Goal: Task Accomplishment & Management: Use online tool/utility

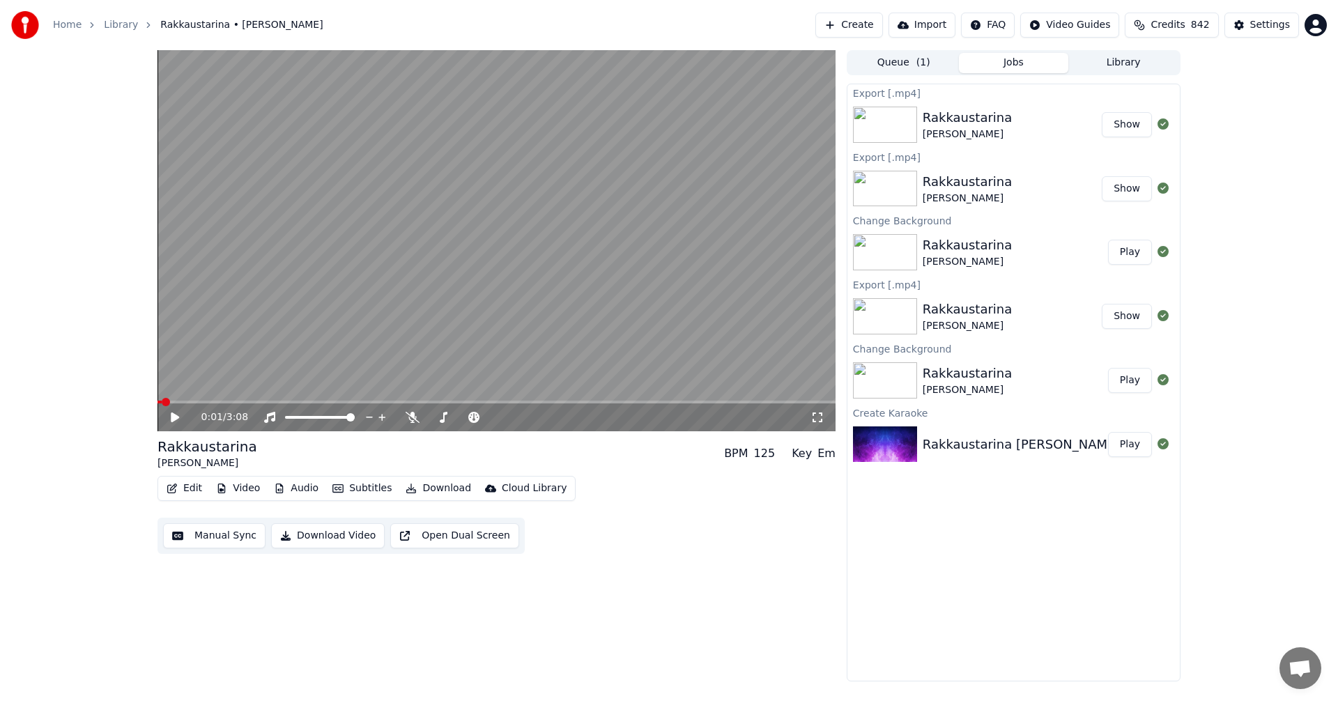
click at [73, 29] on link "Home" at bounding box center [67, 25] width 29 height 14
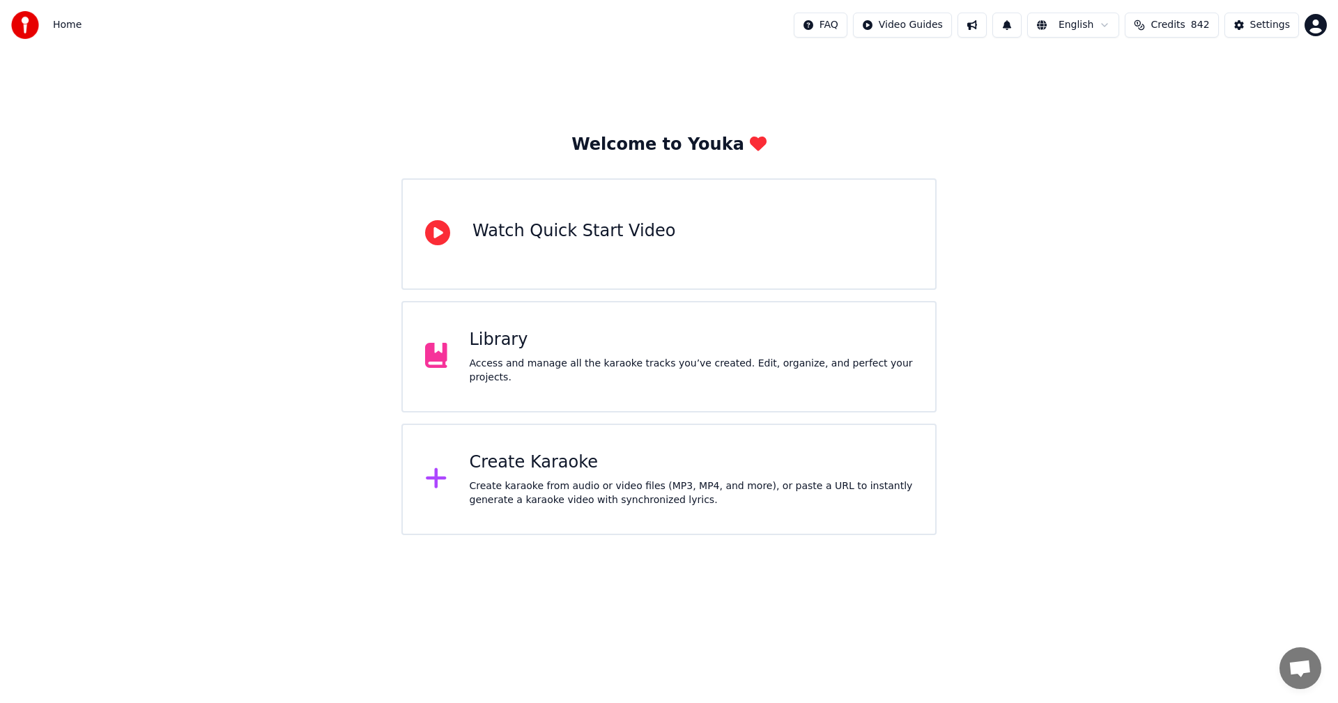
click at [571, 472] on div "Create Karaoke" at bounding box center [692, 462] width 444 height 22
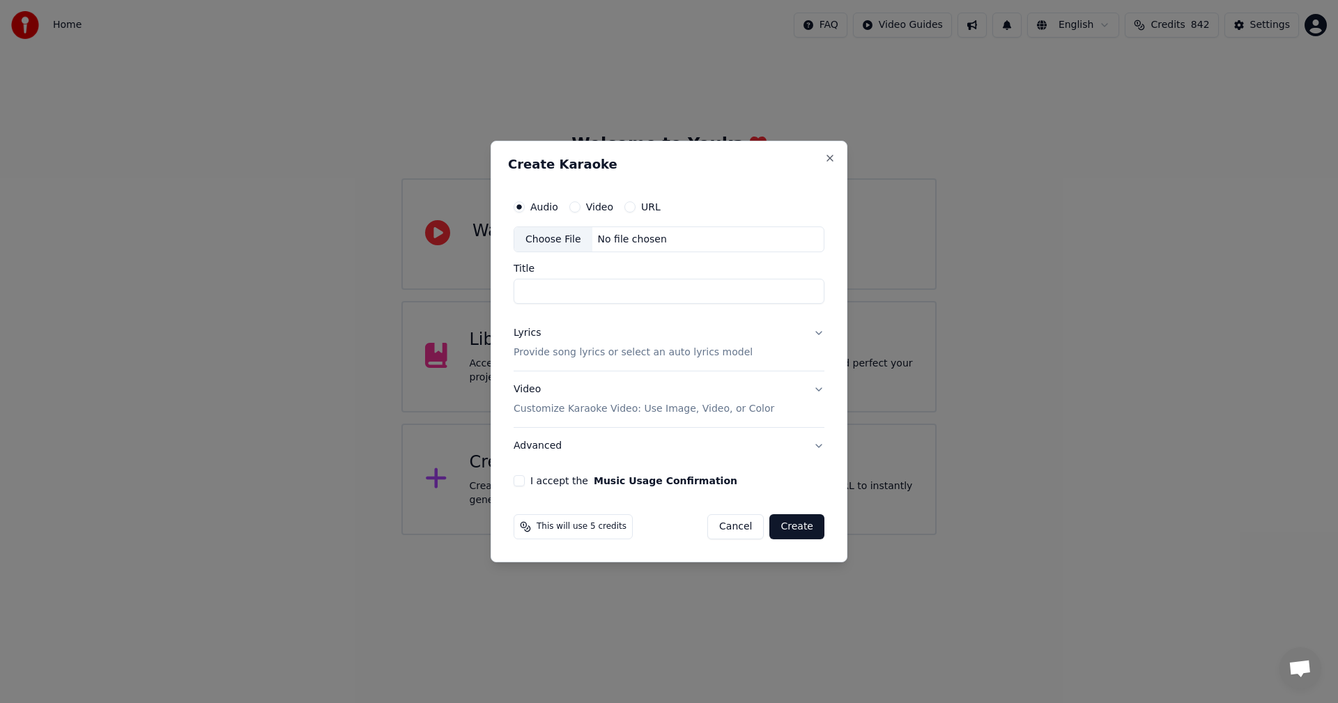
click at [566, 245] on div "Choose File" at bounding box center [553, 239] width 78 height 25
type input "**********"
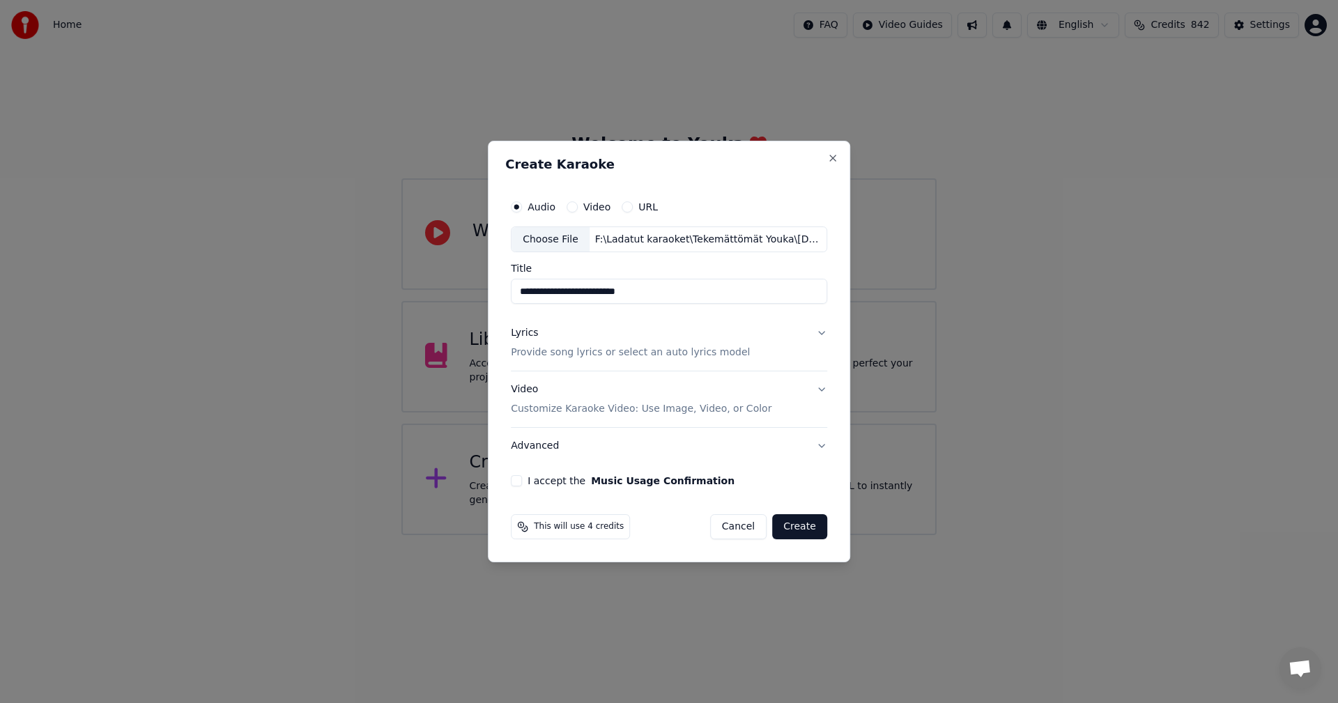
click at [522, 480] on button "I accept the Music Usage Confirmation" at bounding box center [516, 480] width 11 height 11
click at [819, 332] on button "Lyrics Provide song lyrics or select an auto lyrics model" at bounding box center [669, 344] width 316 height 56
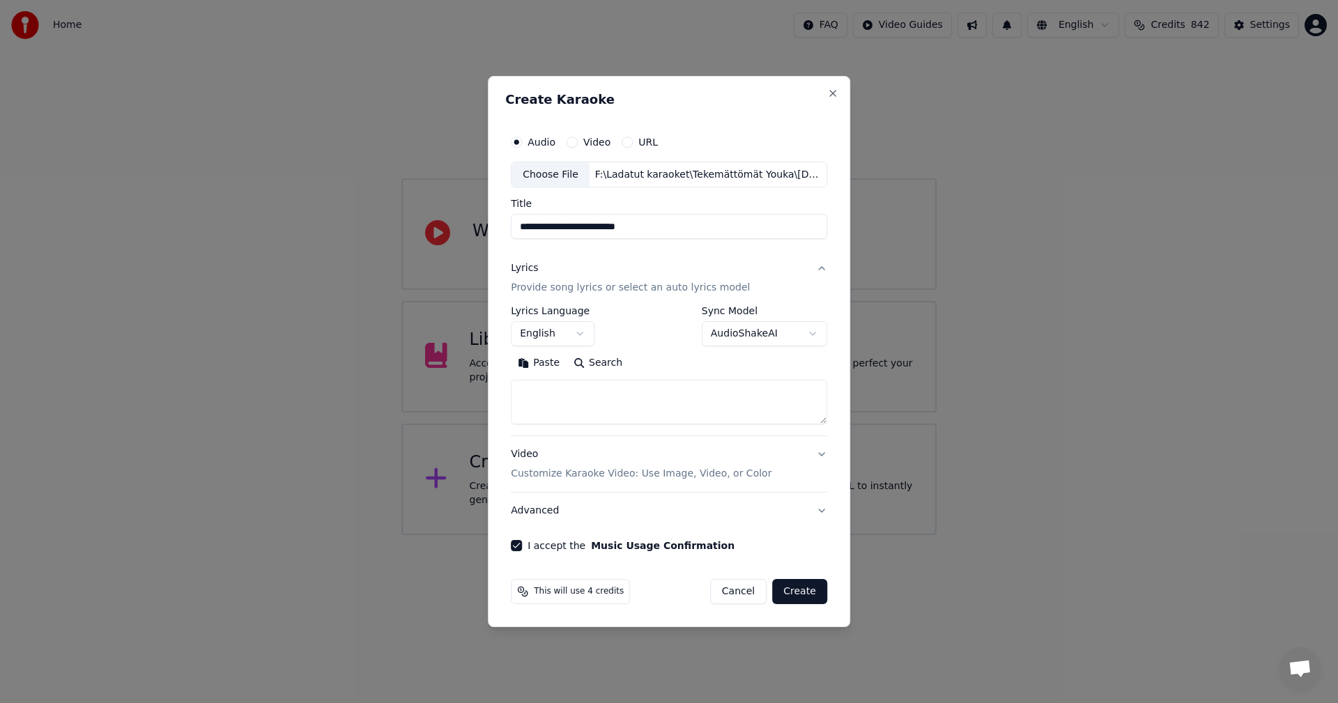
click at [555, 362] on button "Paste" at bounding box center [539, 364] width 56 height 22
click at [587, 336] on body "**********" at bounding box center [669, 267] width 1338 height 535
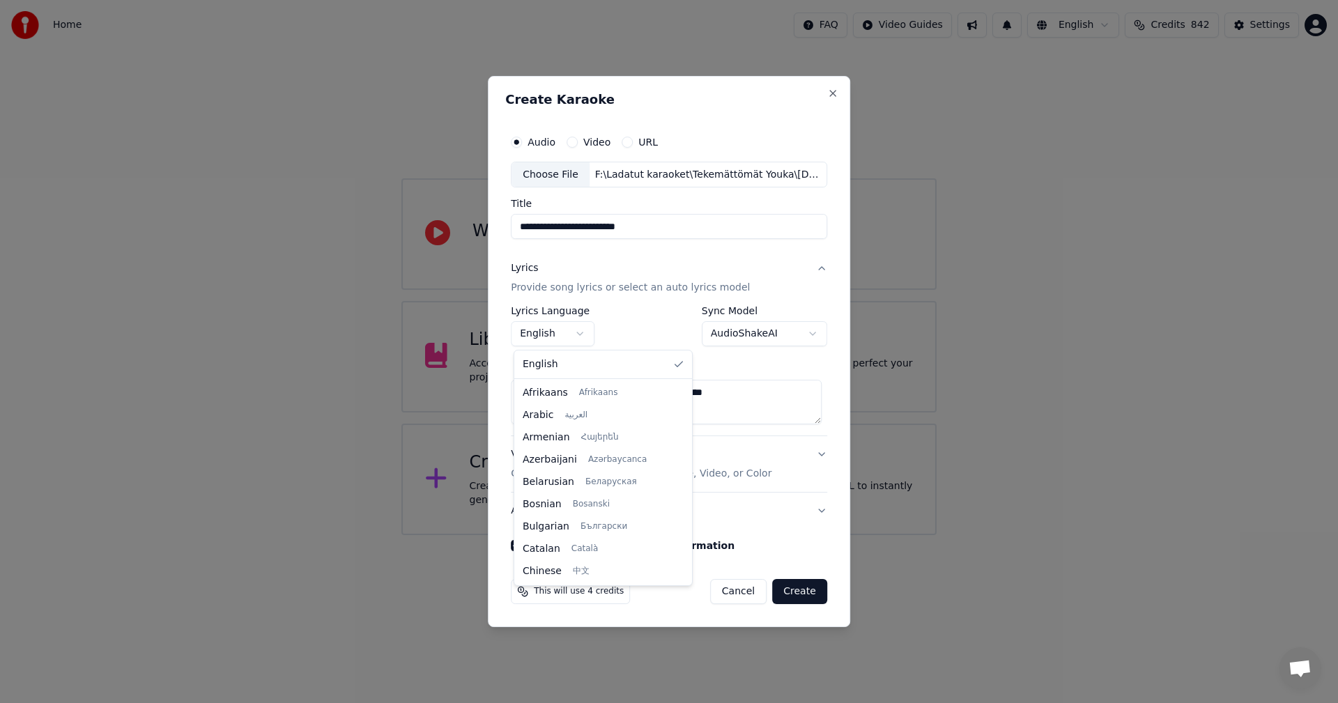
type textarea "**********"
select select "**"
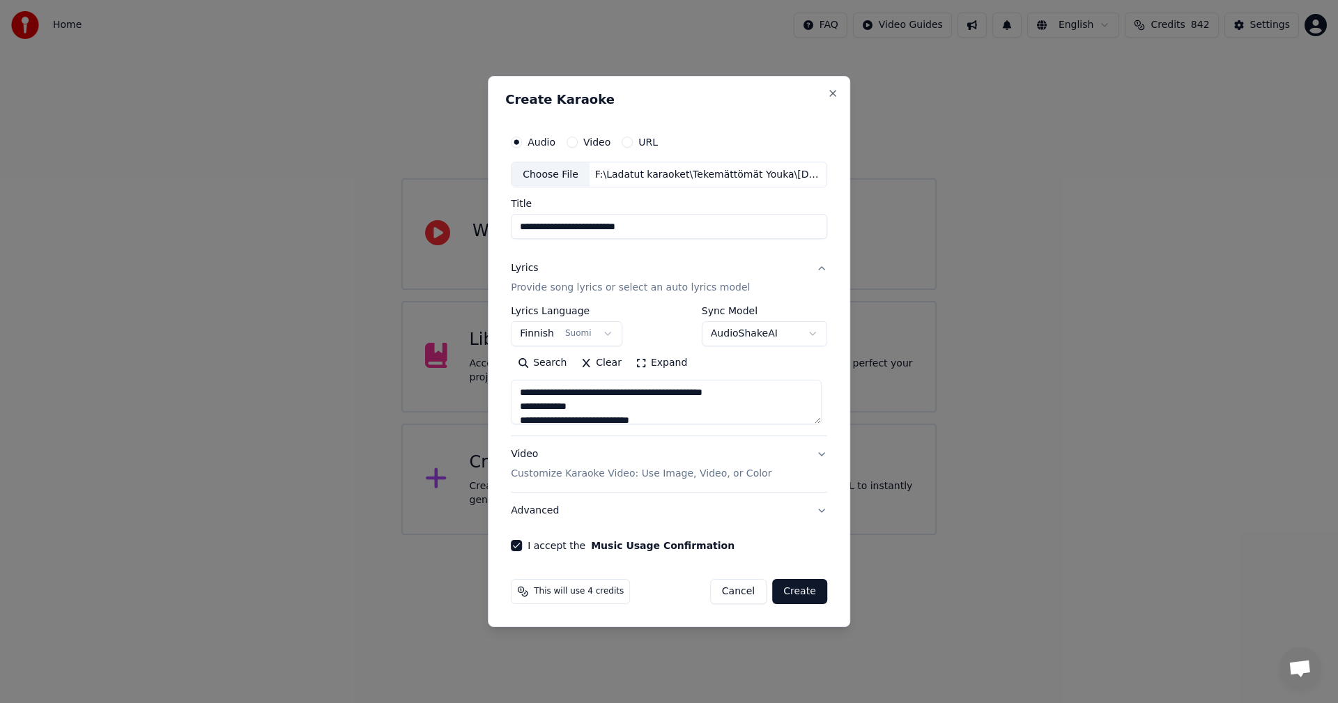
click at [814, 595] on button "Create" at bounding box center [799, 591] width 55 height 25
type textarea "**********"
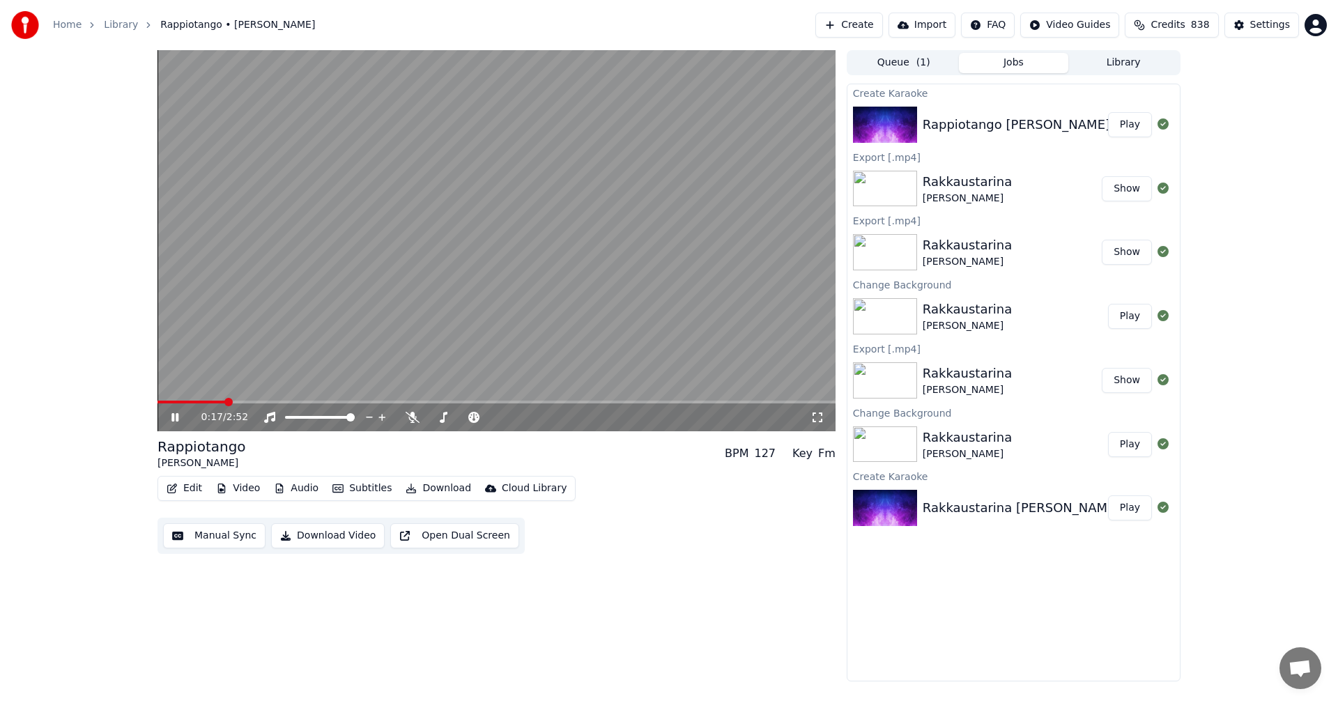
click at [253, 488] on button "Video" at bounding box center [237, 489] width 55 height 20
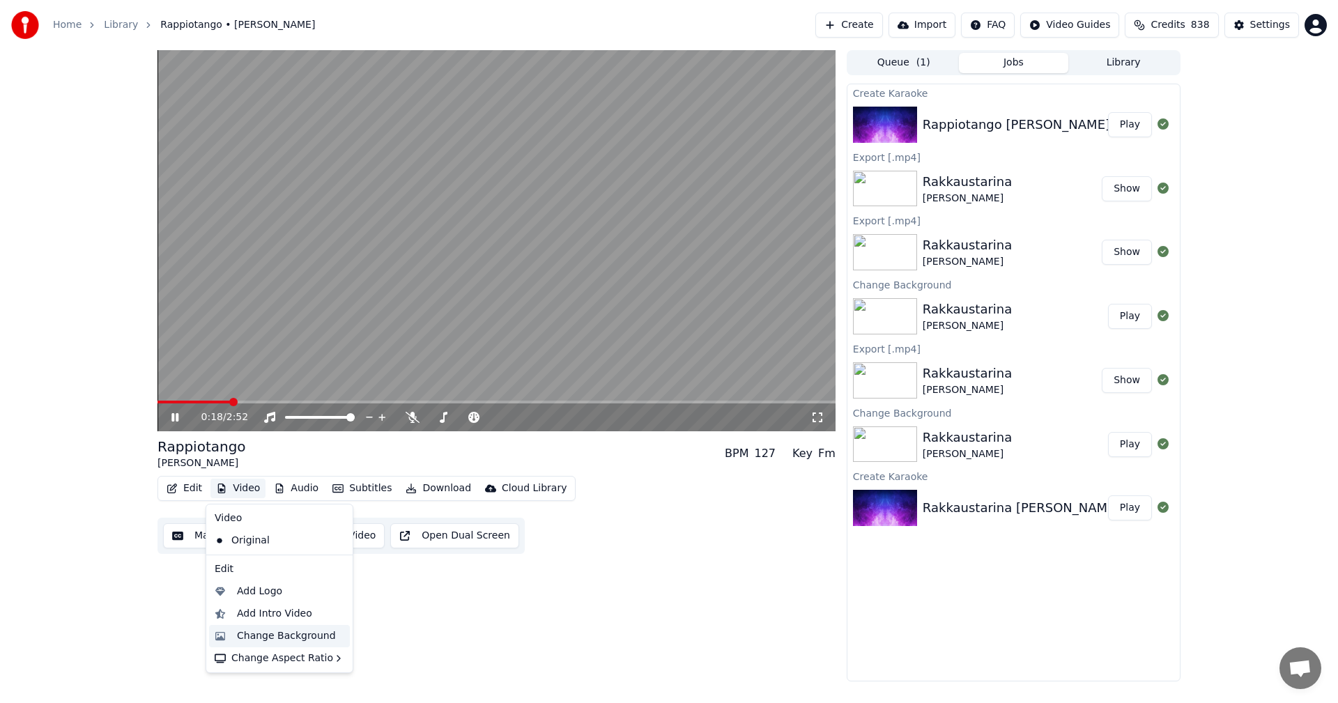
click at [284, 633] on div "Change Background" at bounding box center [286, 636] width 99 height 14
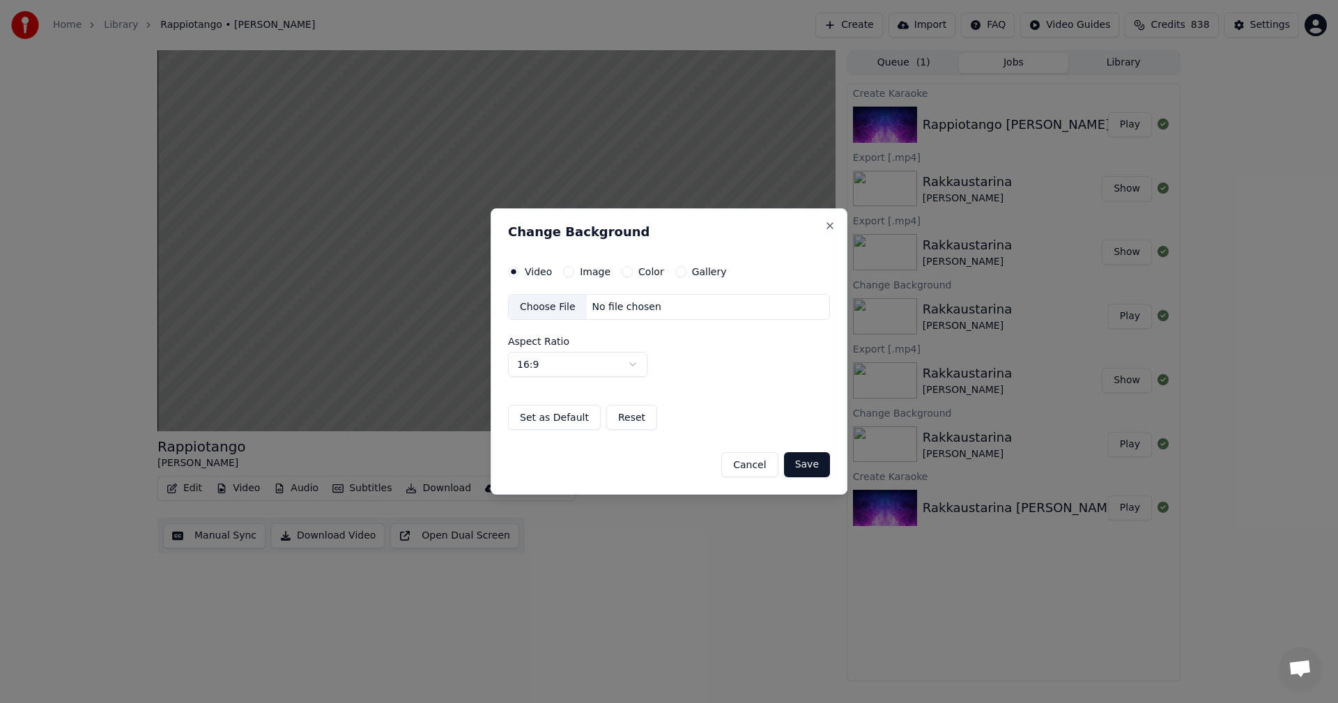
click at [566, 272] on button "Image" at bounding box center [568, 271] width 11 height 11
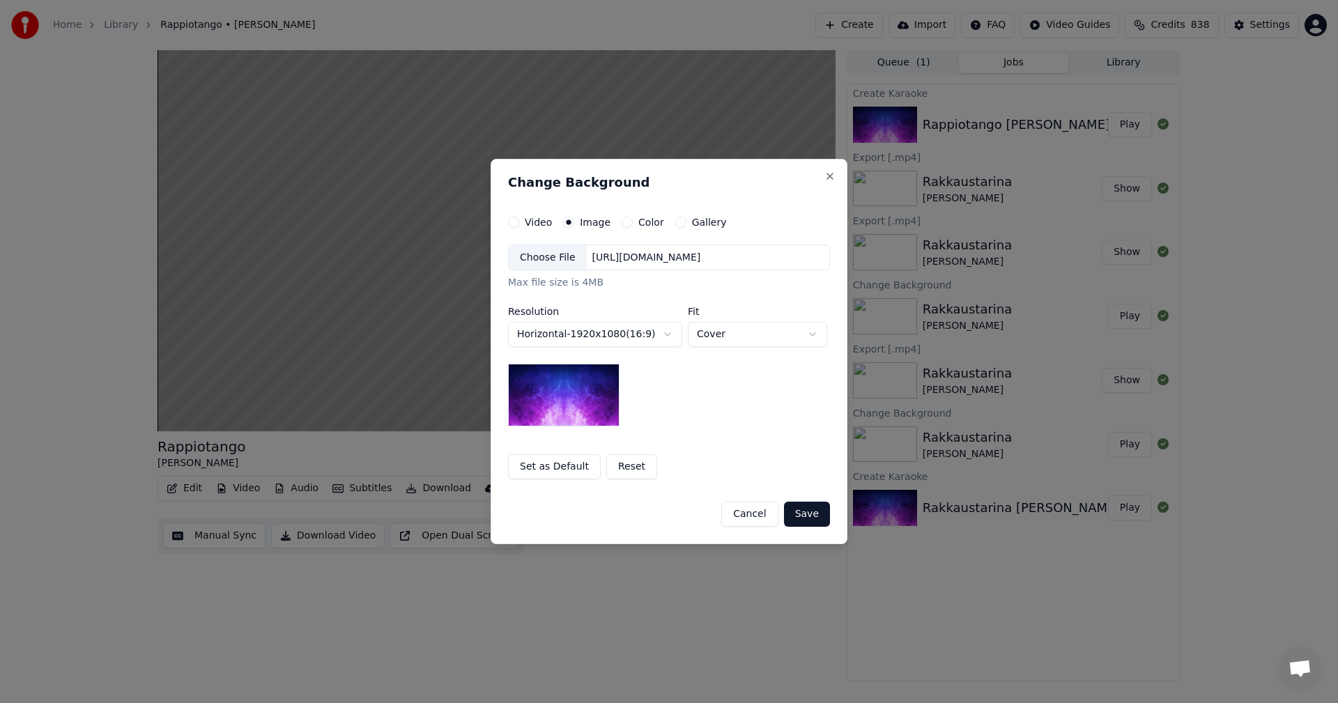
click at [549, 258] on div "Choose File" at bounding box center [548, 257] width 78 height 25
click at [819, 518] on button "Save" at bounding box center [807, 514] width 46 height 25
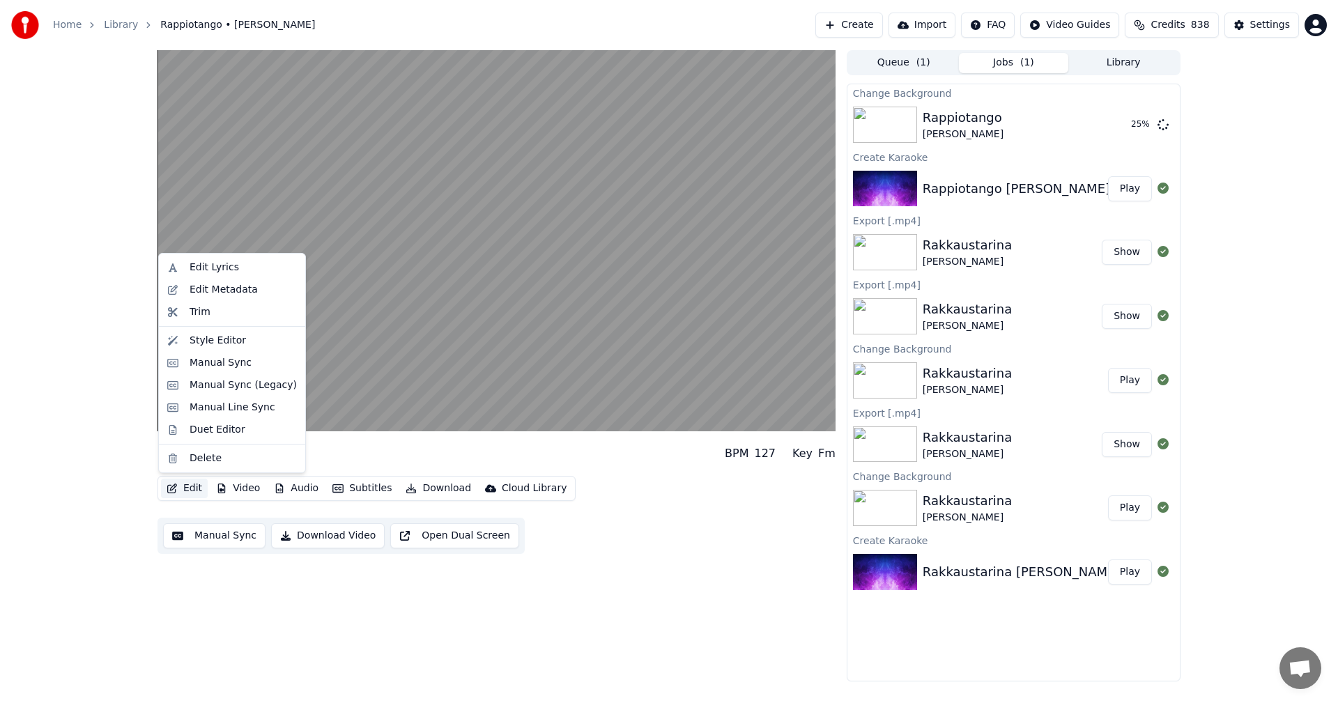
click at [192, 485] on button "Edit" at bounding box center [184, 489] width 47 height 20
click at [208, 388] on div "Manual Sync (Legacy)" at bounding box center [242, 385] width 107 height 14
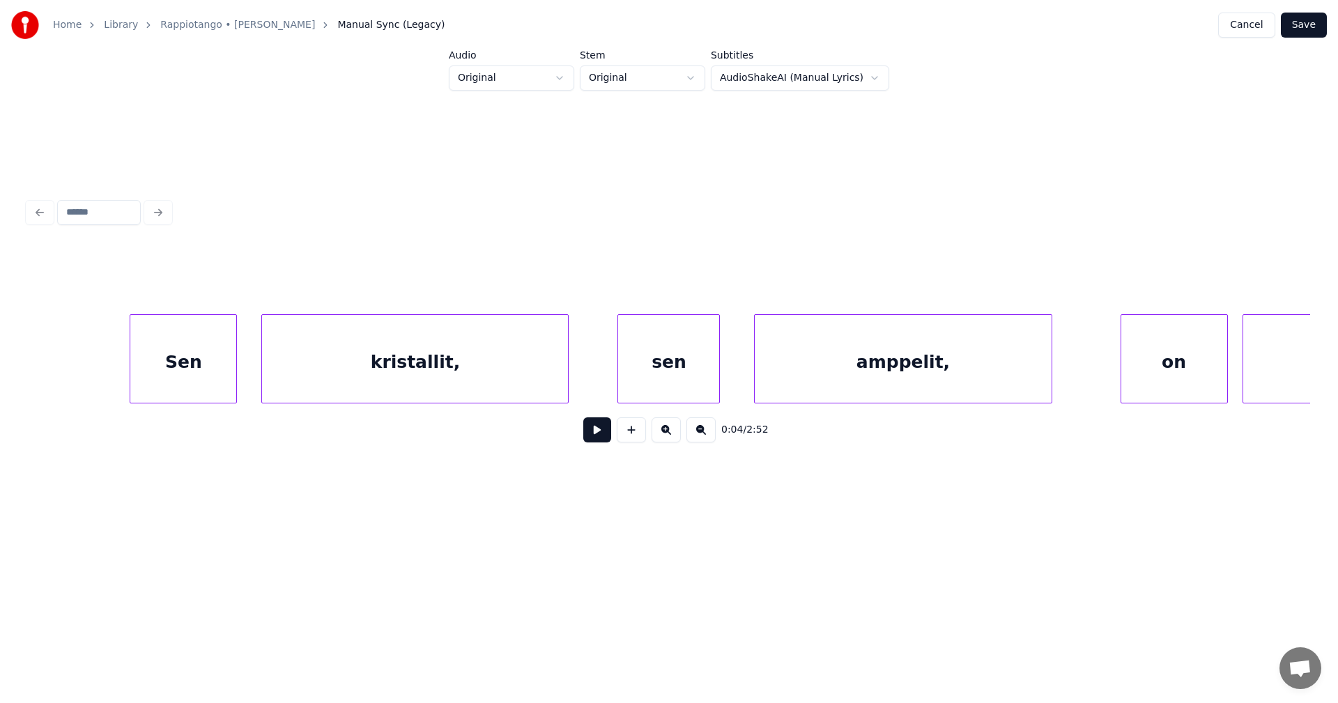
scroll to position [0, 9230]
click at [354, 392] on div "kristallit," at bounding box center [393, 362] width 306 height 95
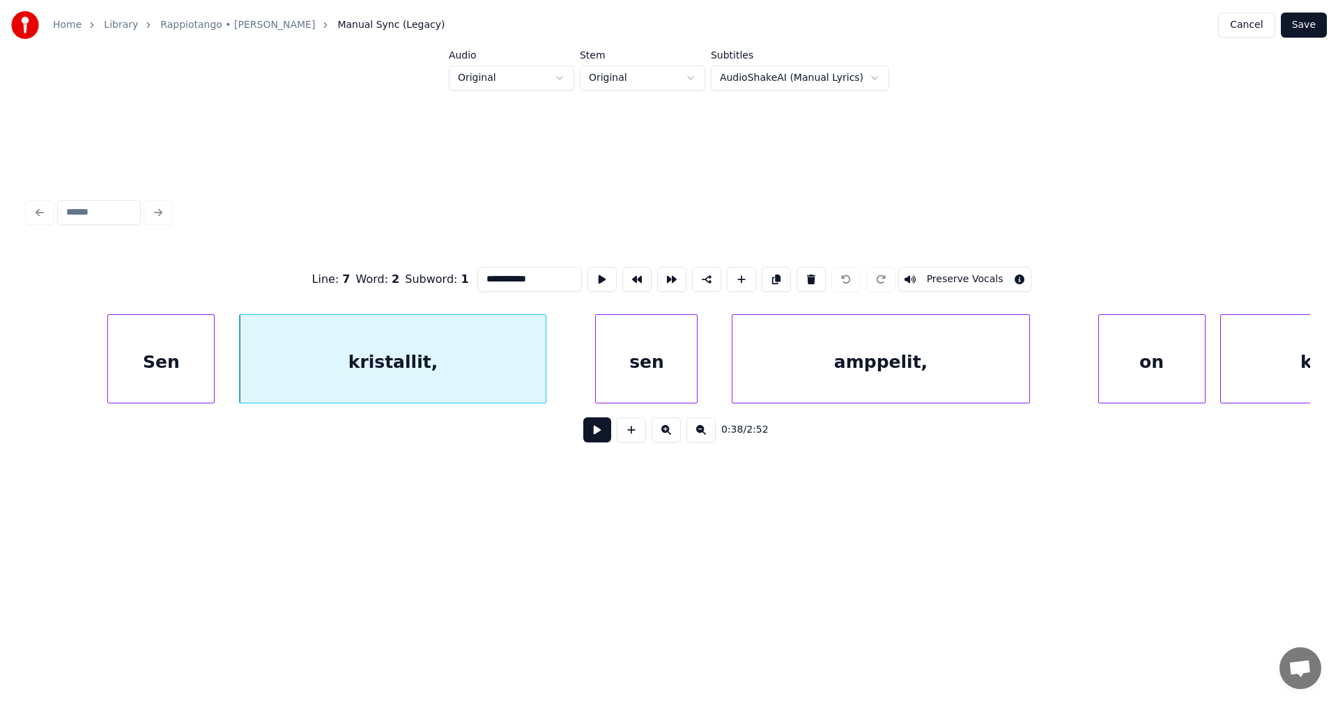
click at [798, 373] on div "amppelit," at bounding box center [880, 362] width 296 height 95
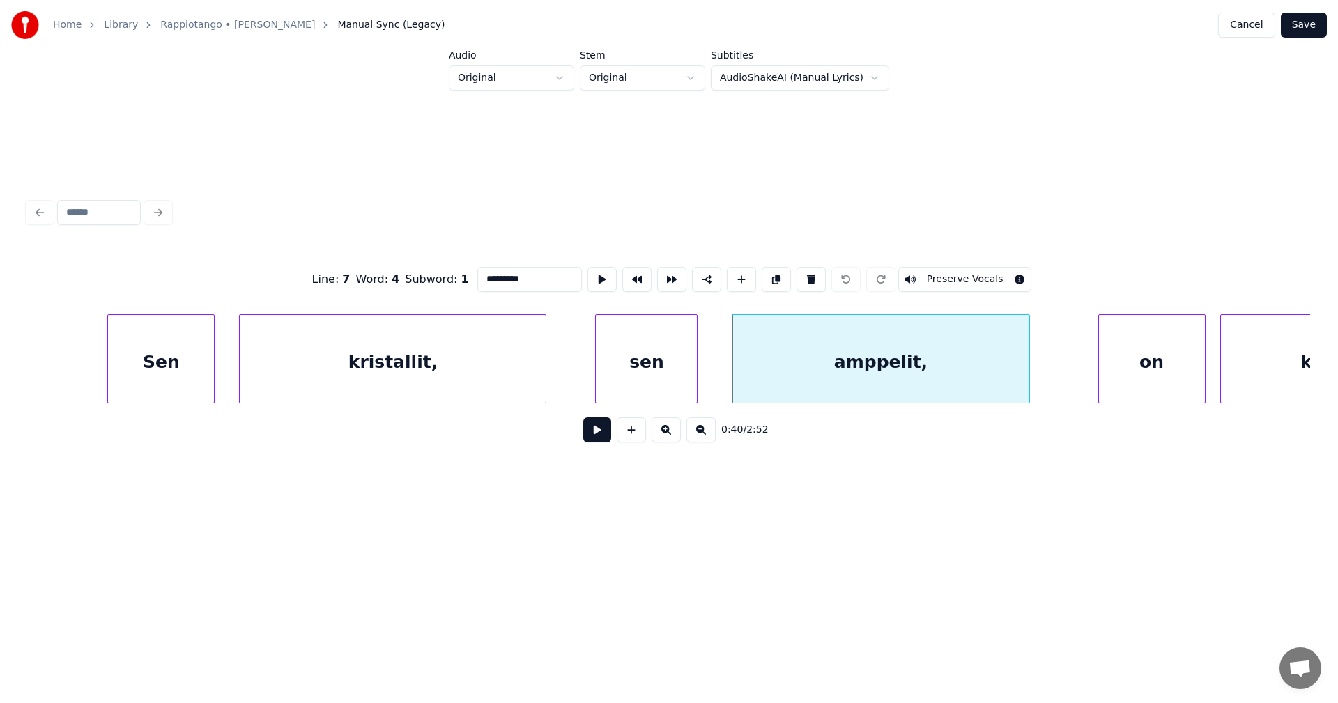
click at [556, 277] on input "*********" at bounding box center [529, 279] width 104 height 25
click at [169, 386] on div "Sen" at bounding box center [147, 362] width 106 height 95
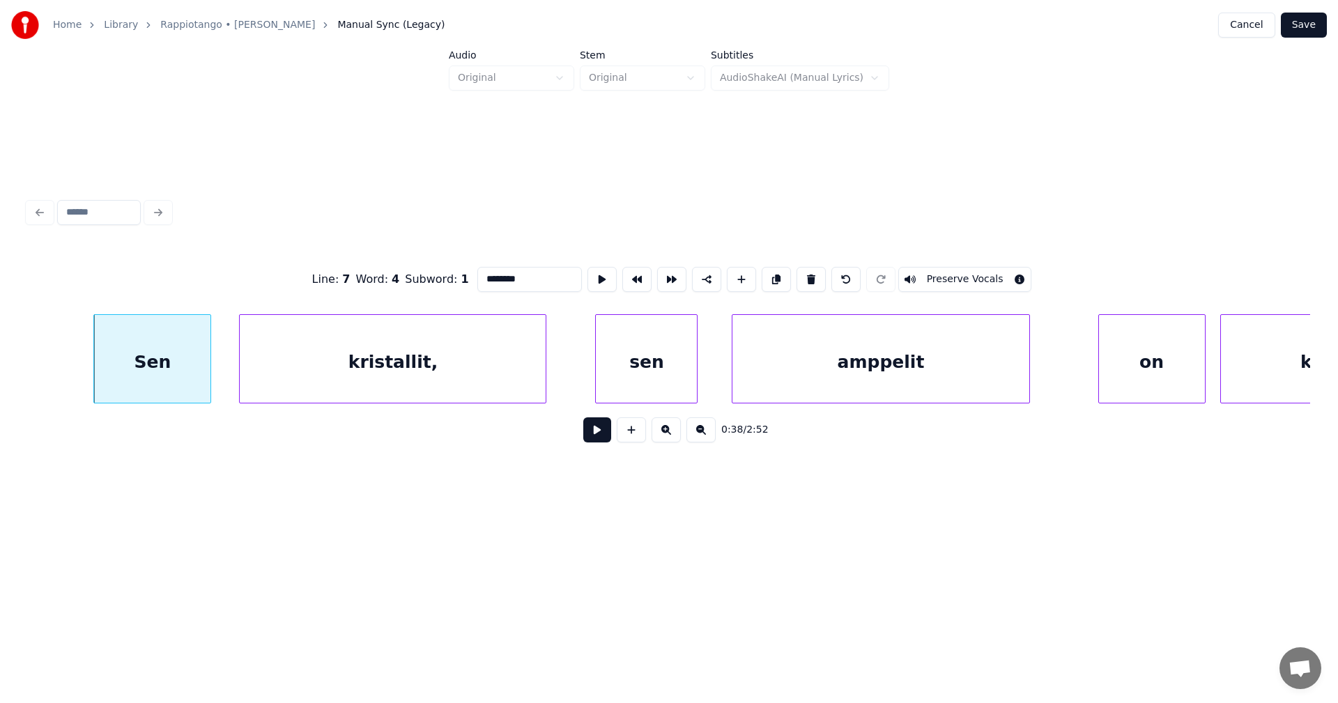
click at [209, 378] on div at bounding box center [208, 359] width 4 height 88
click at [341, 373] on div "kristallit," at bounding box center [393, 362] width 306 height 95
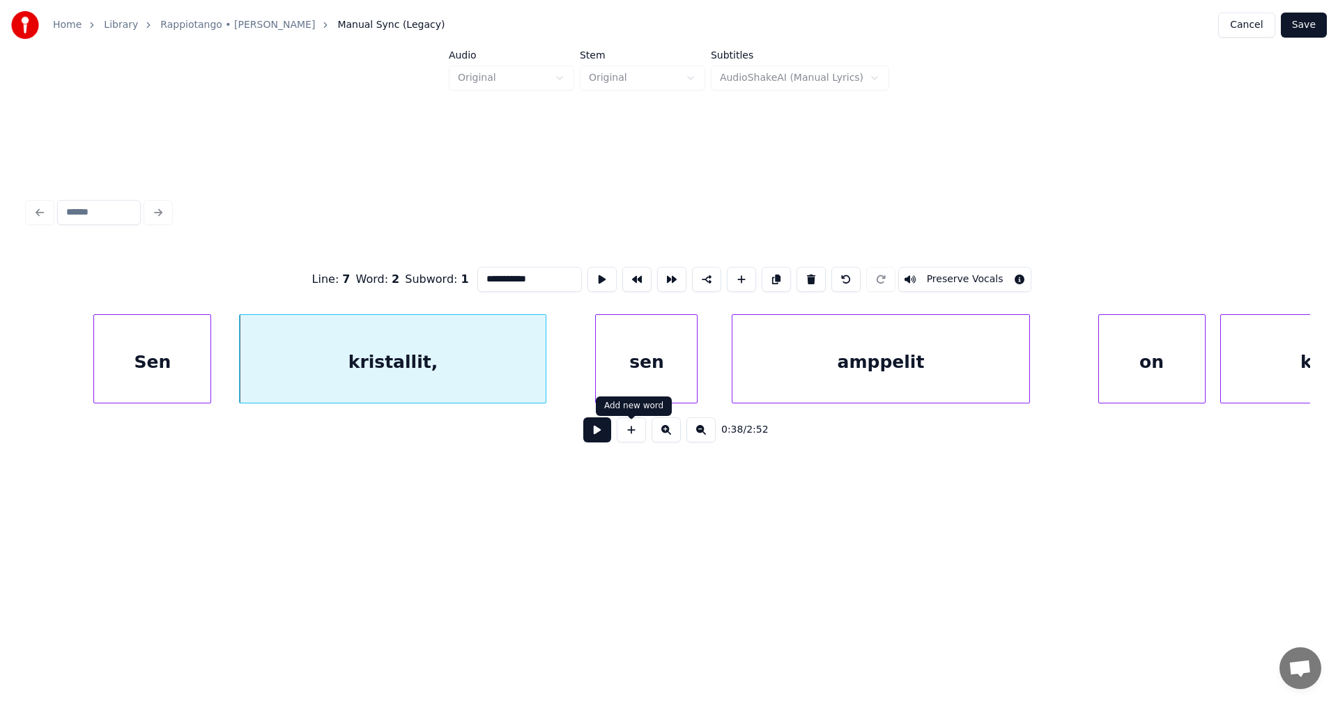
type input "**********"
click at [603, 433] on button at bounding box center [597, 429] width 28 height 25
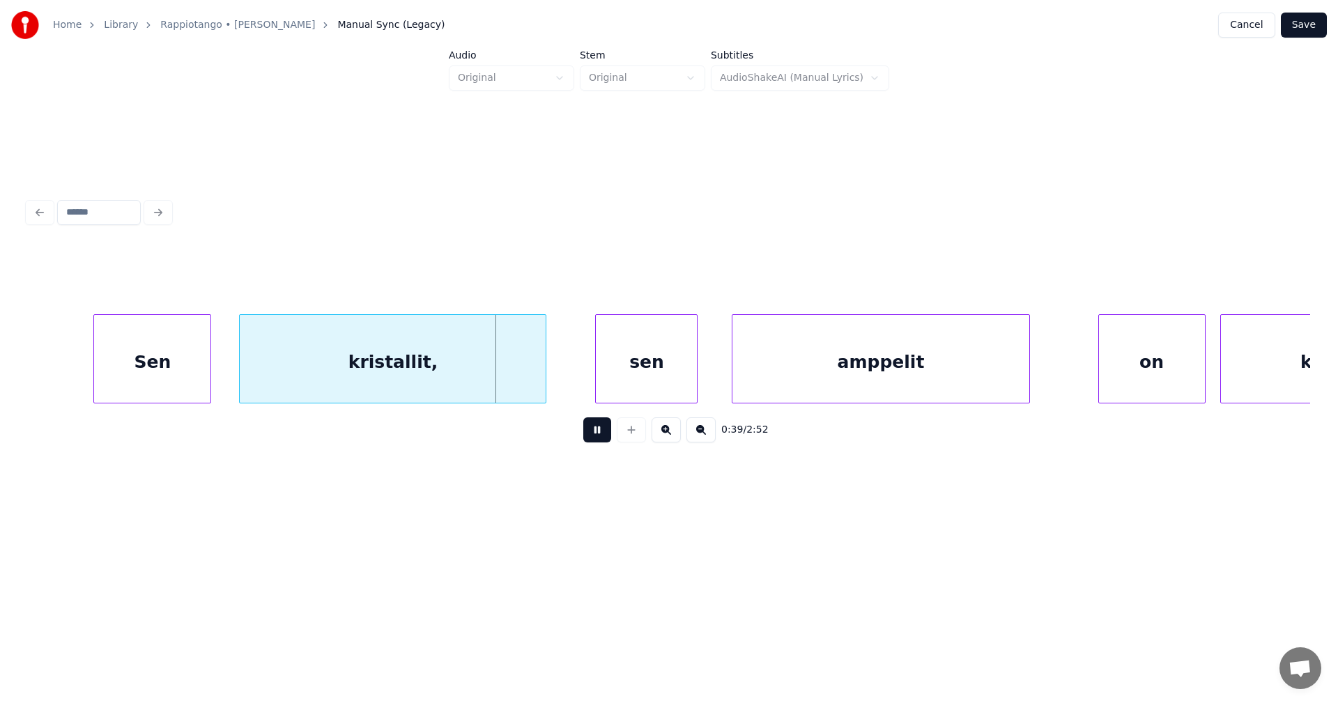
click at [602, 432] on button at bounding box center [597, 429] width 28 height 25
click at [518, 379] on div at bounding box center [516, 359] width 4 height 88
click at [944, 373] on div "amppelit" at bounding box center [880, 362] width 296 height 95
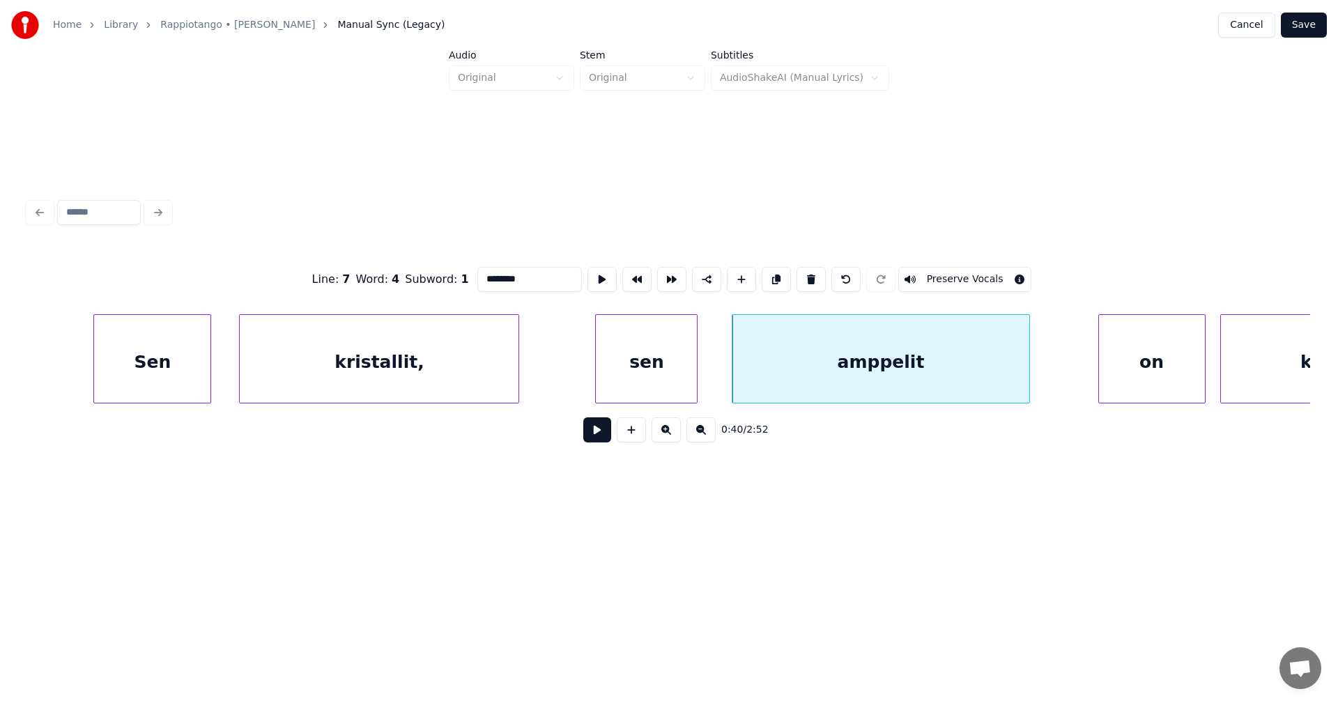
click at [601, 433] on button at bounding box center [597, 429] width 28 height 25
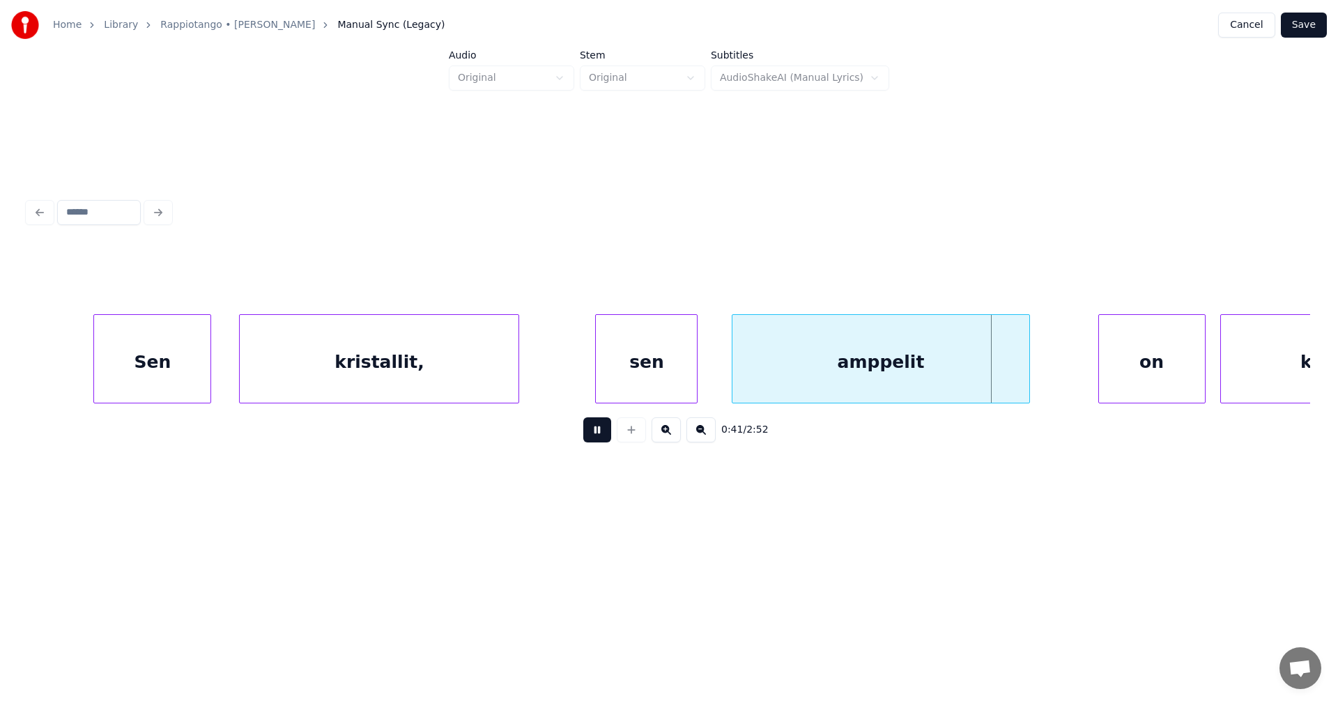
click at [605, 431] on button at bounding box center [597, 429] width 28 height 25
click at [1306, 26] on button "Save" at bounding box center [1303, 25] width 46 height 25
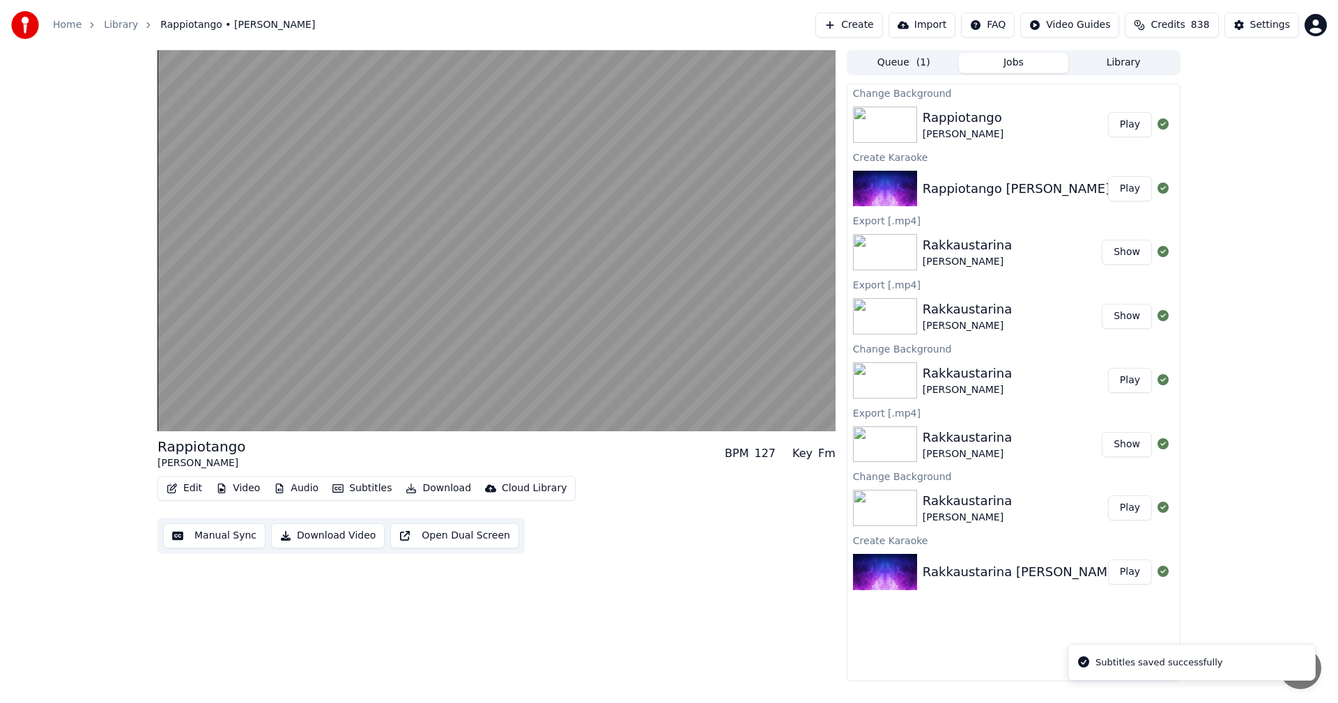
click at [1135, 125] on button "Play" at bounding box center [1130, 124] width 44 height 25
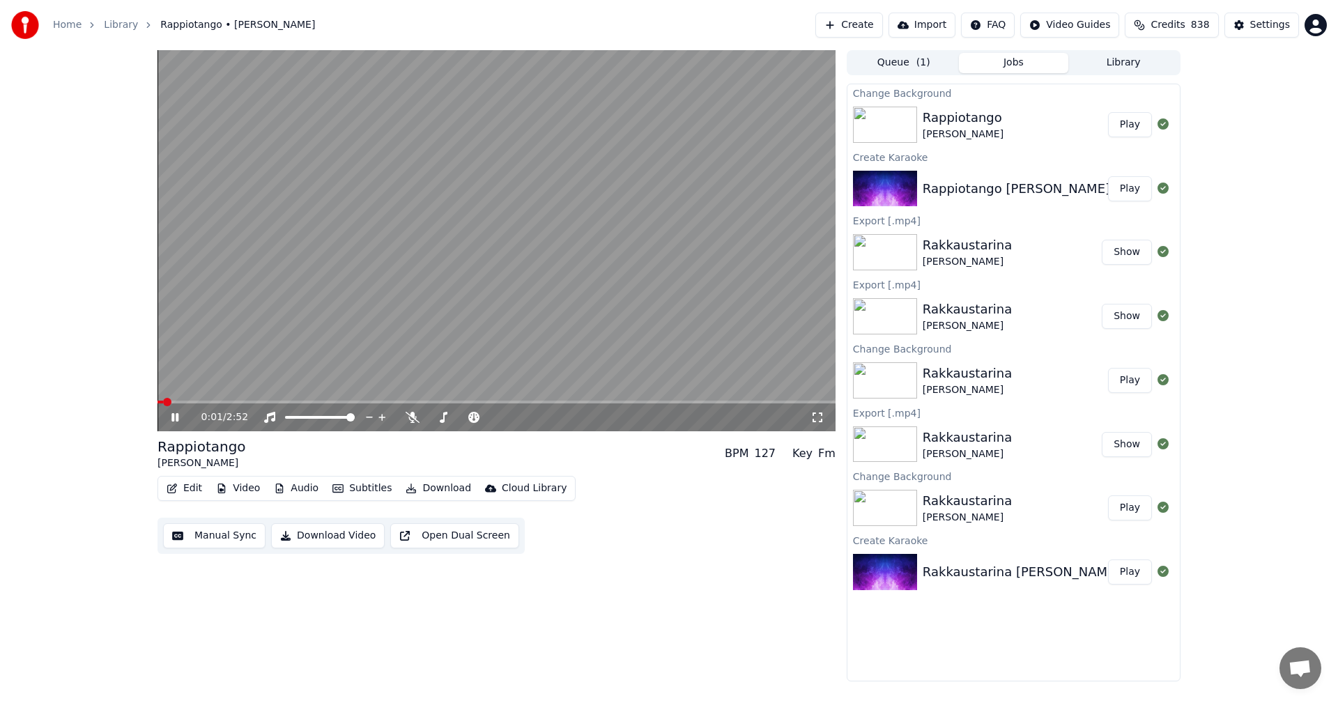
click at [196, 403] on span at bounding box center [496, 402] width 678 height 3
click at [410, 416] on icon at bounding box center [412, 417] width 14 height 11
click at [178, 414] on icon at bounding box center [174, 417] width 7 height 8
click at [243, 490] on button "Video" at bounding box center [237, 489] width 55 height 20
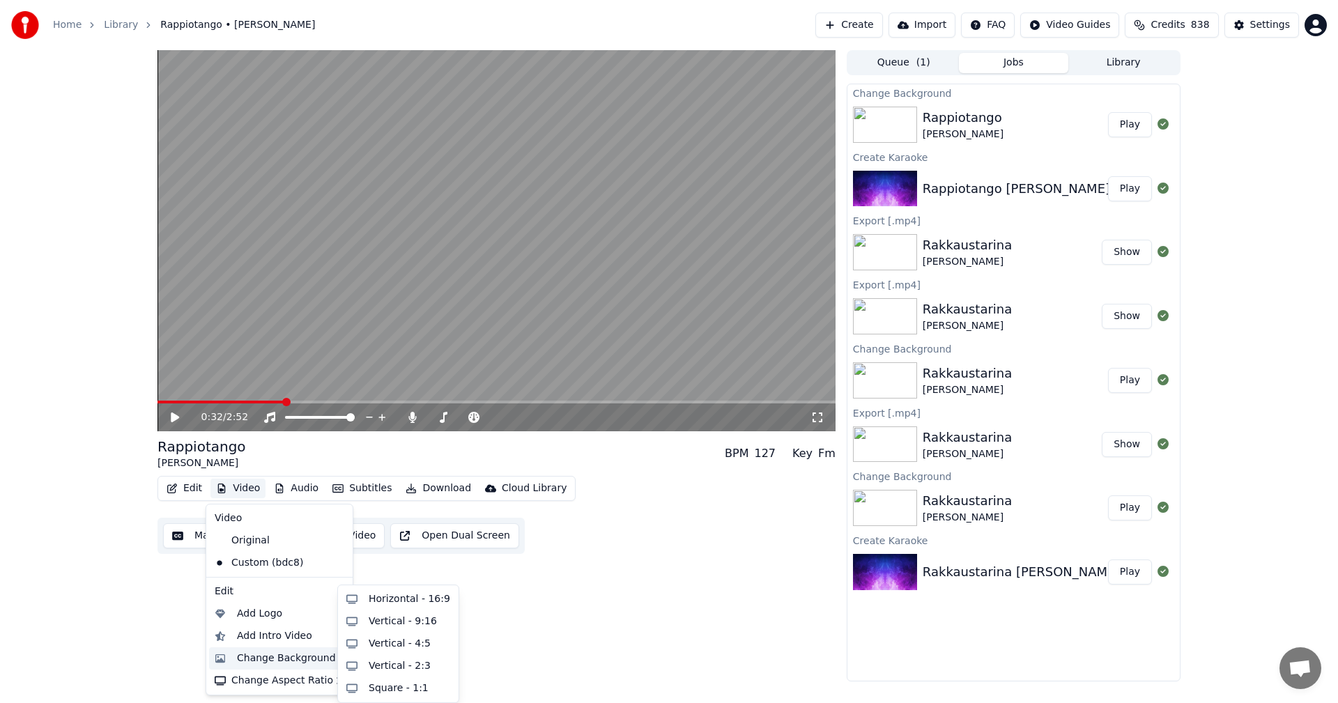
click at [273, 662] on div "Change Background" at bounding box center [286, 658] width 99 height 14
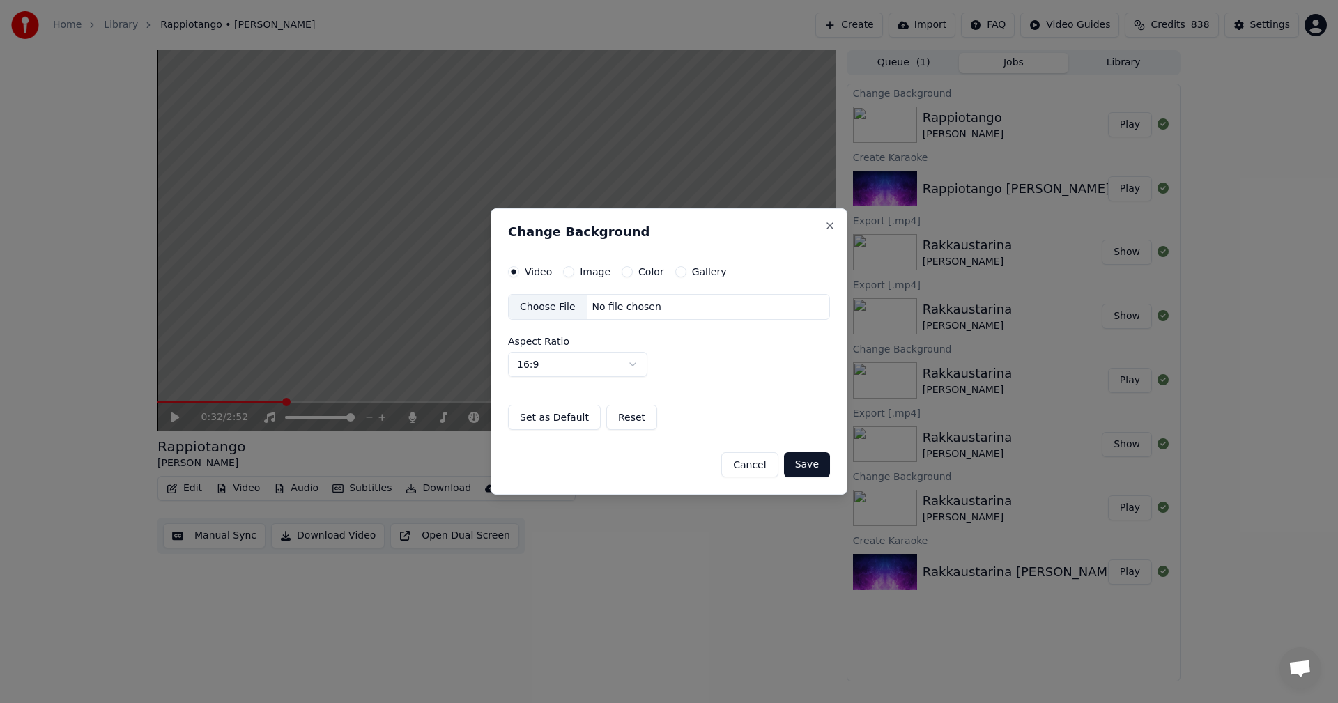
click at [568, 275] on button "Image" at bounding box center [568, 271] width 11 height 11
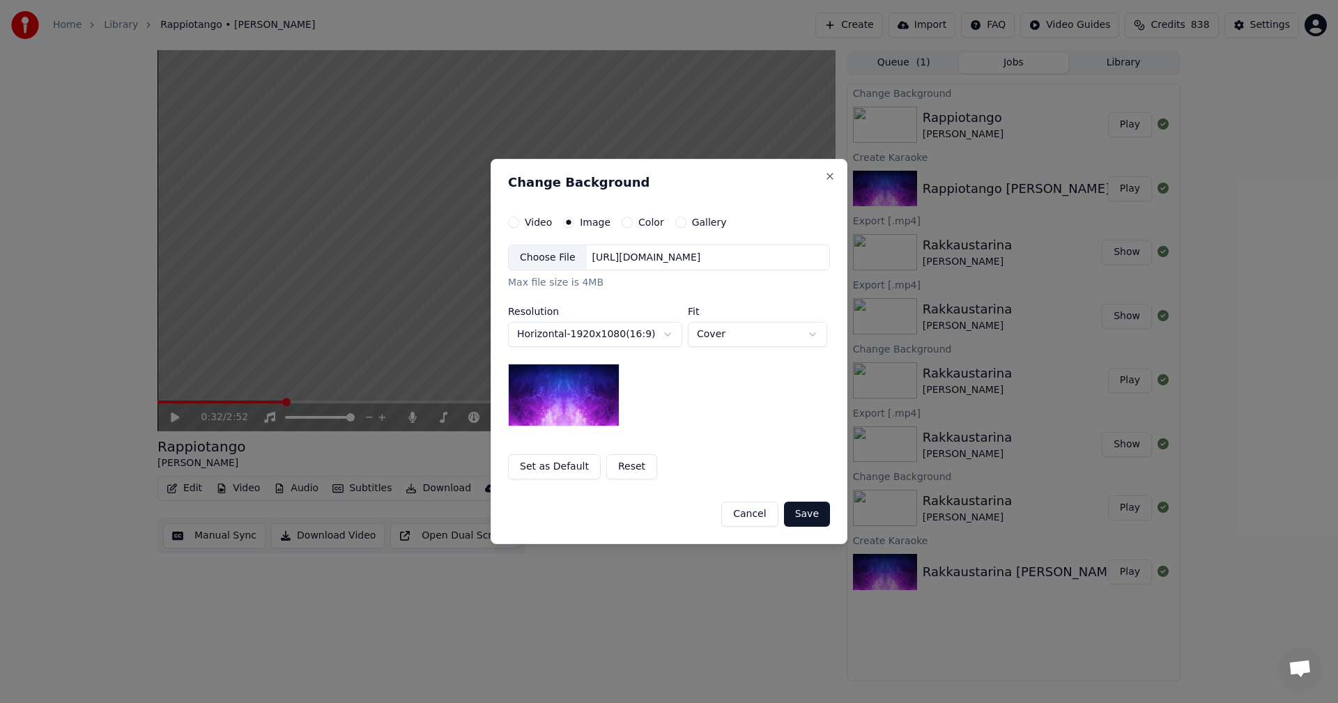
click at [564, 256] on div "Choose File" at bounding box center [548, 257] width 78 height 25
click at [807, 512] on button "Save" at bounding box center [807, 514] width 46 height 25
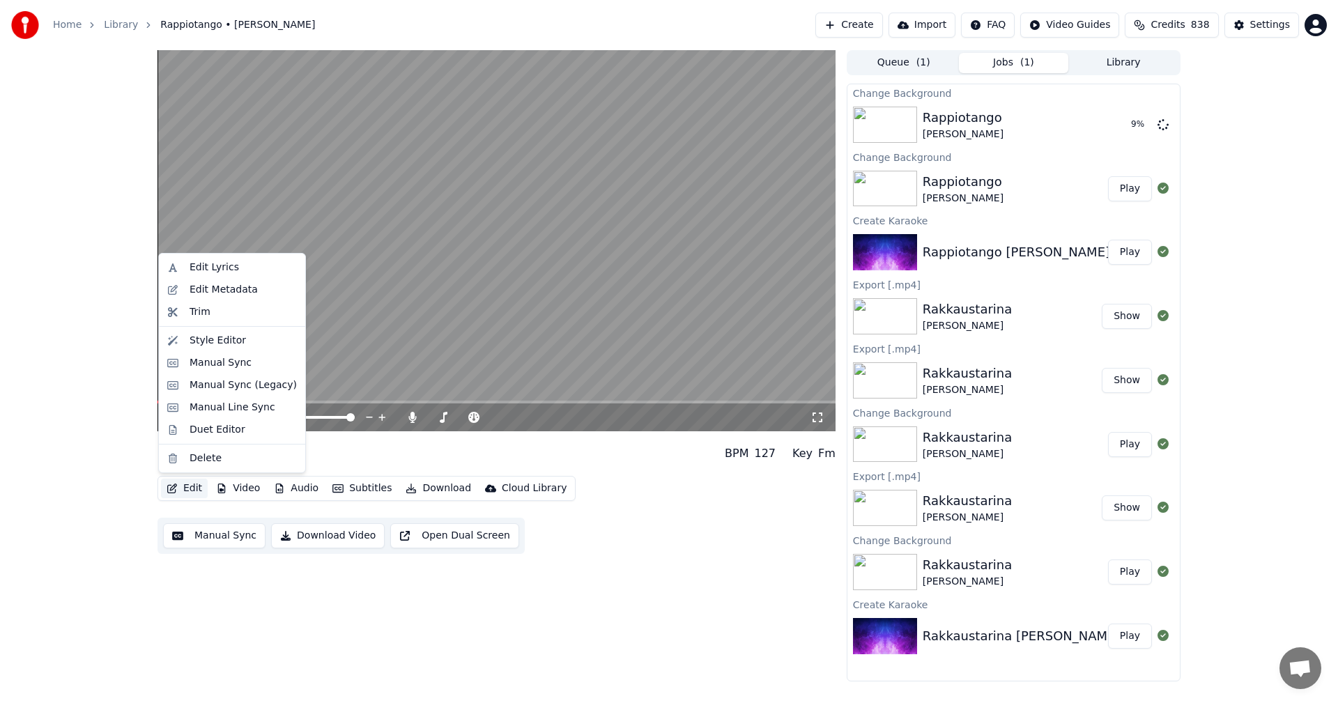
click at [197, 493] on button "Edit" at bounding box center [184, 489] width 47 height 20
click at [229, 392] on div "Manual Sync (Legacy)" at bounding box center [242, 385] width 107 height 14
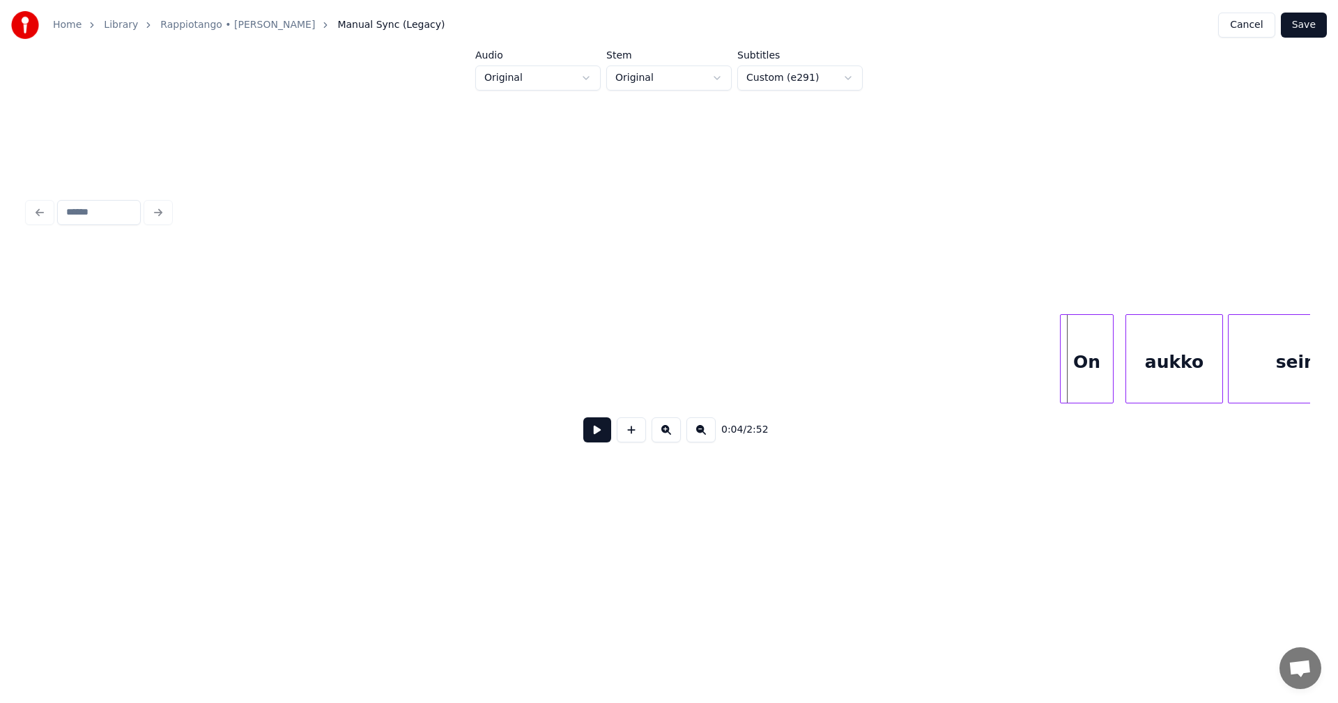
click at [1092, 380] on div "On" at bounding box center [1086, 362] width 52 height 95
click at [598, 437] on button at bounding box center [597, 429] width 28 height 25
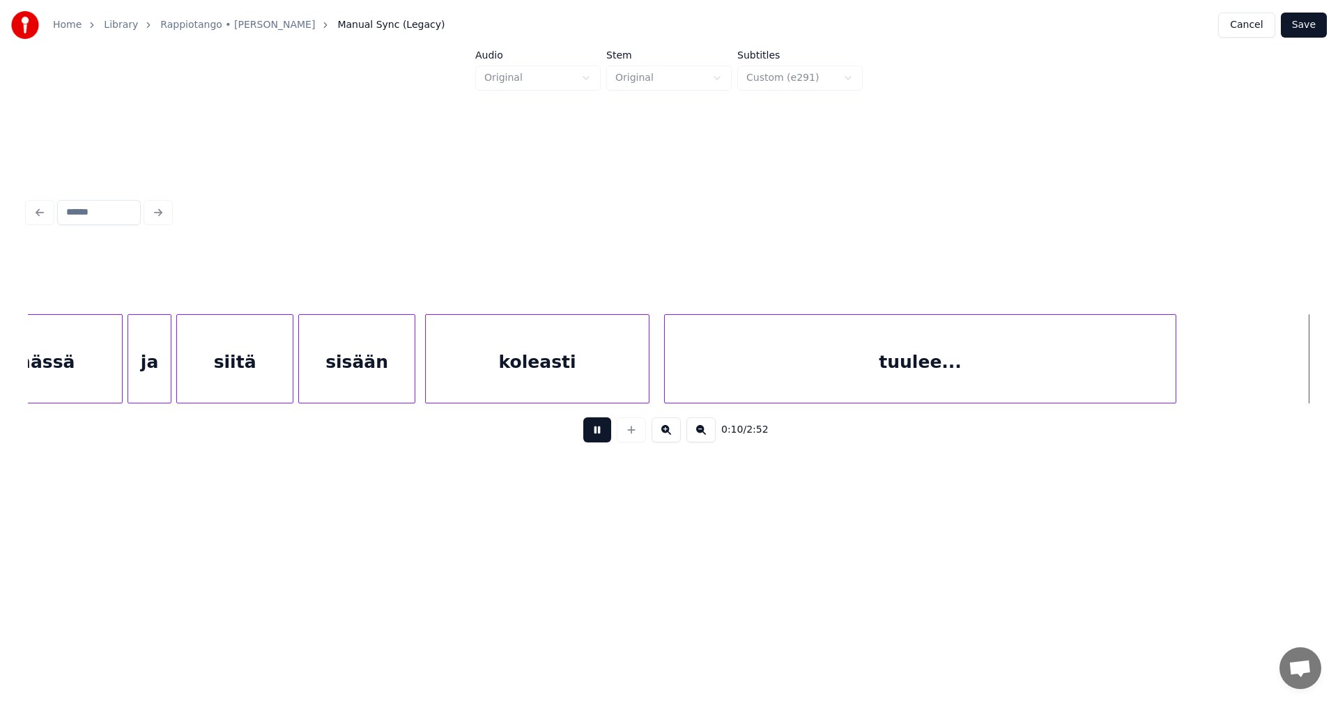
scroll to position [0, 2569]
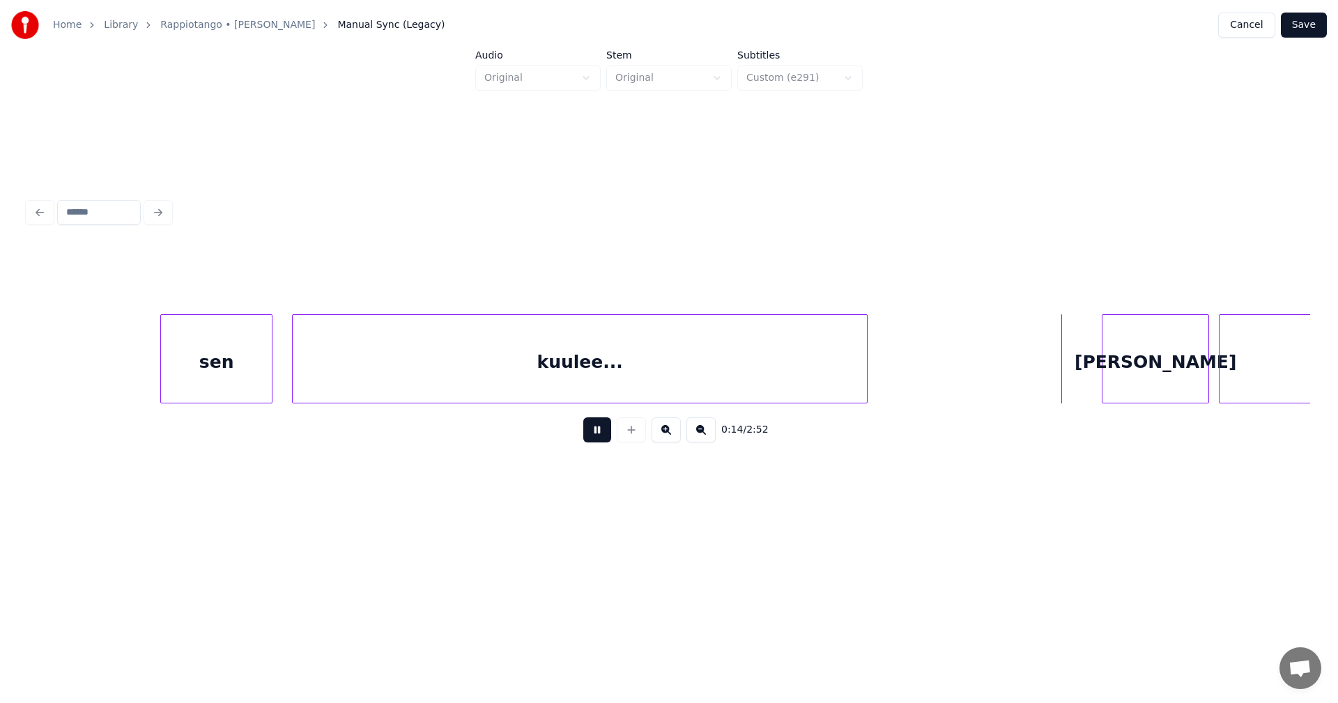
click at [598, 437] on button at bounding box center [597, 429] width 28 height 25
click at [1144, 378] on div "[PERSON_NAME]" at bounding box center [1142, 362] width 106 height 95
click at [1080, 380] on div at bounding box center [1082, 359] width 4 height 88
click at [598, 431] on button at bounding box center [597, 429] width 28 height 25
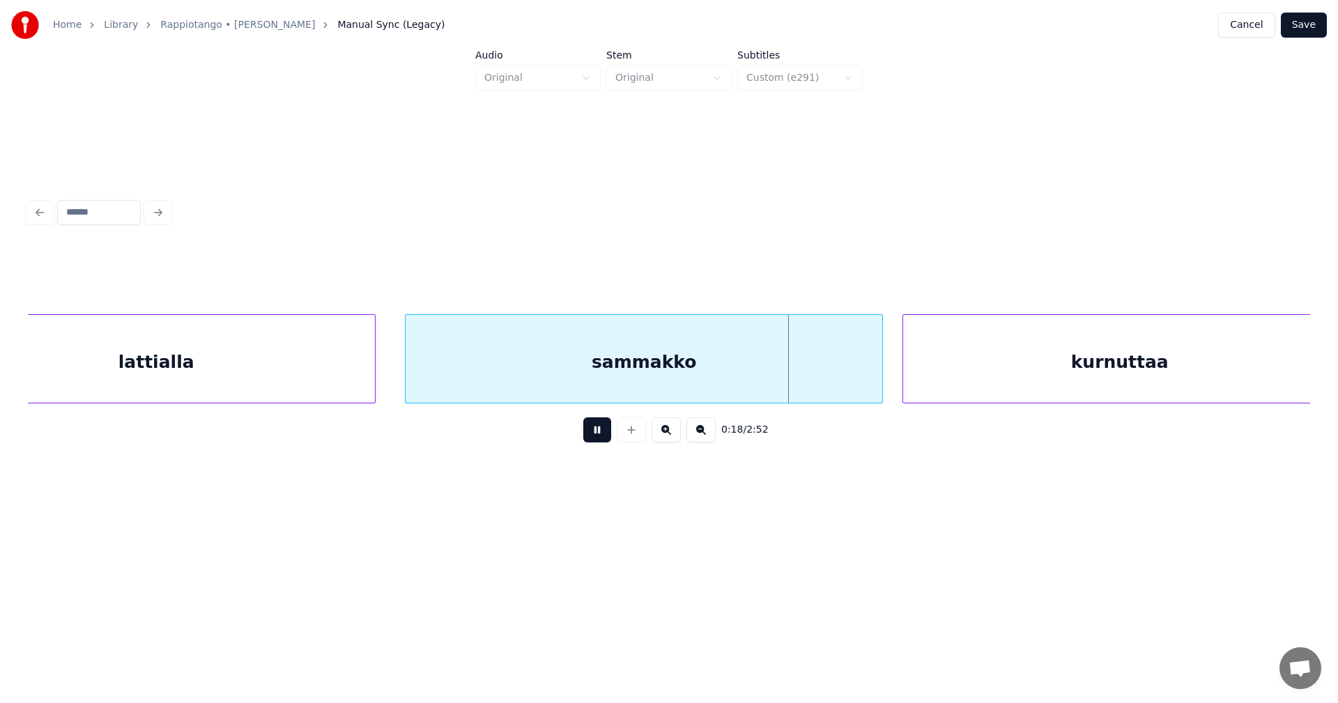
click at [598, 431] on button at bounding box center [597, 429] width 28 height 25
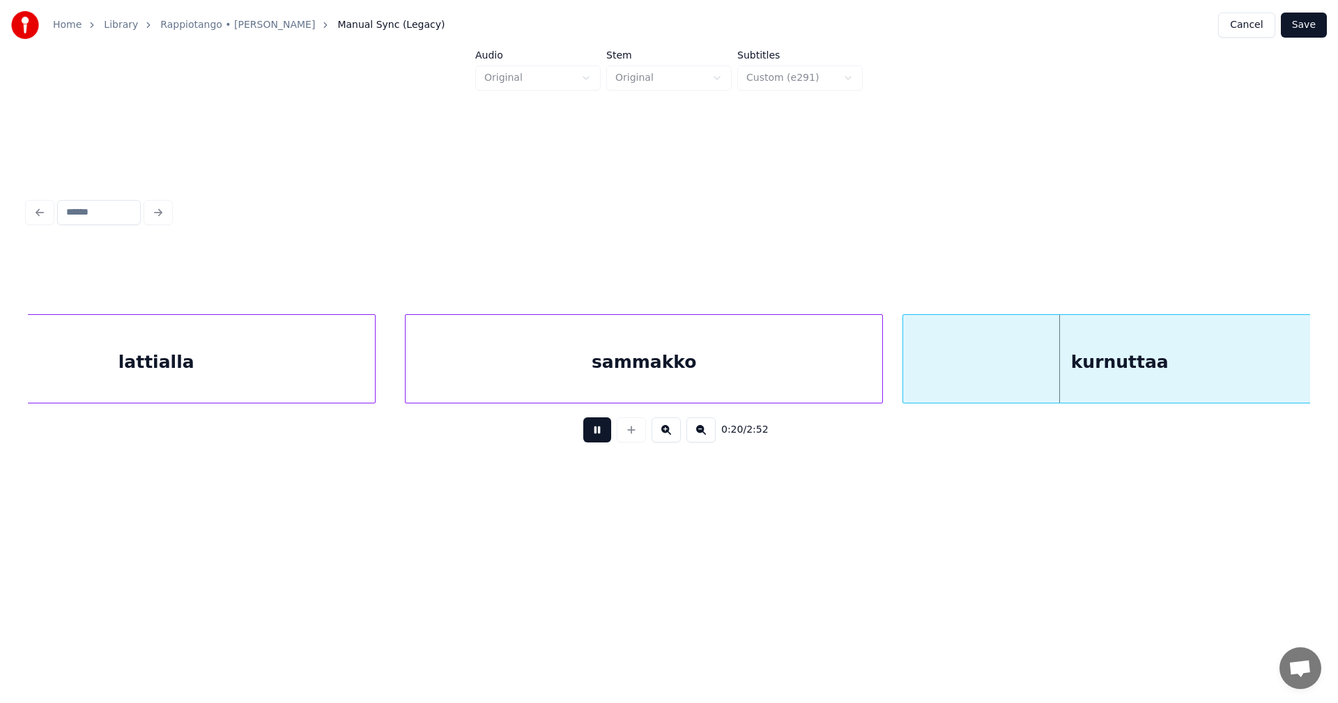
click at [598, 431] on button at bounding box center [597, 429] width 28 height 25
click at [838, 383] on div "sammakko" at bounding box center [643, 362] width 477 height 95
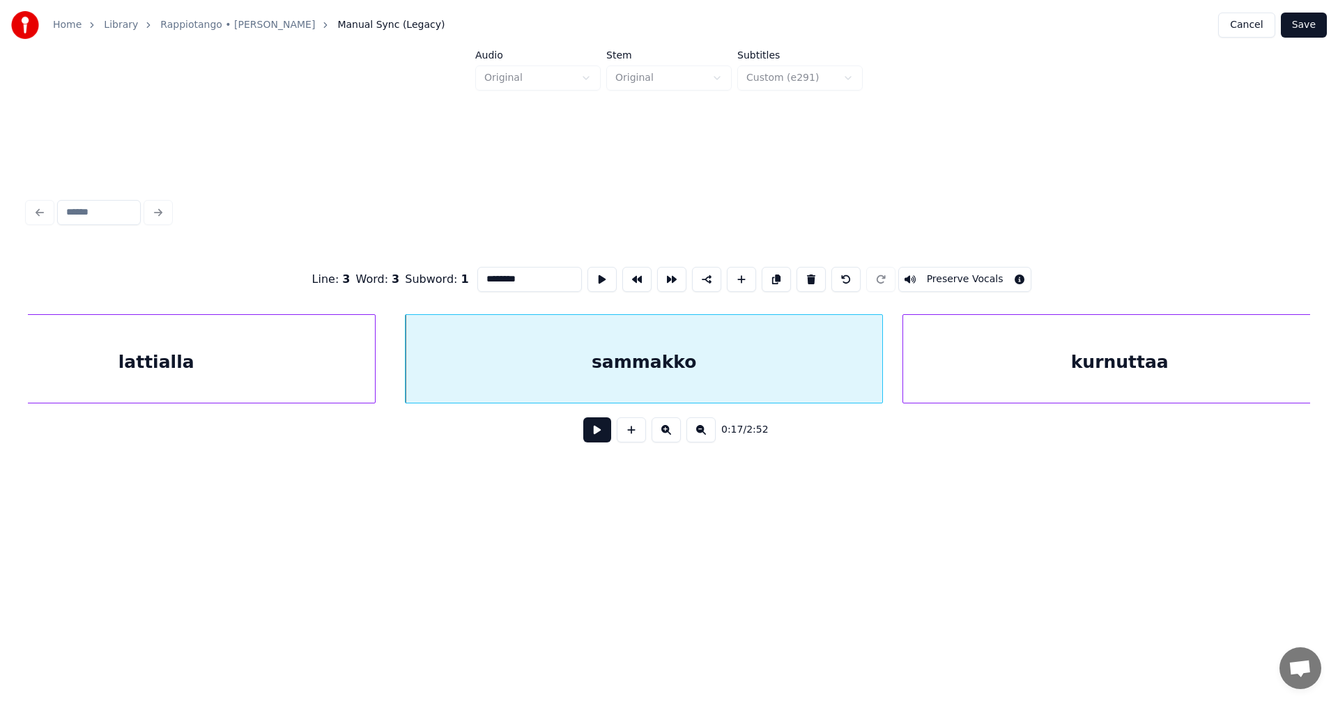
click at [589, 439] on button at bounding box center [597, 429] width 28 height 25
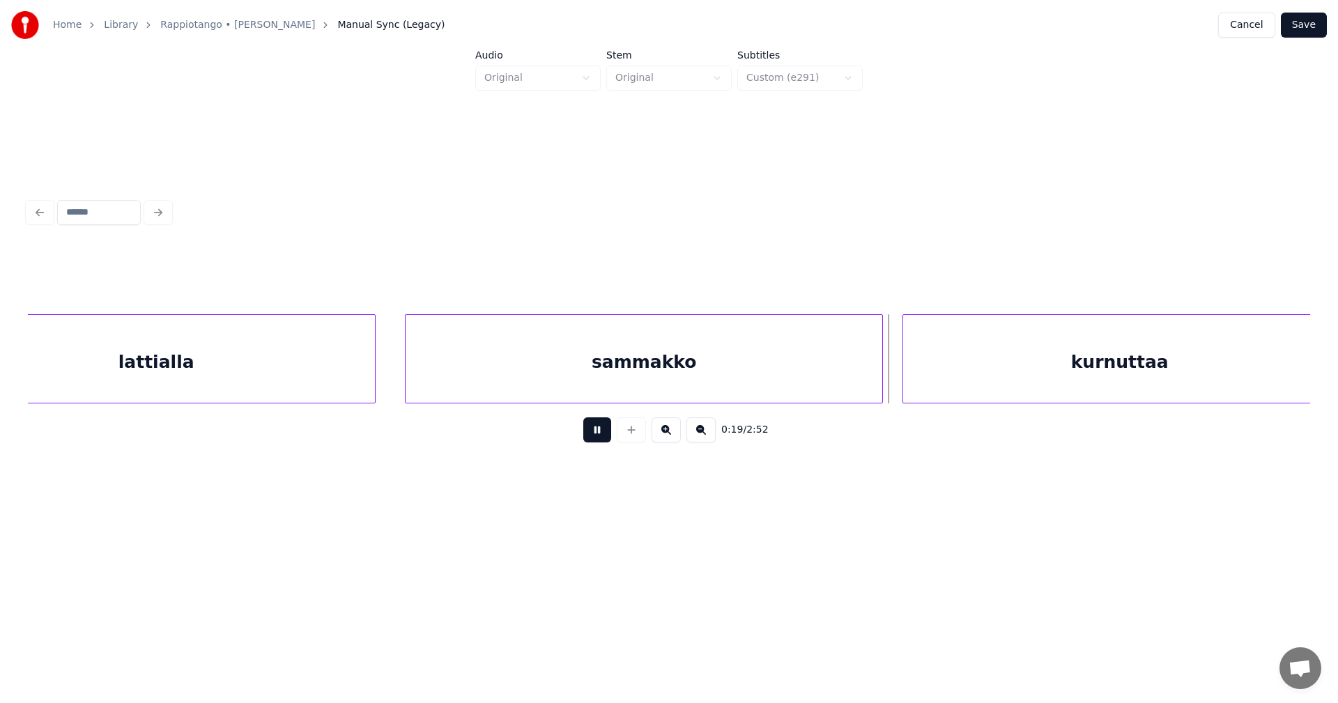
click at [591, 437] on button at bounding box center [597, 429] width 28 height 25
click at [1311, 25] on button "Save" at bounding box center [1303, 25] width 46 height 25
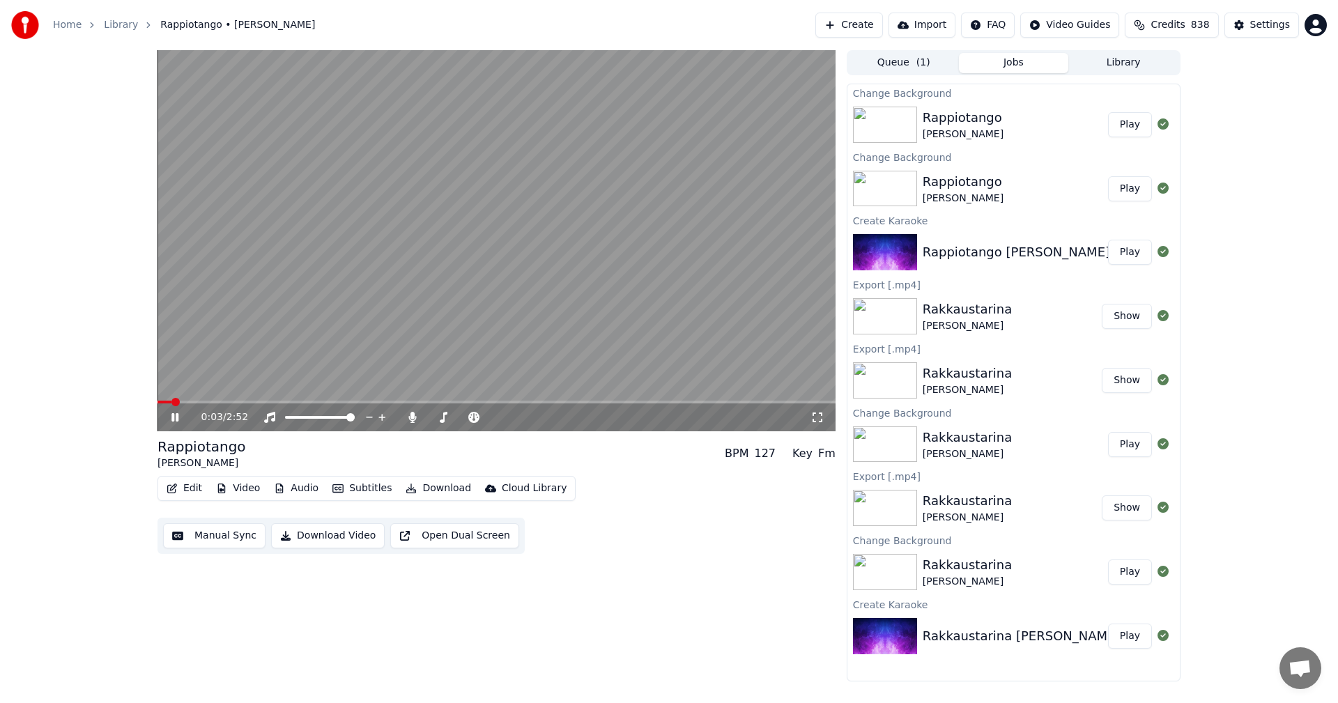
click at [174, 419] on icon at bounding box center [174, 417] width 7 height 8
click at [1130, 126] on button "Play" at bounding box center [1130, 124] width 44 height 25
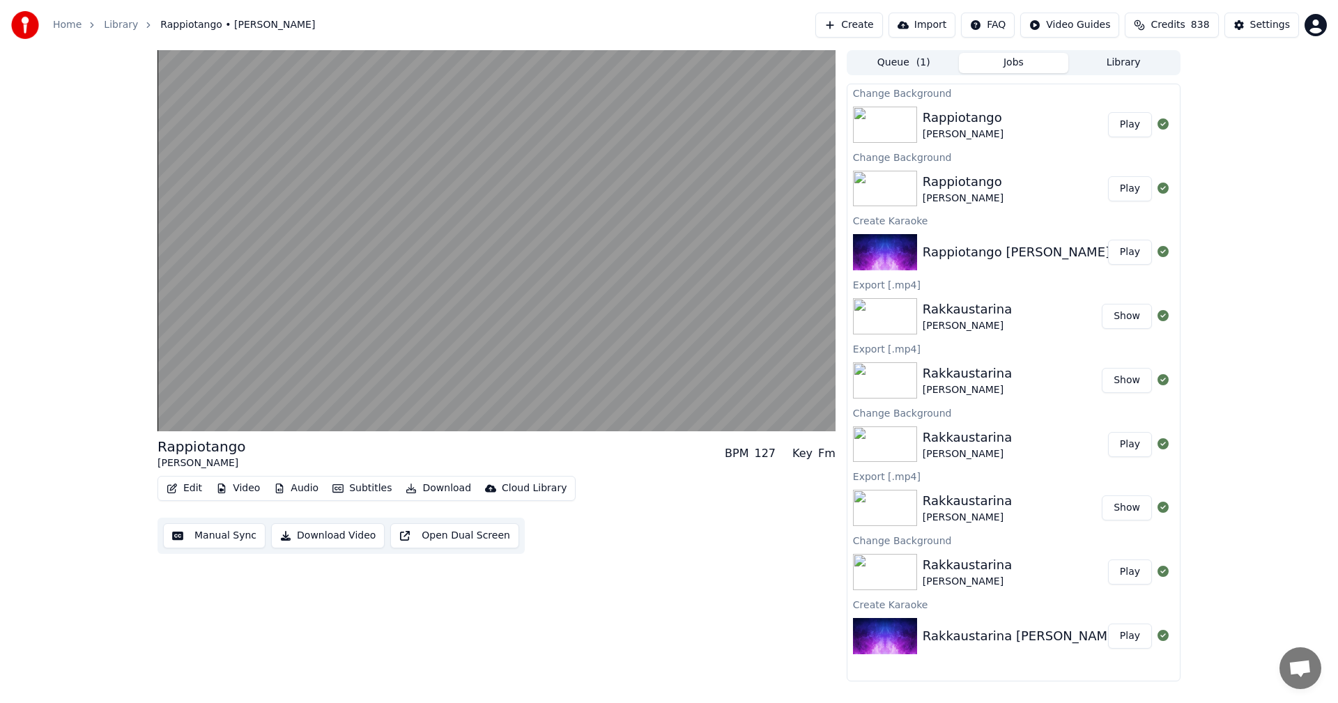
click at [15, 363] on div "Rappiotango [PERSON_NAME] BPM 127 Key Fm Edit Video Audio Subtitles Download Cl…" at bounding box center [669, 365] width 1338 height 631
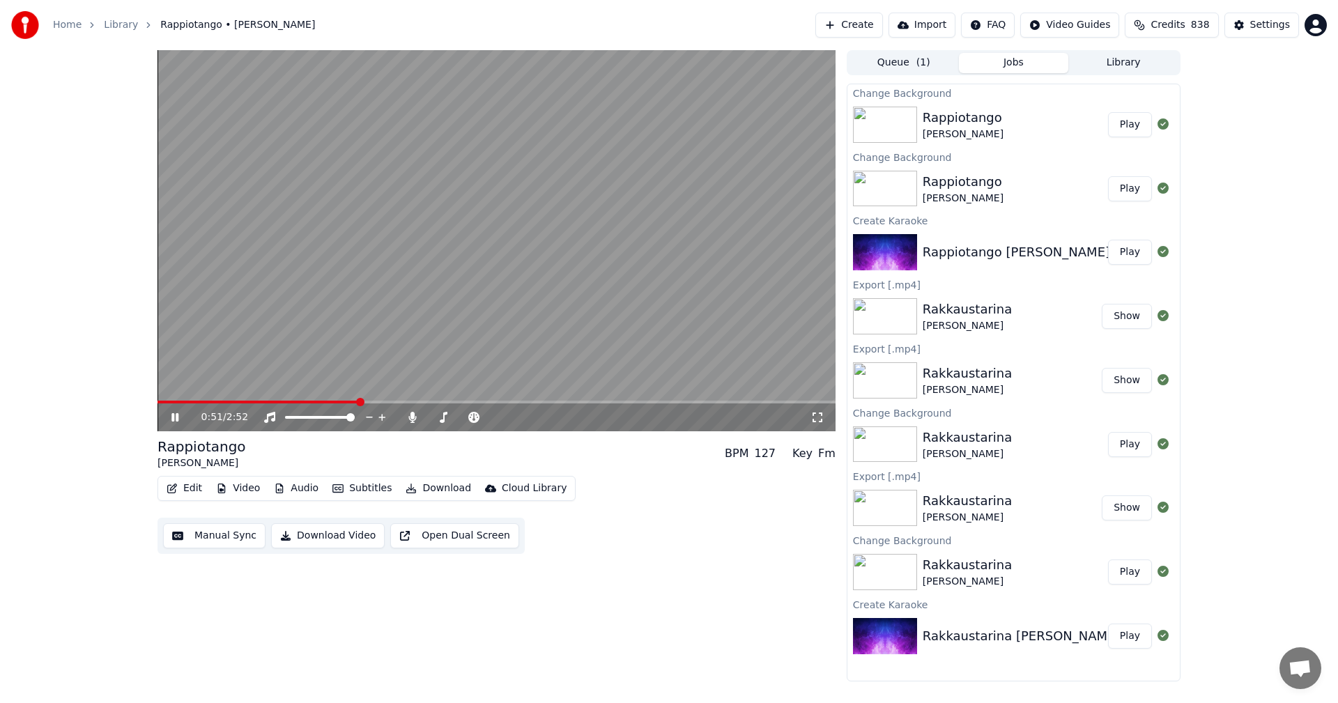
click at [172, 430] on div "0:51 / 2:52" at bounding box center [496, 417] width 678 height 28
drag, startPoint x: 173, startPoint y: 415, endPoint x: 189, endPoint y: 481, distance: 68.1
click at [173, 415] on icon at bounding box center [174, 417] width 7 height 8
click at [193, 490] on button "Edit" at bounding box center [184, 489] width 47 height 20
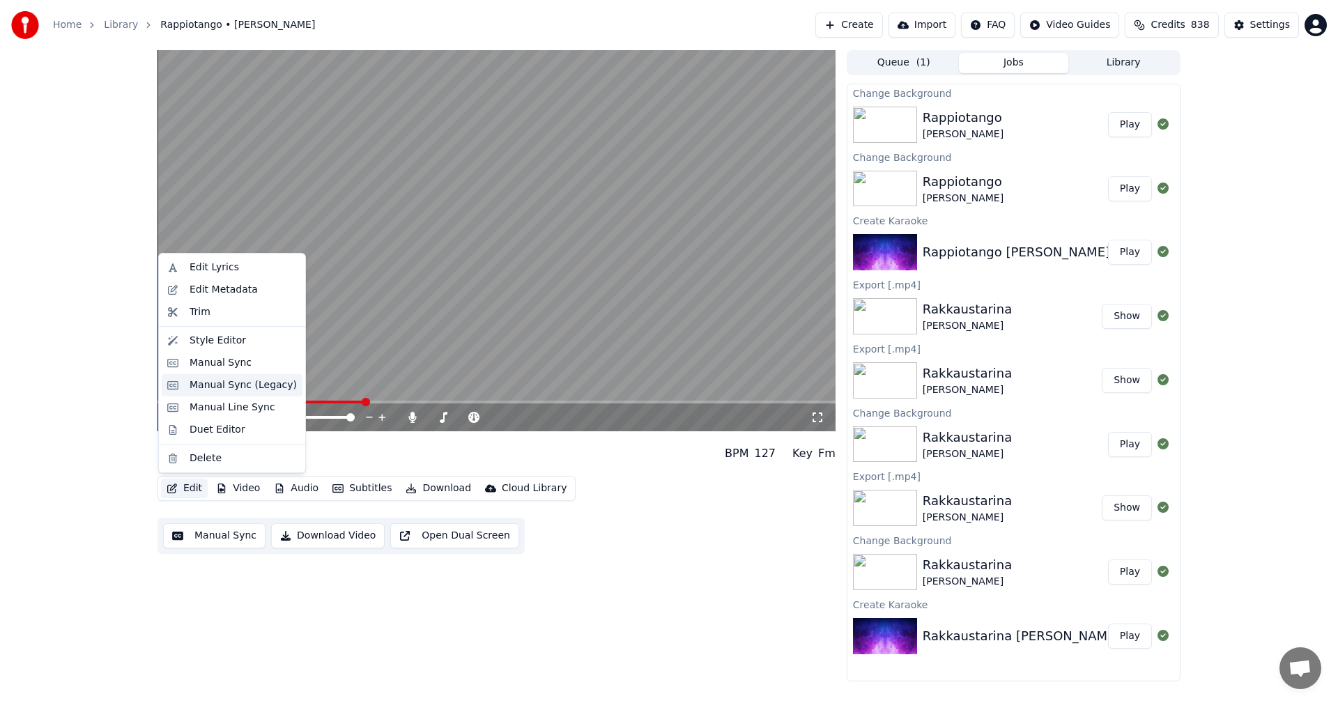
click at [231, 389] on div "Manual Sync (Legacy)" at bounding box center [242, 385] width 107 height 14
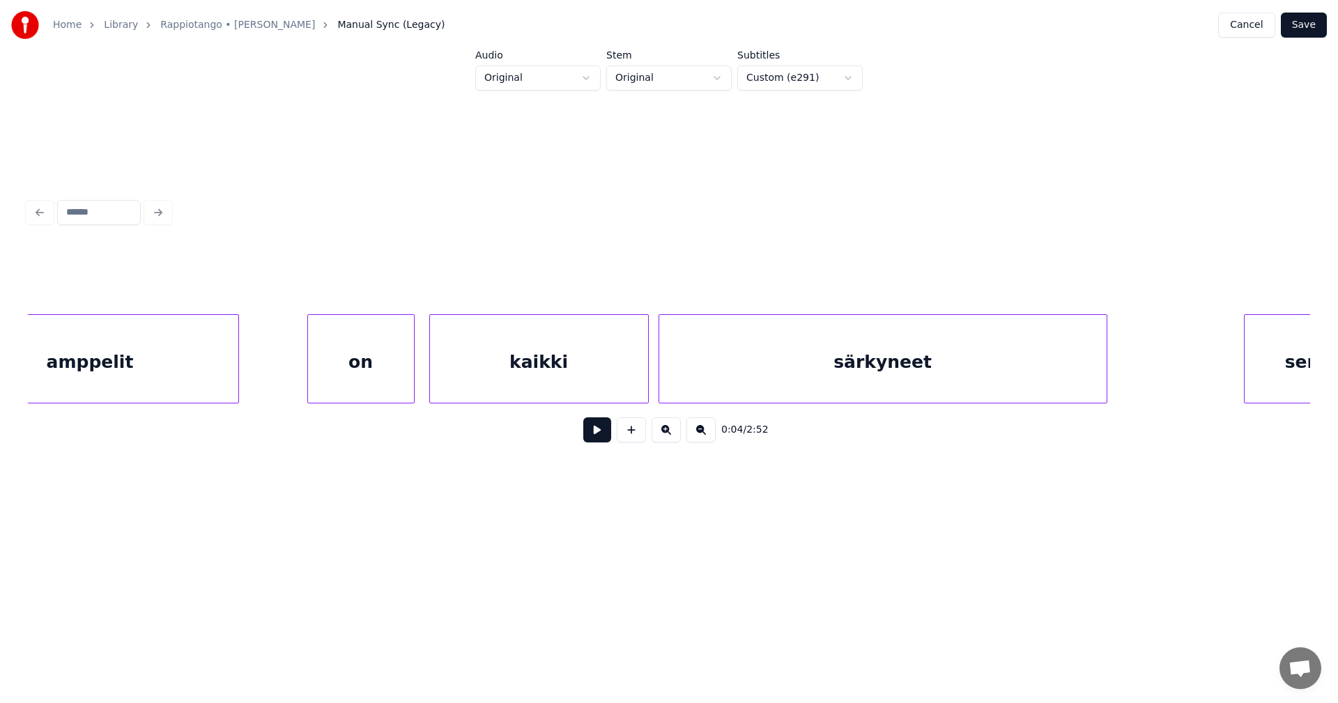
scroll to position [0, 9881]
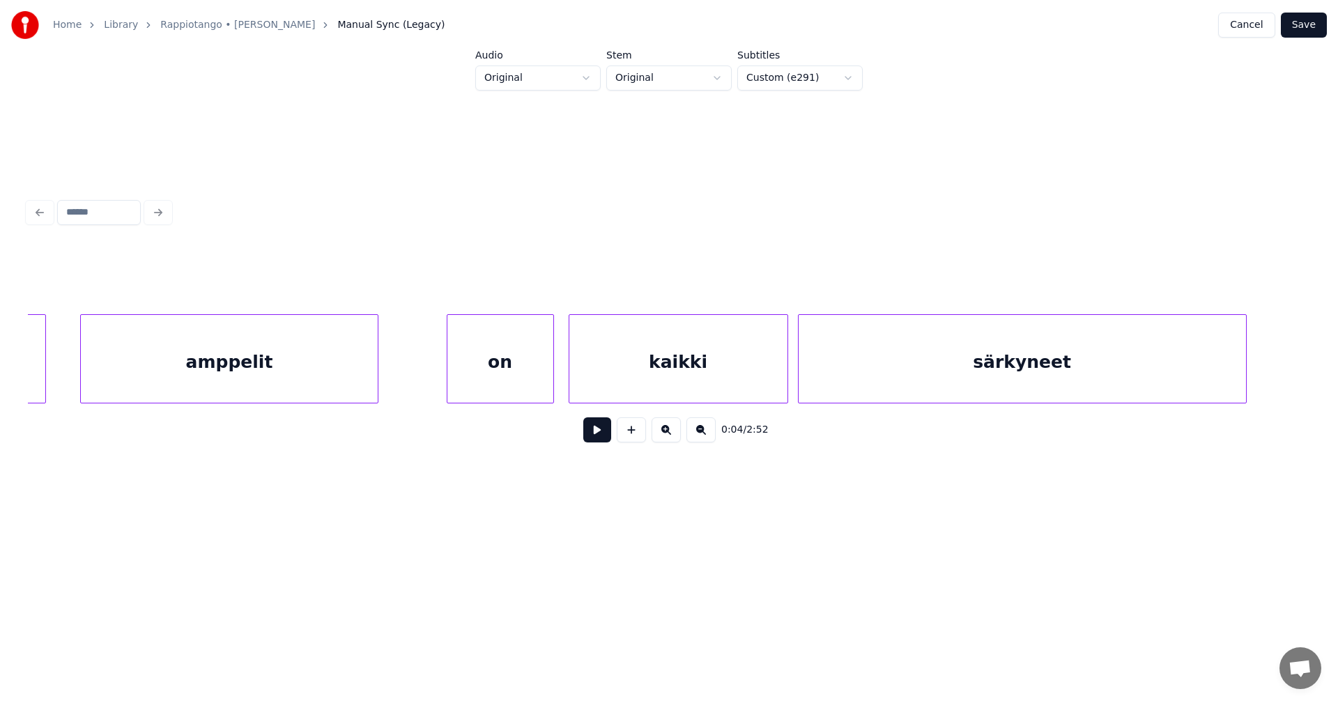
click at [346, 370] on div "amppelit" at bounding box center [229, 362] width 296 height 95
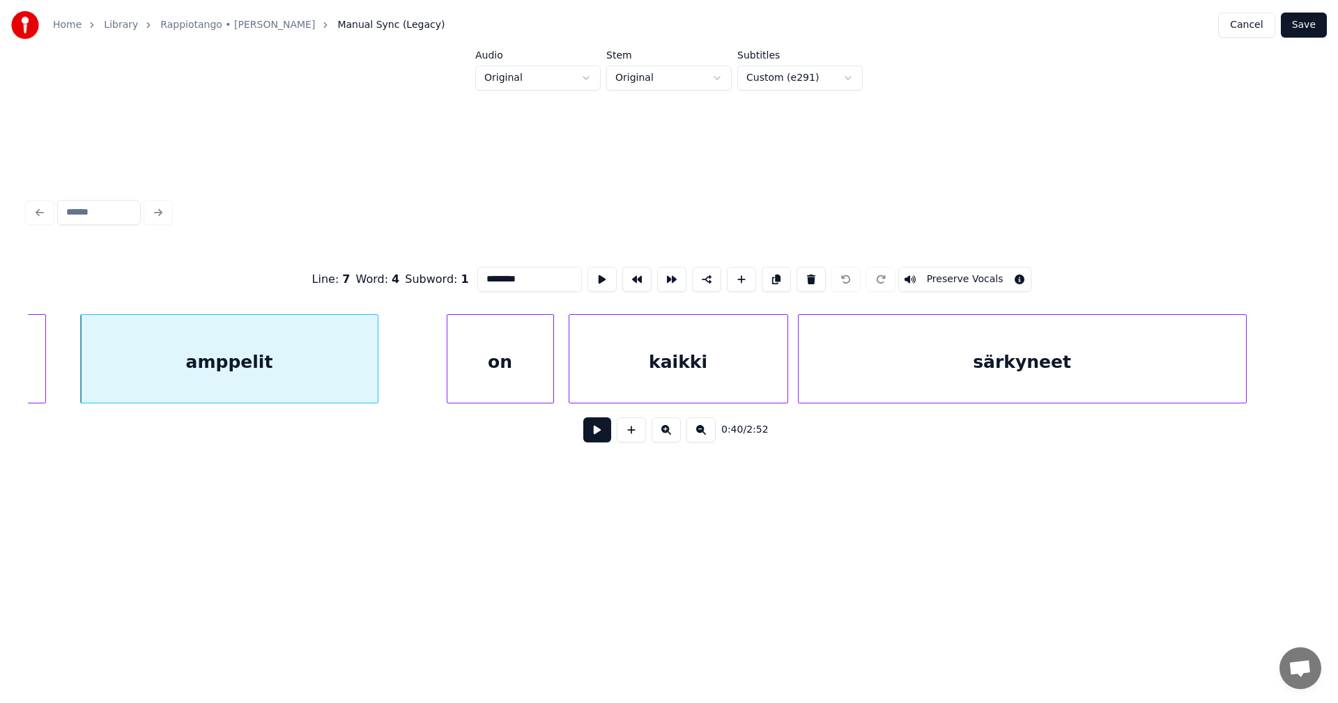
click at [538, 277] on input "********" at bounding box center [529, 279] width 104 height 25
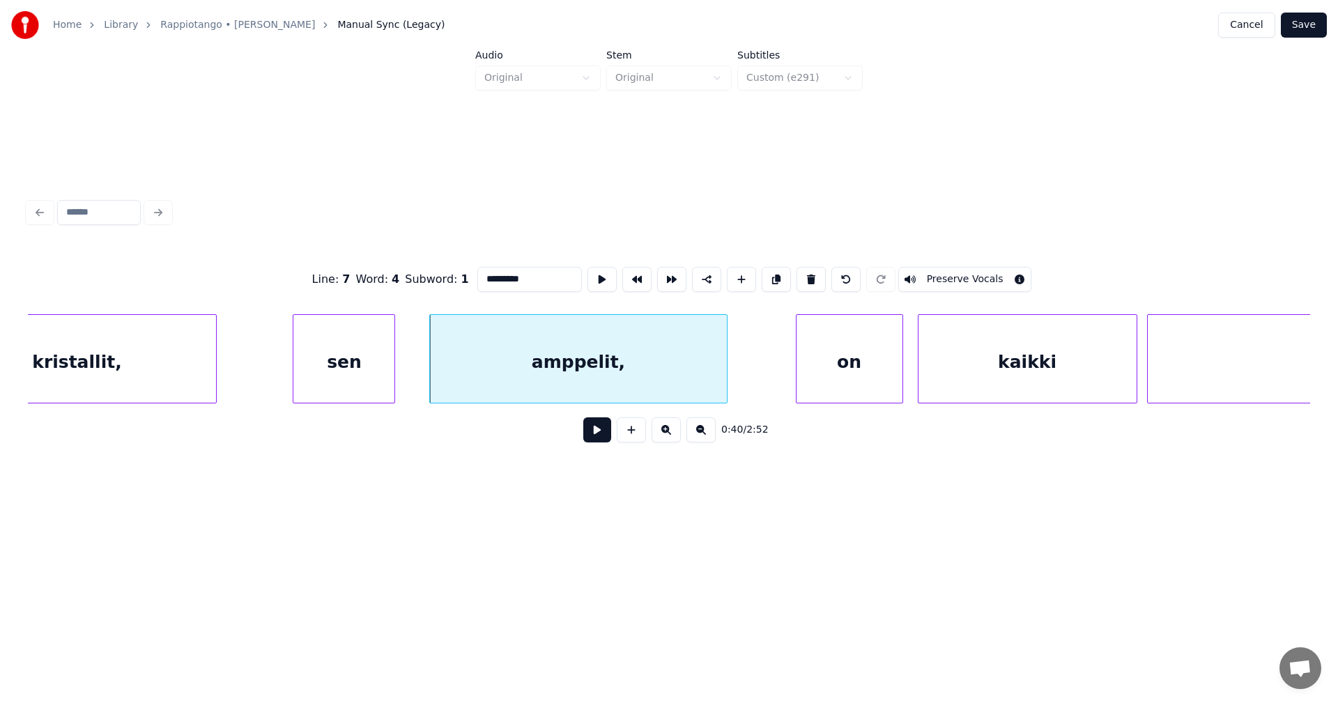
scroll to position [0, 8928]
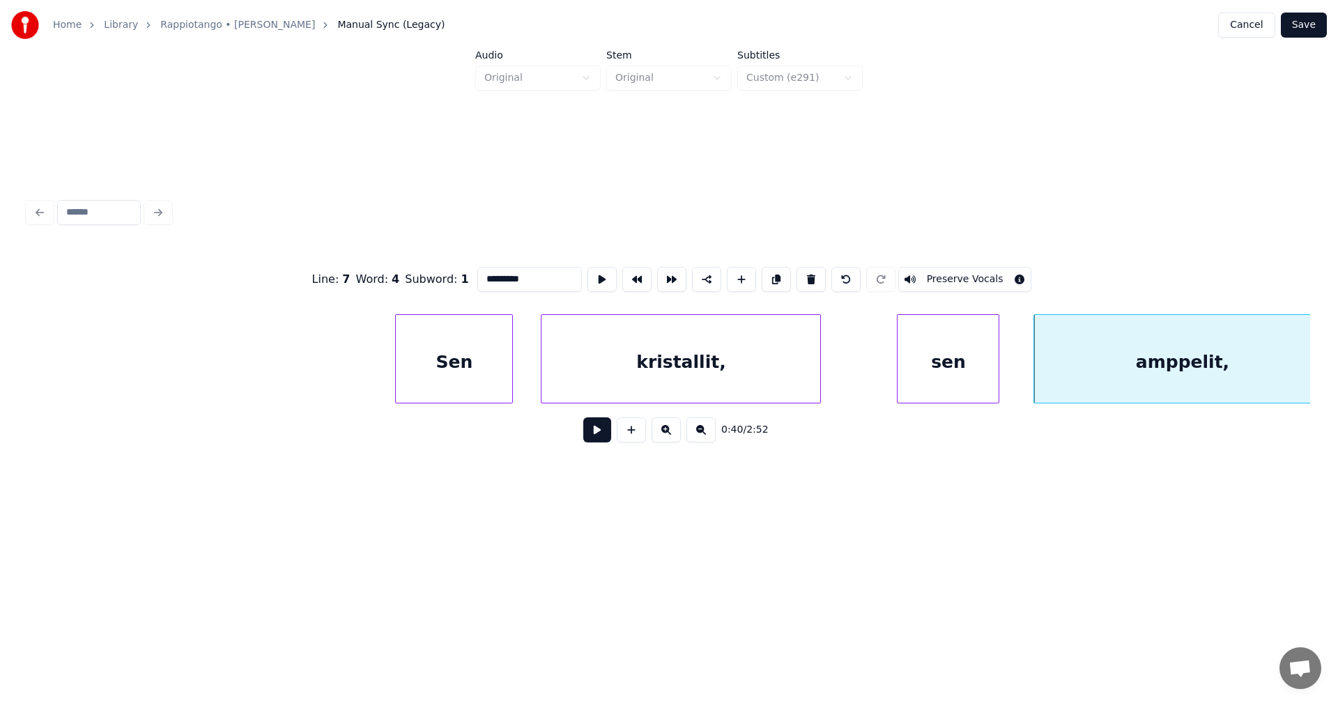
click at [433, 375] on div "Sen" at bounding box center [454, 362] width 116 height 95
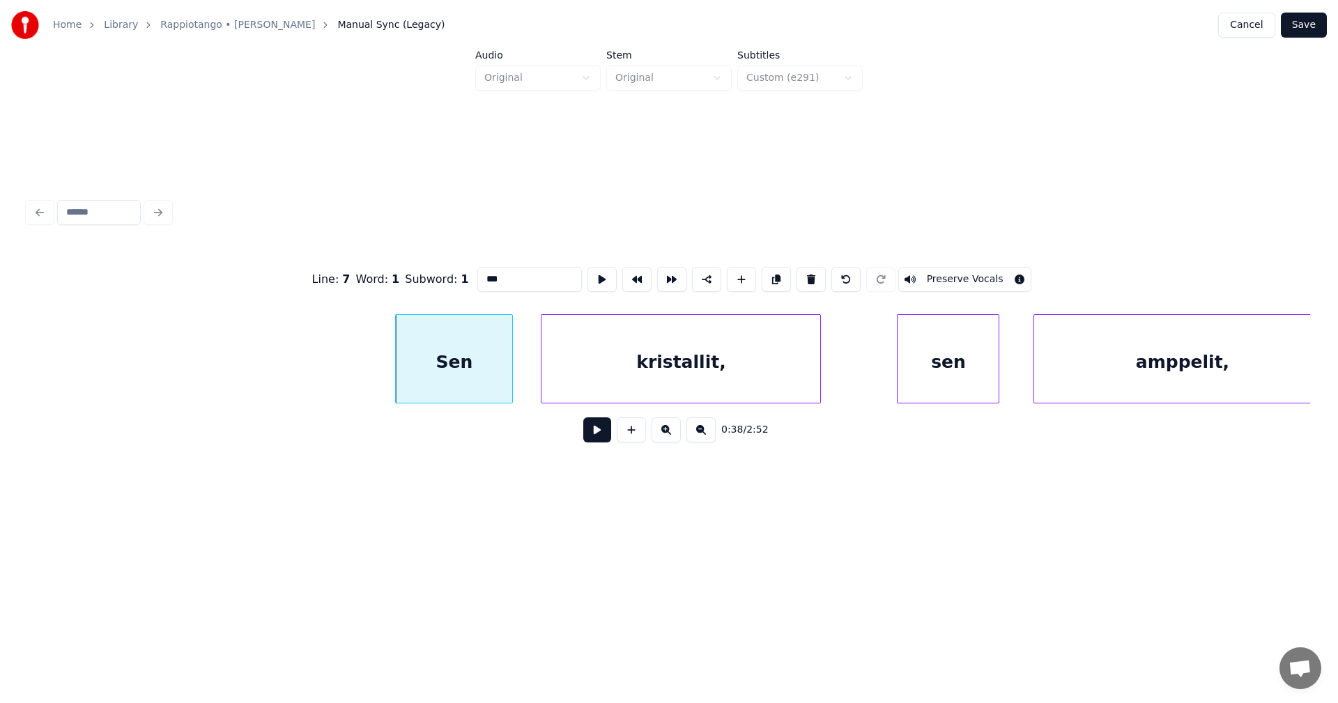
type input "***"
click at [602, 442] on button at bounding box center [597, 429] width 28 height 25
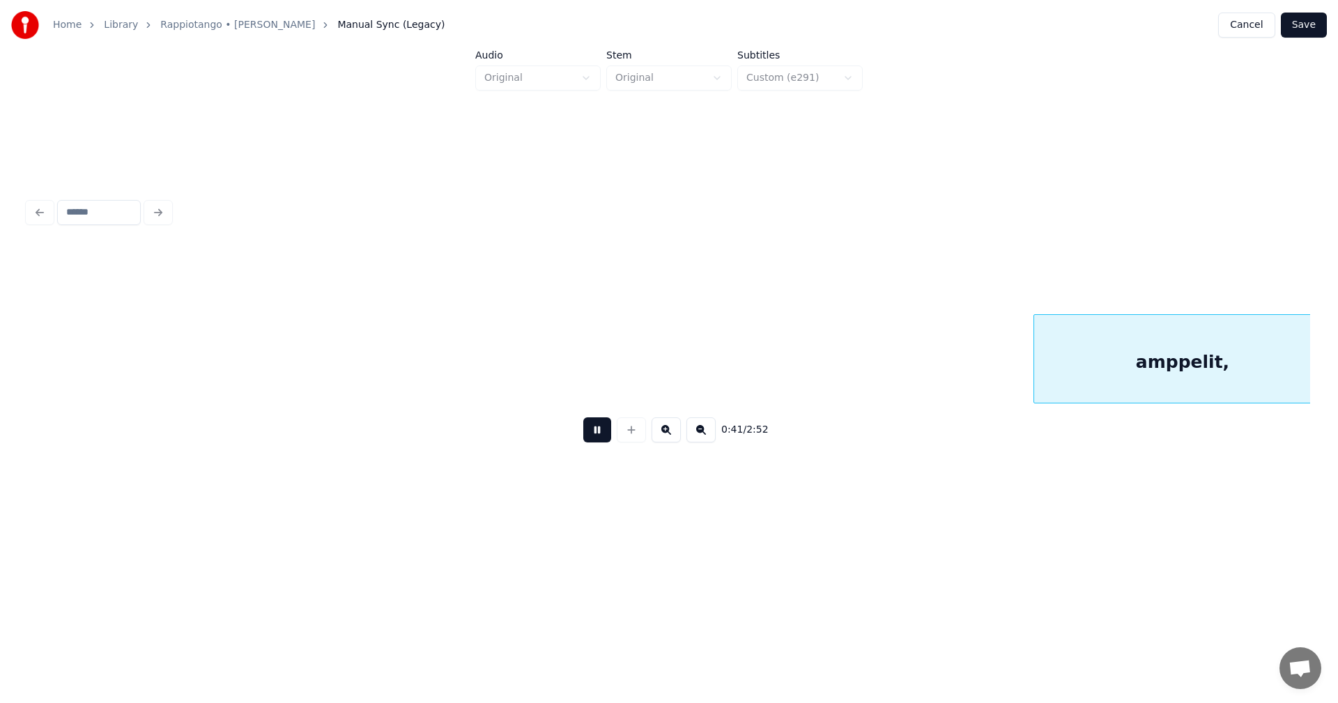
scroll to position [0, 10211]
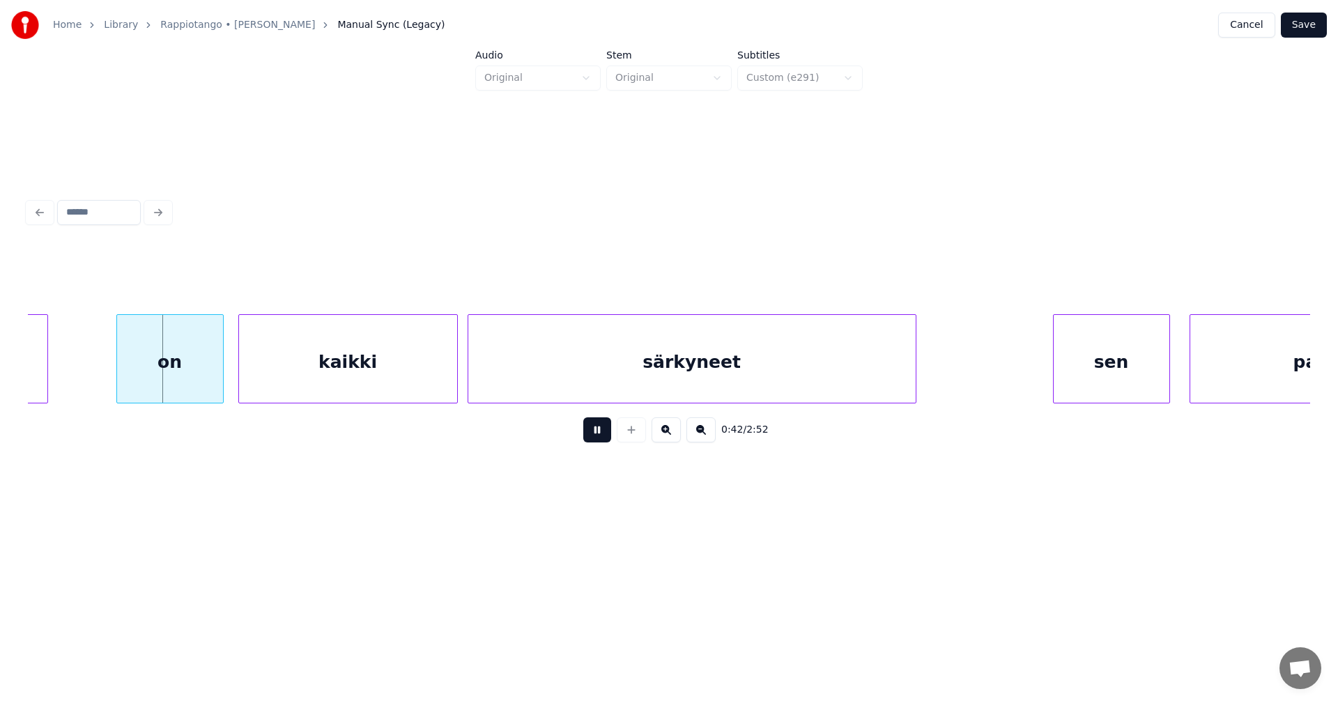
click at [602, 440] on button at bounding box center [597, 429] width 28 height 25
click at [207, 380] on div "on" at bounding box center [160, 362] width 106 height 95
click at [593, 438] on button at bounding box center [597, 429] width 28 height 25
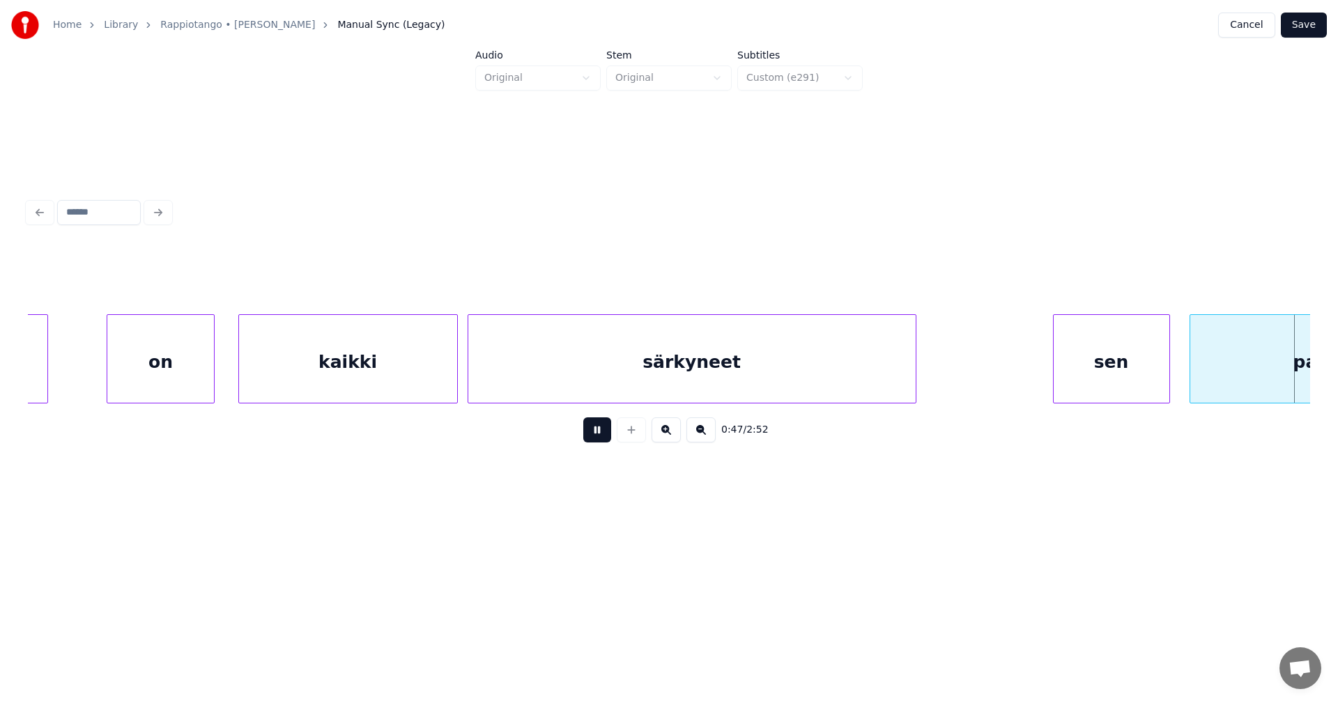
scroll to position [0, 11493]
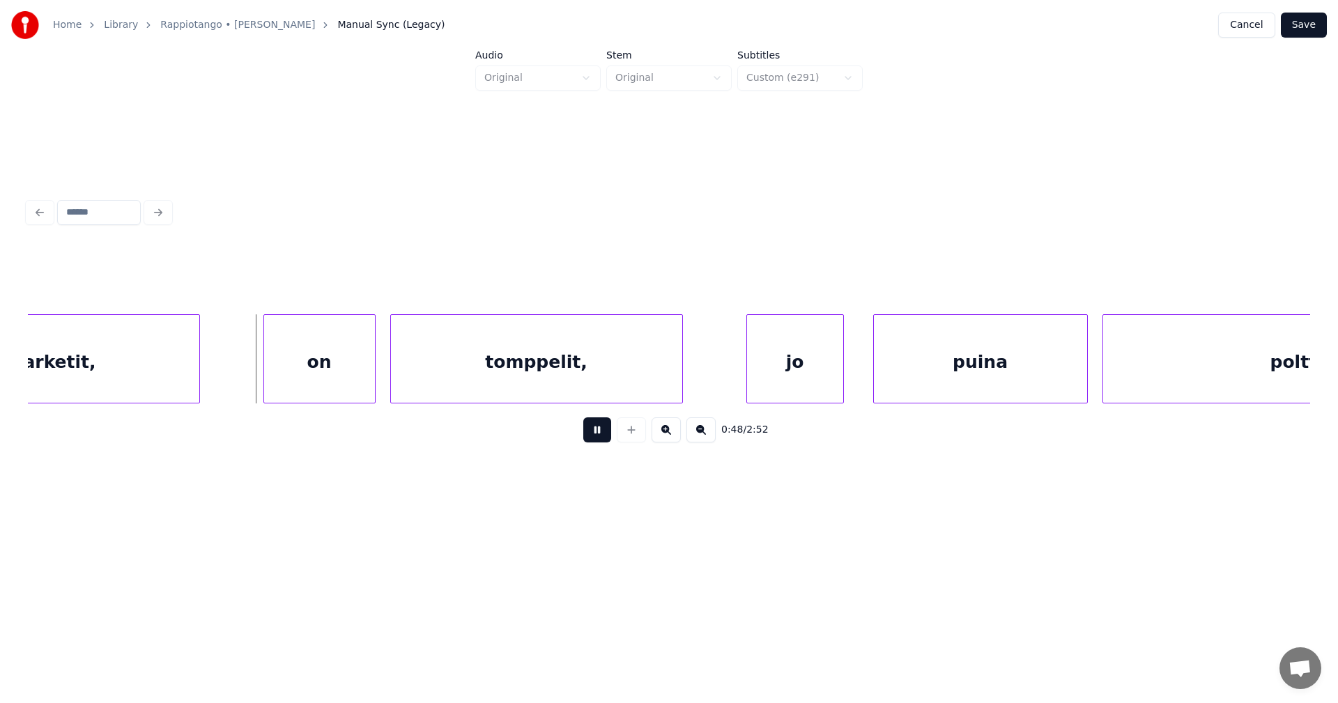
click at [594, 439] on button at bounding box center [597, 429] width 28 height 25
click at [316, 365] on div "on" at bounding box center [315, 362] width 111 height 95
click at [593, 439] on button at bounding box center [597, 429] width 28 height 25
click at [598, 437] on button at bounding box center [597, 429] width 28 height 25
click at [785, 378] on div "jo" at bounding box center [788, 362] width 96 height 95
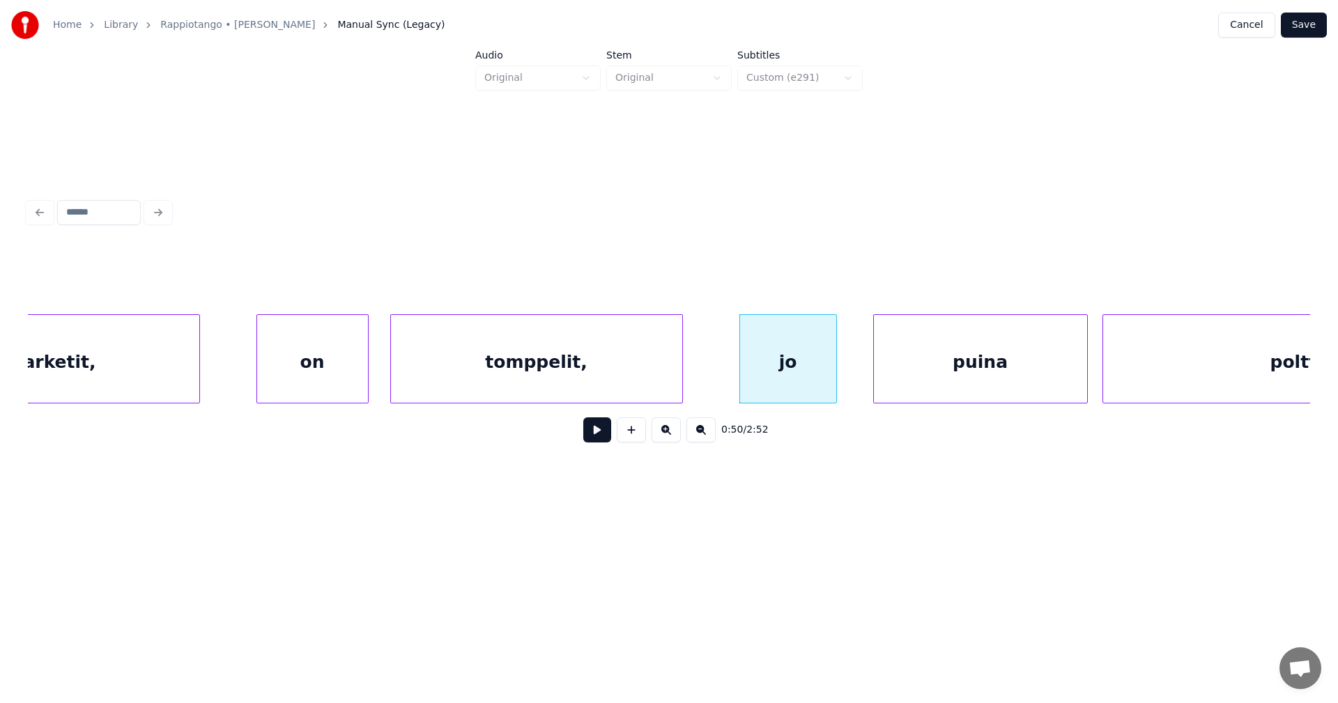
click at [603, 439] on button at bounding box center [597, 429] width 28 height 25
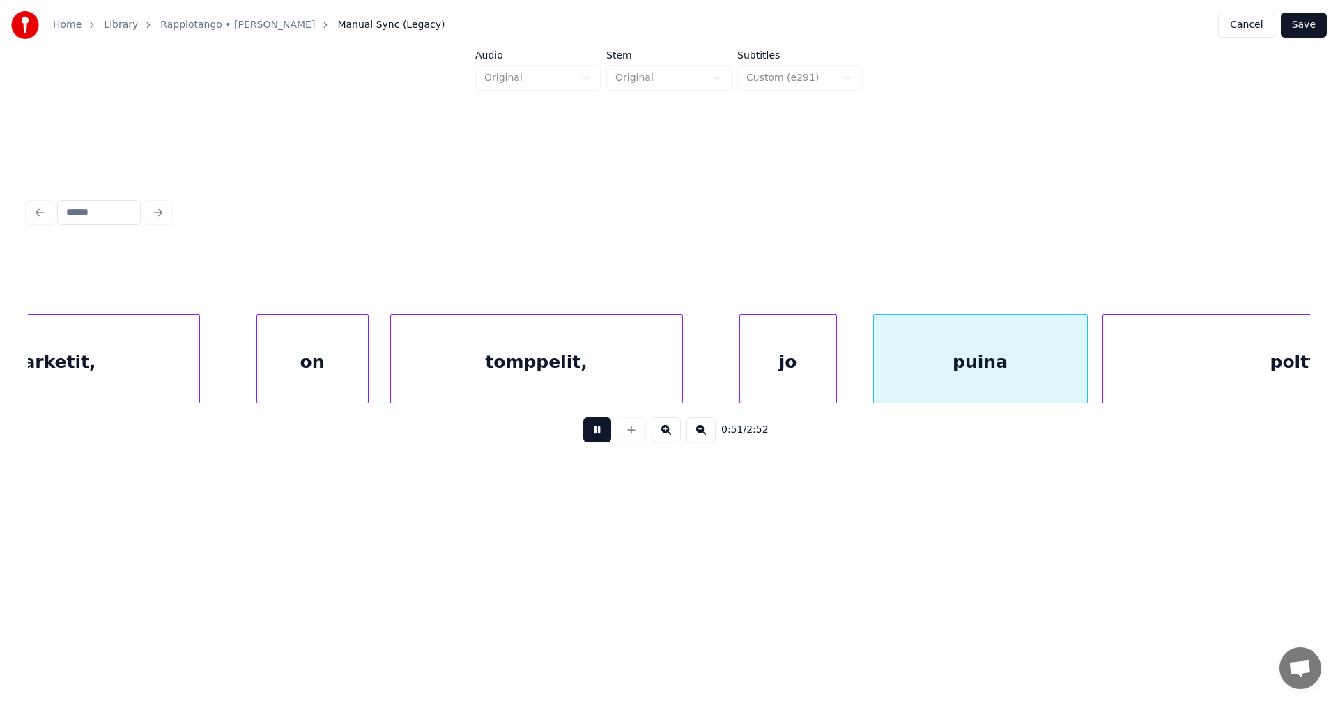
click at [603, 439] on button at bounding box center [597, 429] width 28 height 25
click at [1073, 376] on div at bounding box center [1075, 359] width 4 height 88
click at [607, 435] on button at bounding box center [597, 429] width 28 height 25
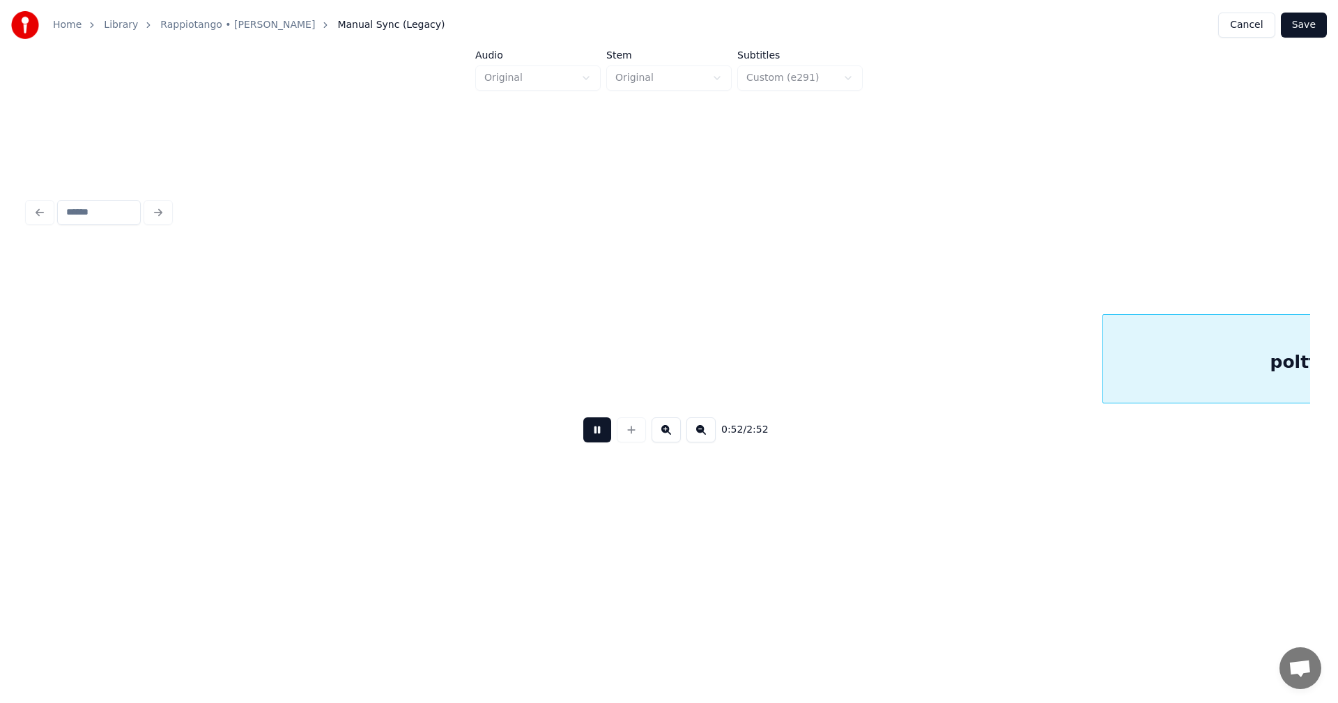
scroll to position [0, 12779]
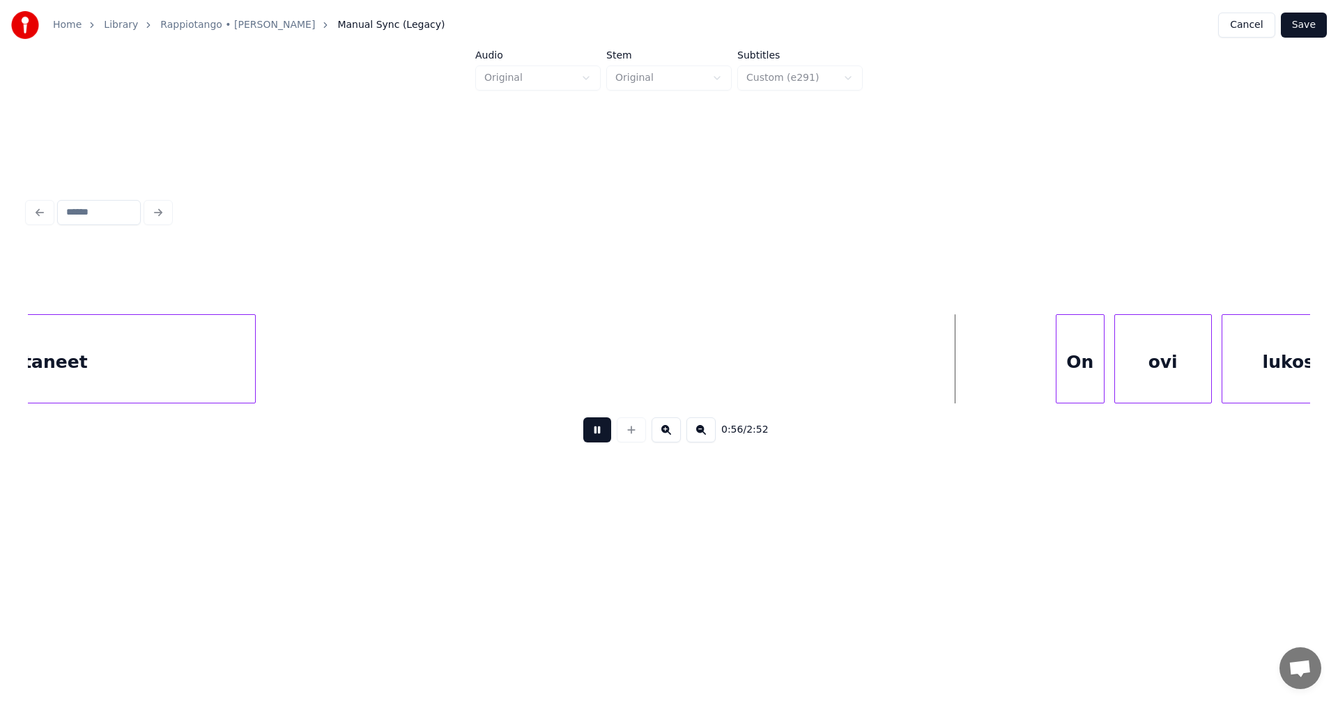
click at [602, 433] on button at bounding box center [597, 429] width 28 height 25
click at [1080, 380] on div "On" at bounding box center [1070, 362] width 47 height 95
click at [602, 442] on button at bounding box center [597, 429] width 28 height 25
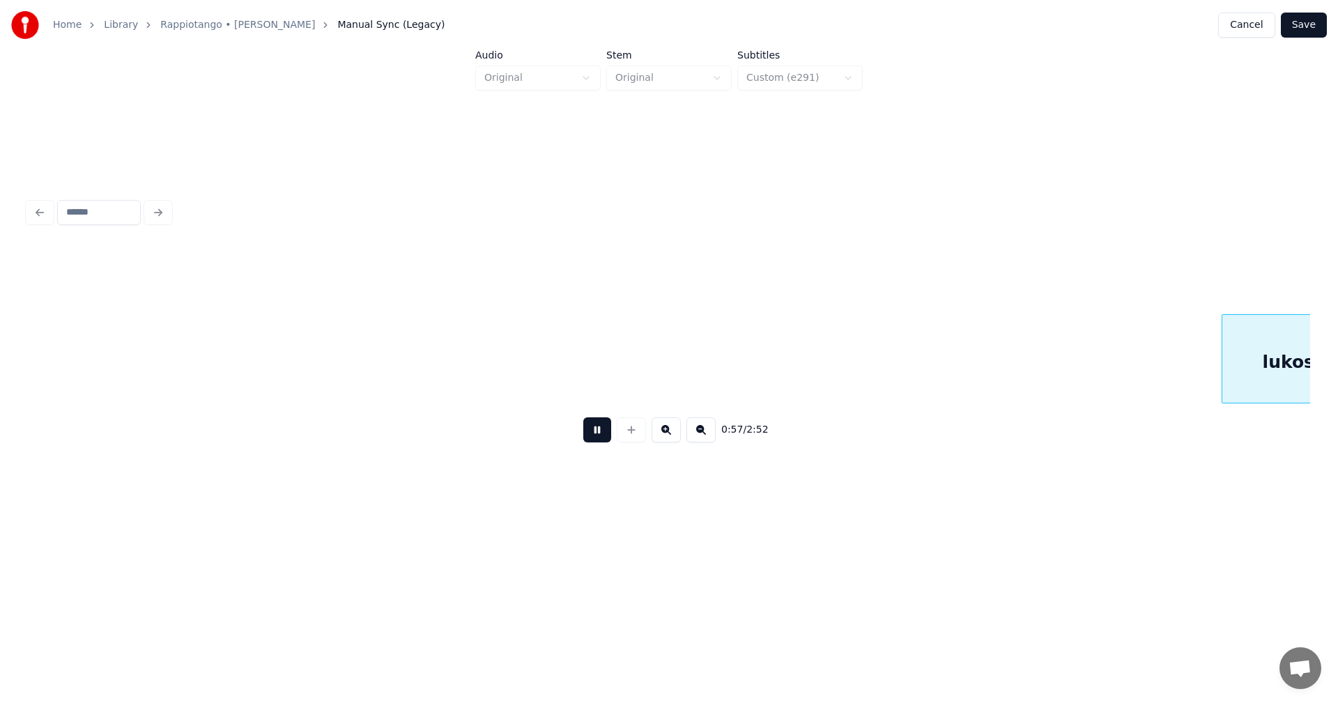
scroll to position [0, 14062]
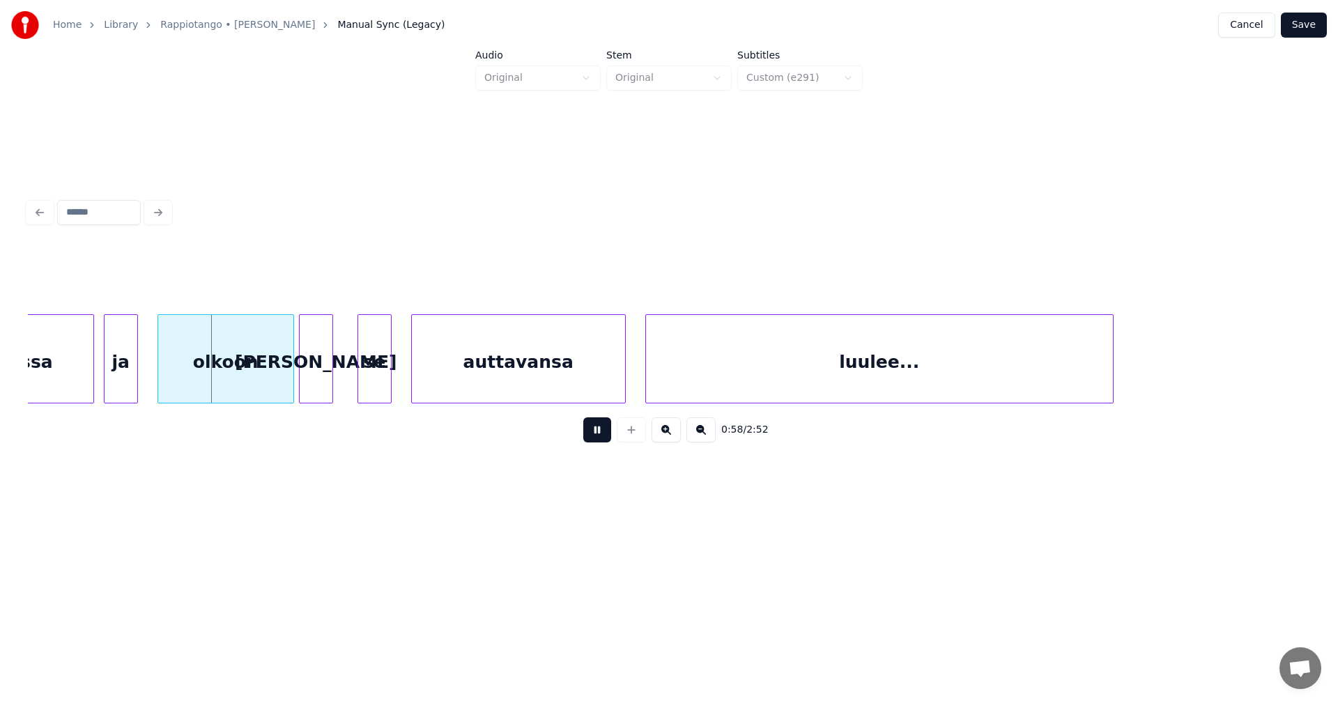
drag, startPoint x: 603, startPoint y: 440, endPoint x: 589, endPoint y: 440, distance: 14.6
click at [596, 440] on button at bounding box center [597, 429] width 28 height 25
click at [596, 435] on button at bounding box center [597, 429] width 28 height 25
drag, startPoint x: 596, startPoint y: 435, endPoint x: 584, endPoint y: 435, distance: 11.1
click at [592, 435] on button at bounding box center [597, 429] width 28 height 25
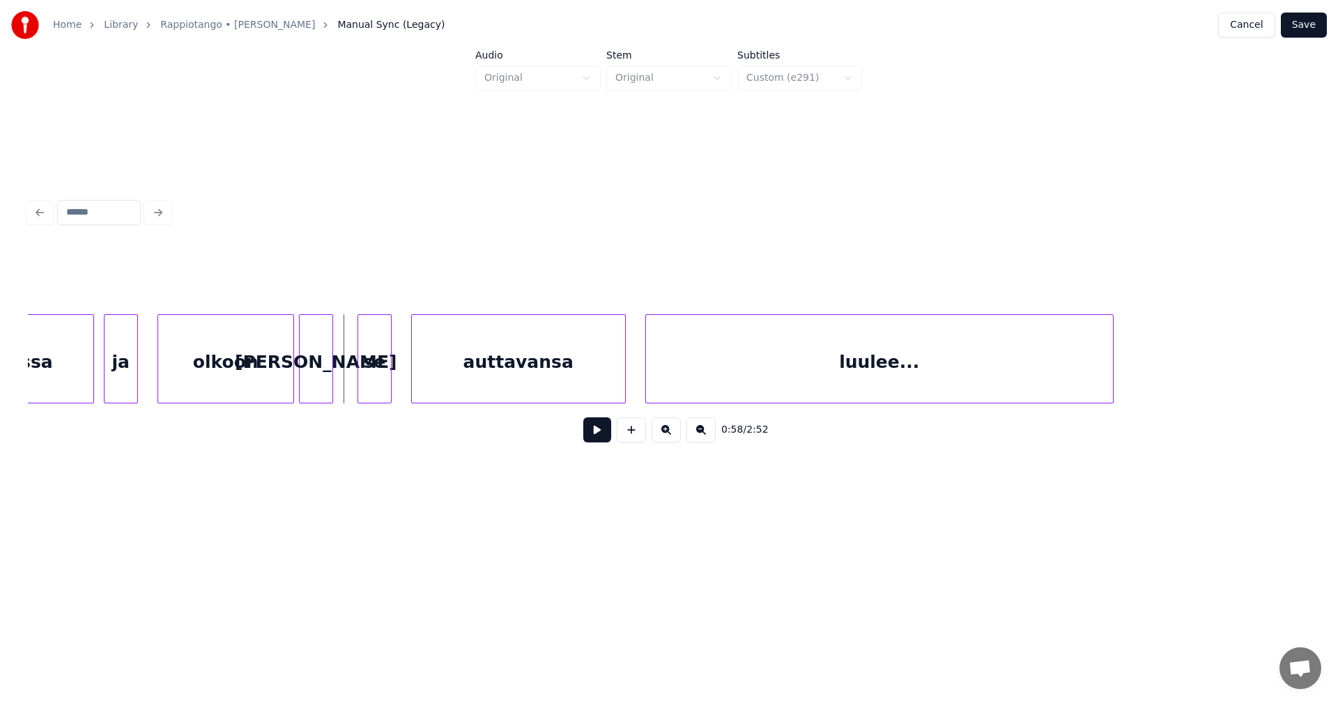
click at [234, 385] on div "olkoon" at bounding box center [225, 362] width 135 height 95
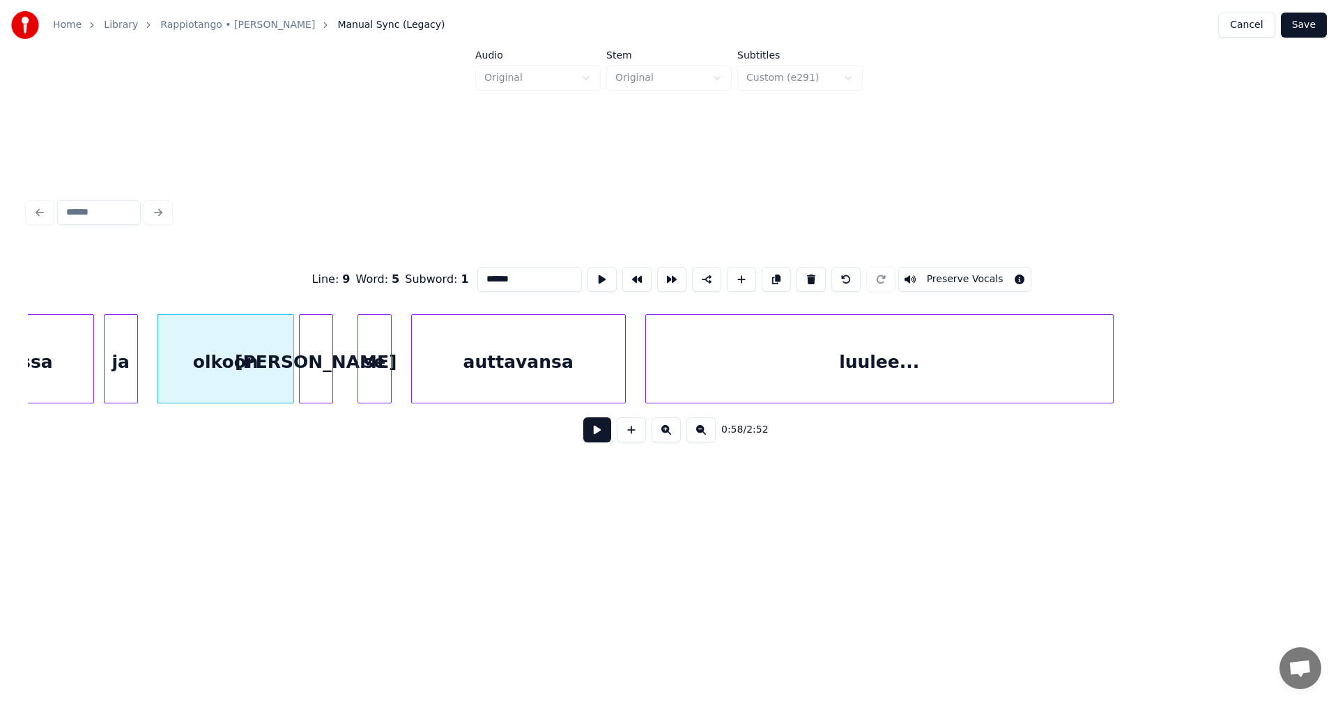
click at [601, 442] on button at bounding box center [597, 429] width 28 height 25
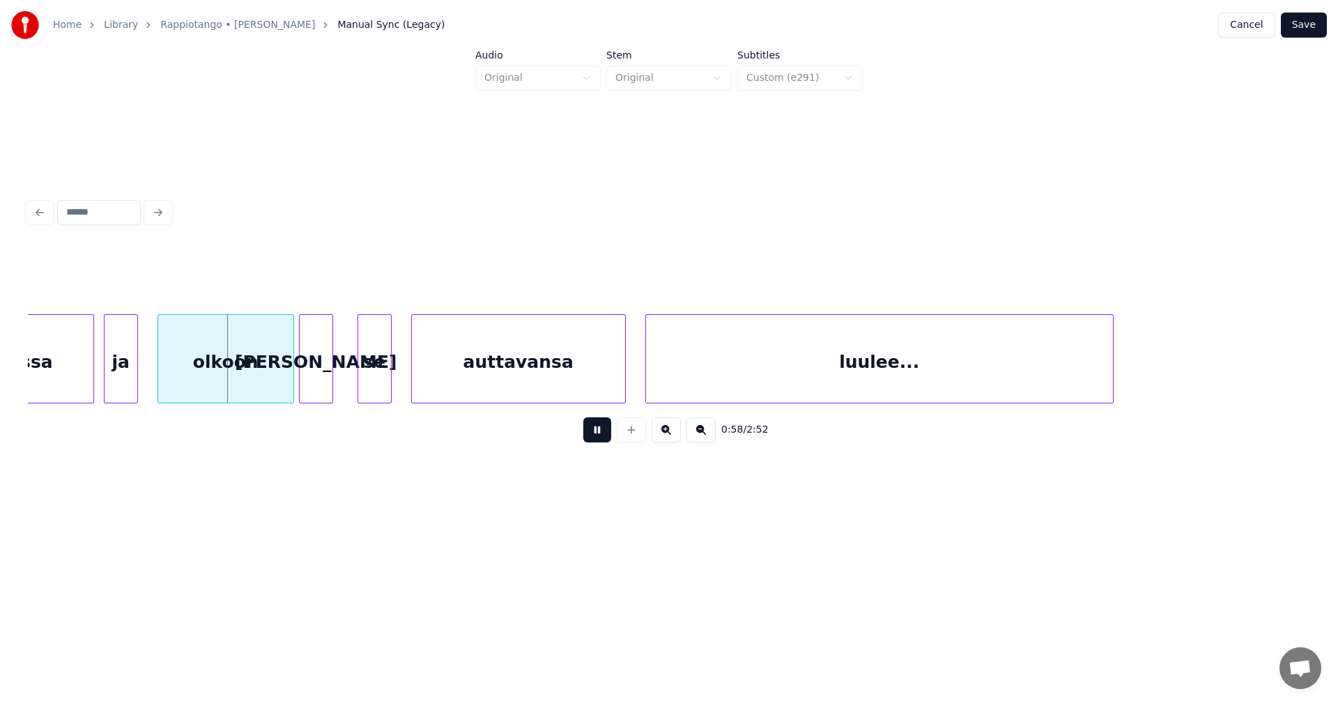
click at [599, 439] on button at bounding box center [597, 429] width 28 height 25
click at [279, 381] on div at bounding box center [281, 359] width 4 height 88
click at [593, 437] on button at bounding box center [597, 429] width 28 height 25
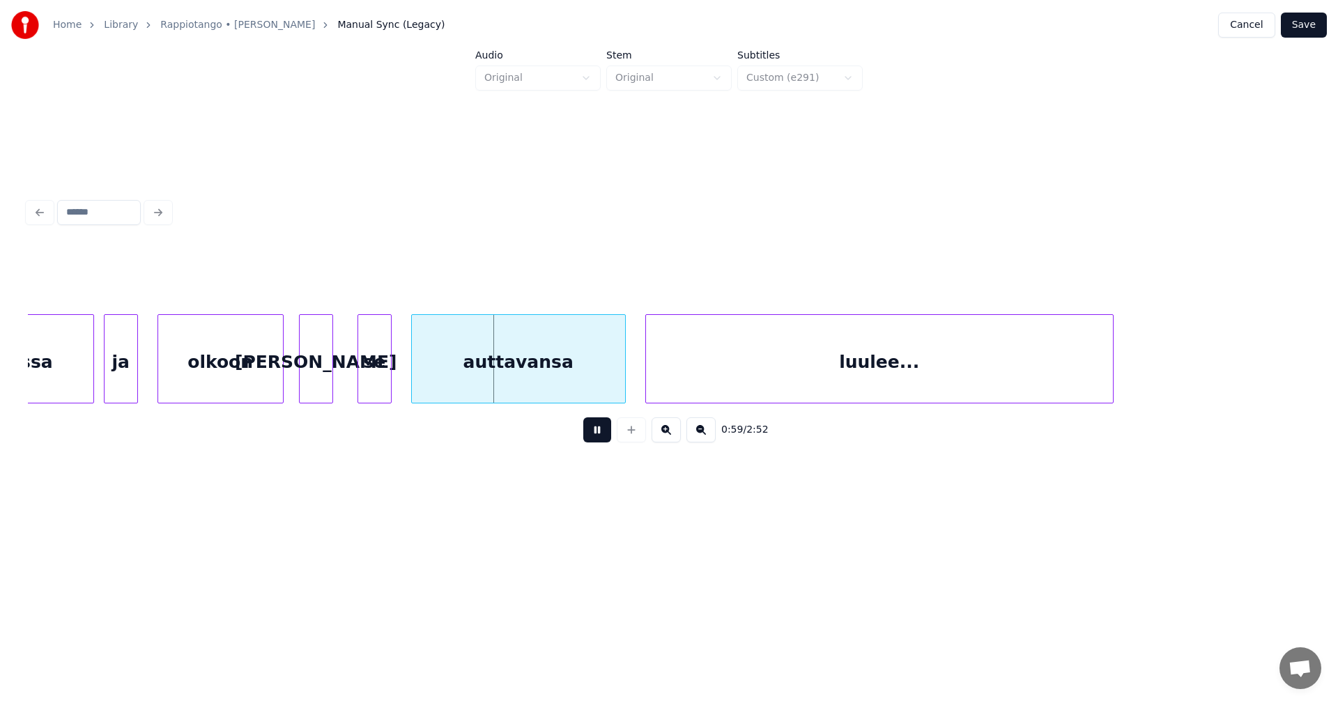
drag, startPoint x: 593, startPoint y: 437, endPoint x: 525, endPoint y: 407, distance: 74.8
click at [582, 435] on div "0:59 / 2:52" at bounding box center [669, 430] width 1260 height 31
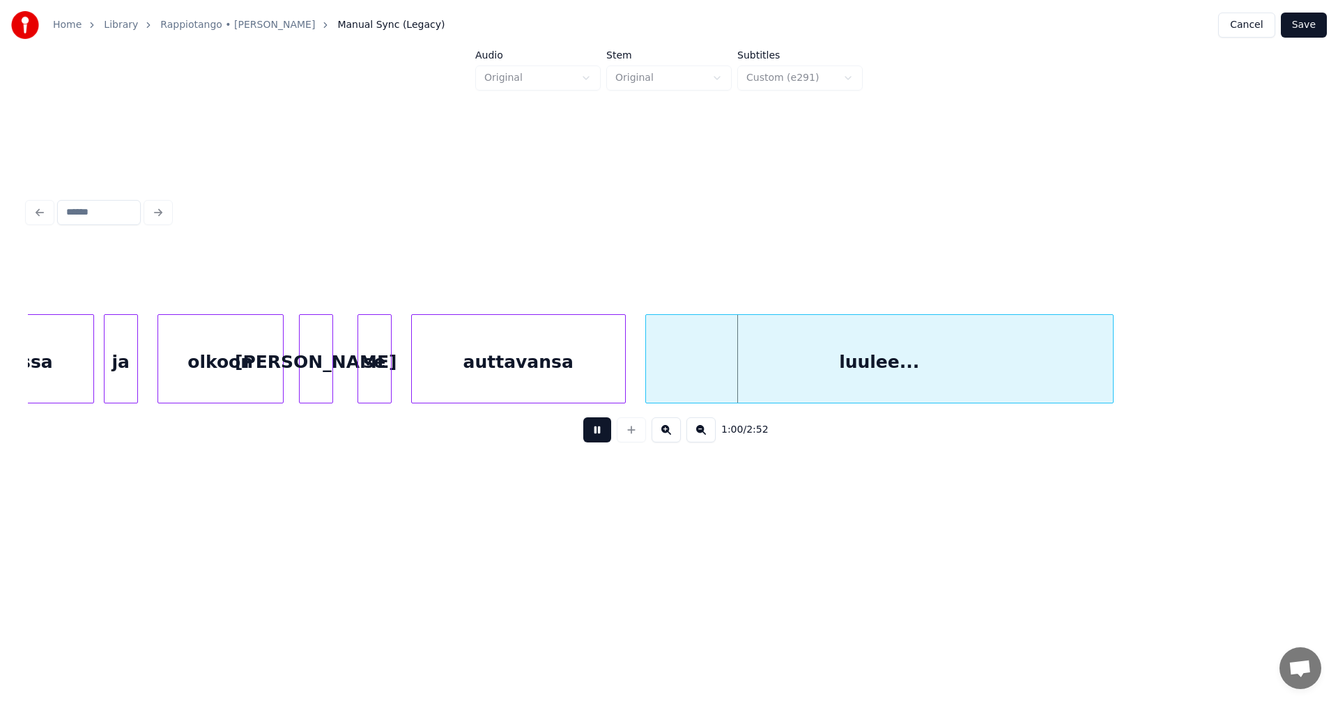
drag, startPoint x: 596, startPoint y: 440, endPoint x: 569, endPoint y: 421, distance: 32.7
click at [596, 438] on button at bounding box center [597, 429] width 28 height 25
click at [371, 382] on div "se" at bounding box center [374, 362] width 33 height 95
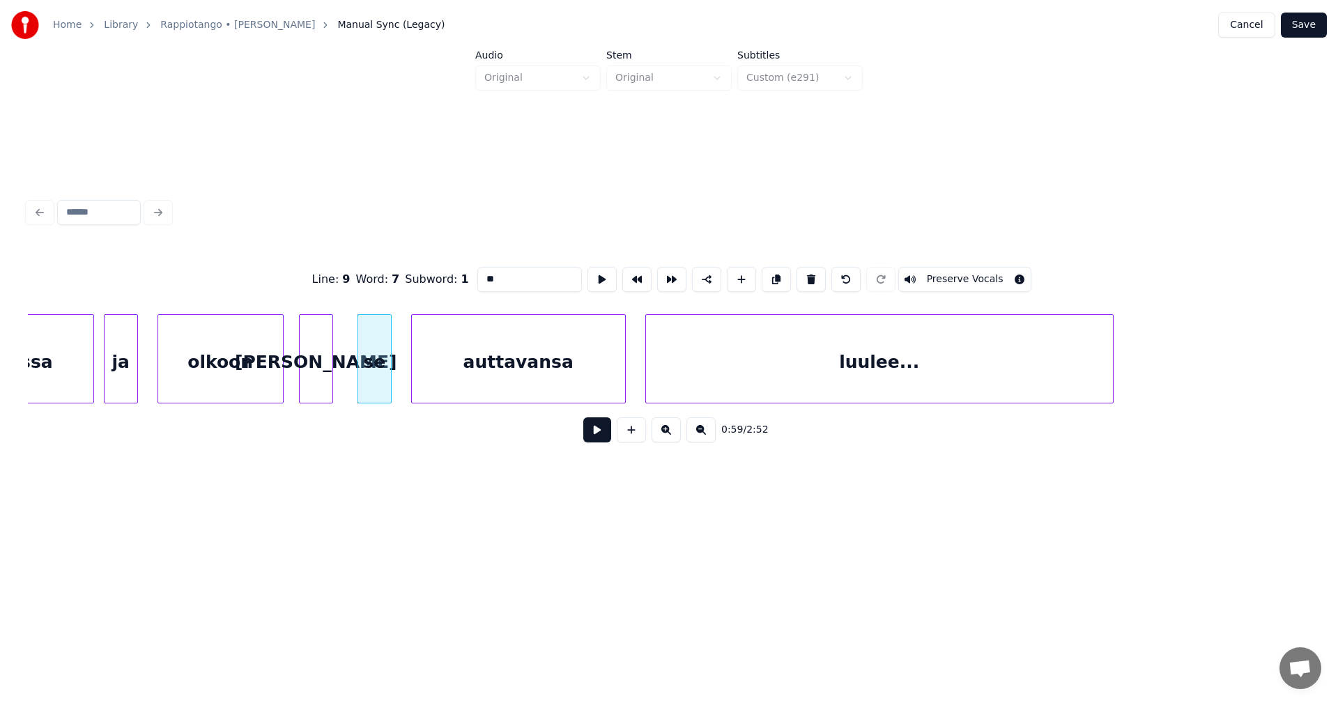
click at [593, 435] on button at bounding box center [597, 429] width 28 height 25
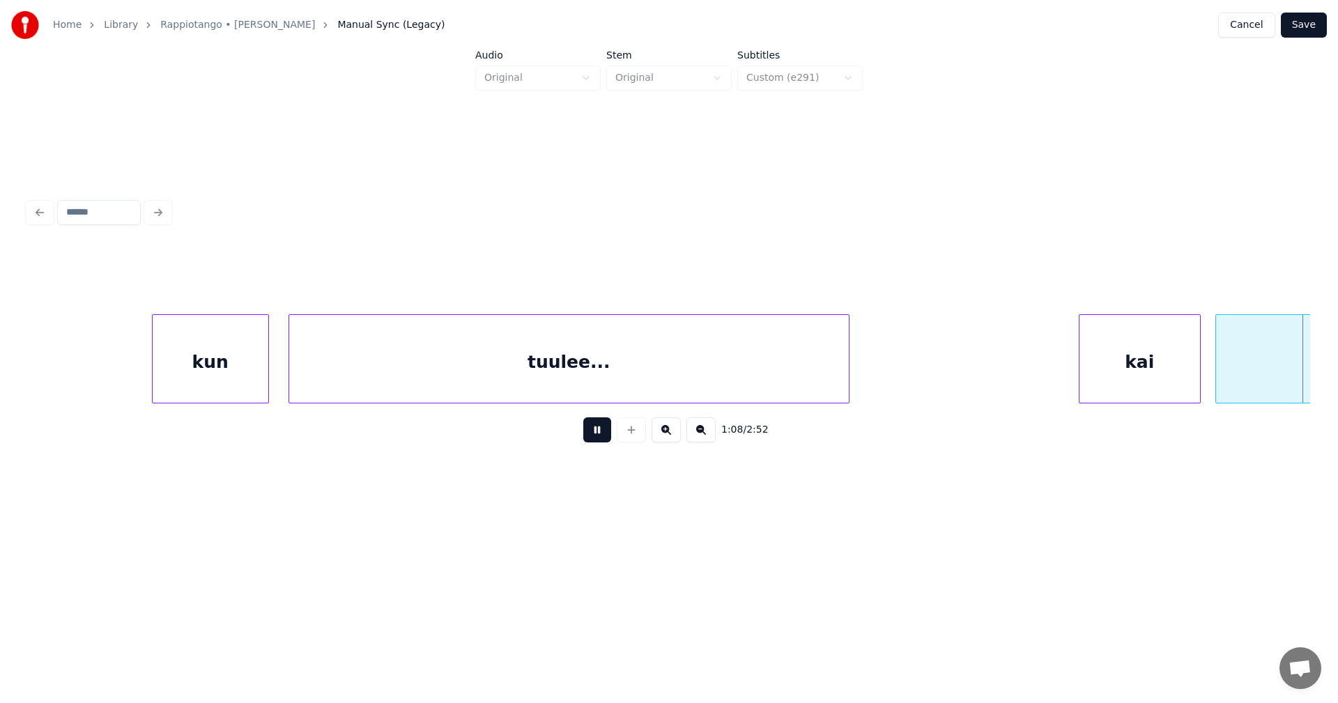
scroll to position [0, 16627]
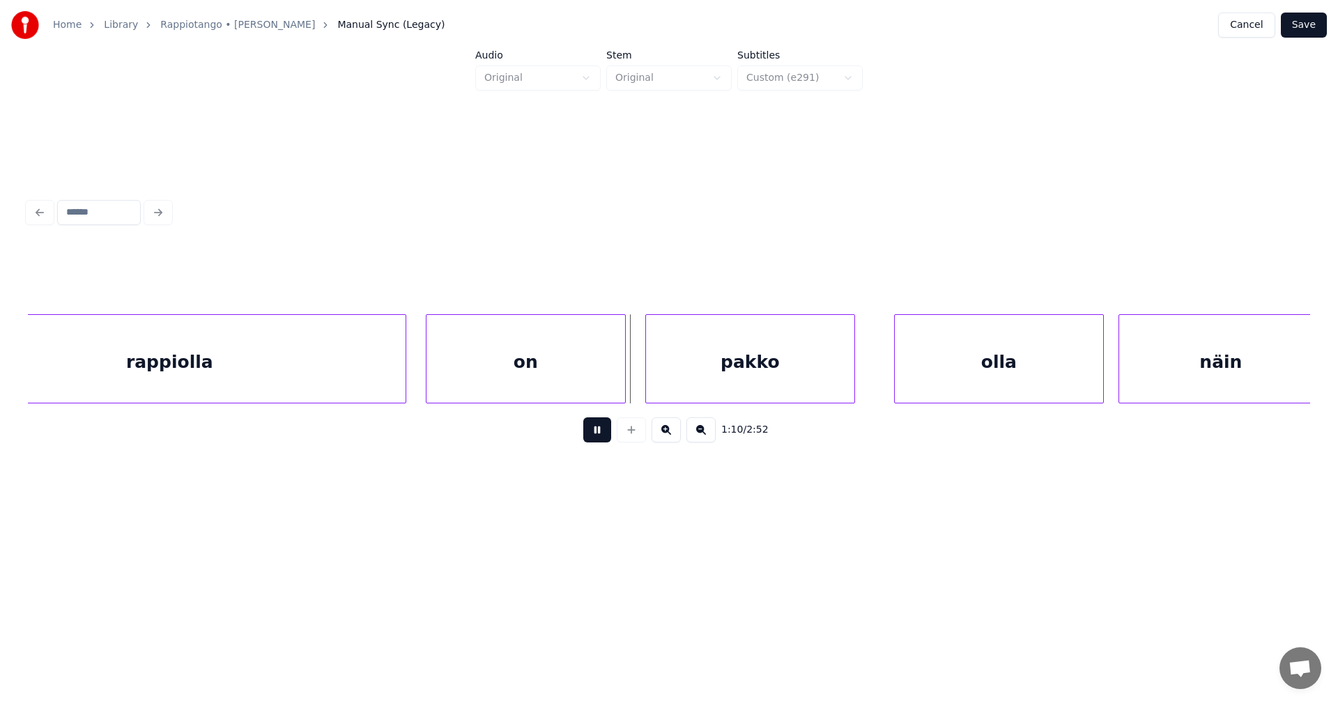
click at [596, 436] on button at bounding box center [597, 429] width 28 height 25
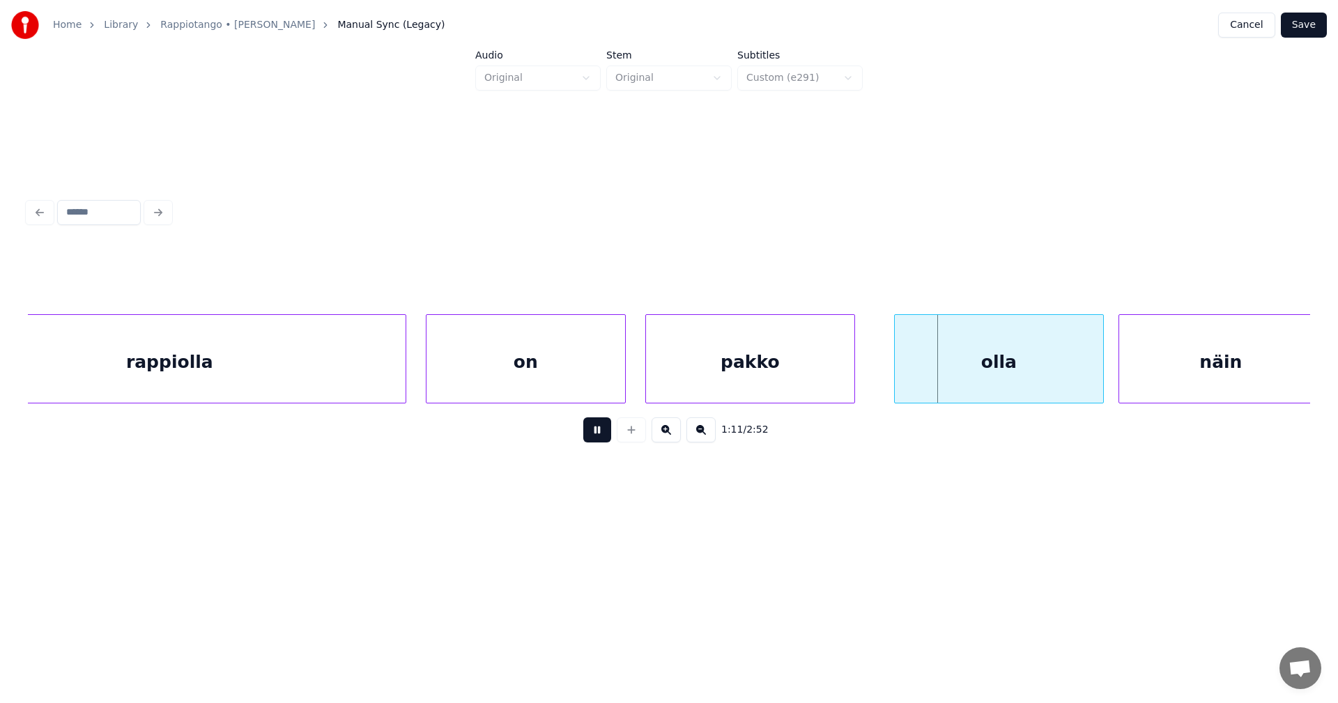
click at [596, 436] on button at bounding box center [597, 429] width 28 height 25
click at [959, 383] on div "olla" at bounding box center [988, 362] width 208 height 95
click at [601, 433] on button at bounding box center [597, 429] width 28 height 25
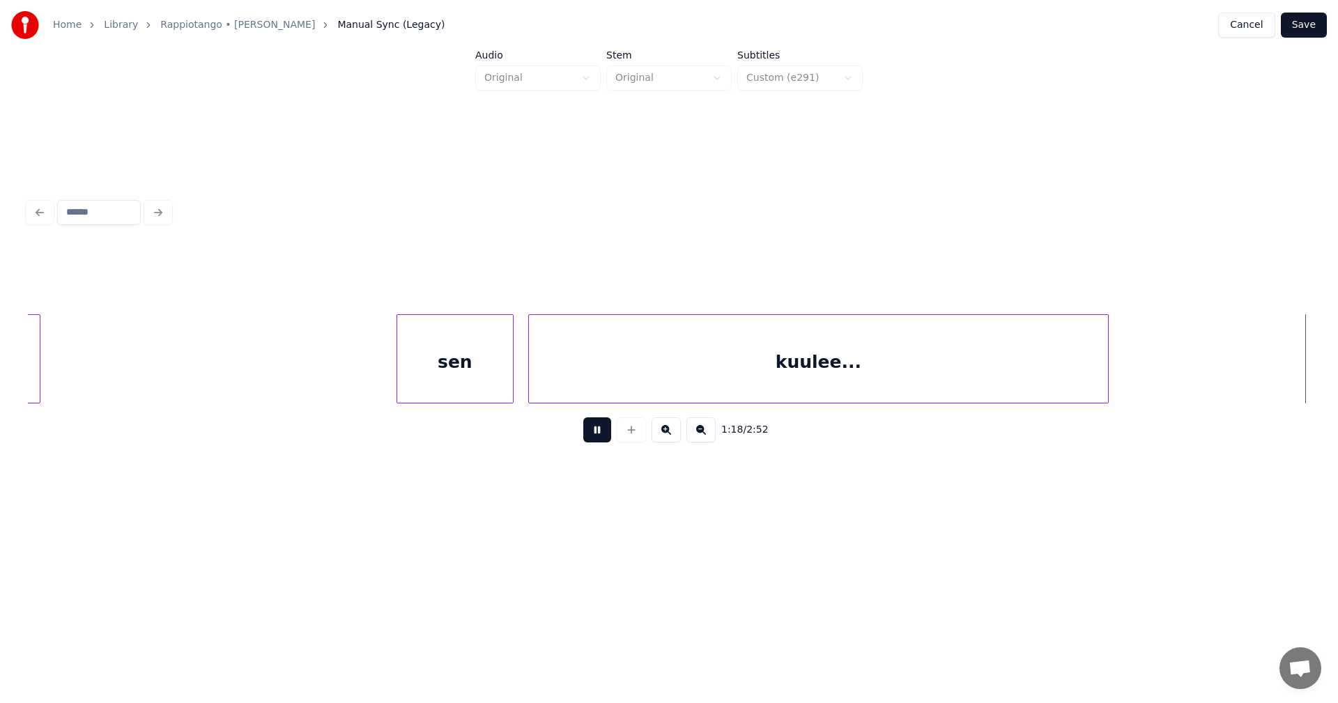
scroll to position [0, 19194]
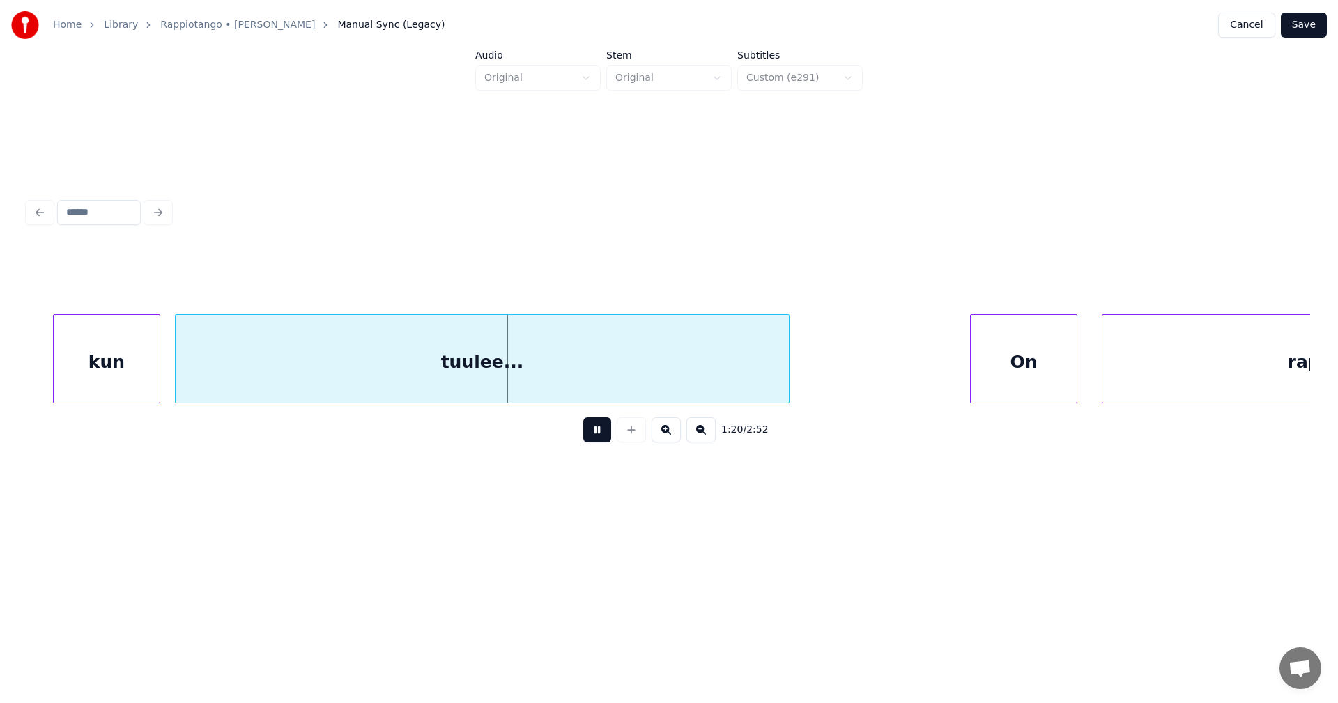
click at [601, 433] on button at bounding box center [597, 429] width 28 height 25
click at [150, 382] on div at bounding box center [152, 359] width 4 height 88
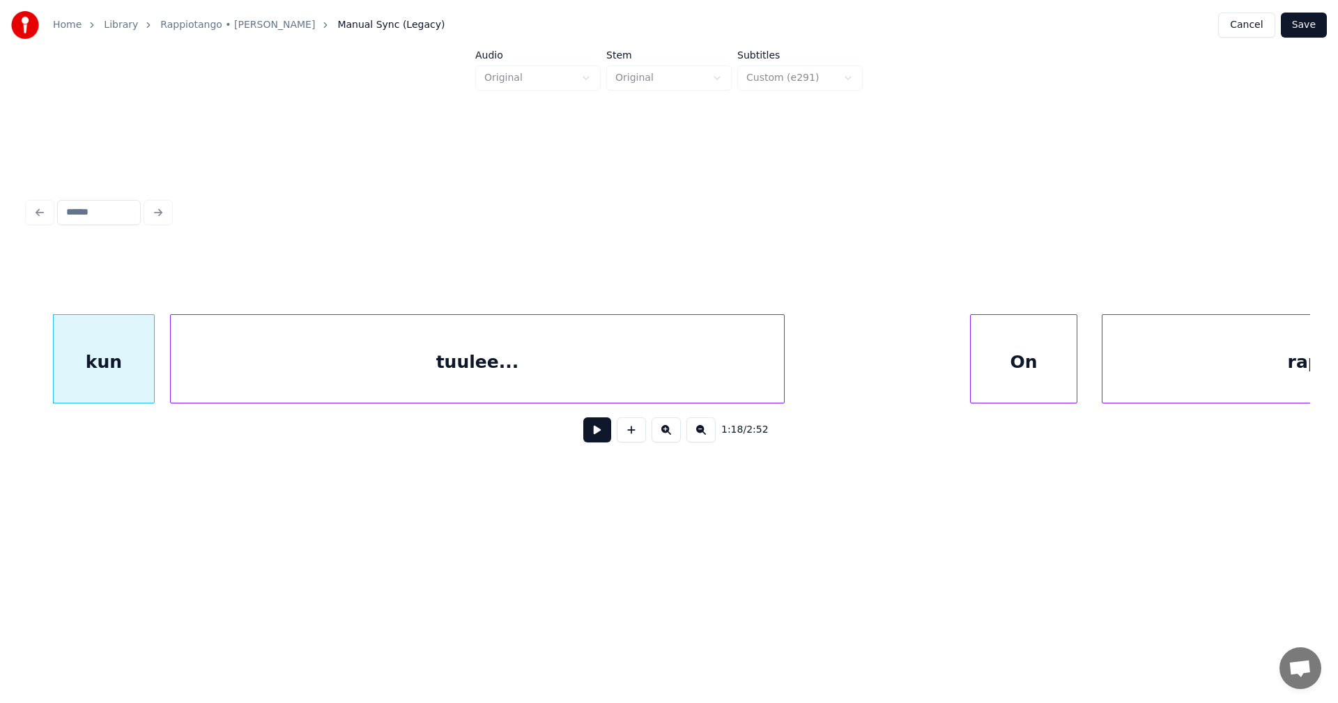
click at [207, 379] on div "tuulee..." at bounding box center [477, 362] width 613 height 95
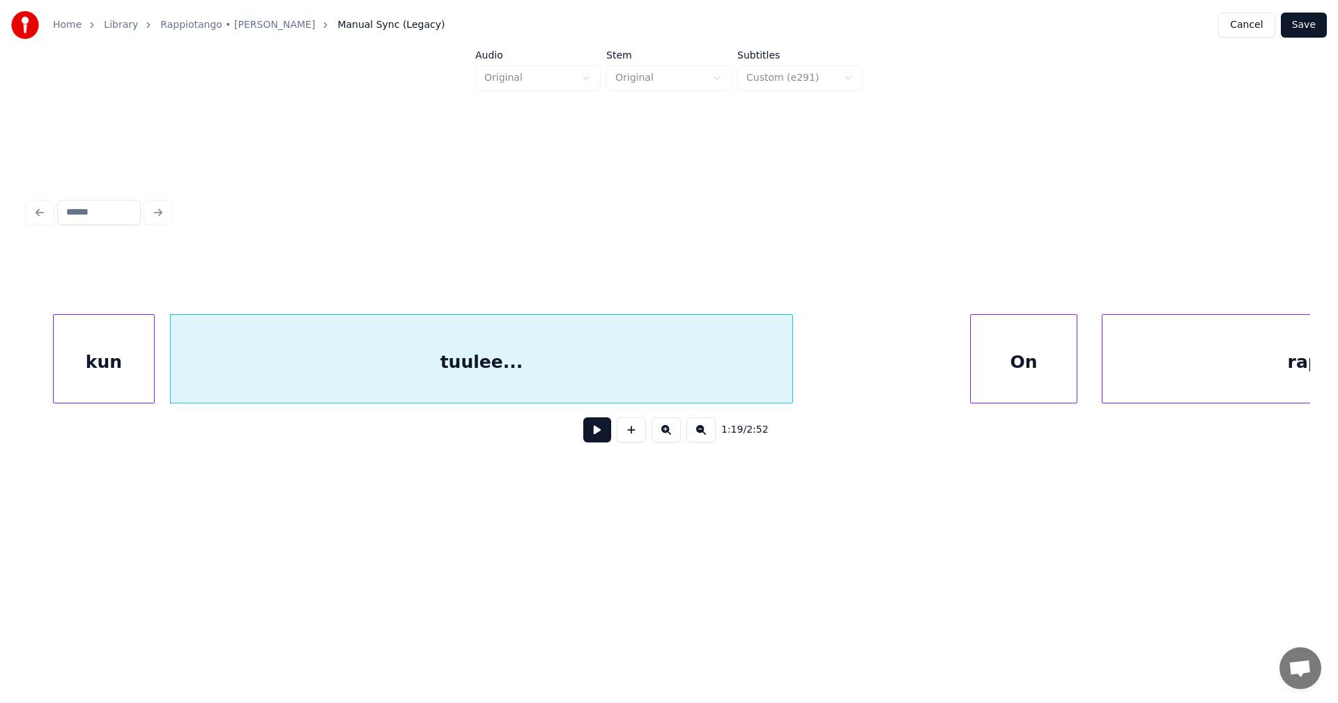
click at [791, 378] on div at bounding box center [790, 359] width 4 height 88
click at [609, 435] on button at bounding box center [597, 429] width 28 height 25
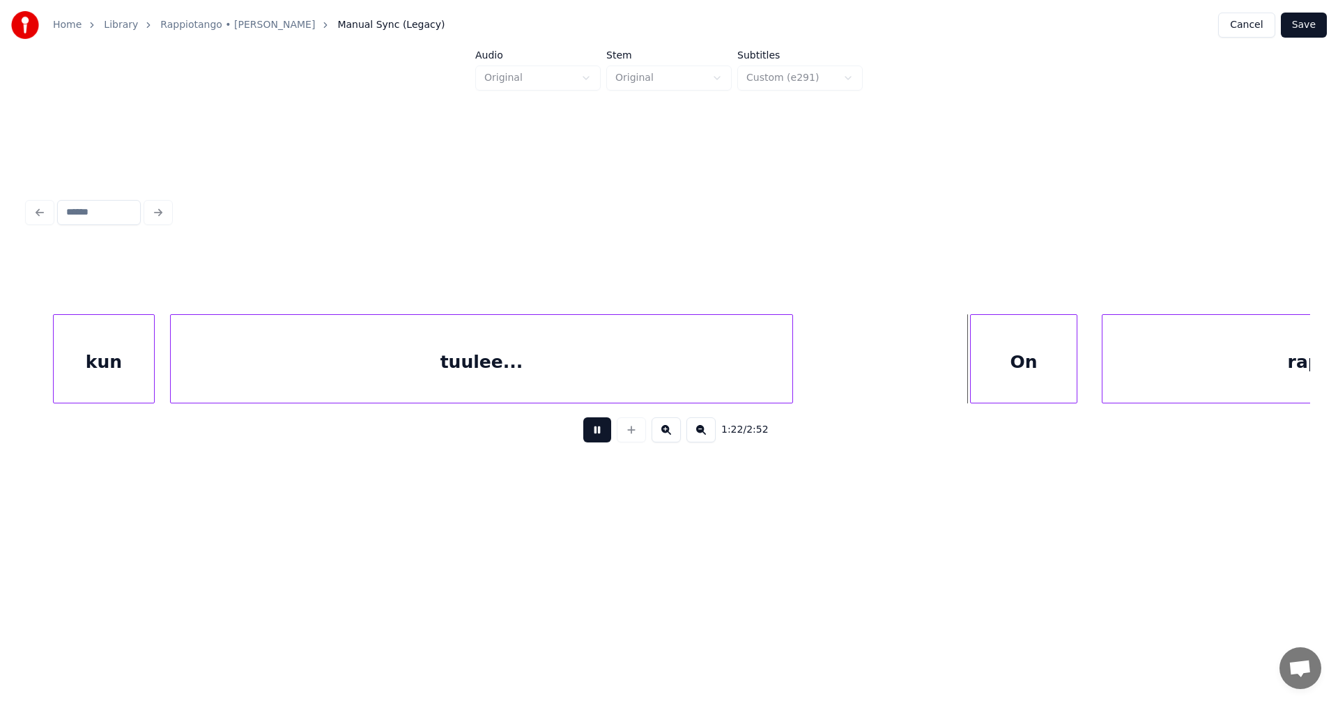
click at [605, 436] on button at bounding box center [597, 429] width 28 height 25
click at [1039, 383] on div "On" at bounding box center [1023, 362] width 106 height 95
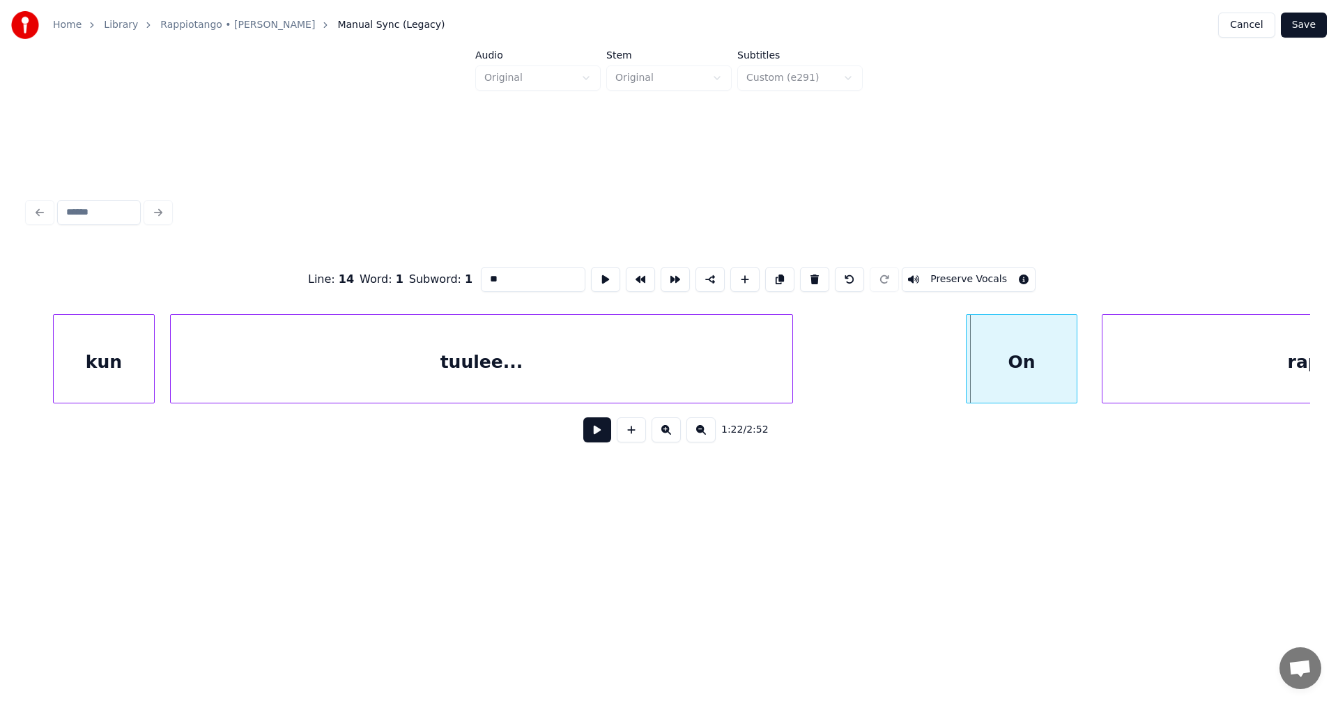
click at [968, 369] on div at bounding box center [968, 359] width 4 height 88
click at [597, 437] on button at bounding box center [597, 429] width 28 height 25
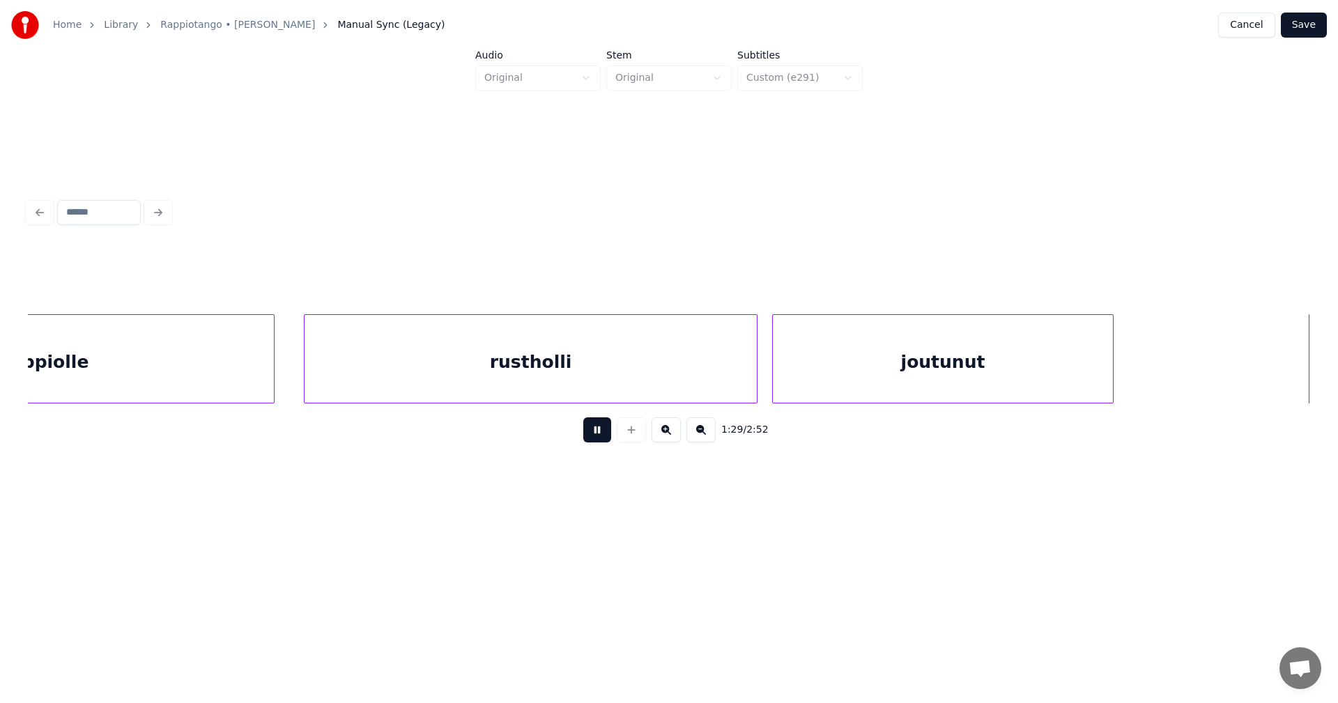
scroll to position [0, 21764]
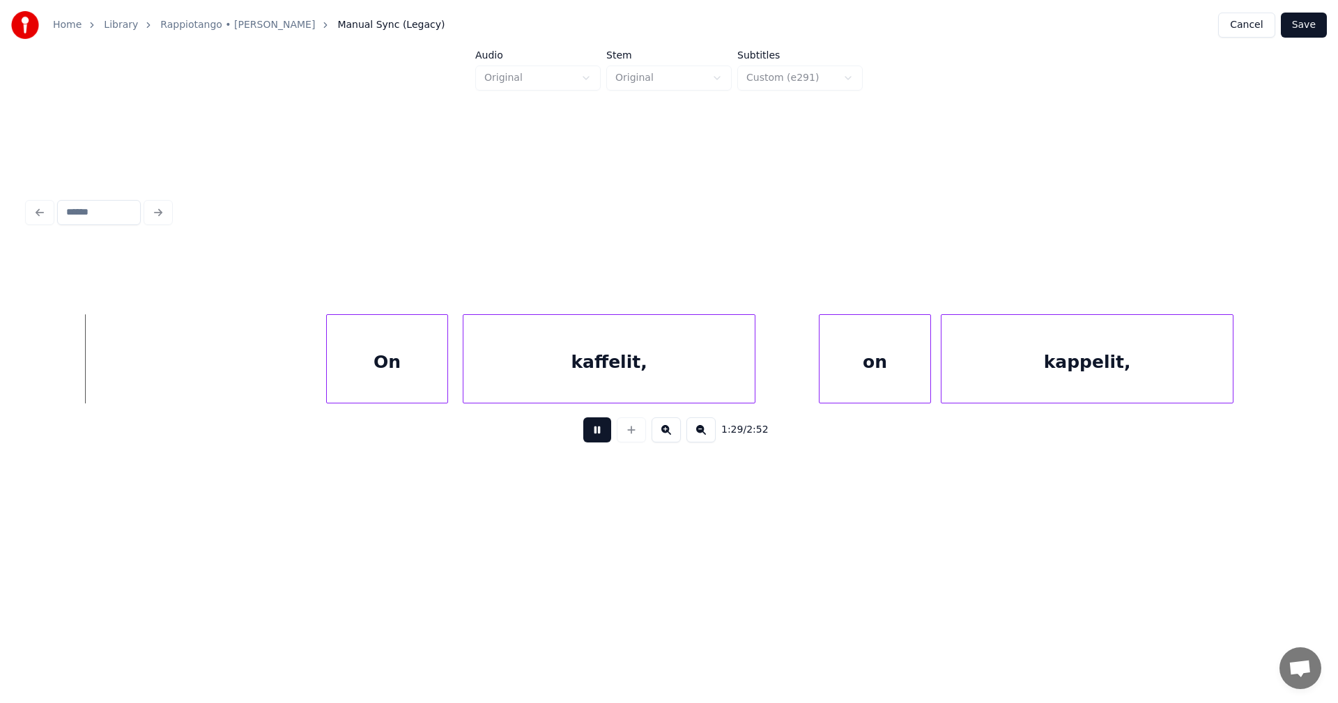
click at [597, 437] on button at bounding box center [597, 429] width 28 height 25
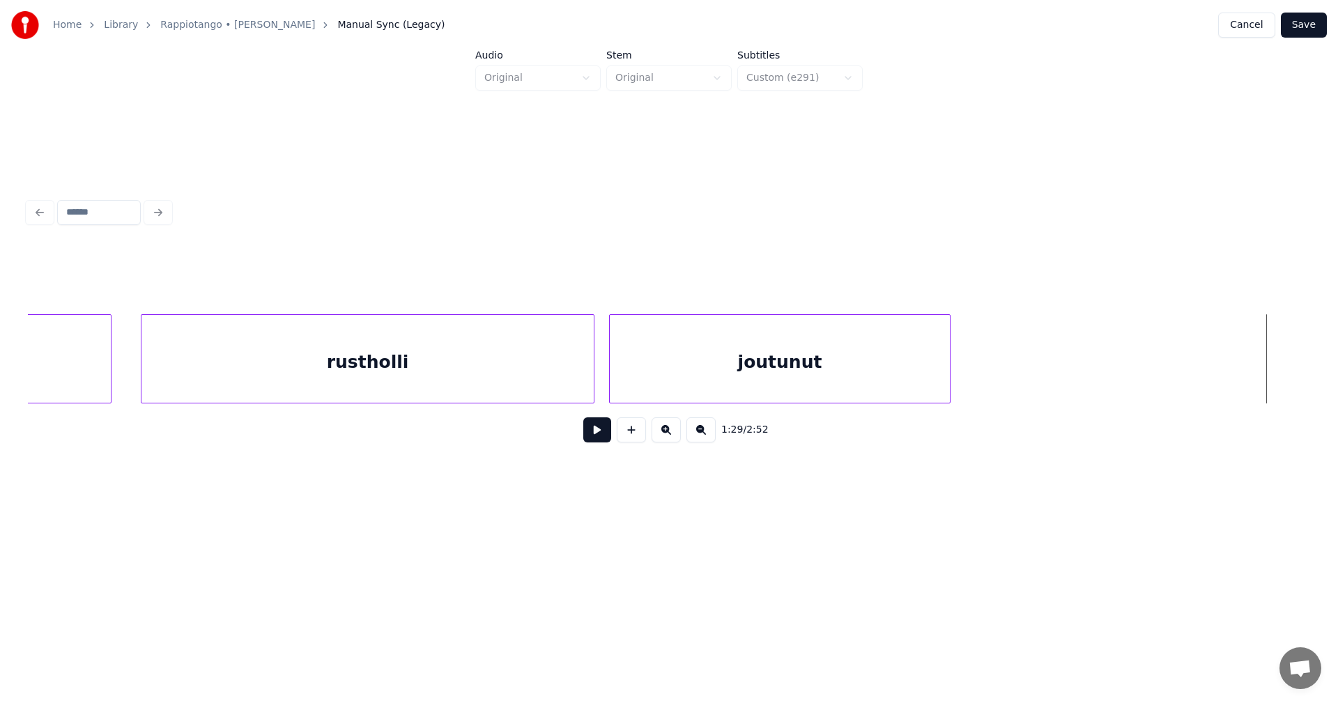
click at [534, 394] on div "rustholli" at bounding box center [367, 362] width 452 height 95
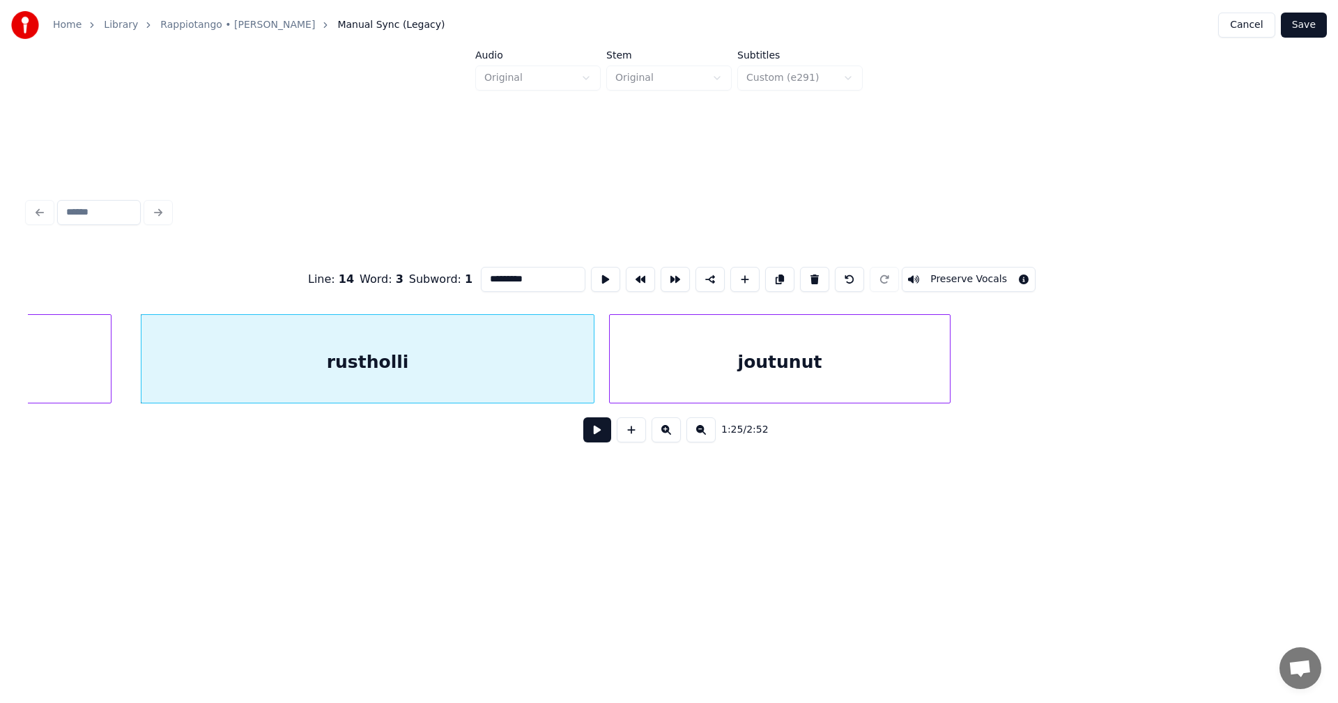
click at [591, 434] on button at bounding box center [597, 429] width 28 height 25
click at [591, 435] on button at bounding box center [597, 429] width 28 height 25
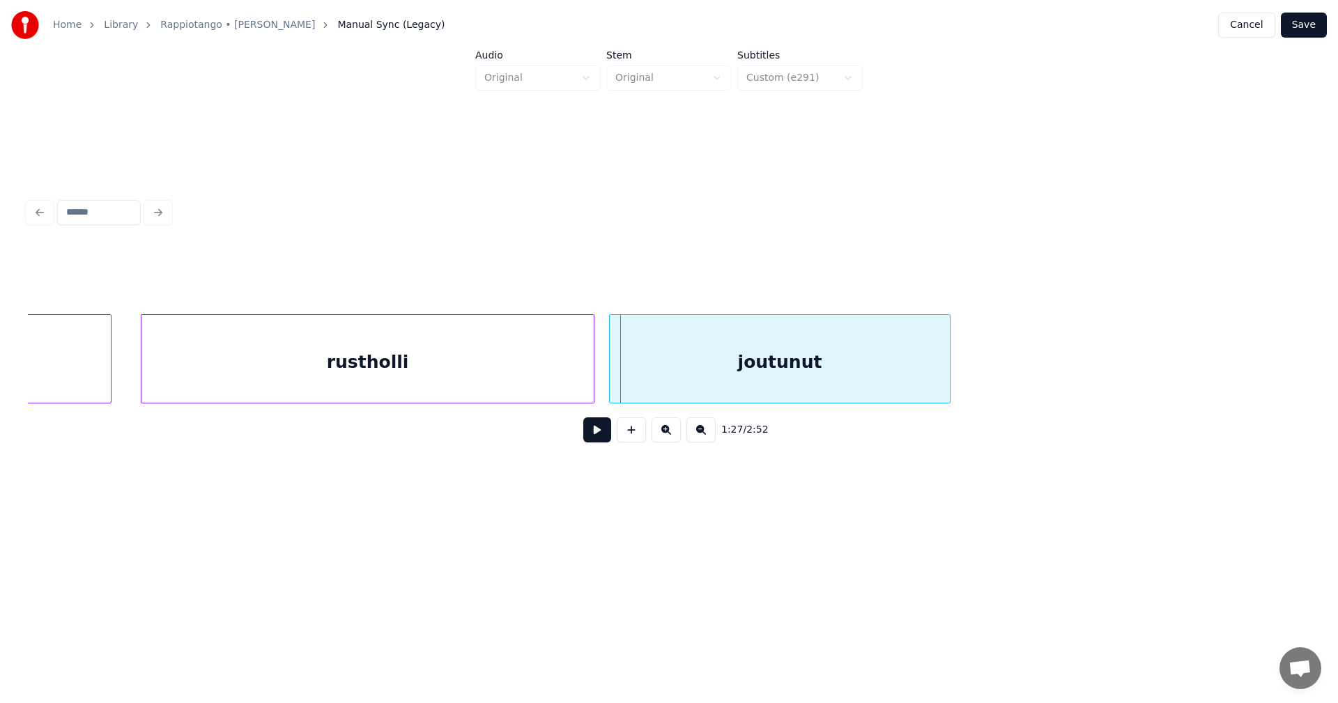
click at [596, 433] on button at bounding box center [597, 429] width 28 height 25
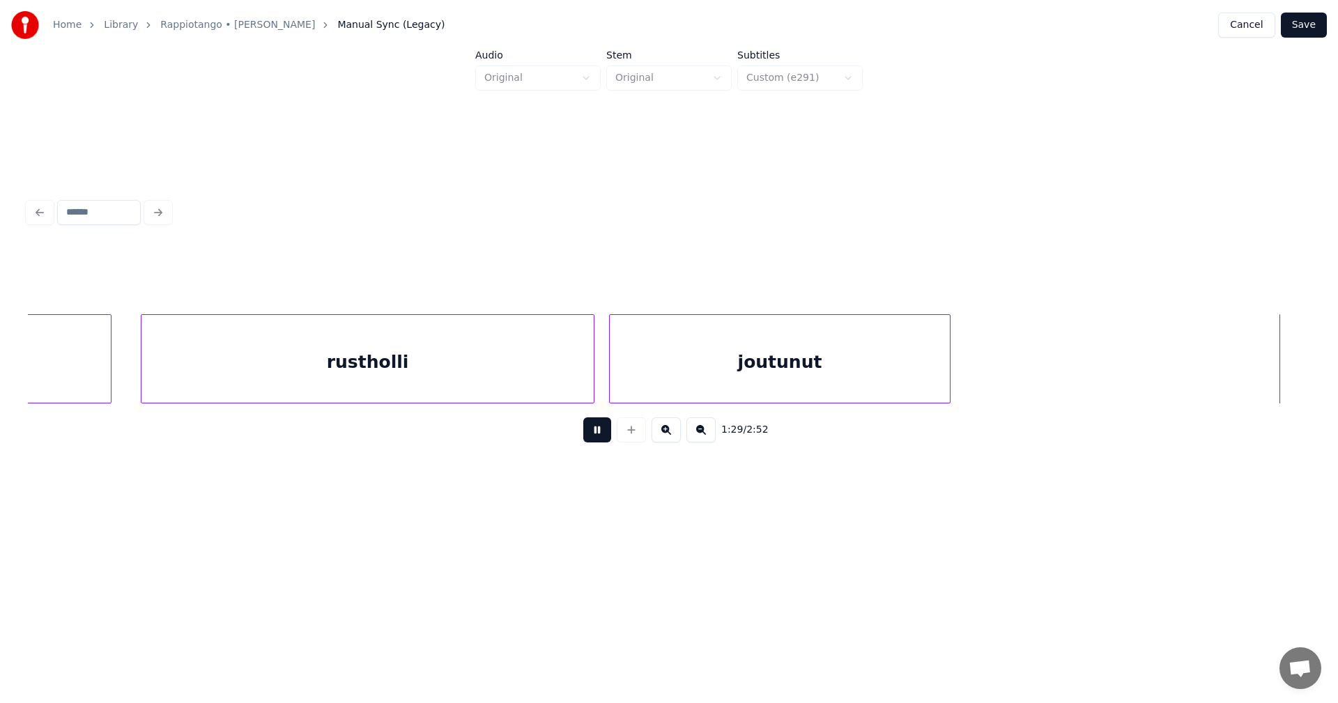
scroll to position [0, 21926]
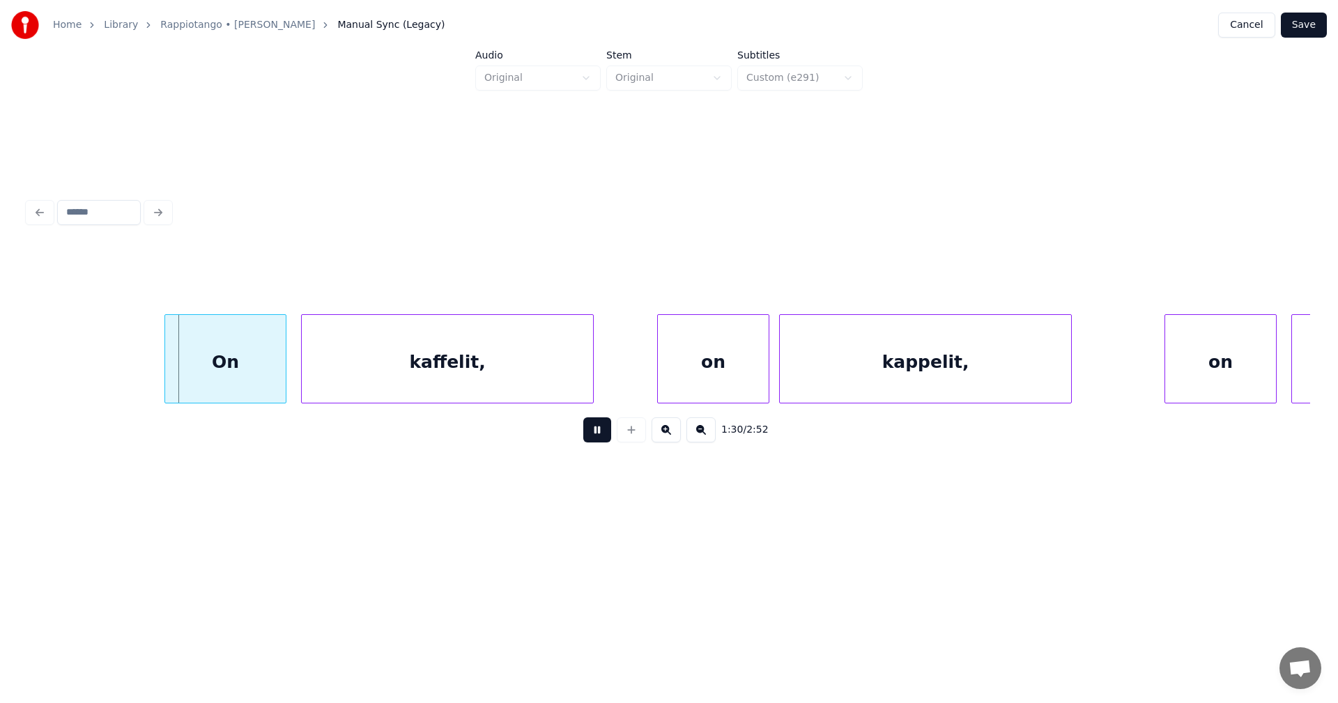
click at [596, 433] on button at bounding box center [597, 429] width 28 height 25
click at [243, 387] on div "On" at bounding box center [217, 362] width 121 height 95
click at [590, 442] on button at bounding box center [597, 429] width 28 height 25
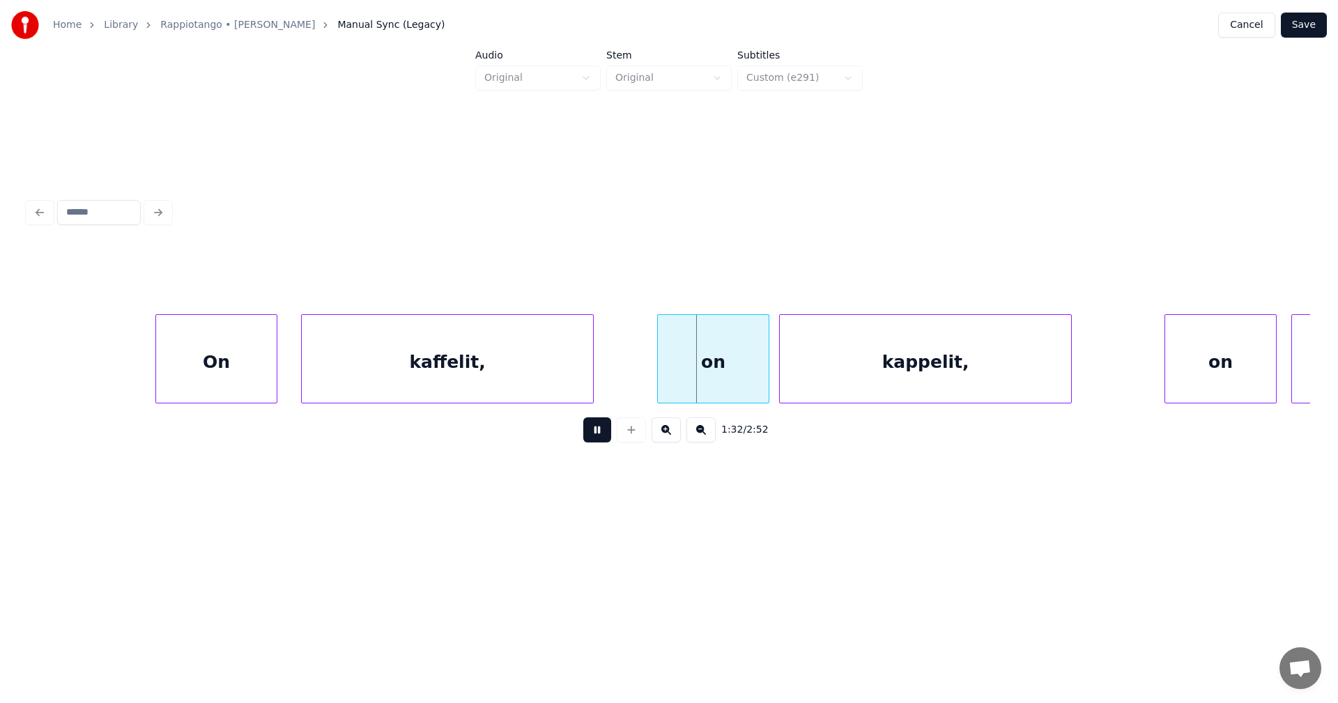
click at [596, 440] on button at bounding box center [597, 429] width 28 height 25
click at [706, 381] on div "on" at bounding box center [705, 362] width 111 height 95
click at [589, 437] on button at bounding box center [597, 429] width 28 height 25
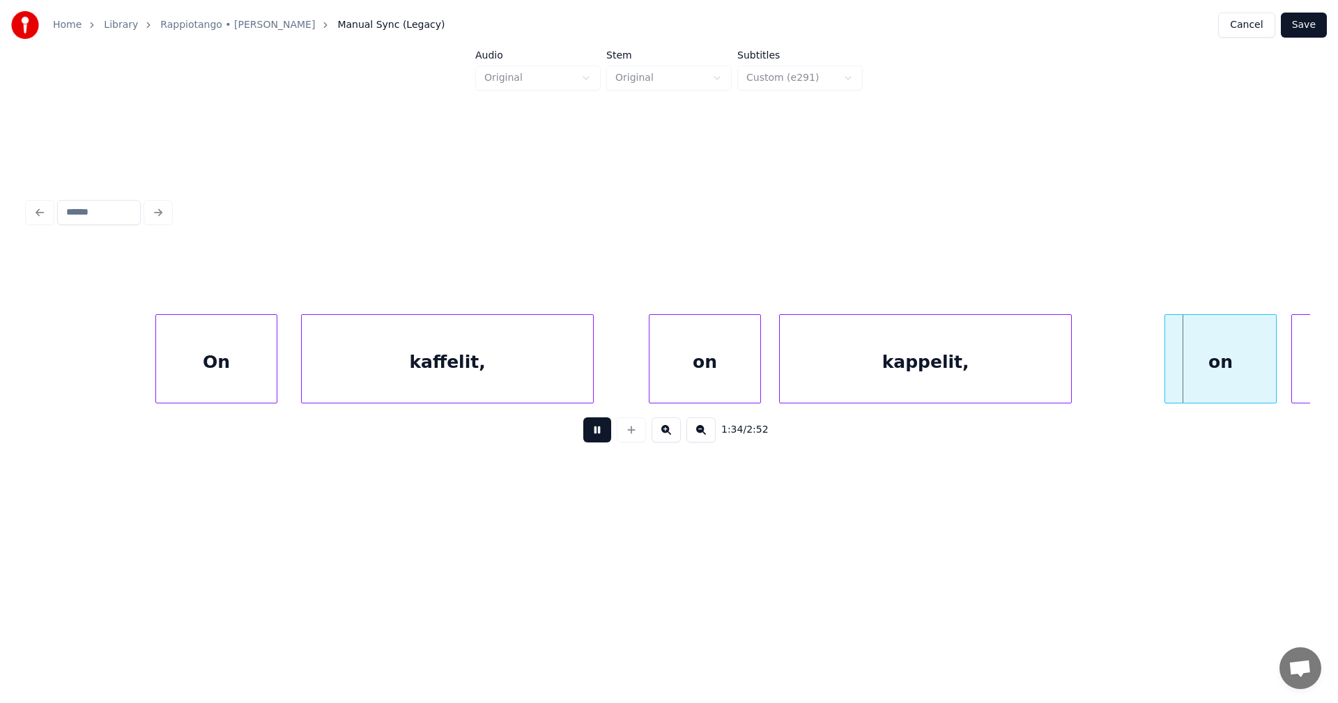
click at [589, 436] on button at bounding box center [597, 429] width 28 height 25
click at [1192, 380] on div "on" at bounding box center [1216, 362] width 111 height 95
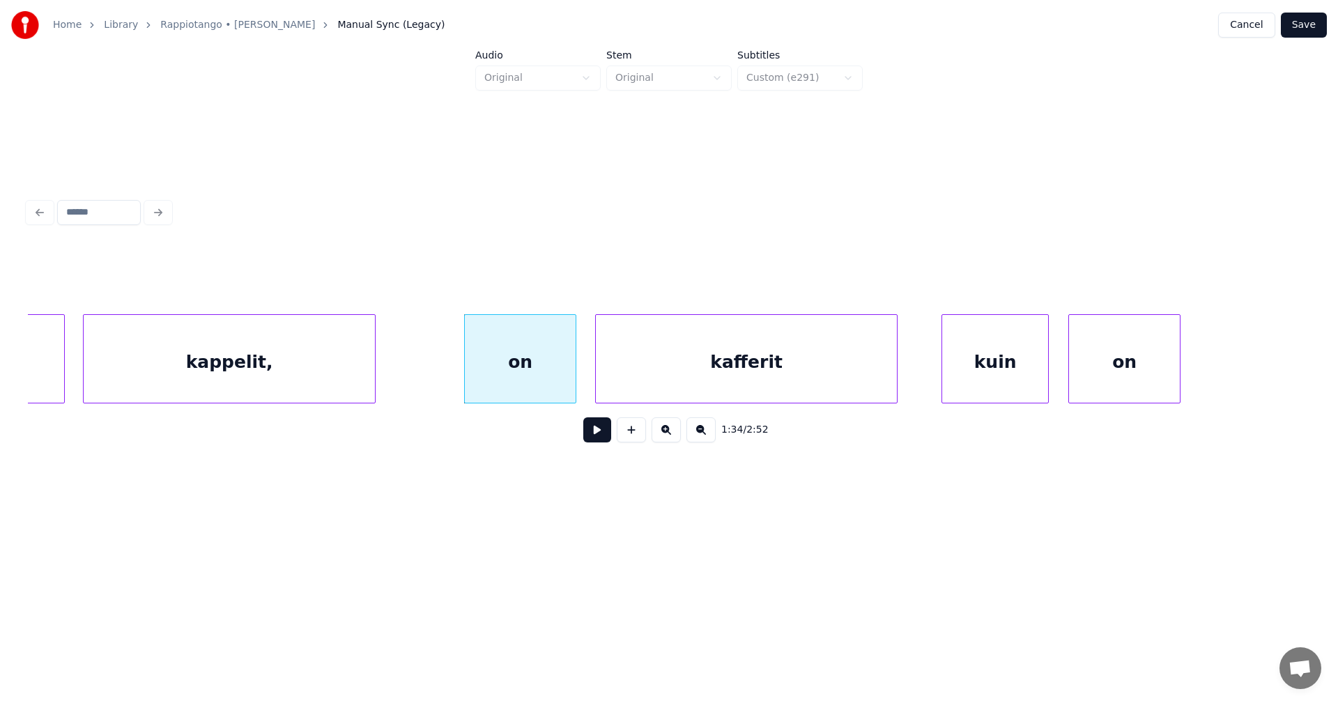
scroll to position [0, 22650]
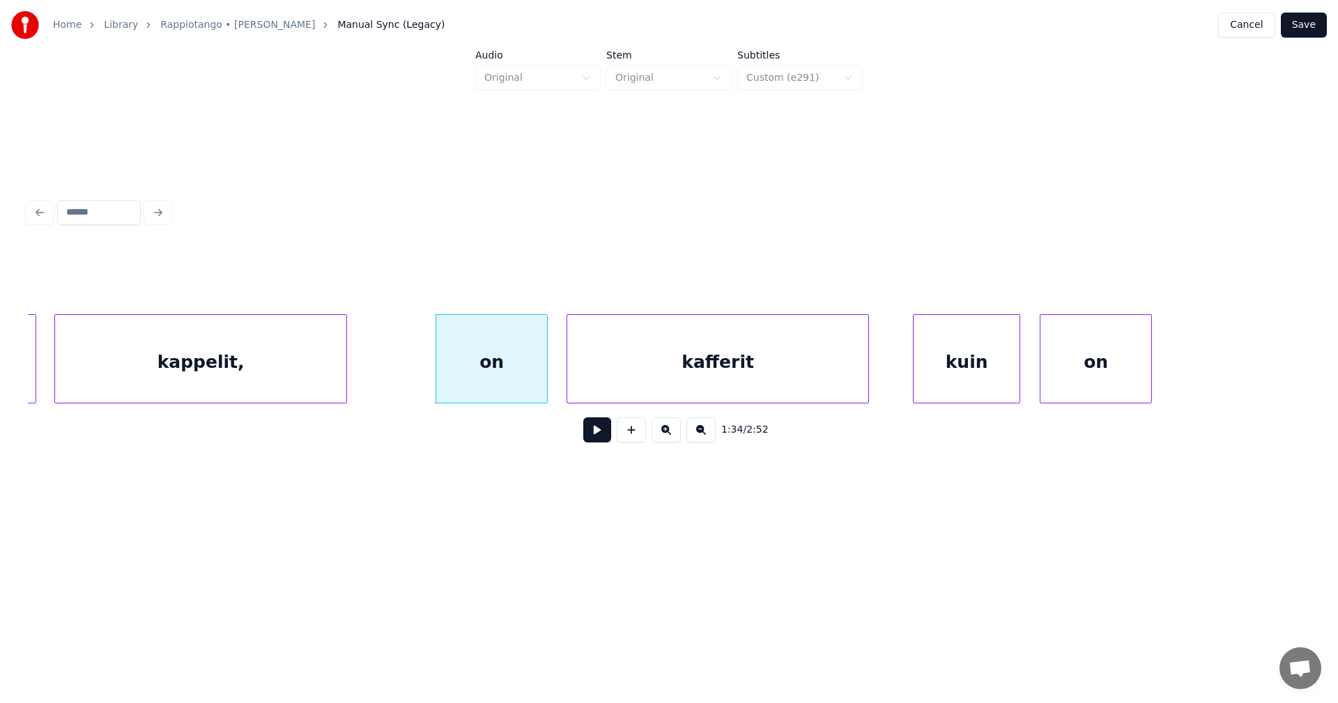
click at [533, 392] on div "on" at bounding box center [491, 362] width 111 height 95
click at [587, 435] on button at bounding box center [597, 429] width 28 height 25
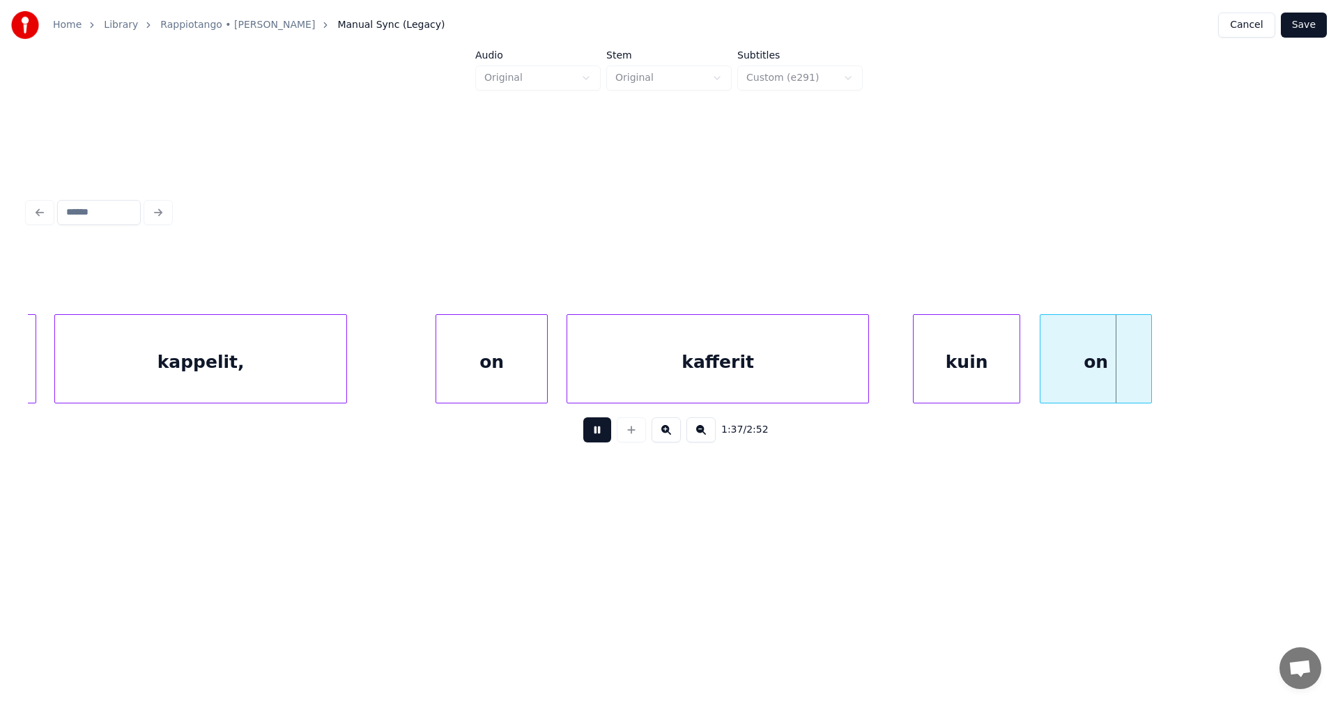
click at [589, 435] on button at bounding box center [597, 429] width 28 height 25
click at [1012, 373] on div at bounding box center [1014, 359] width 4 height 88
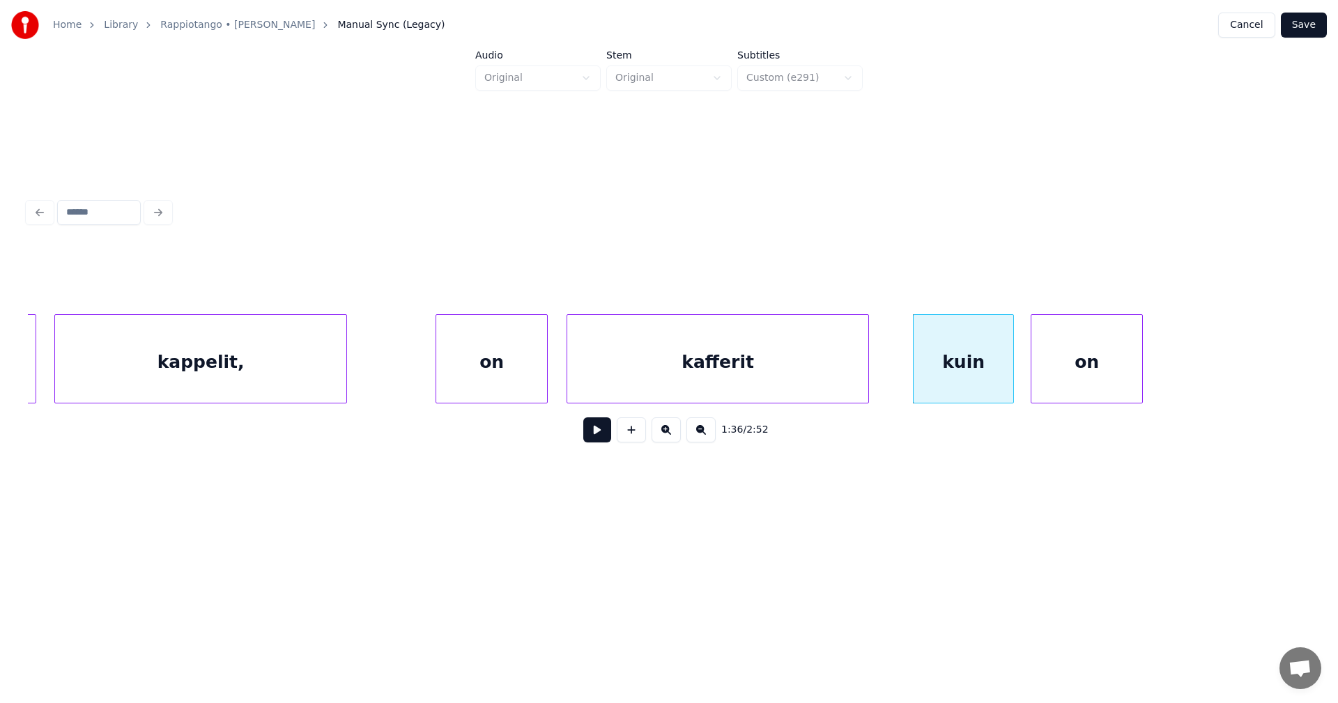
click at [1052, 375] on div "on" at bounding box center [1086, 362] width 111 height 95
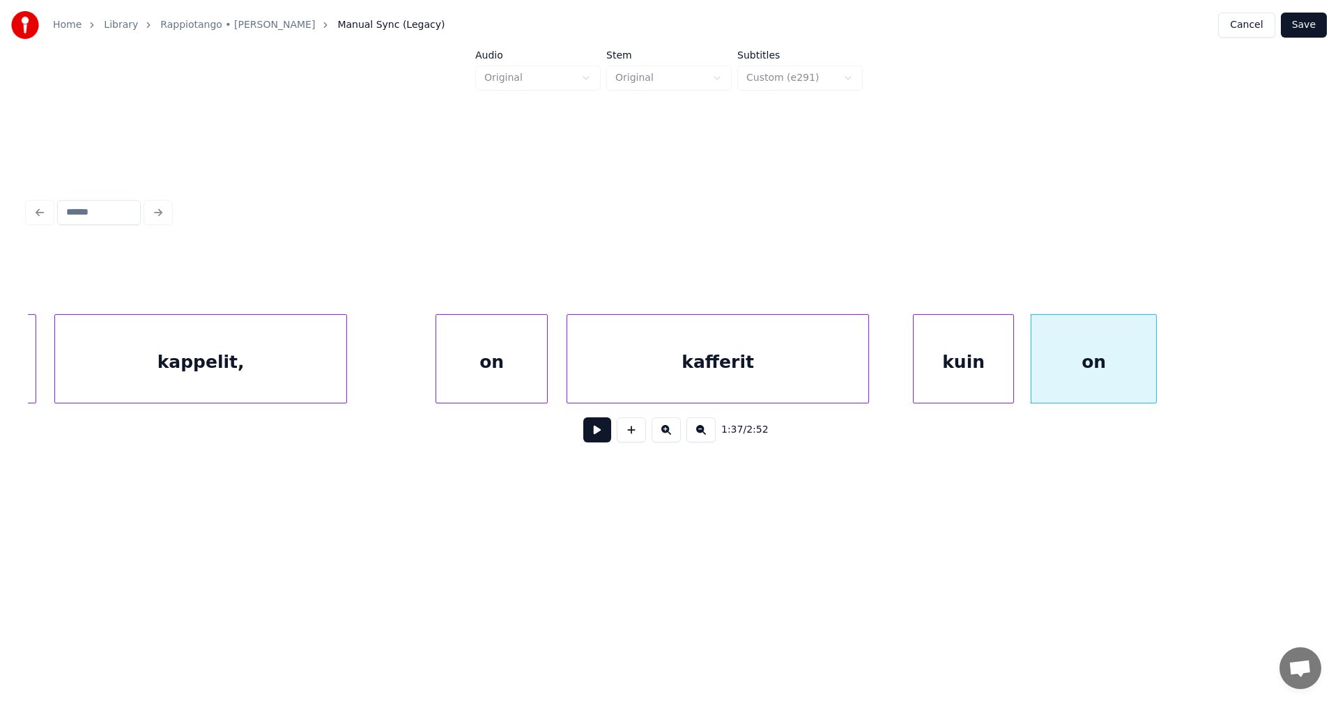
click at [1152, 376] on div at bounding box center [1154, 359] width 4 height 88
click at [607, 440] on button at bounding box center [597, 429] width 28 height 25
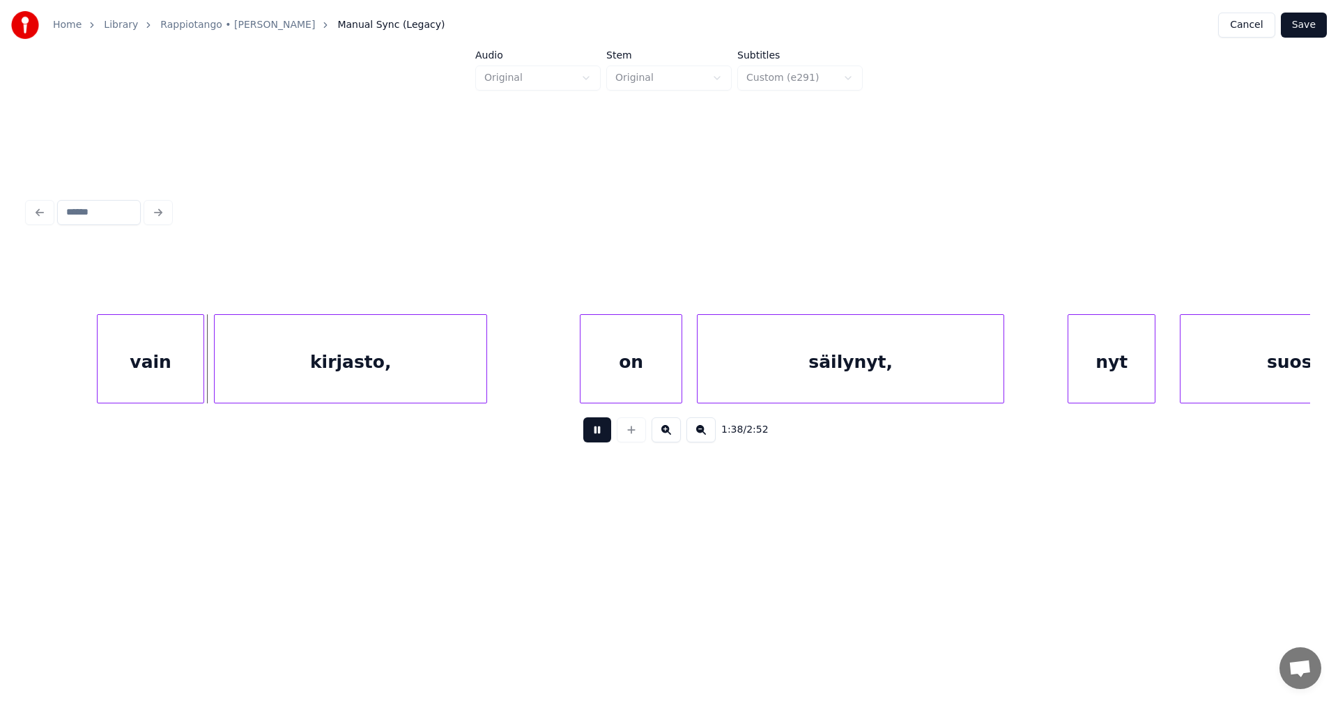
click at [605, 440] on button at bounding box center [597, 429] width 28 height 25
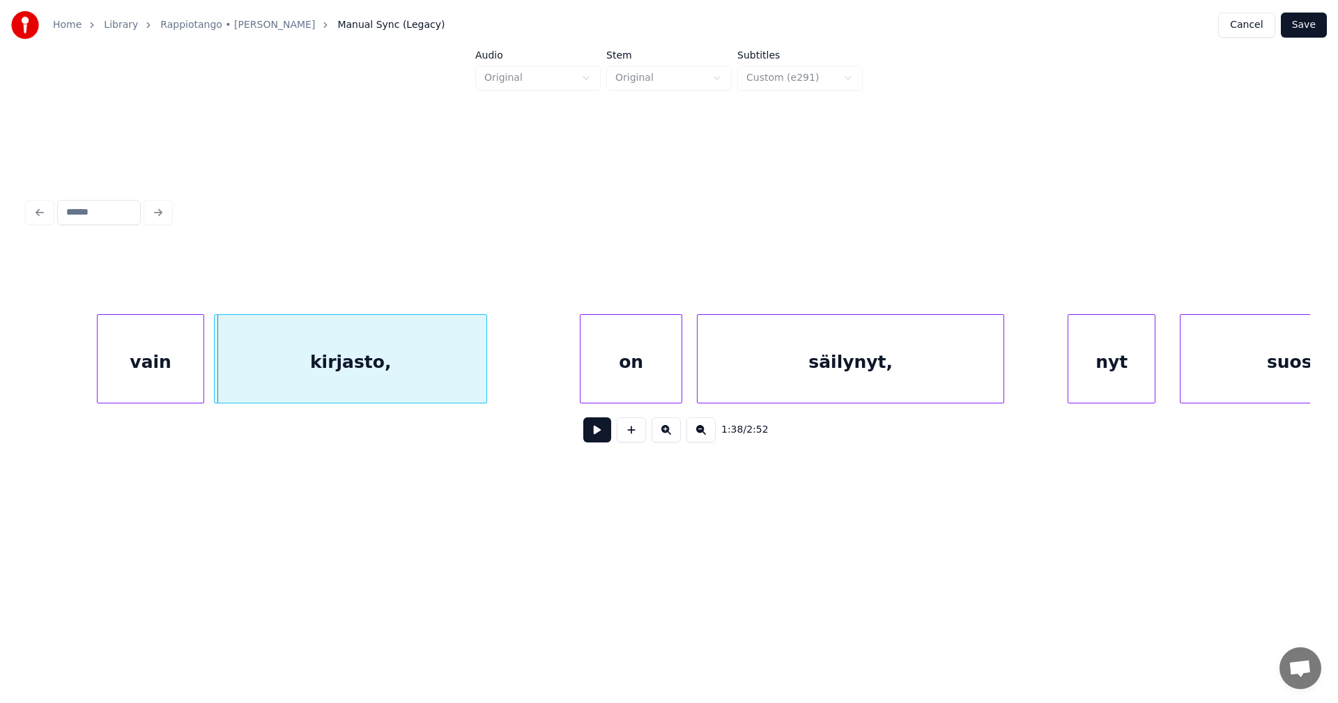
click at [164, 387] on div "vain" at bounding box center [151, 362] width 106 height 95
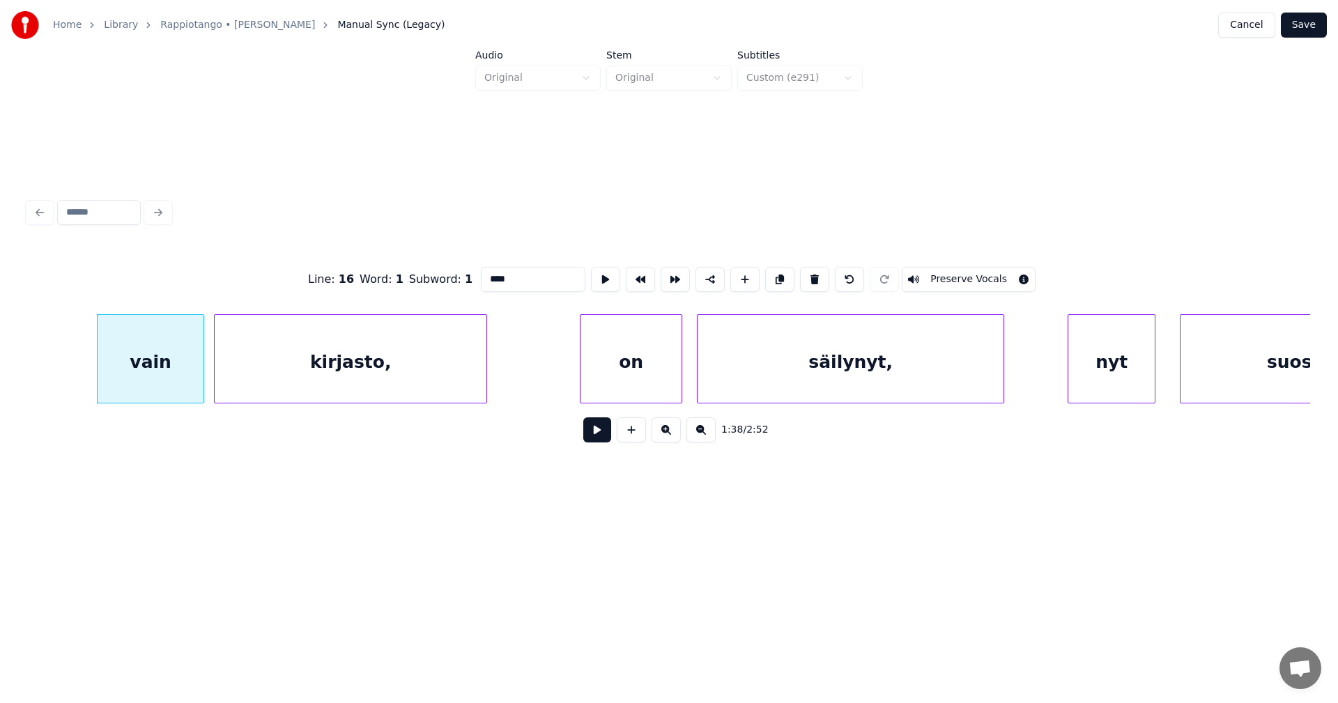
click at [601, 441] on button at bounding box center [597, 429] width 28 height 25
drag, startPoint x: 601, startPoint y: 441, endPoint x: 554, endPoint y: 440, distance: 47.4
click at [600, 441] on button at bounding box center [597, 429] width 28 height 25
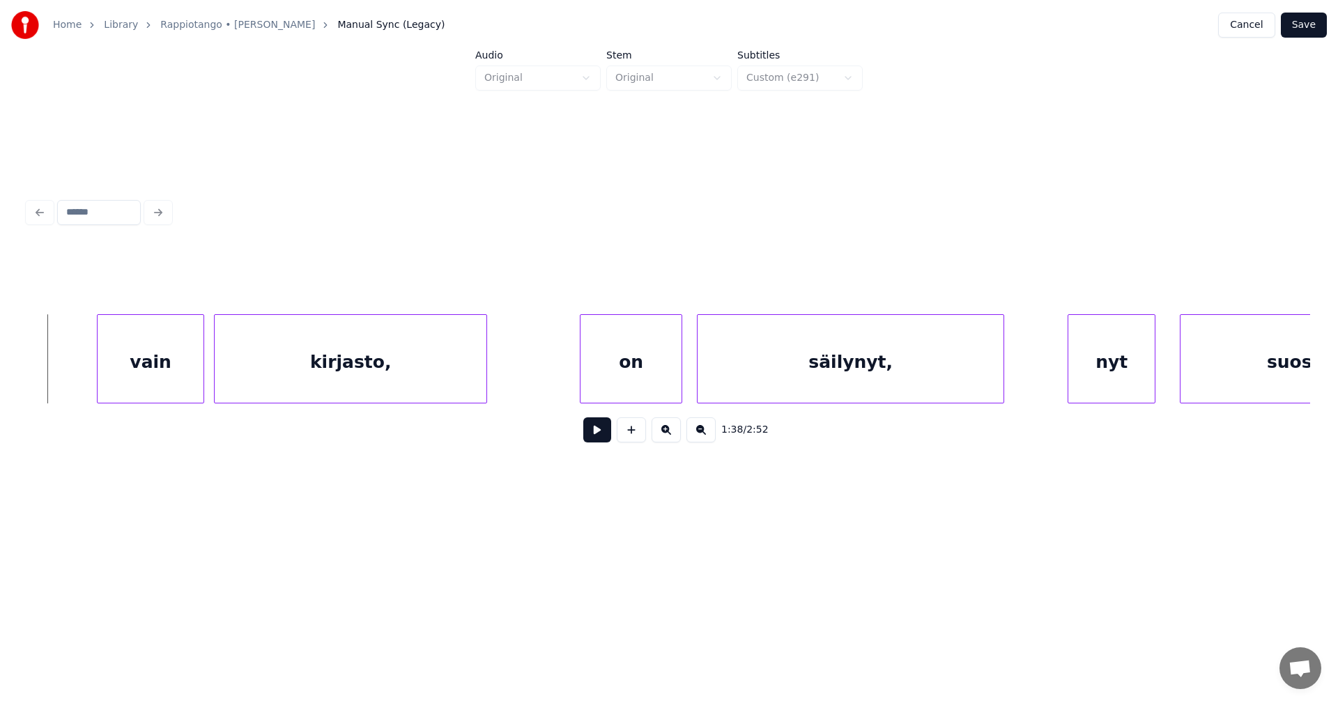
click at [596, 442] on button at bounding box center [597, 429] width 28 height 25
drag, startPoint x: 596, startPoint y: 443, endPoint x: 488, endPoint y: 433, distance: 108.4
click at [591, 442] on button at bounding box center [597, 429] width 28 height 25
click at [154, 387] on div "vain" at bounding box center [144, 362] width 106 height 95
click at [80, 388] on div at bounding box center [81, 359] width 4 height 88
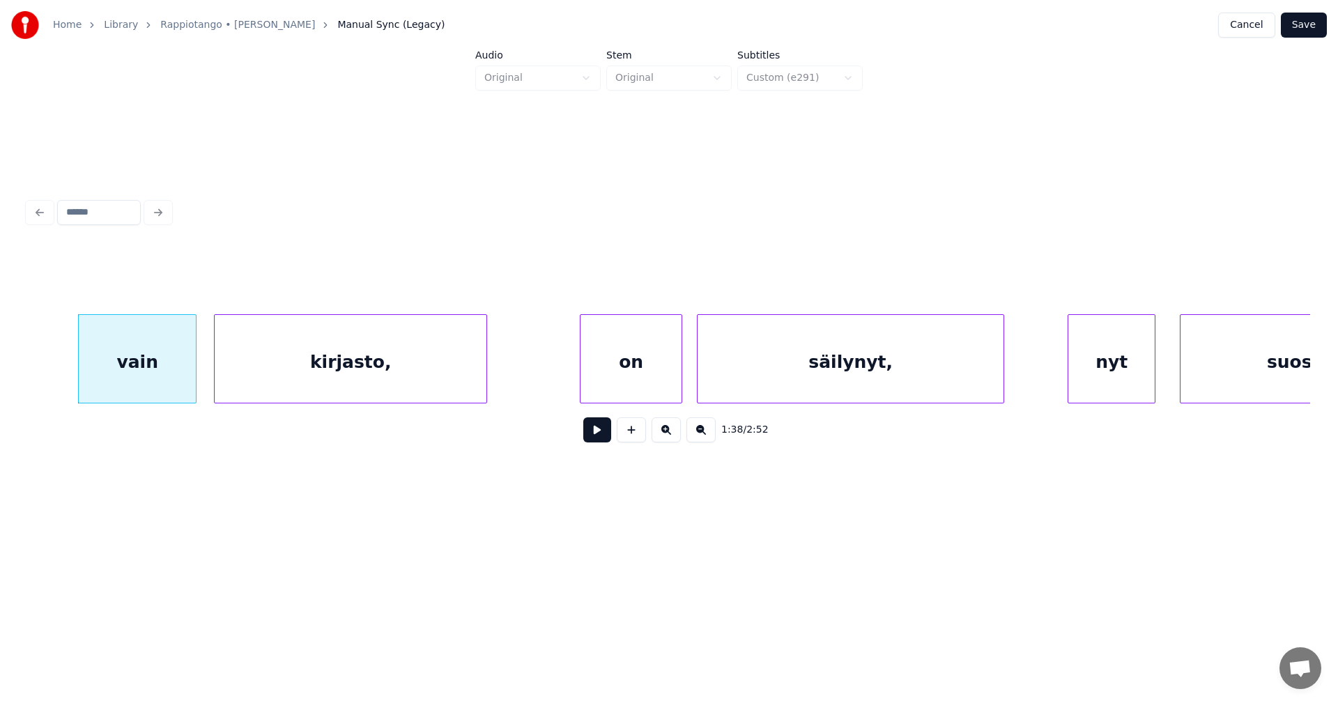
click at [586, 442] on button at bounding box center [597, 429] width 28 height 25
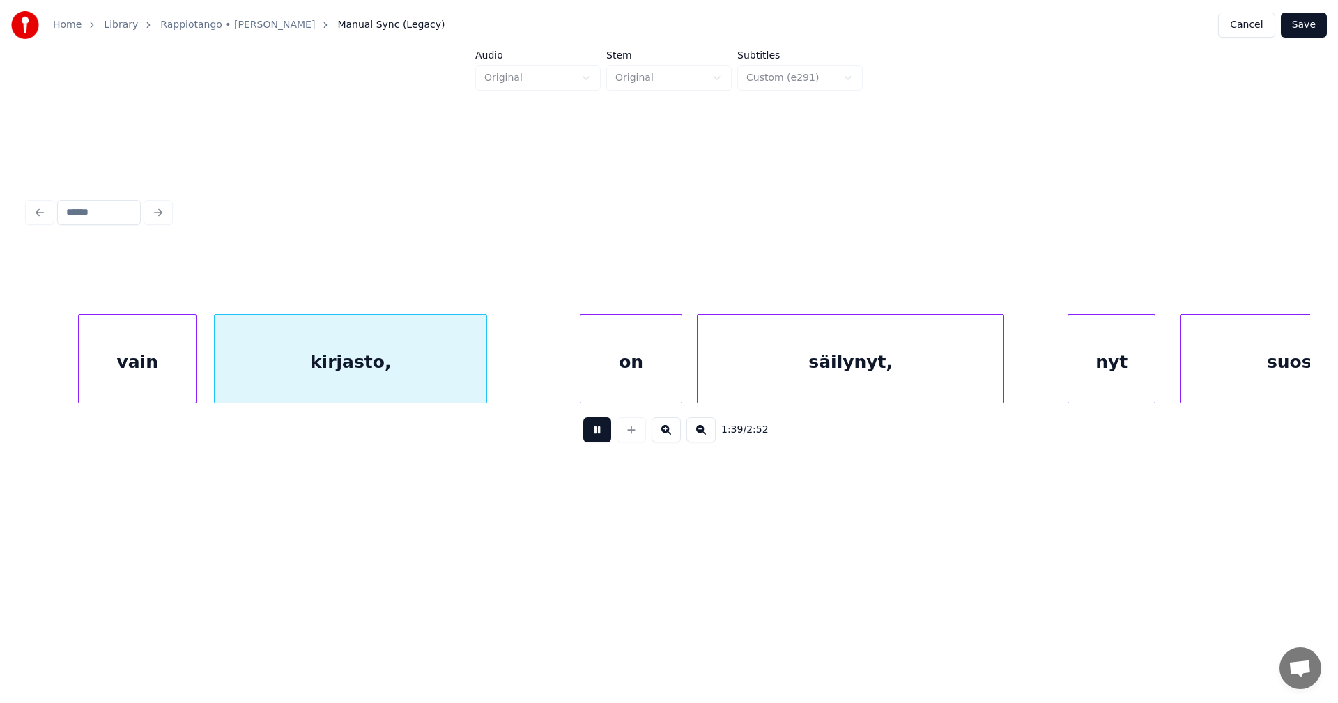
click at [595, 440] on button at bounding box center [597, 429] width 28 height 25
click at [480, 387] on div at bounding box center [482, 359] width 4 height 88
click at [601, 387] on div "on" at bounding box center [623, 362] width 101 height 95
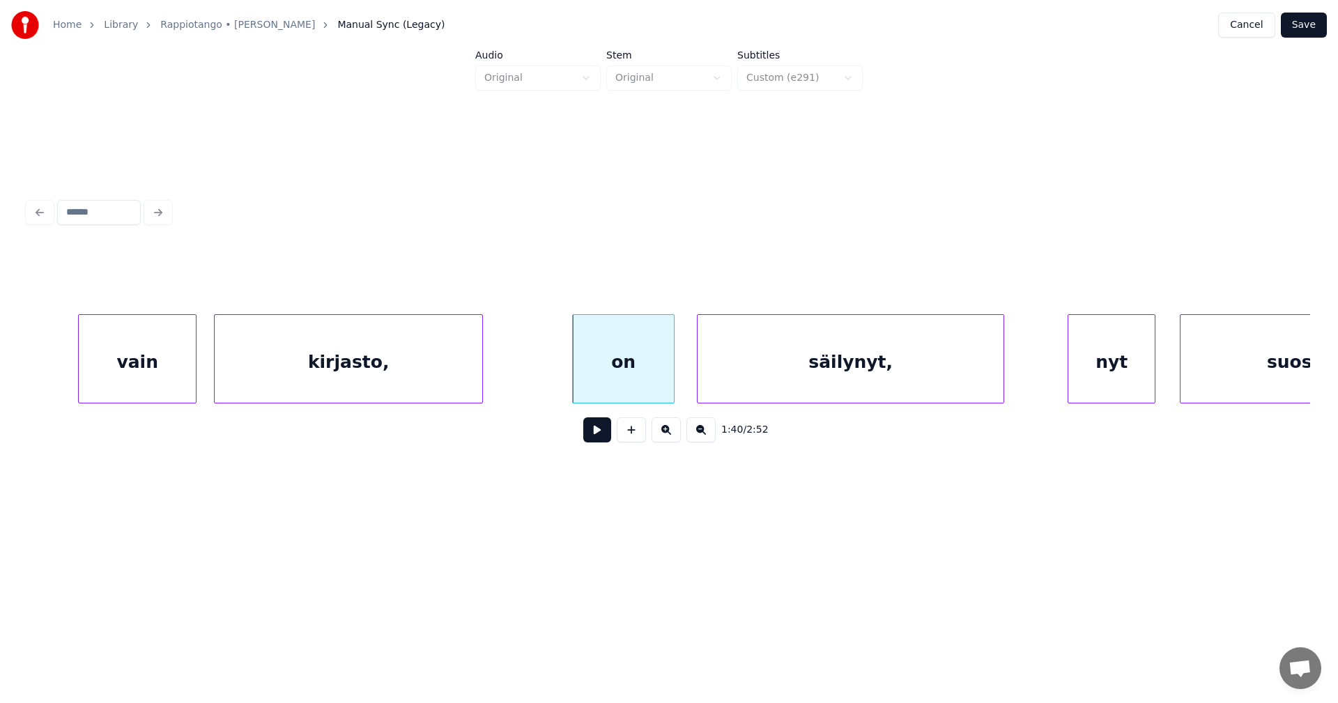
click at [607, 442] on button at bounding box center [597, 429] width 28 height 25
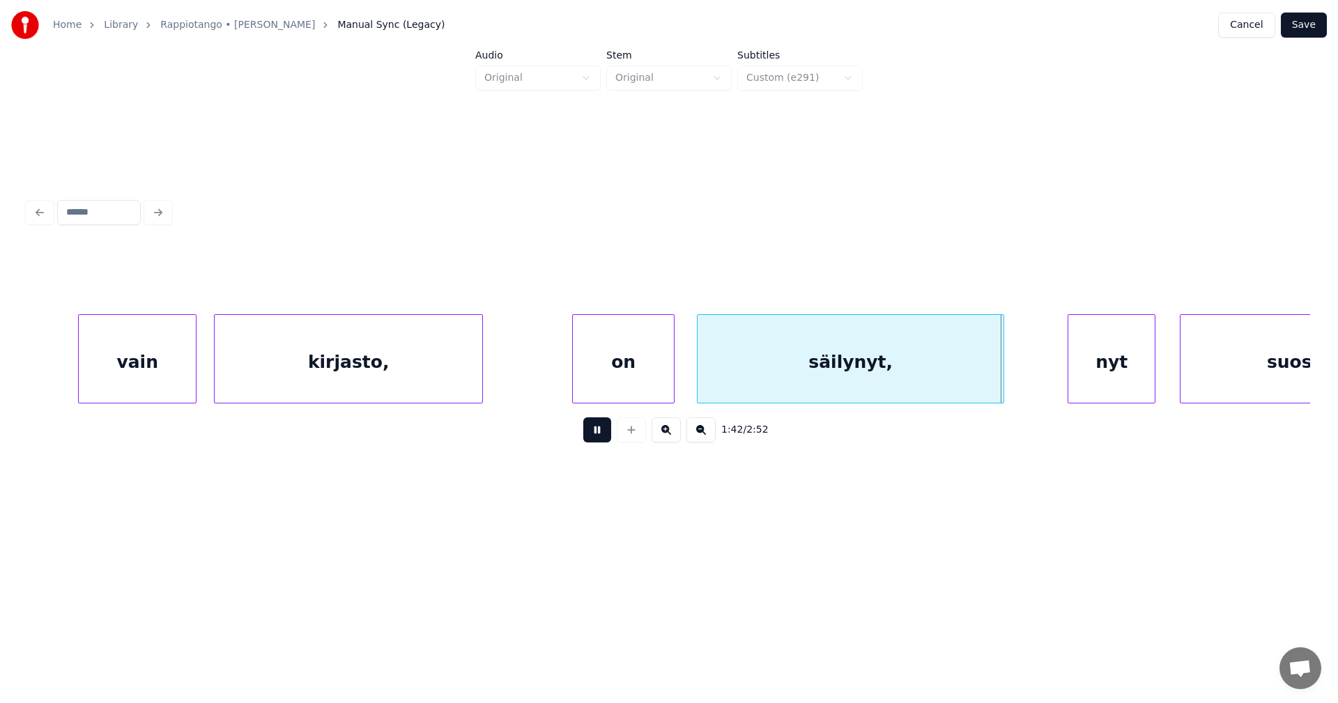
click at [607, 442] on button at bounding box center [597, 429] width 28 height 25
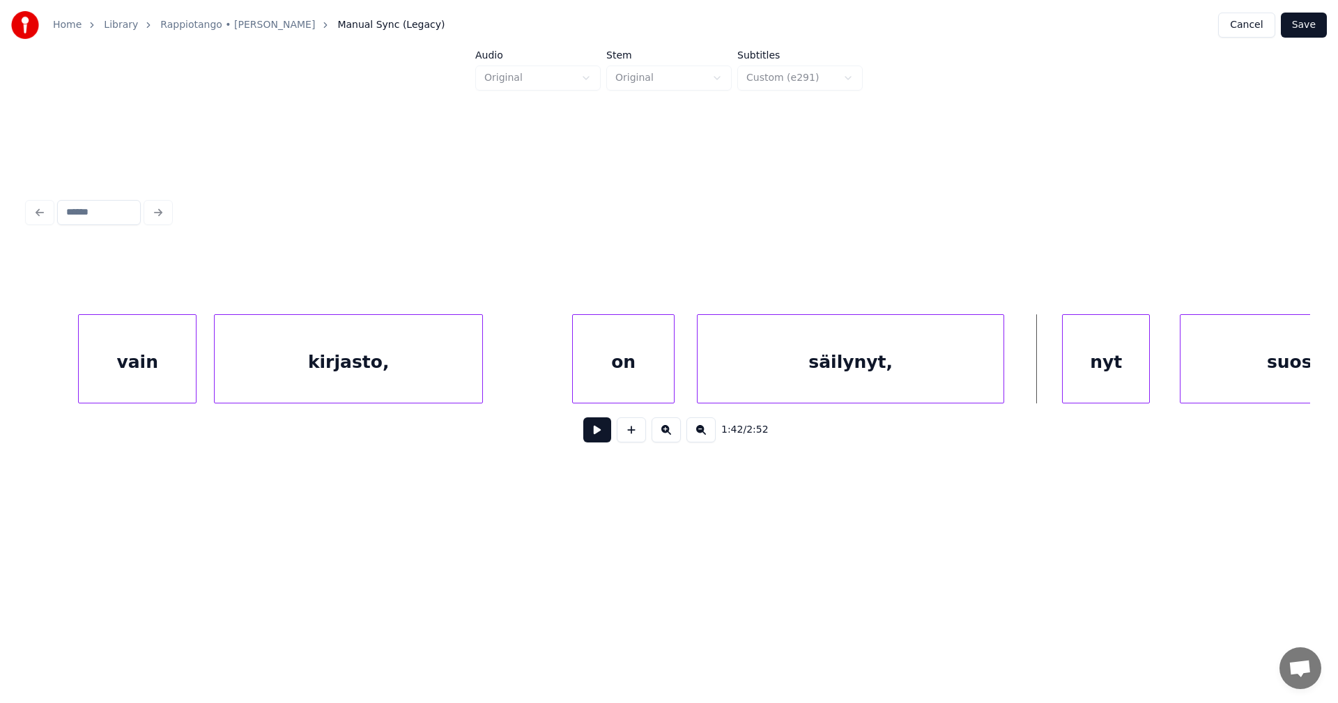
click at [1118, 383] on div "nyt" at bounding box center [1105, 362] width 86 height 95
click at [605, 440] on button at bounding box center [597, 429] width 28 height 25
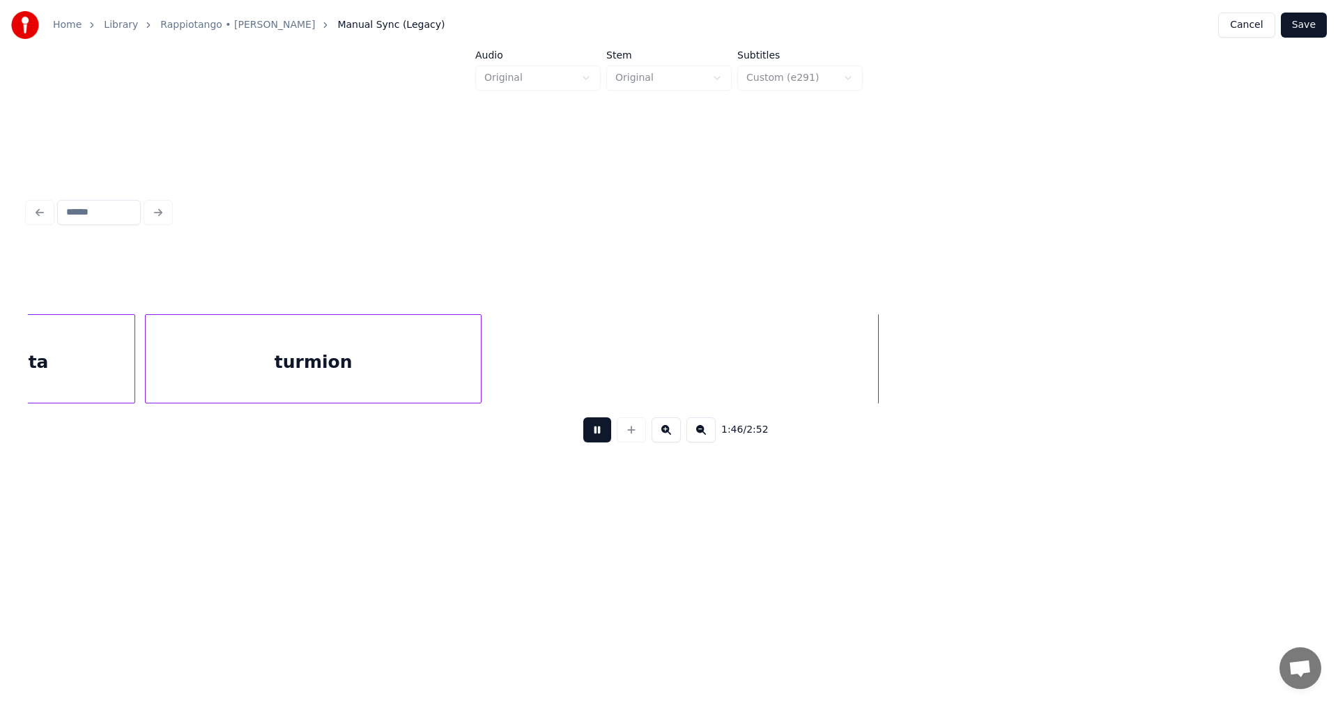
click at [605, 440] on button at bounding box center [597, 429] width 28 height 25
click at [127, 380] on div at bounding box center [125, 359] width 4 height 88
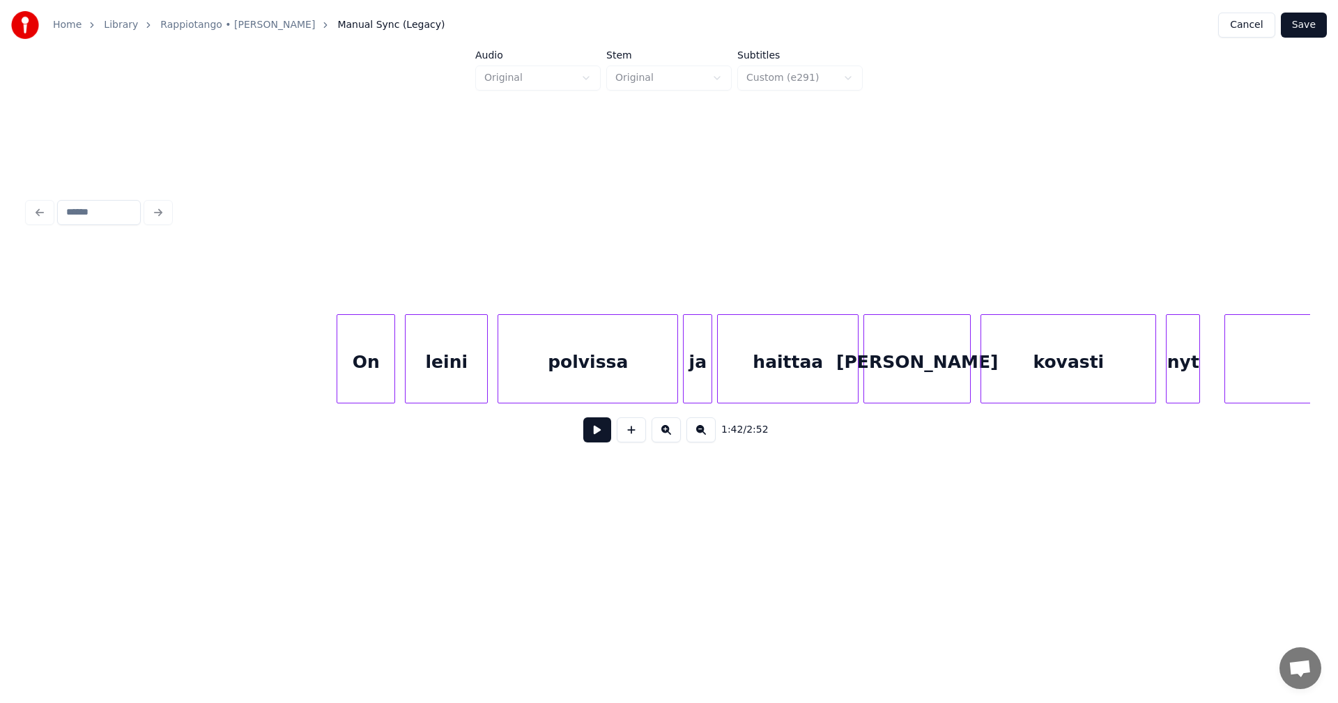
scroll to position [0, 26342]
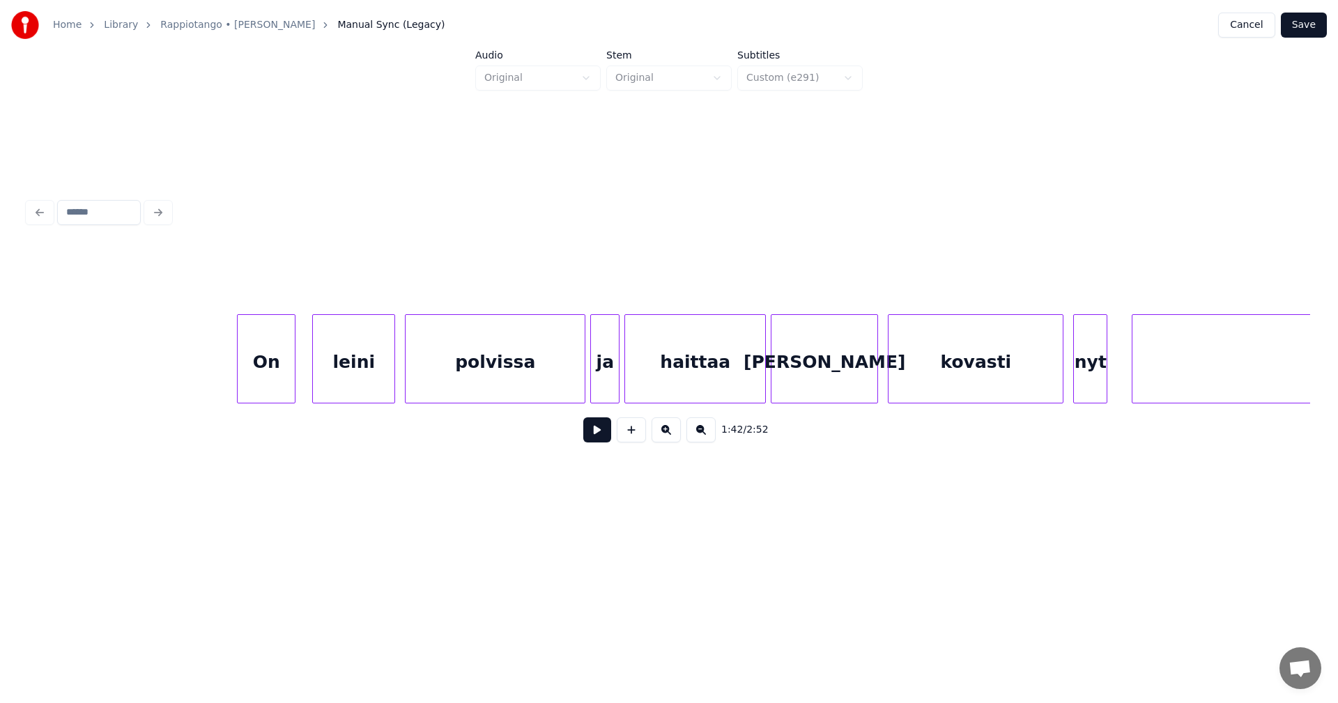
click at [277, 384] on div "On" at bounding box center [266, 362] width 57 height 95
click at [346, 380] on div "leini" at bounding box center [350, 362] width 82 height 95
click at [573, 380] on div at bounding box center [573, 359] width 4 height 88
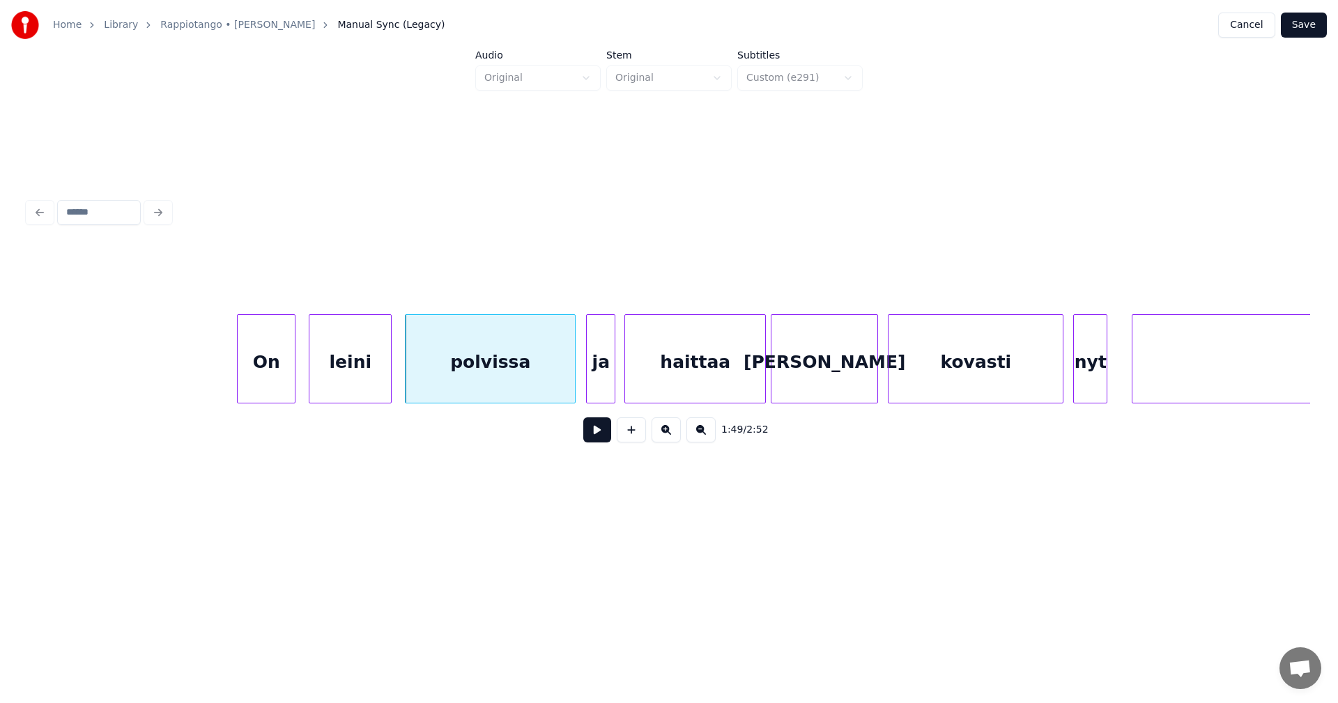
click at [597, 380] on div "ja" at bounding box center [601, 362] width 28 height 95
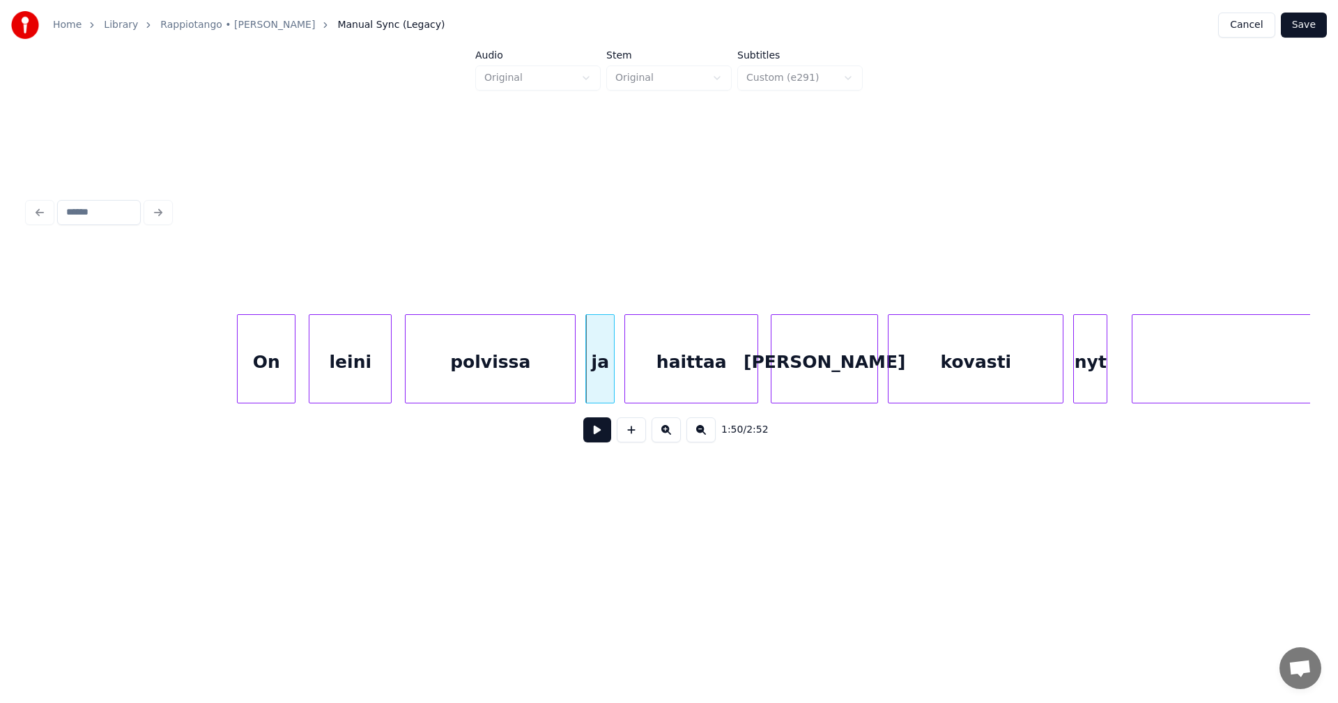
click at [754, 381] on div at bounding box center [755, 359] width 4 height 88
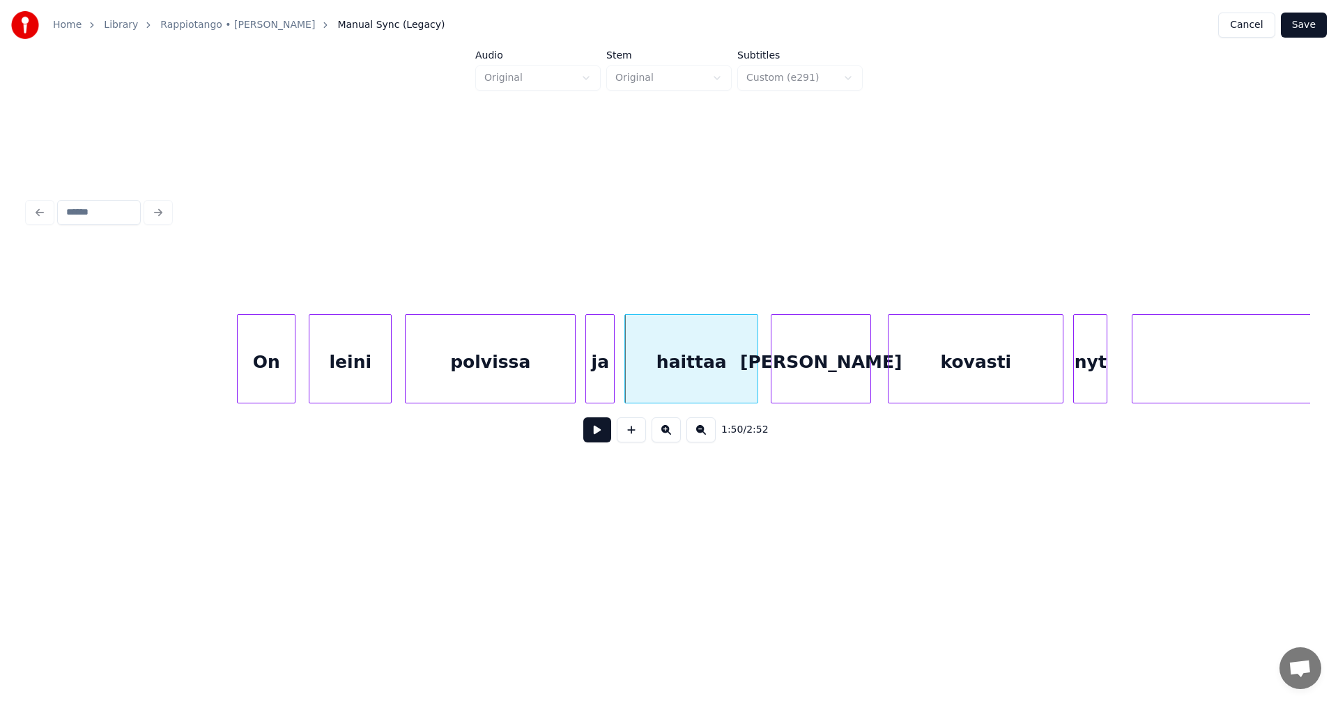
click at [866, 378] on div at bounding box center [868, 359] width 4 height 88
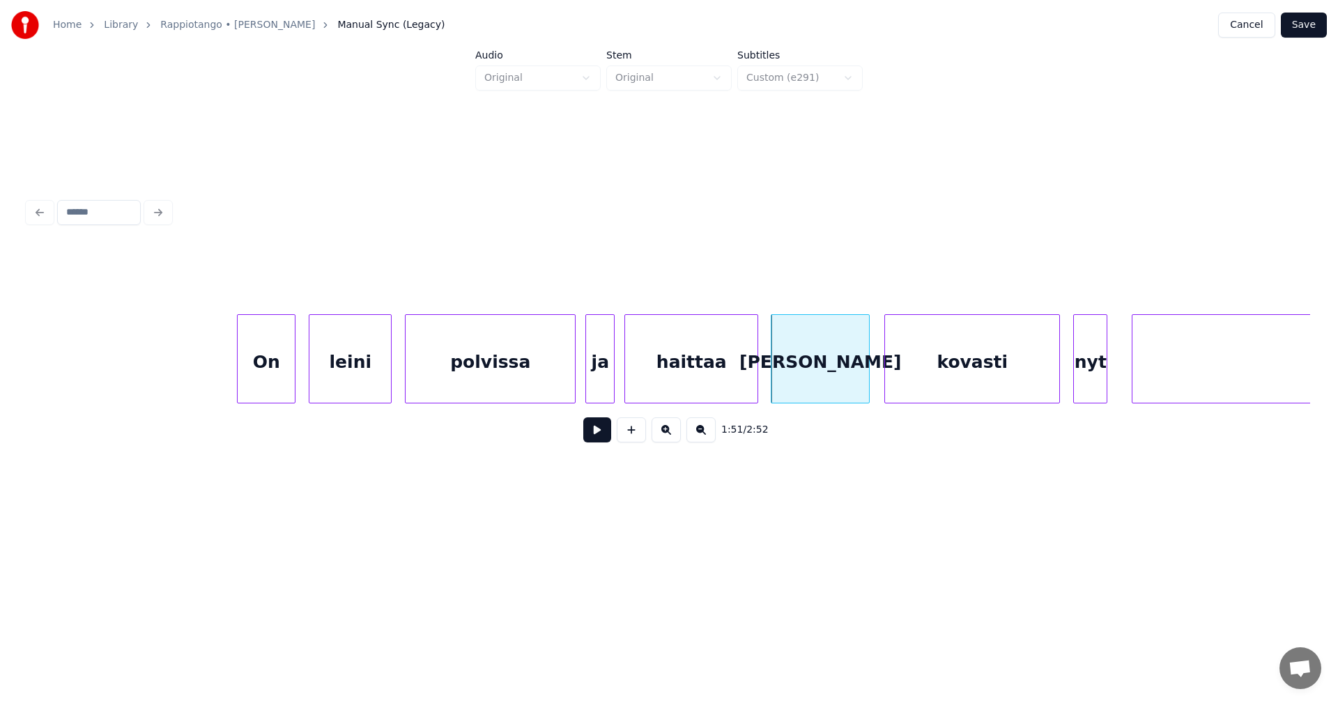
click at [936, 374] on div "kovasti" at bounding box center [972, 362] width 174 height 95
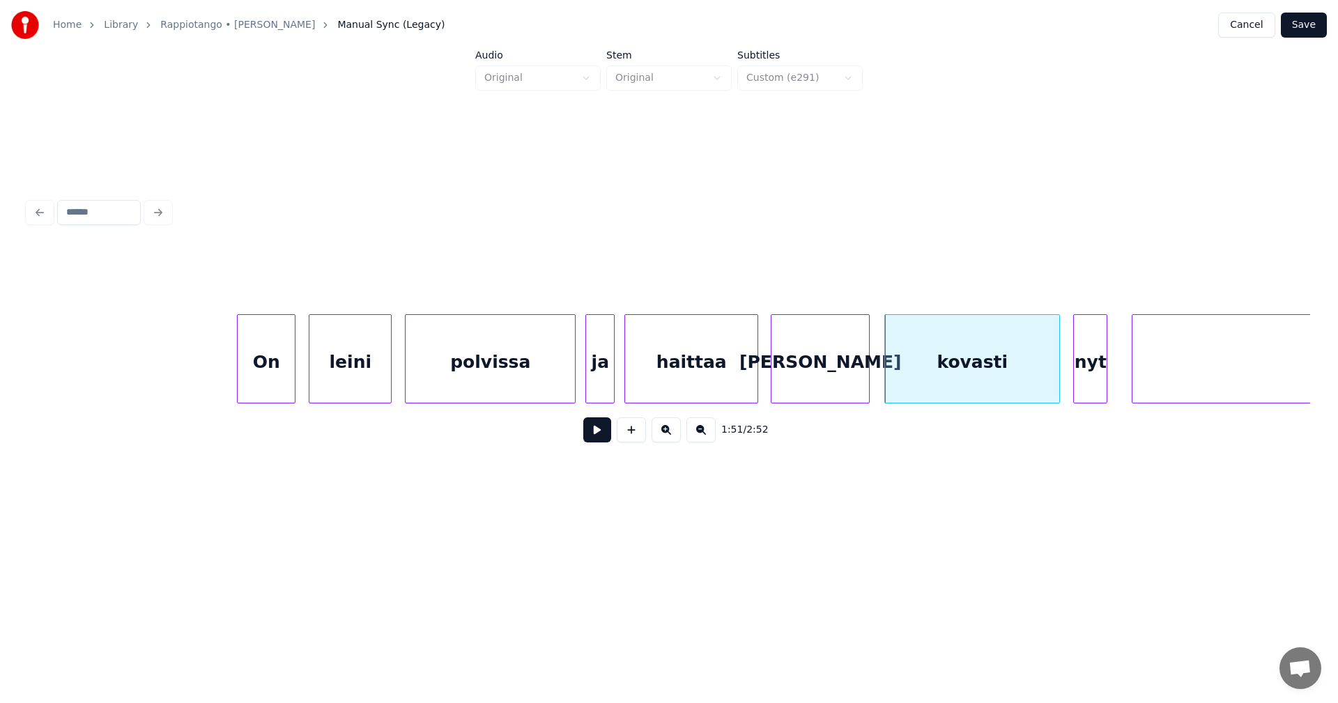
click at [1018, 378] on div "kovasti" at bounding box center [972, 362] width 174 height 95
click at [605, 437] on button at bounding box center [597, 429] width 28 height 25
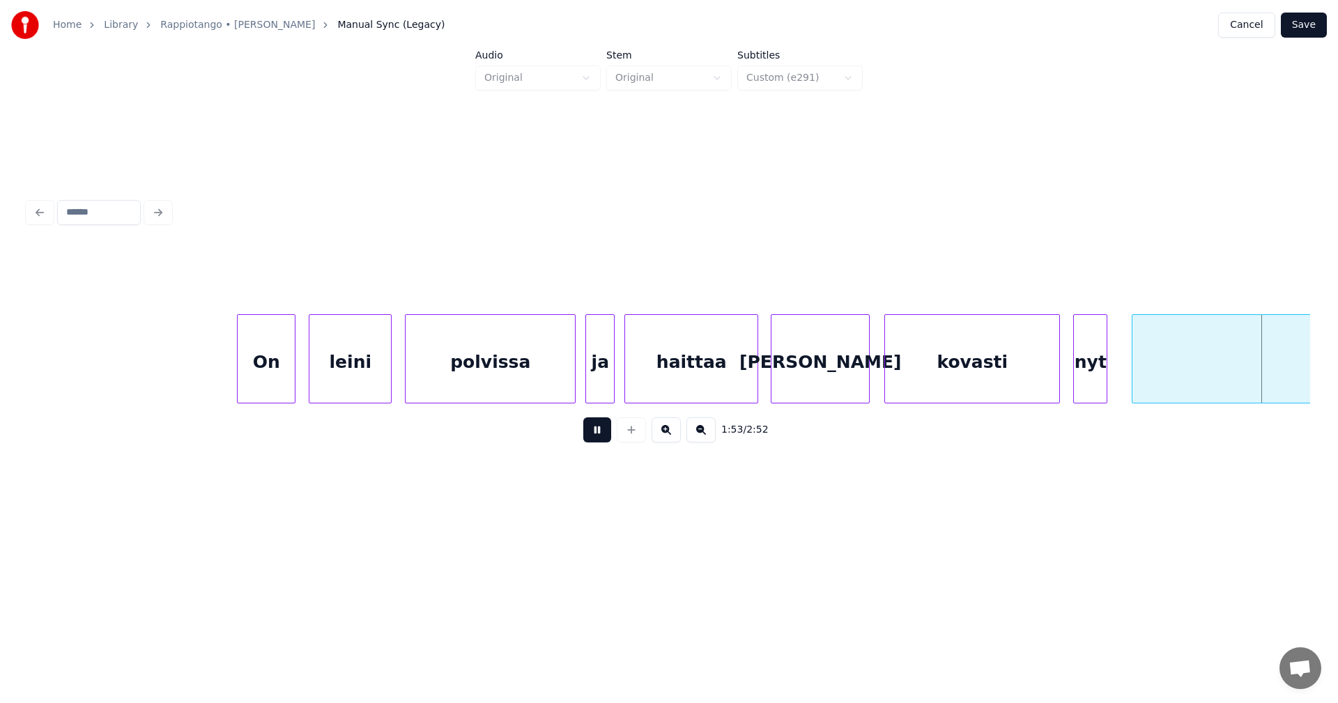
click at [605, 437] on button at bounding box center [597, 429] width 28 height 25
click at [258, 380] on div "On" at bounding box center [266, 362] width 57 height 95
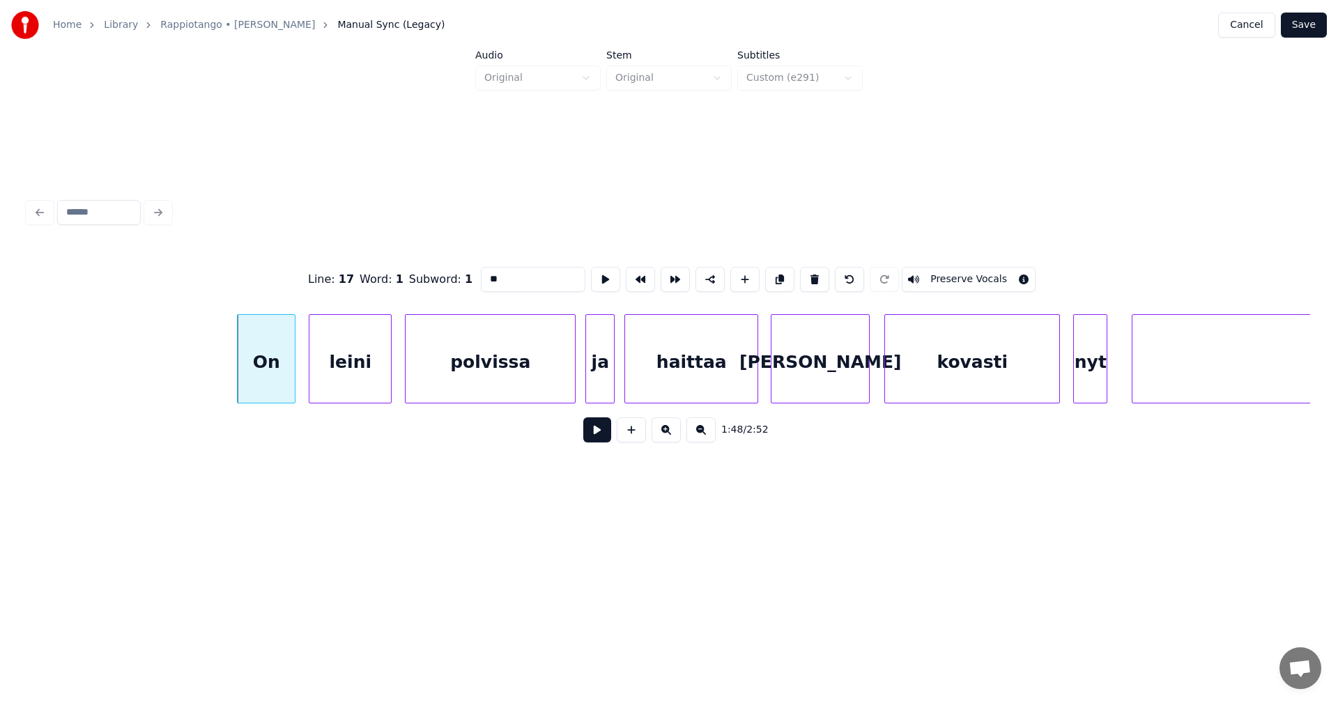
click at [604, 437] on button at bounding box center [597, 429] width 28 height 25
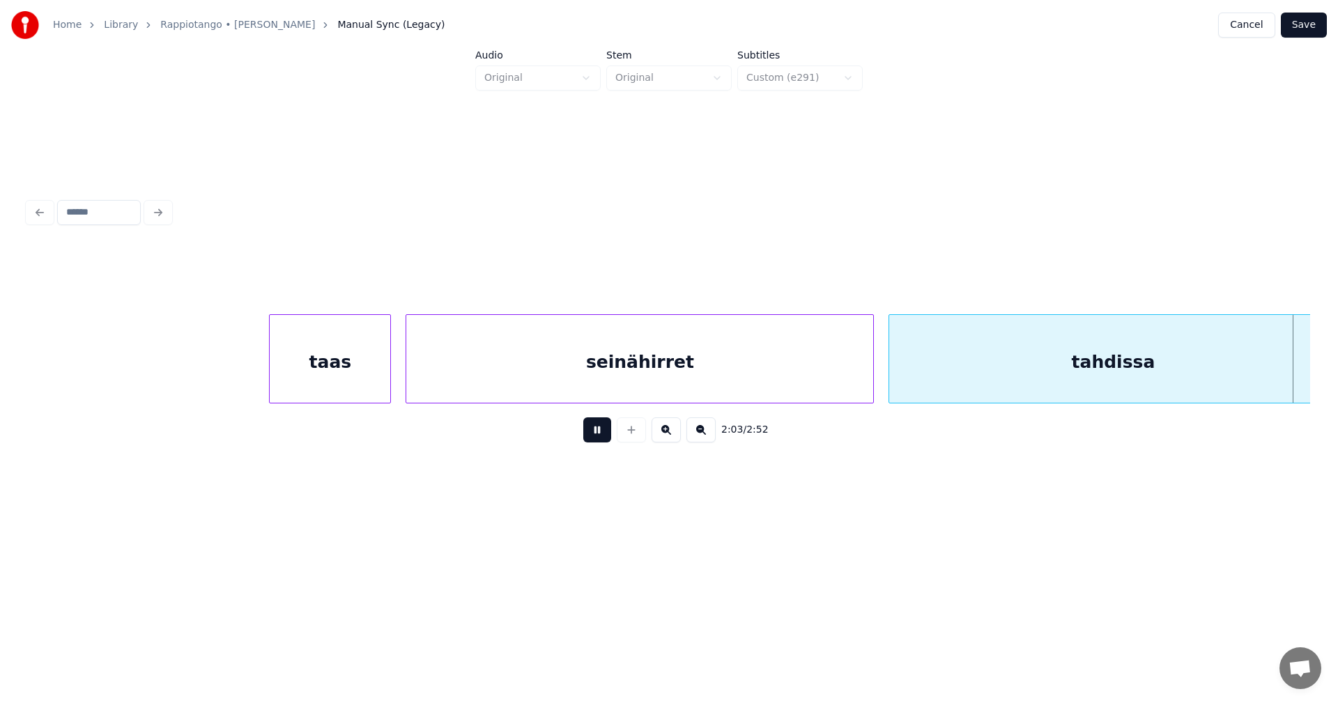
scroll to position [0, 30196]
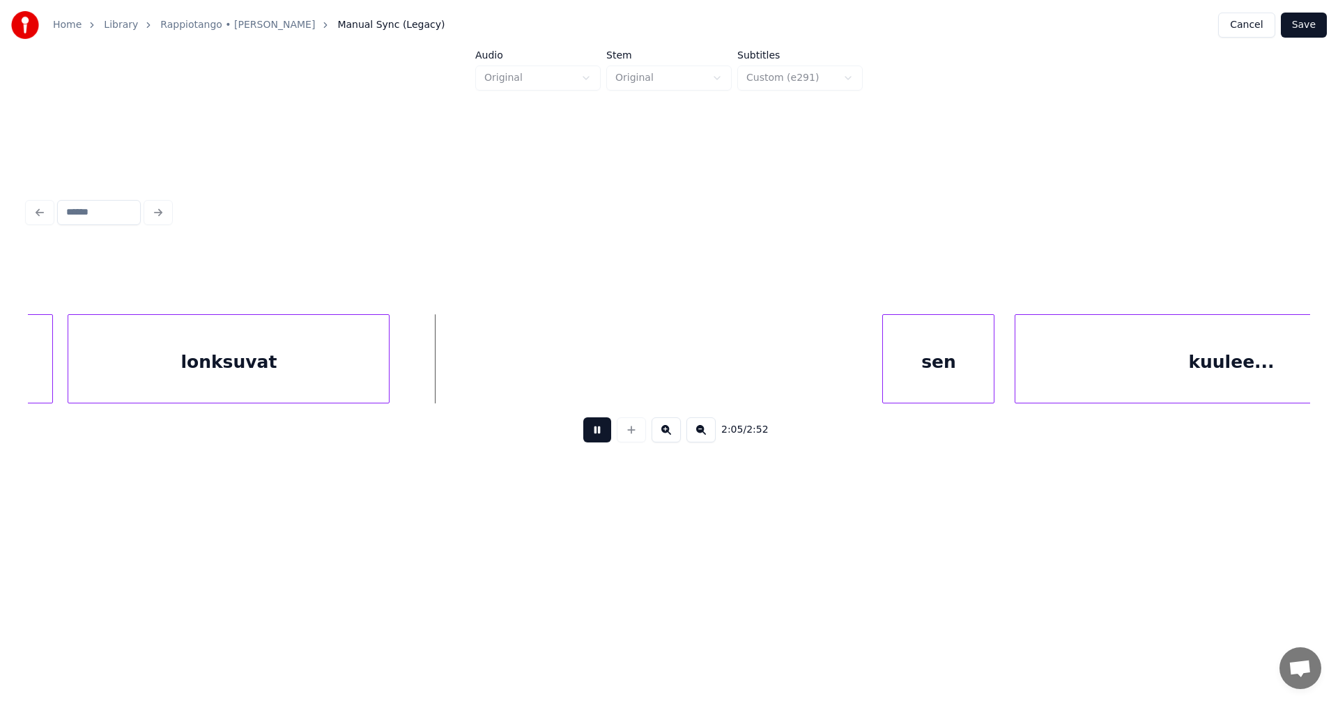
click at [590, 439] on button at bounding box center [597, 429] width 28 height 25
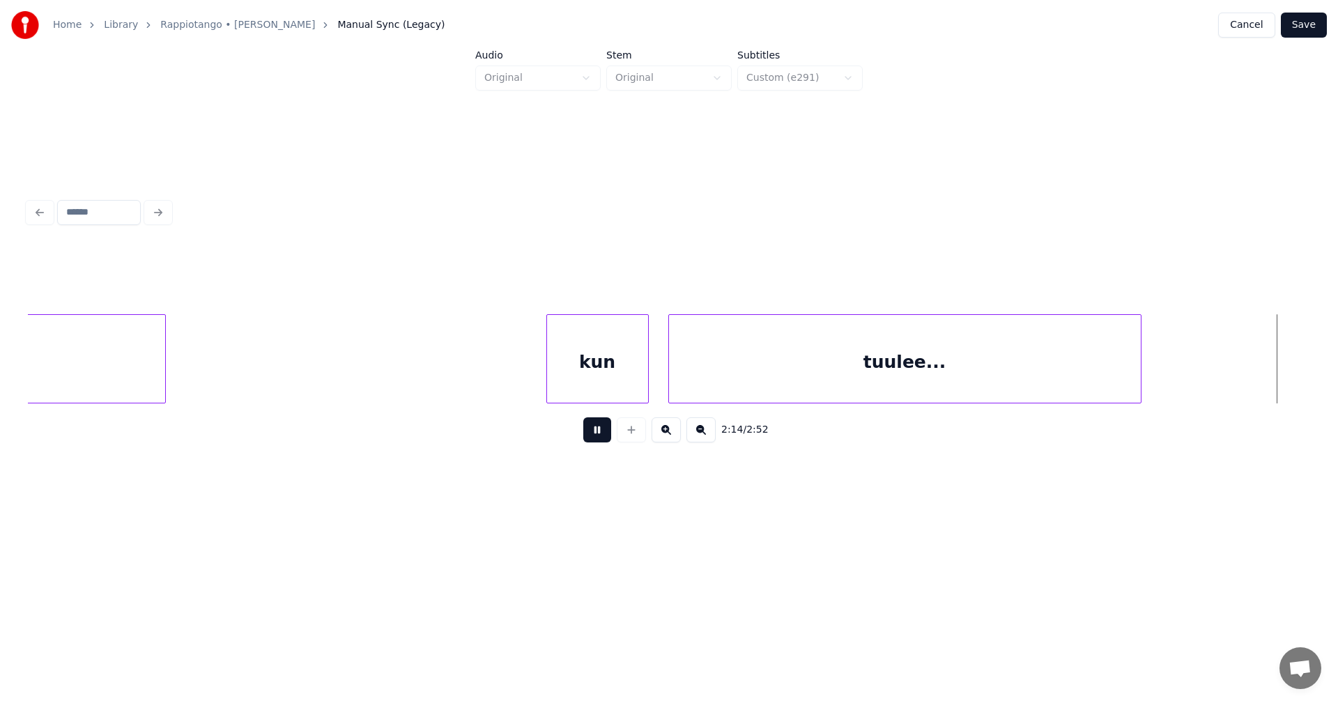
scroll to position [0, 32763]
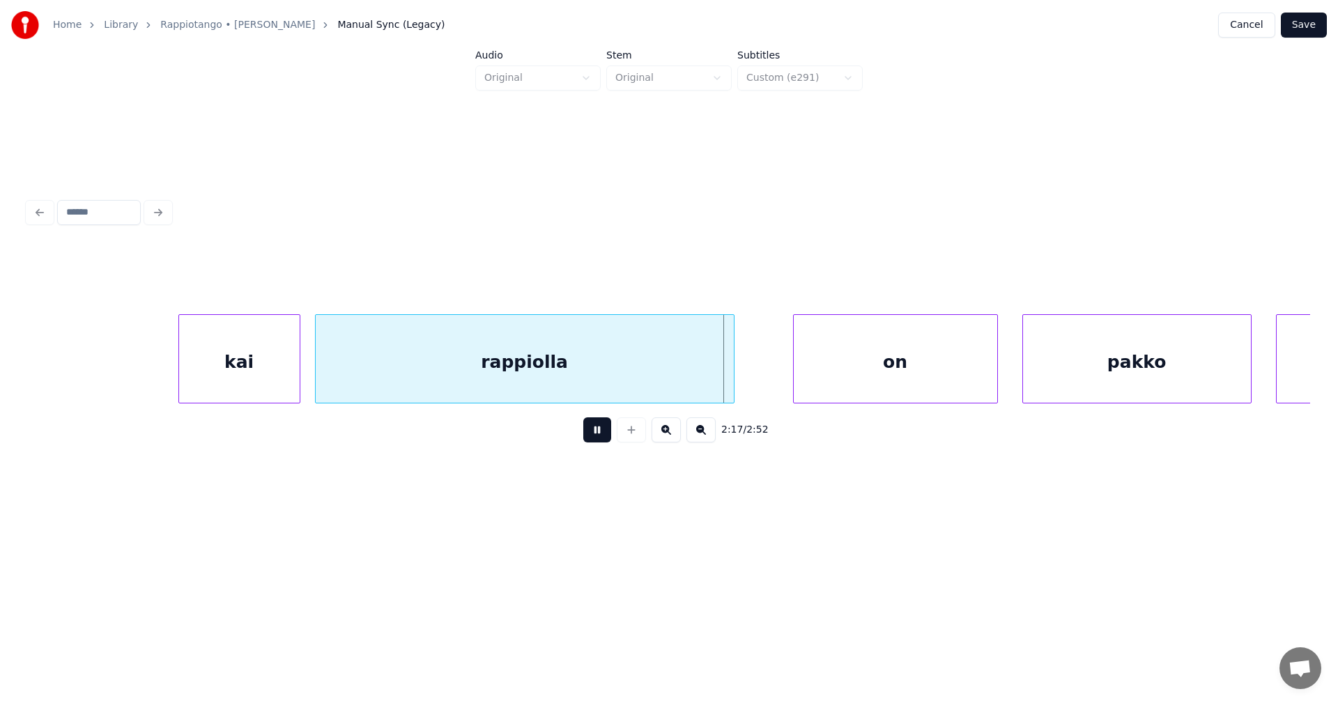
click at [590, 439] on button at bounding box center [597, 429] width 28 height 25
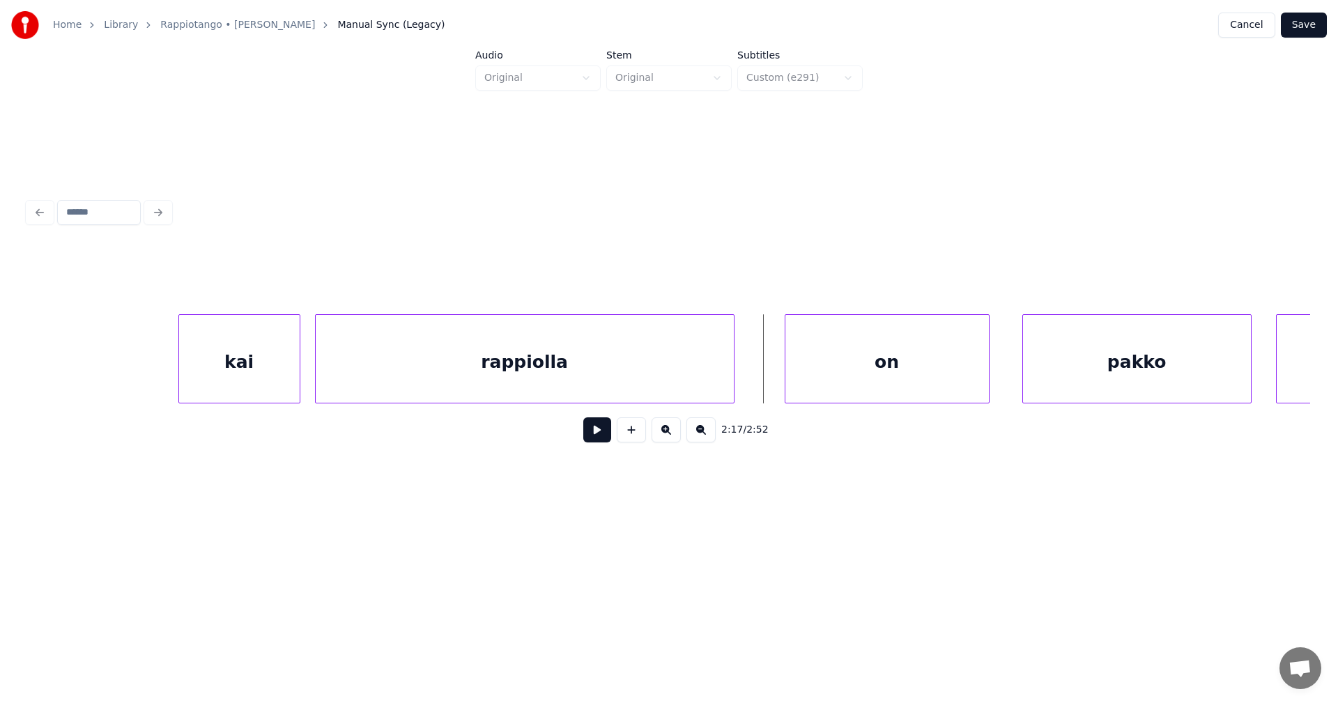
click at [821, 379] on div "on" at bounding box center [886, 362] width 203 height 95
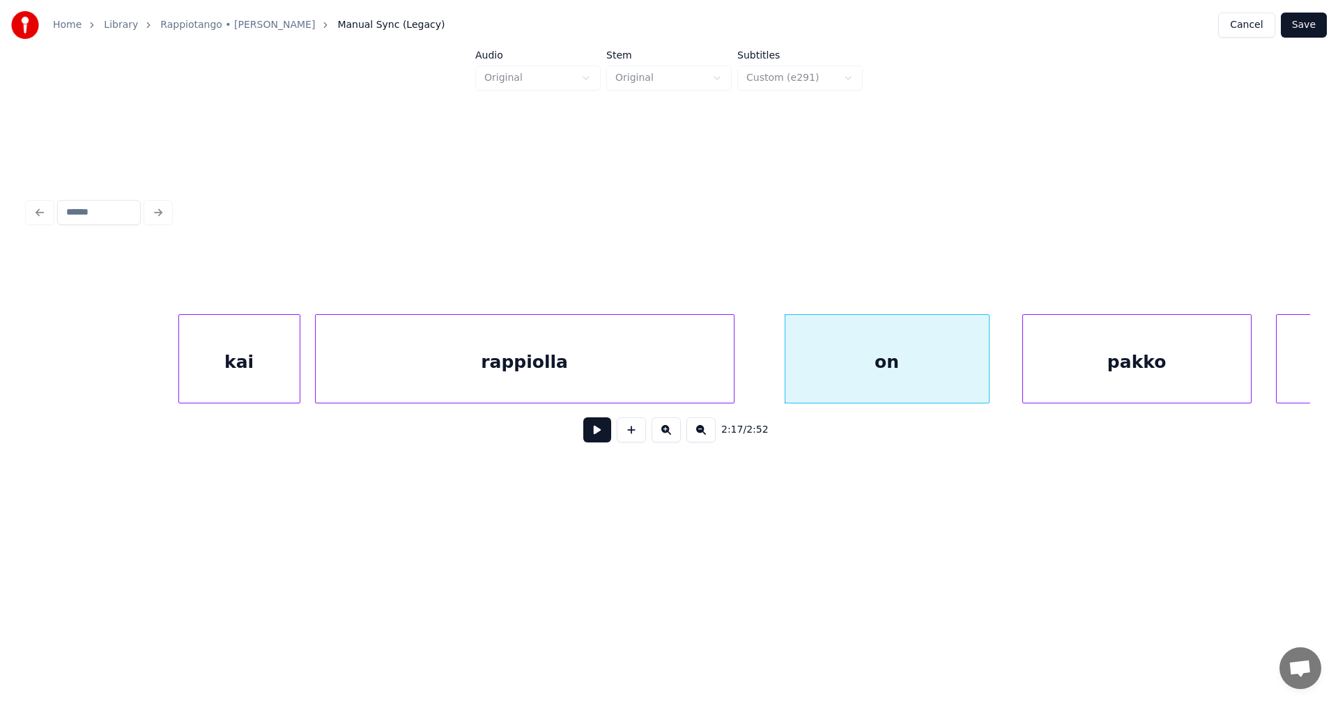
click at [603, 442] on button at bounding box center [597, 429] width 28 height 25
click at [1083, 362] on div "pakko" at bounding box center [1133, 362] width 228 height 95
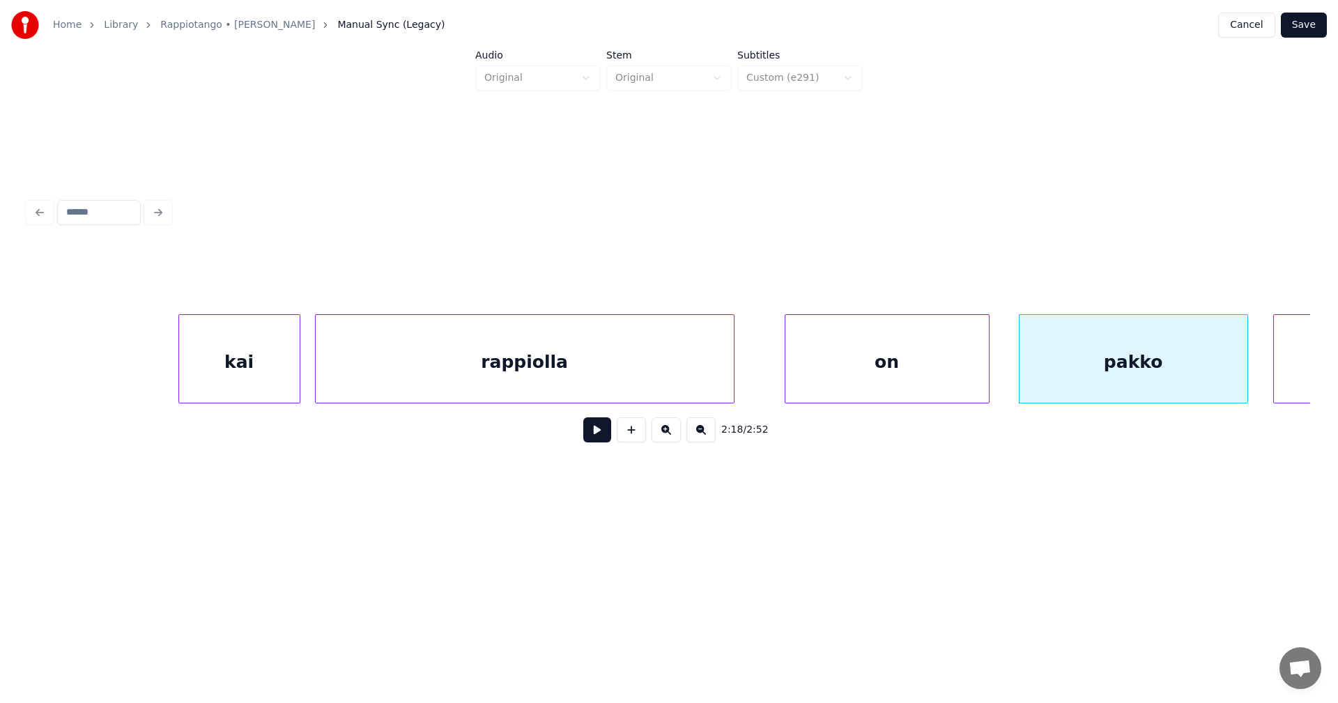
scroll to position [0, 32940]
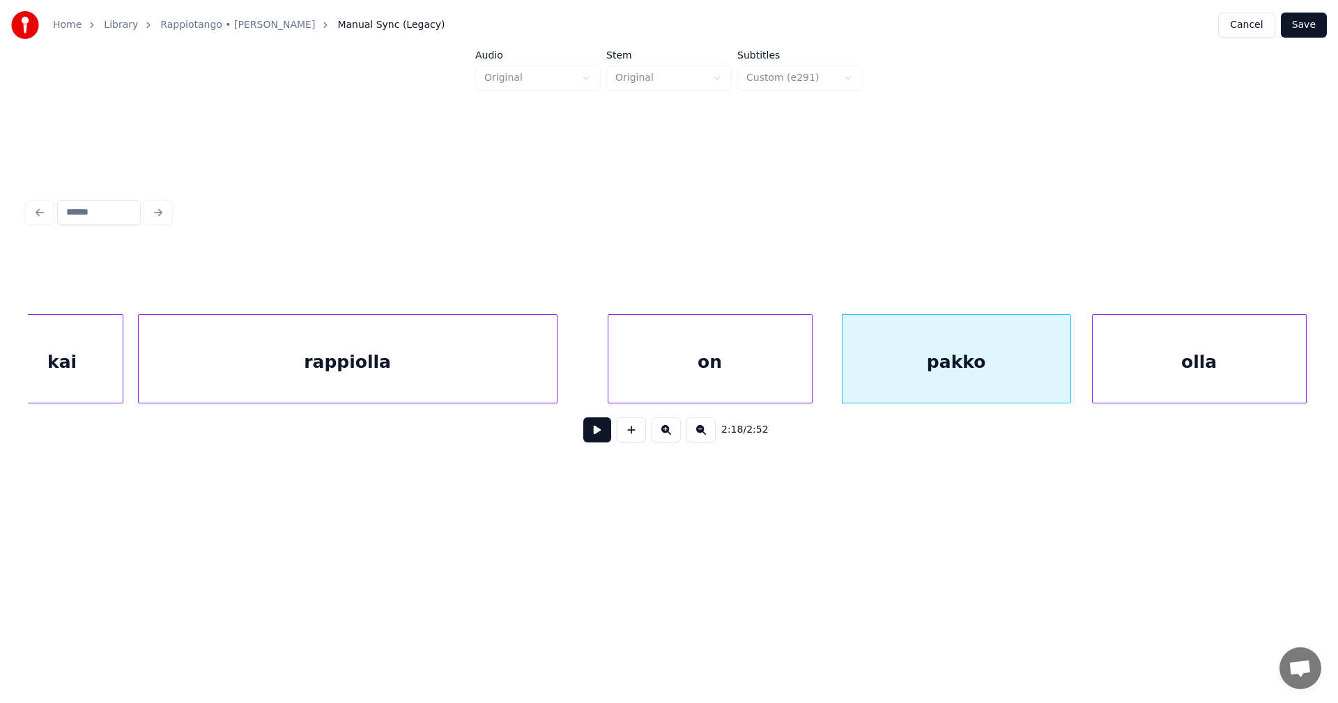
click at [1280, 368] on div "olla" at bounding box center [1198, 362] width 213 height 95
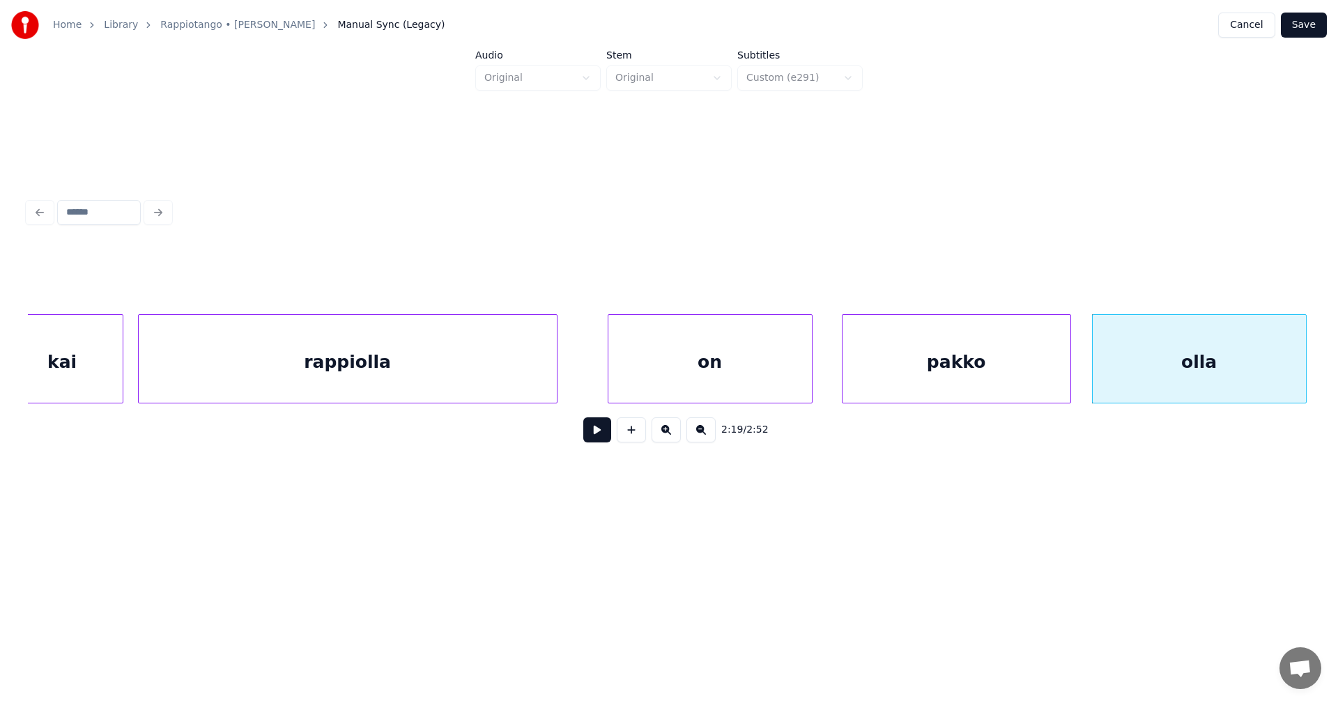
click at [793, 386] on div "on" at bounding box center [709, 362] width 203 height 95
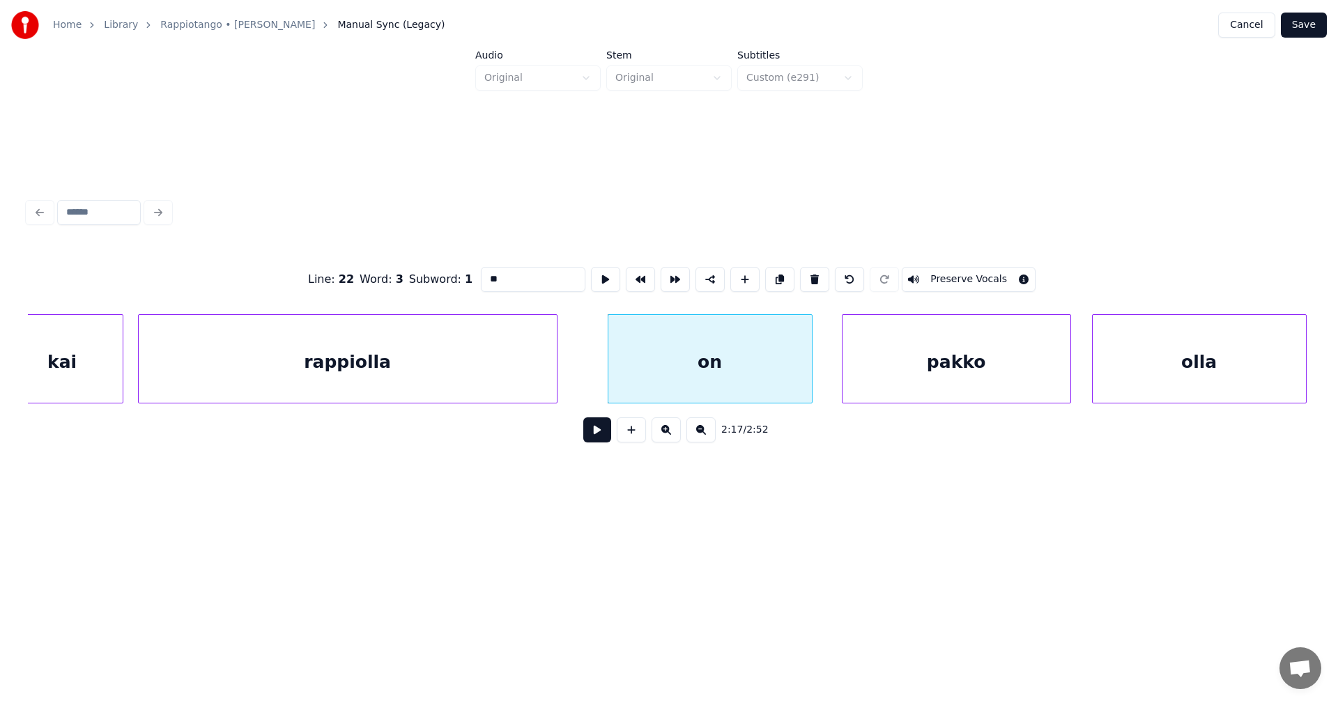
click at [597, 442] on button at bounding box center [597, 429] width 28 height 25
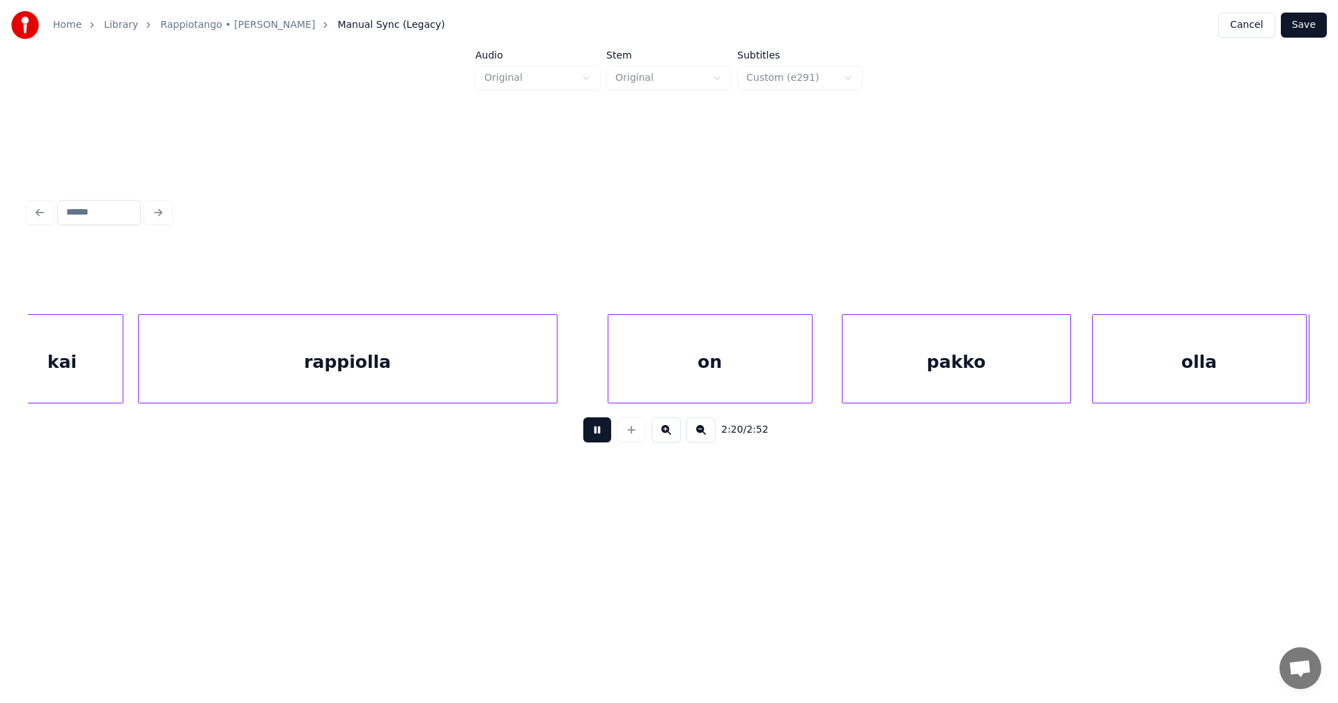
scroll to position [0, 34224]
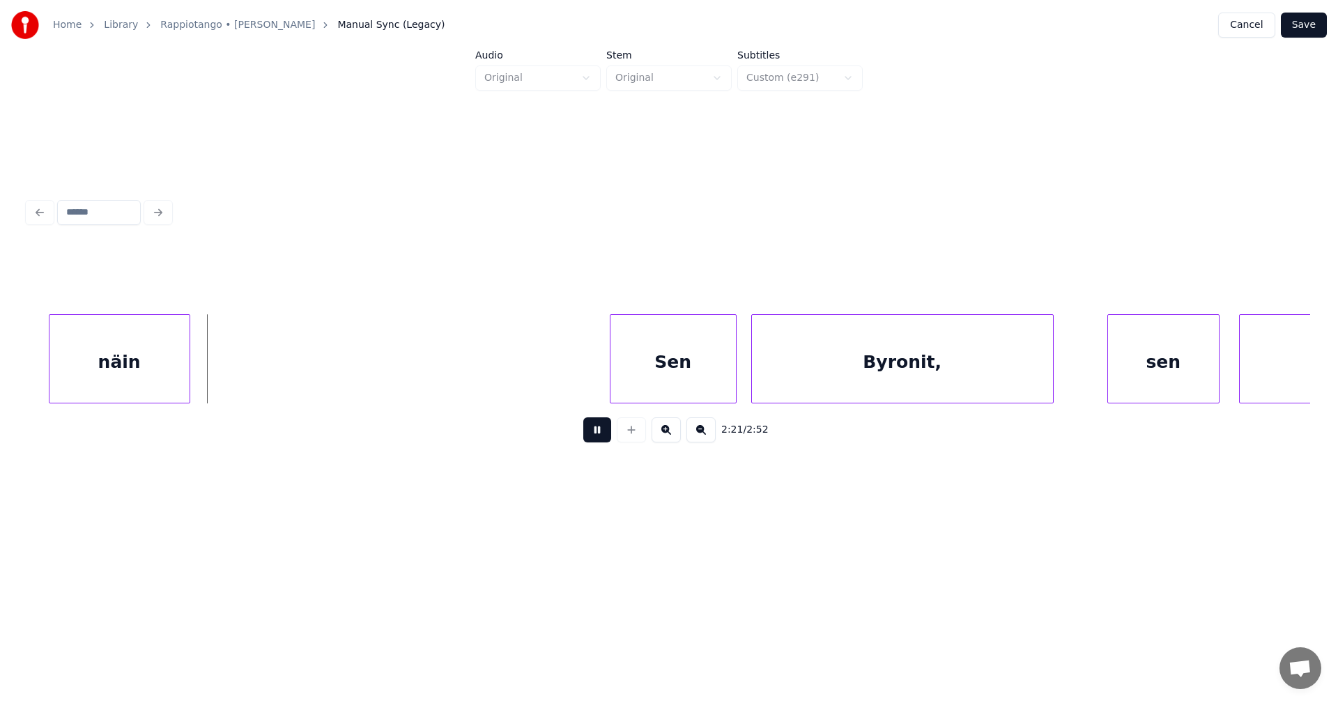
click at [597, 442] on button at bounding box center [597, 429] width 28 height 25
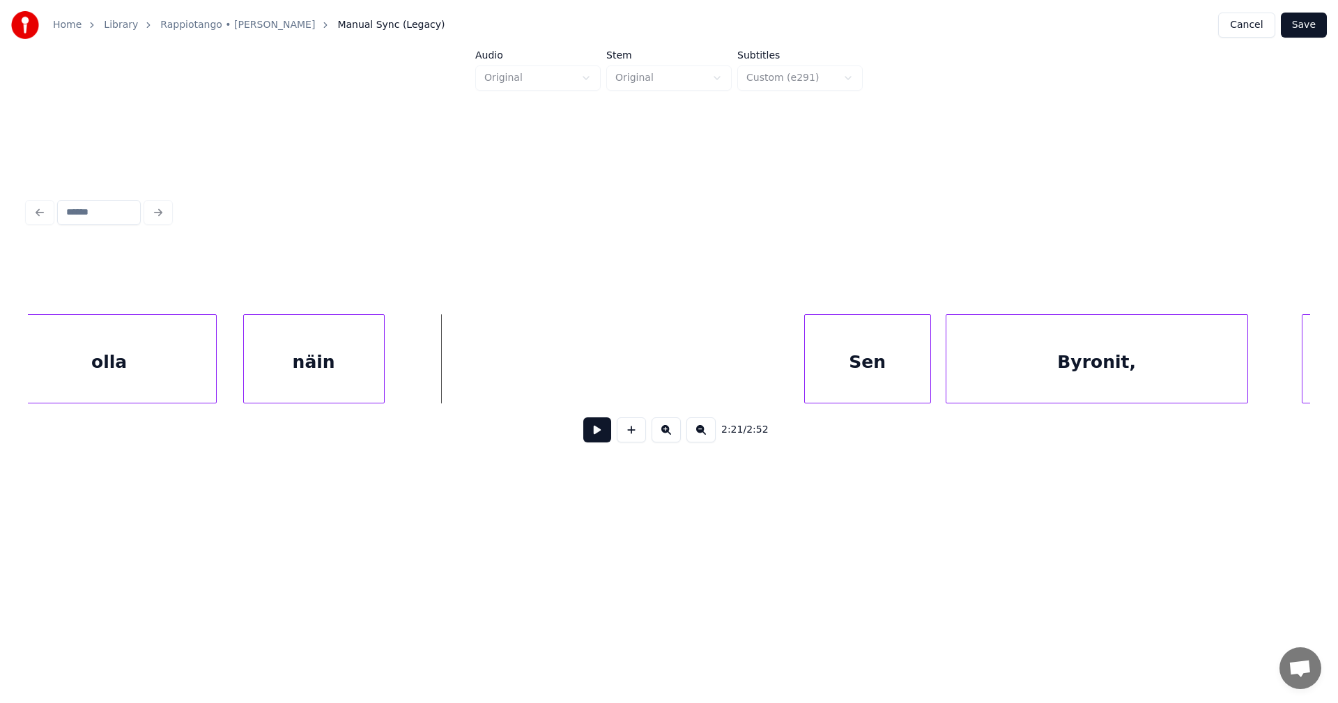
scroll to position [0, 34029]
click at [240, 373] on div at bounding box center [241, 359] width 4 height 88
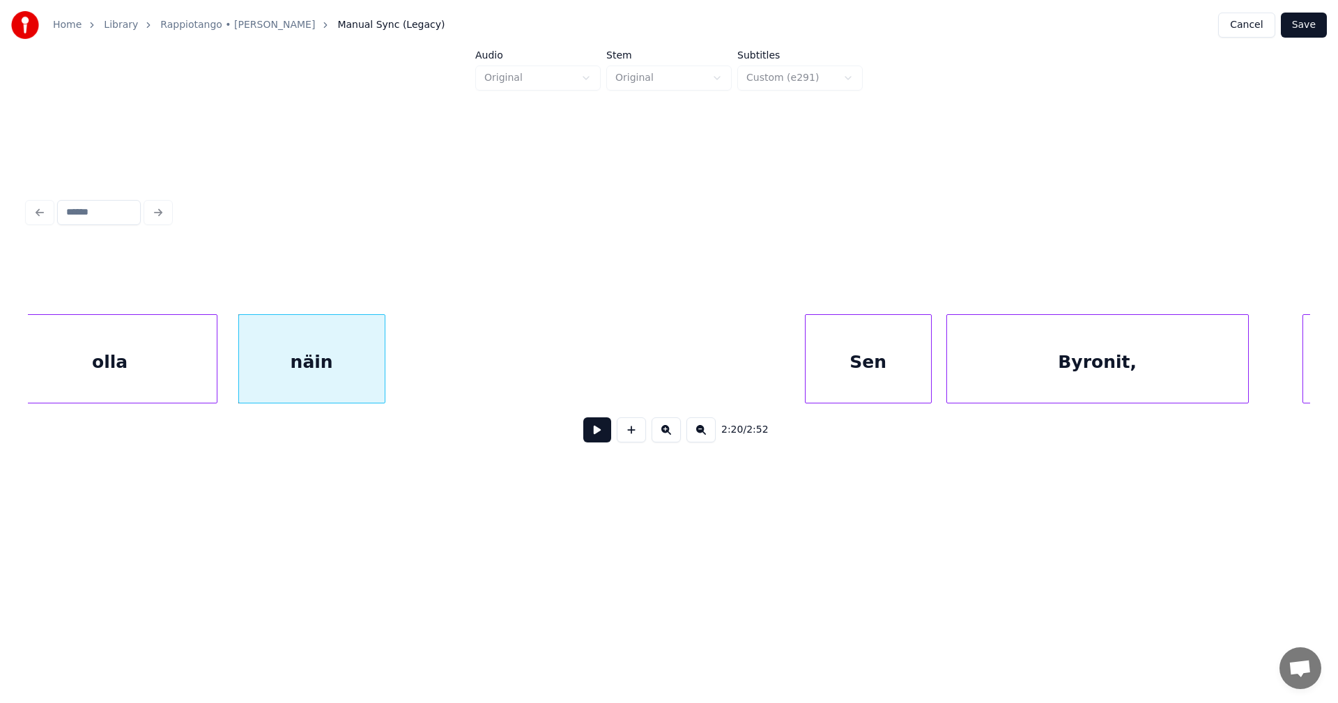
click at [605, 434] on button at bounding box center [597, 429] width 28 height 25
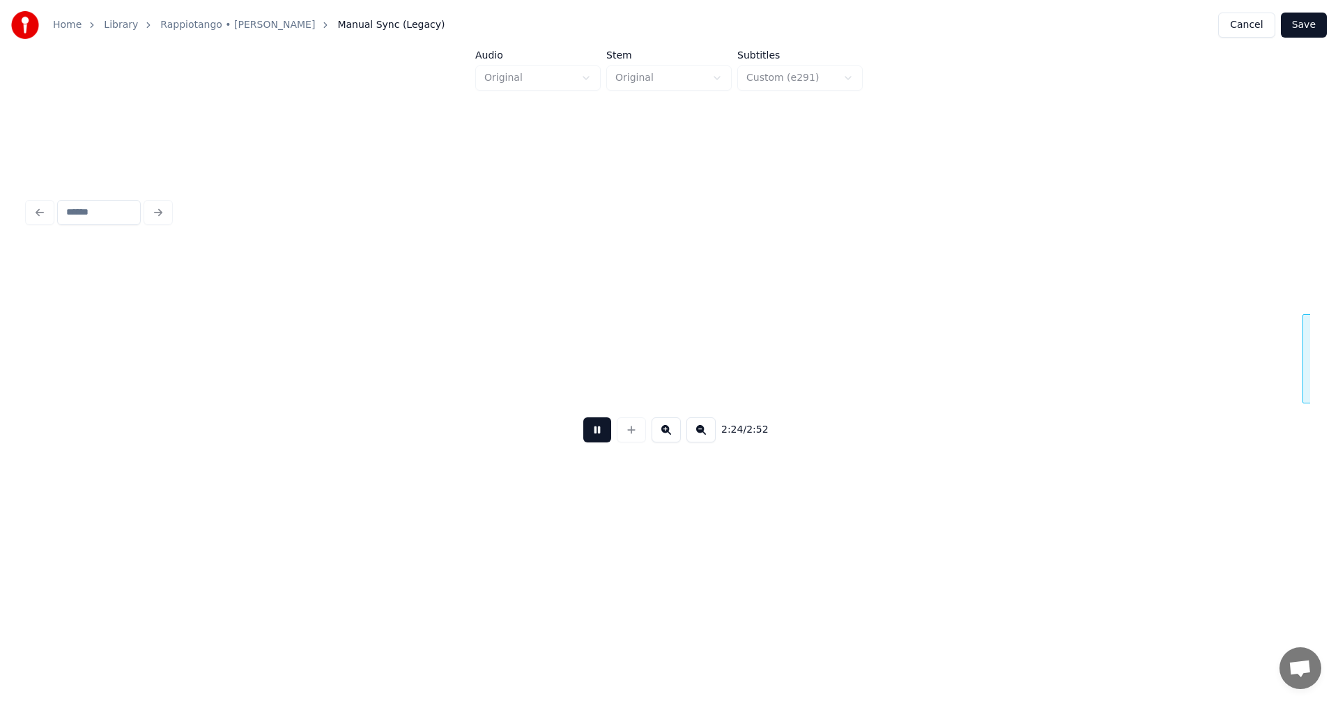
scroll to position [0, 35311]
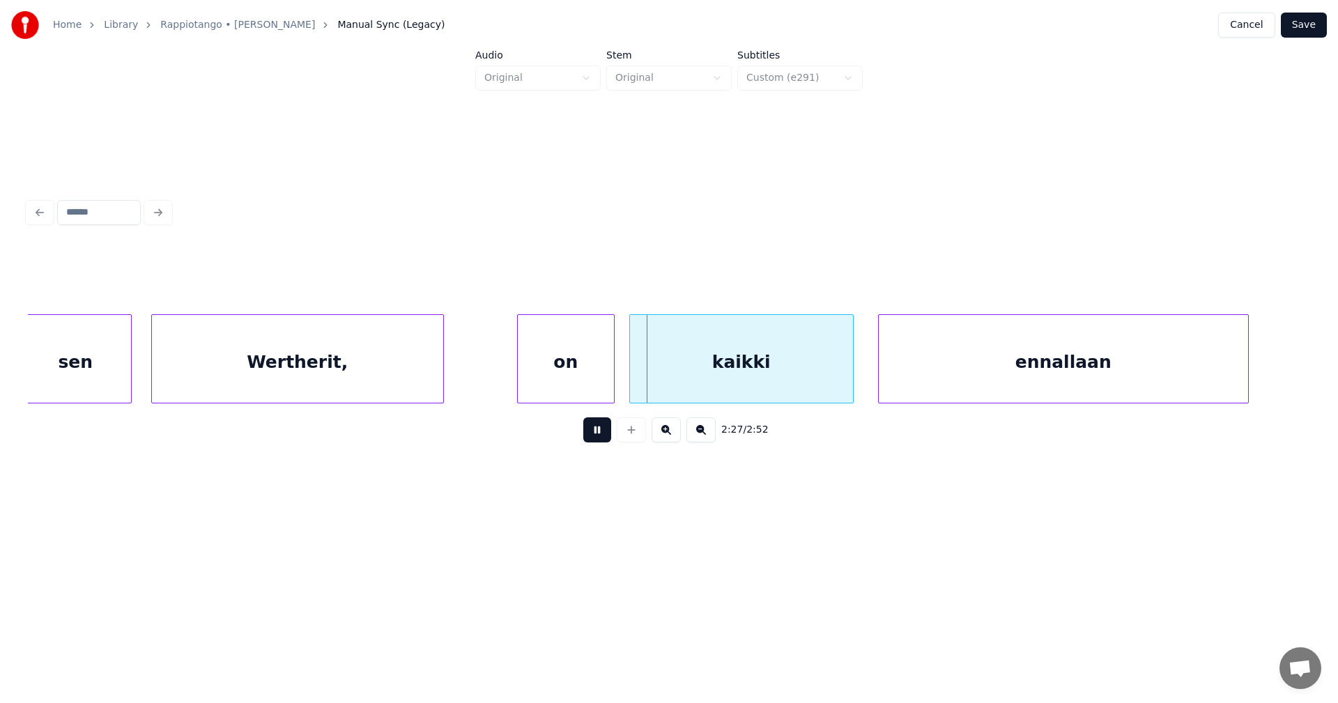
drag, startPoint x: 601, startPoint y: 435, endPoint x: 584, endPoint y: 400, distance: 39.6
click at [599, 435] on button at bounding box center [597, 429] width 28 height 25
click at [575, 395] on div "on" at bounding box center [559, 362] width 96 height 95
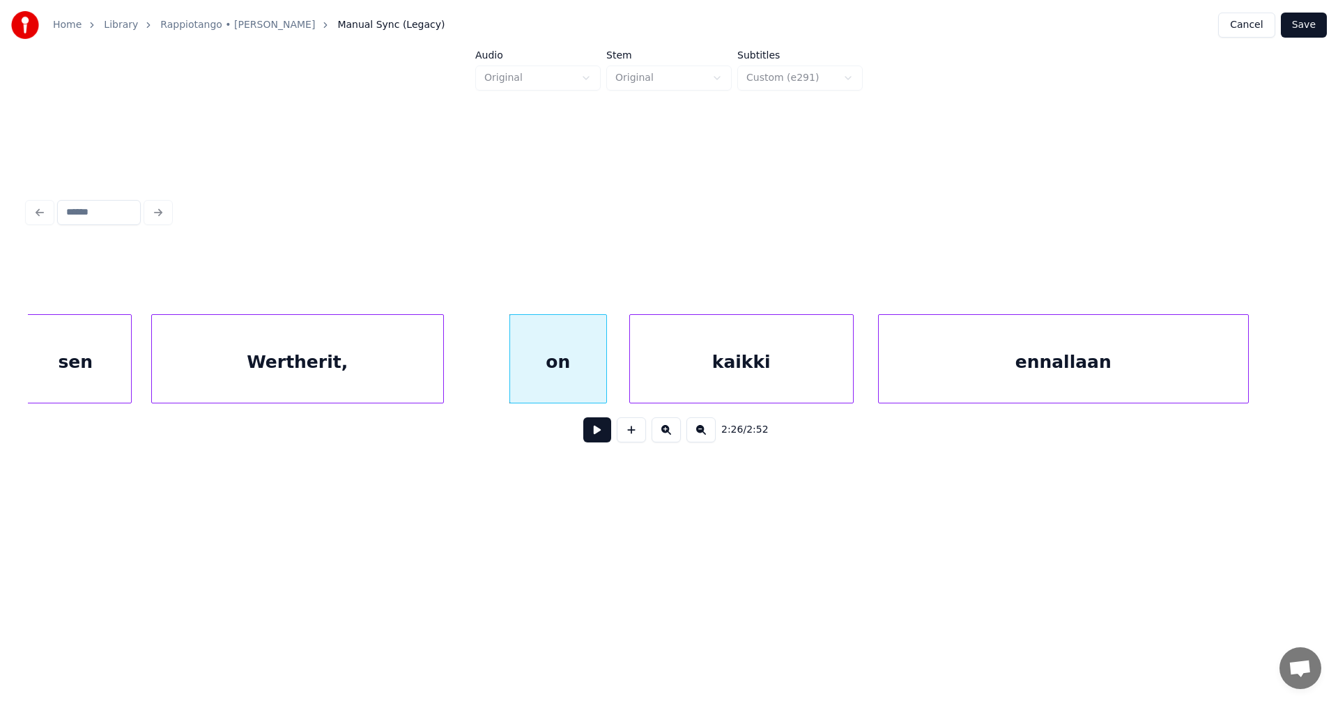
click at [594, 438] on button at bounding box center [597, 429] width 28 height 25
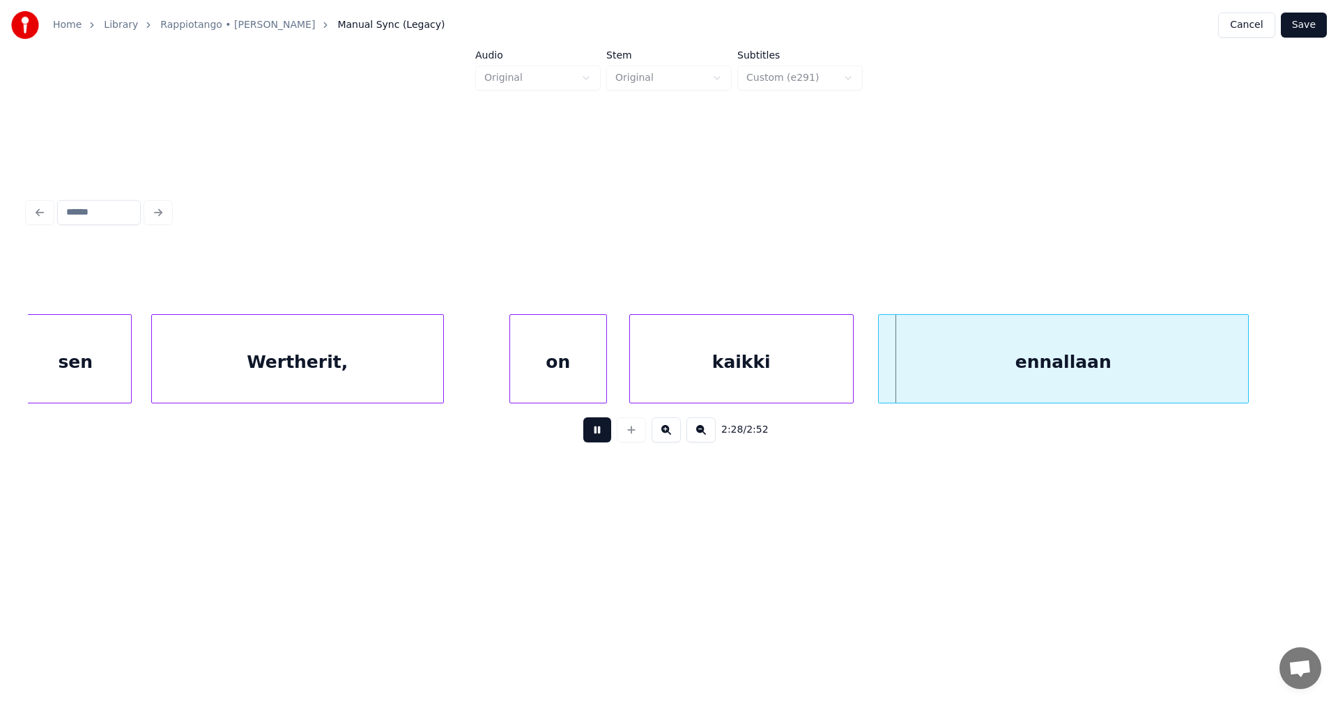
click at [594, 438] on button at bounding box center [597, 429] width 28 height 25
click at [842, 387] on div at bounding box center [844, 359] width 4 height 88
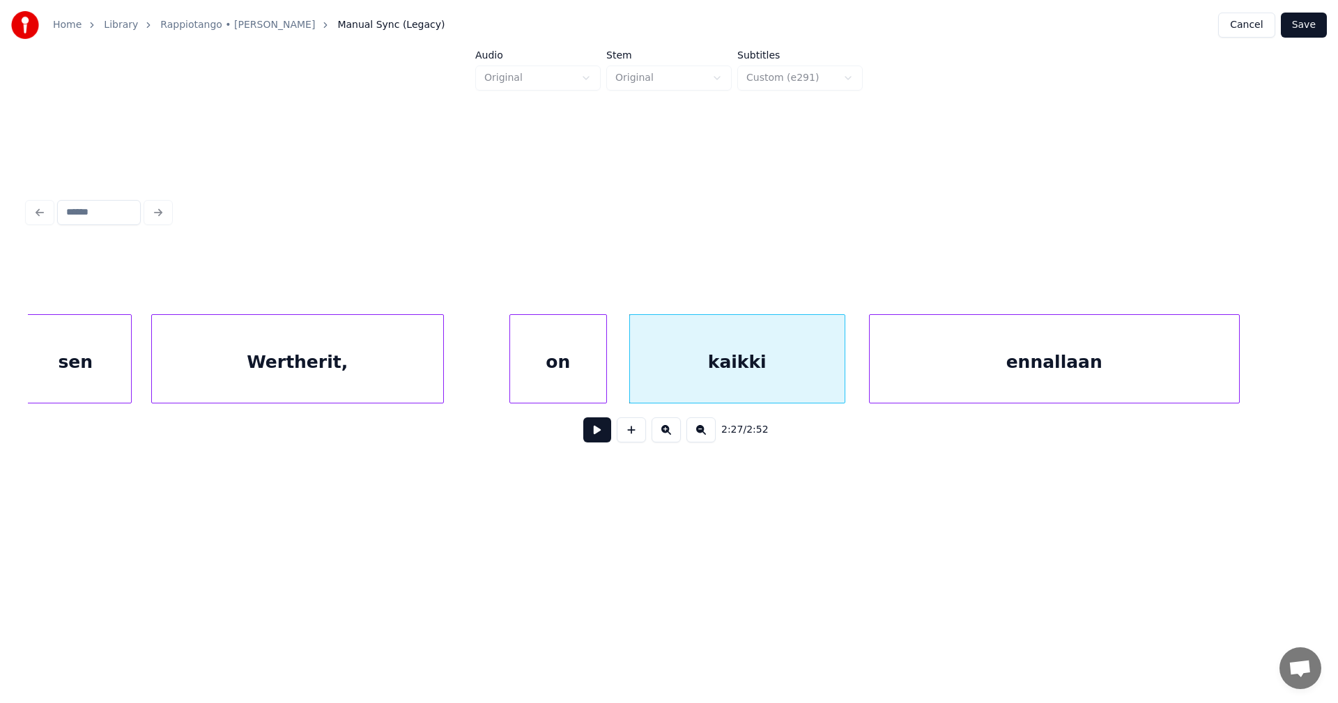
click at [894, 385] on div "ennallaan" at bounding box center [1053, 362] width 369 height 95
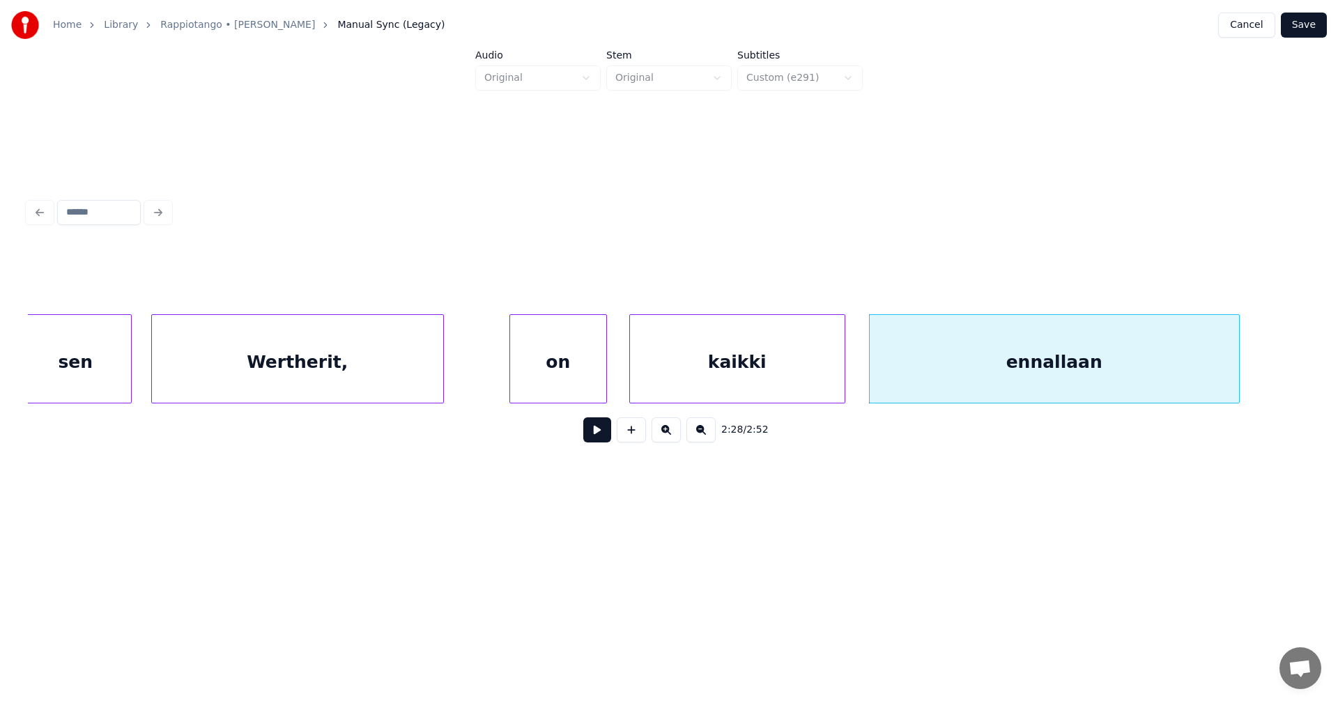
click at [600, 442] on button at bounding box center [597, 429] width 28 height 25
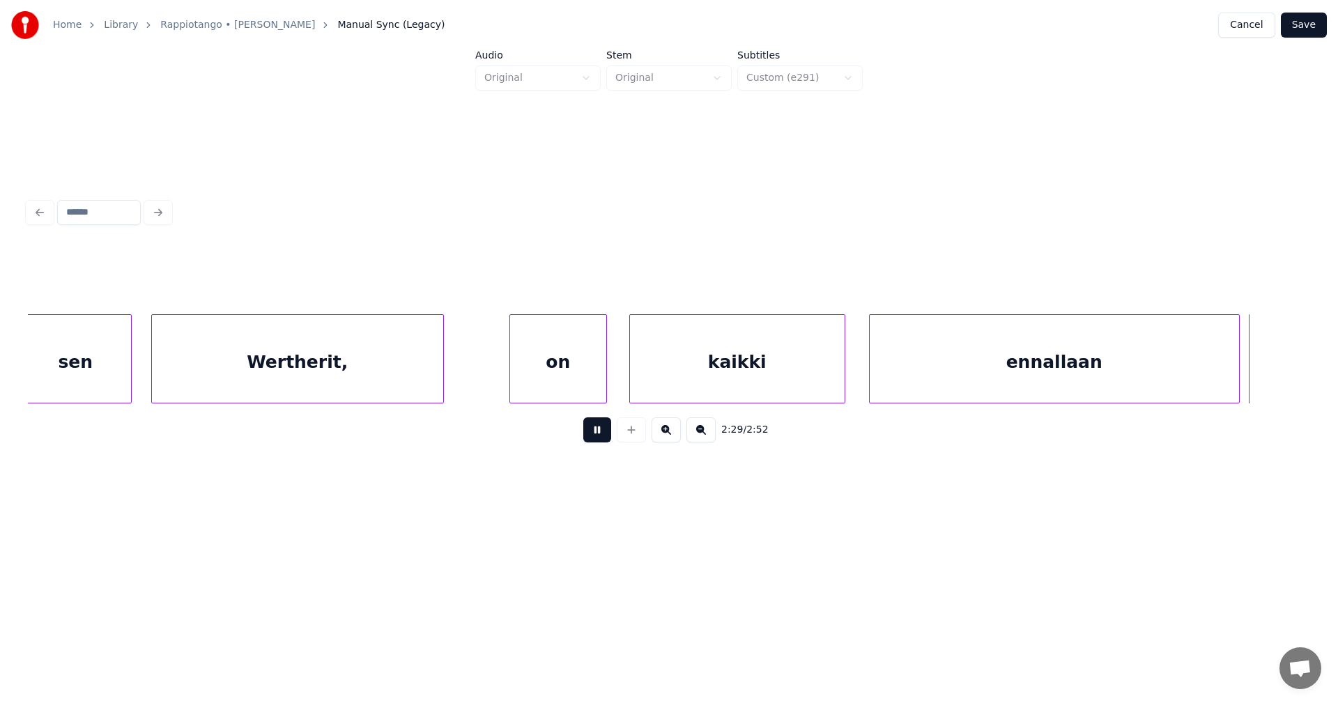
drag, startPoint x: 603, startPoint y: 441, endPoint x: 890, endPoint y: 410, distance: 288.7
click at [603, 442] on button at bounding box center [597, 429] width 28 height 25
click at [1248, 373] on div at bounding box center [1250, 359] width 4 height 88
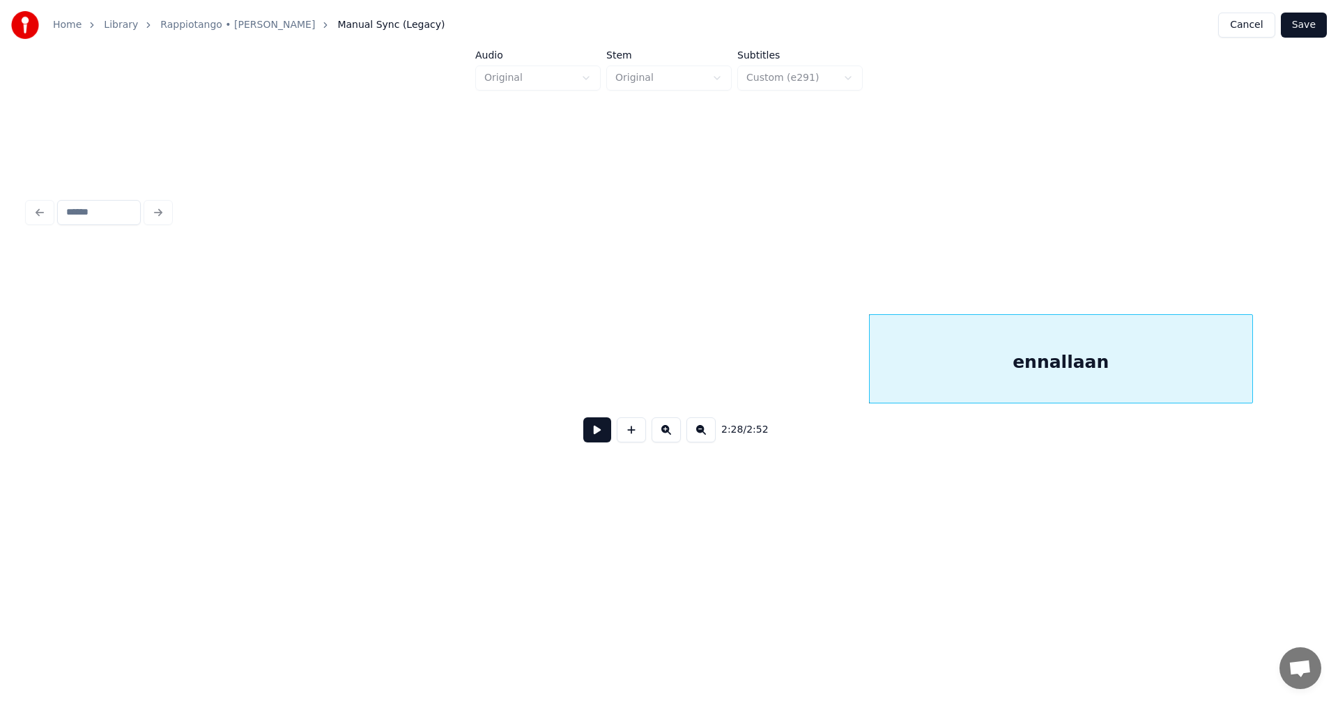
scroll to position [0, 36433]
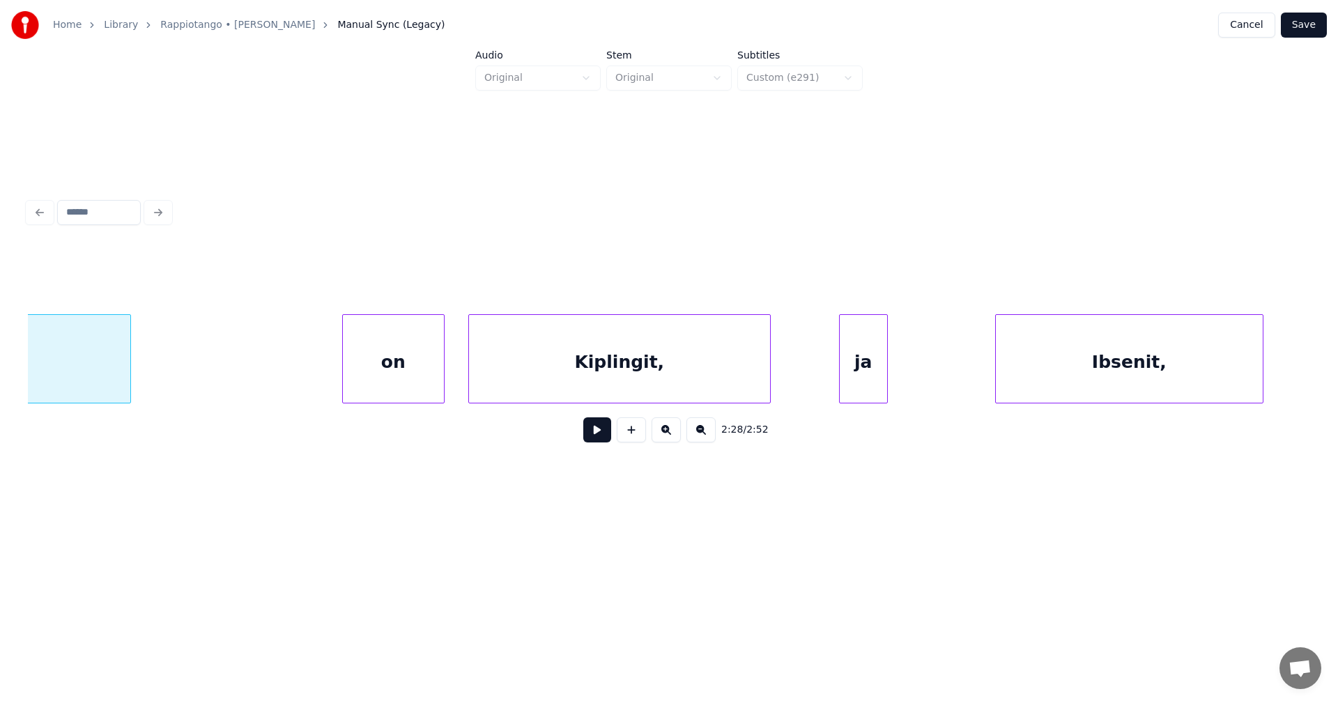
click at [406, 391] on div "on" at bounding box center [393, 362] width 101 height 95
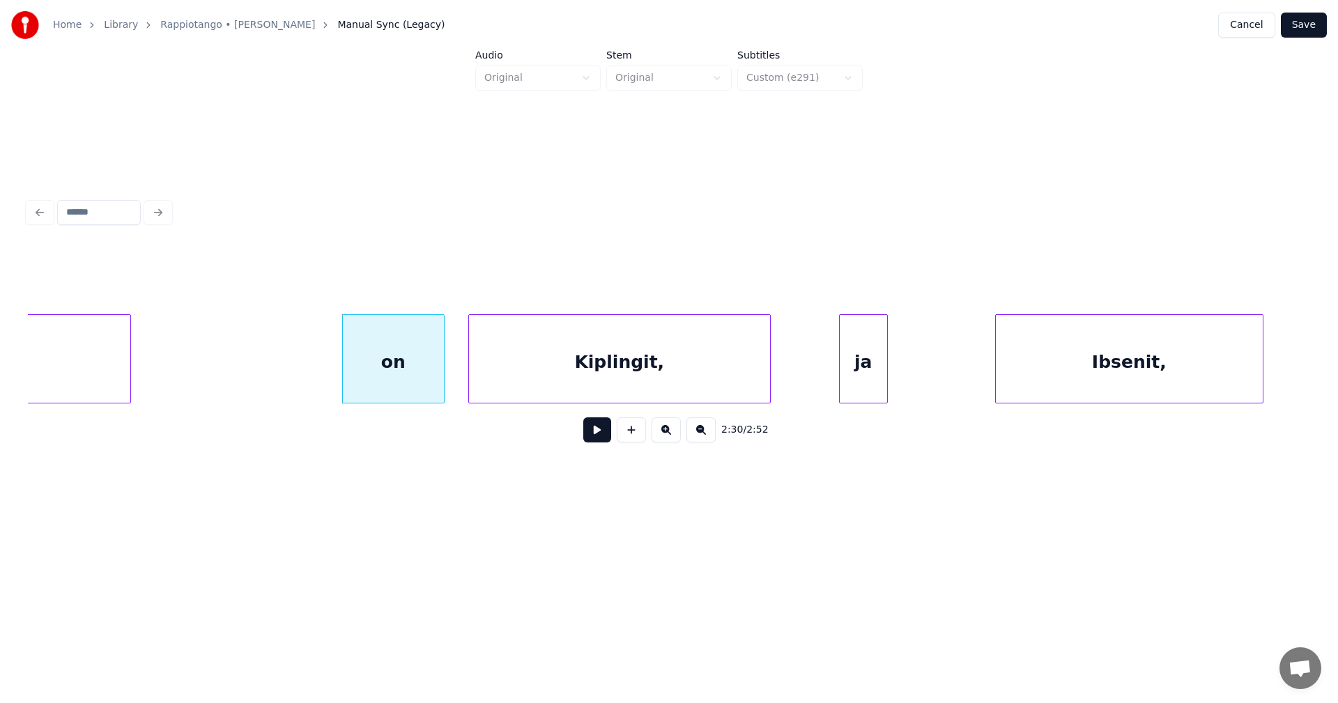
click at [596, 442] on button at bounding box center [597, 429] width 28 height 25
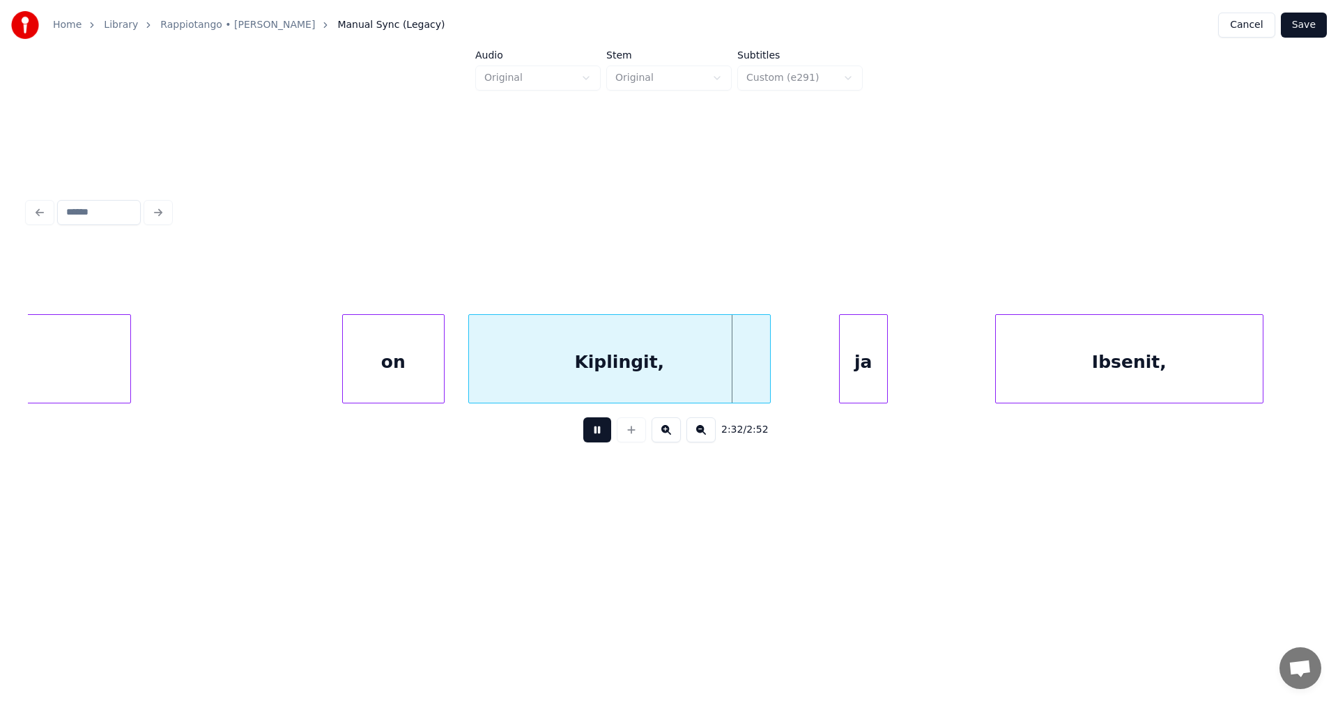
click at [596, 441] on button at bounding box center [597, 429] width 28 height 25
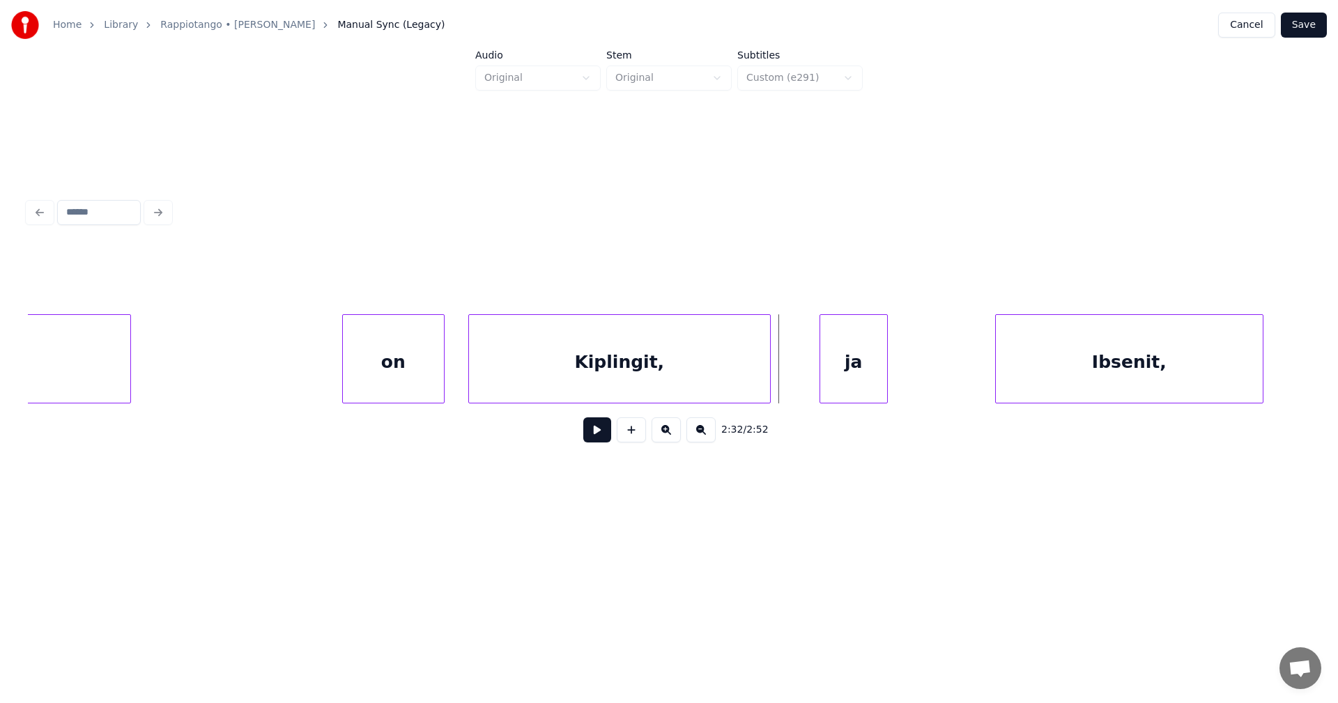
click at [821, 382] on div at bounding box center [822, 359] width 4 height 88
click at [599, 442] on button at bounding box center [597, 429] width 28 height 25
click at [603, 442] on button at bounding box center [597, 429] width 28 height 25
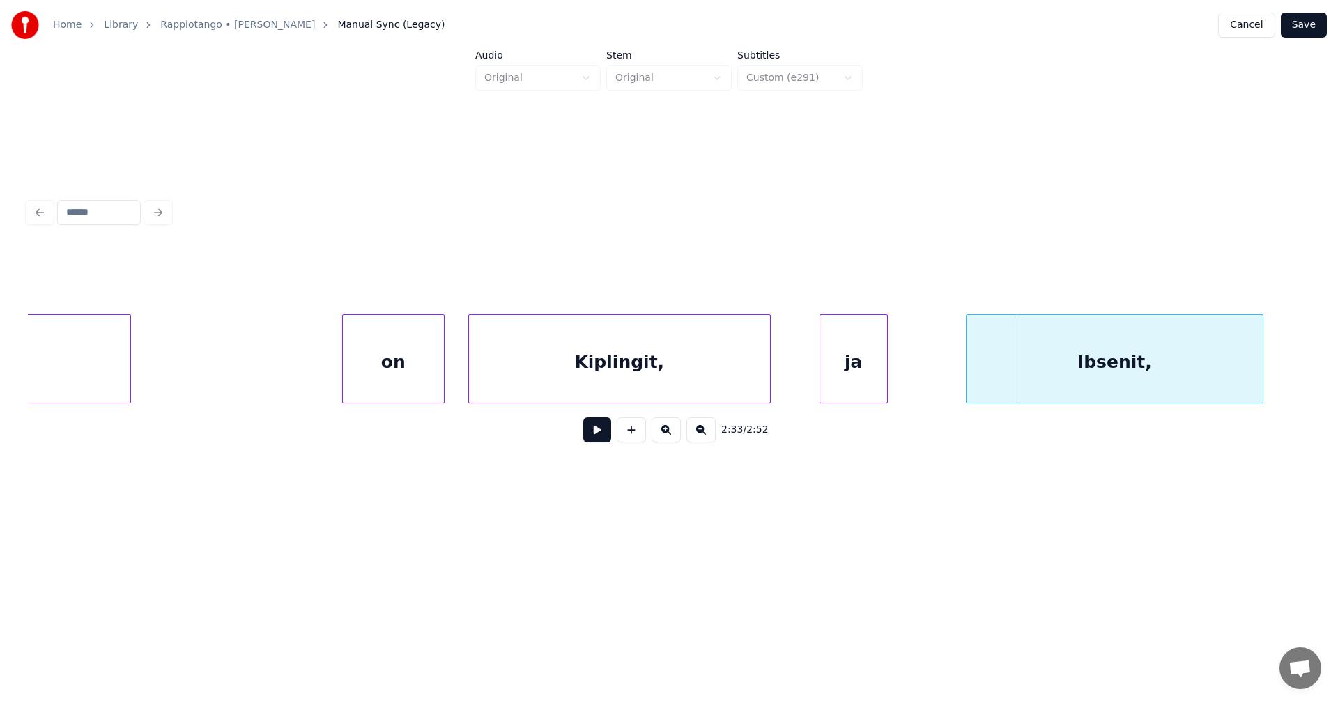
click at [968, 380] on div at bounding box center [968, 359] width 4 height 88
click at [607, 440] on button at bounding box center [597, 429] width 28 height 25
click at [605, 440] on button at bounding box center [597, 429] width 28 height 25
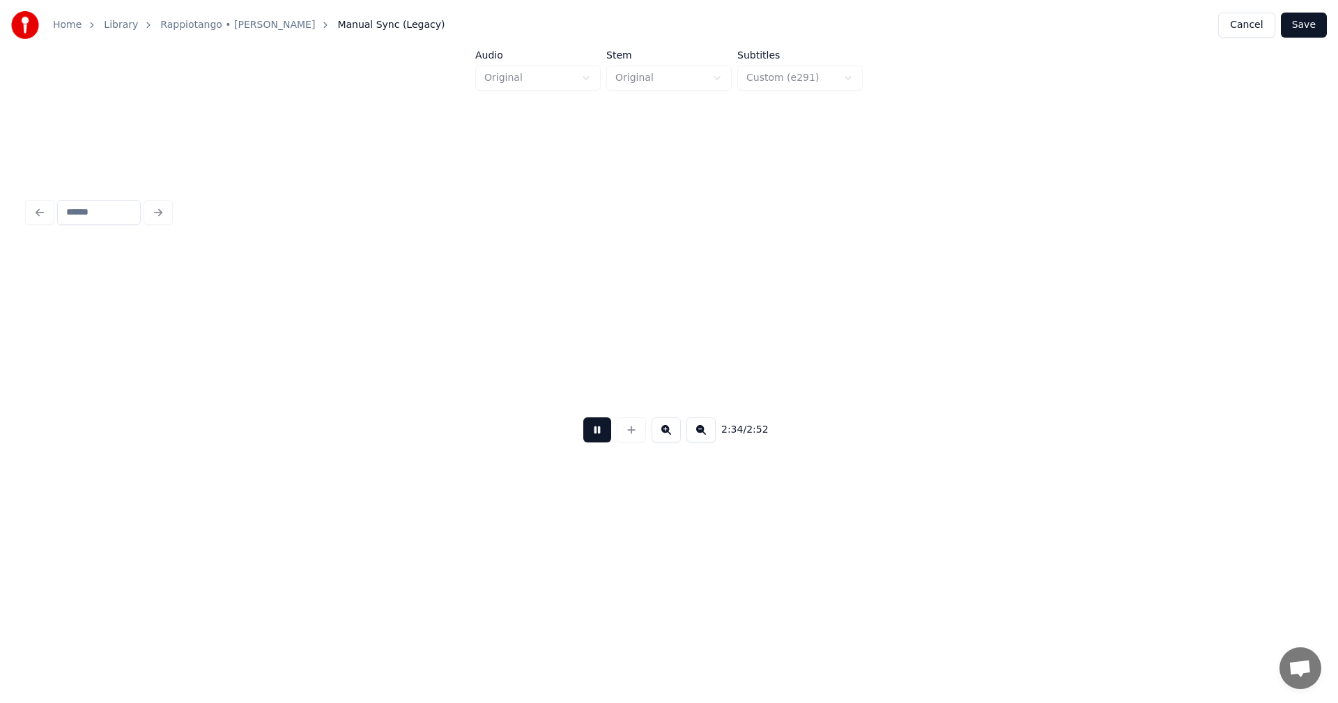
scroll to position [0, 37717]
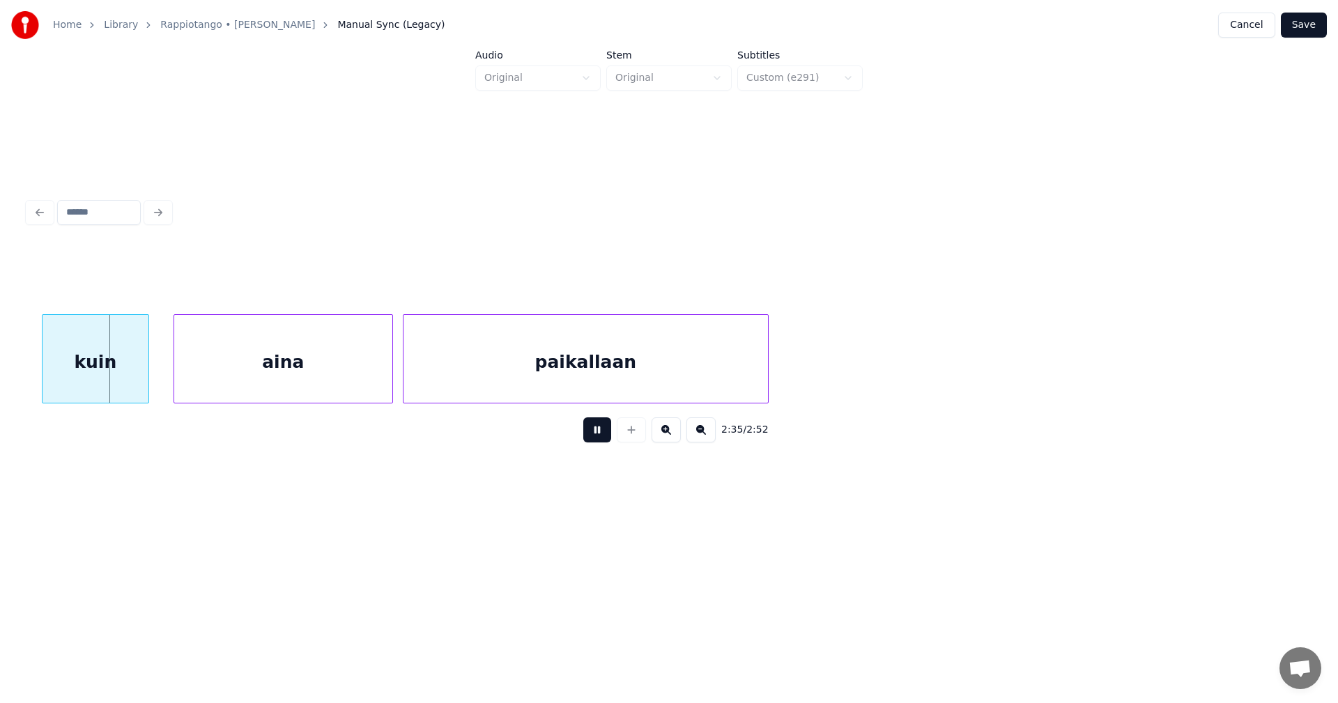
click at [605, 440] on button at bounding box center [597, 429] width 28 height 25
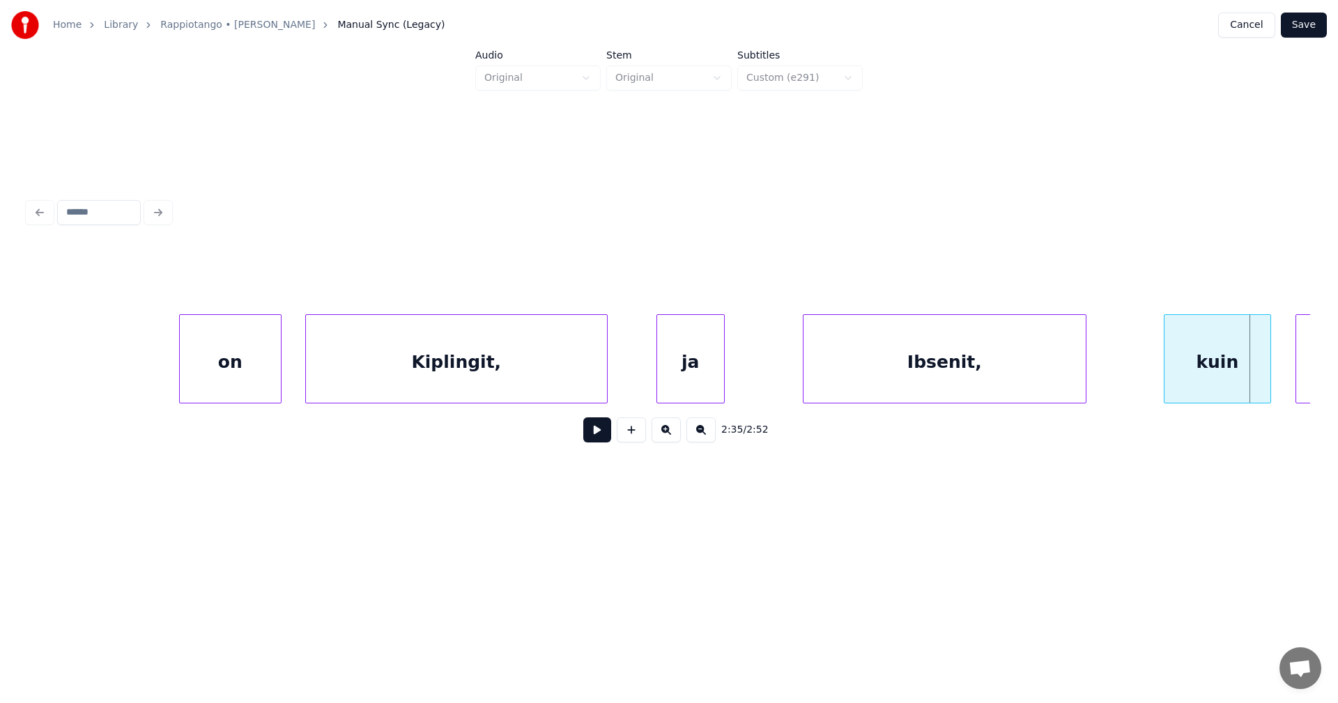
click at [1081, 380] on div at bounding box center [1083, 359] width 4 height 88
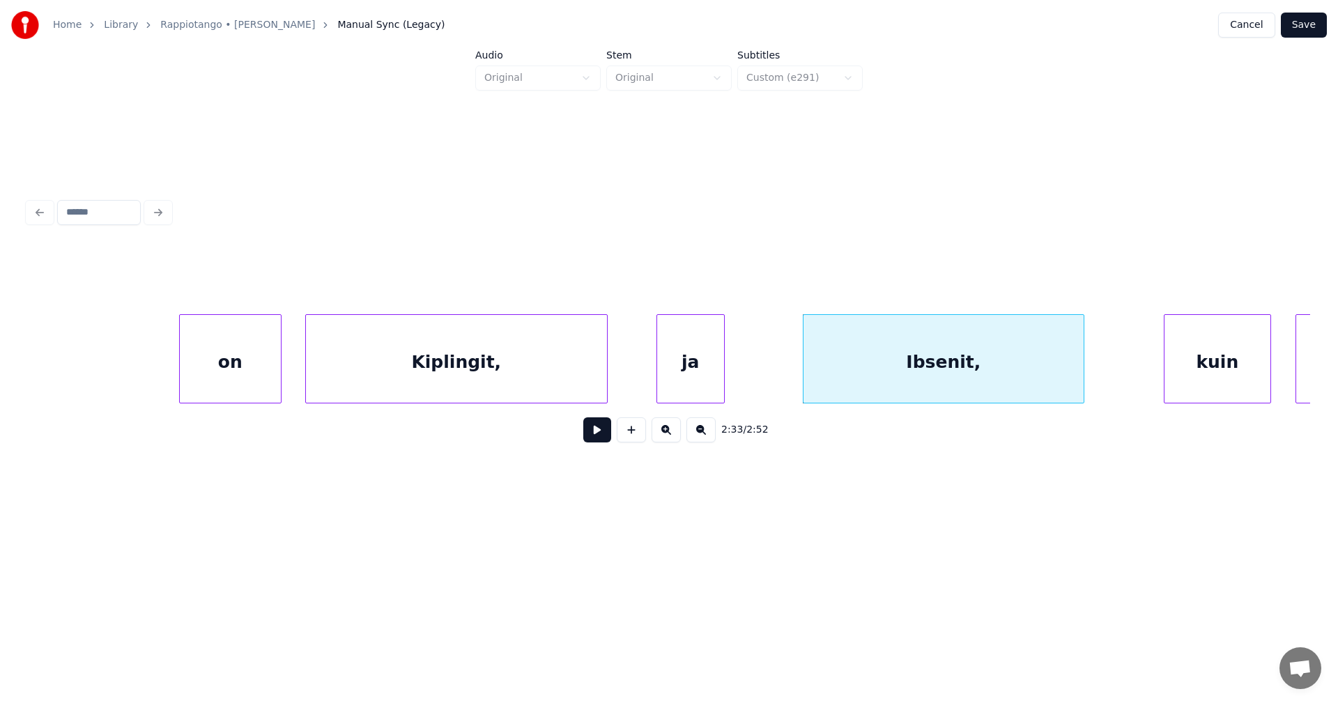
click at [602, 440] on button at bounding box center [597, 429] width 28 height 25
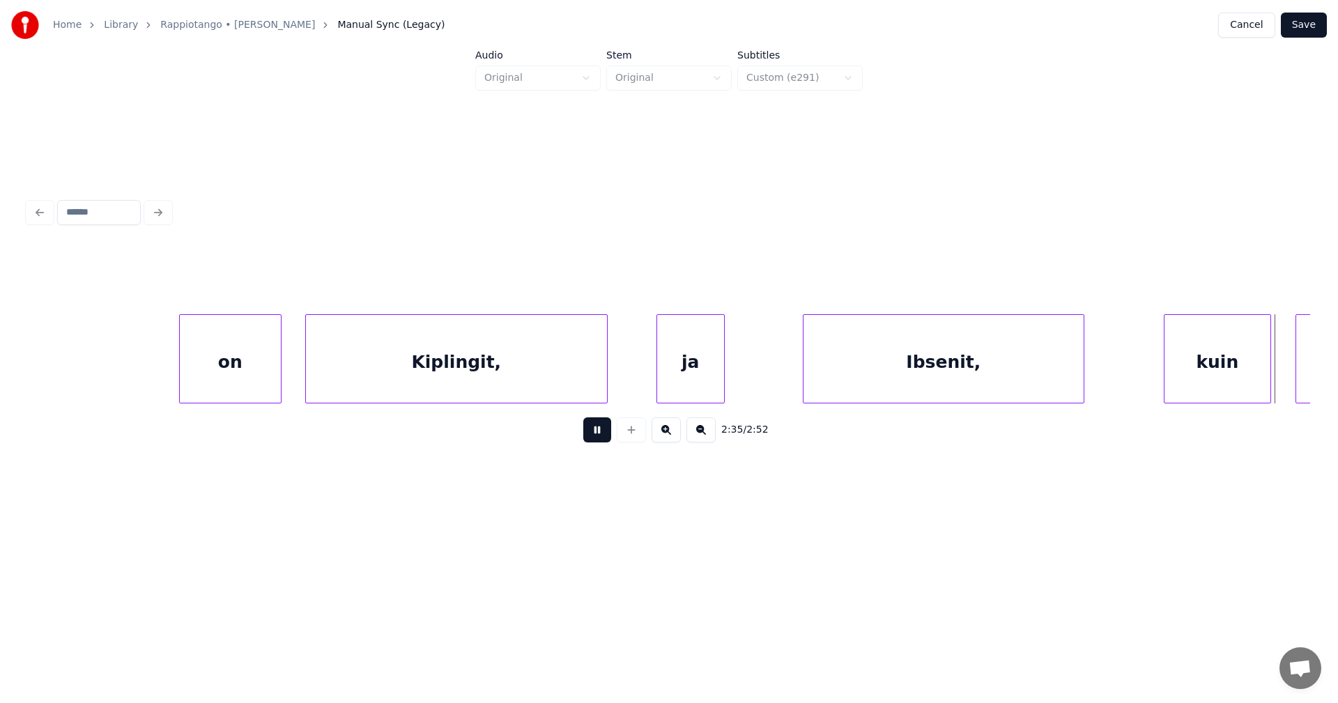
click at [601, 442] on button at bounding box center [597, 429] width 28 height 25
click at [1190, 377] on div "kuin" at bounding box center [1214, 362] width 106 height 95
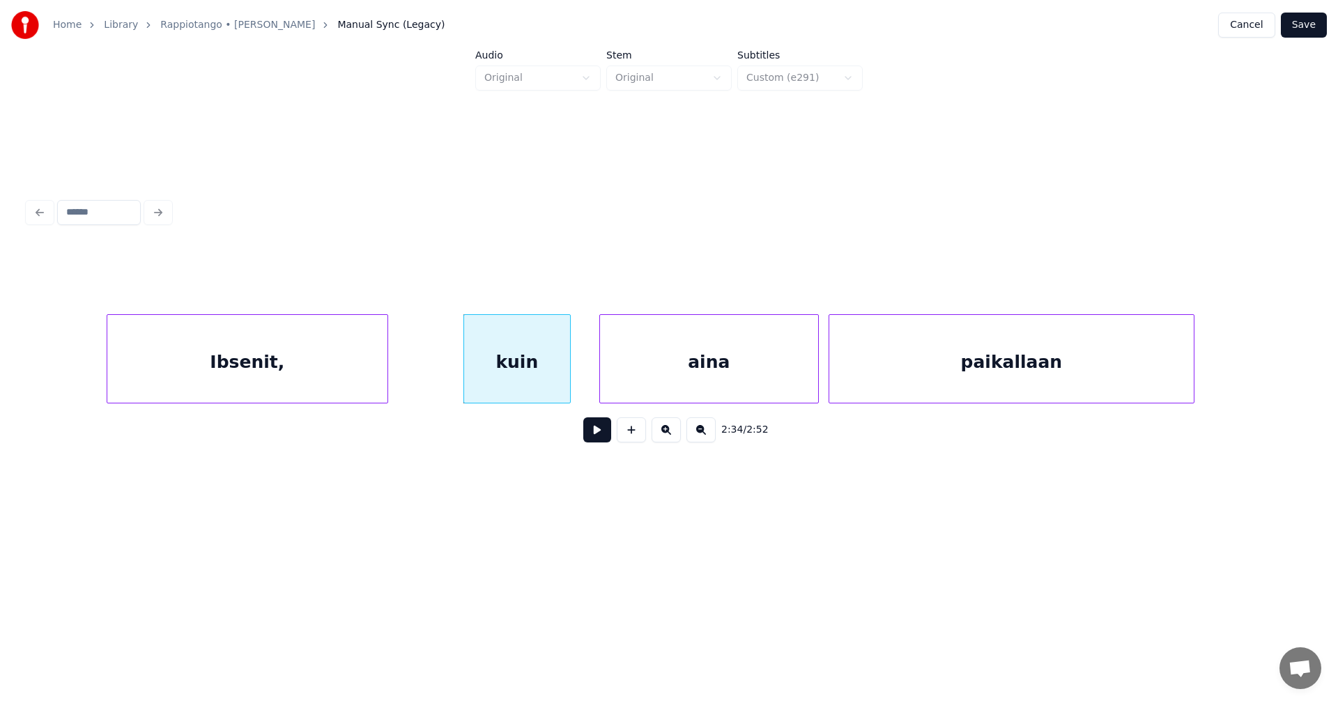
scroll to position [0, 37320]
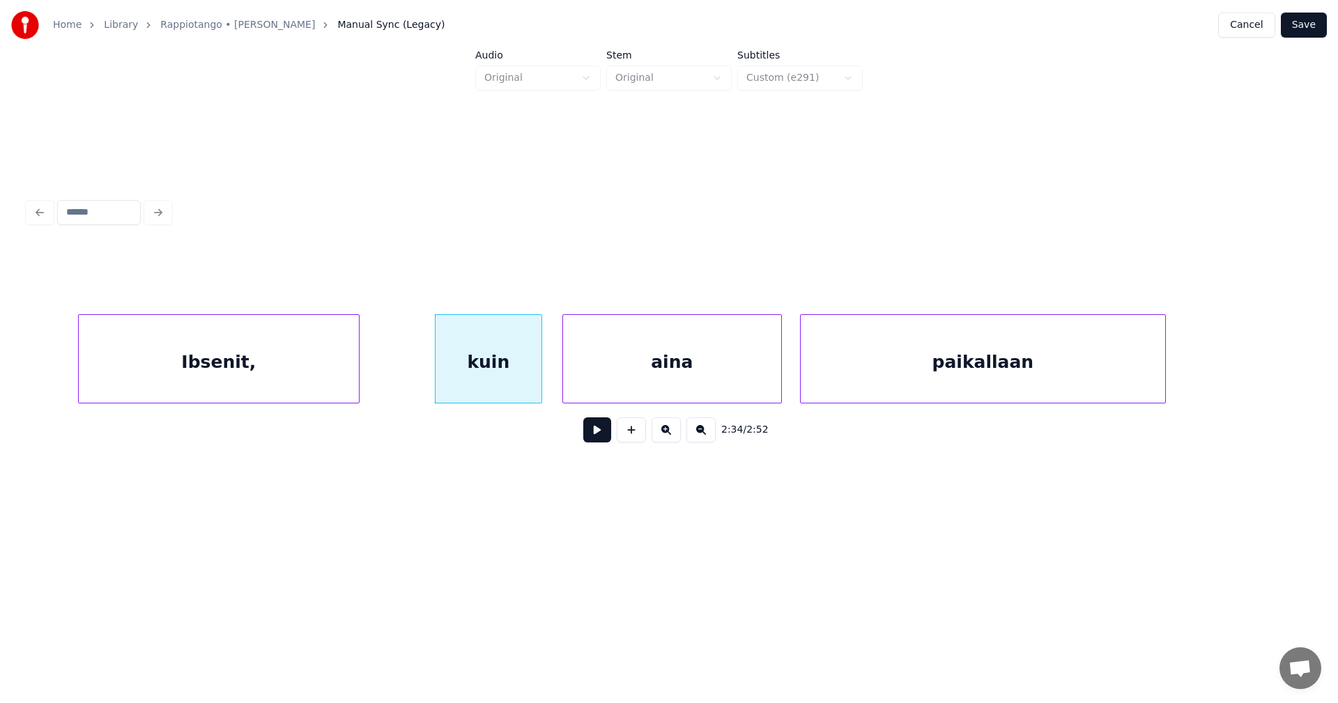
click at [724, 389] on div "aina" at bounding box center [672, 362] width 218 height 95
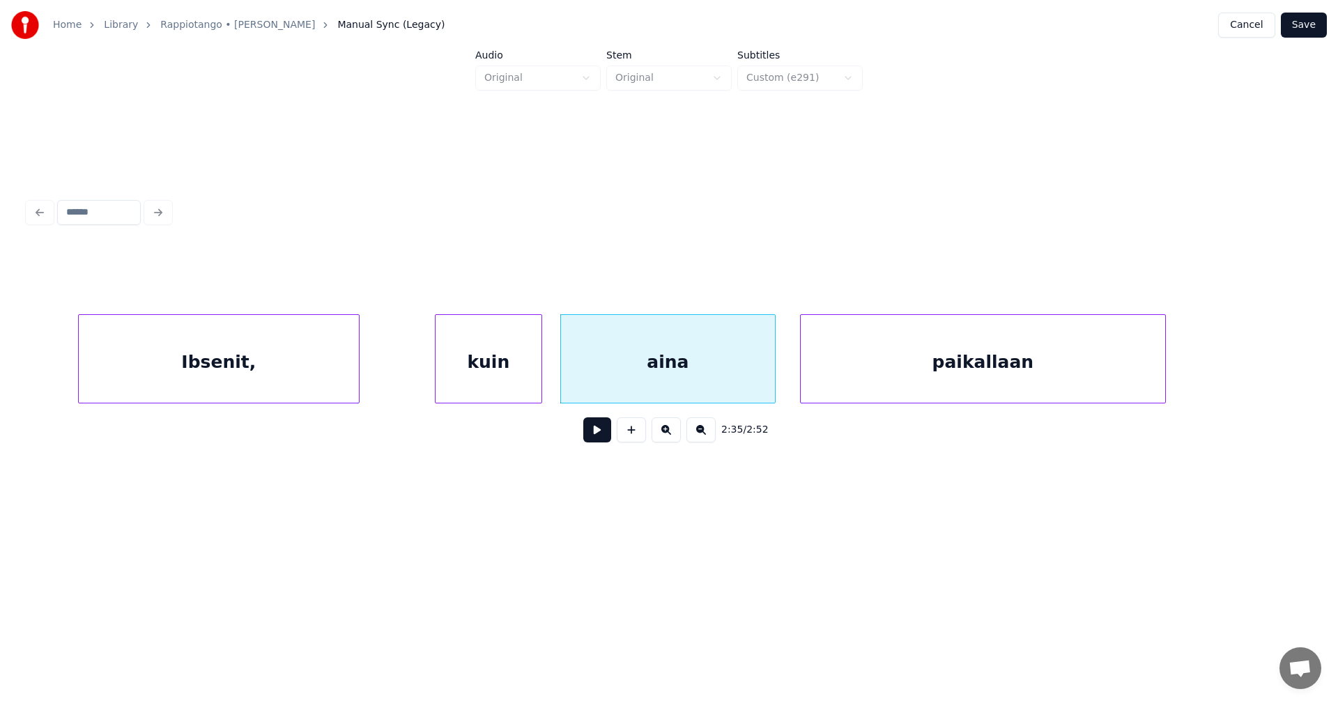
click at [772, 382] on div at bounding box center [772, 359] width 4 height 88
click at [588, 440] on button at bounding box center [597, 429] width 28 height 25
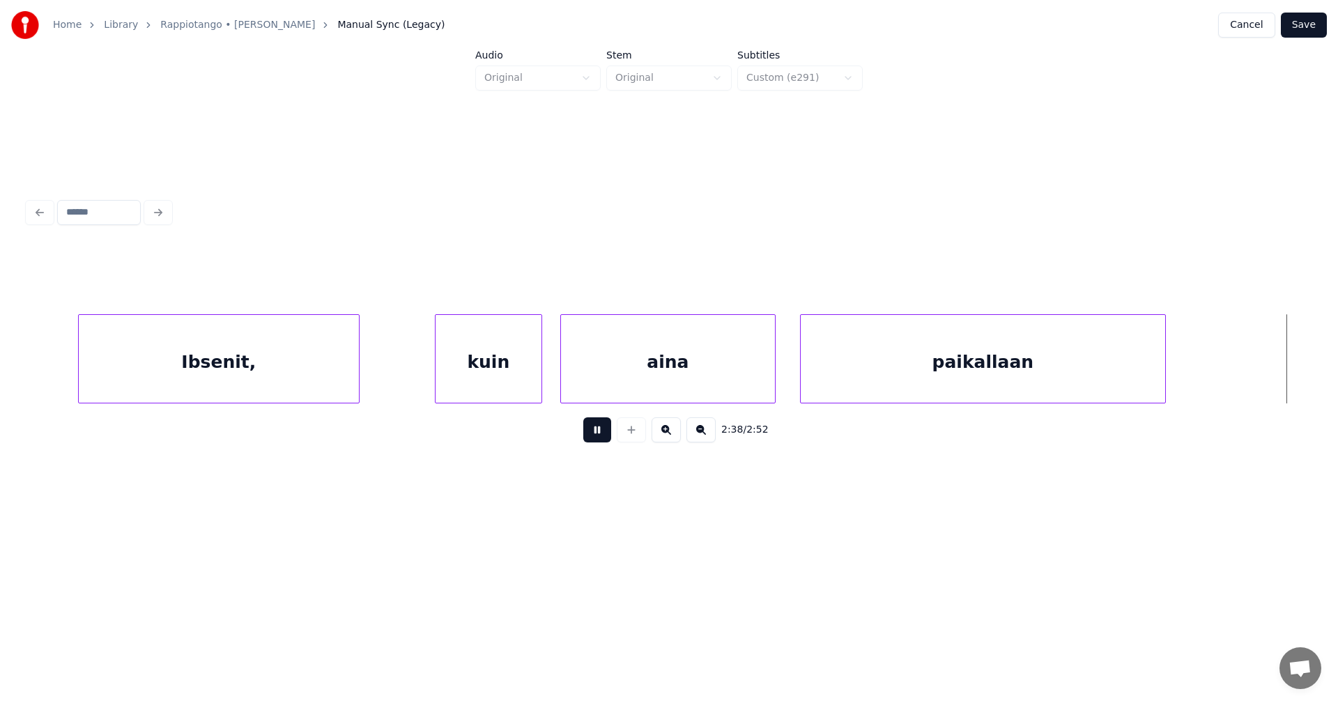
scroll to position [0, 38603]
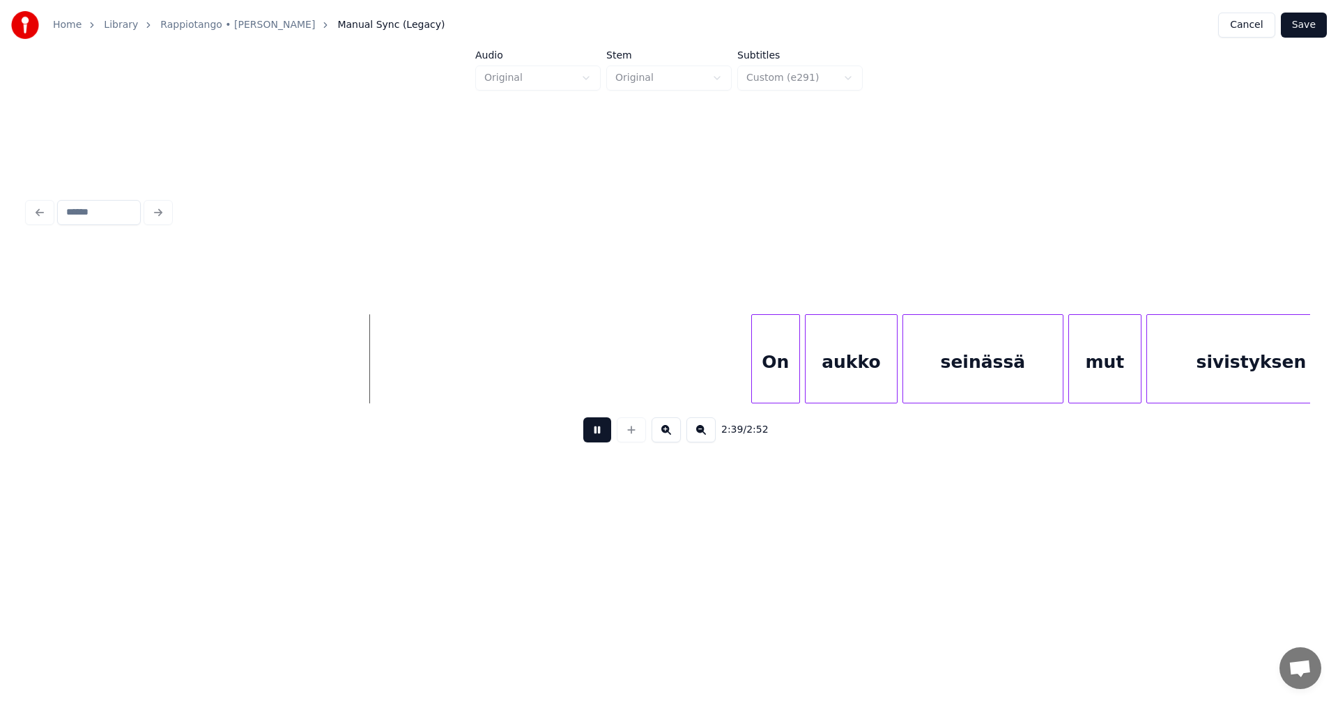
click at [596, 439] on button at bounding box center [597, 429] width 28 height 25
click at [775, 376] on div "On" at bounding box center [764, 362] width 47 height 95
click at [764, 383] on div "On" at bounding box center [764, 362] width 47 height 95
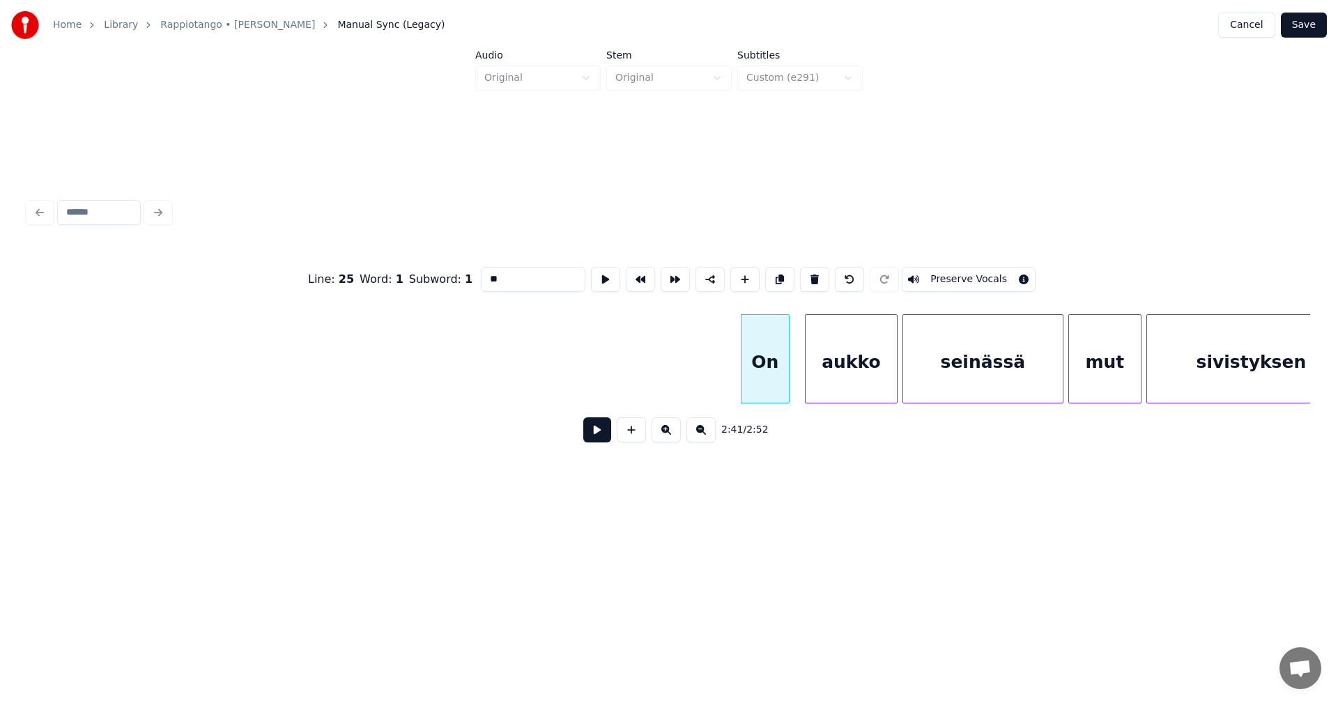
click at [596, 442] on button at bounding box center [597, 429] width 28 height 25
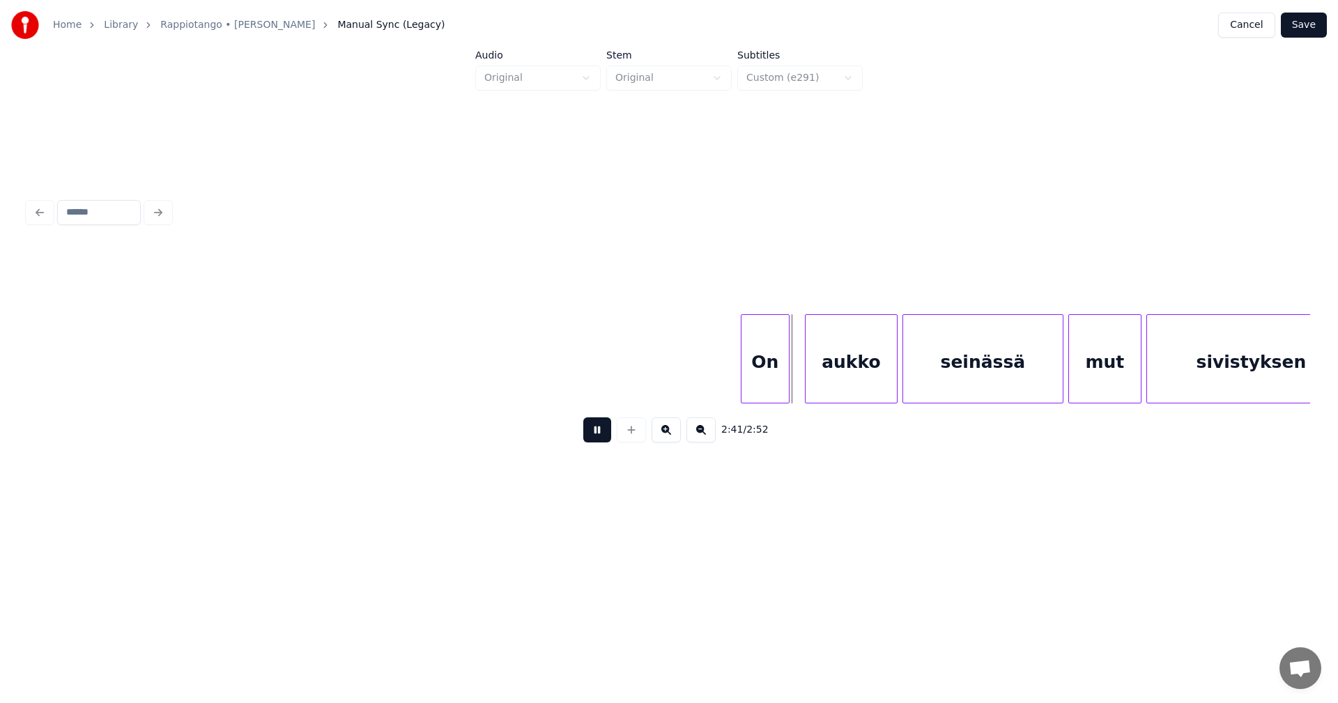
click at [596, 442] on button at bounding box center [597, 429] width 28 height 25
click at [819, 379] on div "aukko" at bounding box center [842, 362] width 91 height 95
click at [771, 386] on div "On" at bounding box center [759, 362] width 47 height 95
click at [1035, 370] on div "seinässä" at bounding box center [983, 362] width 160 height 95
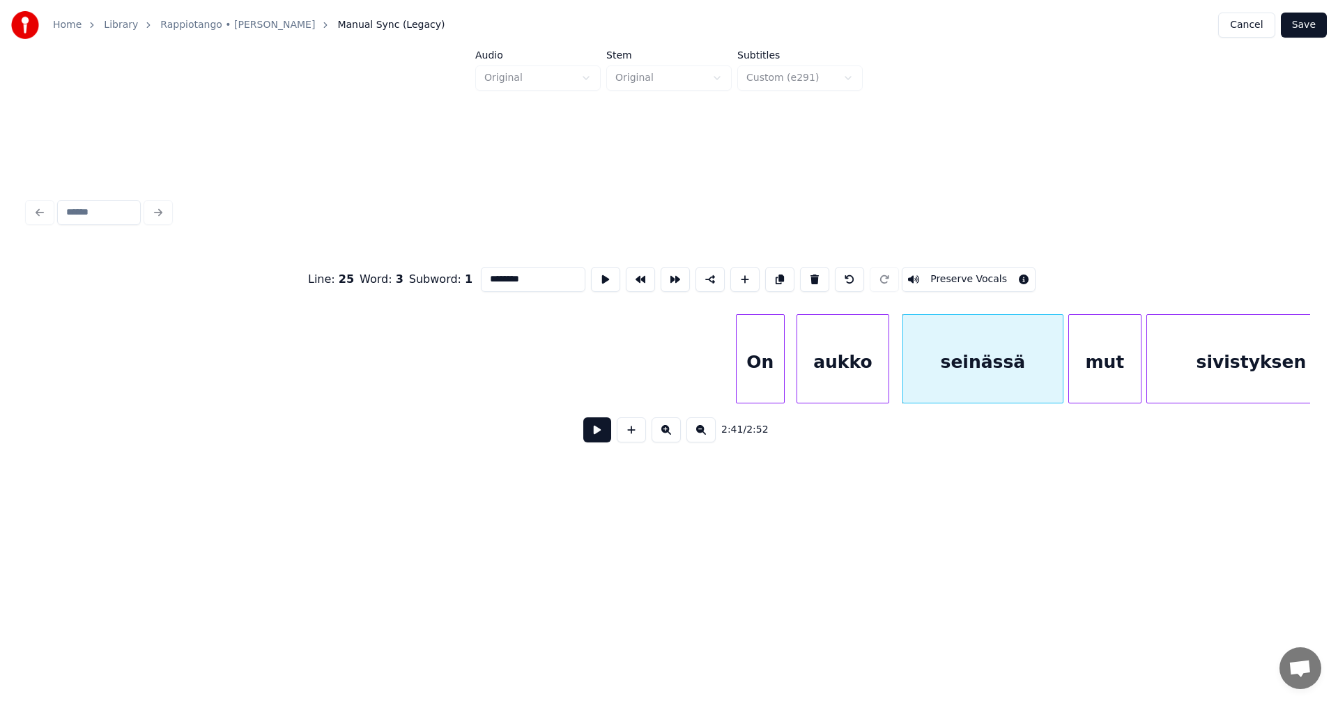
click at [610, 436] on button at bounding box center [597, 429] width 28 height 25
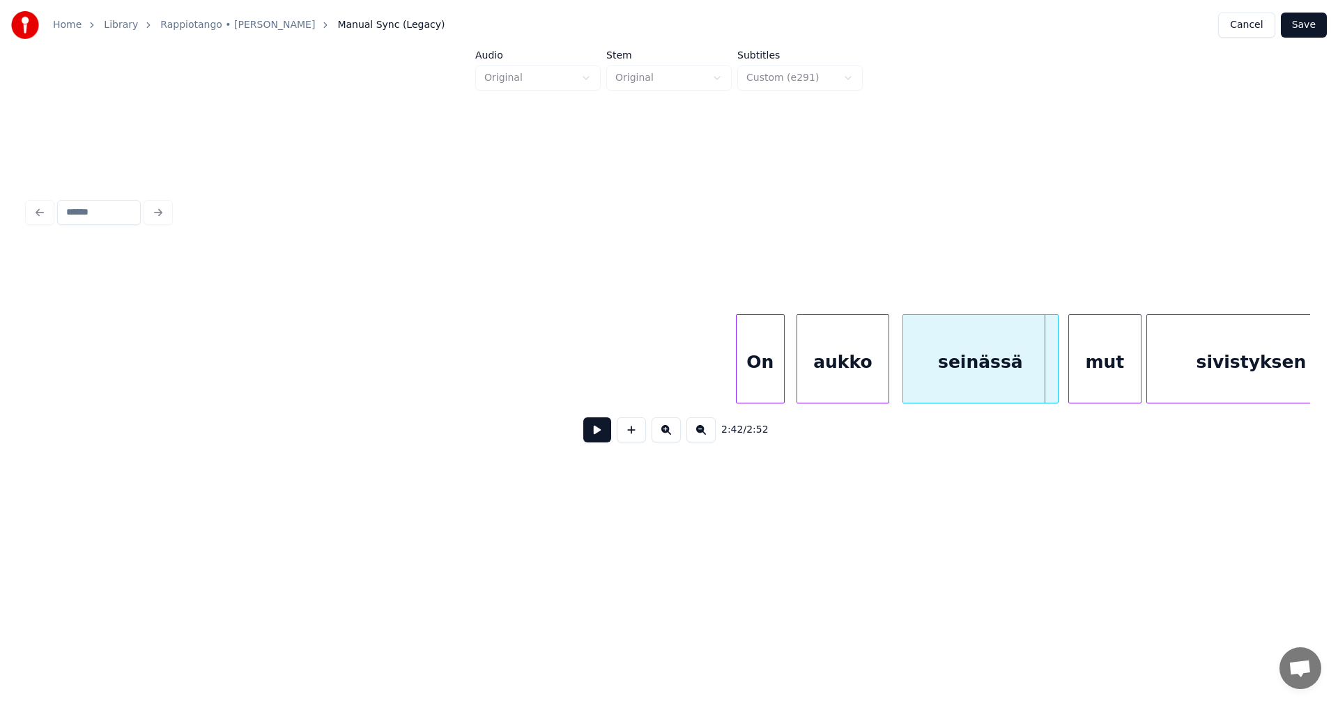
click at [1053, 376] on div at bounding box center [1055, 359] width 4 height 88
click at [1094, 374] on div "mut" at bounding box center [1105, 362] width 72 height 95
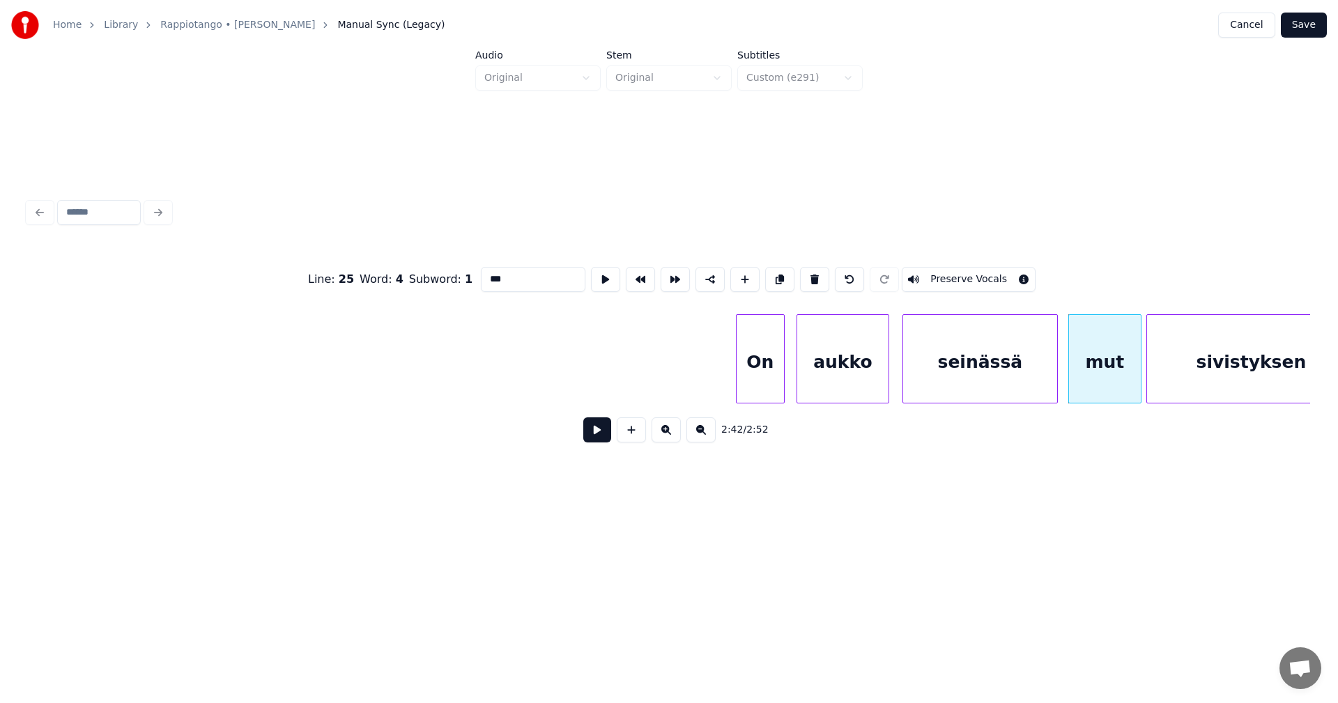
click at [608, 439] on button at bounding box center [597, 429] width 28 height 25
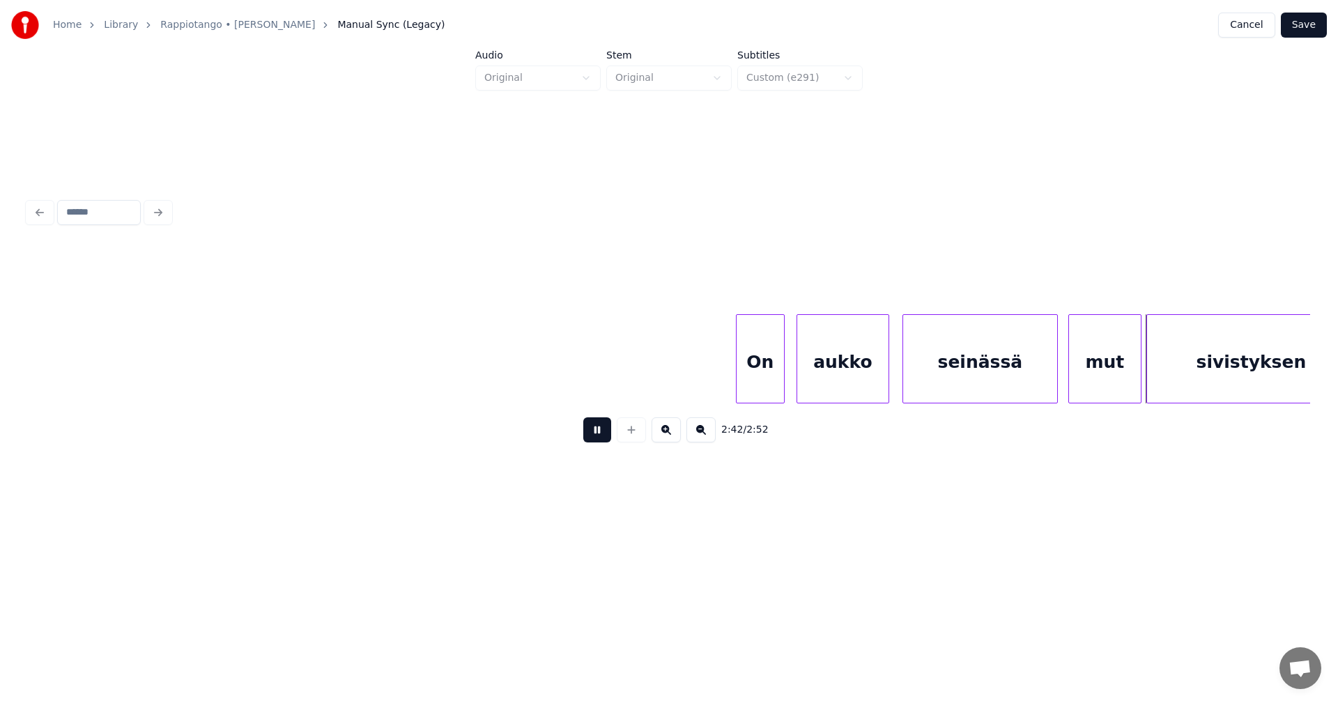
click at [608, 439] on button at bounding box center [597, 429] width 28 height 25
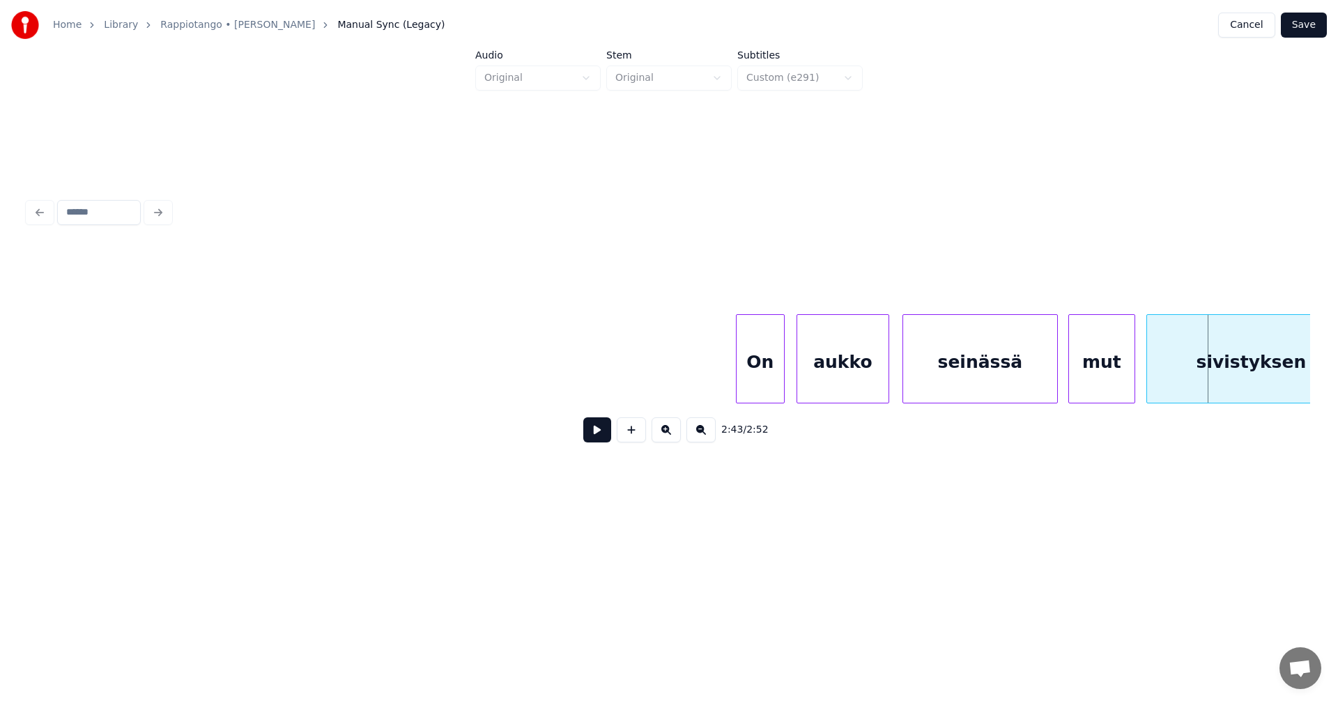
click at [1133, 369] on div at bounding box center [1132, 359] width 4 height 88
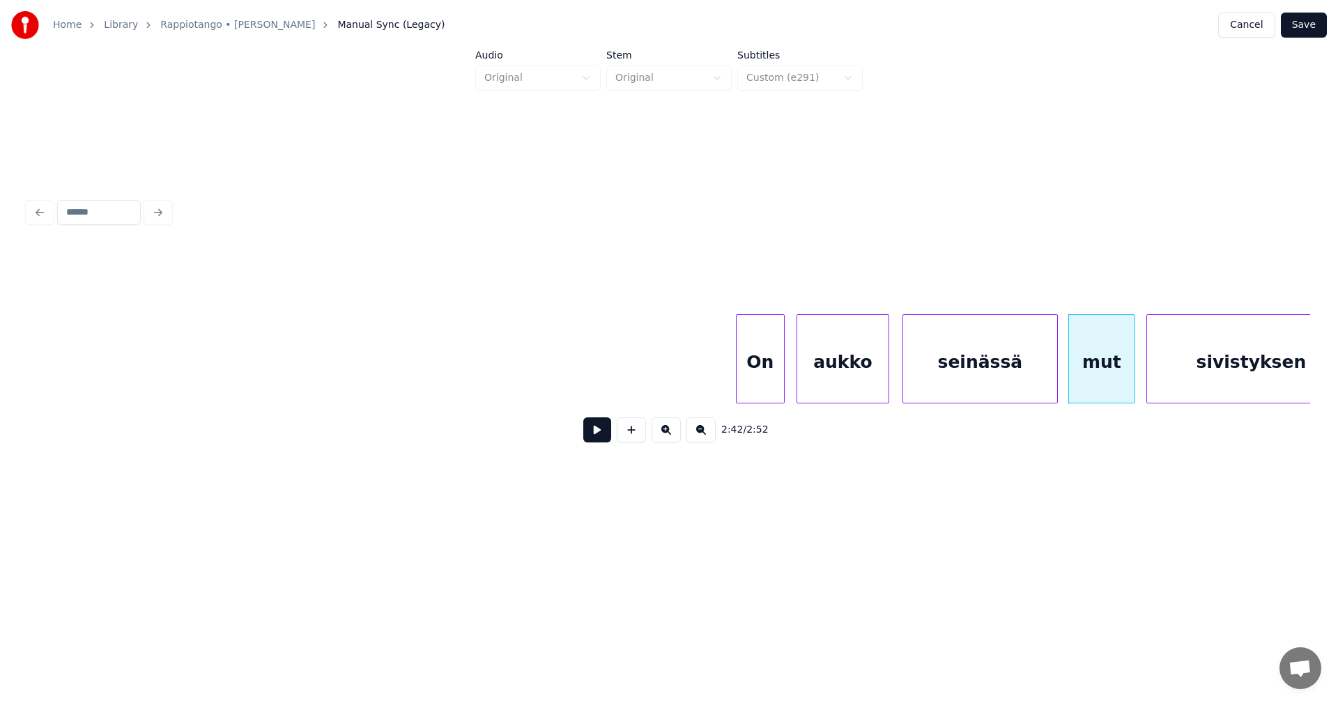
click at [770, 380] on div "On" at bounding box center [759, 362] width 47 height 95
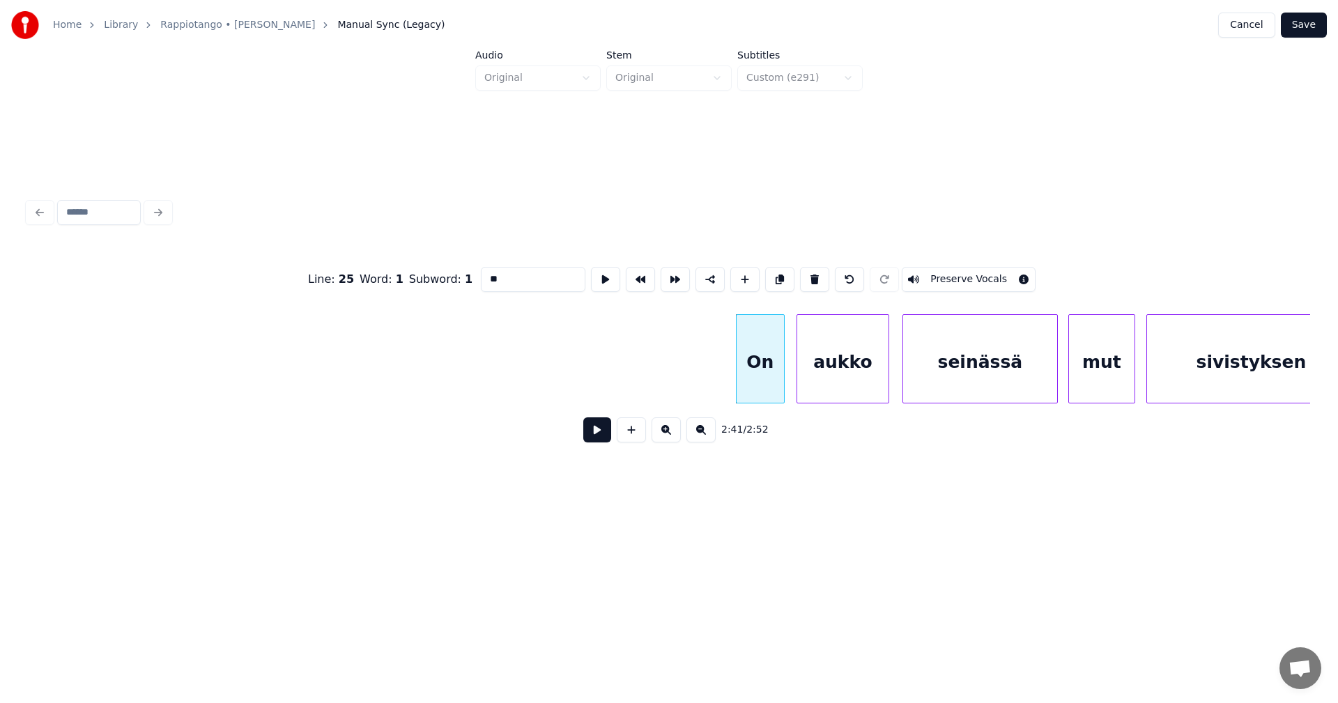
click at [598, 442] on button at bounding box center [597, 429] width 28 height 25
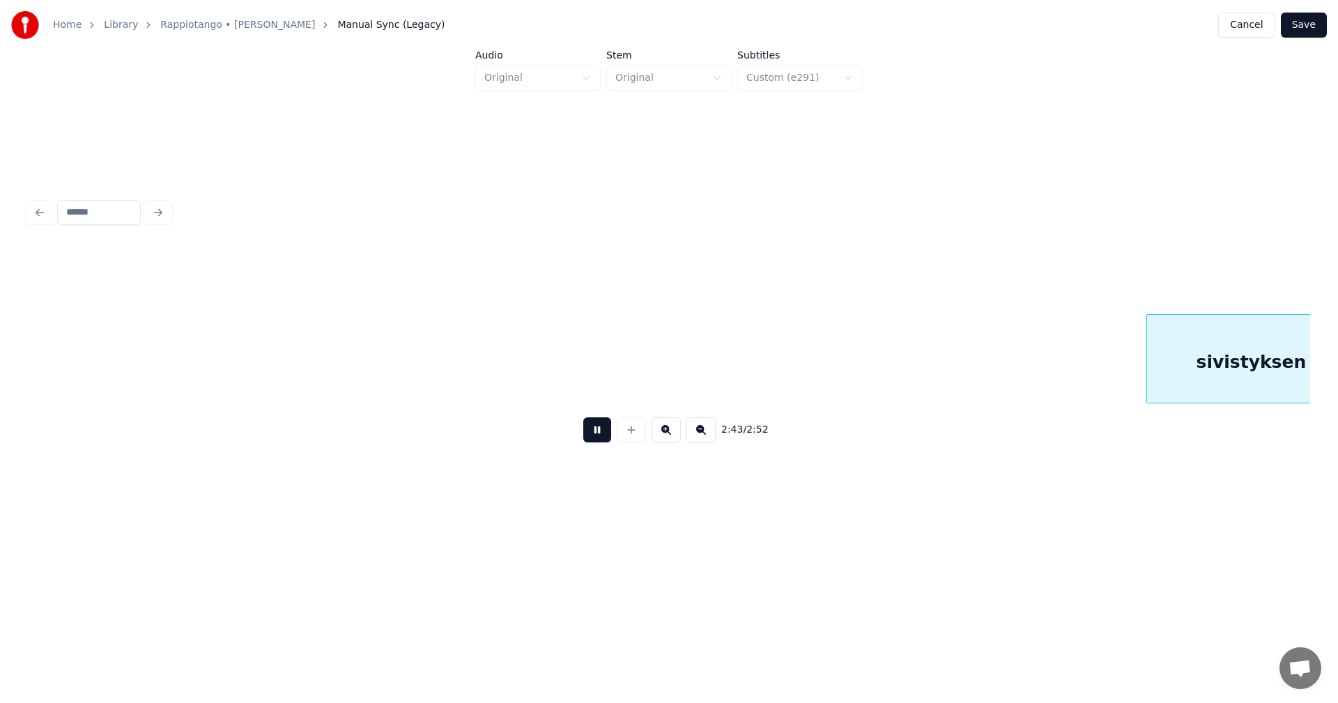
scroll to position [0, 39887]
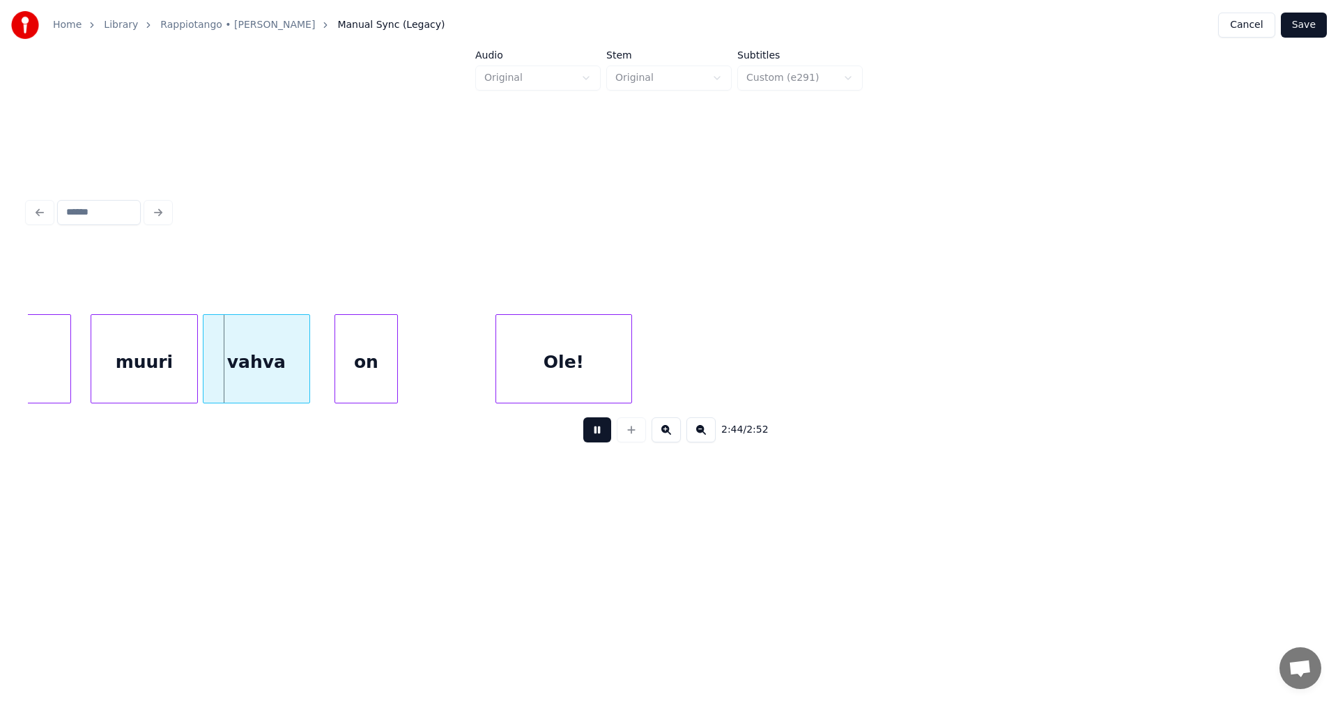
click at [598, 442] on button at bounding box center [597, 429] width 28 height 25
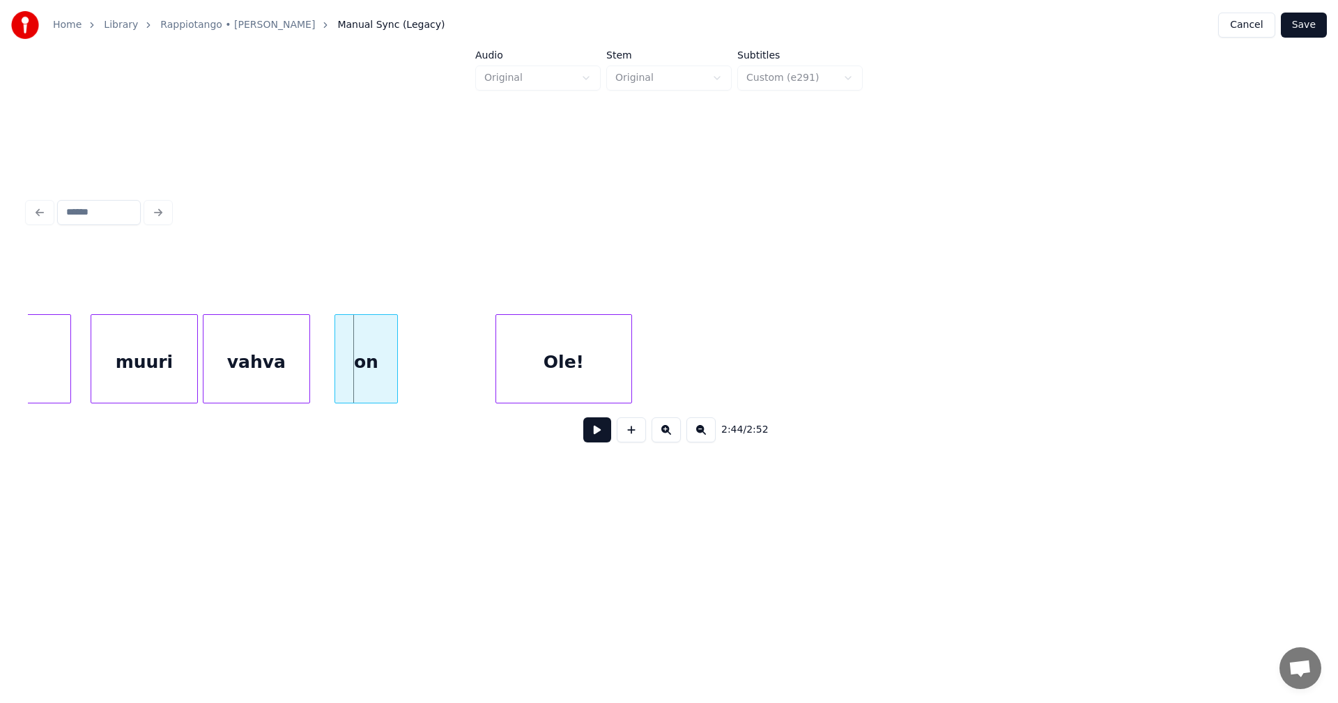
click at [192, 387] on div "muuri" at bounding box center [144, 362] width 106 height 95
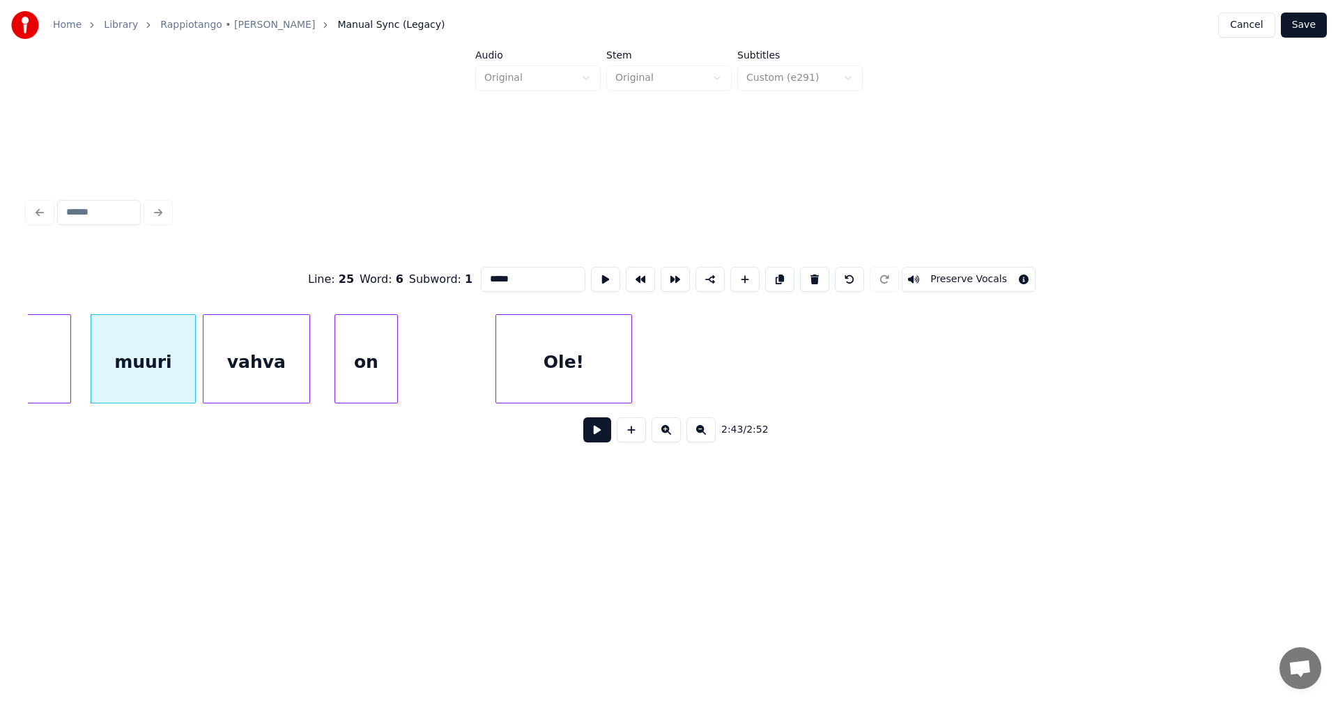
click at [191, 387] on div at bounding box center [193, 359] width 4 height 88
click at [164, 387] on div "muuri" at bounding box center [138, 362] width 102 height 95
click at [230, 385] on div "vahva" at bounding box center [251, 362] width 106 height 95
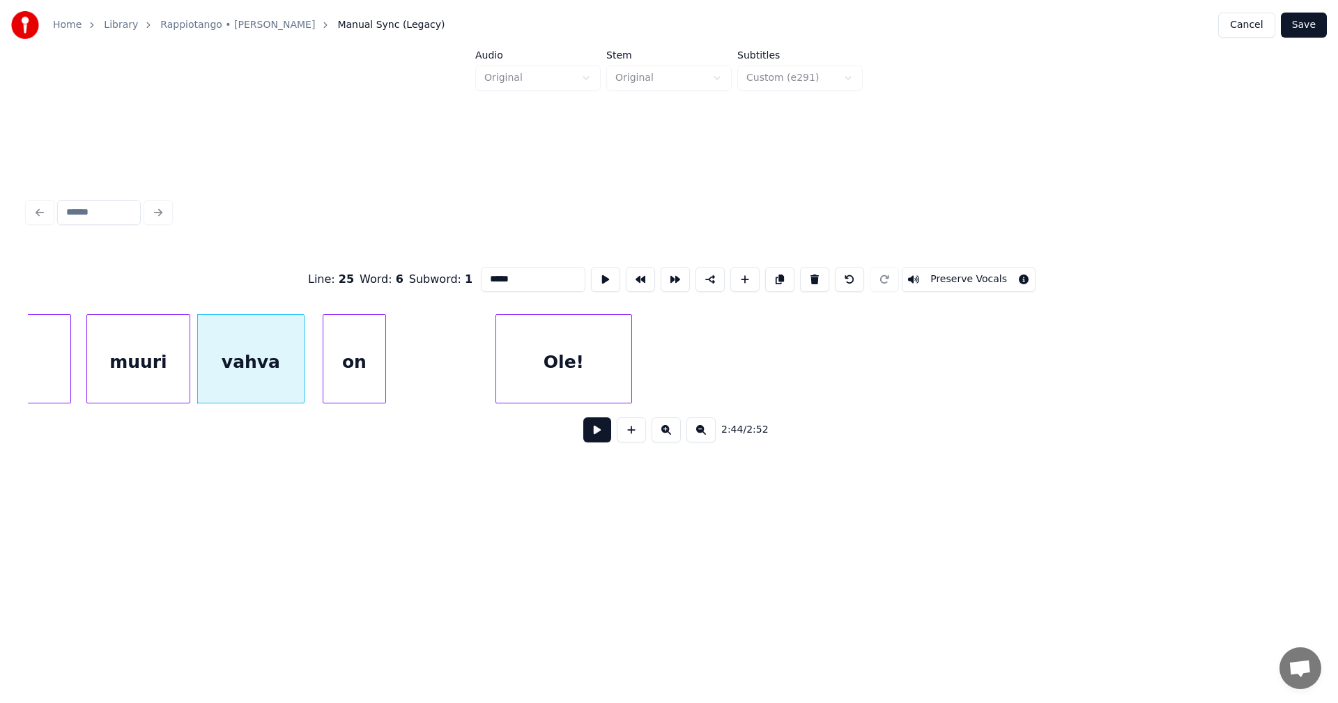
click at [353, 386] on div "on" at bounding box center [354, 362] width 62 height 95
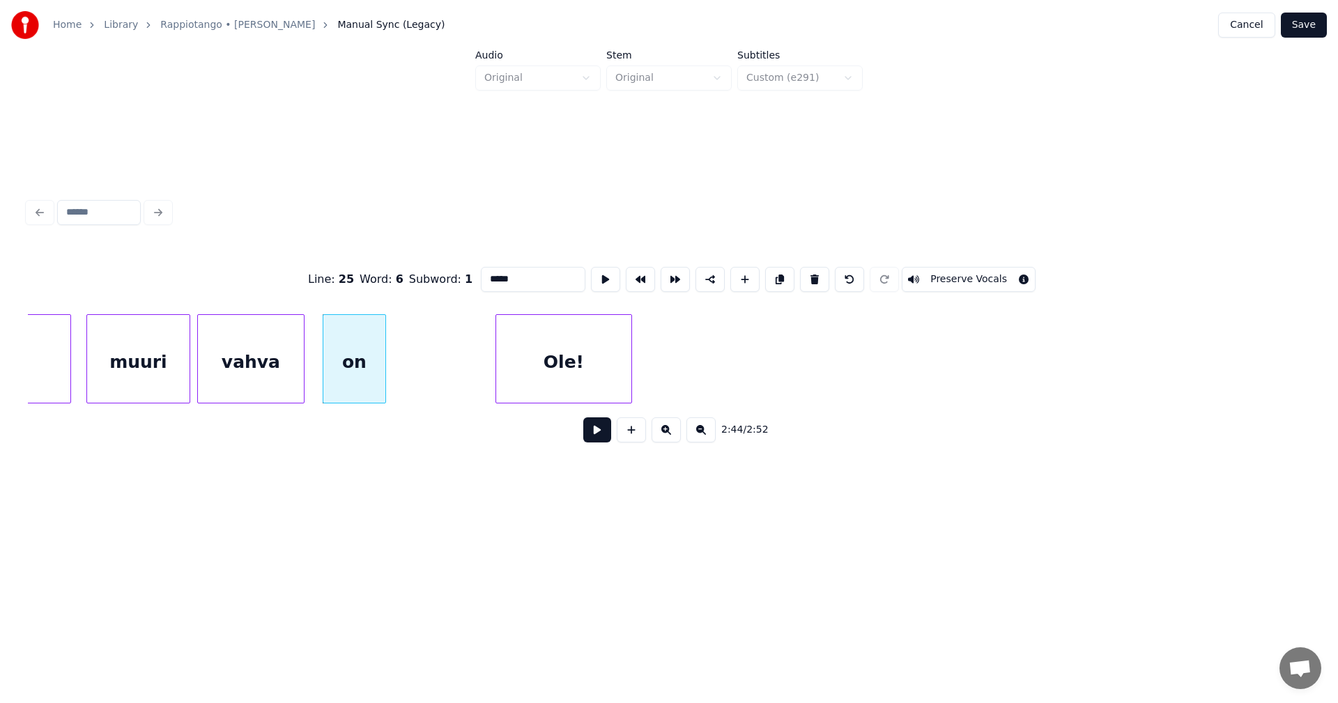
click at [274, 393] on div "vahva" at bounding box center [251, 362] width 106 height 95
type input "*****"
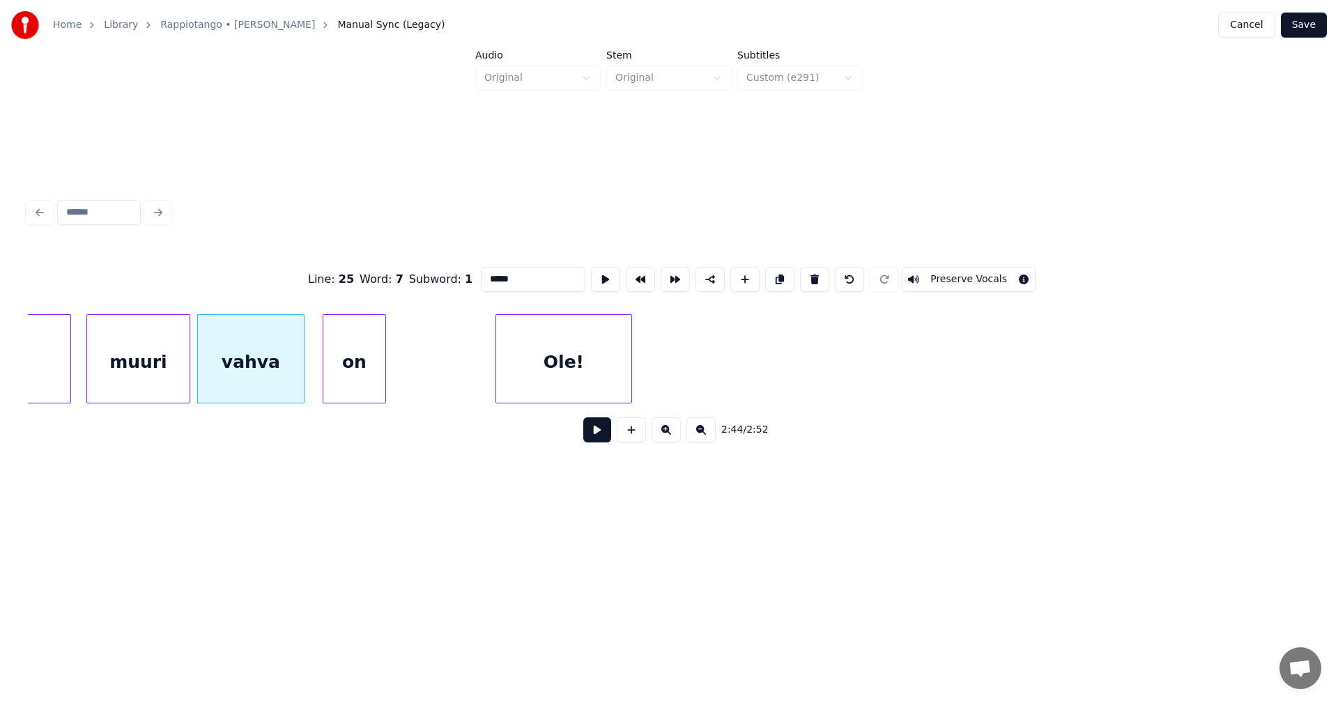
click at [593, 437] on button at bounding box center [597, 429] width 28 height 25
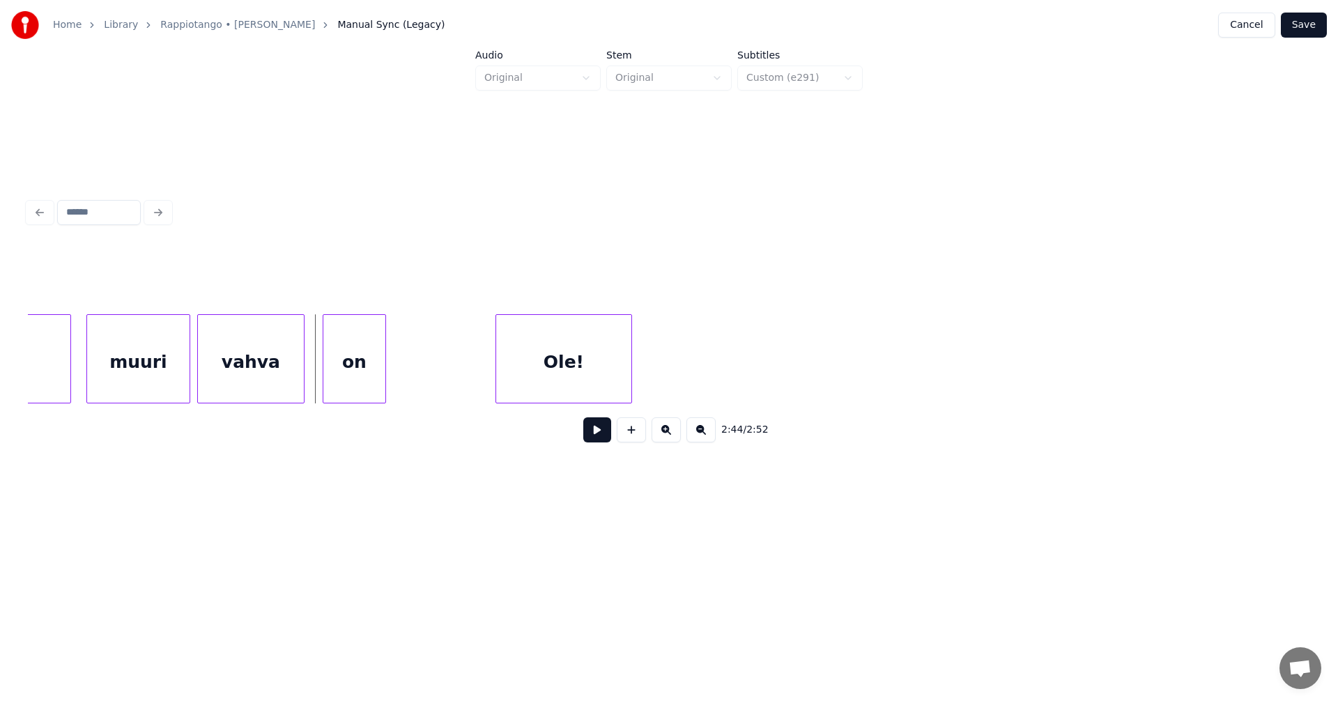
click at [594, 437] on button at bounding box center [597, 429] width 28 height 25
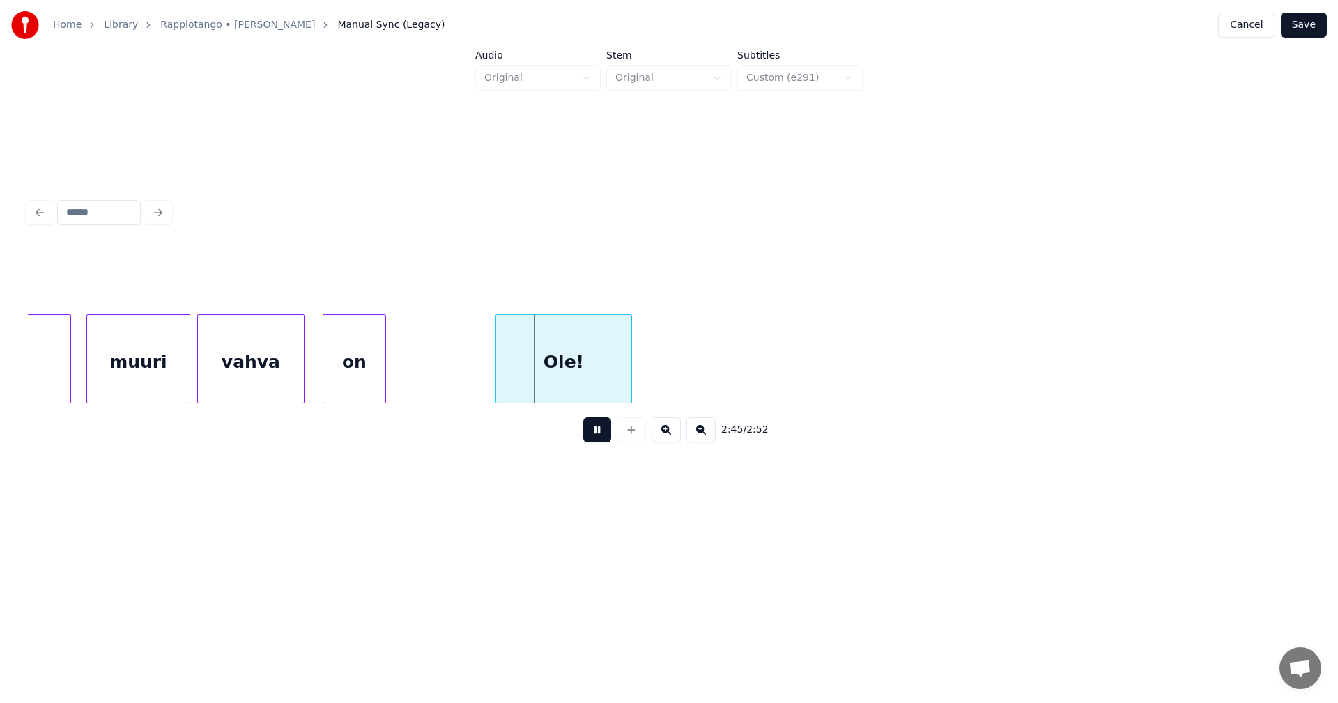
click at [594, 437] on button at bounding box center [597, 429] width 28 height 25
click at [486, 380] on div at bounding box center [488, 359] width 4 height 88
click at [596, 436] on button at bounding box center [597, 429] width 28 height 25
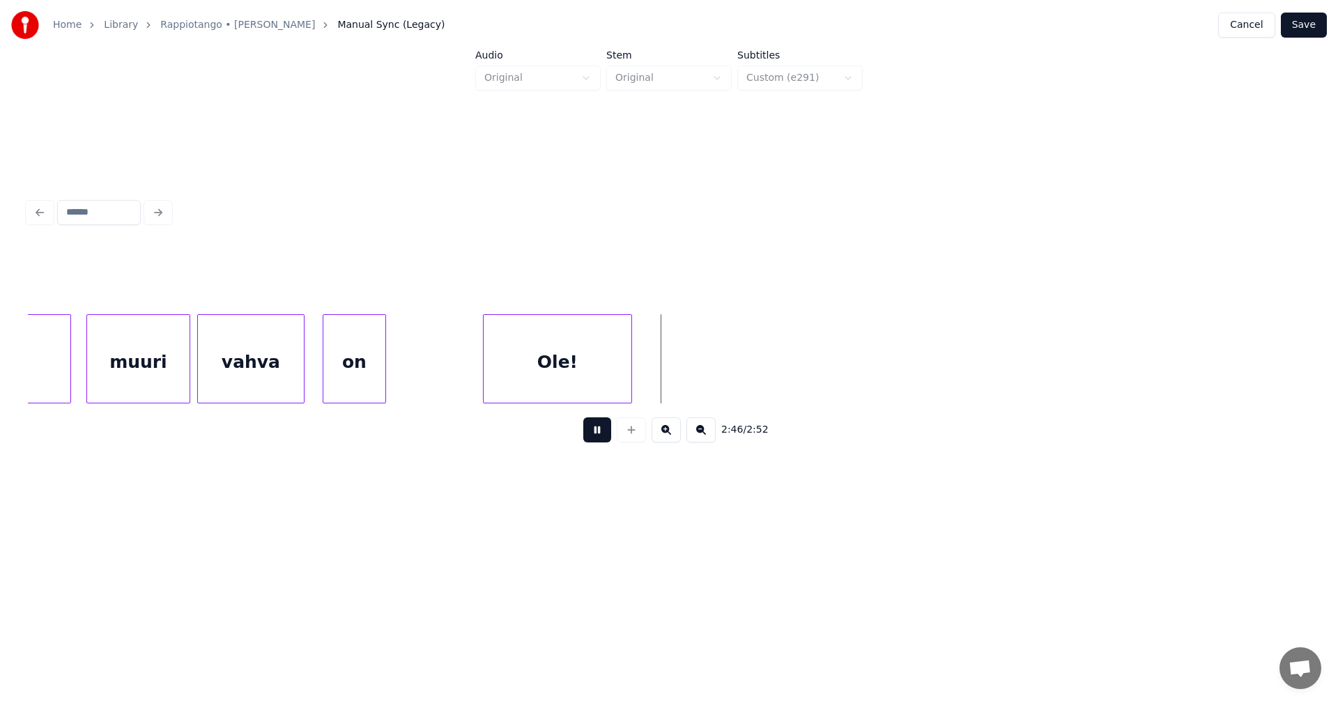
drag, startPoint x: 596, startPoint y: 437, endPoint x: 830, endPoint y: 304, distance: 269.3
click at [596, 437] on button at bounding box center [597, 429] width 28 height 25
click at [1309, 30] on button "Save" at bounding box center [1303, 25] width 46 height 25
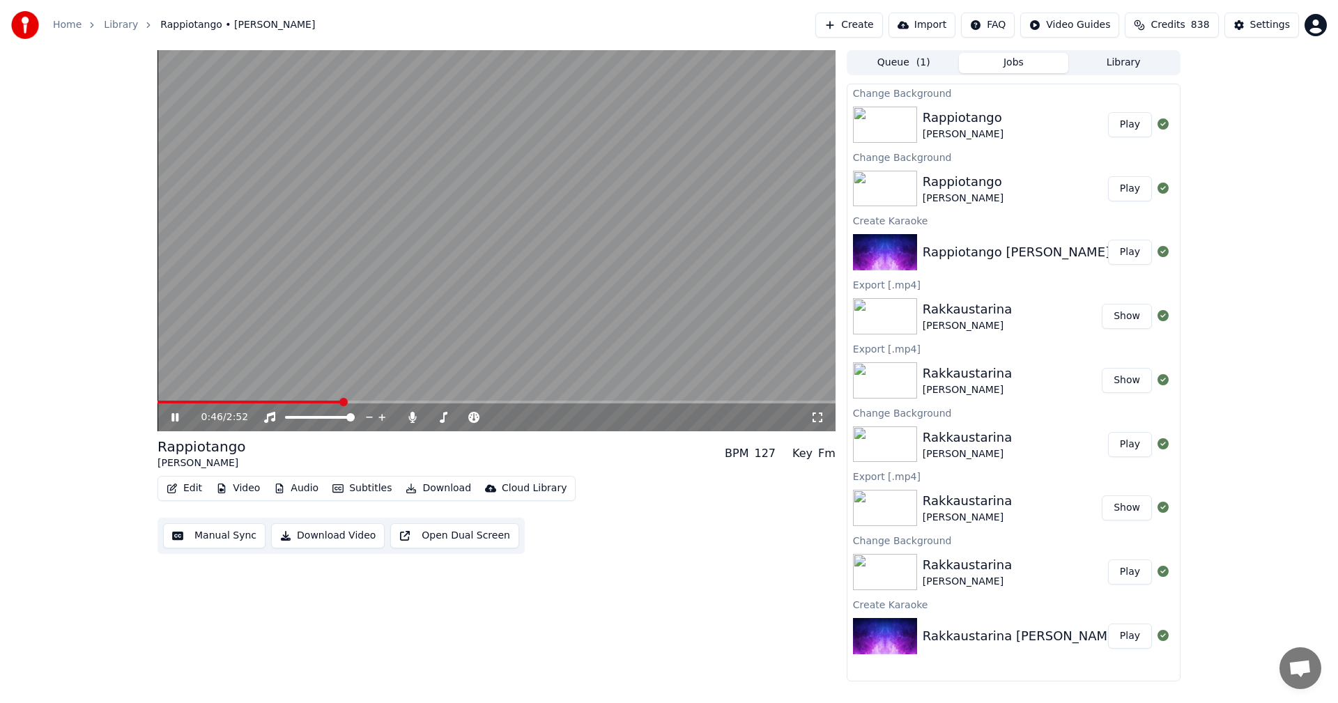
click at [175, 421] on icon at bounding box center [185, 417] width 33 height 11
click at [1265, 24] on div "Settings" at bounding box center [1270, 25] width 40 height 14
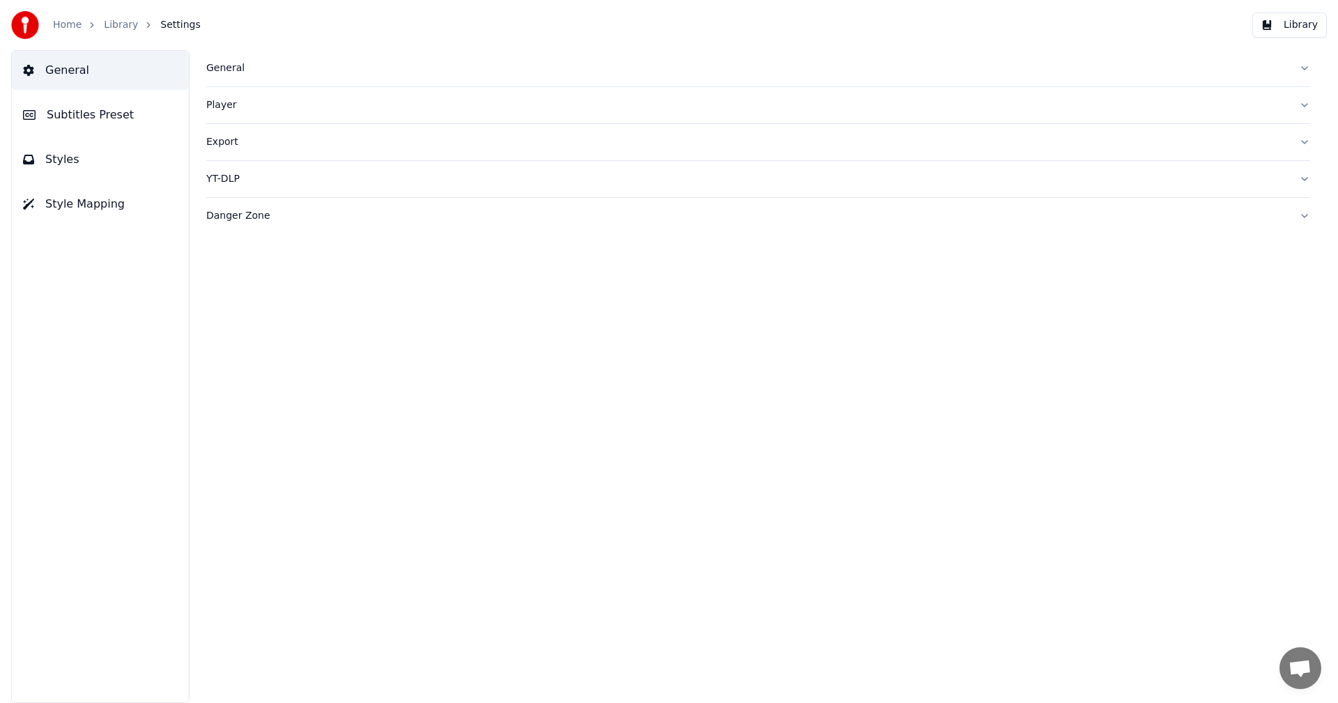
click at [121, 117] on span "Subtitles Preset" at bounding box center [90, 115] width 87 height 17
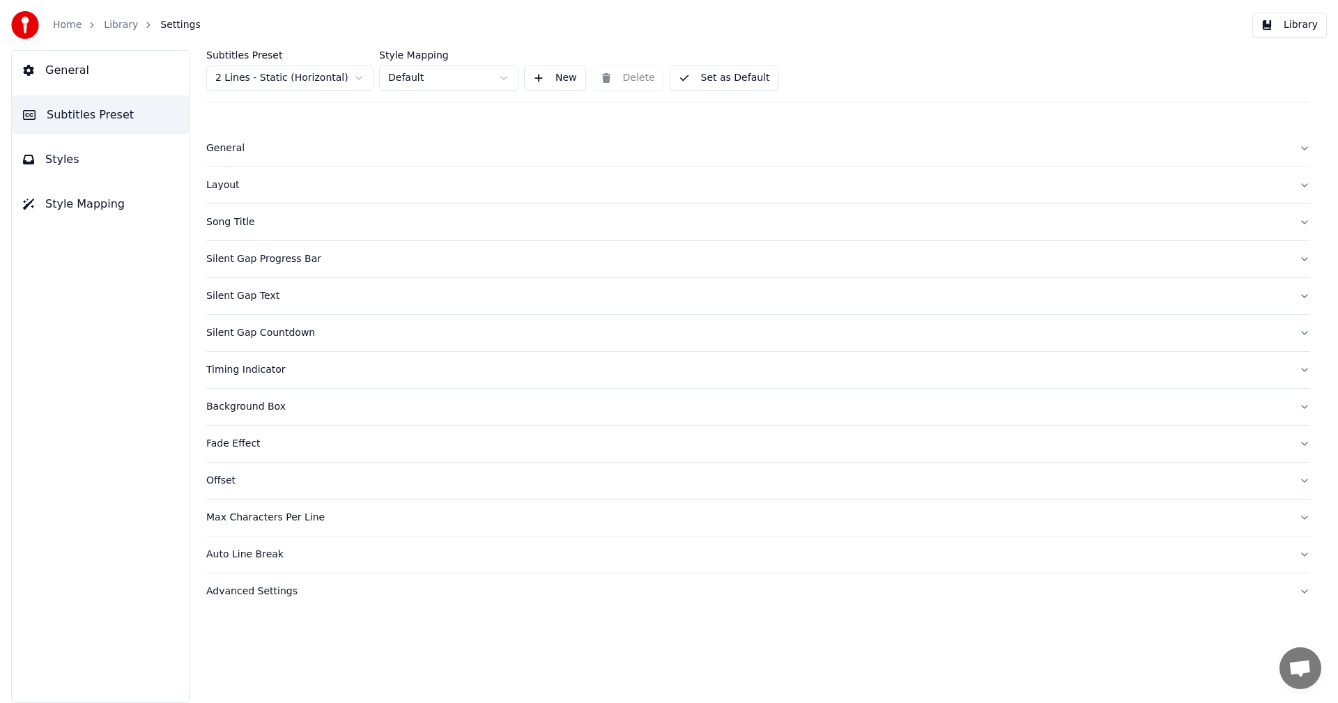
click at [322, 82] on html "Home Library Settings Library General Subtitles Preset Styles Style Mapping Sub…" at bounding box center [669, 351] width 1338 height 703
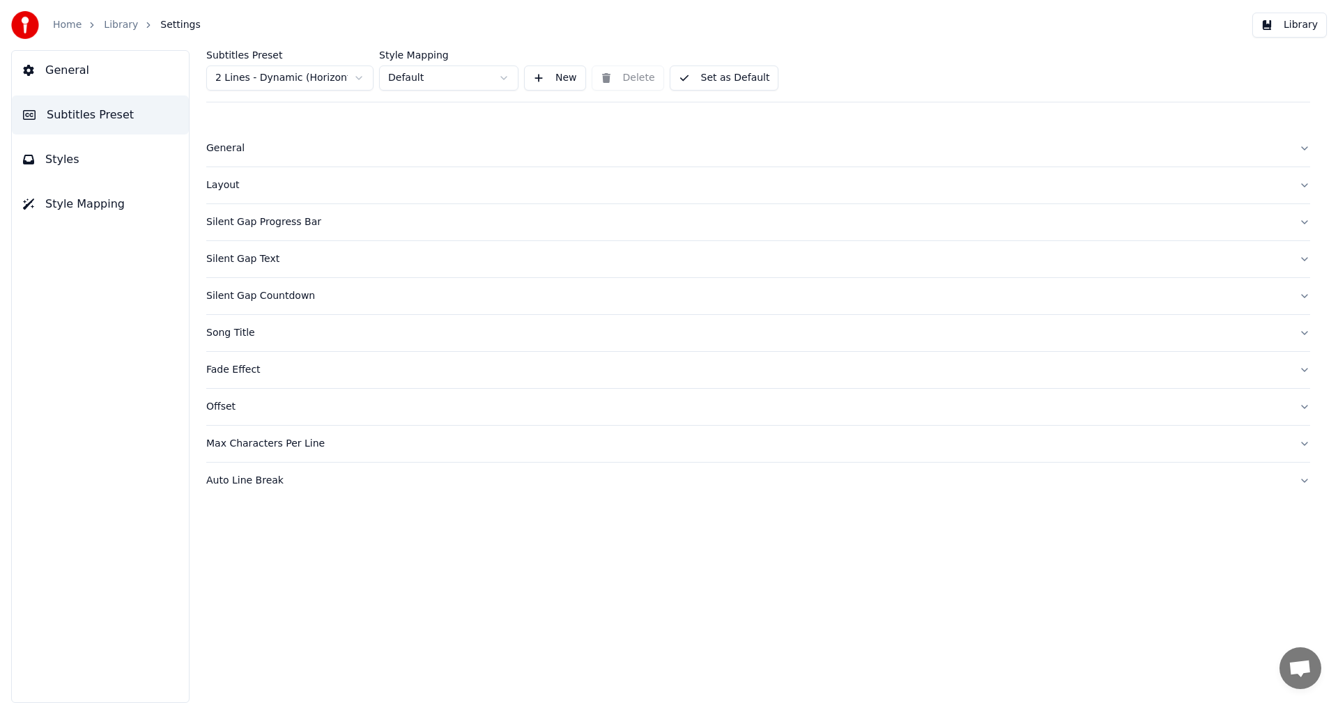
click at [71, 162] on span "Styles" at bounding box center [62, 159] width 34 height 17
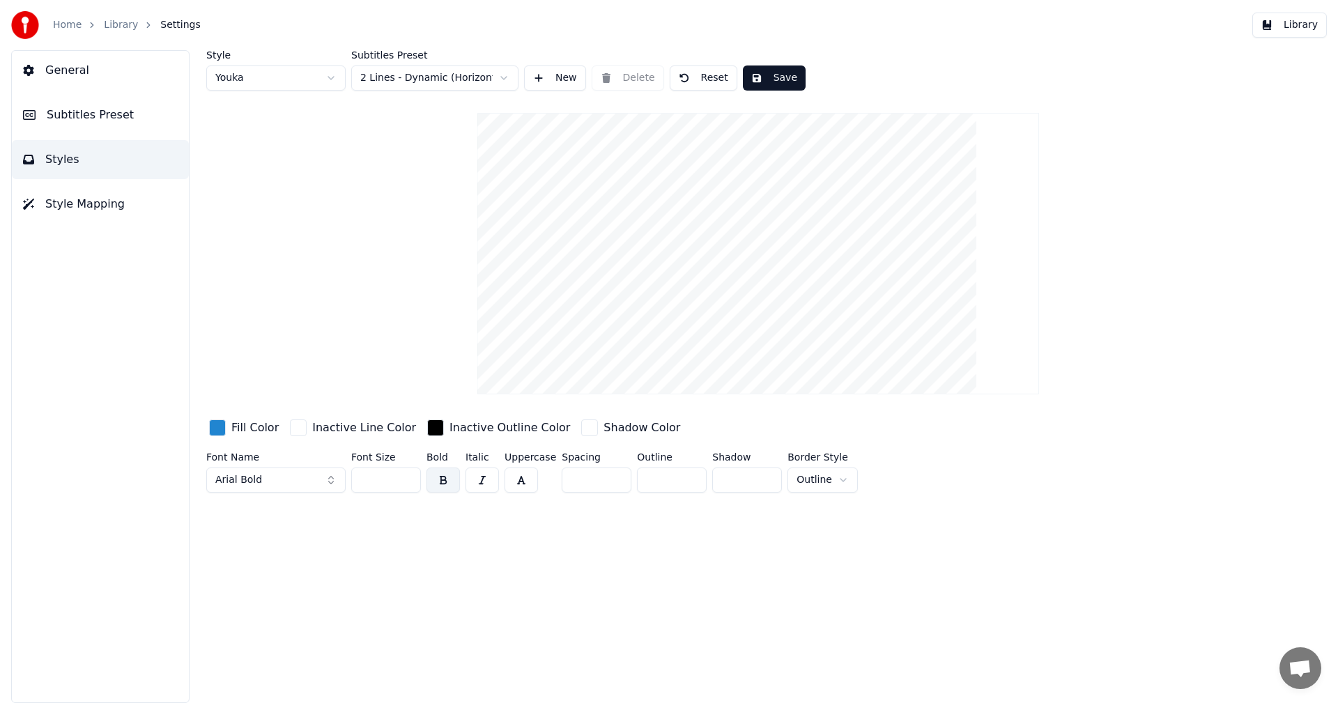
click at [408, 483] on input "**" at bounding box center [386, 479] width 70 height 25
type input "**"
click at [407, 483] on input "**" at bounding box center [386, 479] width 70 height 25
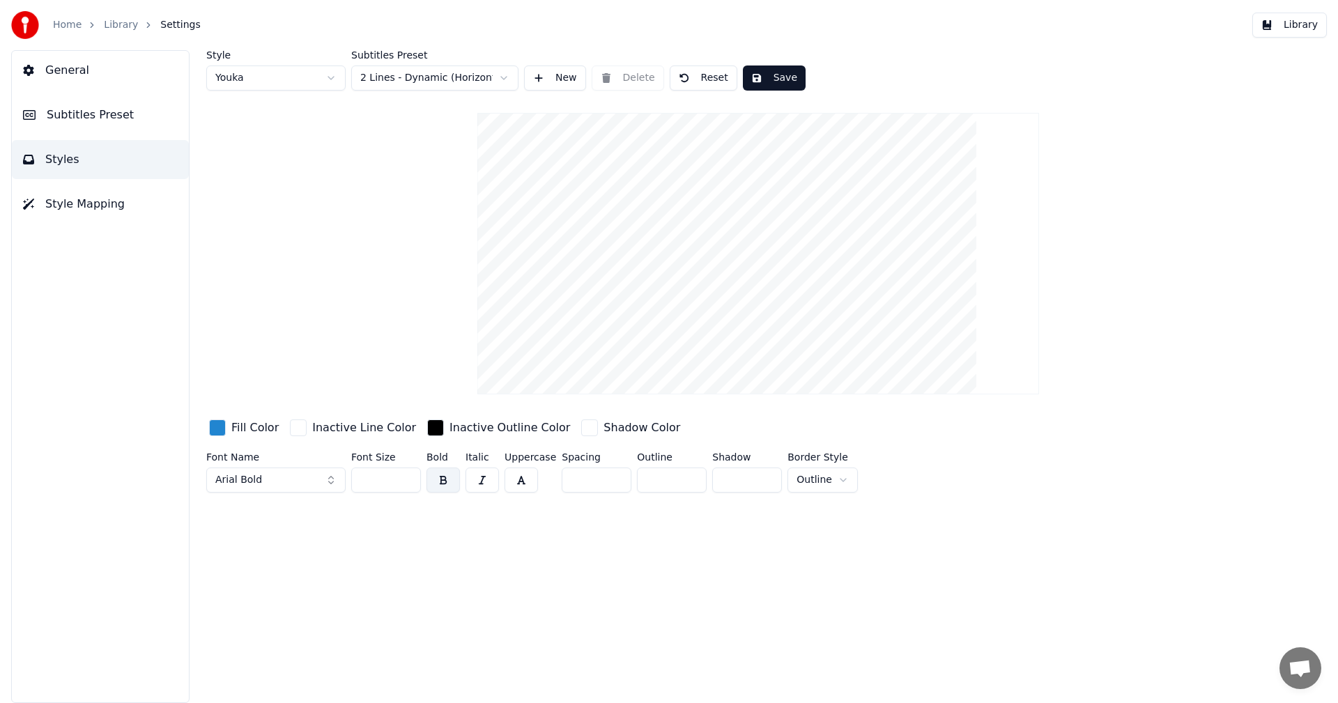
click at [768, 79] on button "Save" at bounding box center [774, 77] width 63 height 25
click at [1290, 28] on button "Library" at bounding box center [1289, 25] width 75 height 25
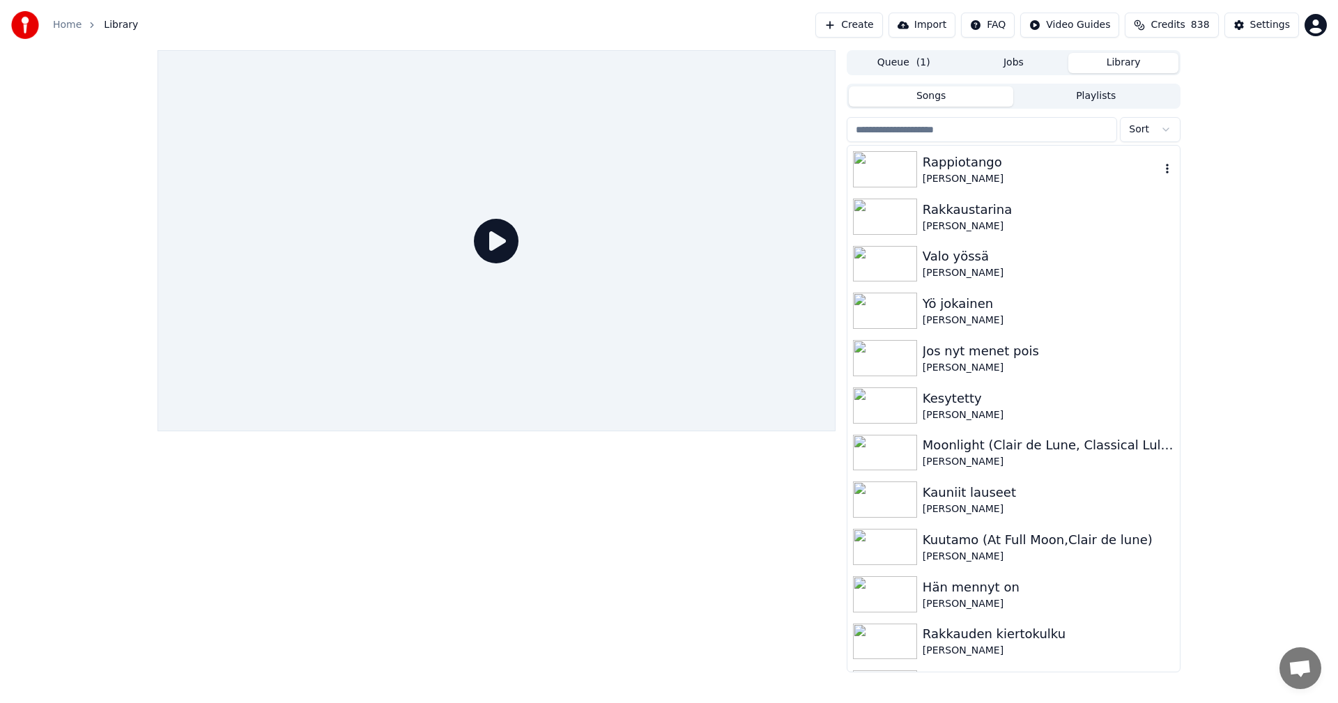
click at [891, 171] on img at bounding box center [885, 169] width 64 height 36
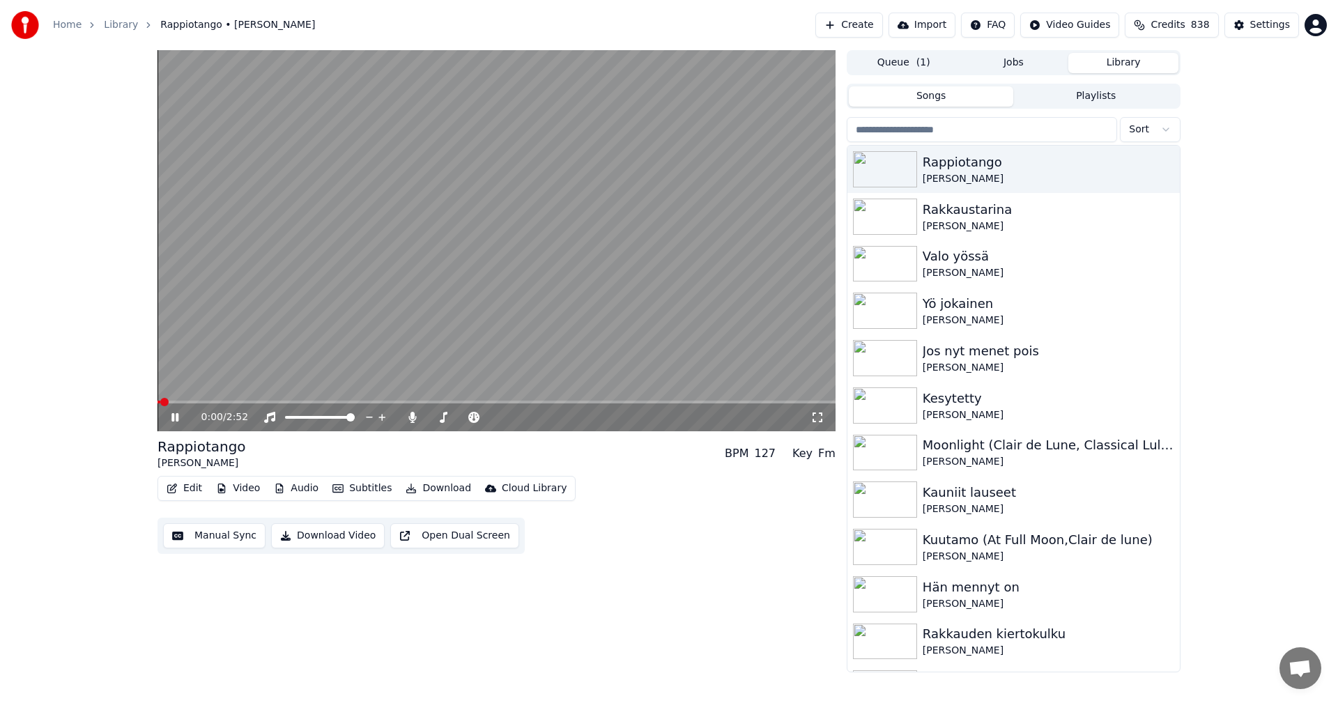
click at [307, 401] on span at bounding box center [496, 402] width 678 height 3
click at [177, 417] on icon at bounding box center [174, 417] width 7 height 8
click at [194, 477] on div "Edit Video Audio Subtitles Download Cloud Library" at bounding box center [366, 488] width 418 height 25
click at [199, 486] on button "Edit" at bounding box center [184, 489] width 47 height 20
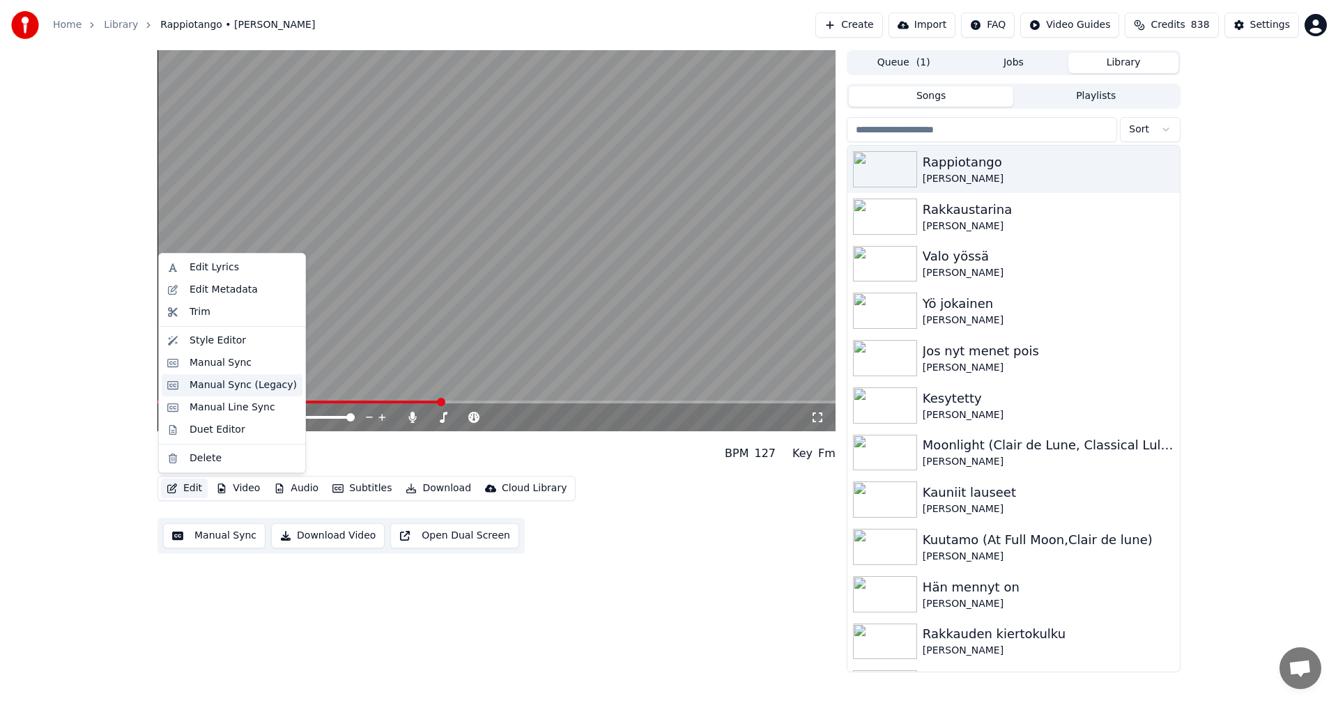
click at [240, 392] on div "Manual Sync (Legacy)" at bounding box center [242, 385] width 107 height 14
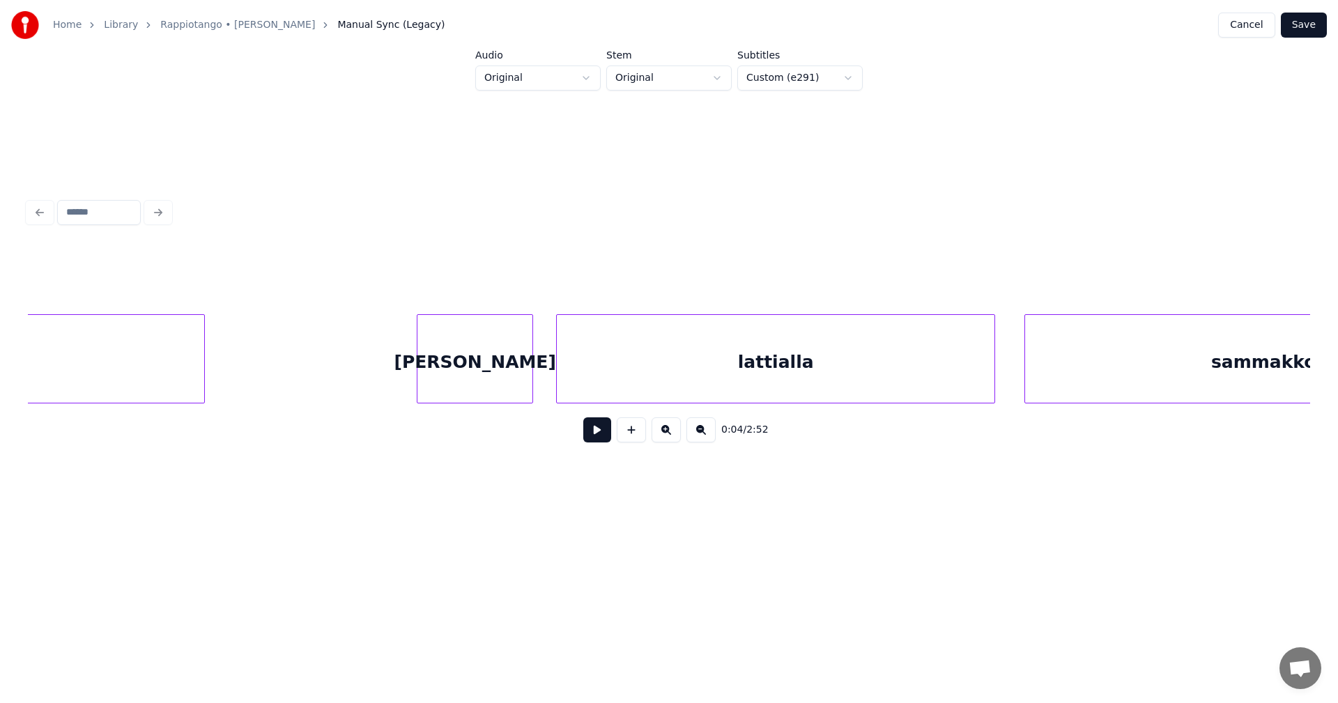
scroll to position [0, 3278]
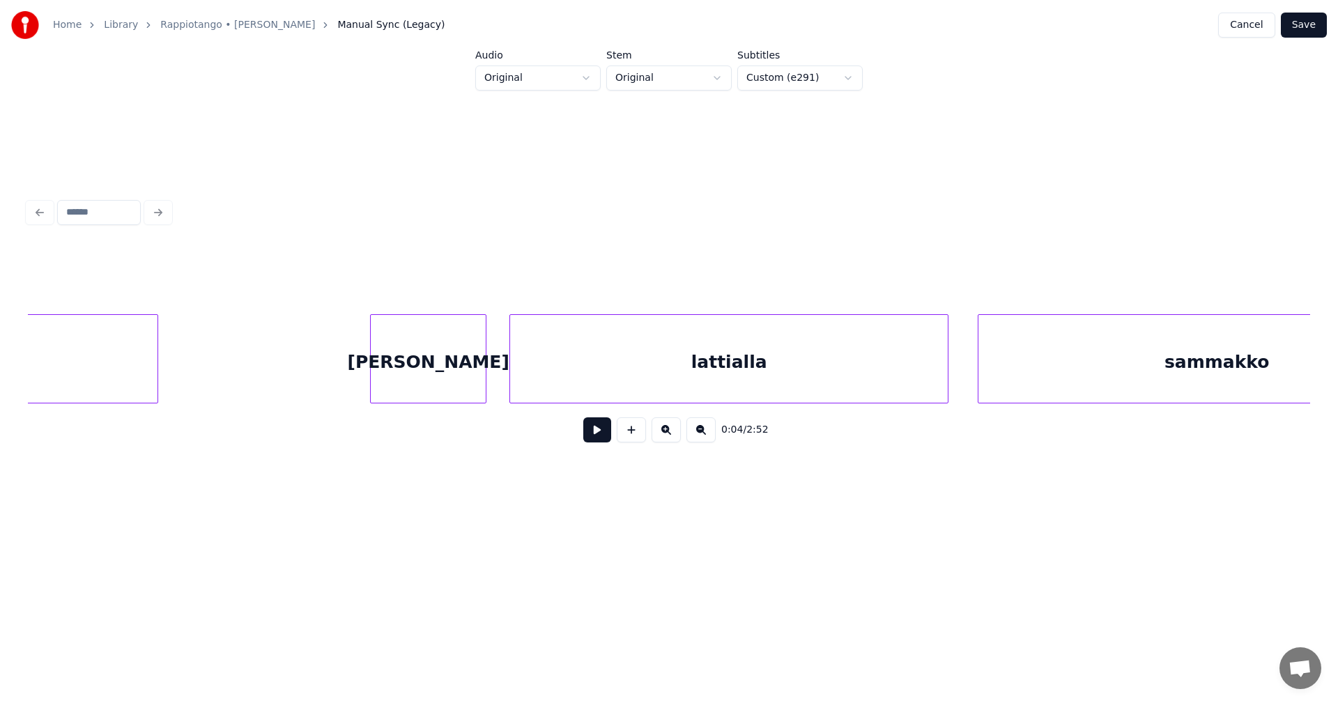
click at [403, 346] on div "[PERSON_NAME]" at bounding box center [428, 362] width 115 height 95
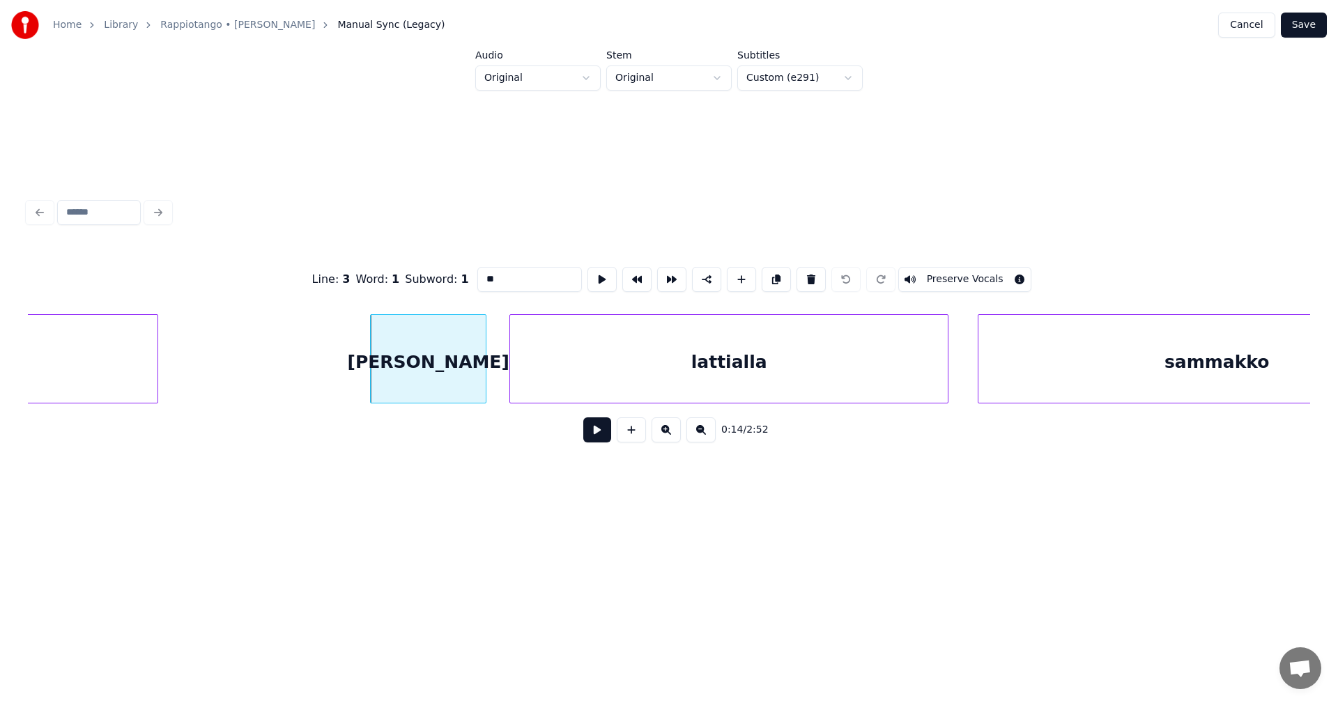
click at [485, 269] on input "**" at bounding box center [529, 279] width 104 height 25
type input "**"
click at [1306, 27] on button "Save" at bounding box center [1303, 25] width 46 height 25
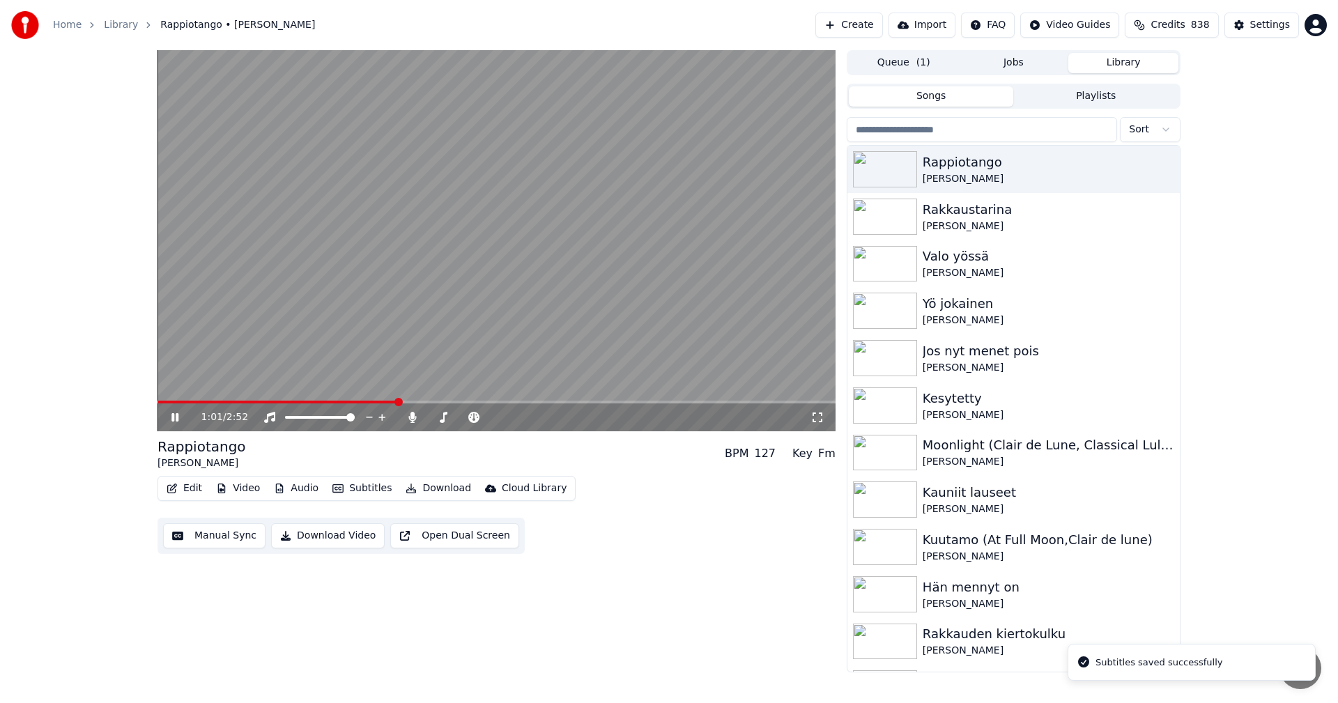
click at [396, 403] on span at bounding box center [496, 402] width 678 height 3
click at [184, 401] on span at bounding box center [171, 402] width 28 height 3
click at [173, 420] on icon at bounding box center [174, 417] width 7 height 8
click at [242, 488] on button "Video" at bounding box center [237, 489] width 55 height 20
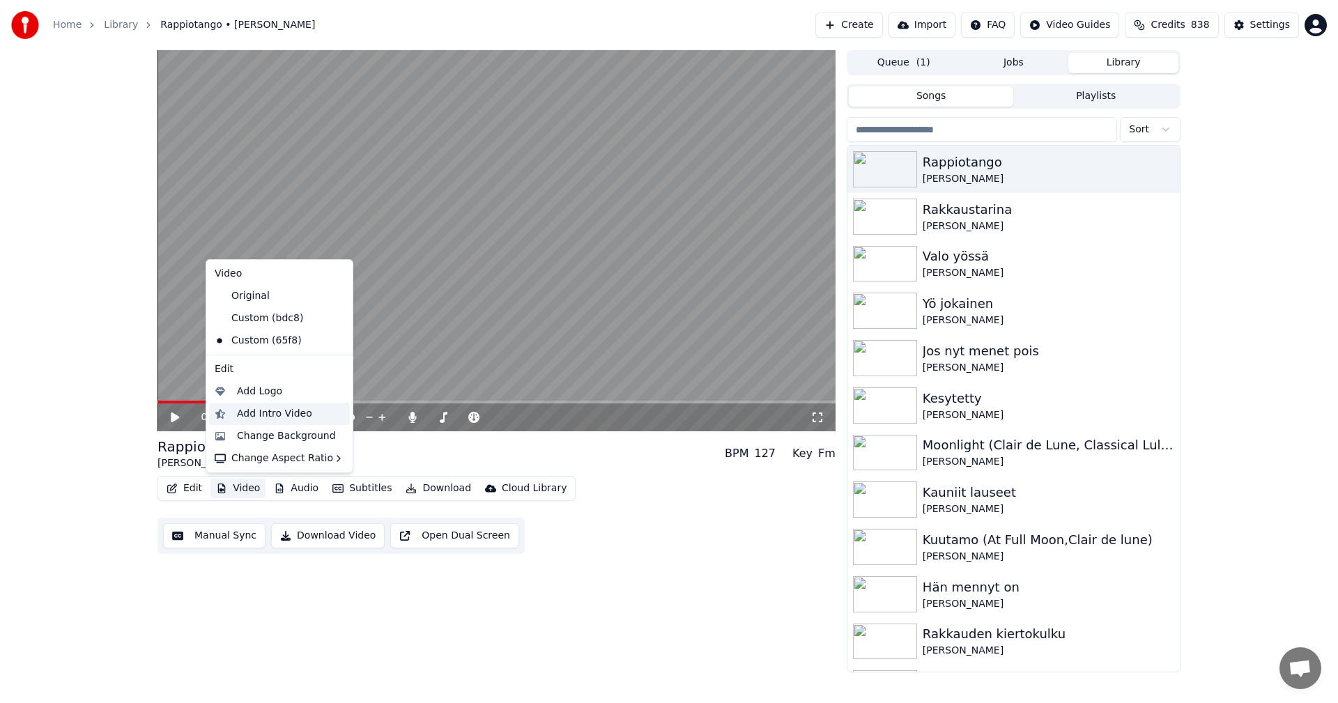
click at [261, 413] on div "Add Intro Video" at bounding box center [274, 414] width 75 height 14
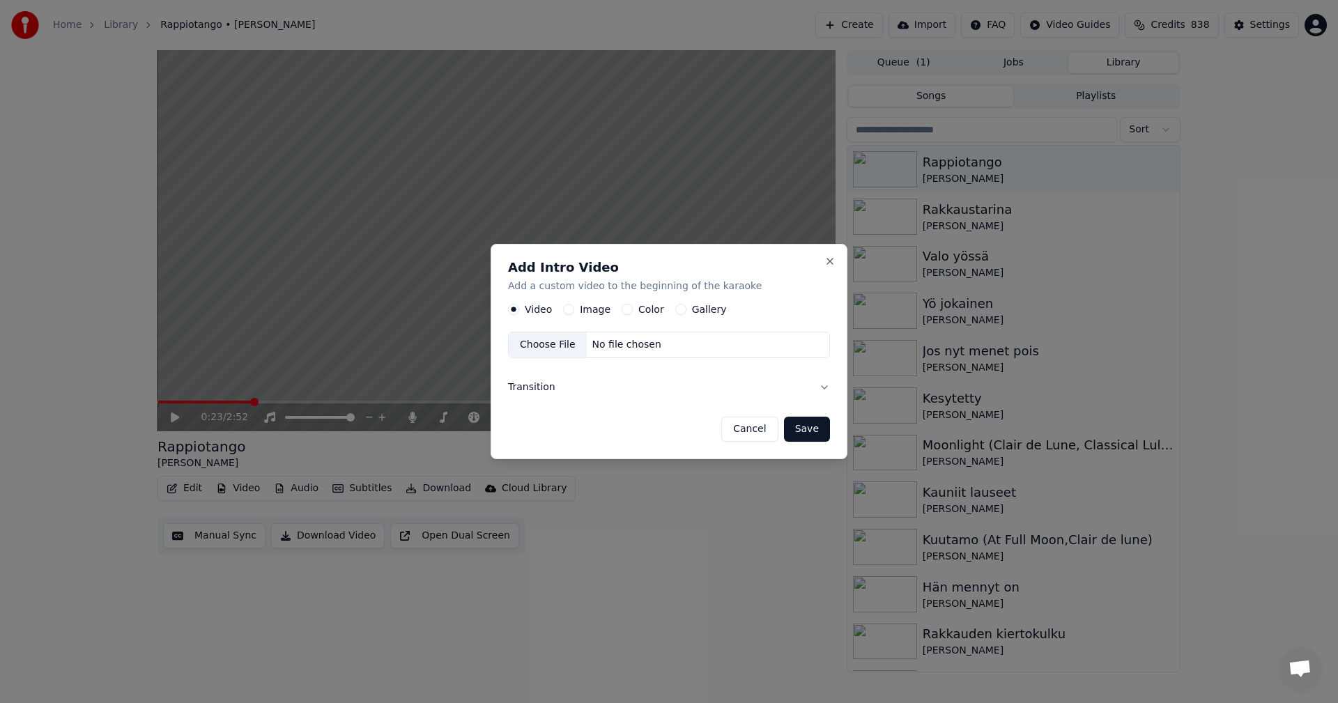
click at [629, 311] on div "Color" at bounding box center [642, 309] width 42 height 11
click at [621, 308] on button "Color" at bounding box center [626, 309] width 11 height 11
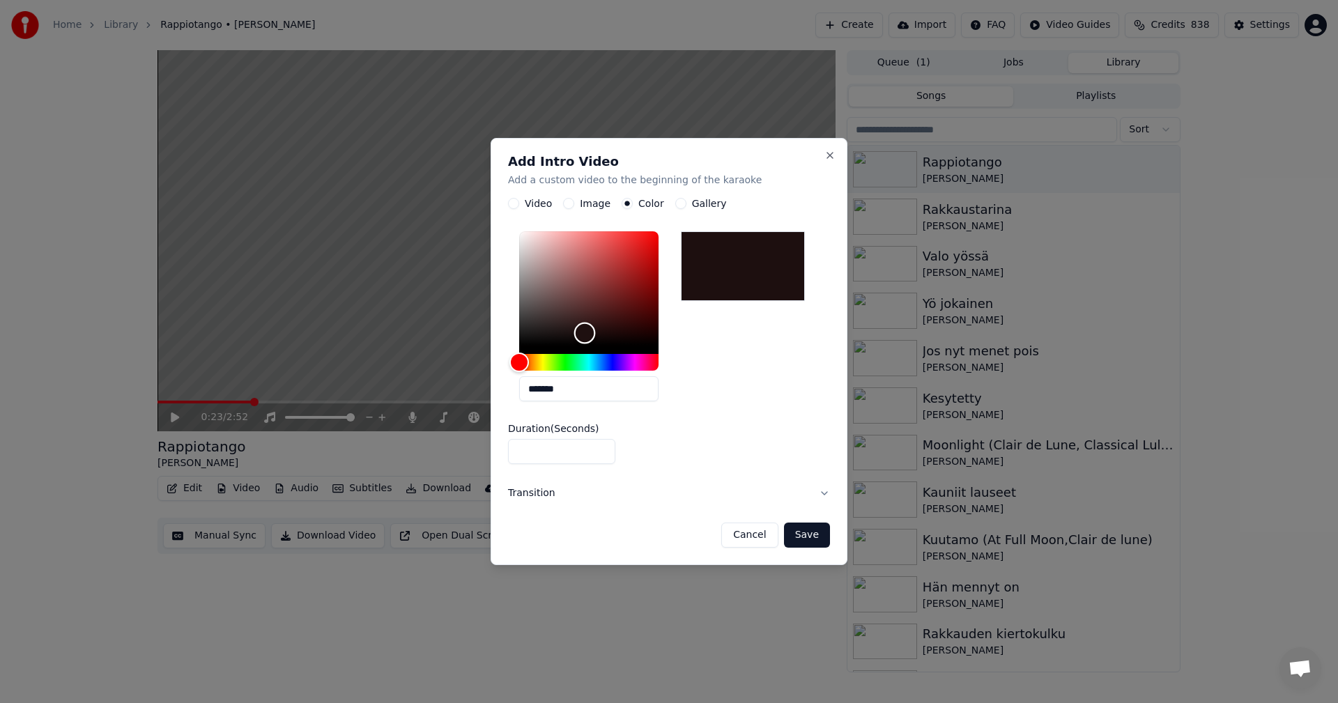
drag, startPoint x: 520, startPoint y: 343, endPoint x: 584, endPoint y: 333, distance: 65.5
click at [584, 333] on div "Color" at bounding box center [585, 334] width 22 height 22
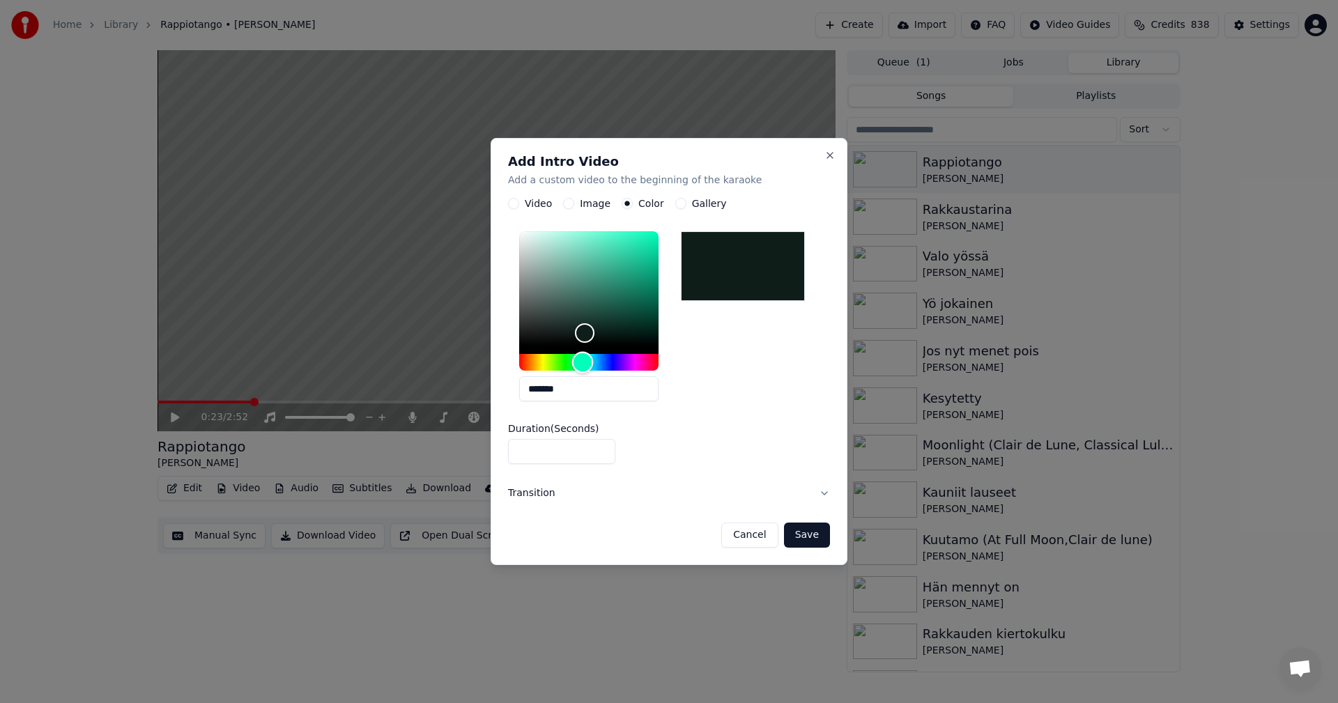
drag, startPoint x: 522, startPoint y: 368, endPoint x: 582, endPoint y: 357, distance: 61.6
click at [582, 357] on div "Hue" at bounding box center [583, 363] width 22 height 22
drag, startPoint x: 582, startPoint y: 336, endPoint x: 587, endPoint y: 293, distance: 43.5
click at [587, 293] on div "Color" at bounding box center [587, 294] width 22 height 22
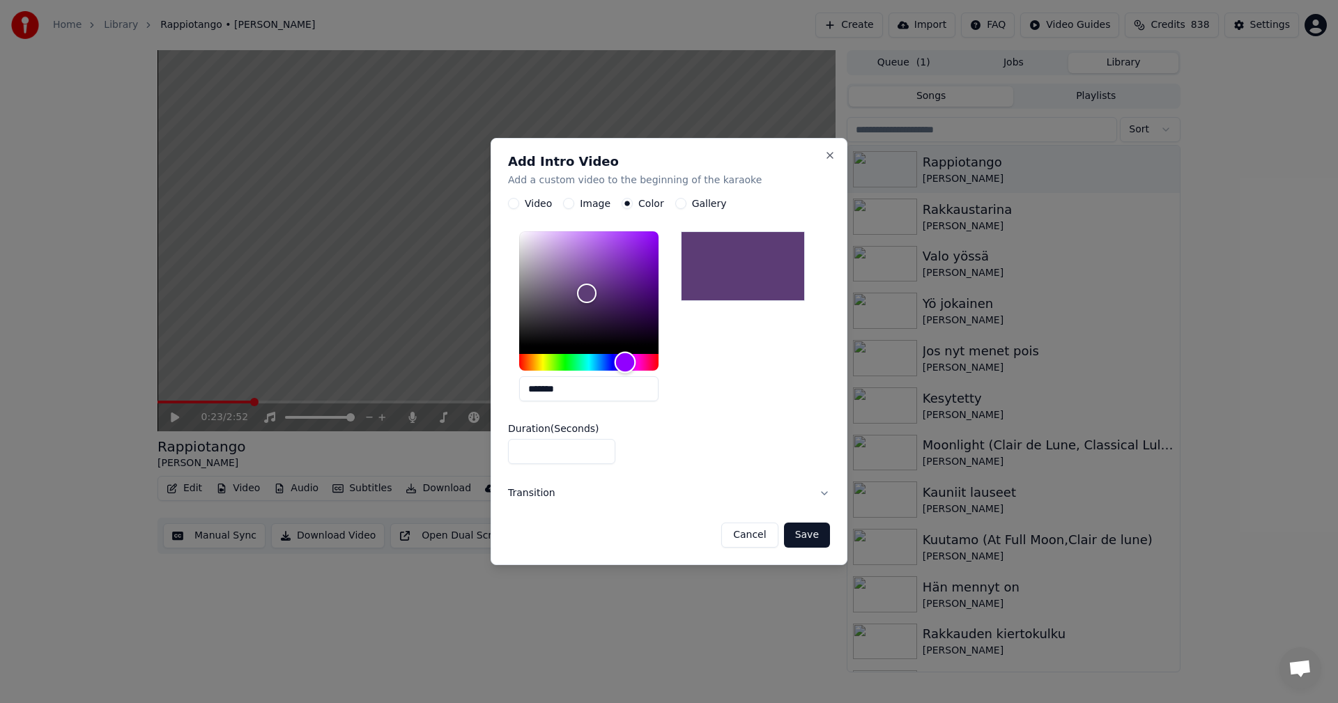
drag, startPoint x: 585, startPoint y: 359, endPoint x: 625, endPoint y: 342, distance: 43.1
click at [625, 342] on div at bounding box center [588, 301] width 139 height 139
drag, startPoint x: 585, startPoint y: 292, endPoint x: 530, endPoint y: 256, distance: 65.5
click at [530, 256] on div "Color" at bounding box center [531, 257] width 22 height 22
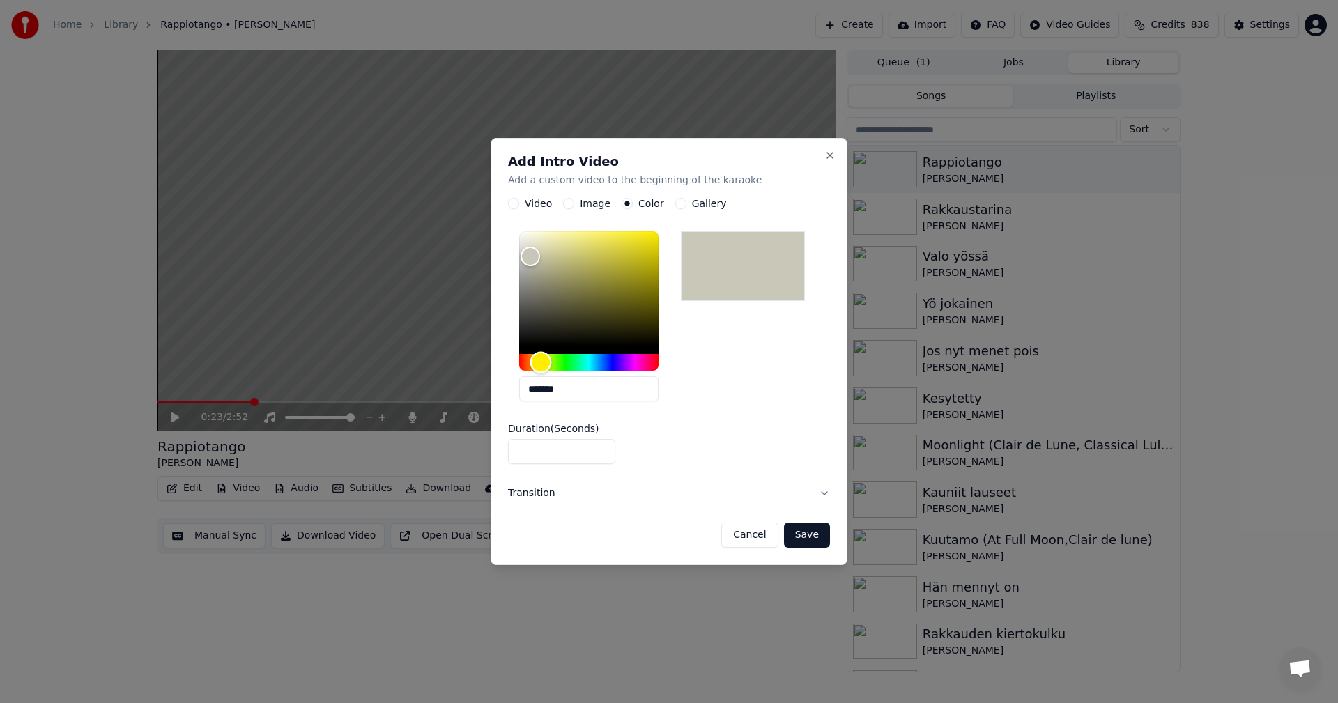
drag, startPoint x: 628, startPoint y: 357, endPoint x: 541, endPoint y: 382, distance: 91.3
click at [541, 382] on div "*******" at bounding box center [588, 320] width 139 height 176
drag, startPoint x: 531, startPoint y: 254, endPoint x: 528, endPoint y: 286, distance: 31.5
click at [528, 286] on div "Color" at bounding box center [529, 286] width 22 height 22
drag, startPoint x: 543, startPoint y: 360, endPoint x: 542, endPoint y: 371, distance: 10.5
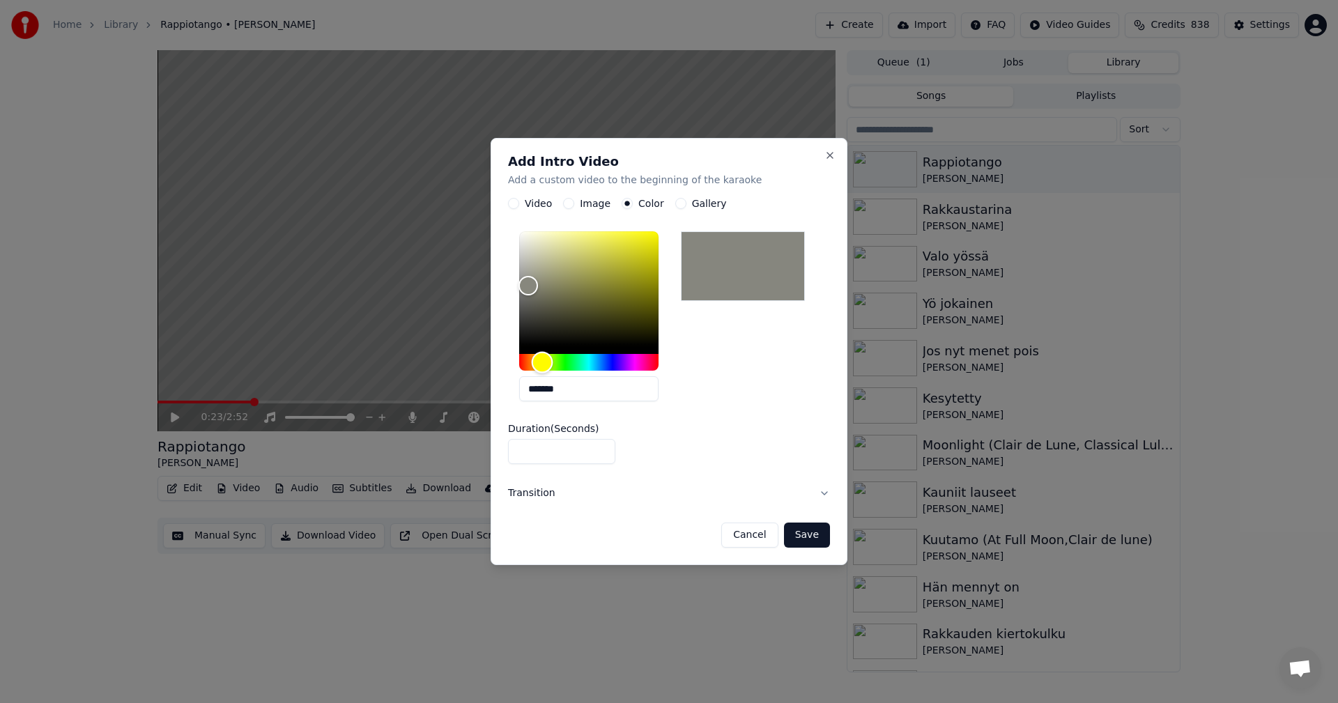
click at [542, 371] on div "Hue" at bounding box center [543, 363] width 22 height 22
type input "*******"
drag, startPoint x: 525, startPoint y: 288, endPoint x: 526, endPoint y: 295, distance: 7.1
click at [526, 295] on div "Color" at bounding box center [527, 295] width 22 height 22
type input "*"
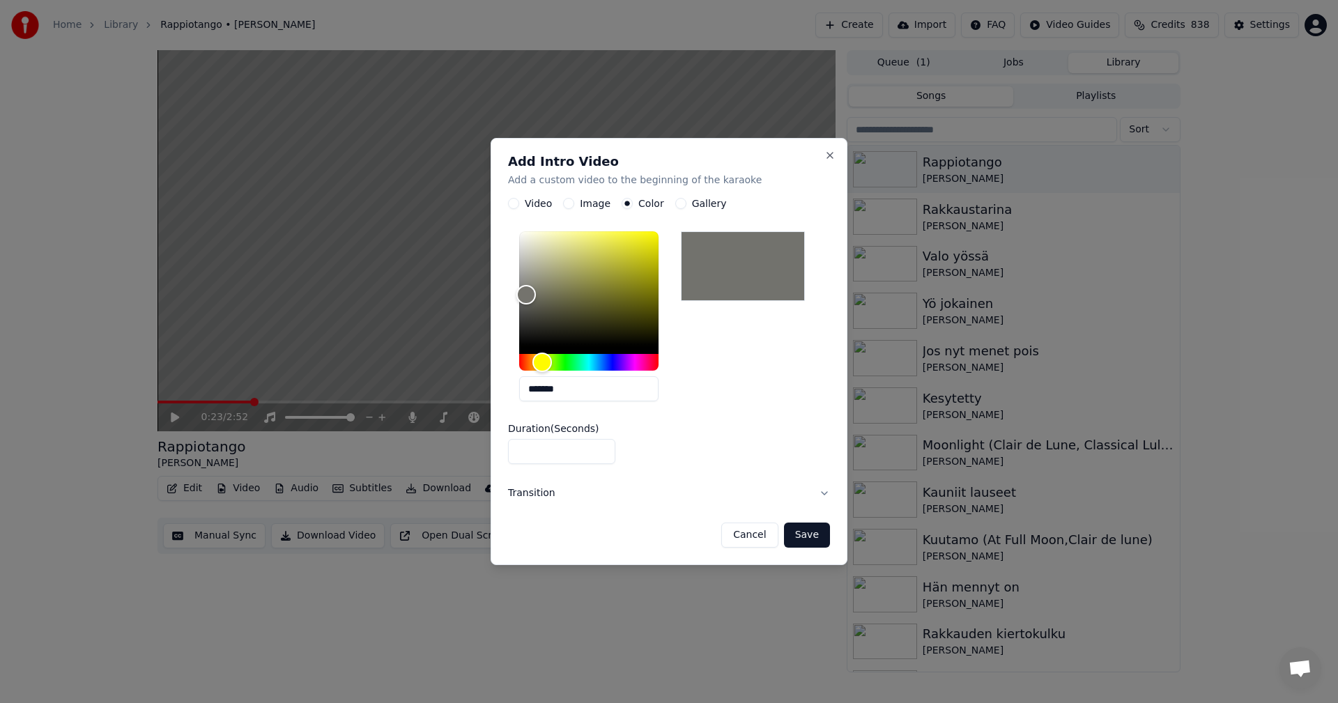
click at [600, 447] on input "*" at bounding box center [561, 452] width 107 height 25
click at [807, 533] on button "Save" at bounding box center [807, 534] width 46 height 25
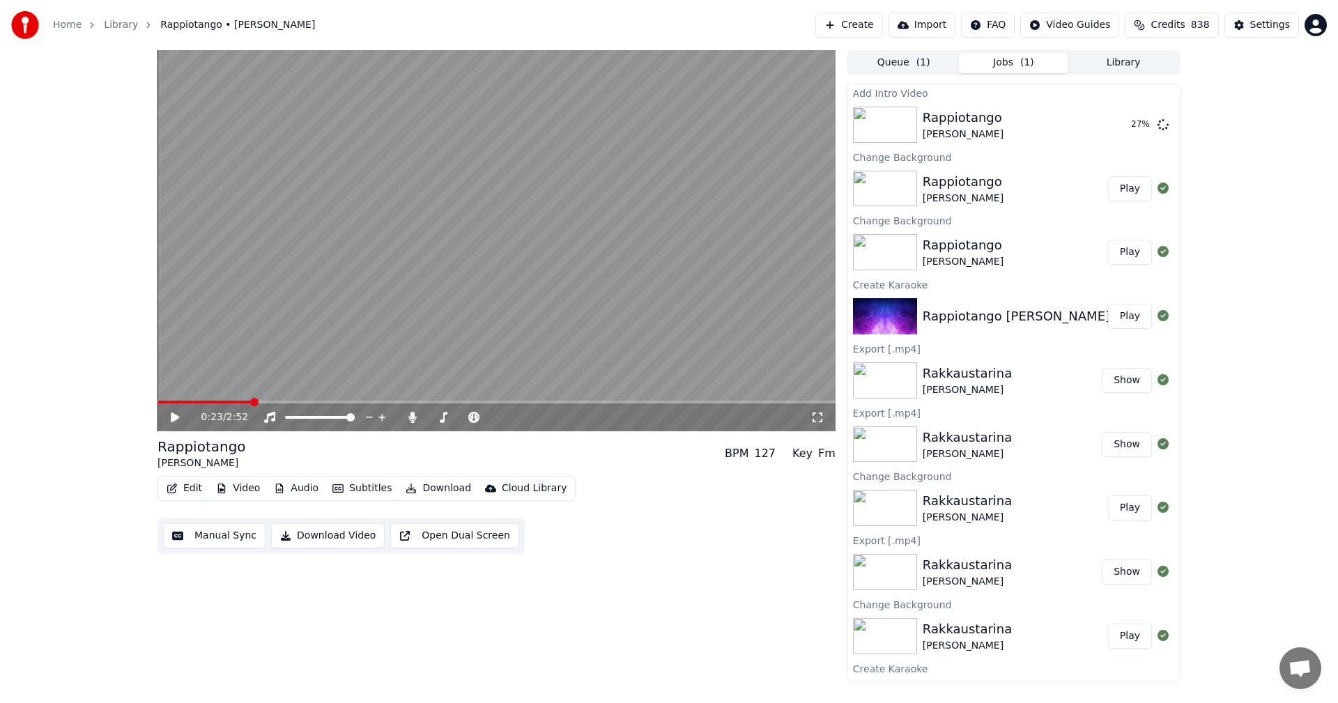
click at [192, 488] on button "Edit" at bounding box center [184, 489] width 47 height 20
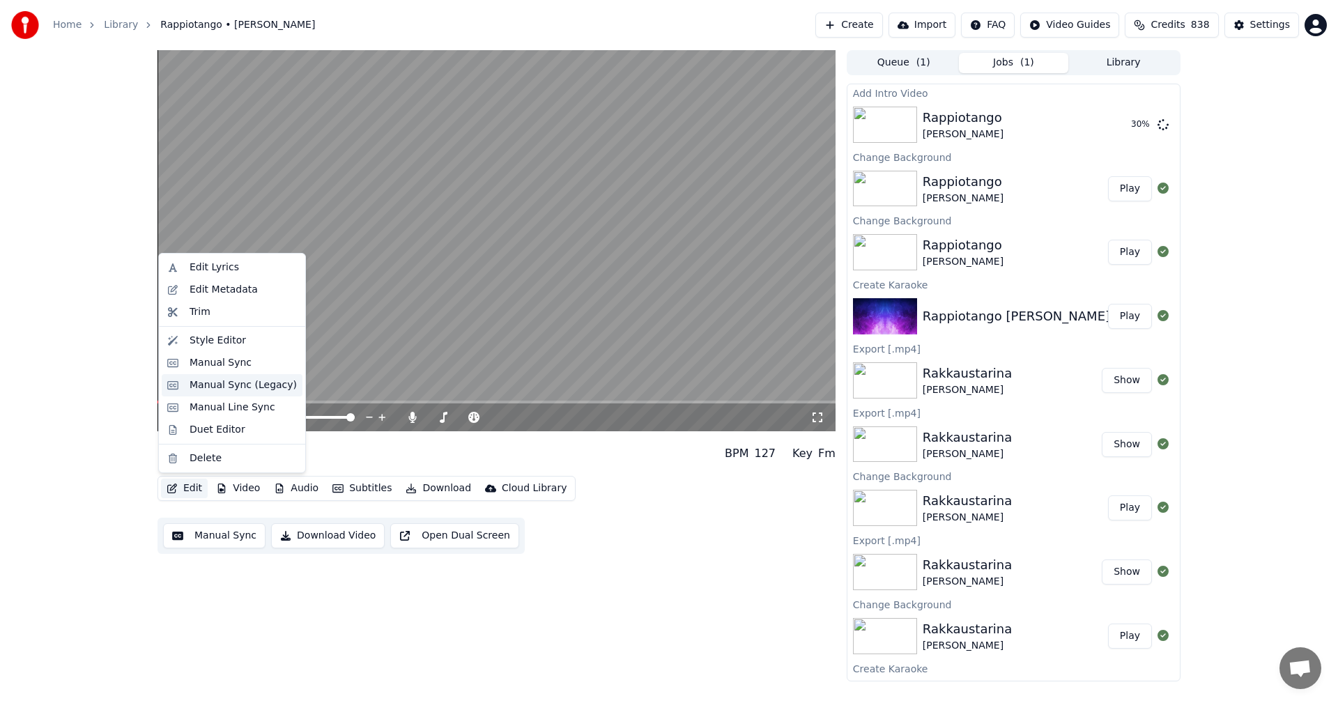
click at [235, 386] on div "Manual Sync (Legacy)" at bounding box center [242, 385] width 107 height 14
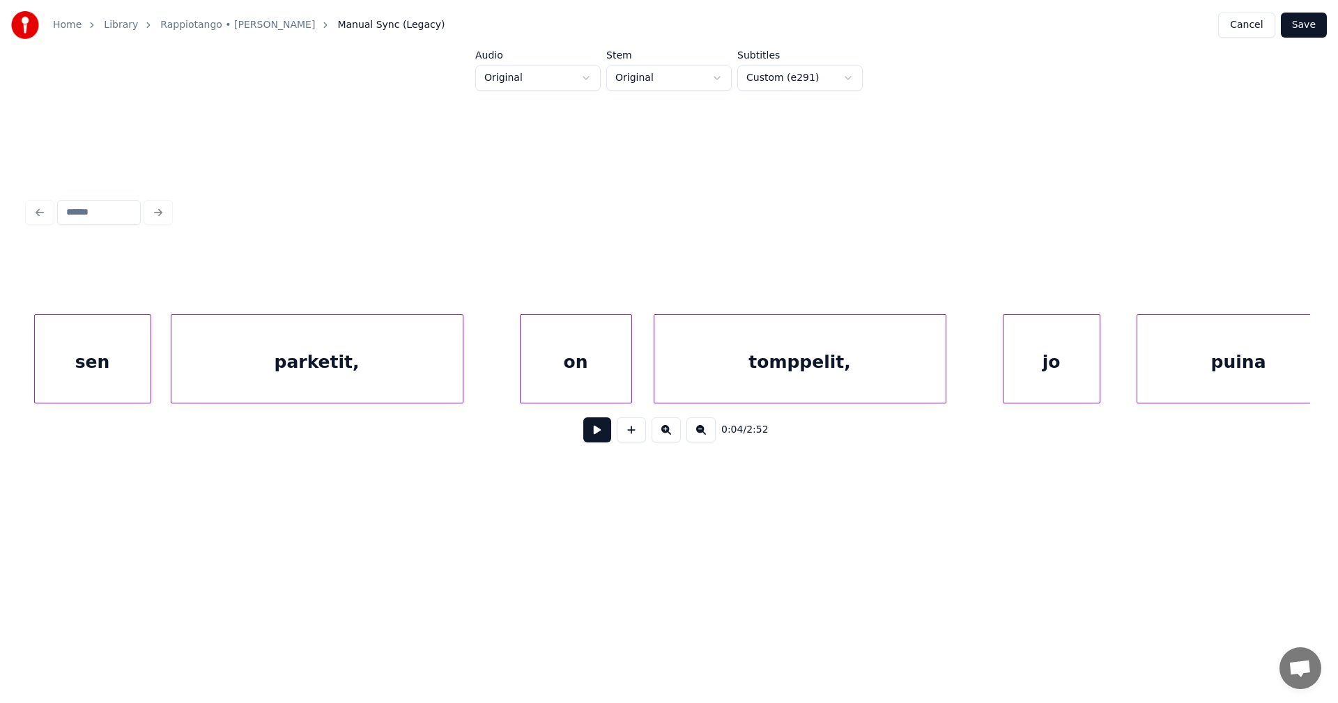
scroll to position [0, 12276]
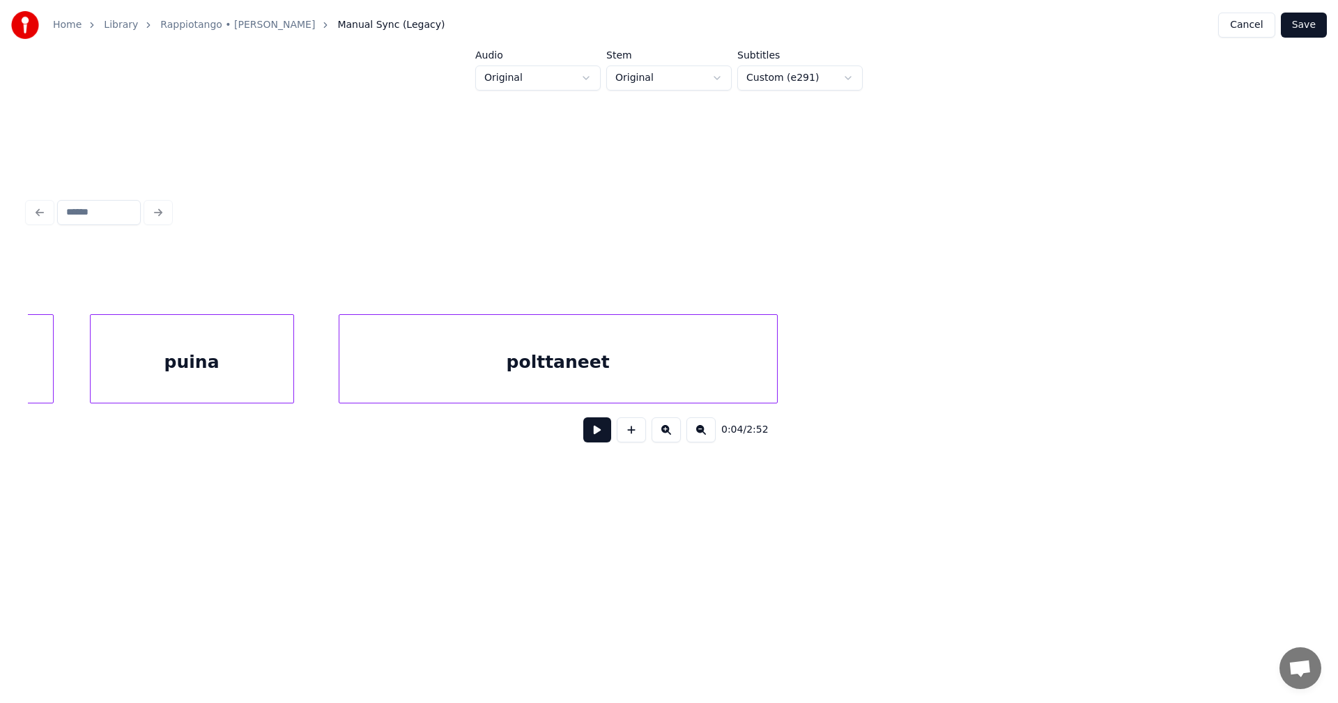
click at [455, 392] on div "polttaneet" at bounding box center [557, 362] width 437 height 95
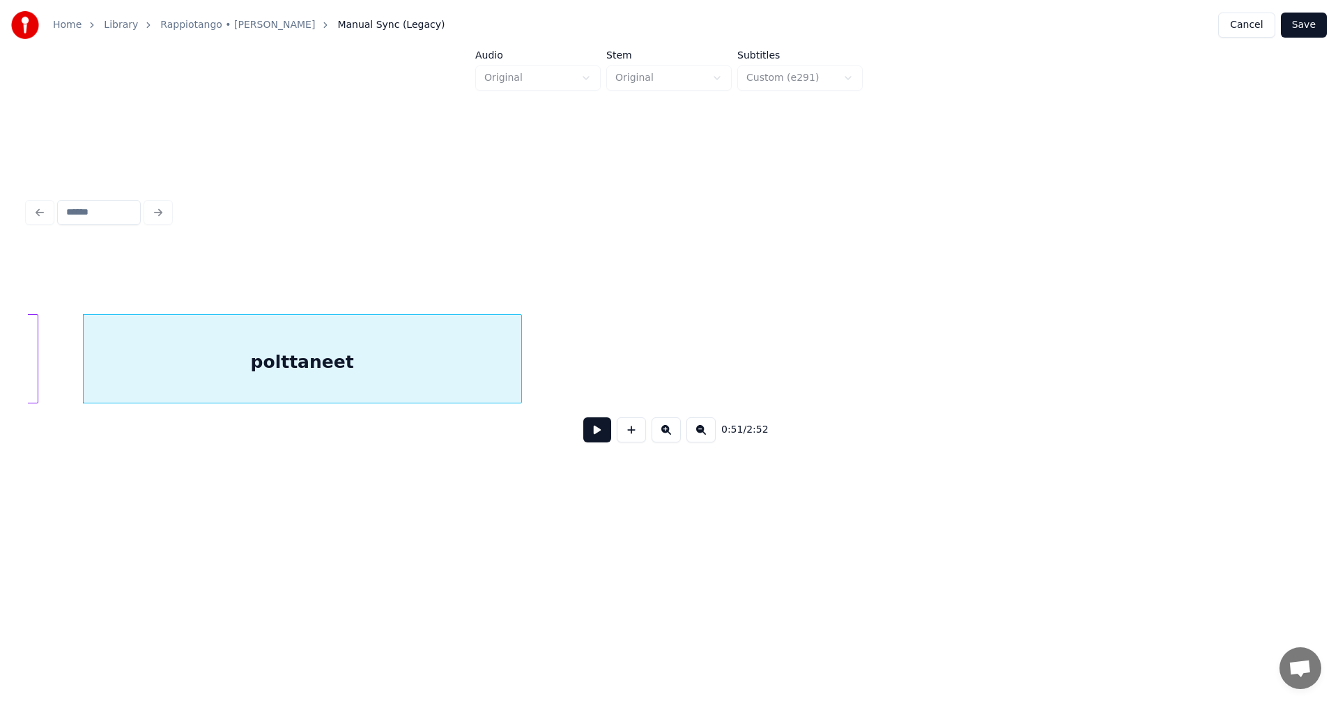
scroll to position [0, 12322]
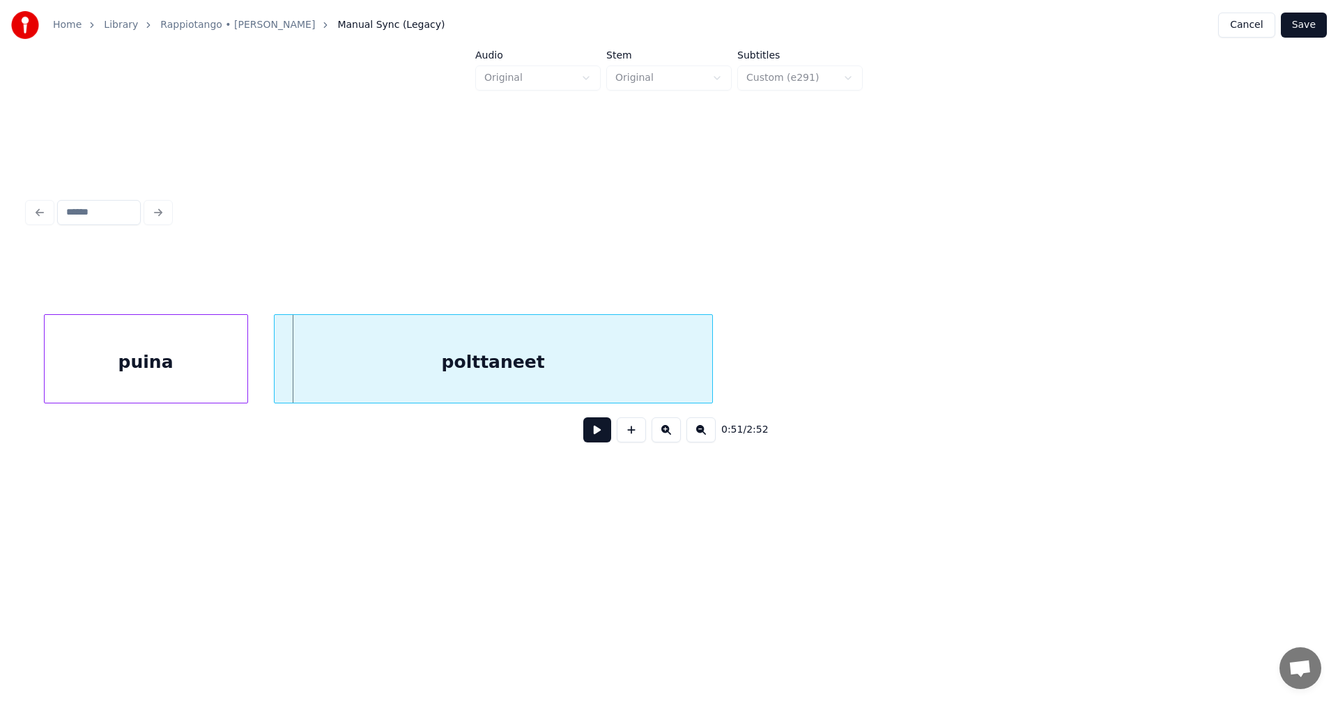
click at [326, 375] on div "polttaneet" at bounding box center [492, 362] width 437 height 95
click at [594, 437] on button at bounding box center [597, 429] width 28 height 25
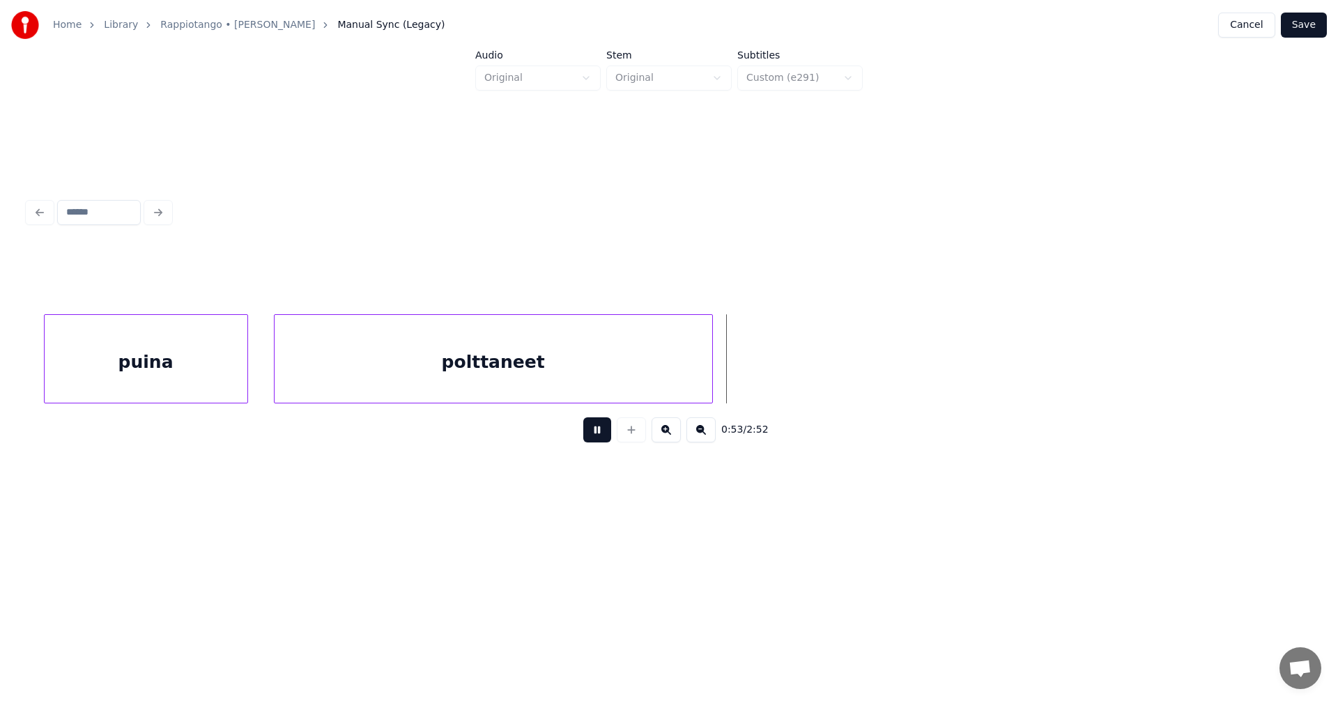
click at [594, 436] on button at bounding box center [597, 429] width 28 height 25
click at [1320, 25] on button "Save" at bounding box center [1303, 25] width 46 height 25
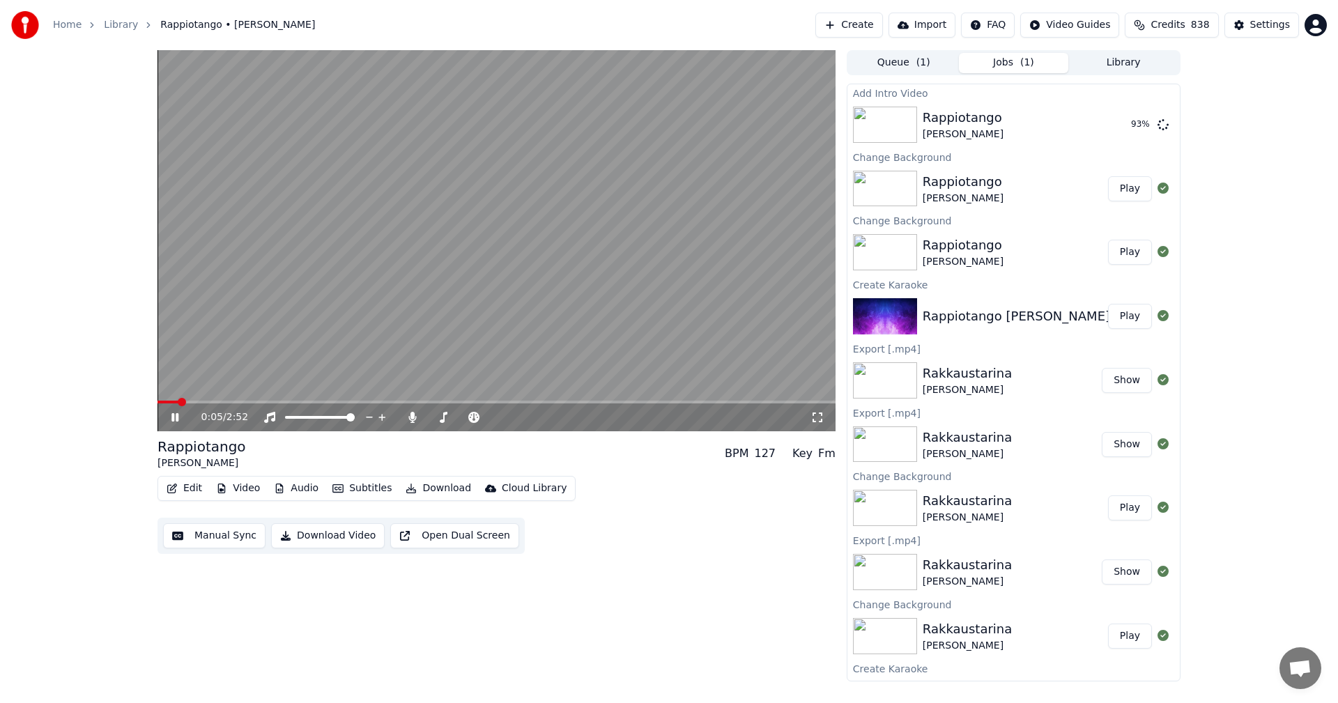
click at [173, 415] on icon at bounding box center [174, 417] width 7 height 8
click at [1113, 126] on button "Play" at bounding box center [1130, 124] width 44 height 25
click at [333, 402] on span at bounding box center [496, 402] width 678 height 3
click at [409, 401] on span at bounding box center [496, 402] width 678 height 3
click at [394, 401] on span at bounding box center [275, 402] width 237 height 3
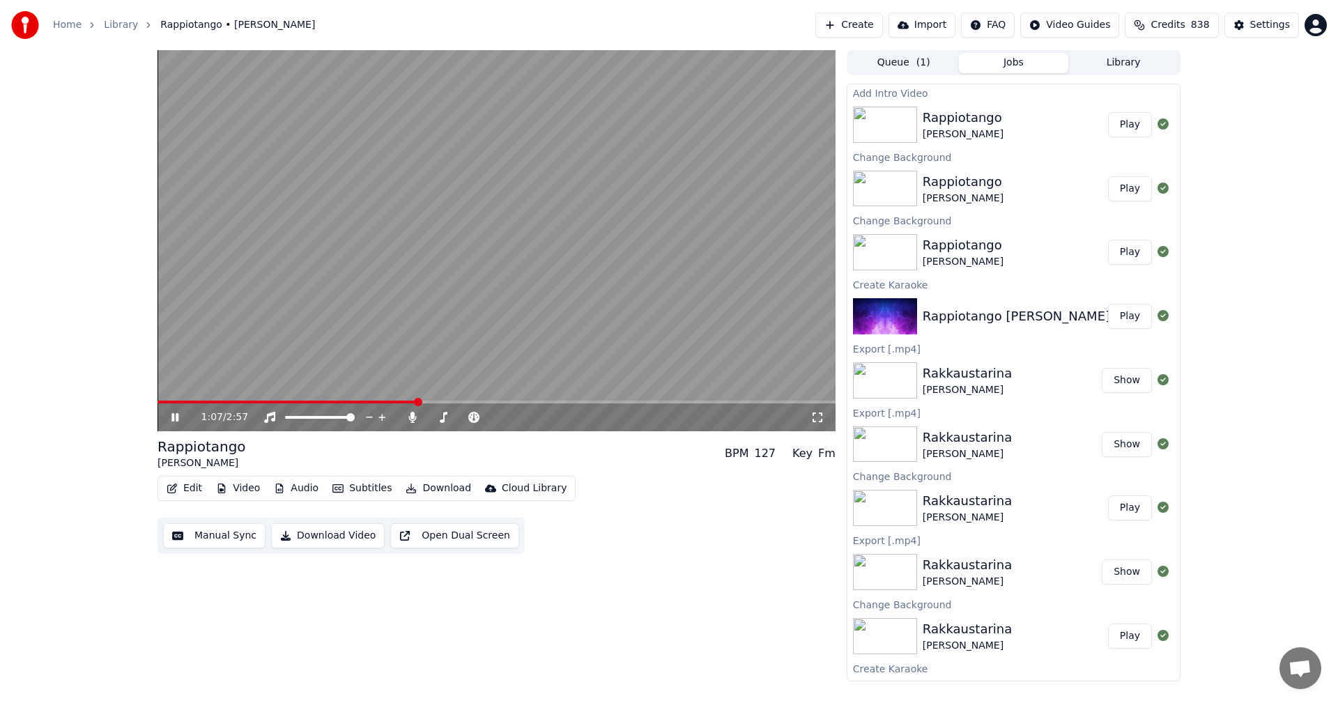
click at [170, 421] on icon at bounding box center [185, 417] width 33 height 11
click at [412, 413] on icon at bounding box center [412, 417] width 8 height 11
click at [440, 487] on button "Download" at bounding box center [438, 489] width 77 height 20
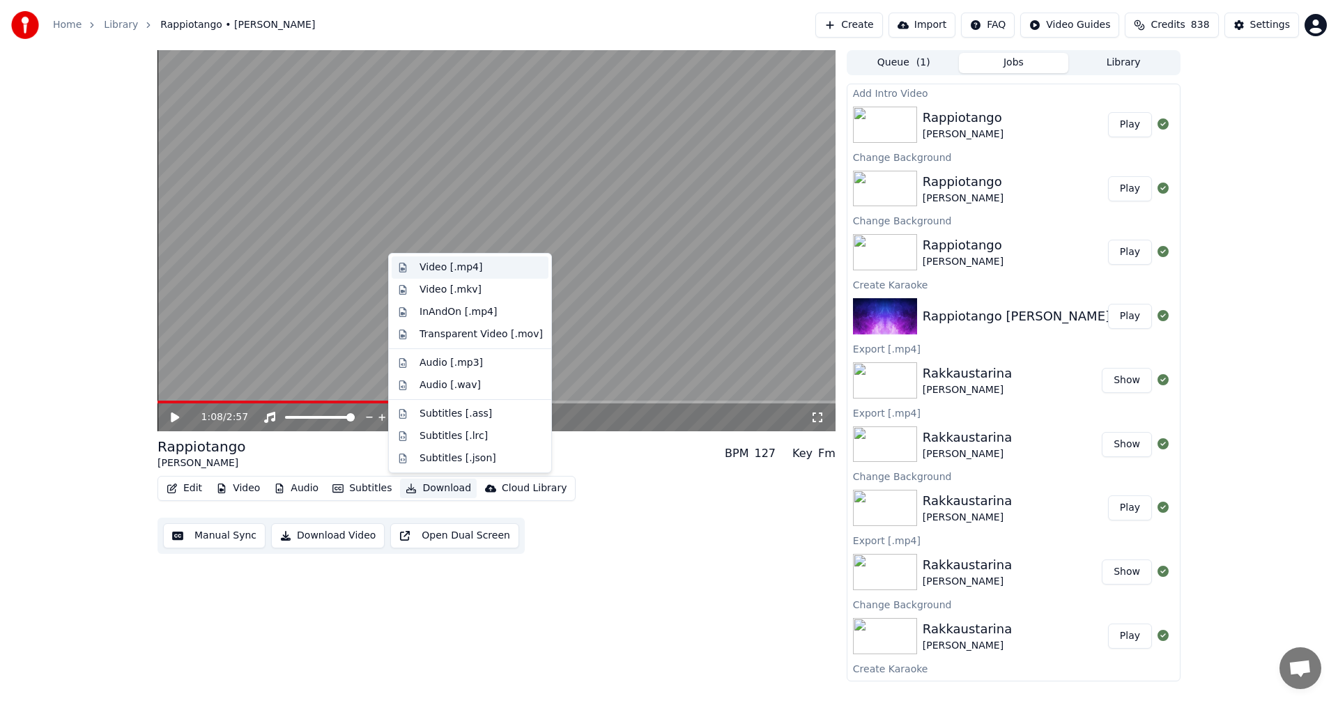
click at [455, 270] on div "Video [.mp4]" at bounding box center [450, 268] width 63 height 14
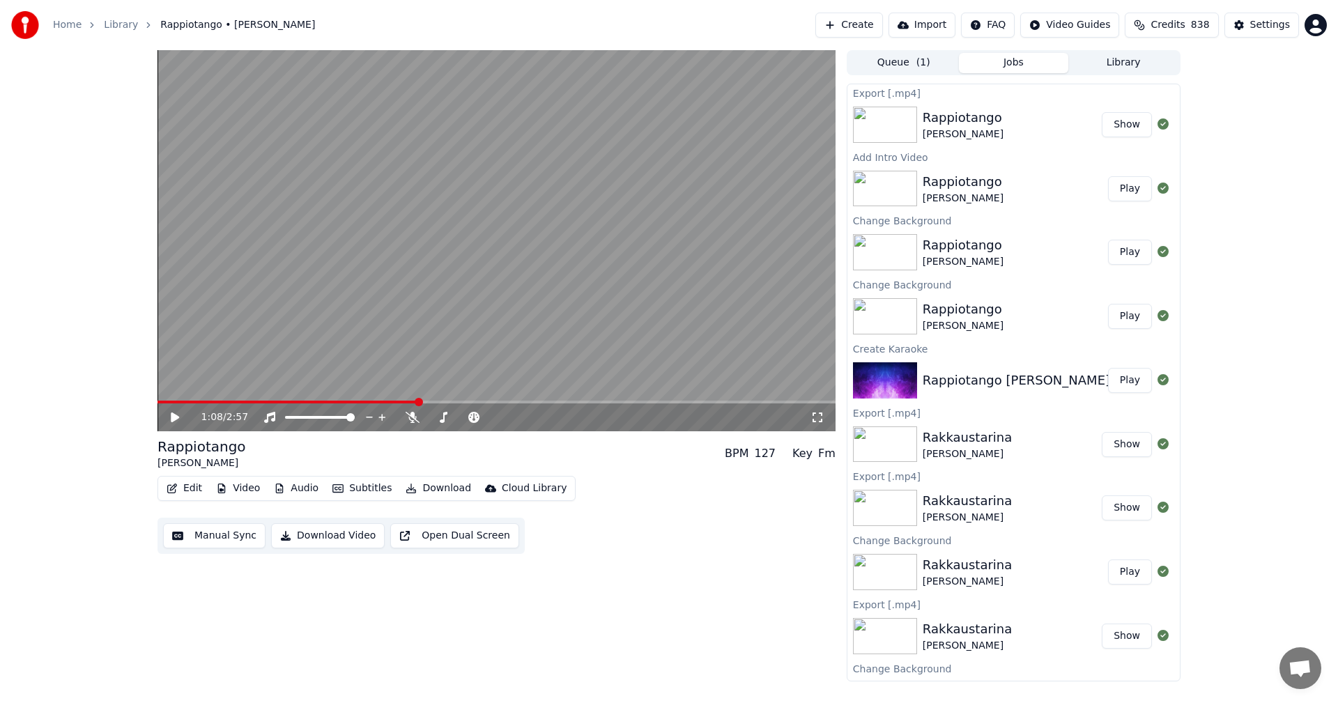
click at [65, 29] on link "Home" at bounding box center [67, 25] width 29 height 14
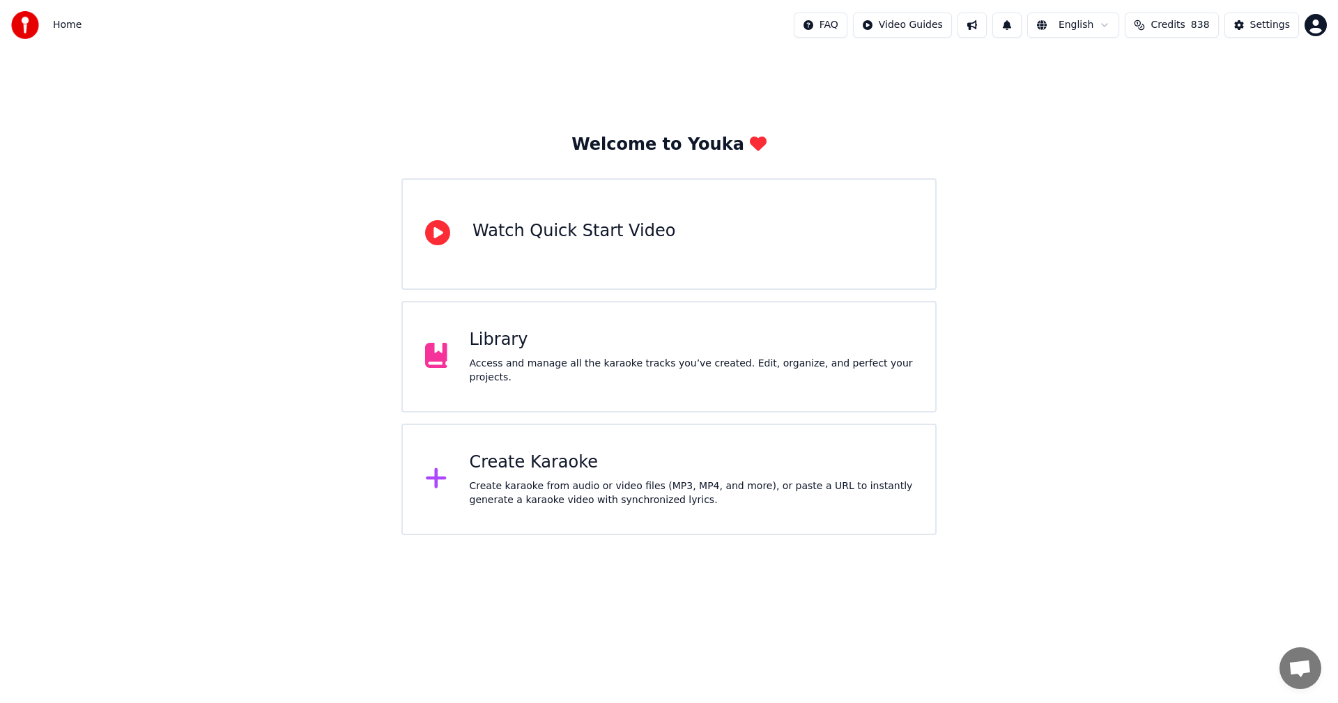
click at [531, 460] on div "Create Karaoke" at bounding box center [692, 462] width 444 height 22
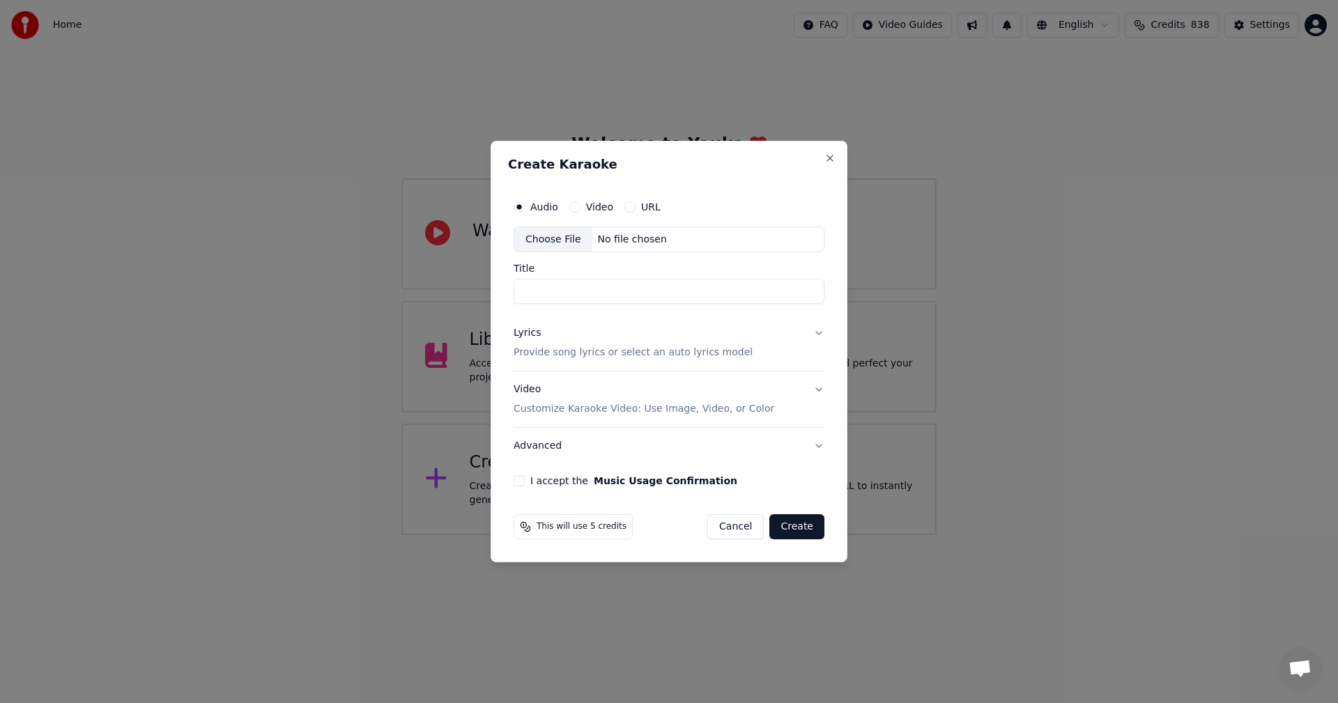
click at [557, 235] on div "Choose File" at bounding box center [553, 239] width 78 height 25
type input "**********"
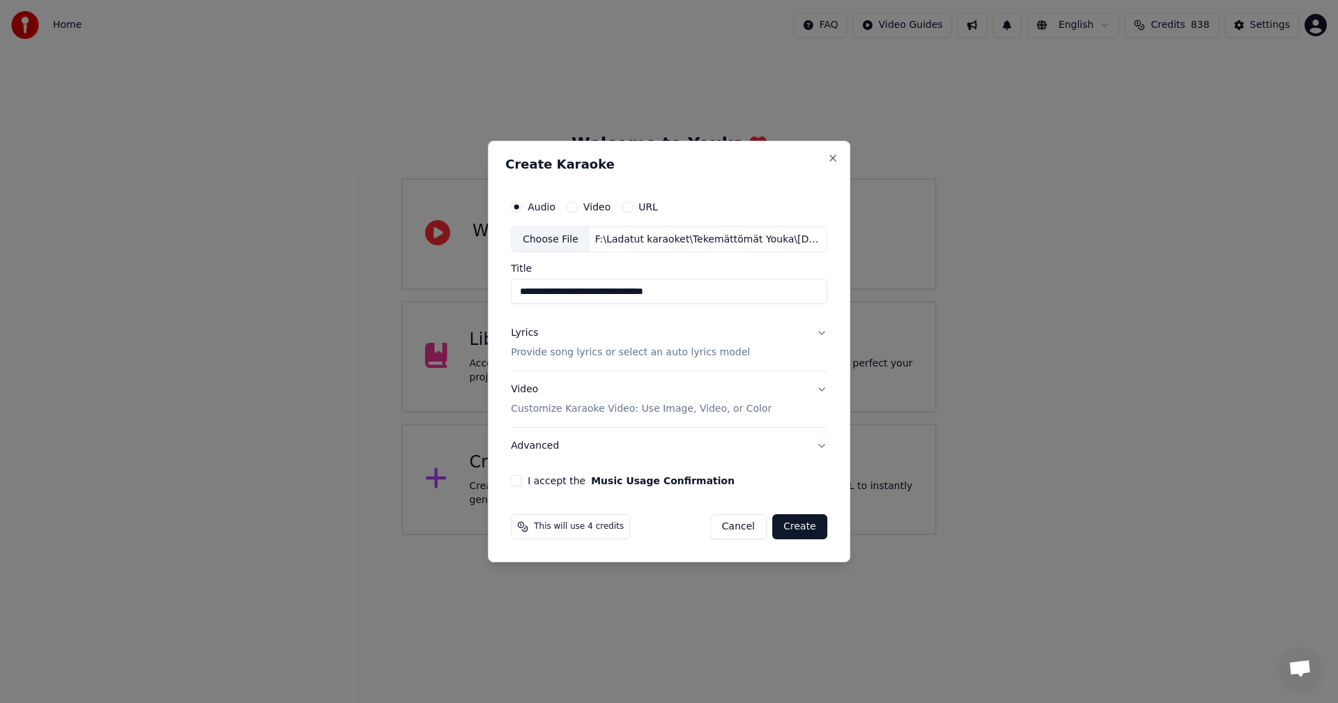
click at [520, 482] on button "I accept the Music Usage Confirmation" at bounding box center [516, 480] width 11 height 11
click at [816, 332] on button "Lyrics Provide song lyrics or select an auto lyrics model" at bounding box center [669, 344] width 316 height 56
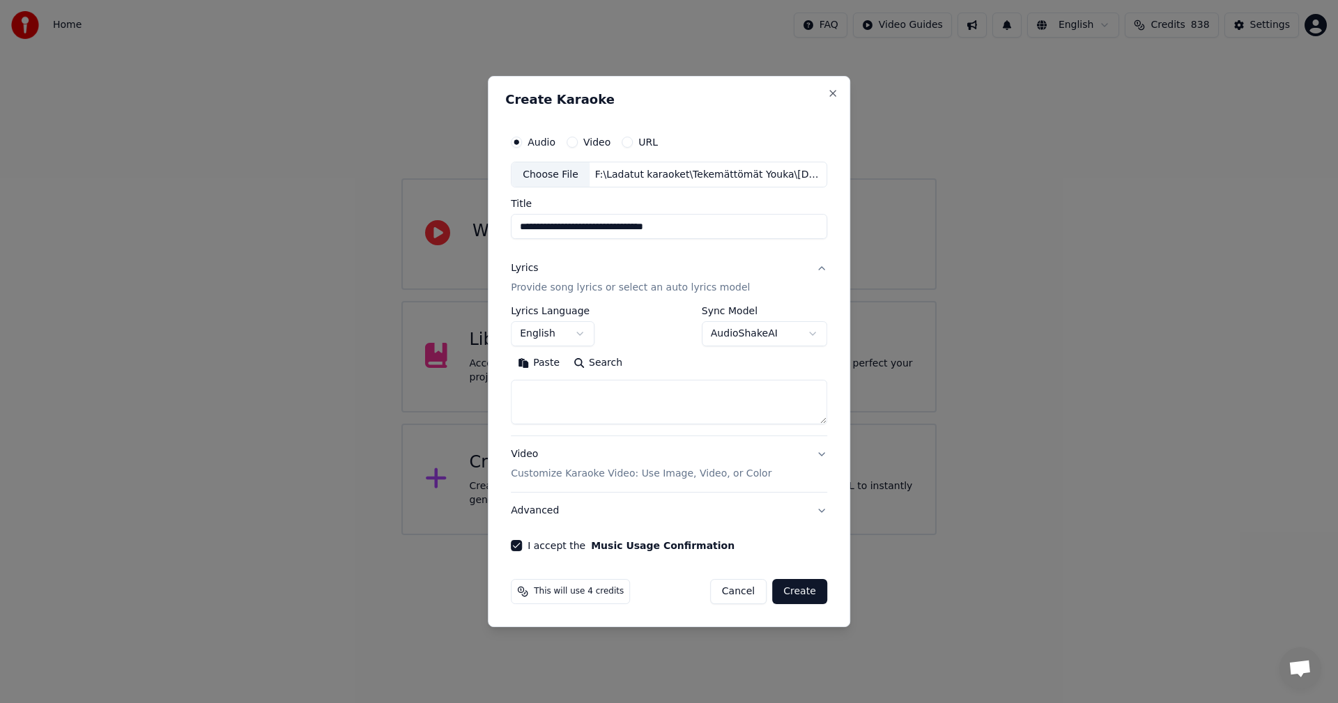
click at [548, 364] on button "Paste" at bounding box center [539, 364] width 56 height 22
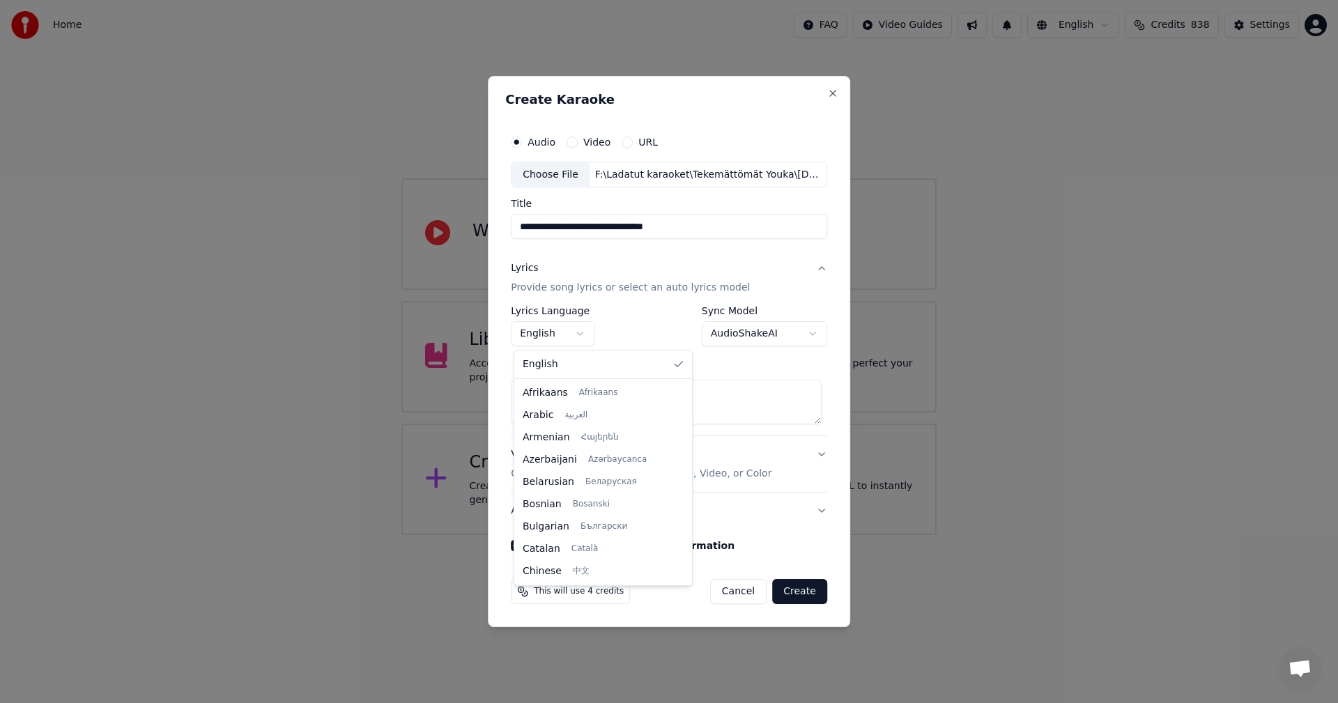
click at [588, 334] on body "**********" at bounding box center [669, 267] width 1338 height 535
type textarea "**********"
select select "**"
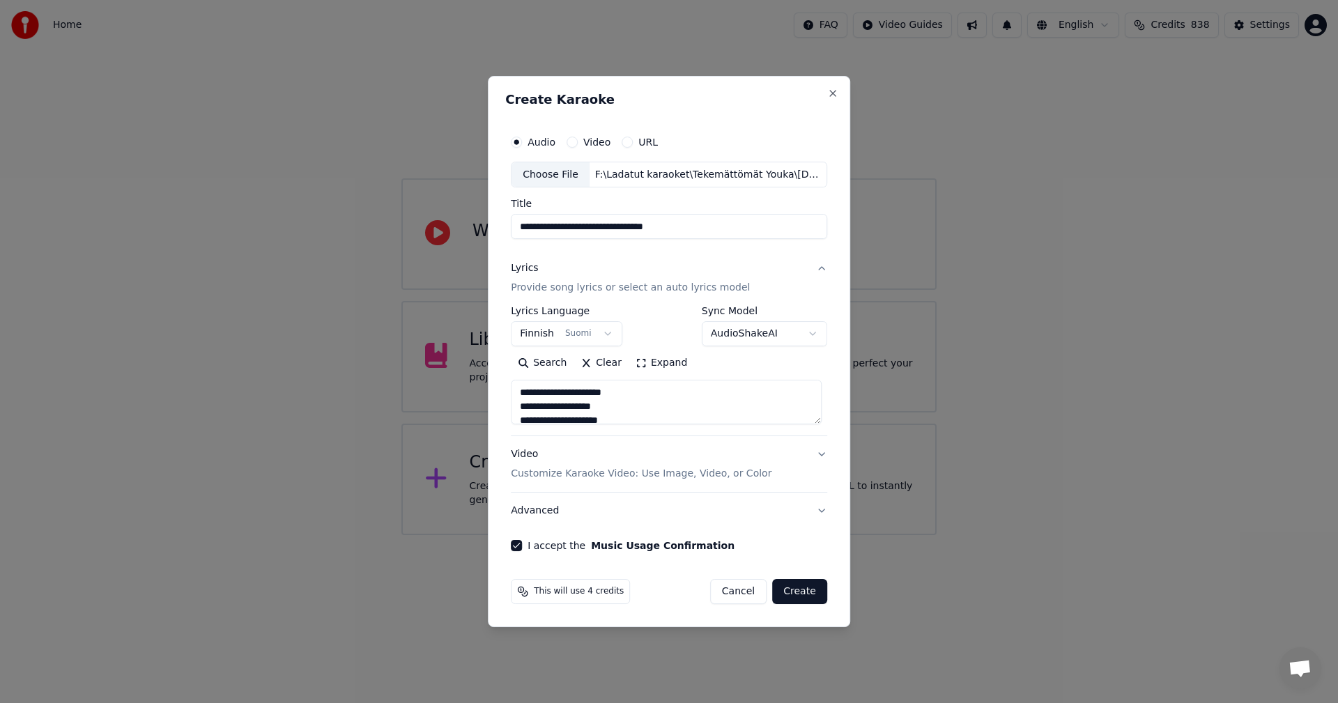
click at [807, 590] on button "Create" at bounding box center [799, 591] width 55 height 25
type textarea "**********"
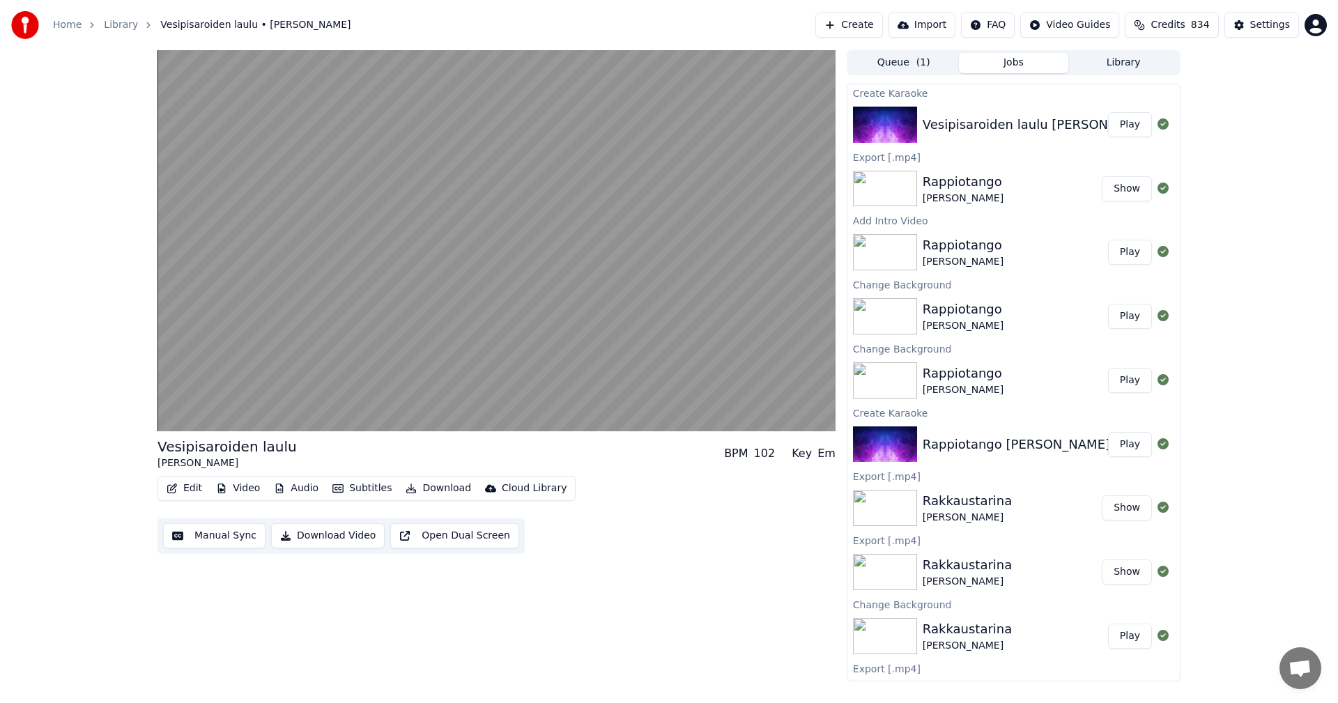
click at [248, 488] on button "Video" at bounding box center [237, 489] width 55 height 20
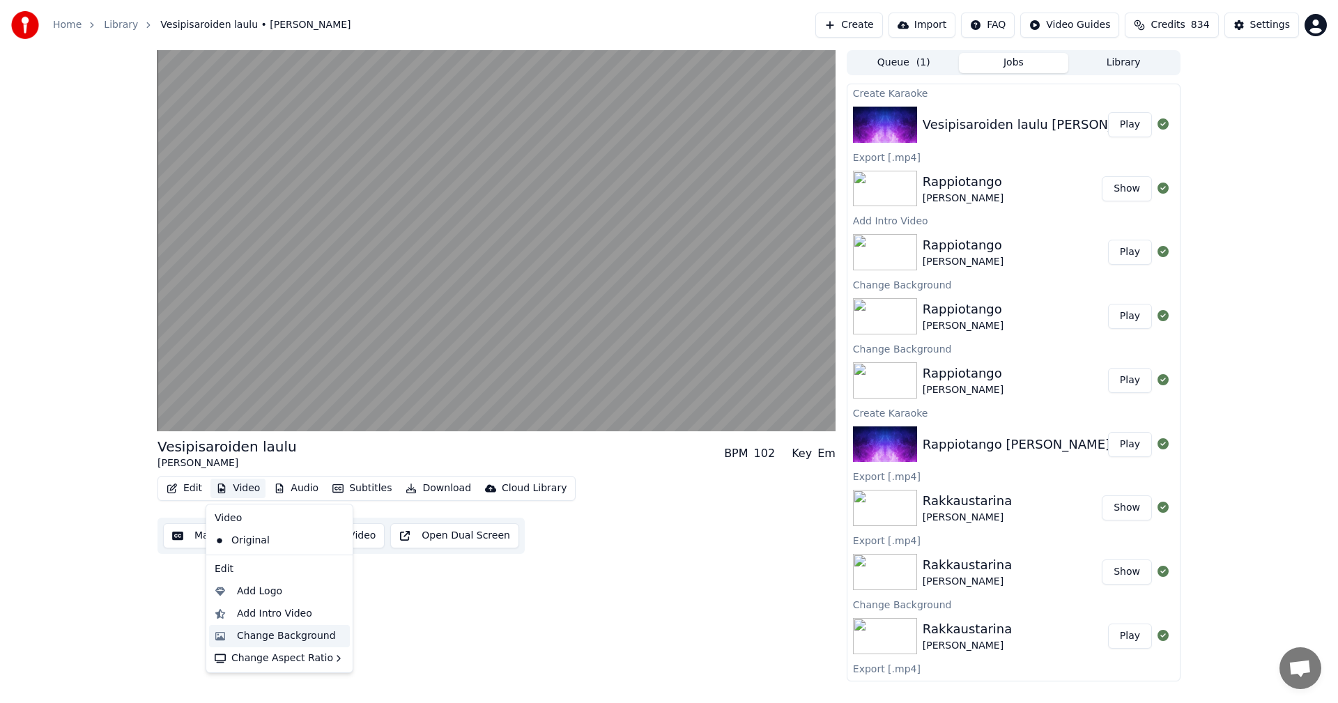
click at [268, 635] on div "Change Background" at bounding box center [286, 636] width 99 height 14
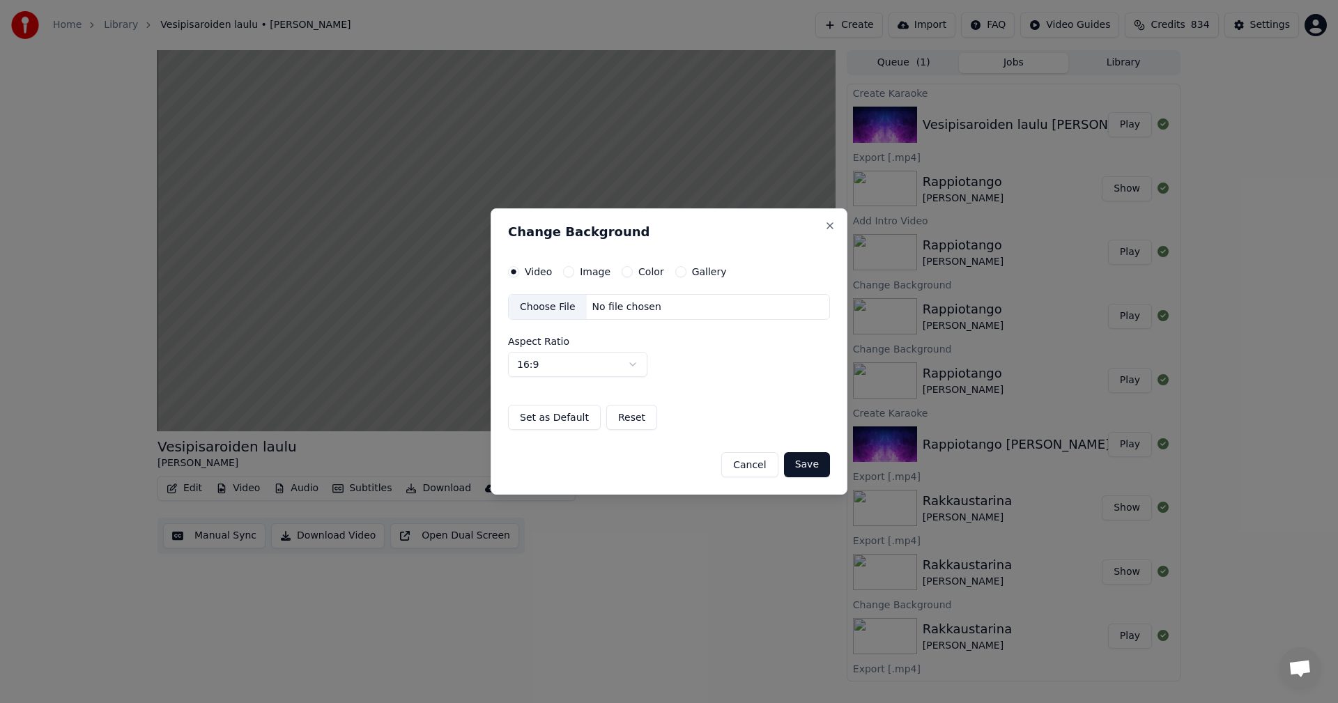
click at [568, 272] on button "Image" at bounding box center [568, 271] width 11 height 11
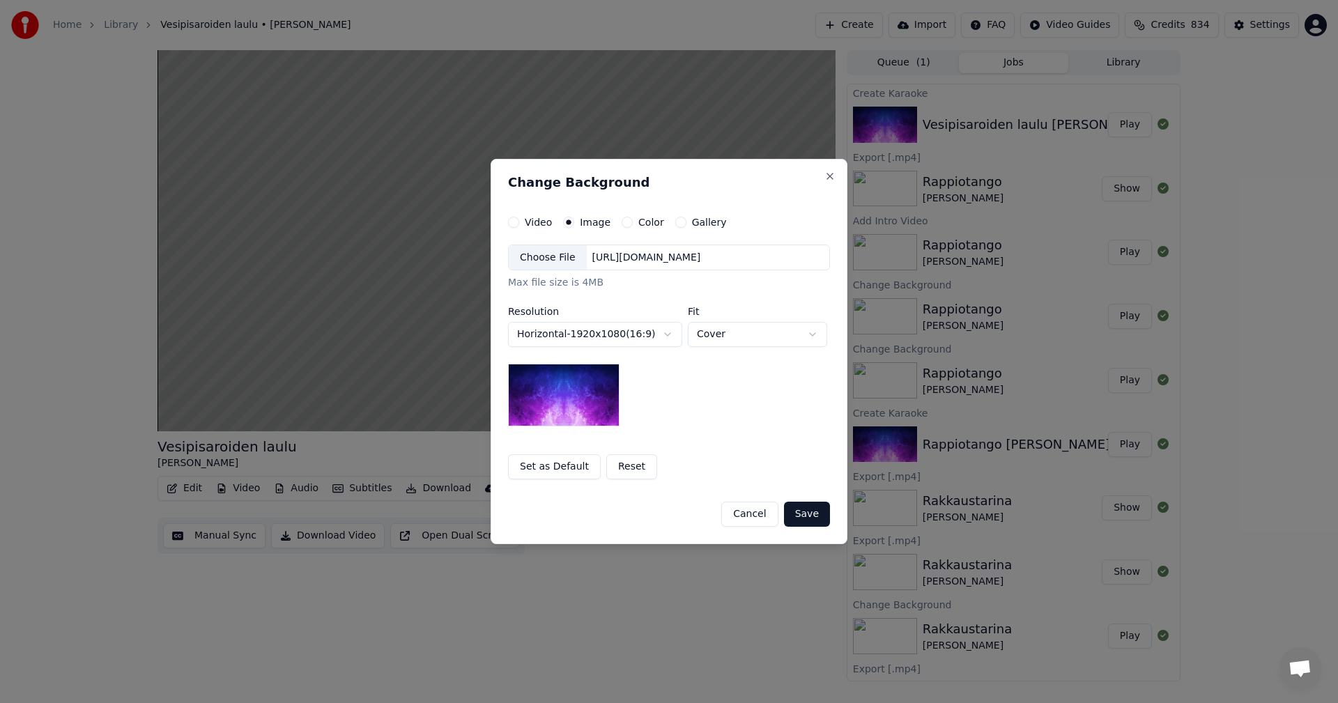
click at [564, 258] on div "Choose File" at bounding box center [548, 257] width 78 height 25
click at [806, 516] on button "Save" at bounding box center [807, 514] width 46 height 25
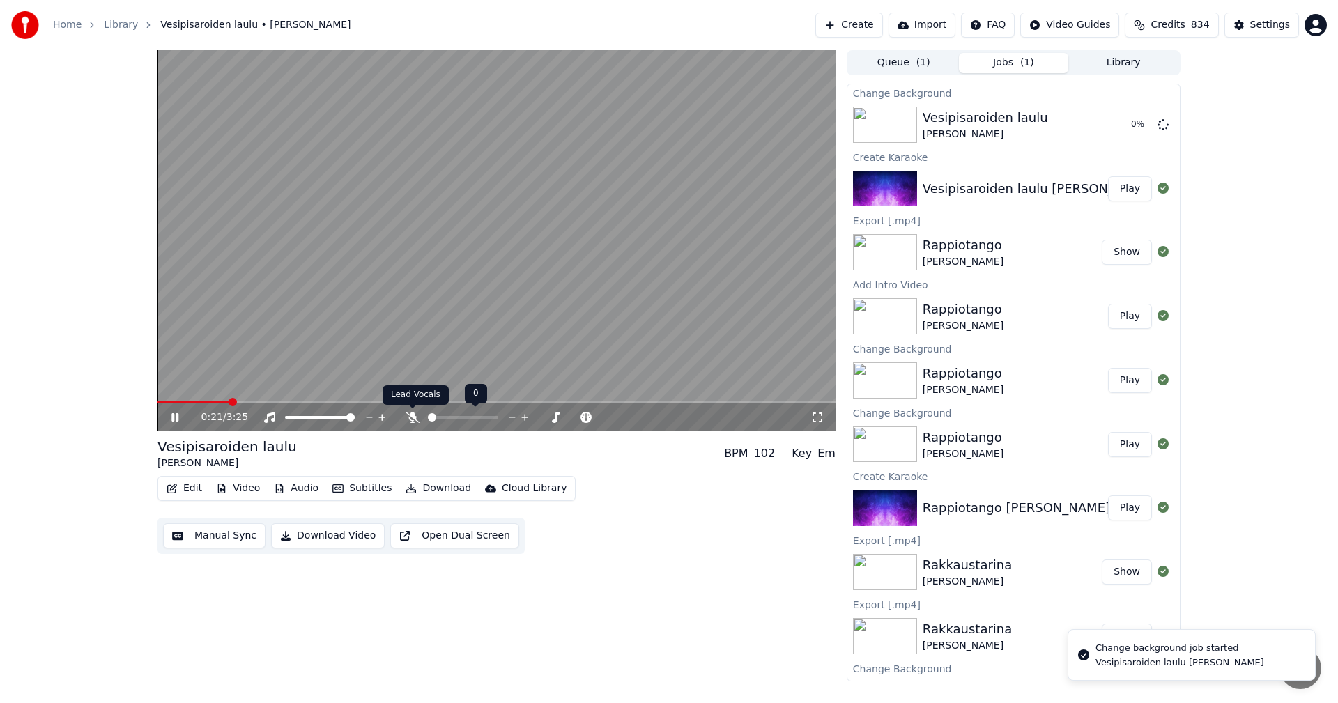
click at [413, 414] on icon at bounding box center [412, 417] width 14 height 11
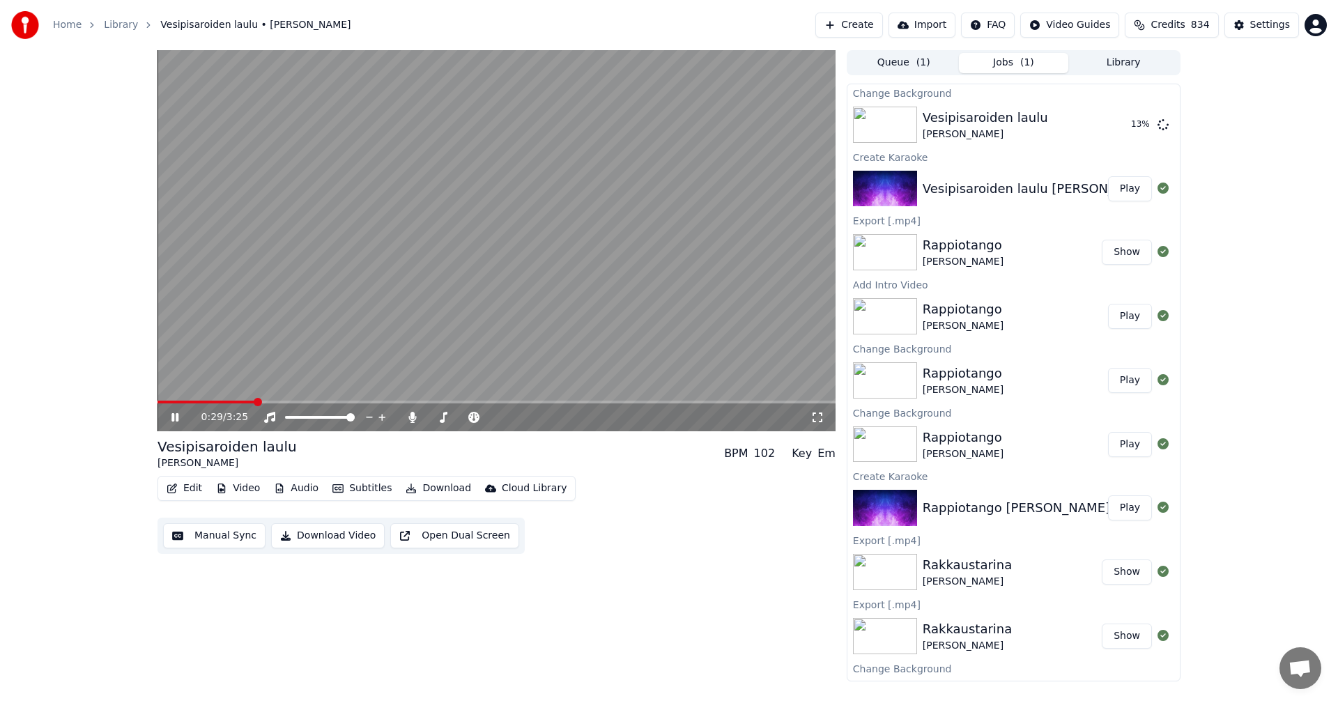
click at [178, 417] on icon at bounding box center [174, 417] width 7 height 8
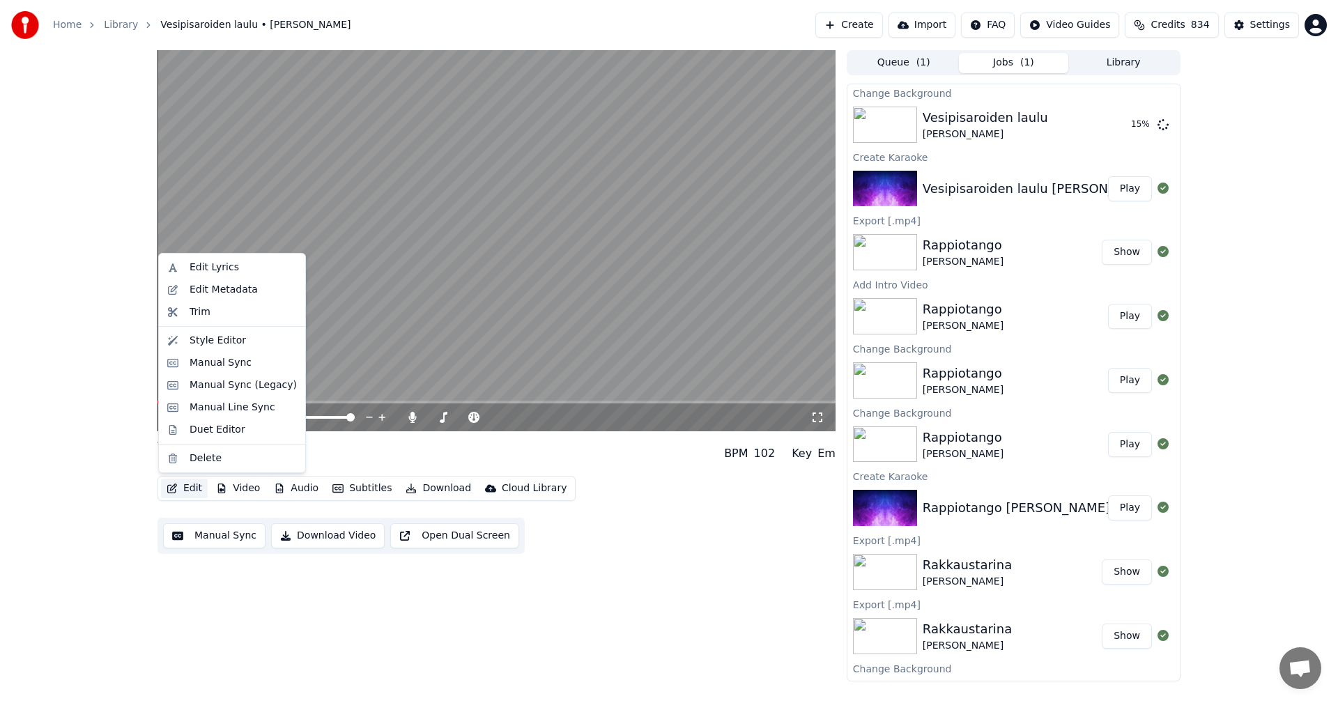
click at [200, 490] on button "Edit" at bounding box center [184, 489] width 47 height 20
click at [248, 389] on div "Manual Sync (Legacy)" at bounding box center [242, 385] width 107 height 14
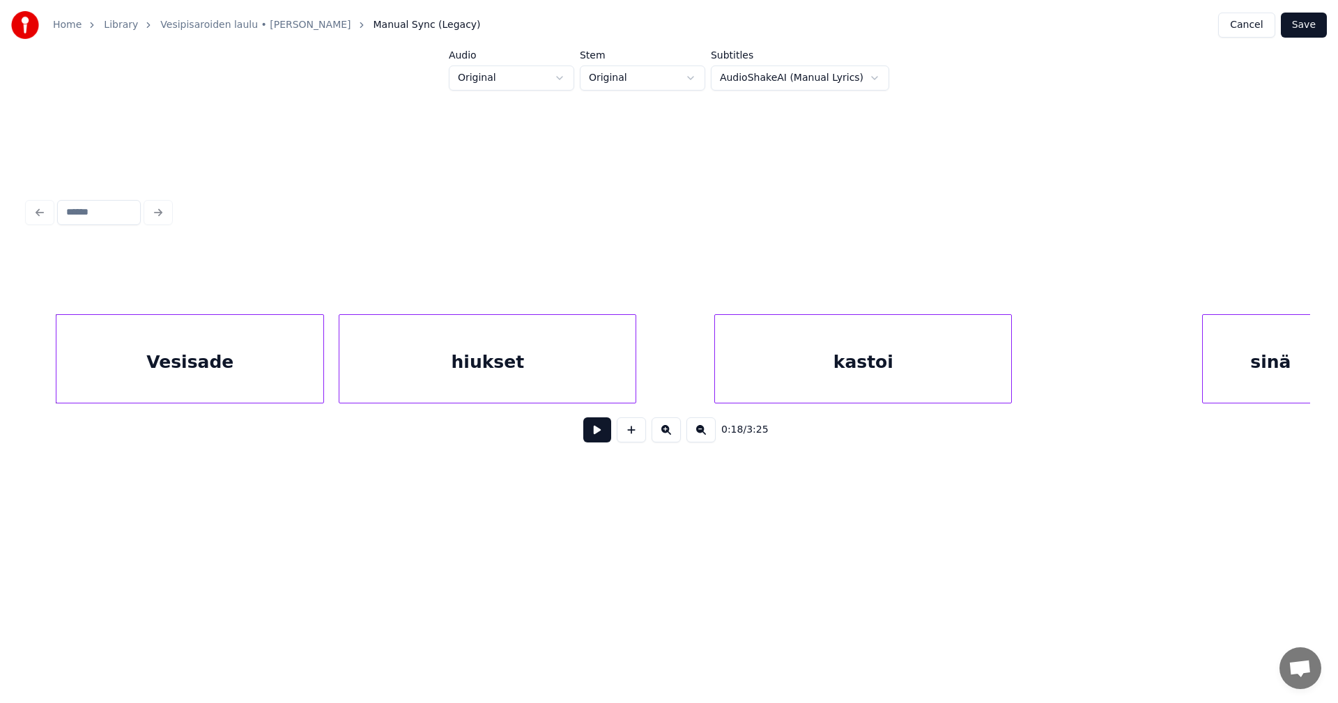
scroll to position [0, 4362]
click at [171, 363] on div "Vesisade" at bounding box center [212, 362] width 267 height 95
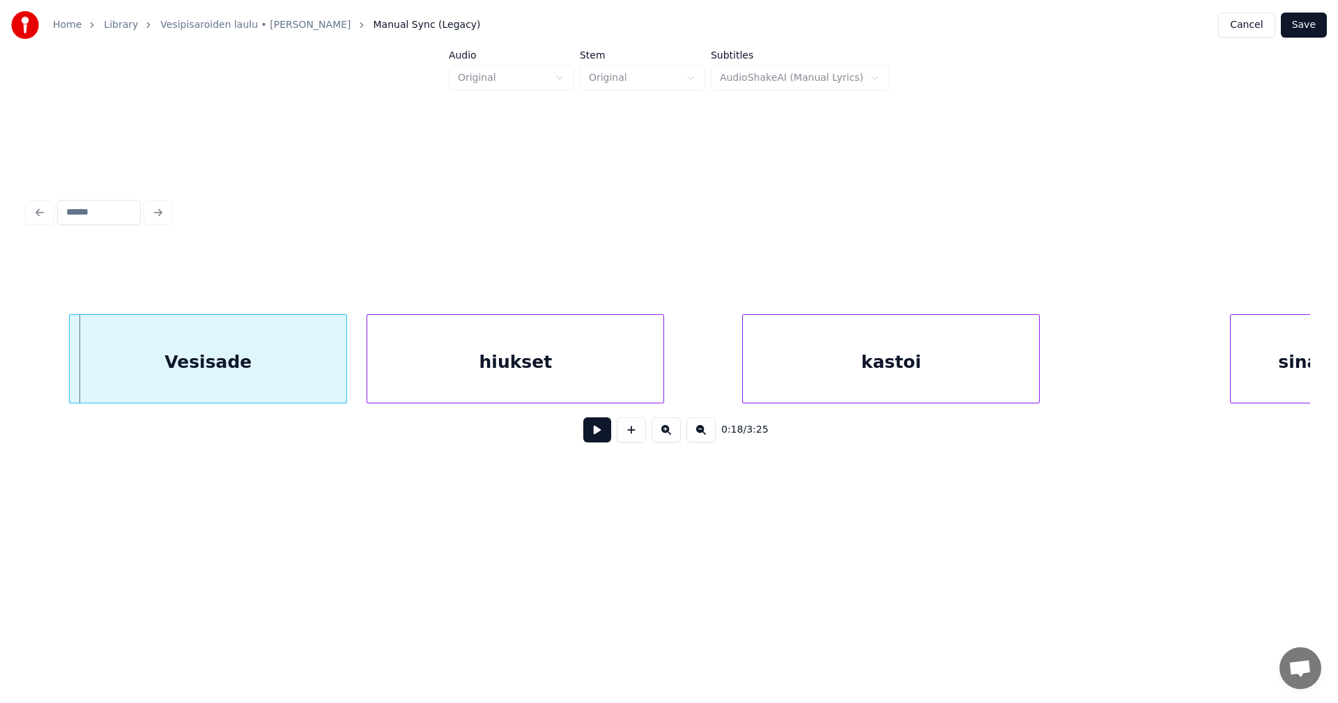
click at [72, 376] on div at bounding box center [72, 359] width 4 height 88
click at [595, 438] on button at bounding box center [597, 429] width 28 height 25
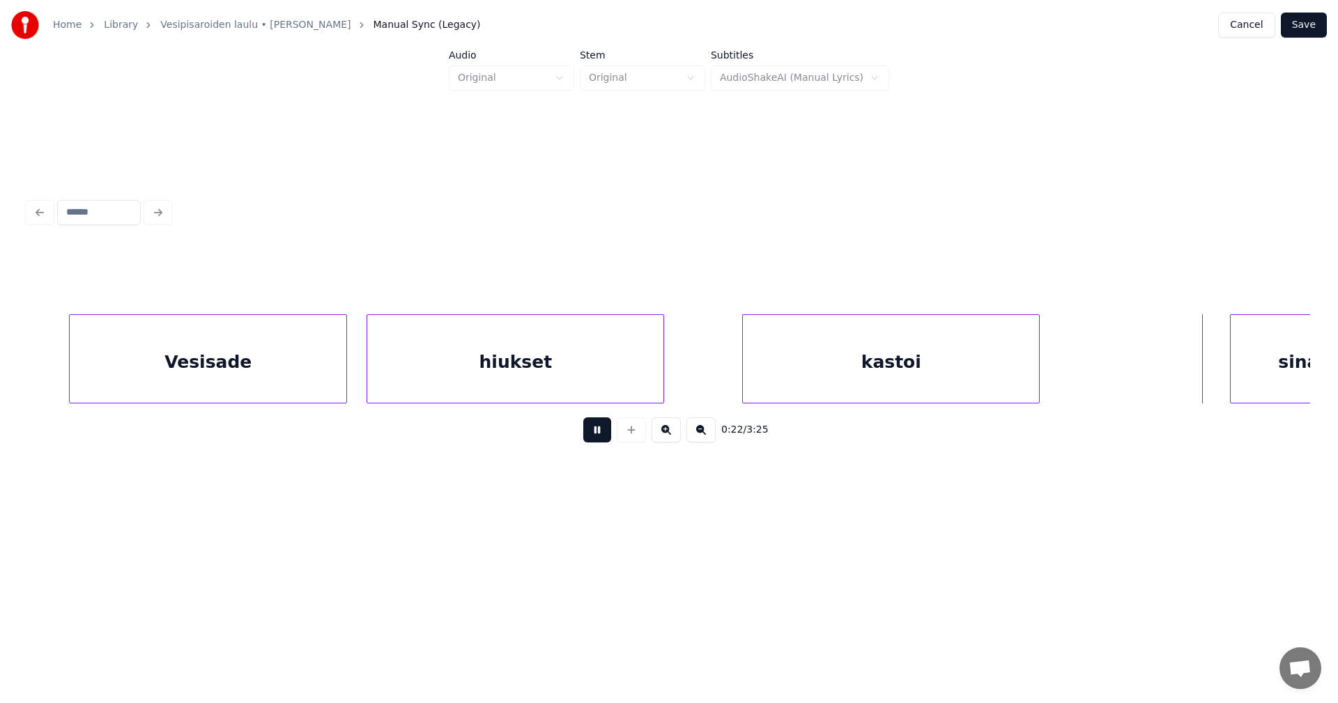
click at [595, 435] on button at bounding box center [597, 429] width 28 height 25
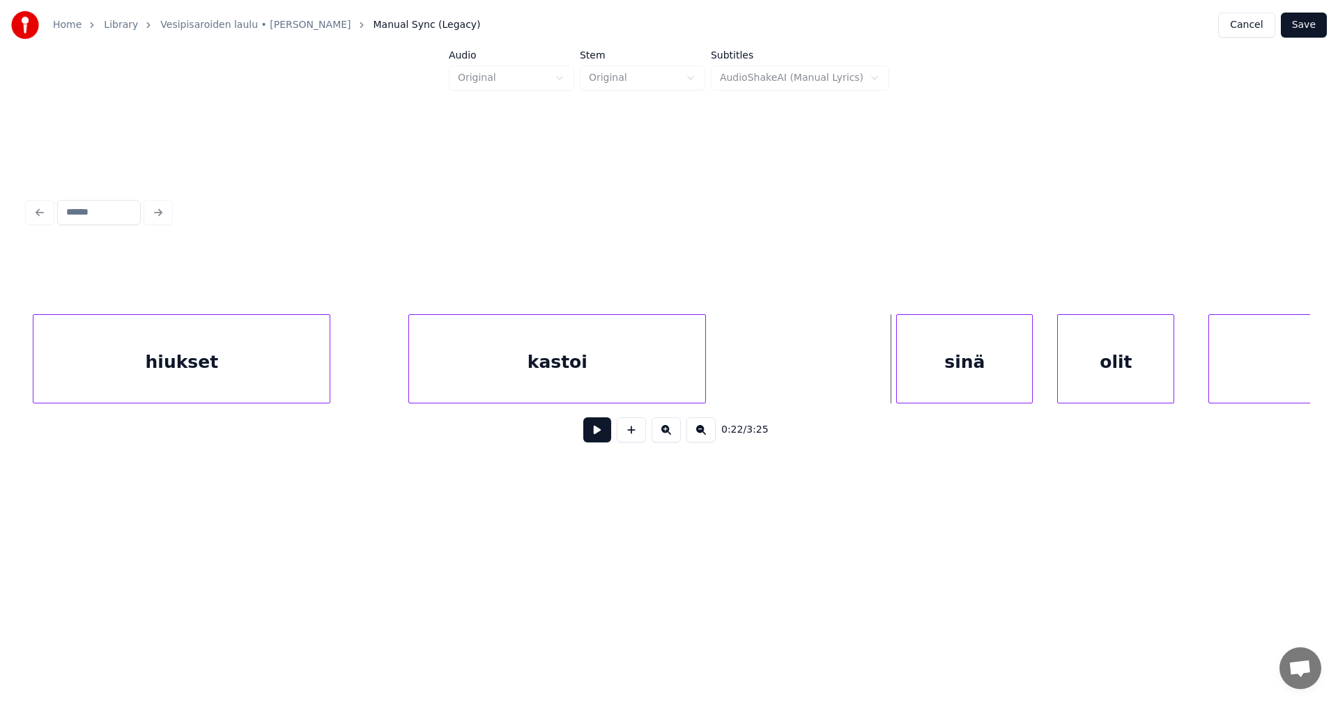
scroll to position [0, 4697]
click at [871, 385] on div at bounding box center [872, 359] width 4 height 88
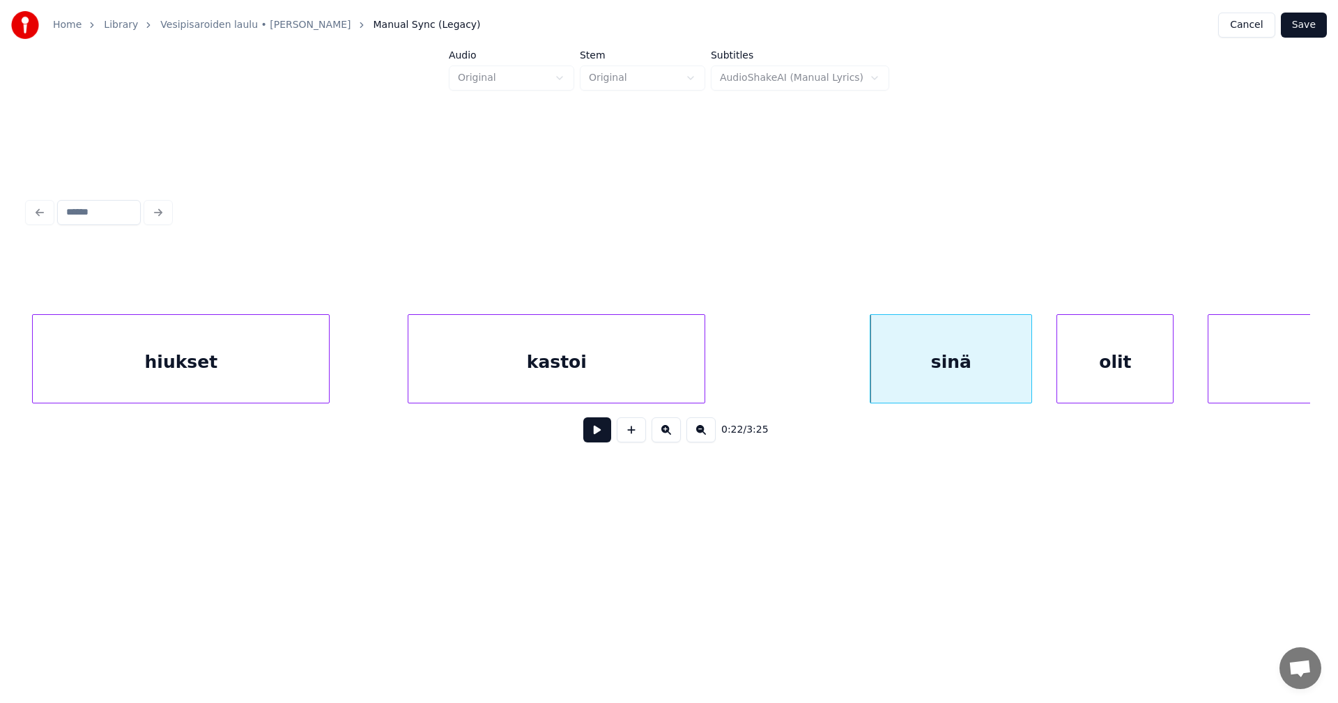
click at [589, 436] on button at bounding box center [597, 429] width 28 height 25
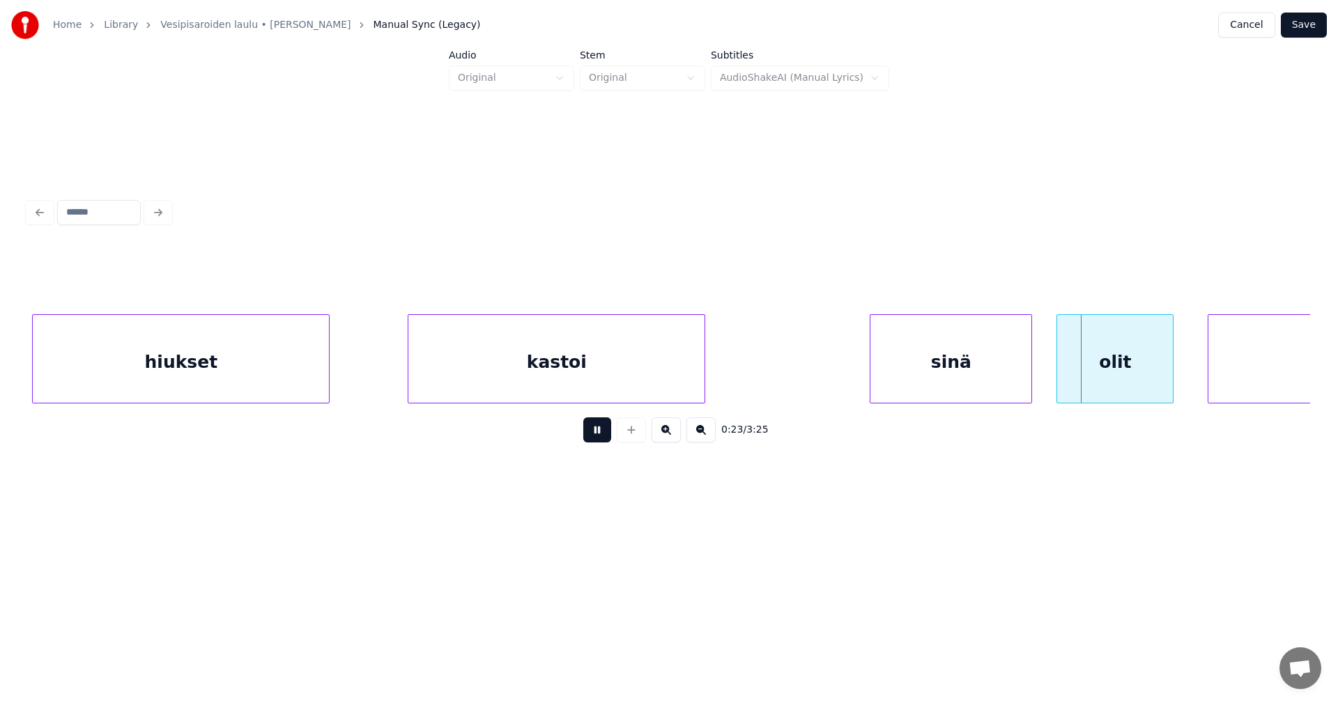
drag, startPoint x: 590, startPoint y: 436, endPoint x: 944, endPoint y: 365, distance: 361.0
click at [591, 436] on button at bounding box center [597, 429] width 28 height 25
click at [1103, 362] on div "olit" at bounding box center [1105, 362] width 116 height 95
click at [599, 440] on button at bounding box center [597, 429] width 28 height 25
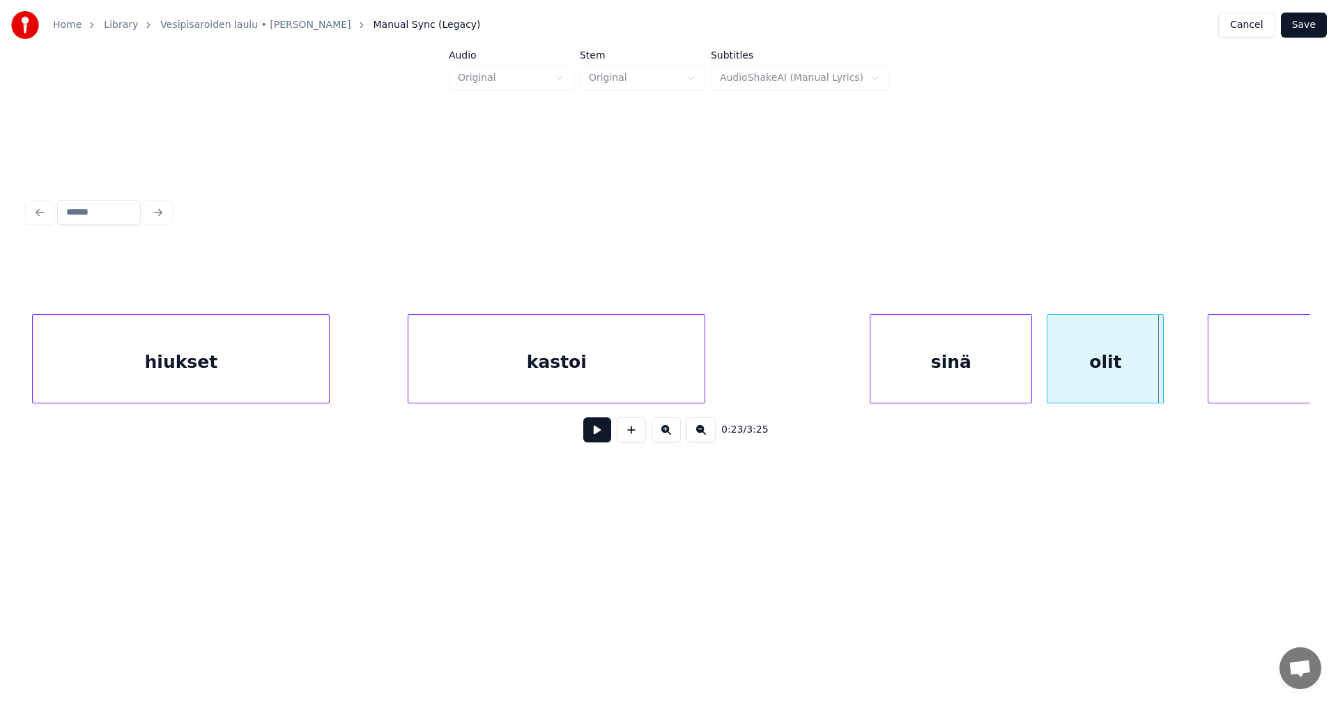
click at [1306, 20] on button "Save" at bounding box center [1303, 25] width 46 height 25
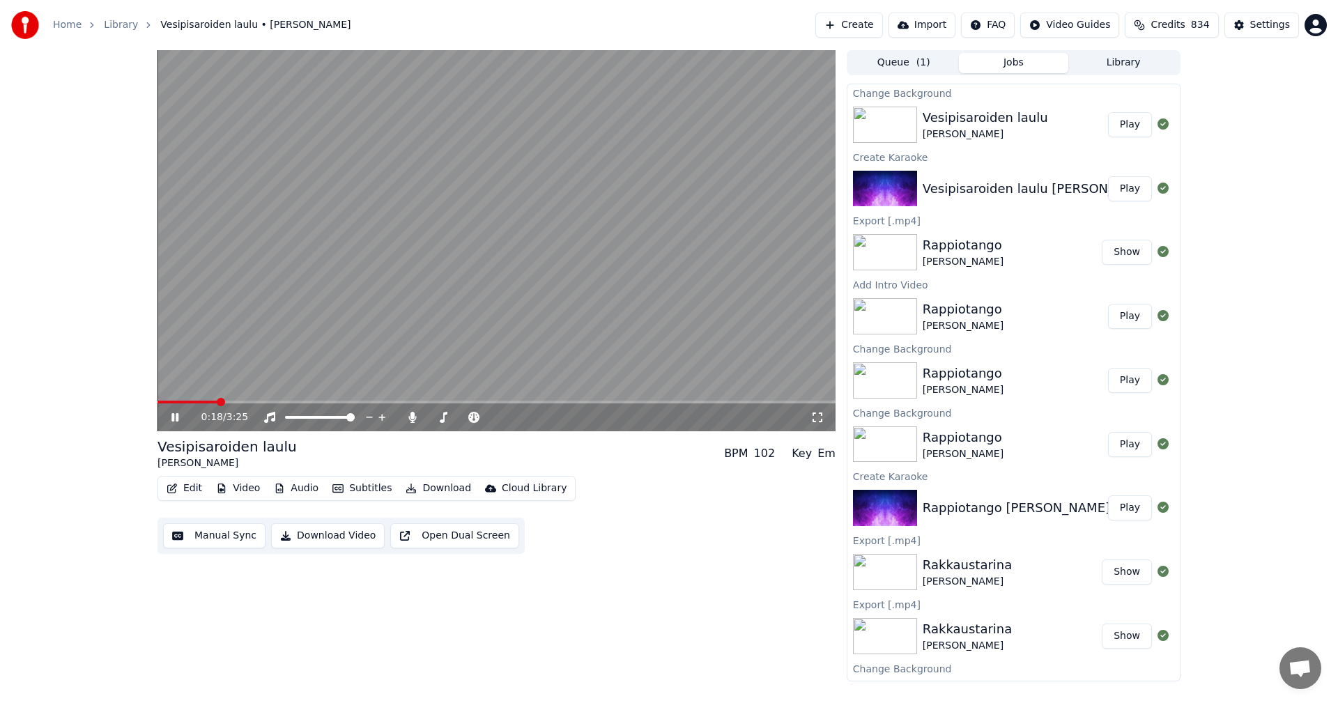
click at [1122, 130] on button "Play" at bounding box center [1130, 124] width 44 height 25
click at [819, 415] on icon at bounding box center [817, 417] width 14 height 11
click at [225, 401] on span at bounding box center [496, 402] width 678 height 3
click at [173, 419] on icon at bounding box center [174, 417] width 7 height 8
click at [252, 488] on button "Video" at bounding box center [237, 489] width 55 height 20
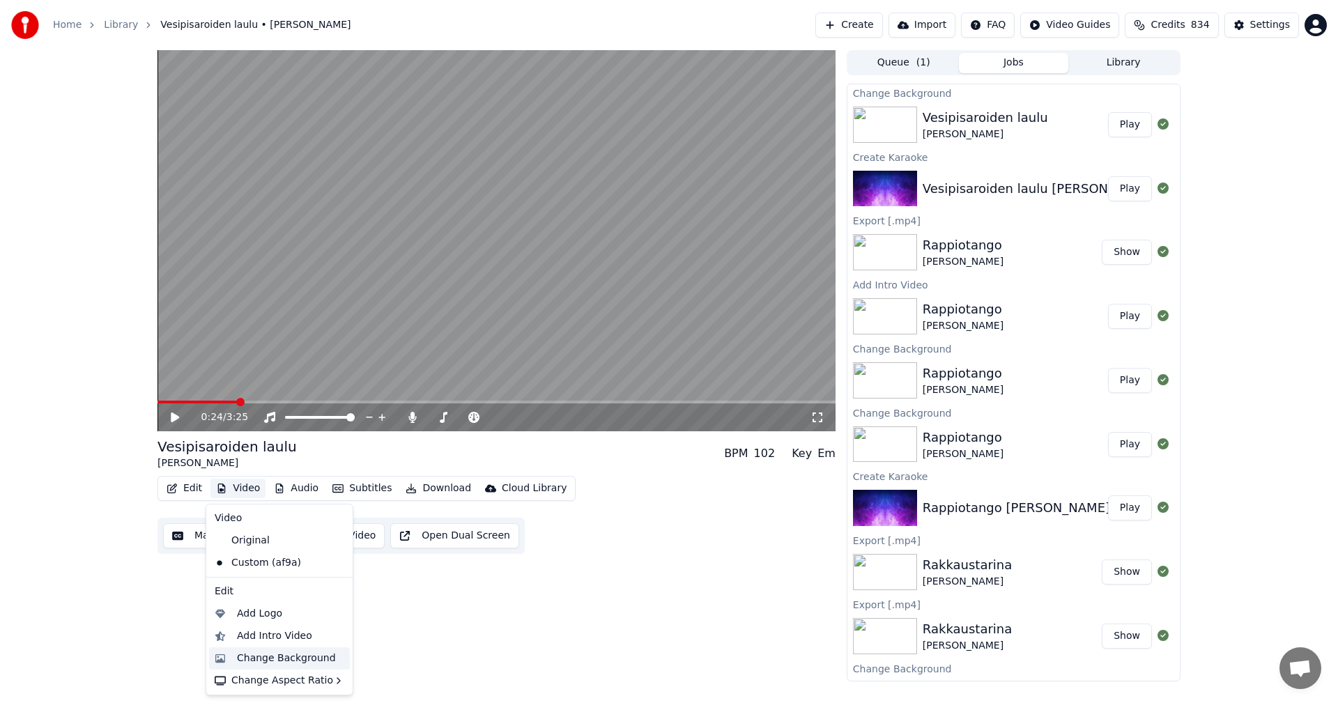
click at [277, 657] on div "Change Background" at bounding box center [286, 658] width 99 height 14
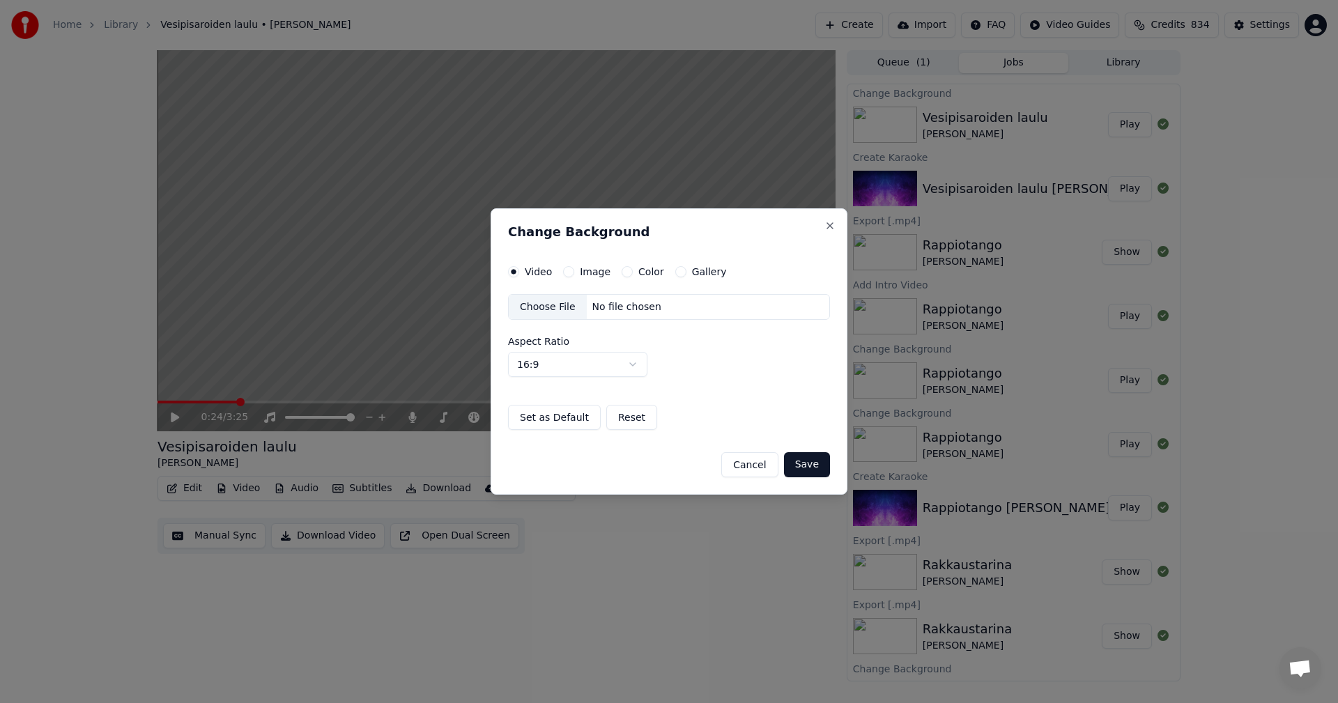
click at [570, 271] on button "Image" at bounding box center [568, 271] width 11 height 11
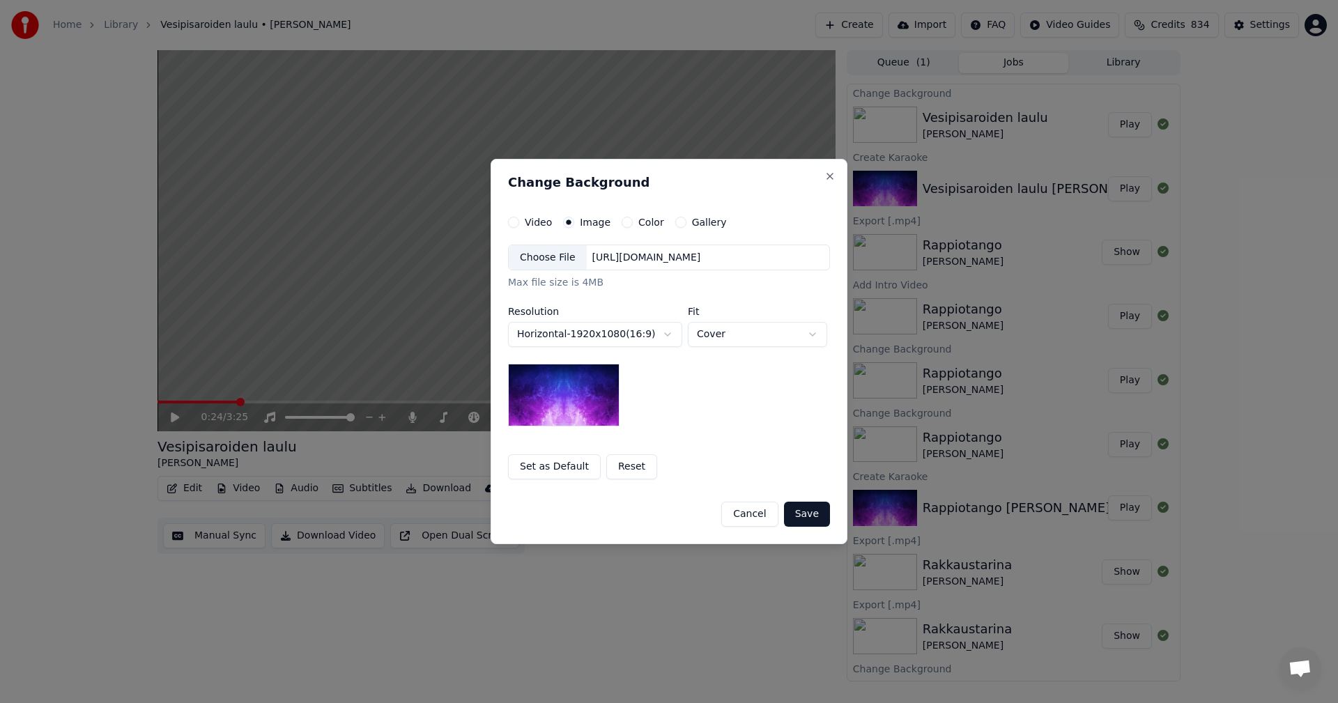
click at [555, 268] on div "Choose File" at bounding box center [548, 257] width 78 height 25
click at [807, 515] on button "Save" at bounding box center [807, 514] width 46 height 25
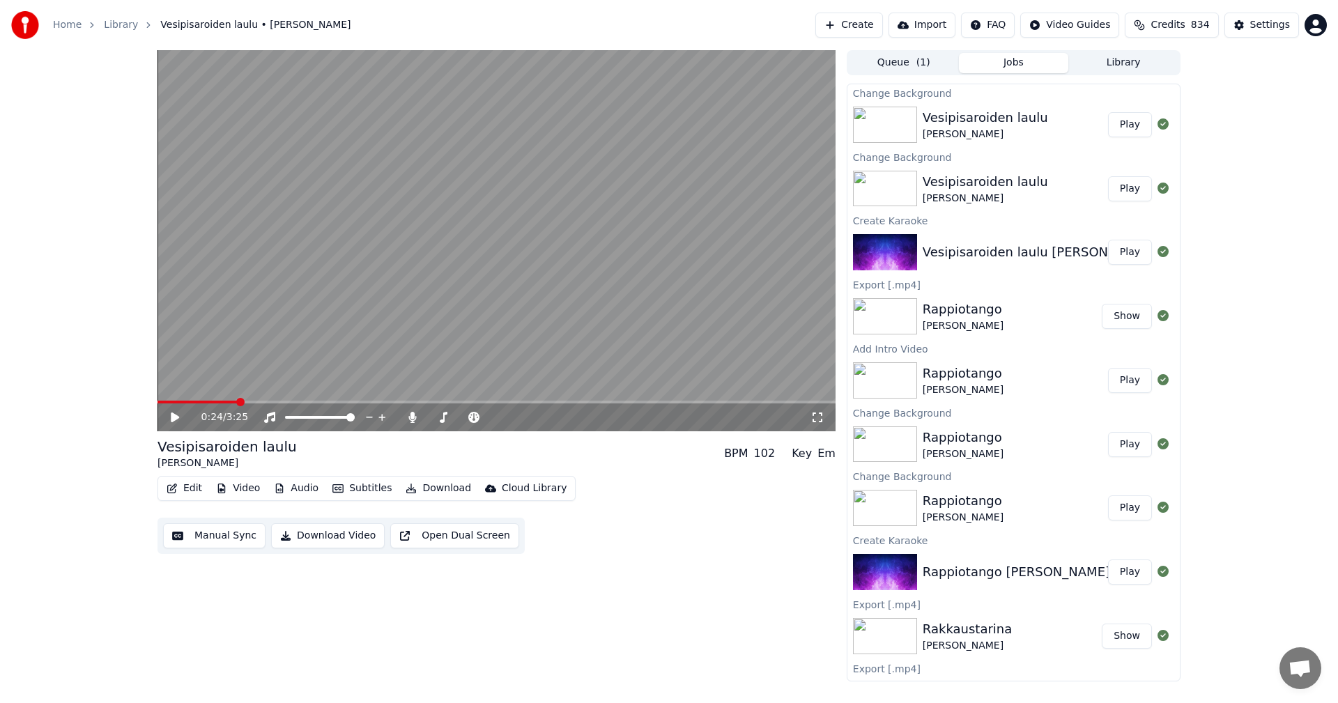
click at [1129, 124] on button "Play" at bounding box center [1130, 124] width 44 height 25
click at [173, 414] on icon at bounding box center [174, 417] width 7 height 8
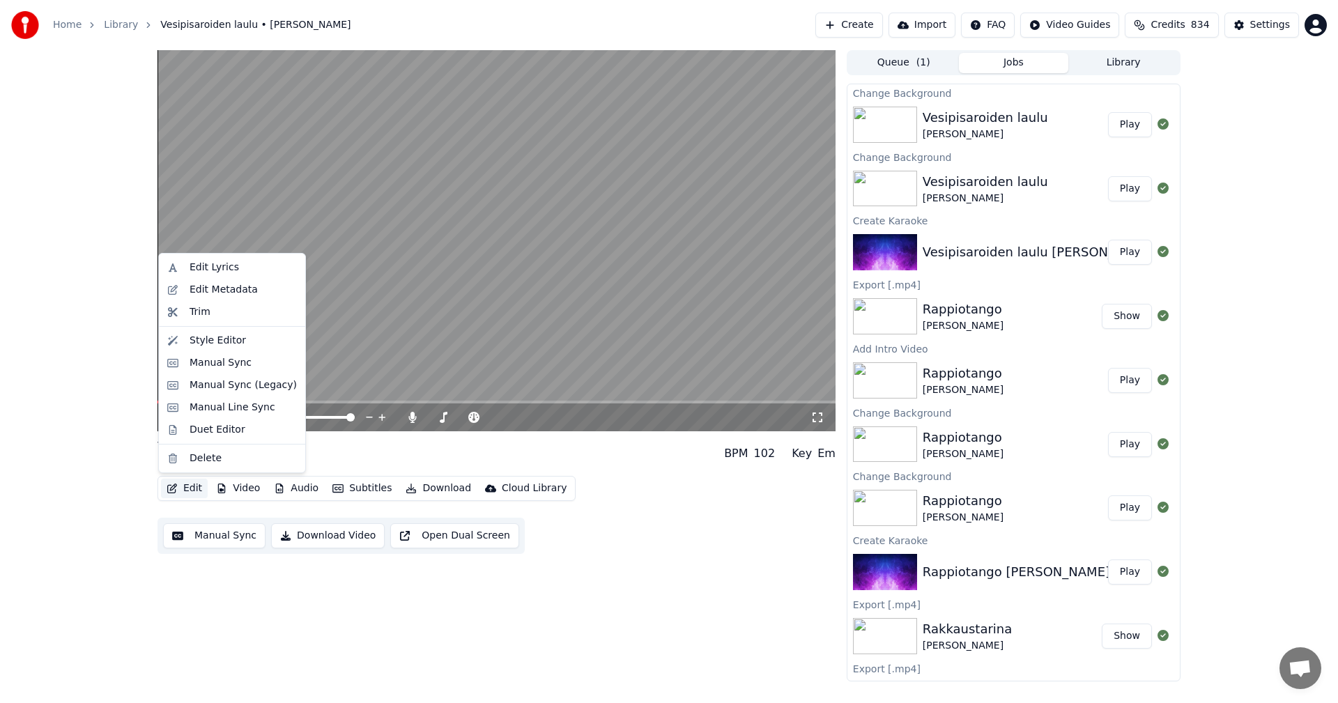
click at [198, 487] on button "Edit" at bounding box center [184, 489] width 47 height 20
click at [247, 391] on div "Manual Sync (Legacy)" at bounding box center [242, 385] width 107 height 14
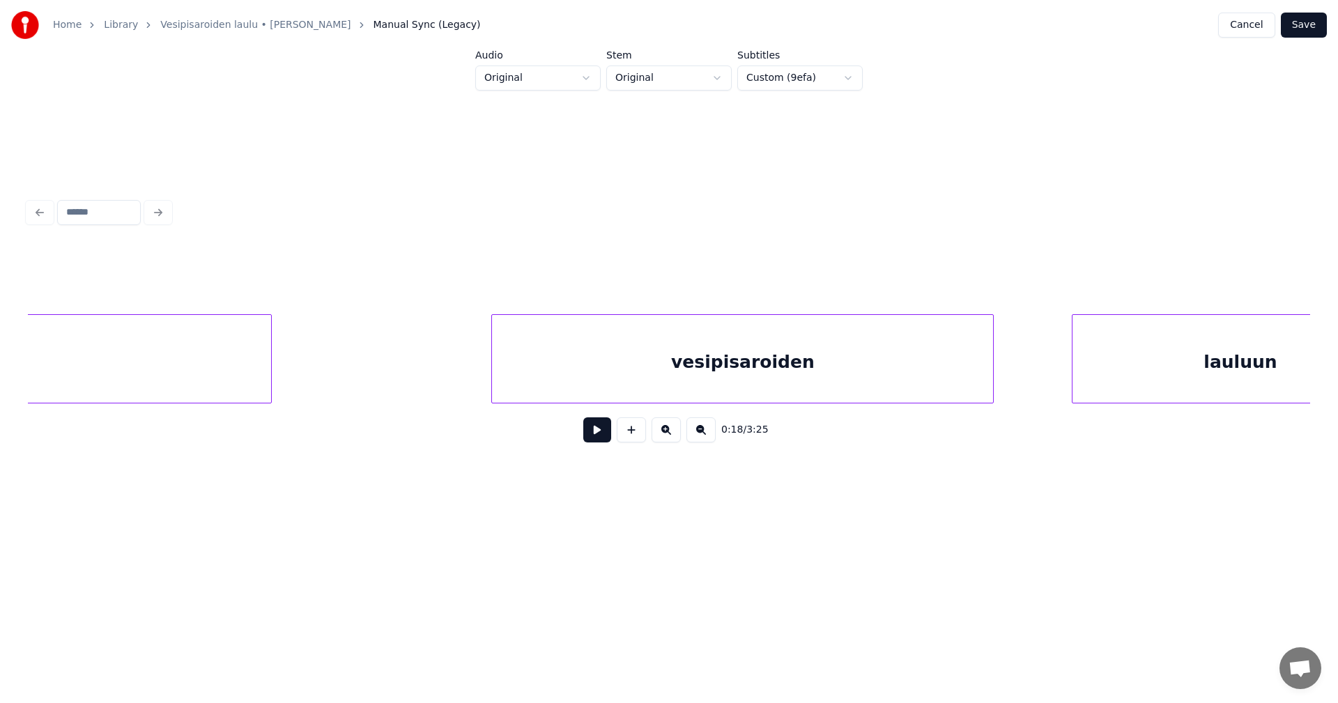
scroll to position [0, 6427]
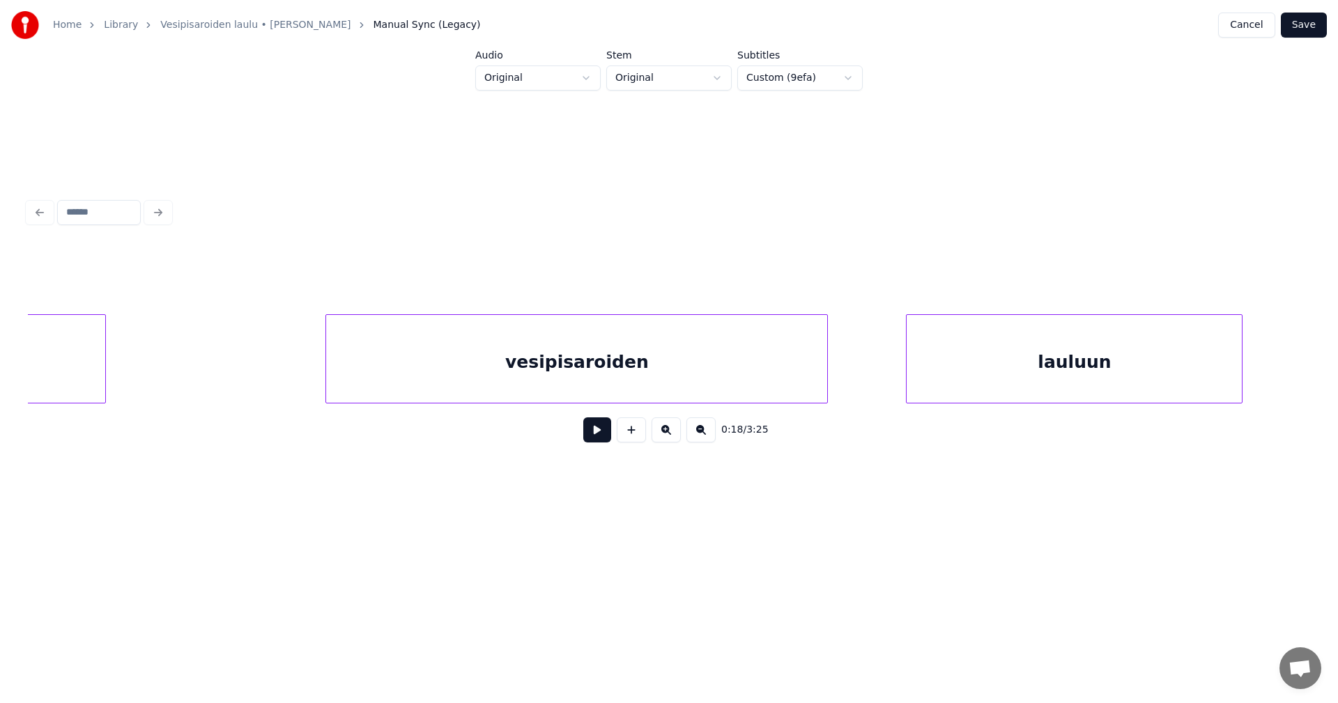
click at [597, 387] on div "vesipisaroiden" at bounding box center [576, 362] width 501 height 95
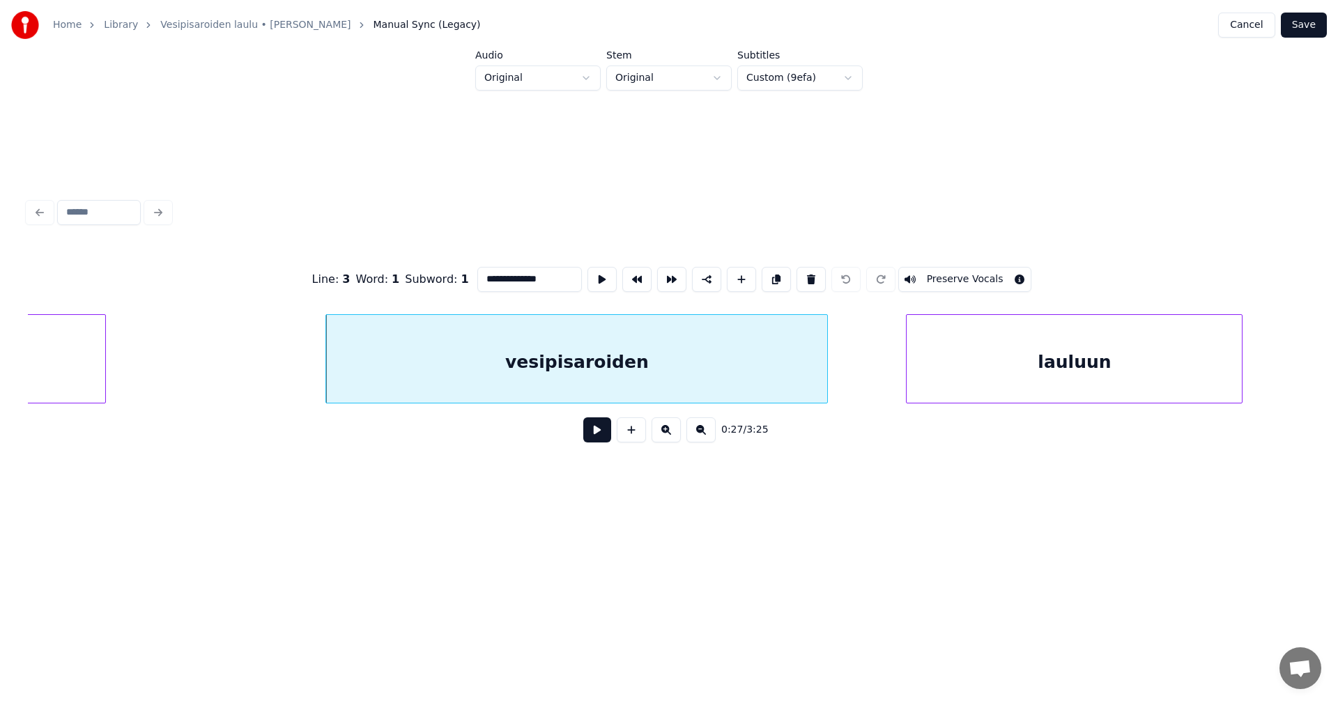
click at [591, 442] on button at bounding box center [597, 429] width 28 height 25
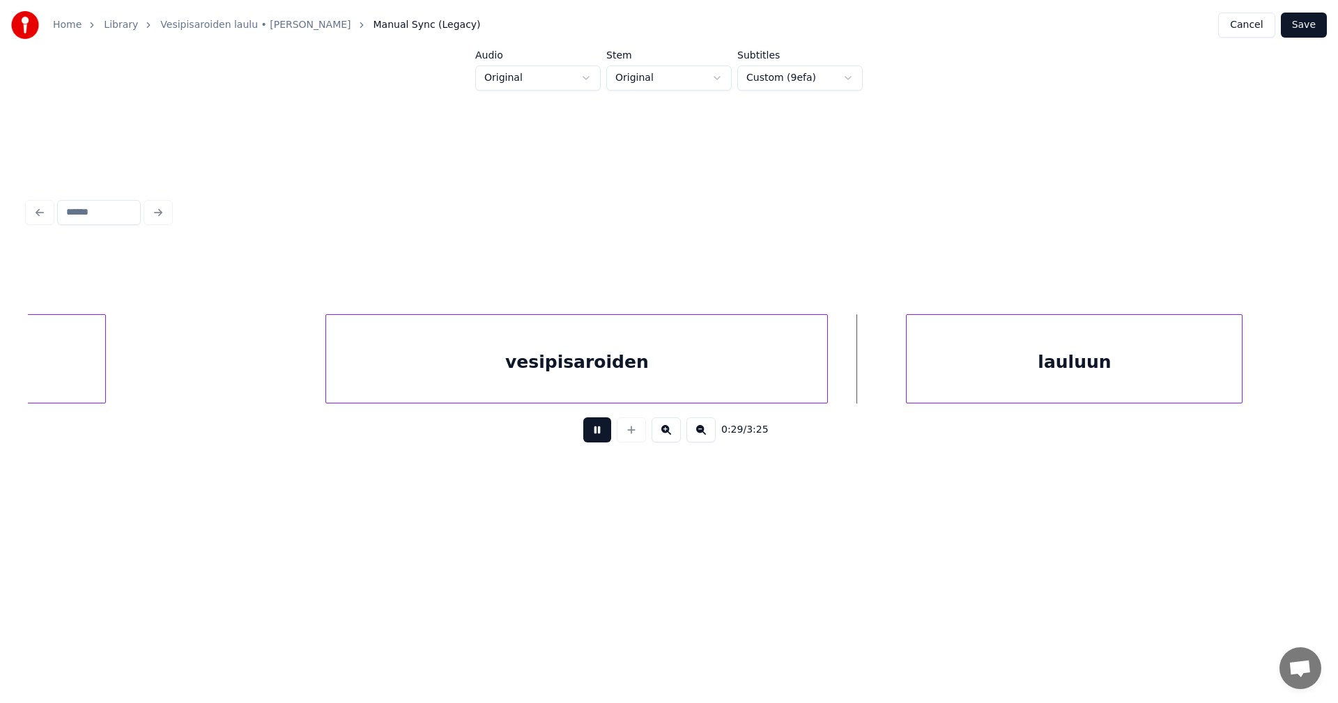
click at [597, 437] on button at bounding box center [597, 429] width 28 height 25
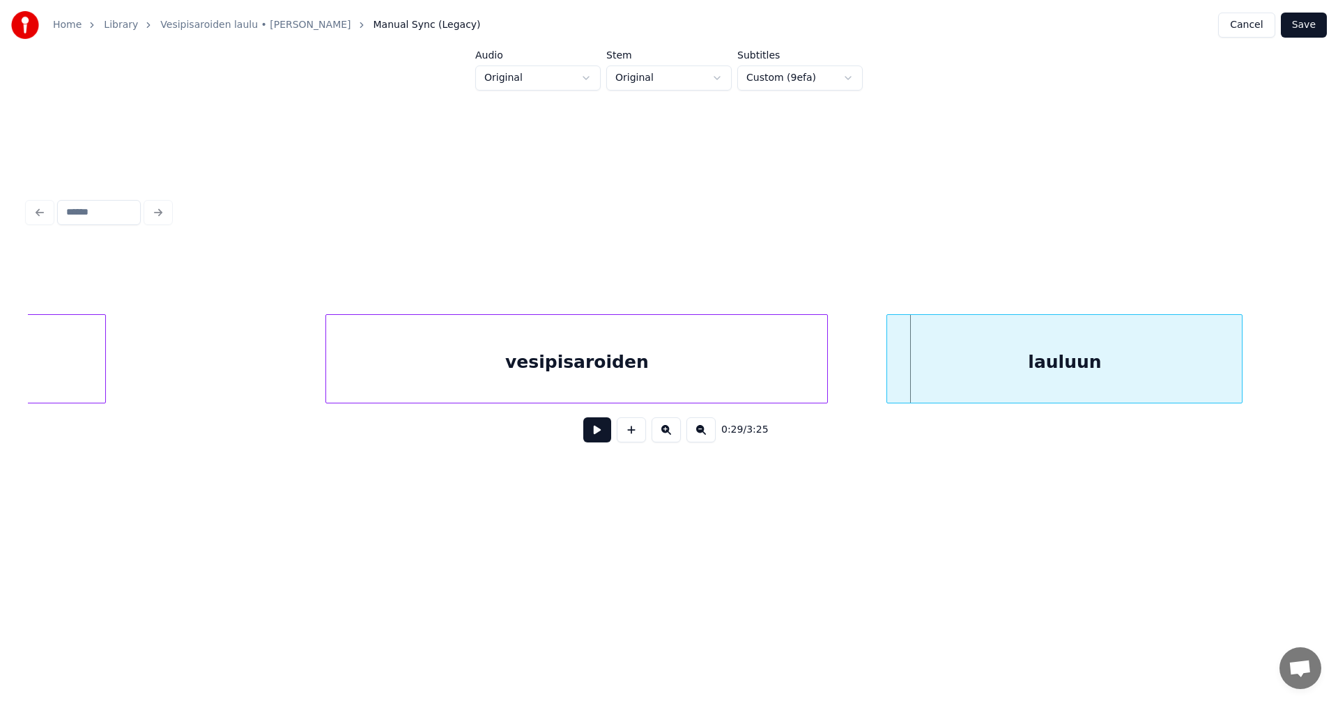
click at [887, 382] on div at bounding box center [889, 359] width 4 height 88
click at [587, 441] on button at bounding box center [597, 429] width 28 height 25
click at [597, 440] on button at bounding box center [597, 429] width 28 height 25
click at [777, 376] on div "vesipisaroiden" at bounding box center [576, 362] width 501 height 95
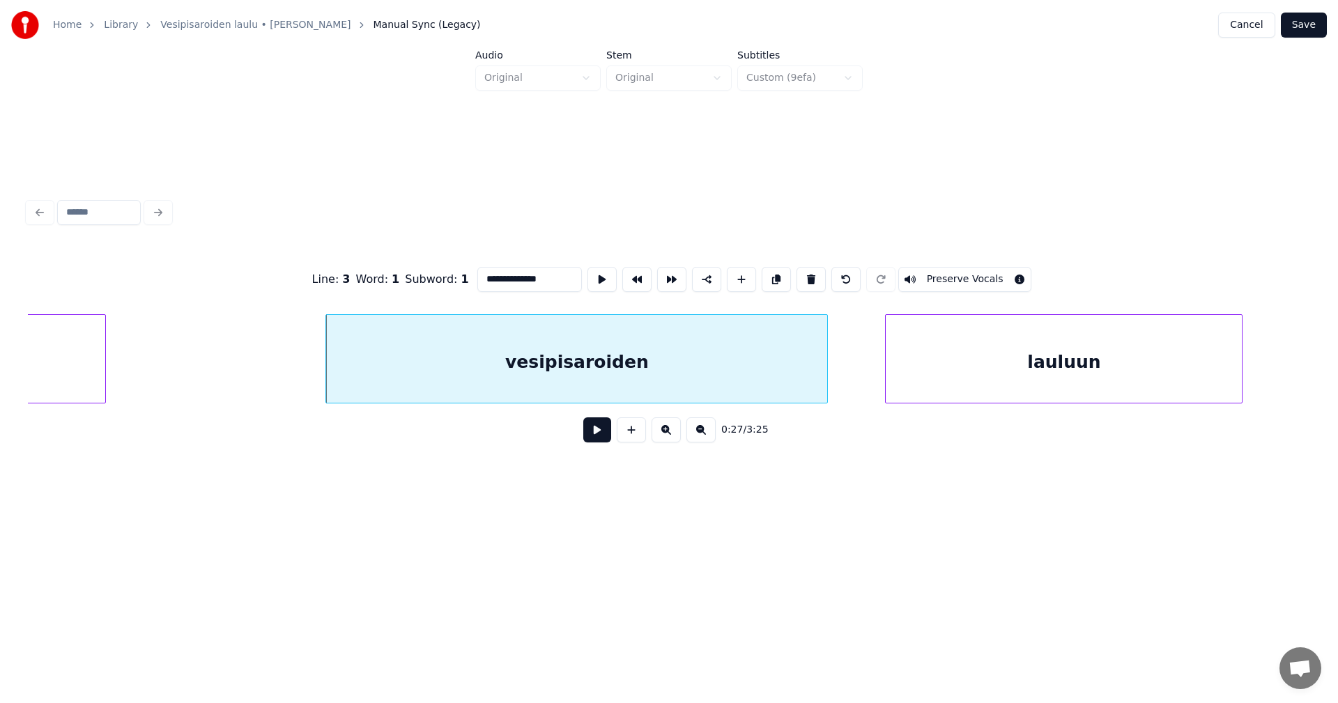
click at [591, 437] on button at bounding box center [597, 429] width 28 height 25
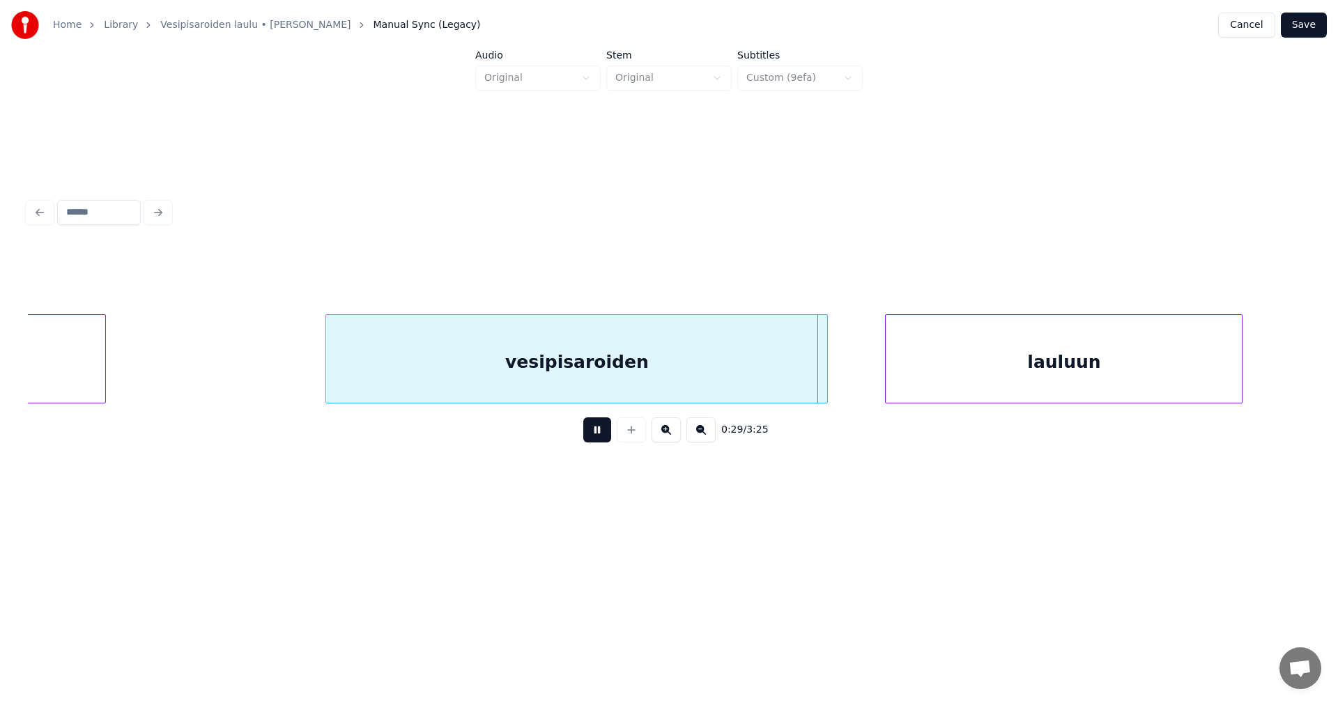
click at [591, 437] on button at bounding box center [597, 429] width 28 height 25
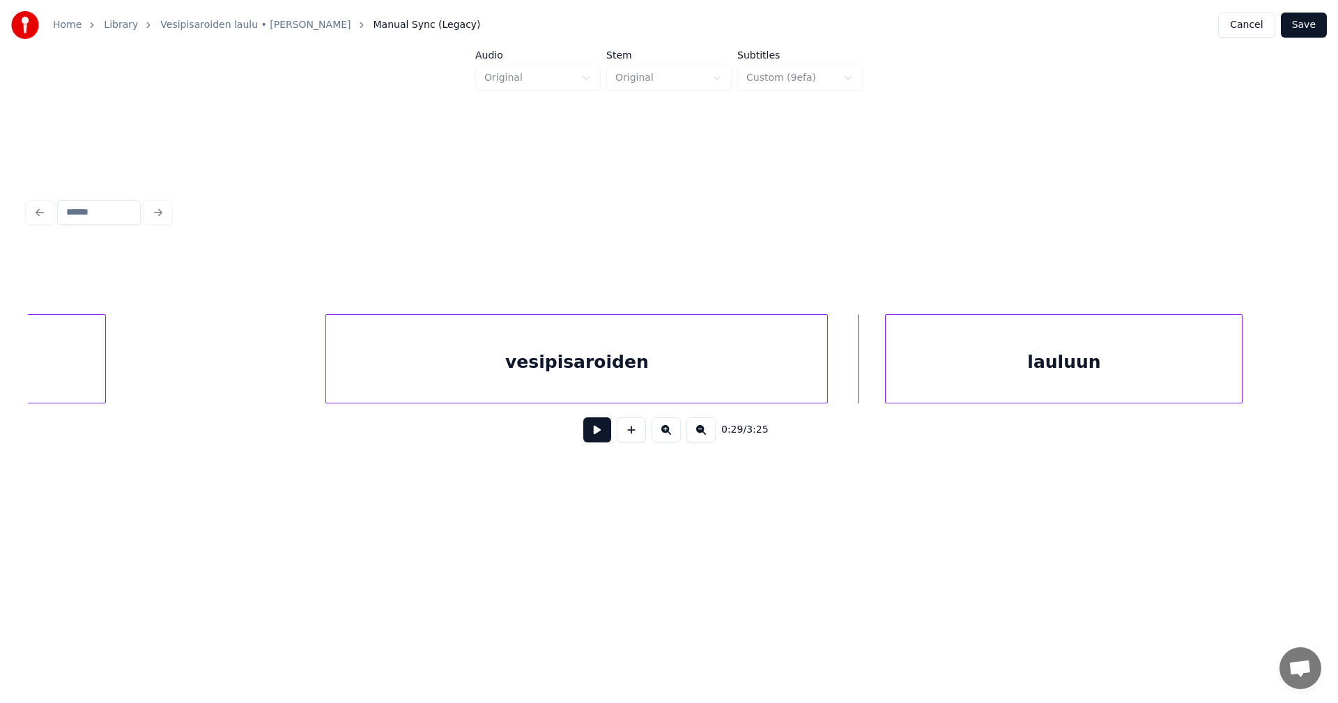
click at [591, 437] on button at bounding box center [597, 429] width 28 height 25
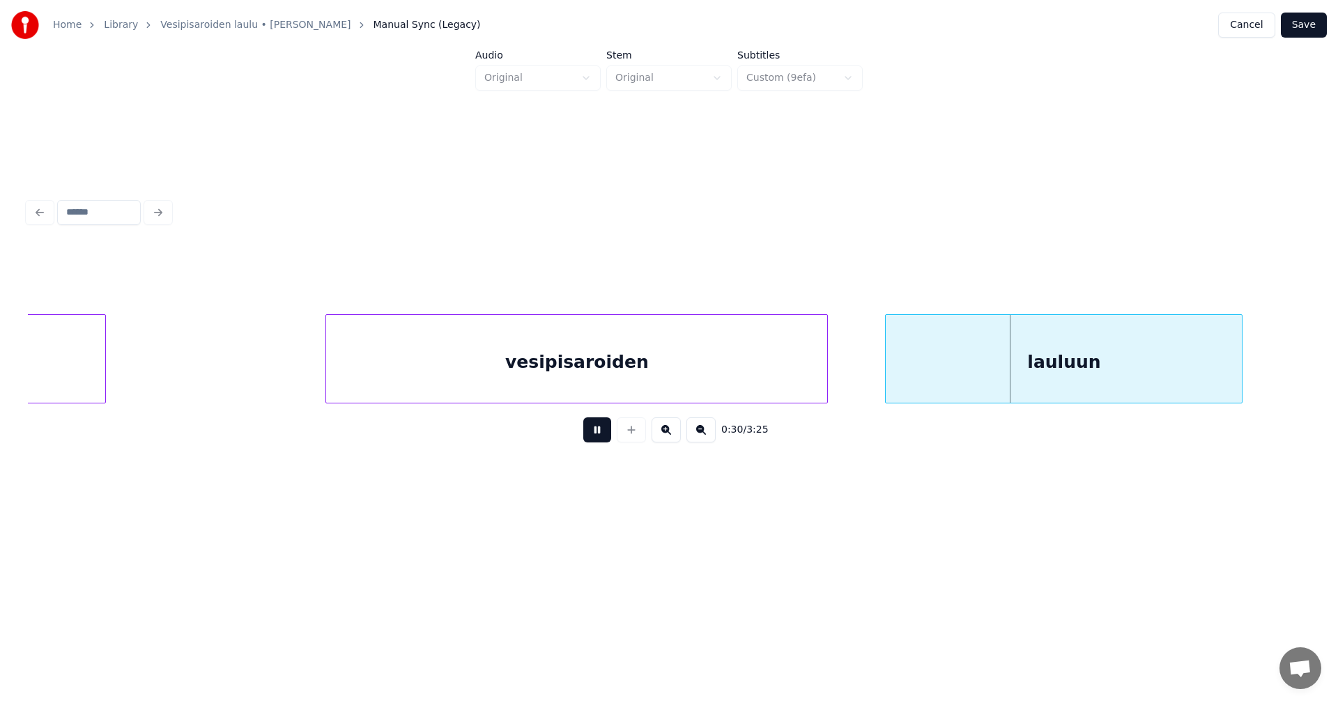
click at [592, 437] on button at bounding box center [597, 429] width 28 height 25
click at [882, 378] on div at bounding box center [884, 359] width 4 height 88
click at [608, 440] on button at bounding box center [597, 429] width 28 height 25
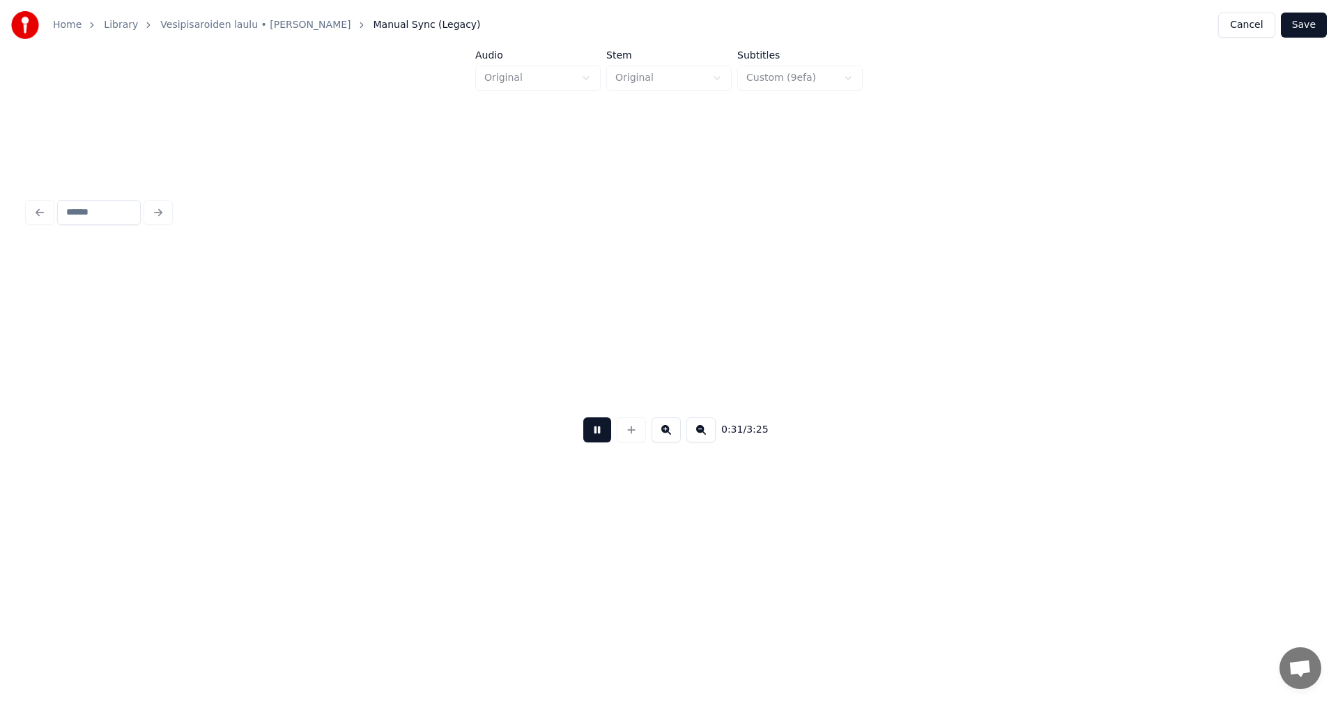
scroll to position [0, 7711]
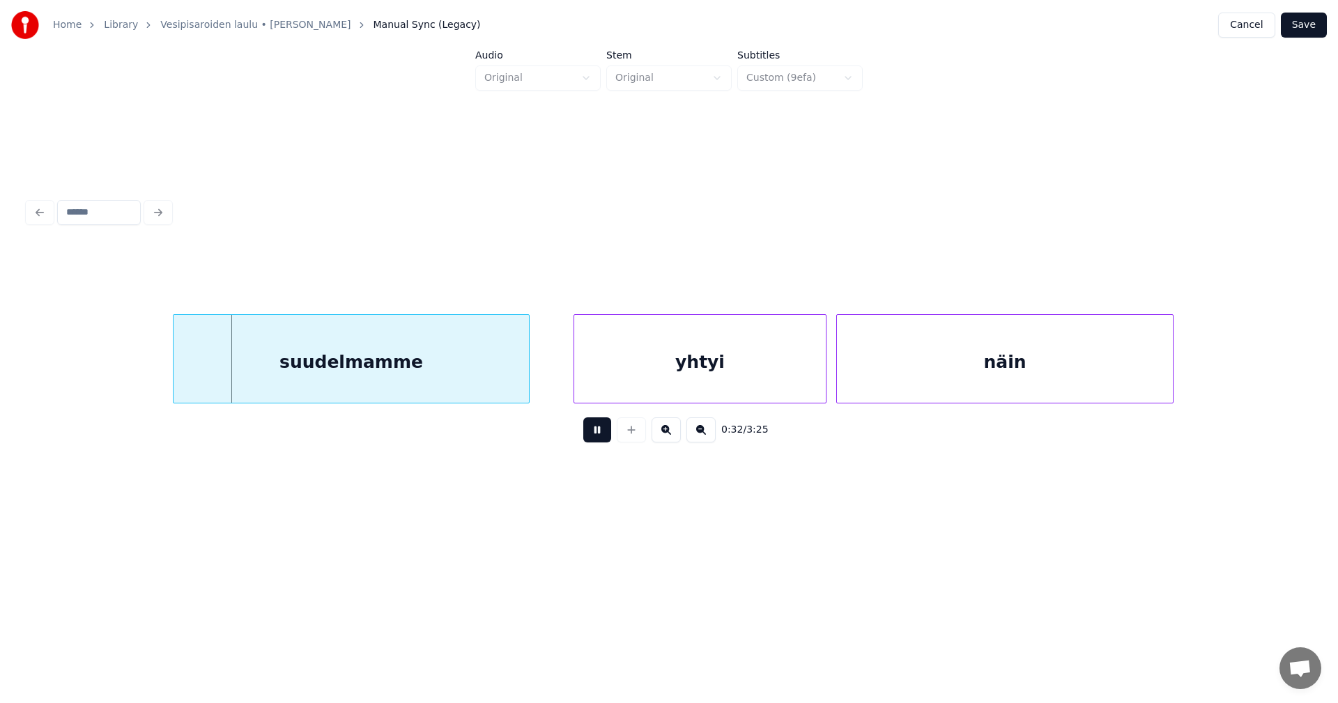
click at [603, 440] on button at bounding box center [597, 429] width 28 height 25
click at [463, 376] on div "suudelmamme" at bounding box center [313, 362] width 355 height 95
click at [603, 439] on button at bounding box center [597, 429] width 28 height 25
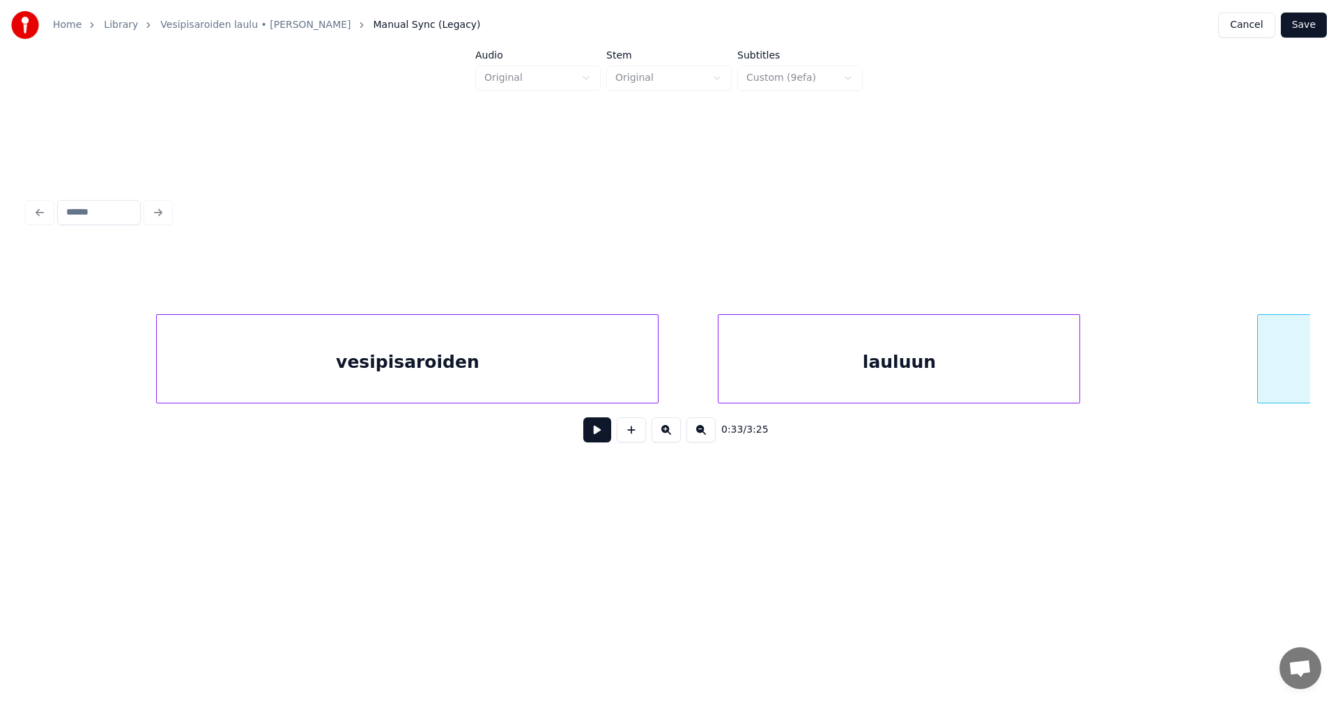
click at [156, 372] on div "vesipisaroiden" at bounding box center [407, 358] width 502 height 89
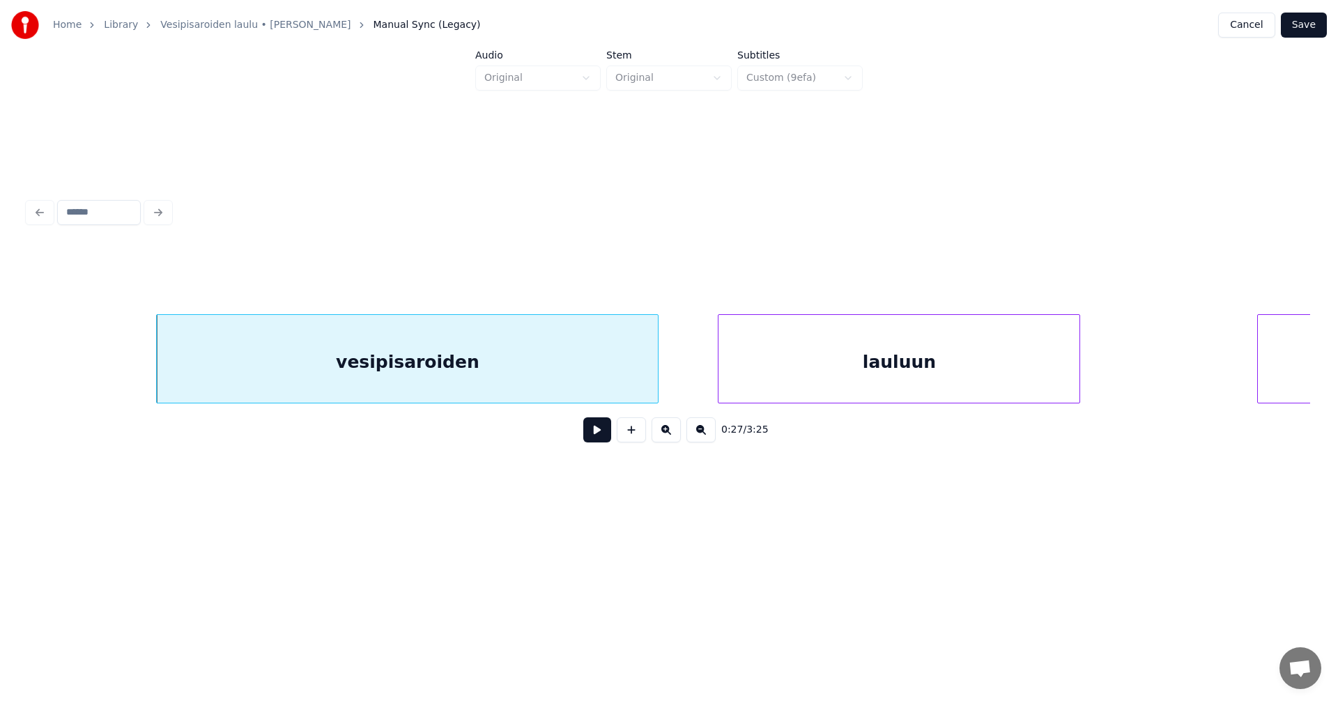
click at [595, 435] on button at bounding box center [597, 429] width 28 height 25
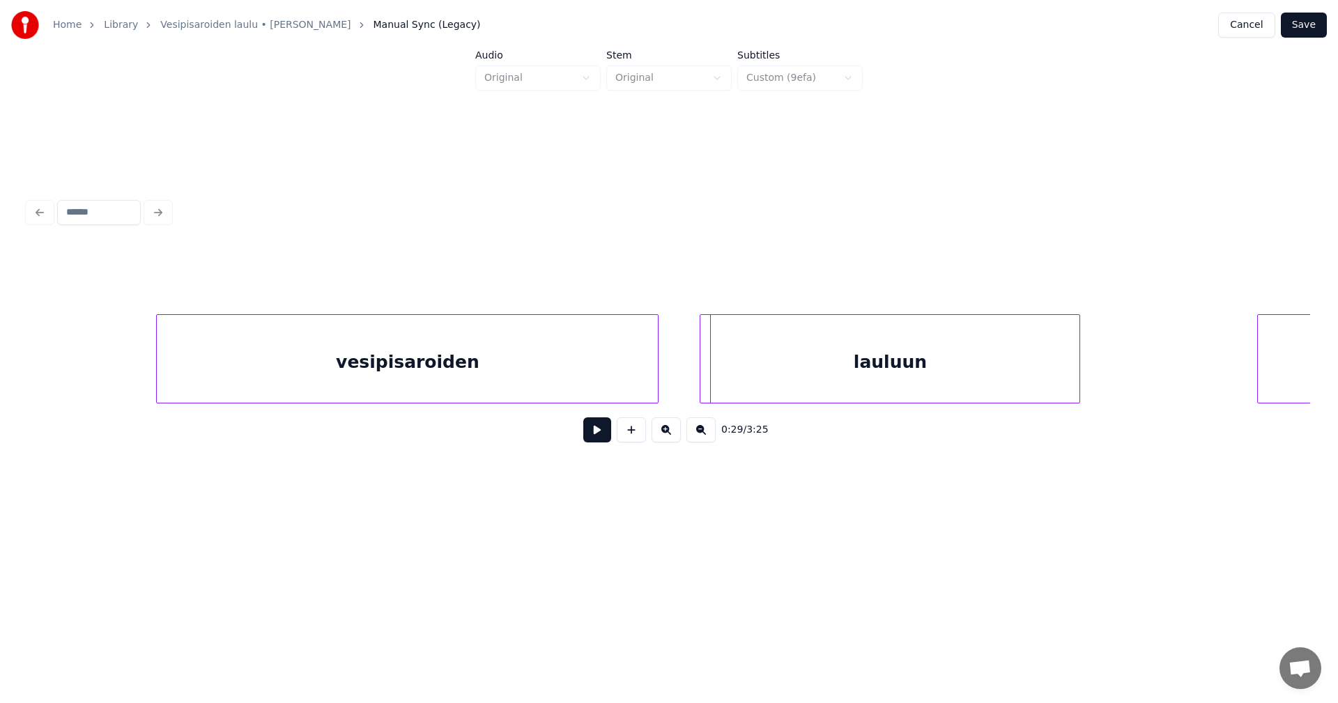
click at [702, 385] on div at bounding box center [702, 359] width 4 height 88
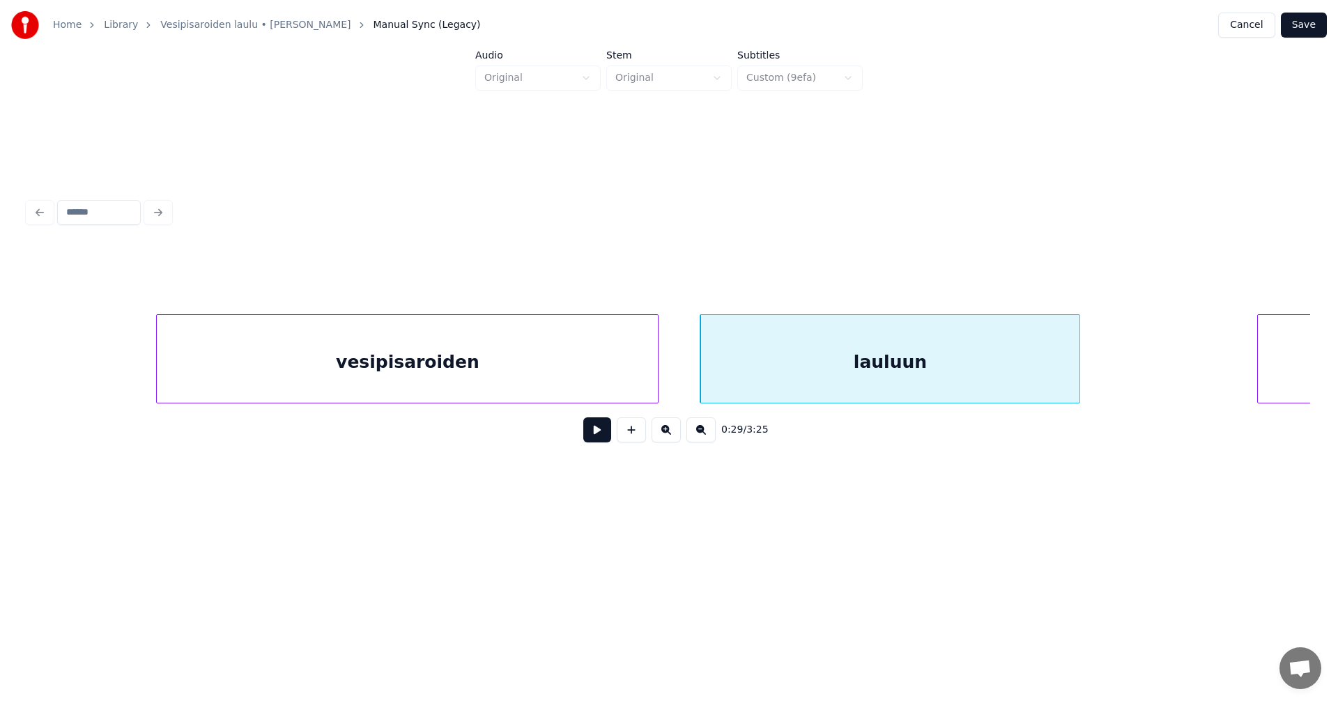
click at [595, 438] on button at bounding box center [597, 429] width 28 height 25
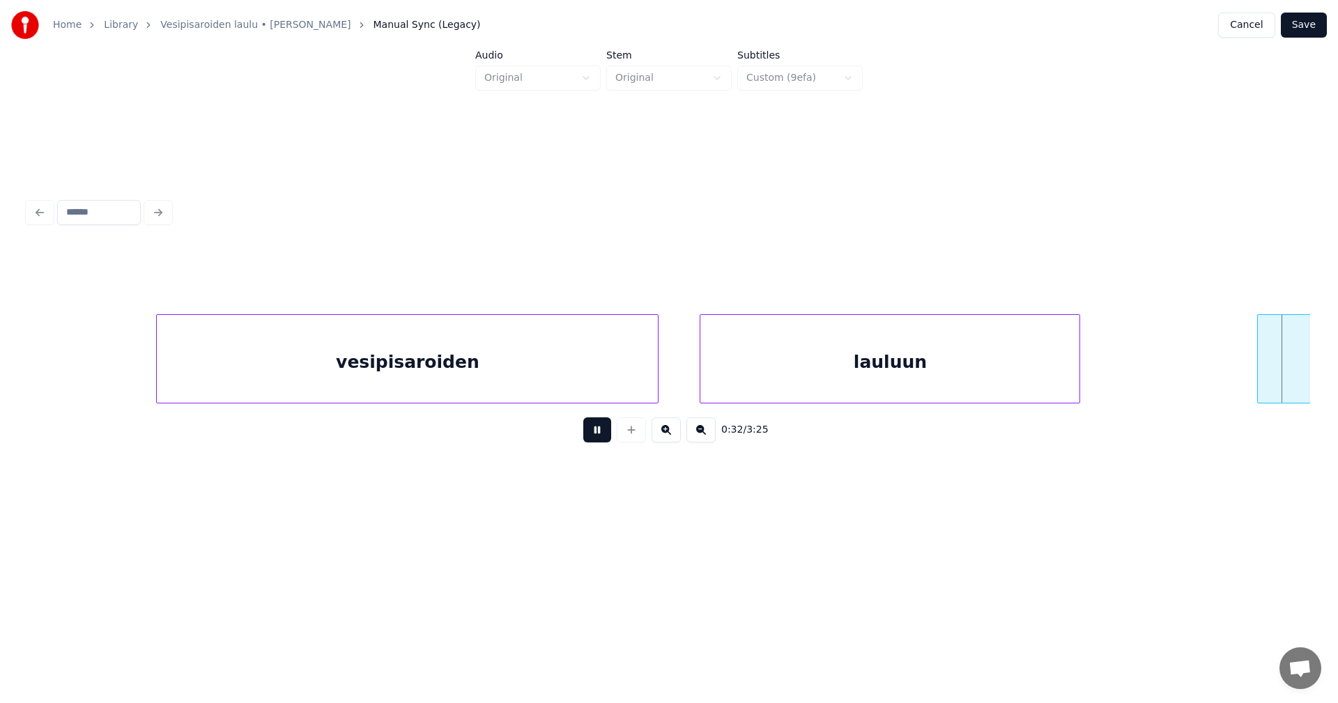
scroll to position [0, 7871]
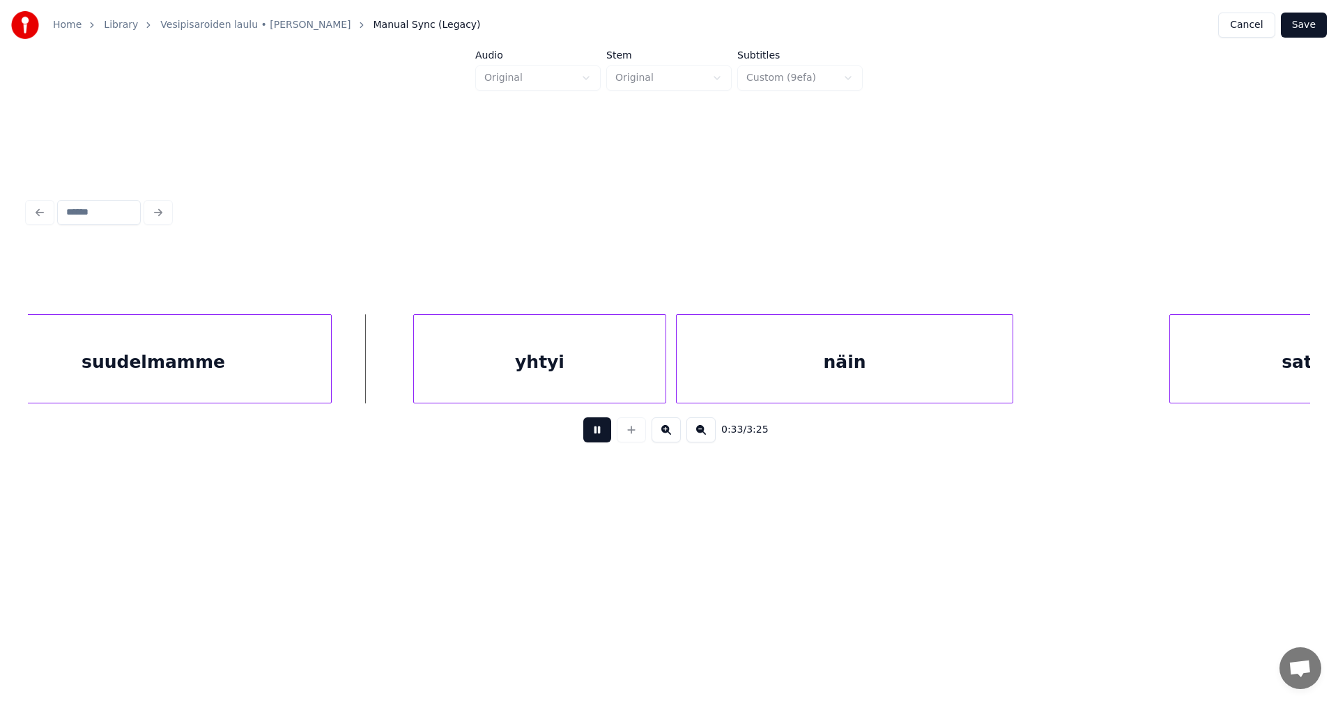
click at [597, 437] on button at bounding box center [597, 429] width 28 height 25
click at [608, 385] on div "yhtyi" at bounding box center [531, 362] width 252 height 95
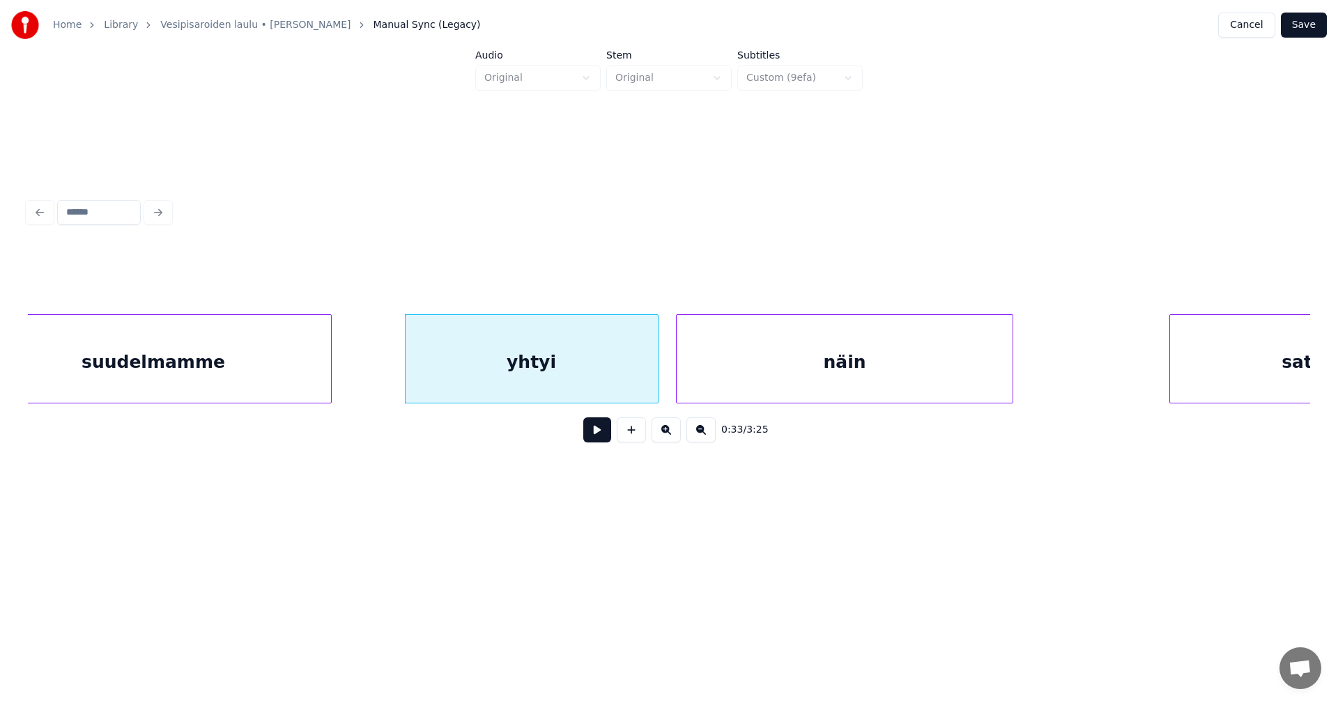
click at [602, 439] on button at bounding box center [597, 429] width 28 height 25
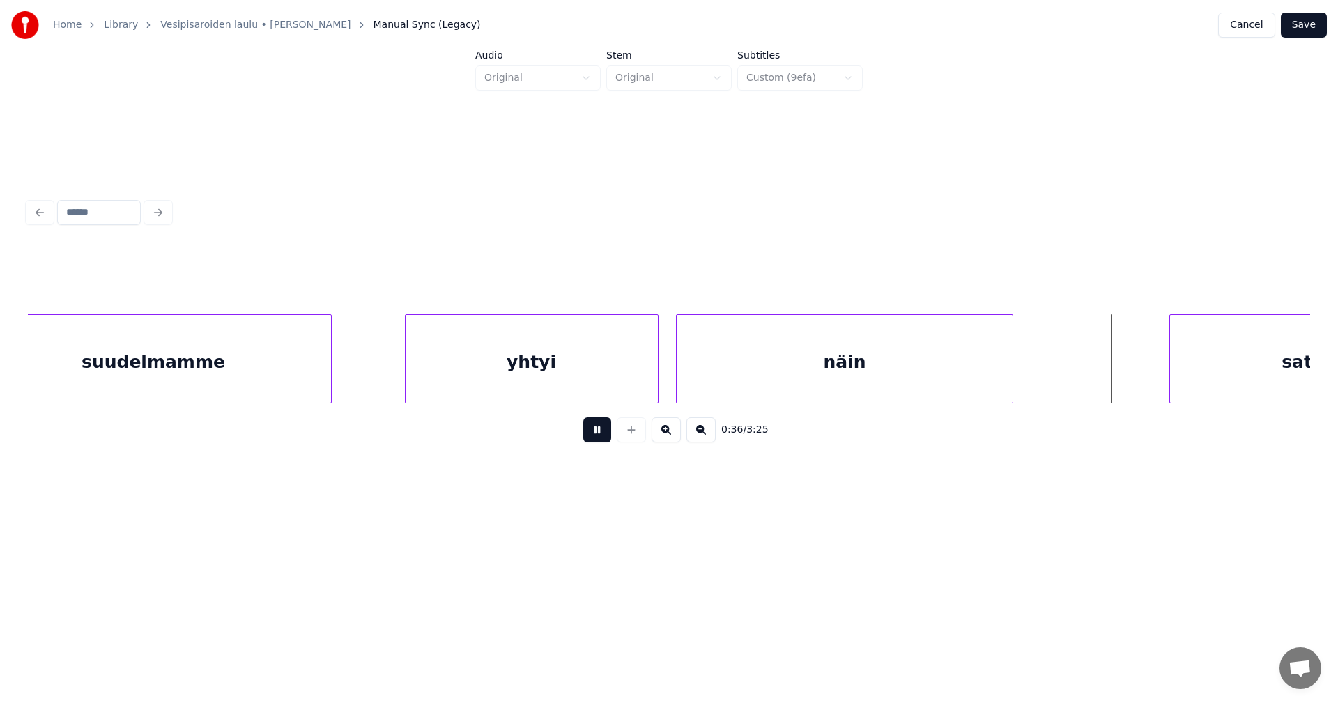
click at [602, 439] on button at bounding box center [597, 429] width 28 height 25
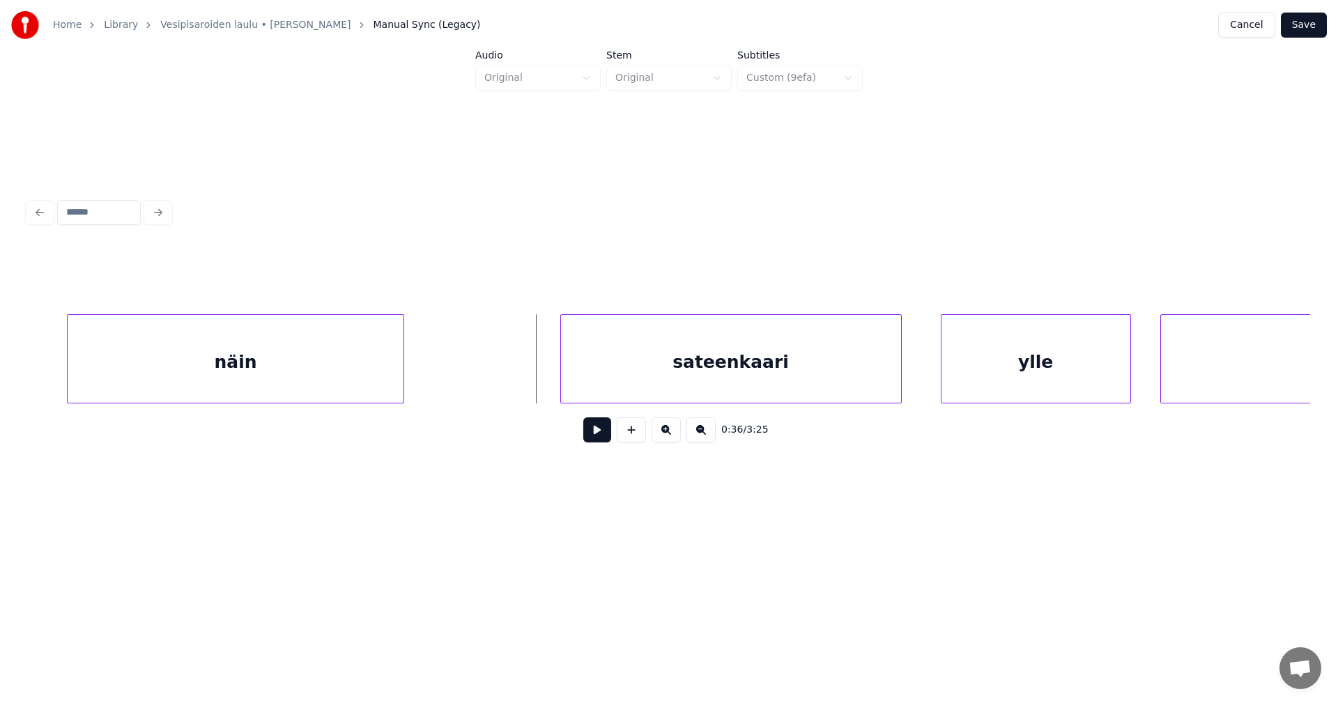
scroll to position [0, 8512]
click at [576, 378] on div "sateenkaari" at bounding box center [695, 362] width 340 height 95
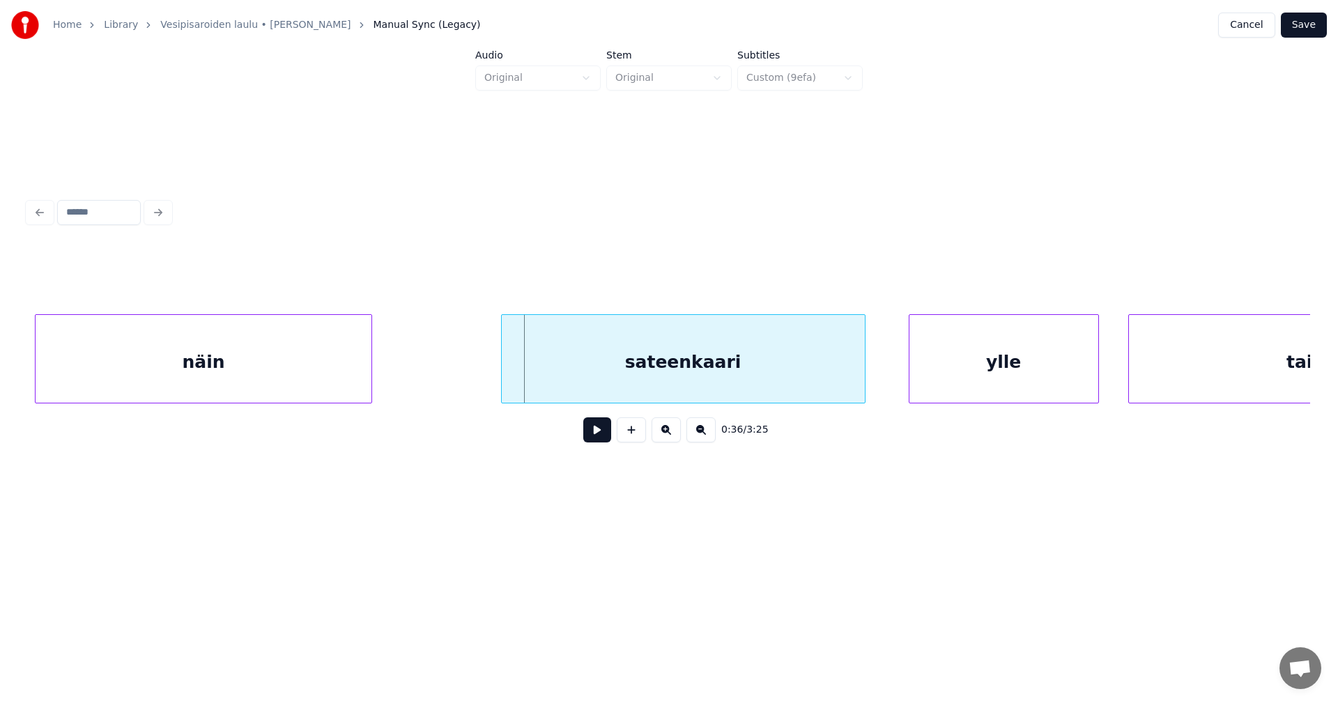
click at [505, 379] on div at bounding box center [504, 359] width 4 height 88
click at [943, 389] on div "ylle" at bounding box center [995, 362] width 189 height 95
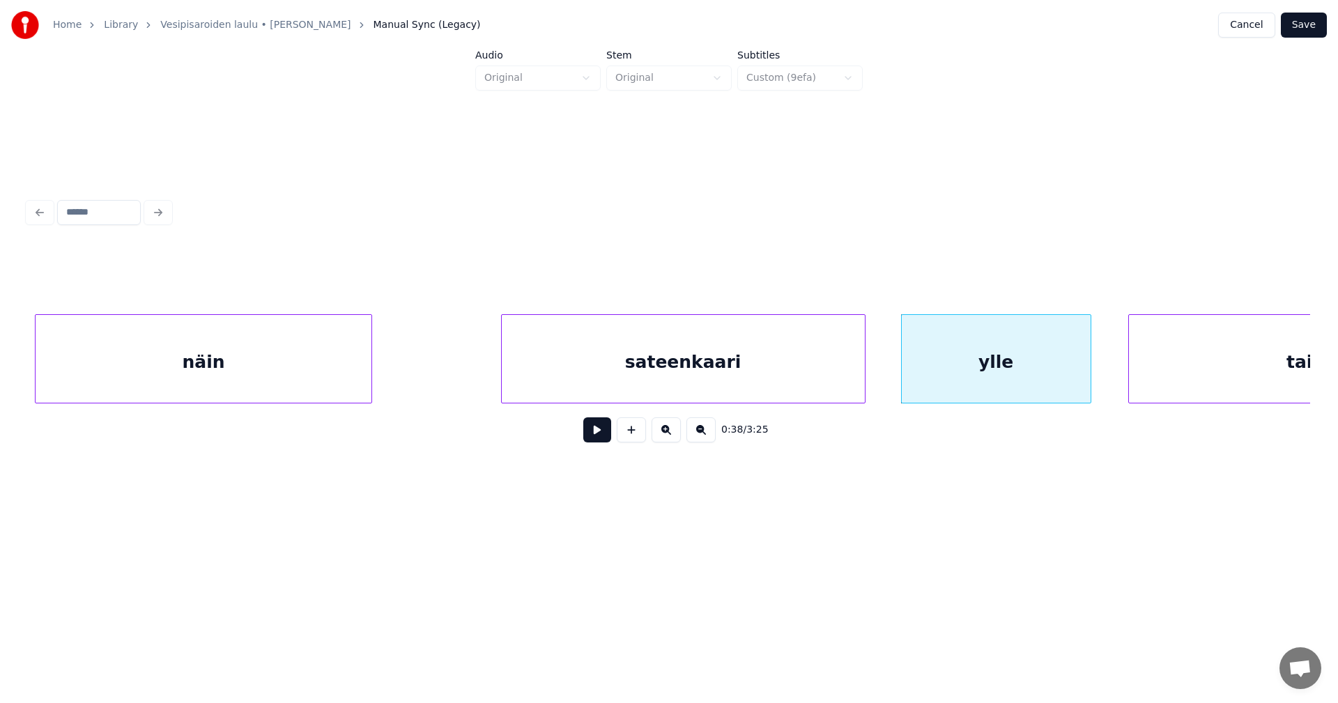
click at [607, 436] on button at bounding box center [597, 429] width 28 height 25
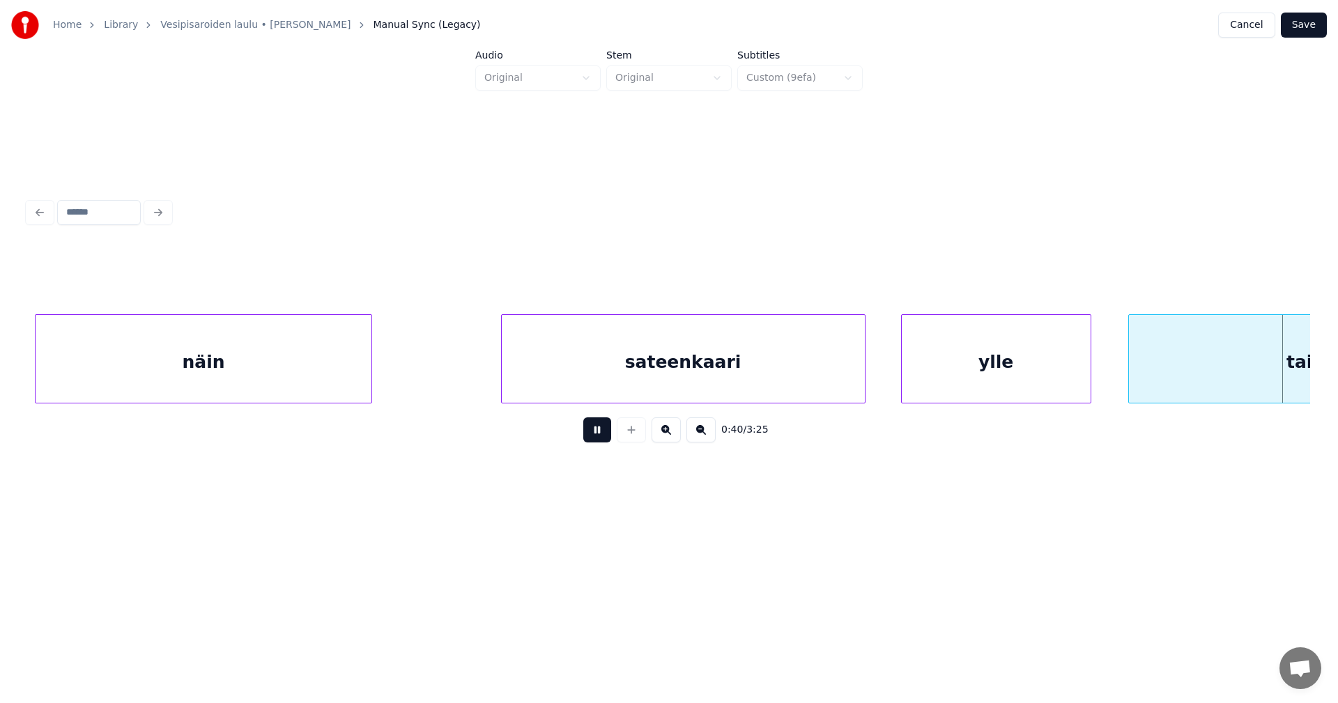
scroll to position [0, 9795]
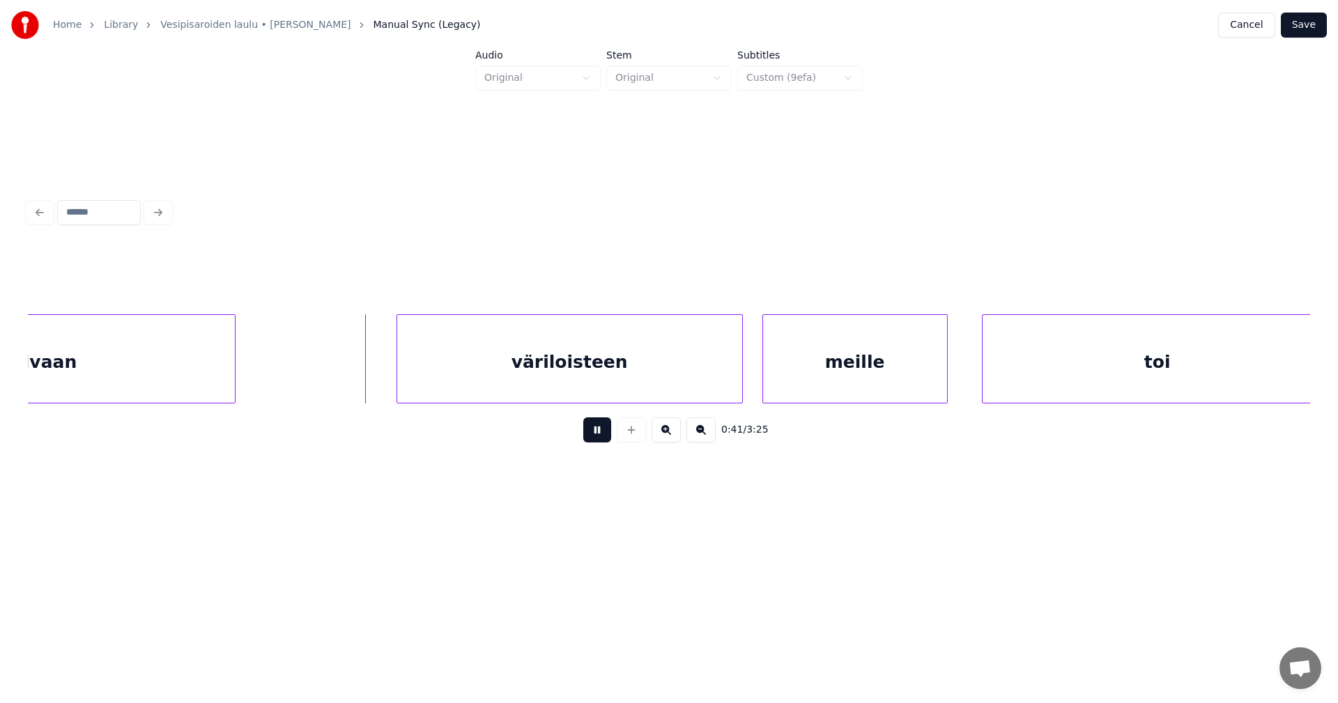
click at [609, 433] on button at bounding box center [597, 429] width 28 height 25
click at [621, 382] on div "väriloisteen" at bounding box center [564, 362] width 345 height 95
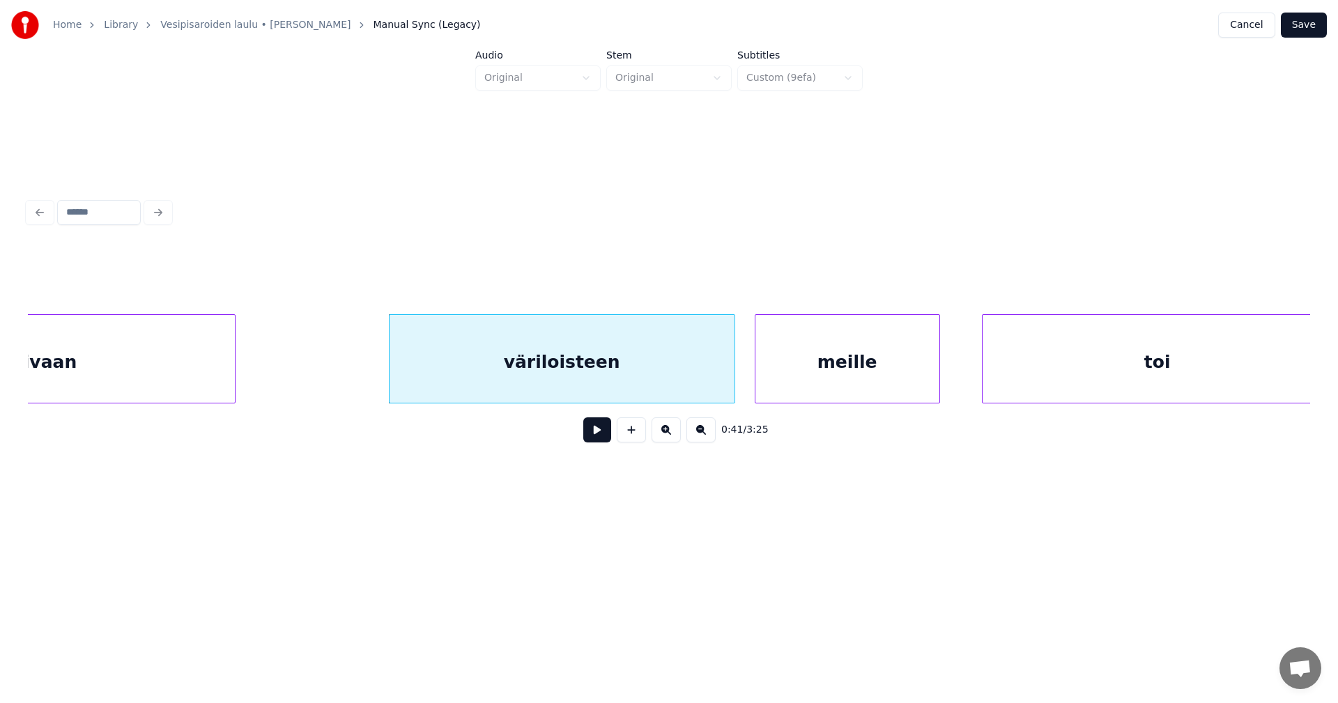
click at [807, 391] on div "meille" at bounding box center [847, 362] width 184 height 95
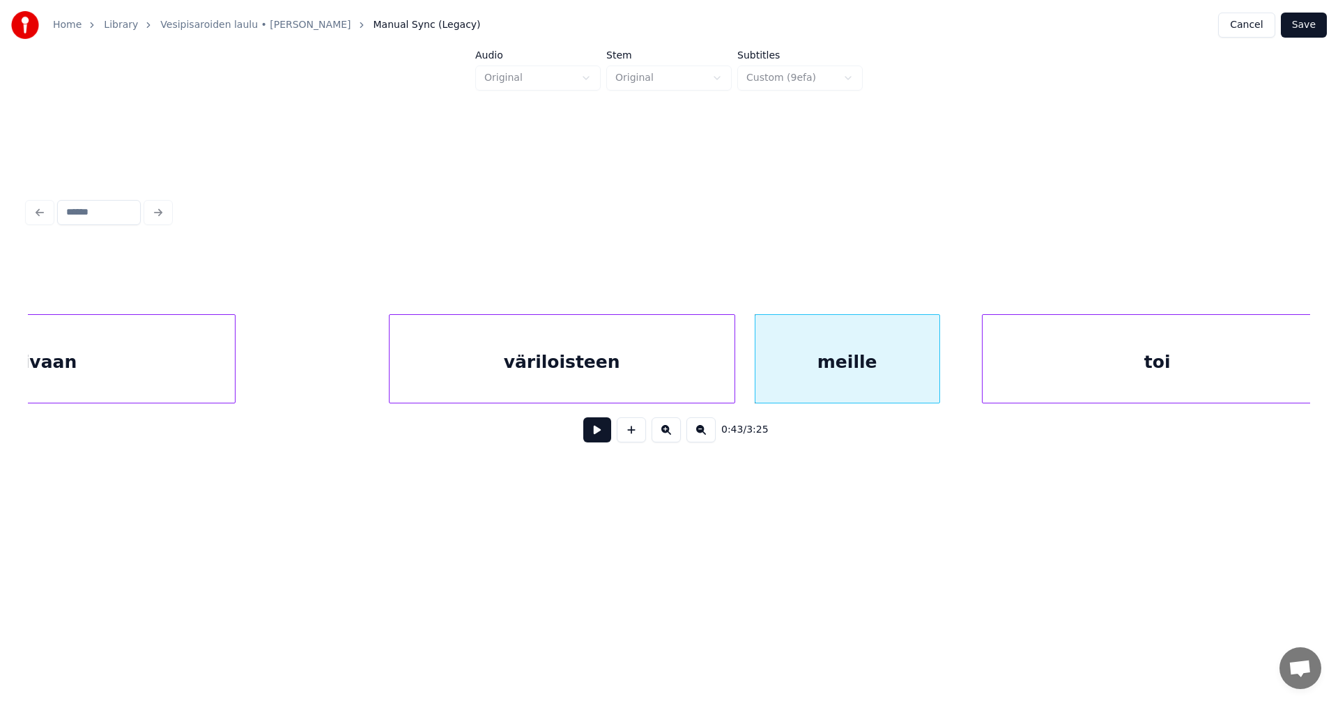
click at [601, 440] on button at bounding box center [597, 429] width 28 height 25
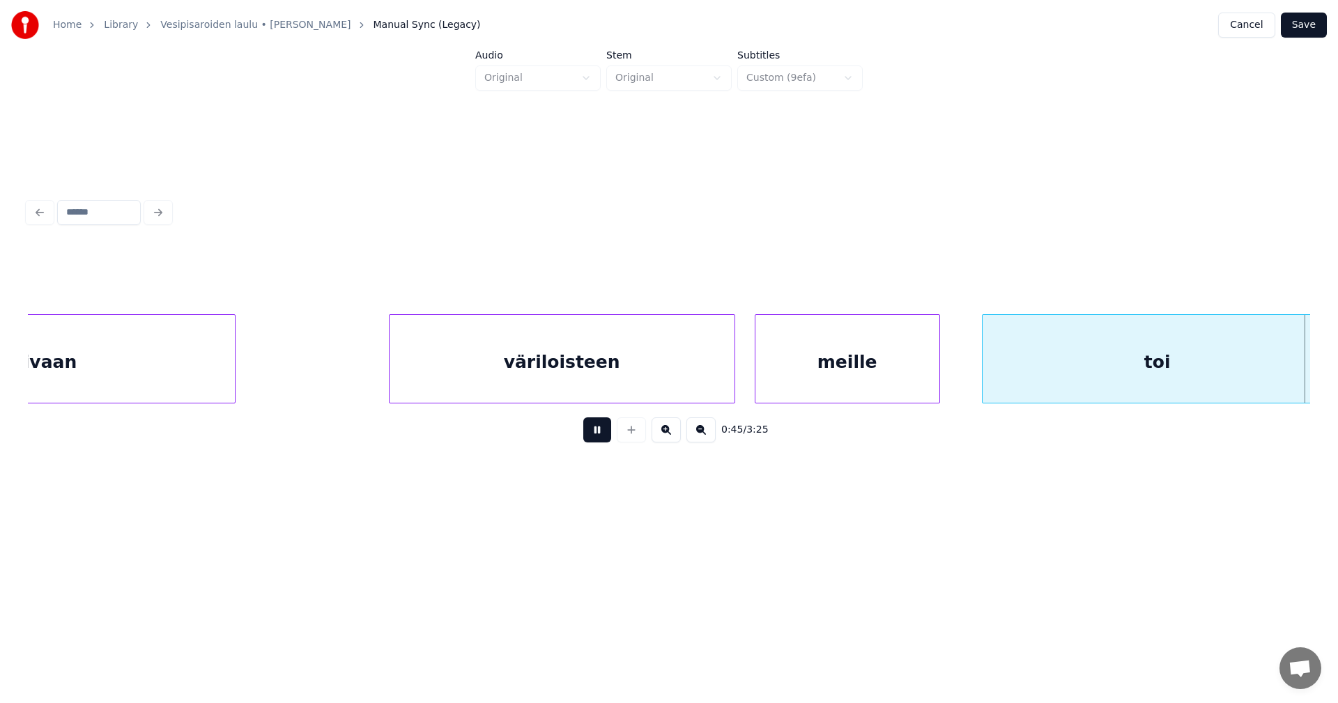
scroll to position [0, 11079]
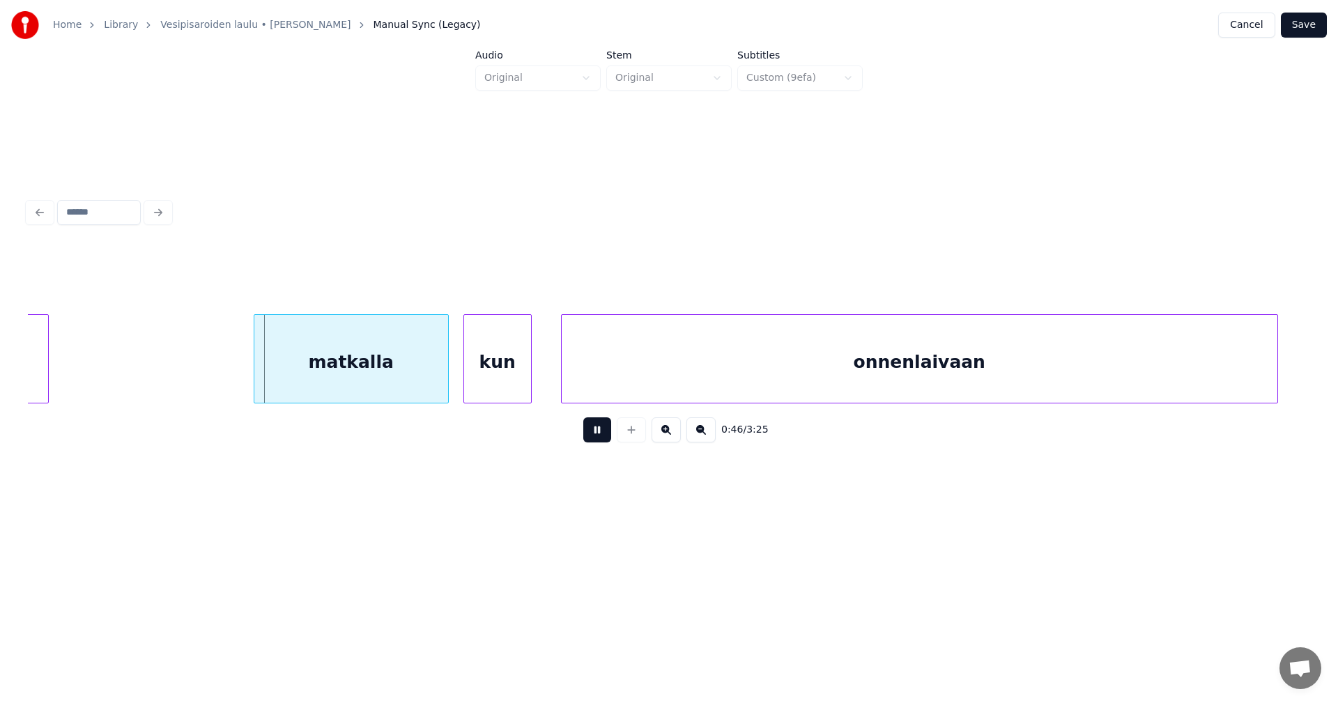
click at [602, 440] on button at bounding box center [597, 429] width 28 height 25
click at [387, 366] on div "matkalla" at bounding box center [345, 362] width 194 height 95
click at [386, 366] on div "matkalla" at bounding box center [344, 362] width 194 height 95
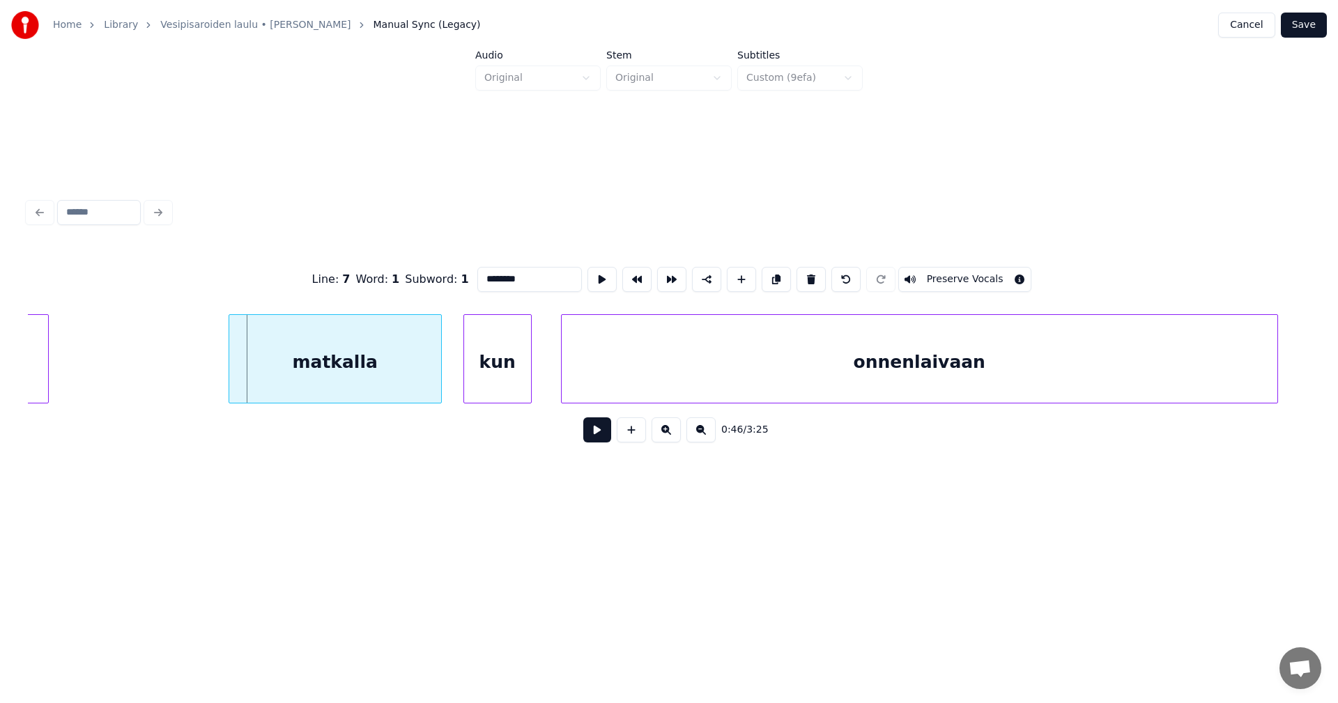
click at [233, 374] on div at bounding box center [231, 359] width 4 height 88
click at [594, 439] on button at bounding box center [597, 429] width 28 height 25
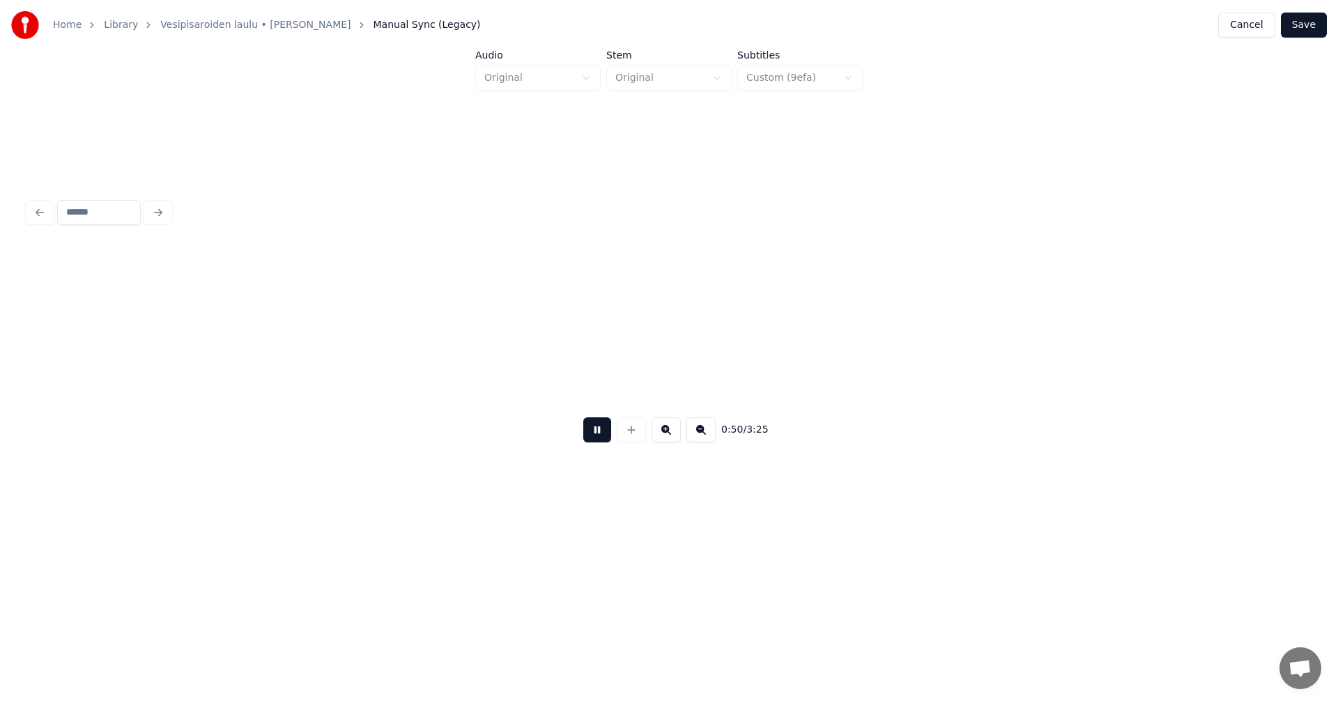
scroll to position [0, 12363]
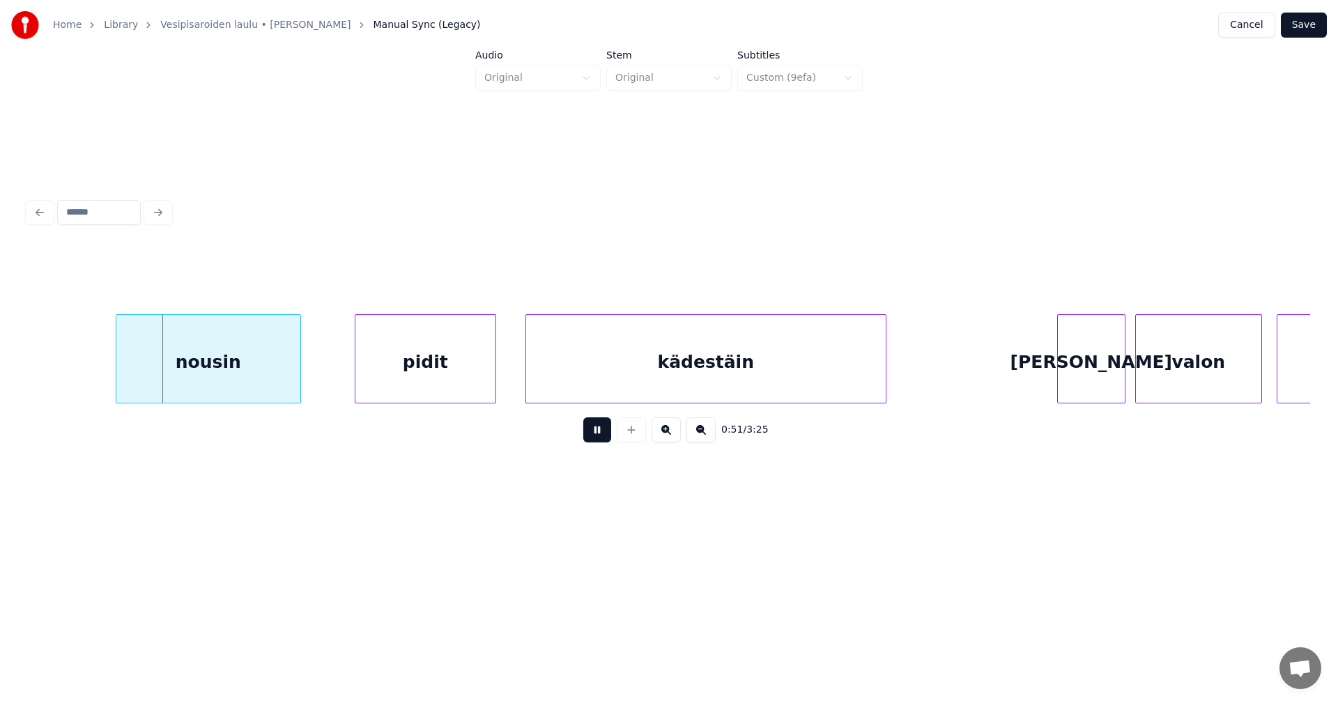
click at [591, 437] on button at bounding box center [597, 429] width 28 height 25
click at [104, 380] on div at bounding box center [106, 359] width 4 height 88
click at [428, 394] on div "pidit" at bounding box center [425, 362] width 140 height 95
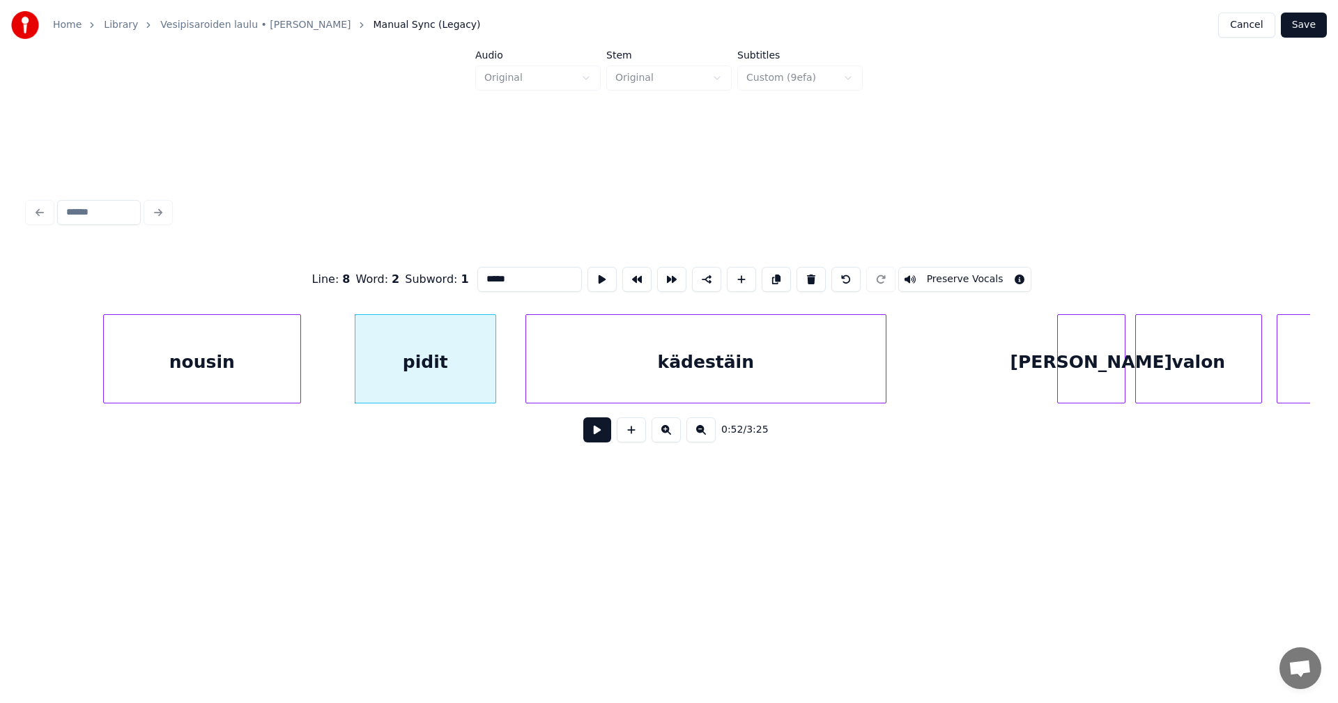
click at [602, 437] on button at bounding box center [597, 429] width 28 height 25
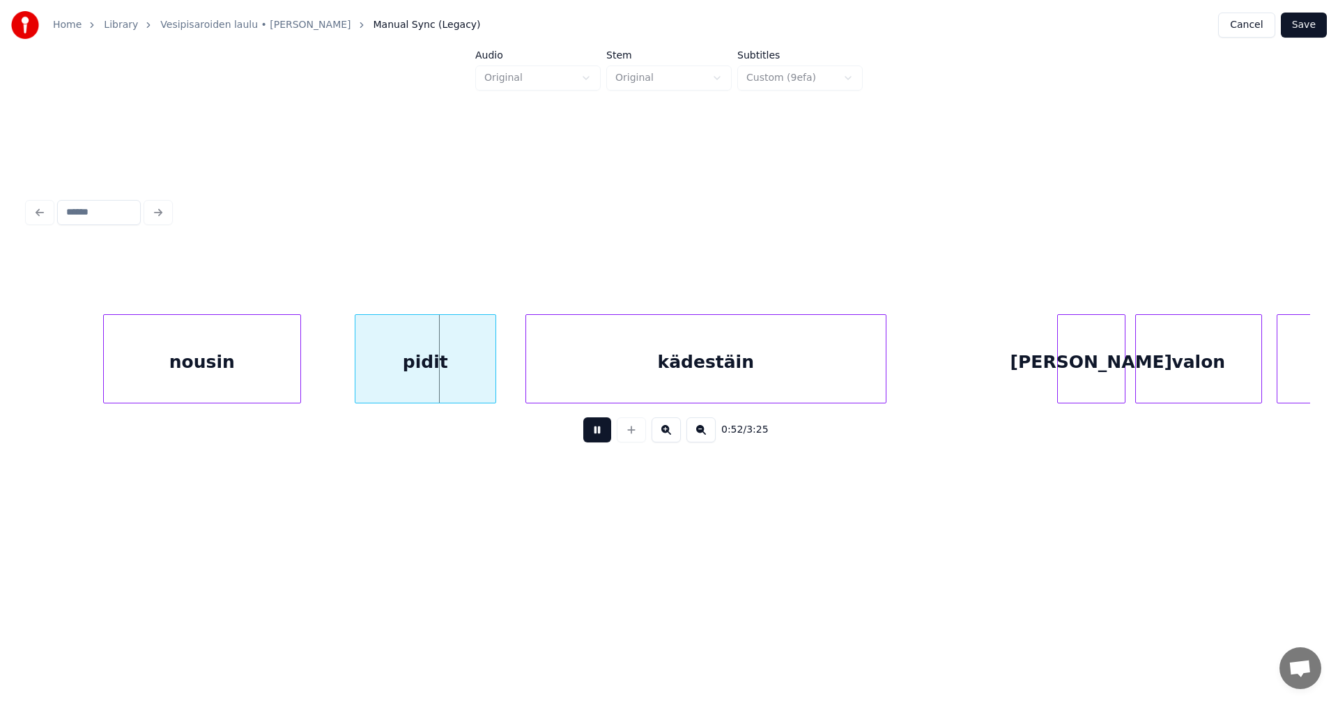
click at [602, 437] on button at bounding box center [597, 429] width 28 height 25
click at [474, 386] on div at bounding box center [474, 359] width 4 height 88
click at [594, 440] on button at bounding box center [597, 429] width 28 height 25
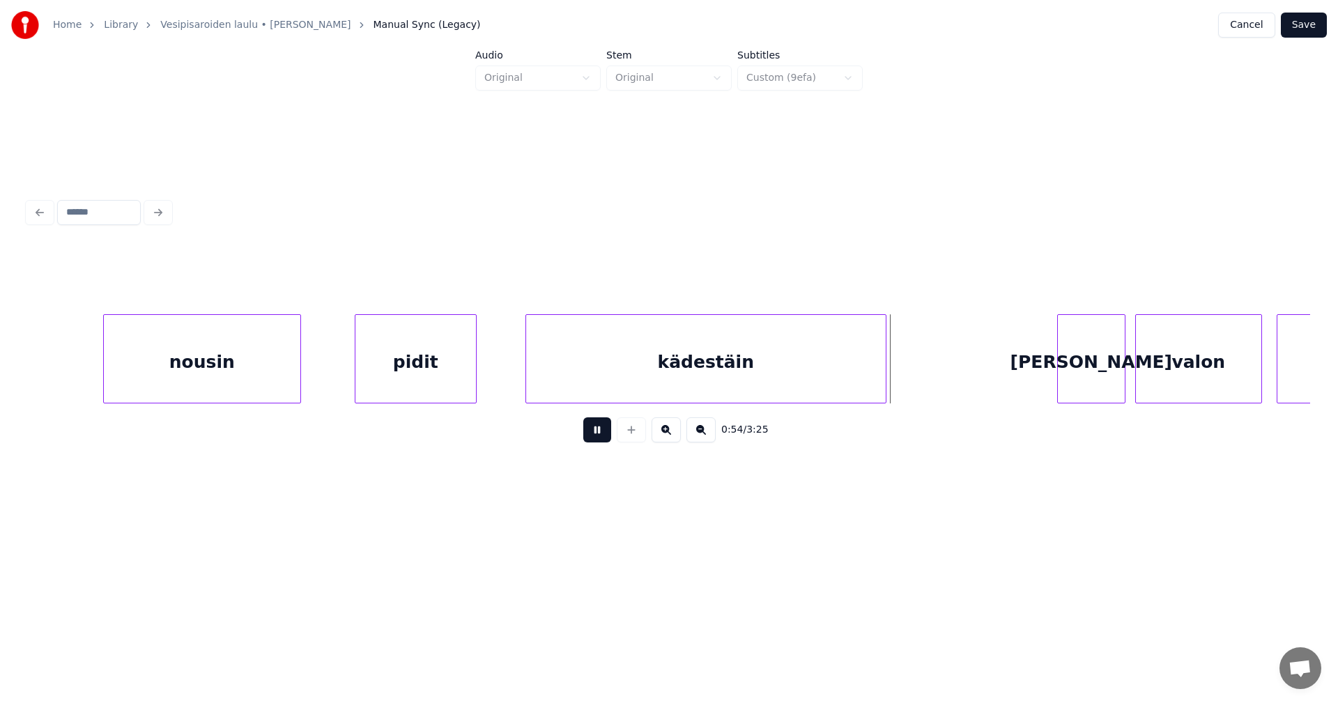
click at [600, 437] on button at bounding box center [597, 429] width 28 height 25
click at [913, 375] on div at bounding box center [914, 359] width 4 height 88
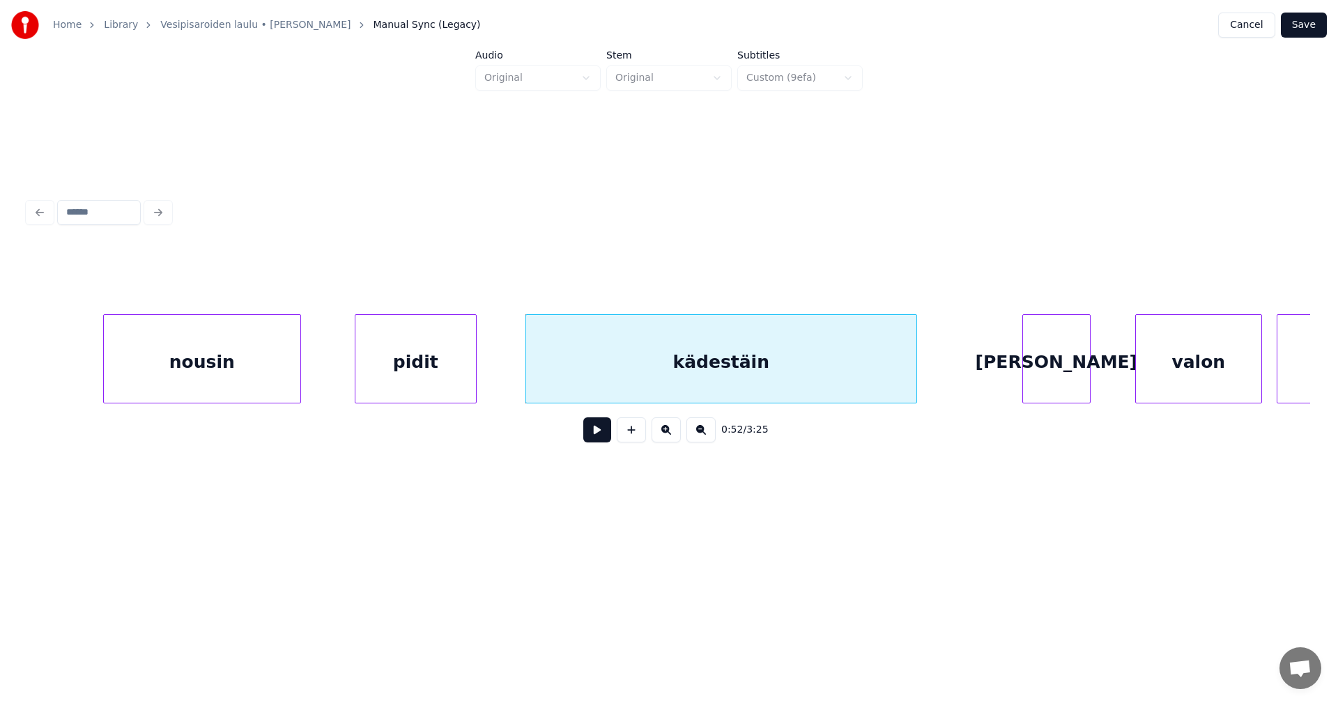
click at [1066, 373] on div "[PERSON_NAME]" at bounding box center [1056, 362] width 67 height 95
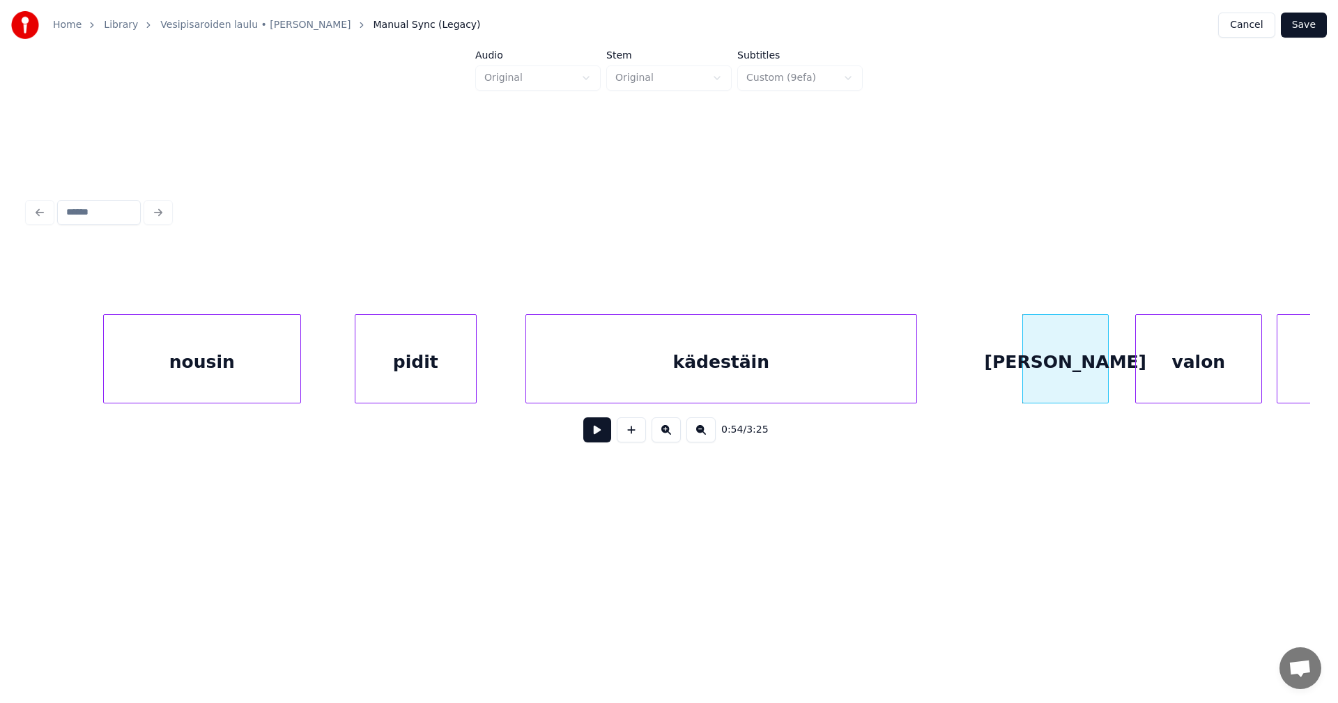
click at [1106, 371] on div at bounding box center [1105, 359] width 4 height 88
click at [1162, 374] on div "valon" at bounding box center [1193, 362] width 125 height 95
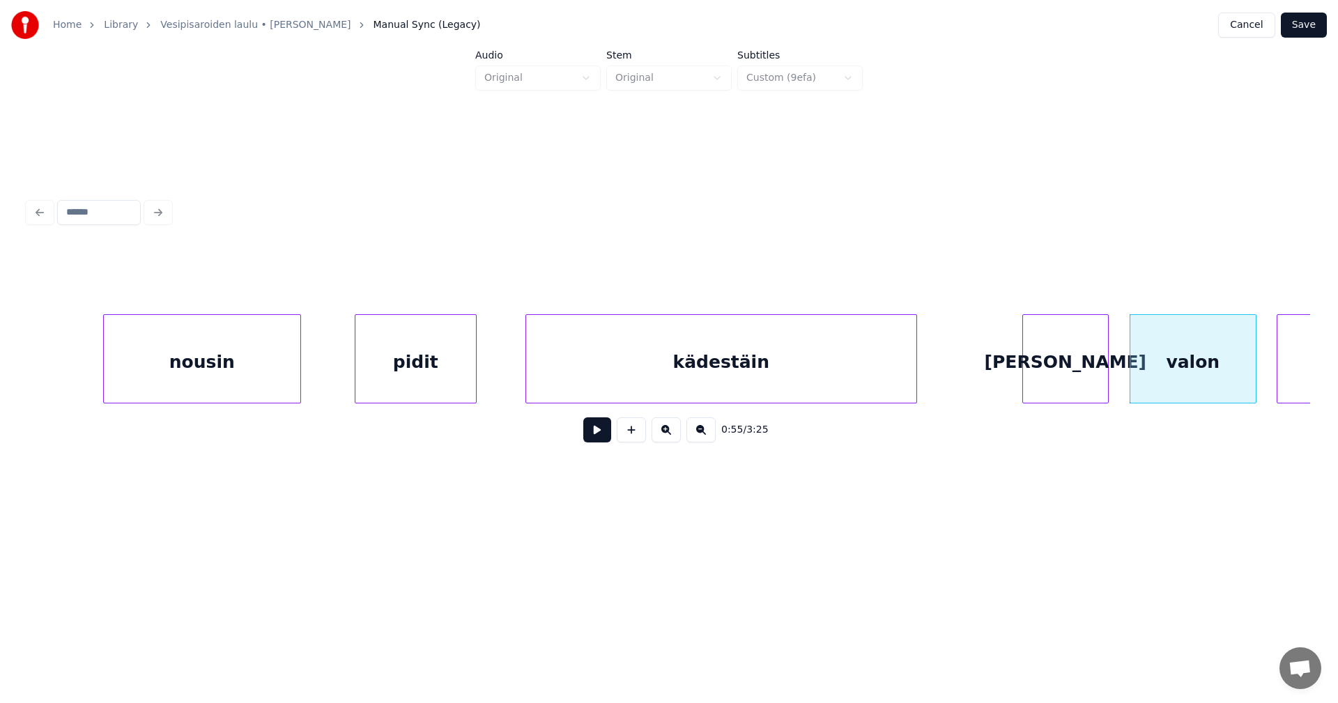
click at [1069, 374] on div "[PERSON_NAME]" at bounding box center [1065, 362] width 85 height 95
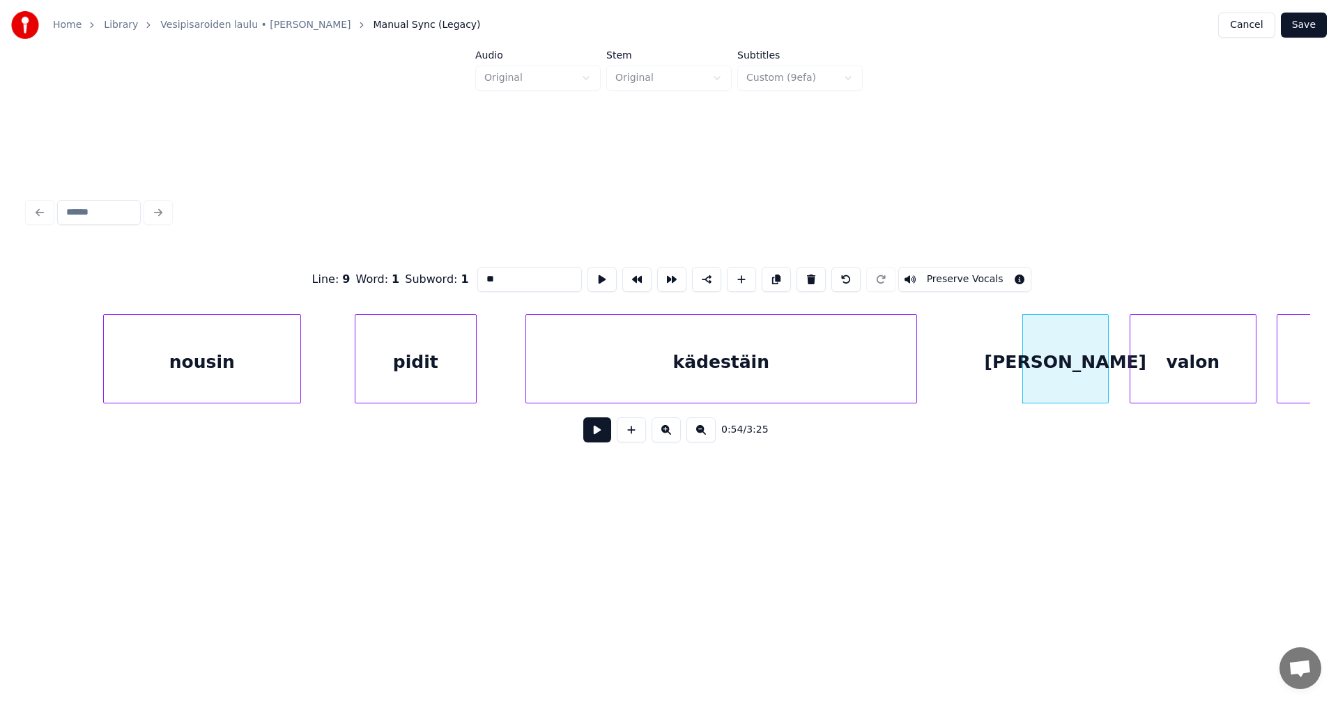
click at [604, 437] on button at bounding box center [597, 429] width 28 height 25
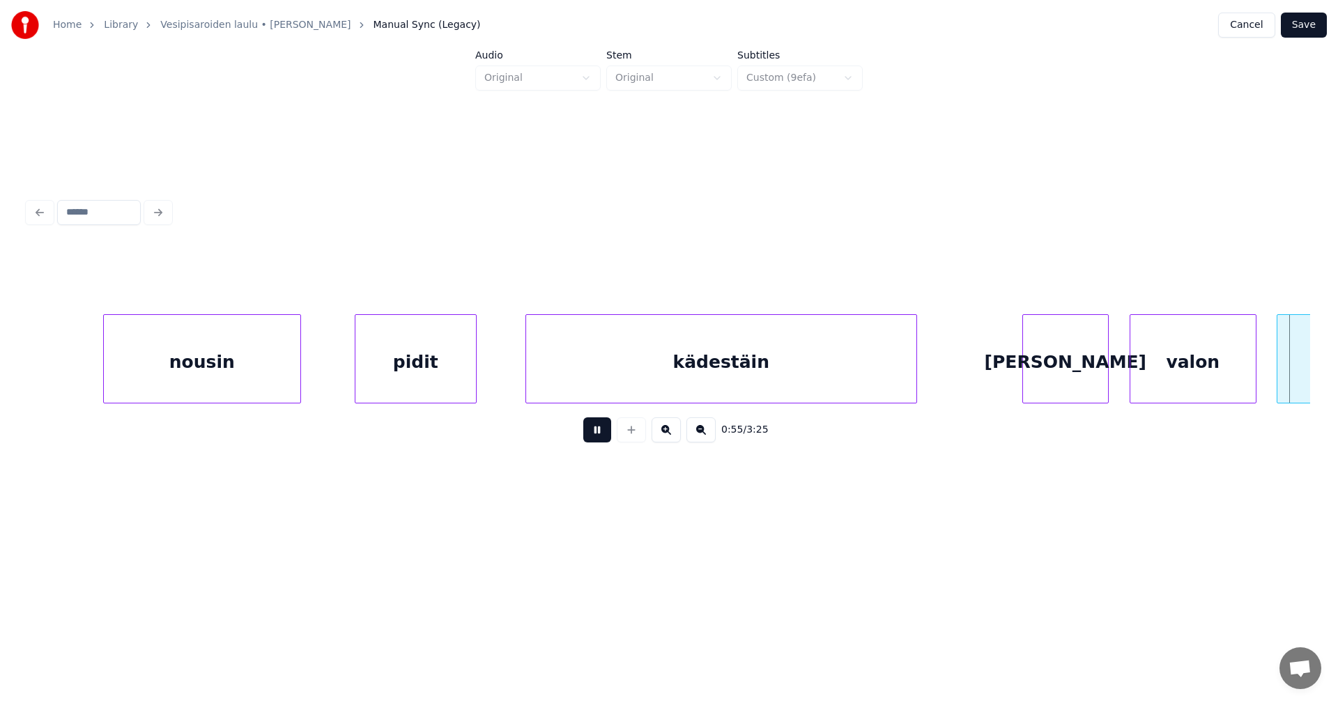
scroll to position [0, 13648]
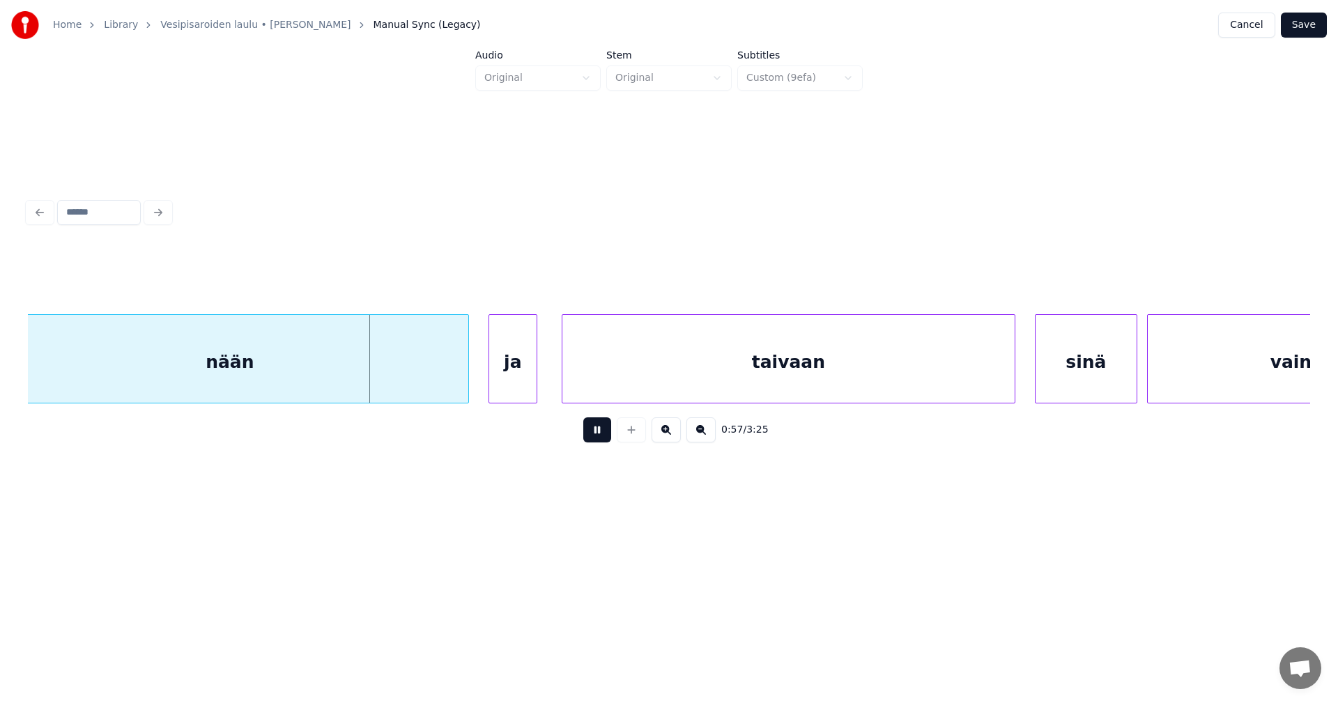
click at [604, 437] on button at bounding box center [597, 429] width 28 height 25
click at [408, 382] on div at bounding box center [409, 359] width 4 height 88
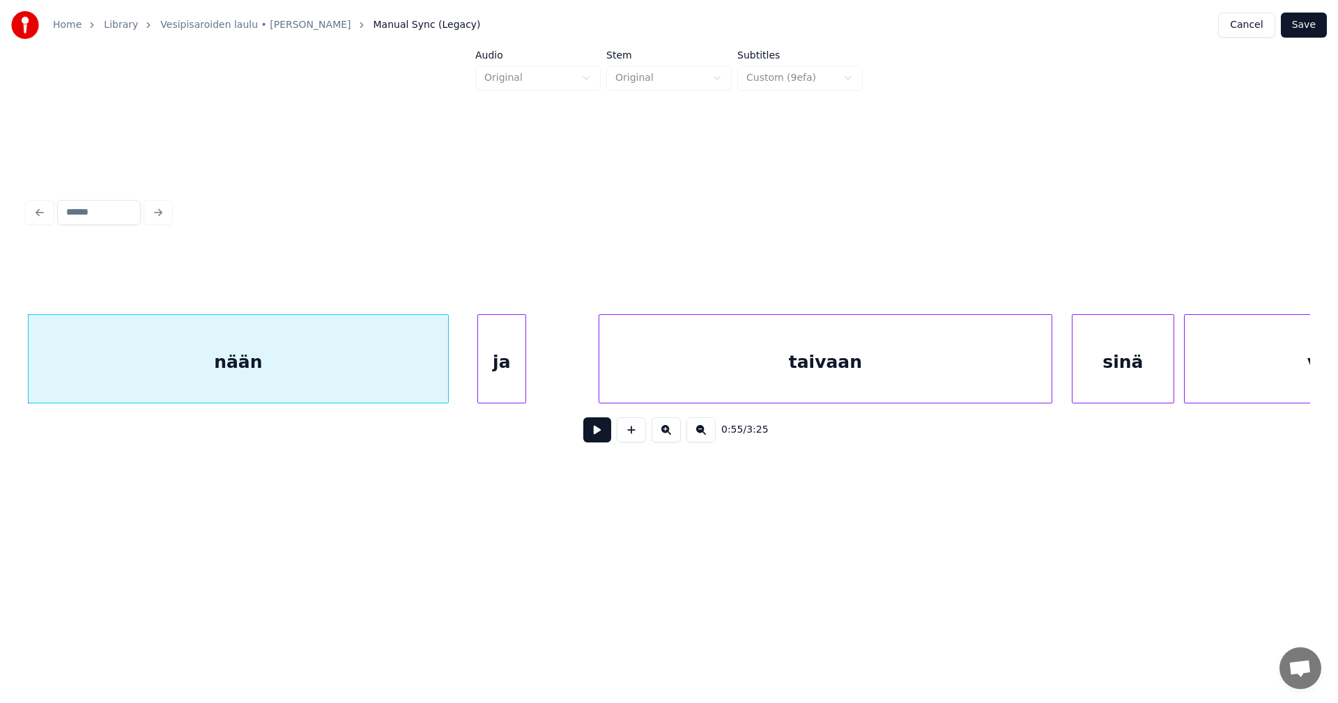
click at [497, 379] on div "ja" at bounding box center [501, 362] width 47 height 95
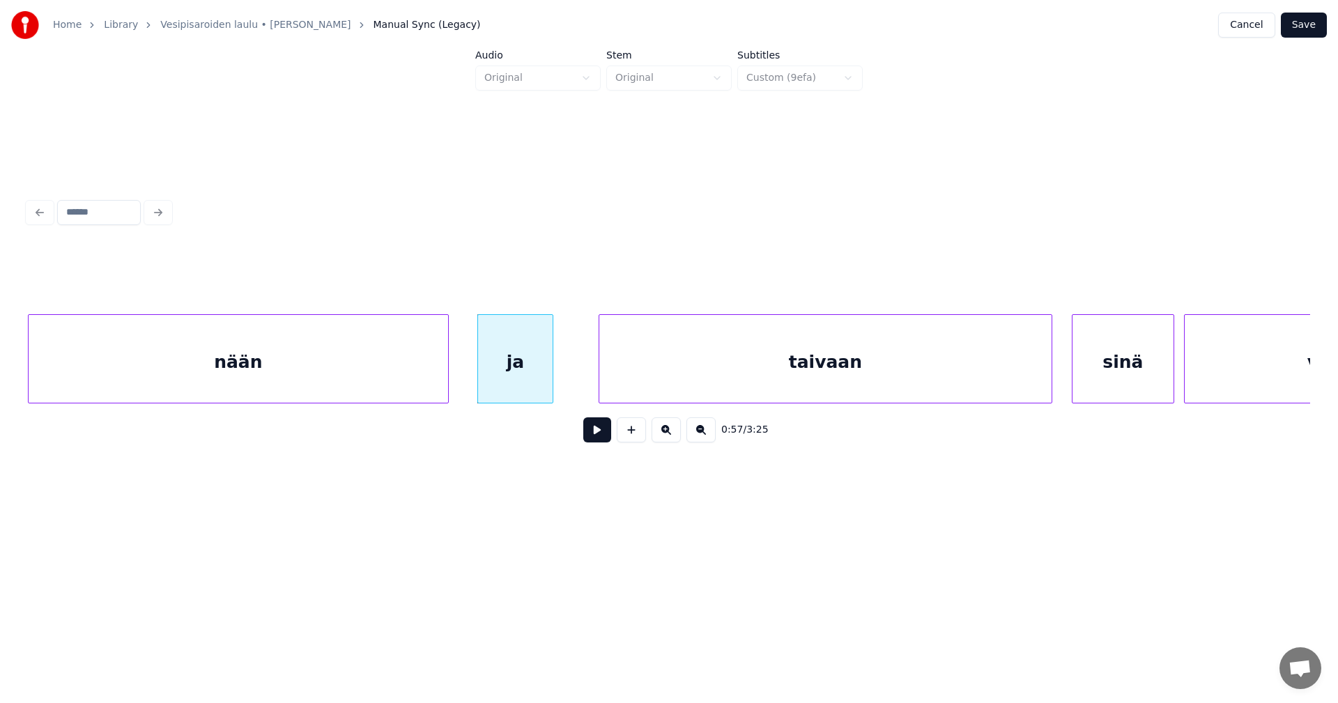
click at [548, 378] on div at bounding box center [550, 359] width 4 height 88
click at [432, 386] on div "nään" at bounding box center [238, 362] width 419 height 95
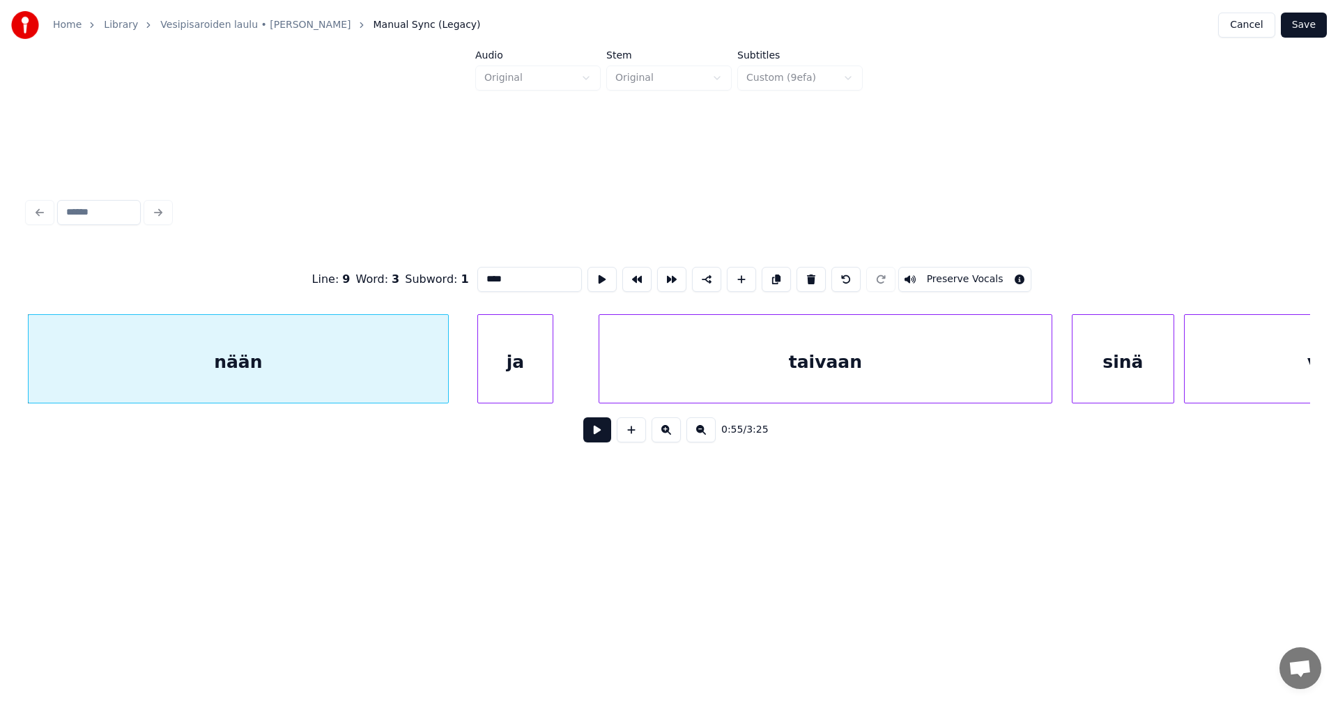
click at [601, 436] on button at bounding box center [597, 429] width 28 height 25
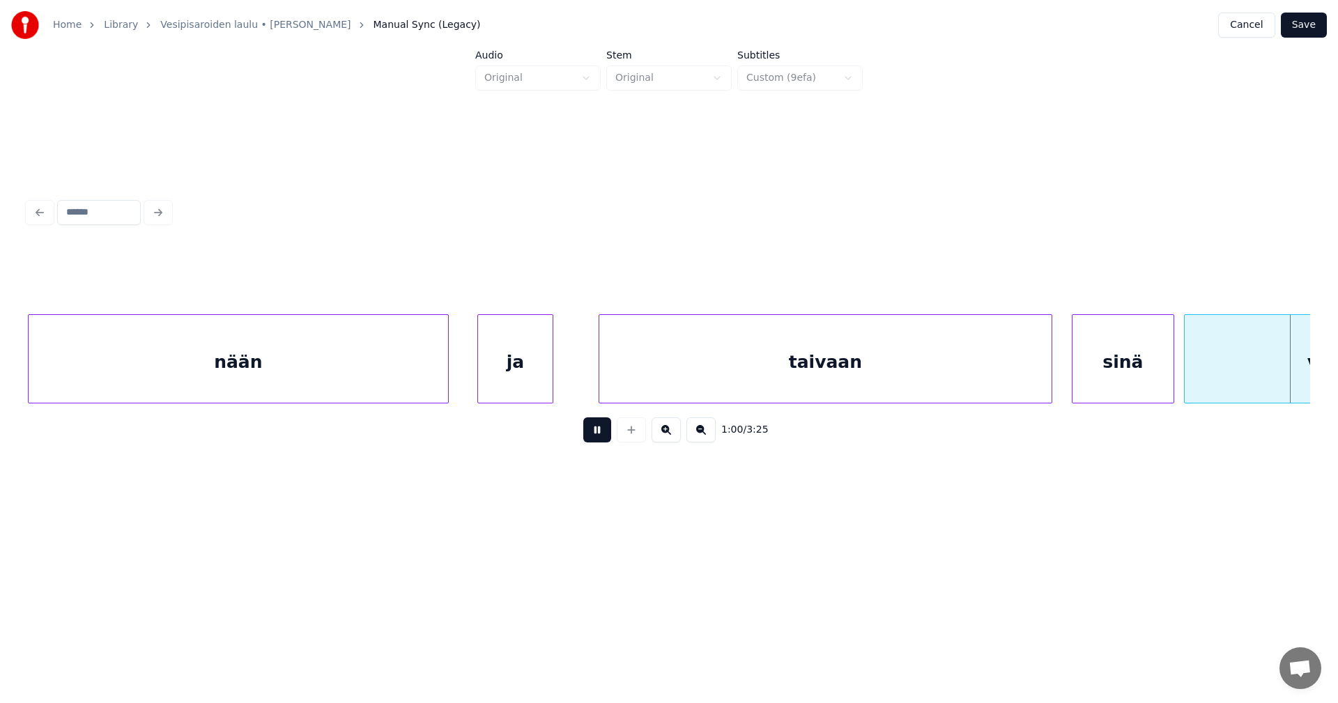
scroll to position [0, 14893]
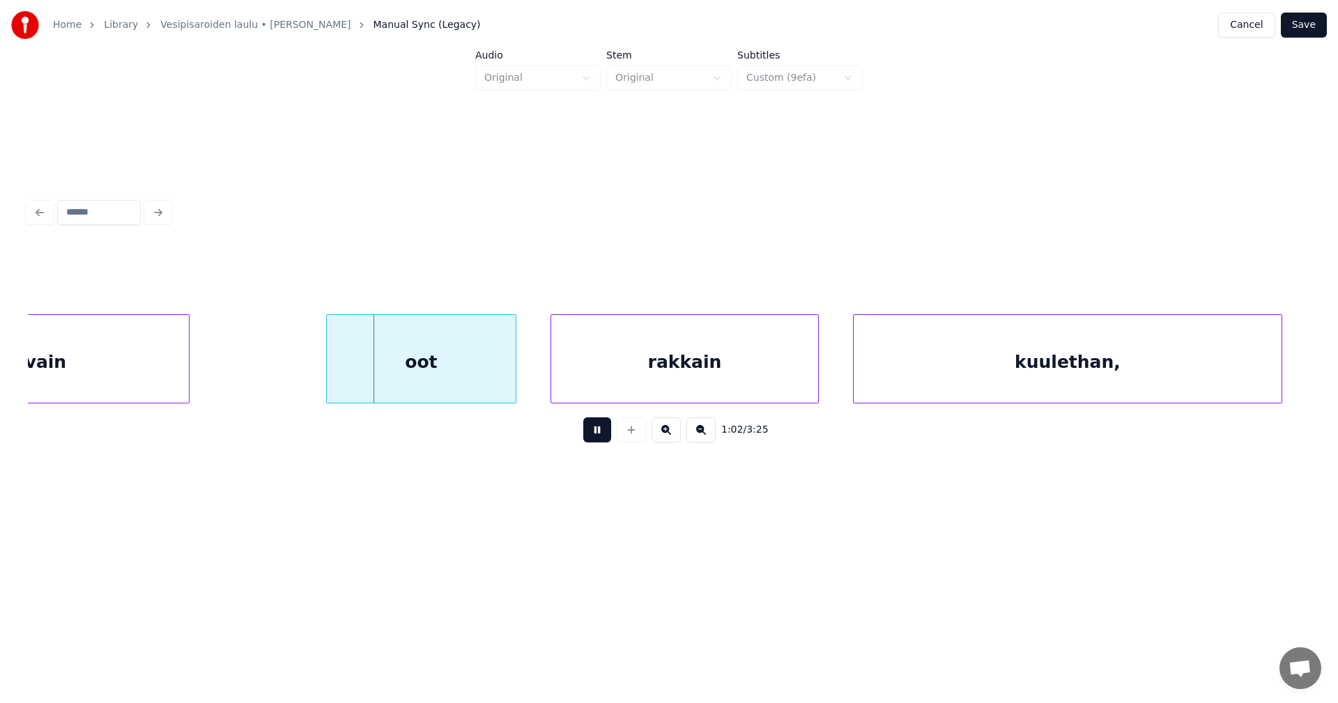
click at [598, 435] on button at bounding box center [597, 429] width 28 height 25
click at [476, 383] on div "oot" at bounding box center [409, 362] width 189 height 95
click at [606, 375] on div "rakkain" at bounding box center [674, 362] width 267 height 95
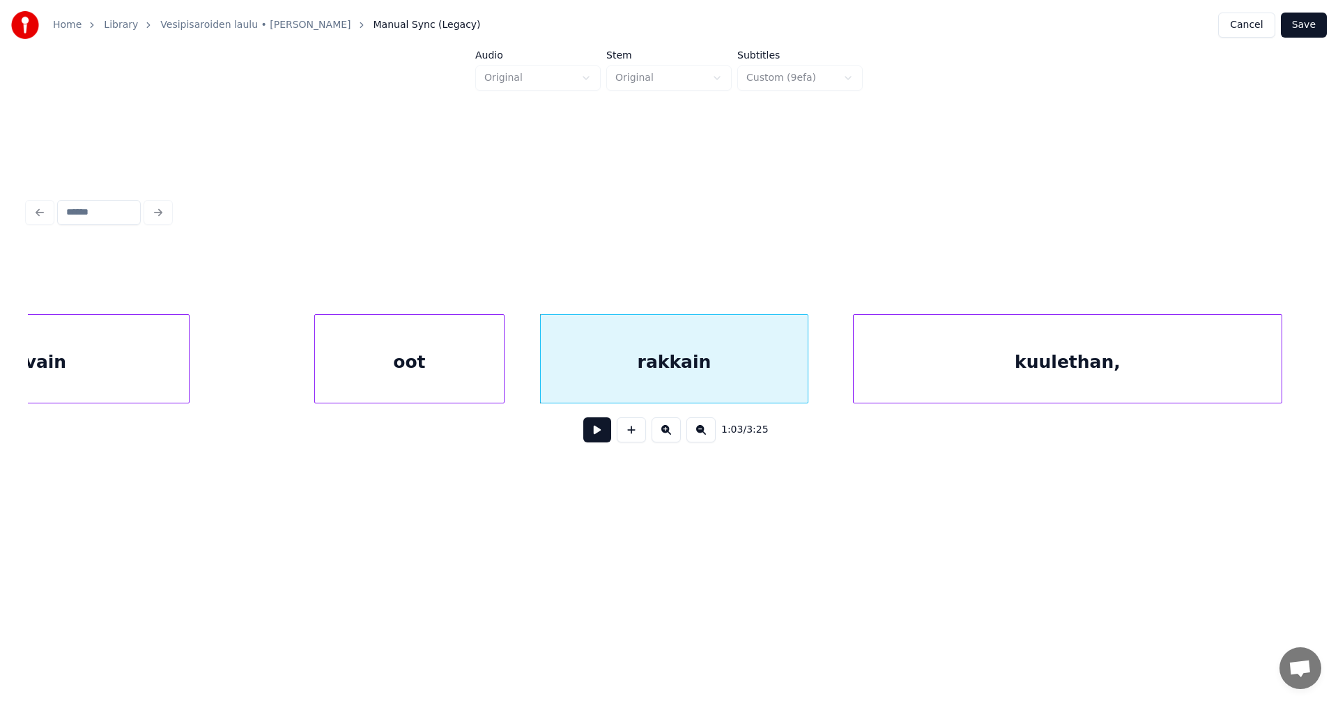
click at [594, 437] on button at bounding box center [597, 429] width 28 height 25
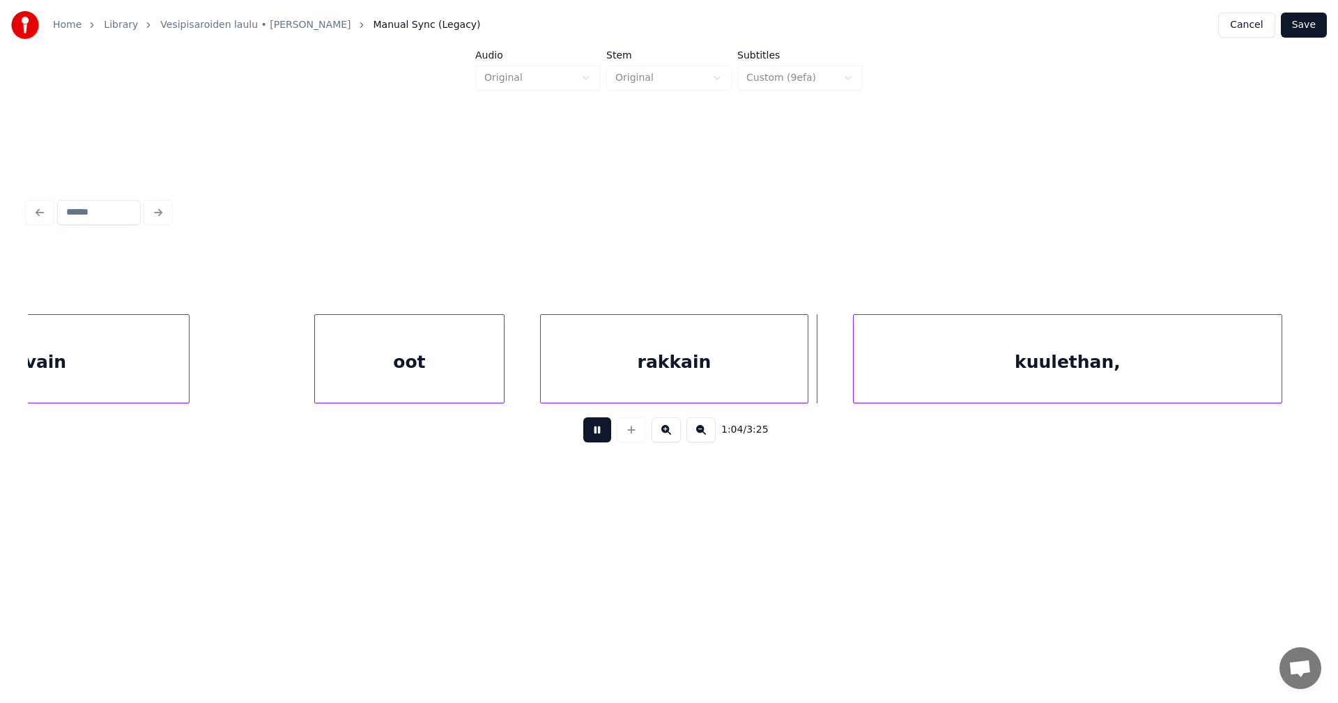
click at [594, 437] on button at bounding box center [597, 429] width 28 height 25
click at [814, 378] on div at bounding box center [814, 359] width 4 height 88
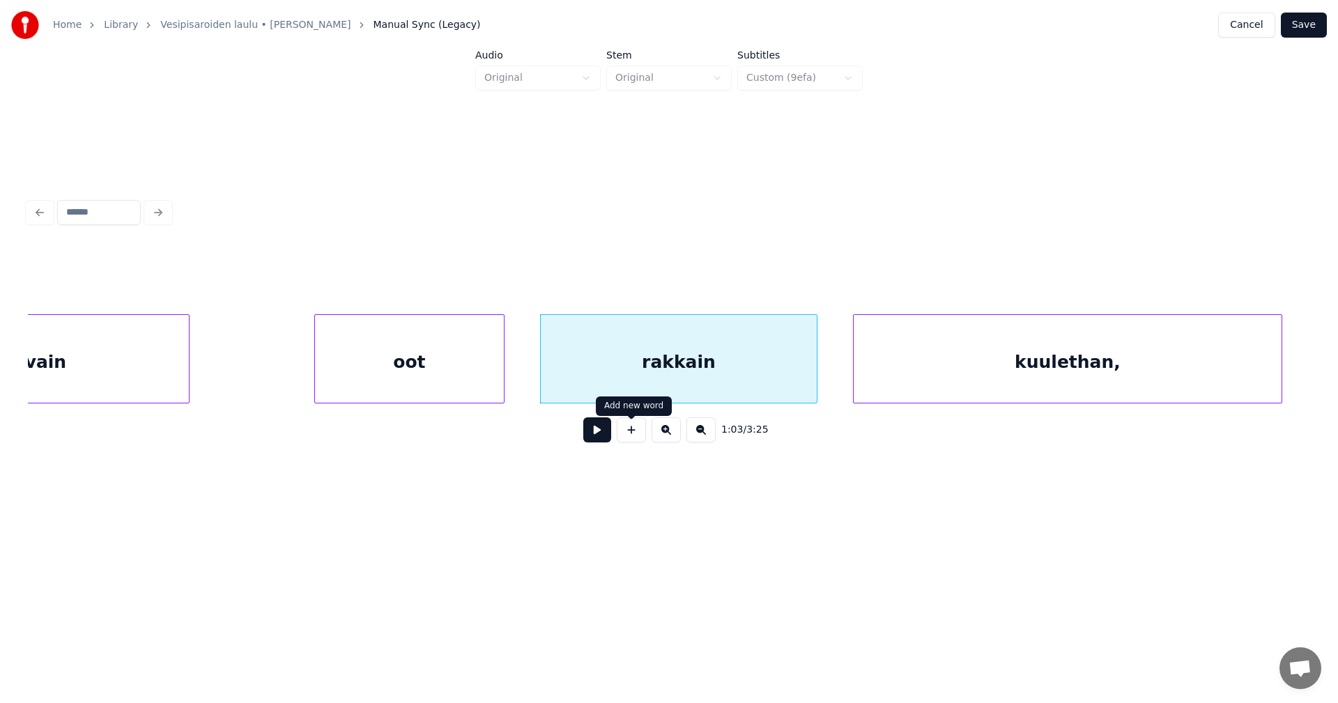
click at [606, 439] on button at bounding box center [597, 429] width 28 height 25
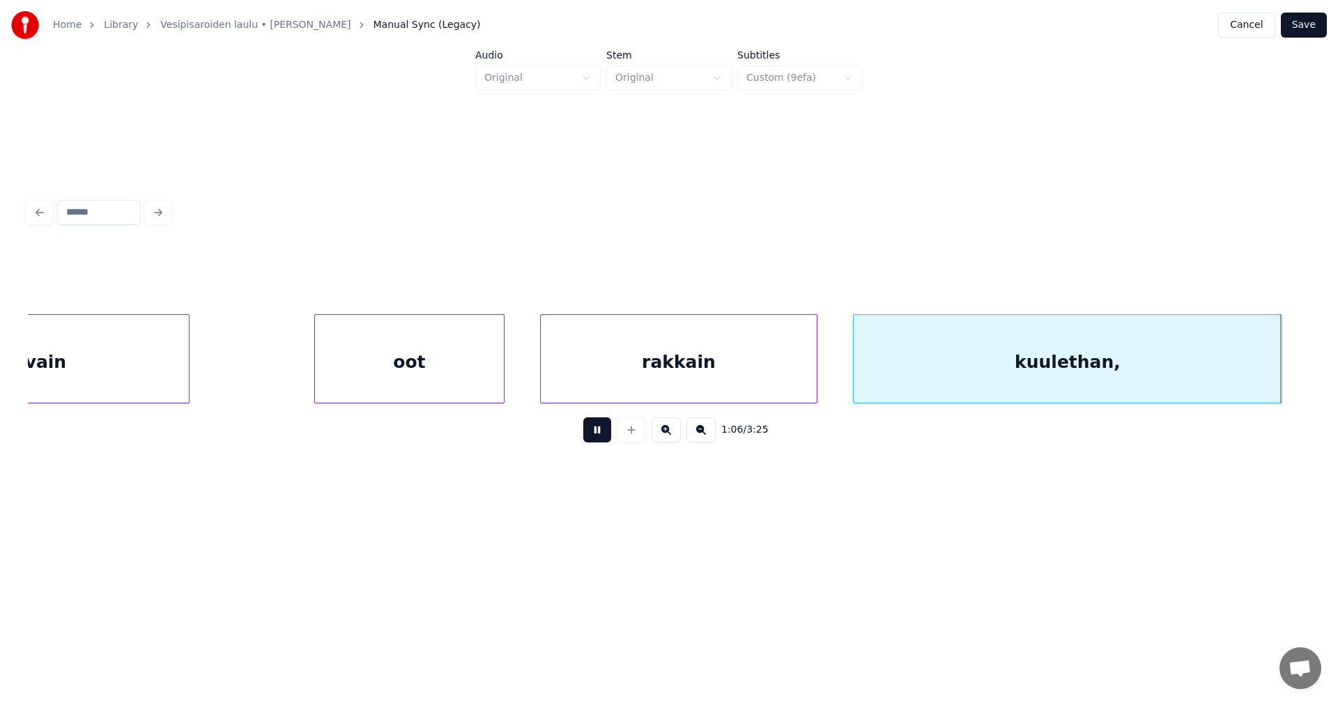
scroll to position [0, 16178]
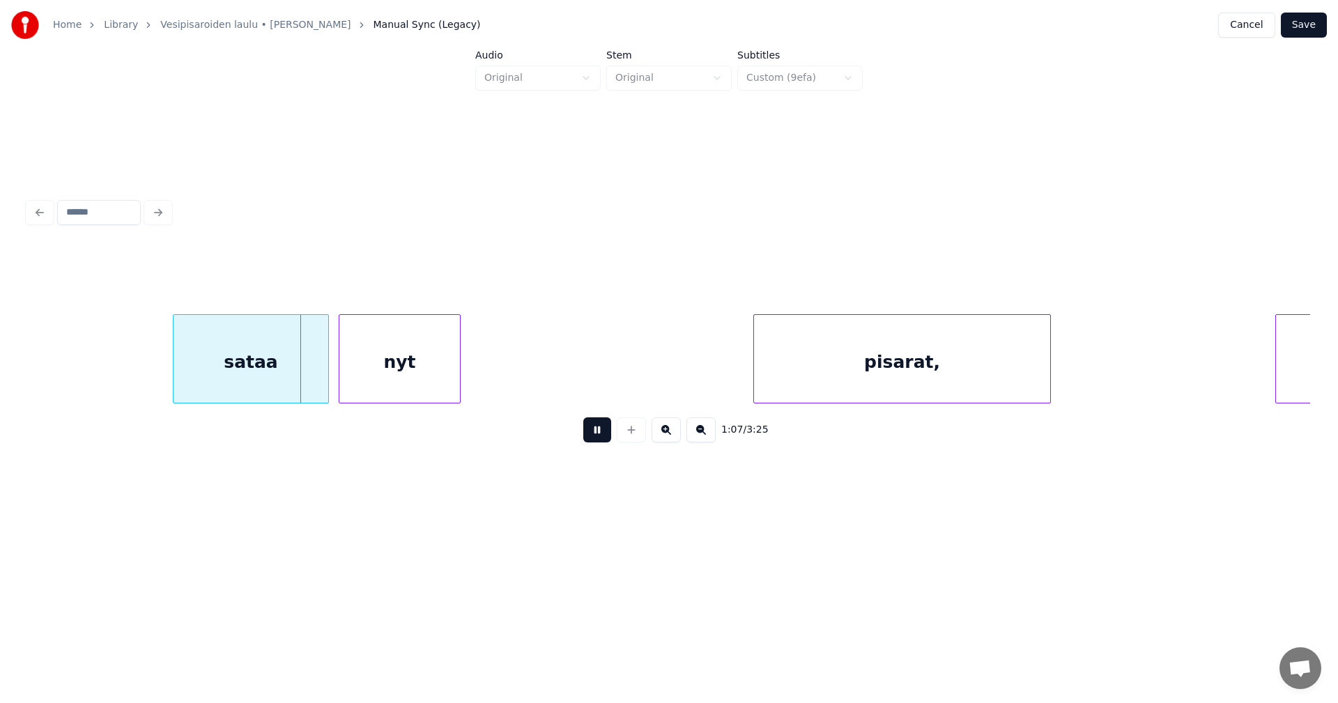
click at [595, 435] on button at bounding box center [597, 429] width 28 height 25
click at [206, 371] on div "sataa" at bounding box center [242, 362] width 155 height 95
click at [133, 371] on div at bounding box center [134, 359] width 4 height 88
click at [594, 437] on button at bounding box center [597, 429] width 28 height 25
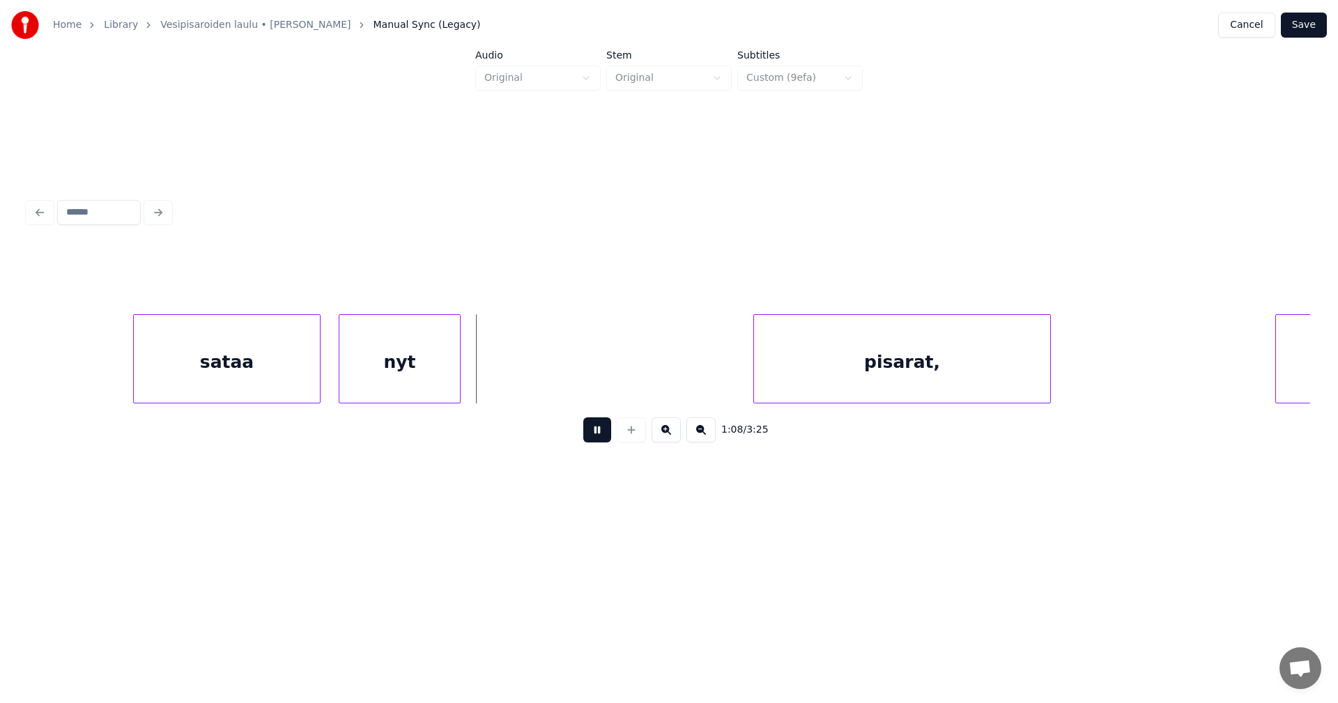
click at [592, 437] on button at bounding box center [597, 429] width 28 height 25
click at [490, 373] on div at bounding box center [489, 359] width 4 height 88
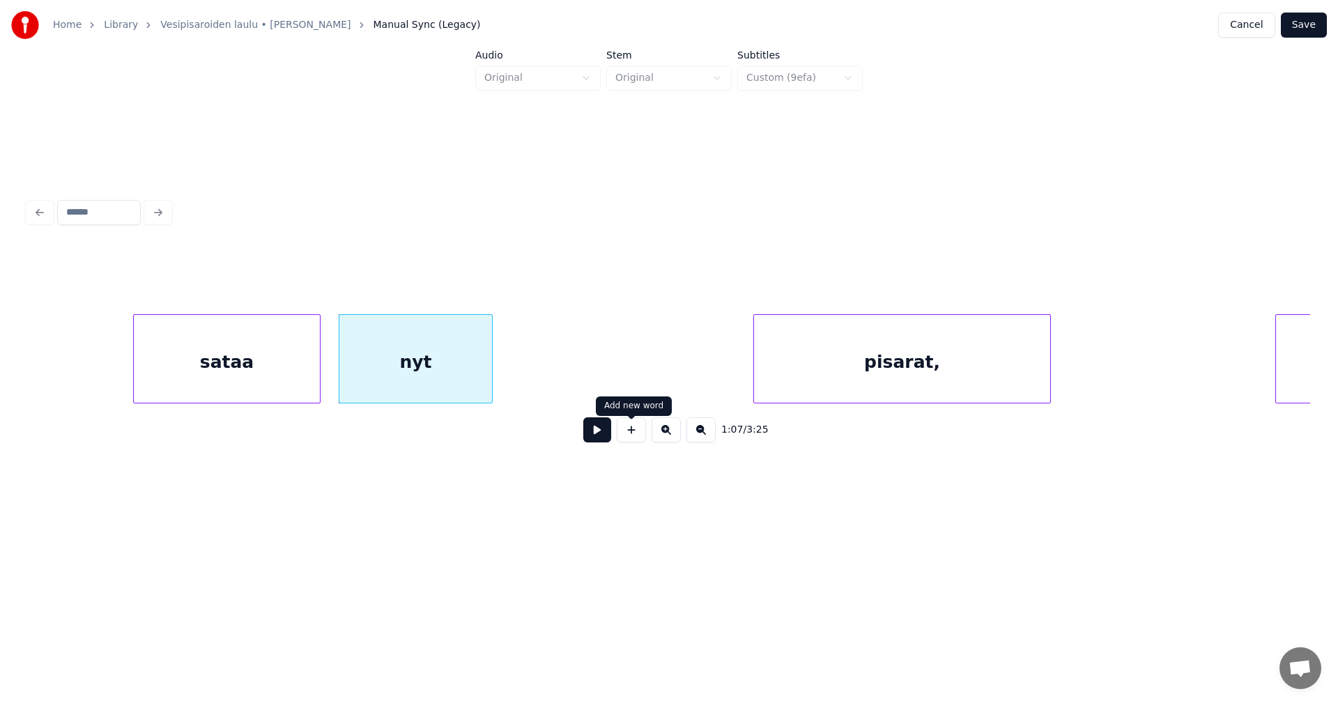
click at [605, 433] on button at bounding box center [597, 429] width 28 height 25
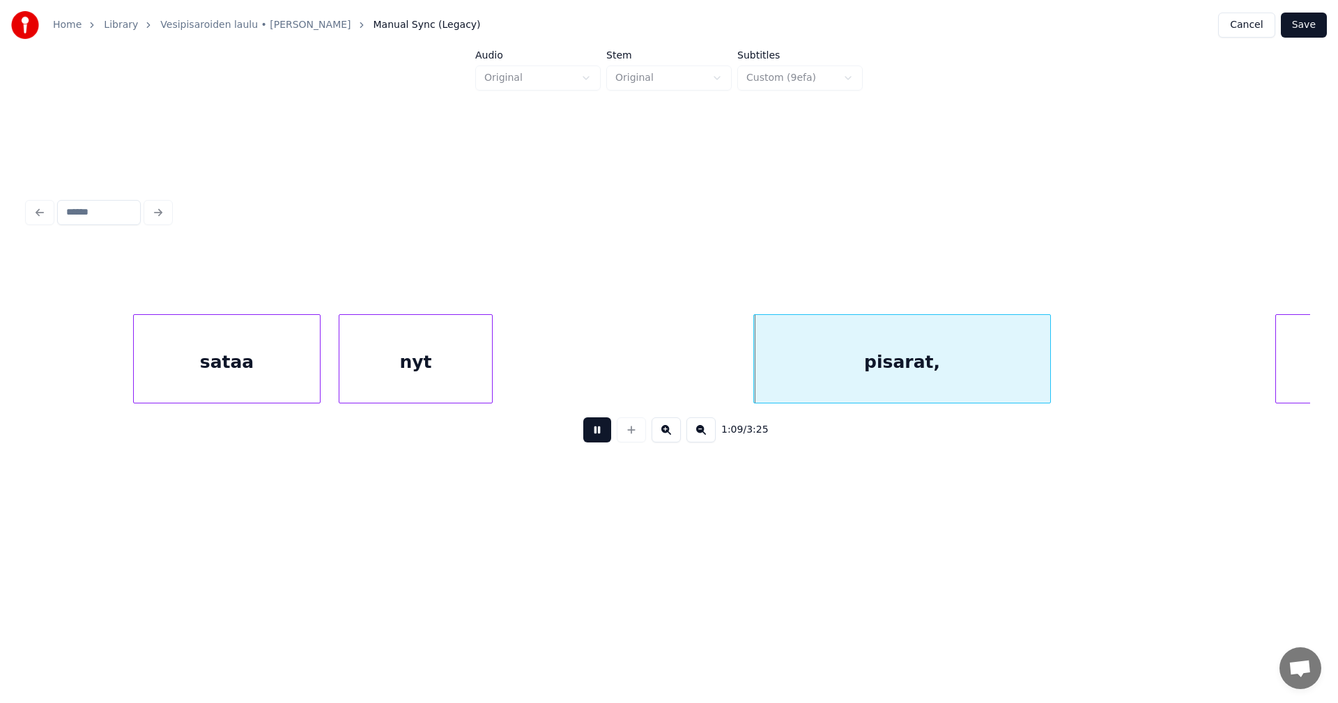
click at [601, 434] on button at bounding box center [597, 429] width 28 height 25
click at [835, 378] on div "pisarat," at bounding box center [898, 362] width 296 height 95
click at [605, 435] on button at bounding box center [597, 429] width 28 height 25
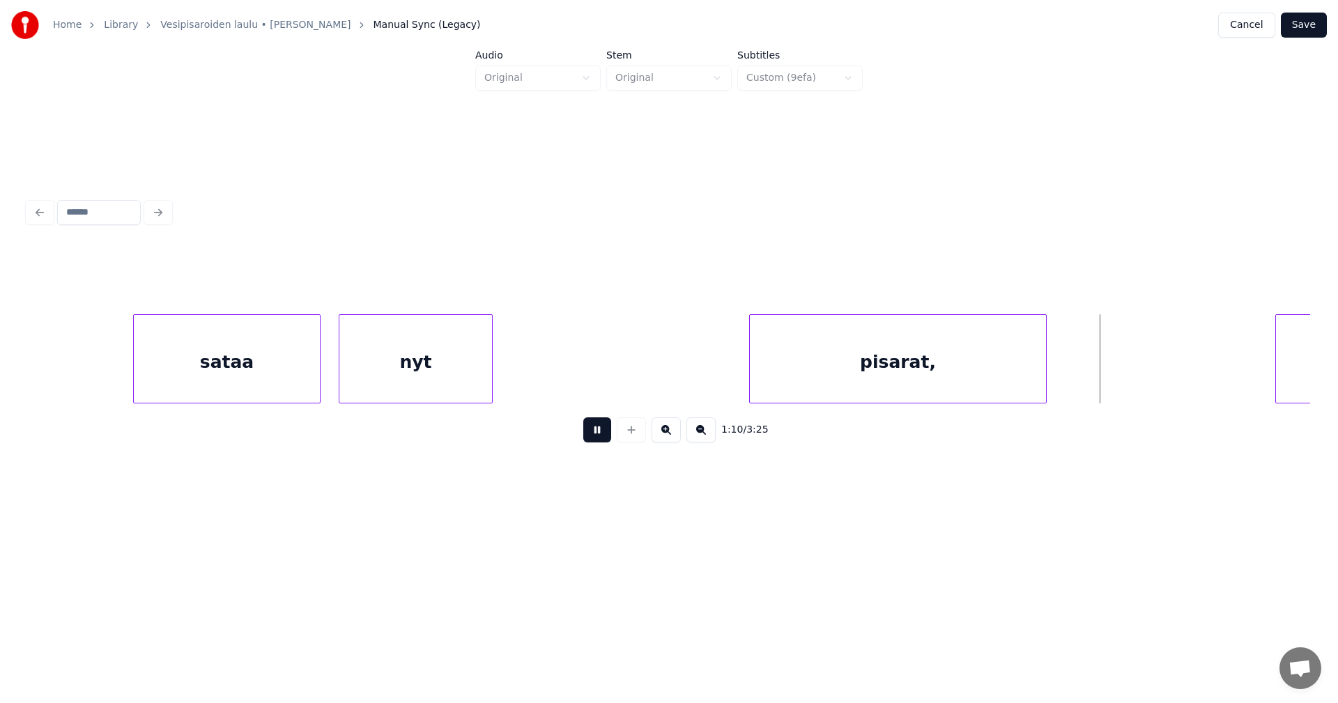
click at [605, 435] on button at bounding box center [597, 429] width 28 height 25
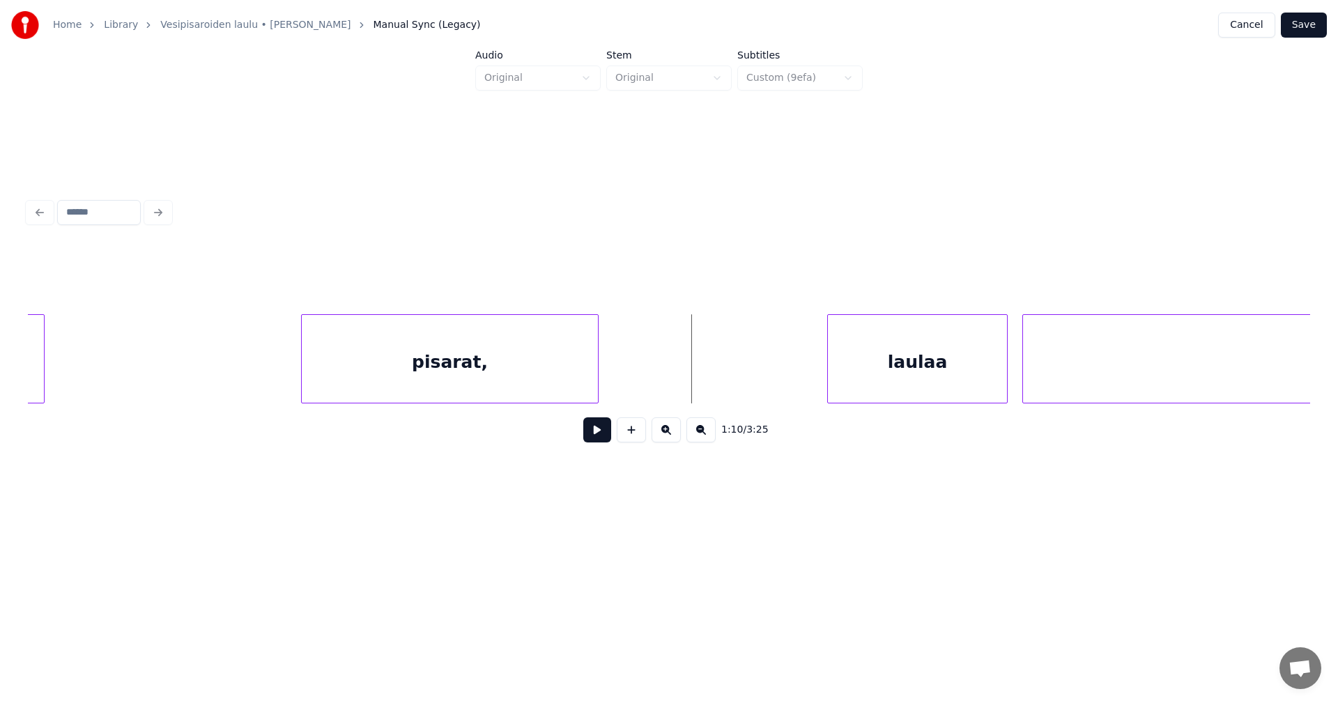
scroll to position [0, 16651]
click at [684, 371] on div at bounding box center [683, 359] width 4 height 88
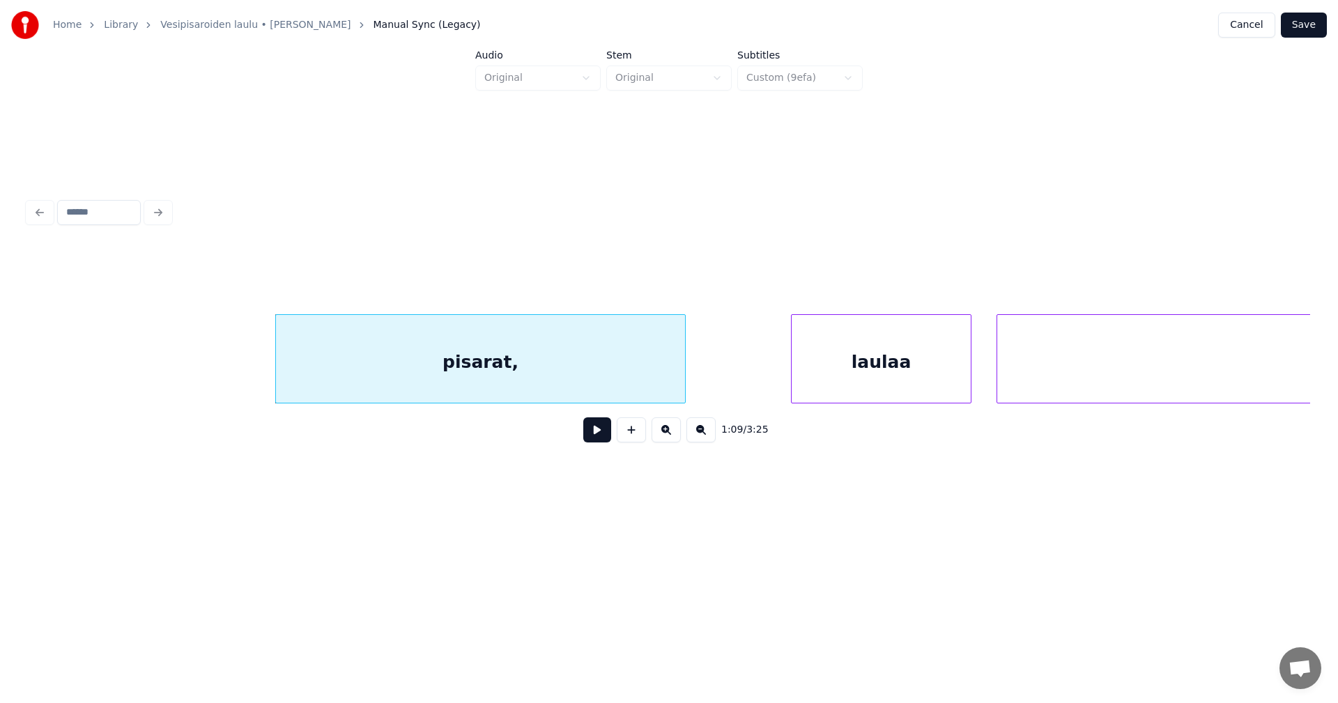
click at [815, 371] on div "laulaa" at bounding box center [880, 362] width 179 height 95
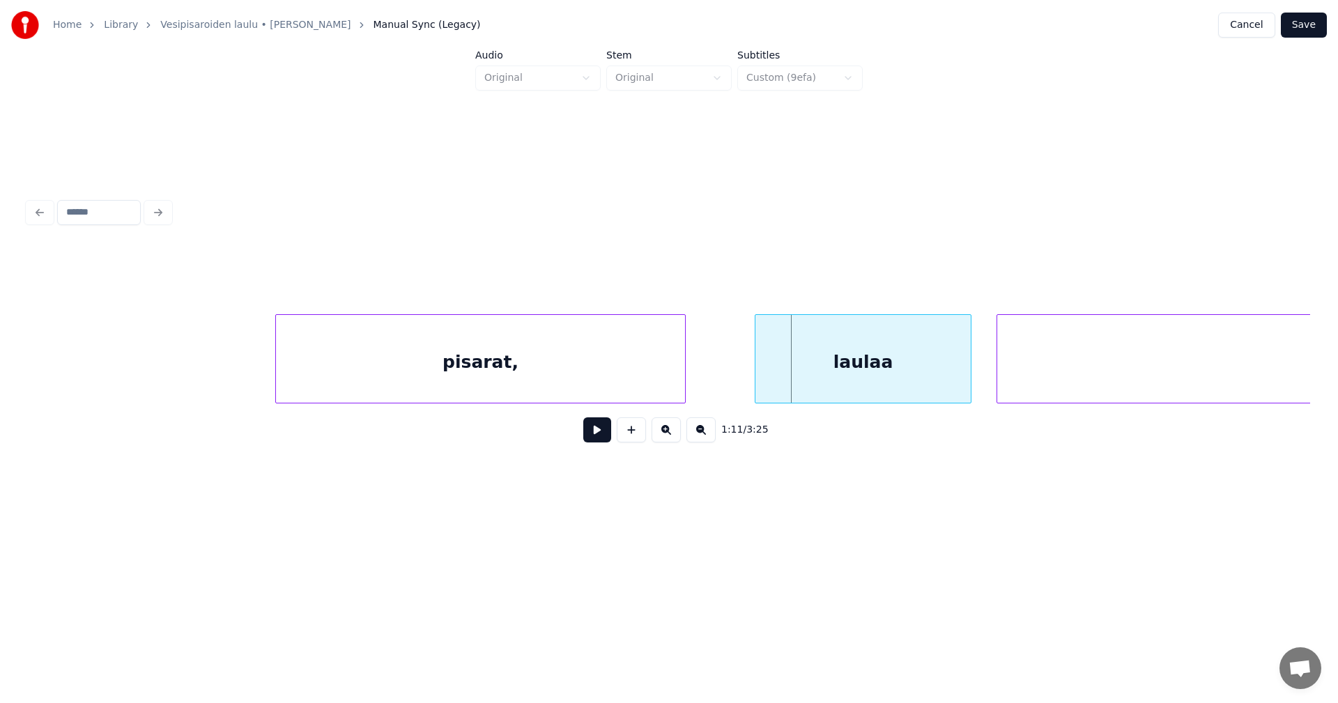
click at [755, 375] on div at bounding box center [757, 359] width 4 height 88
click at [624, 376] on div "pisarat," at bounding box center [480, 362] width 409 height 95
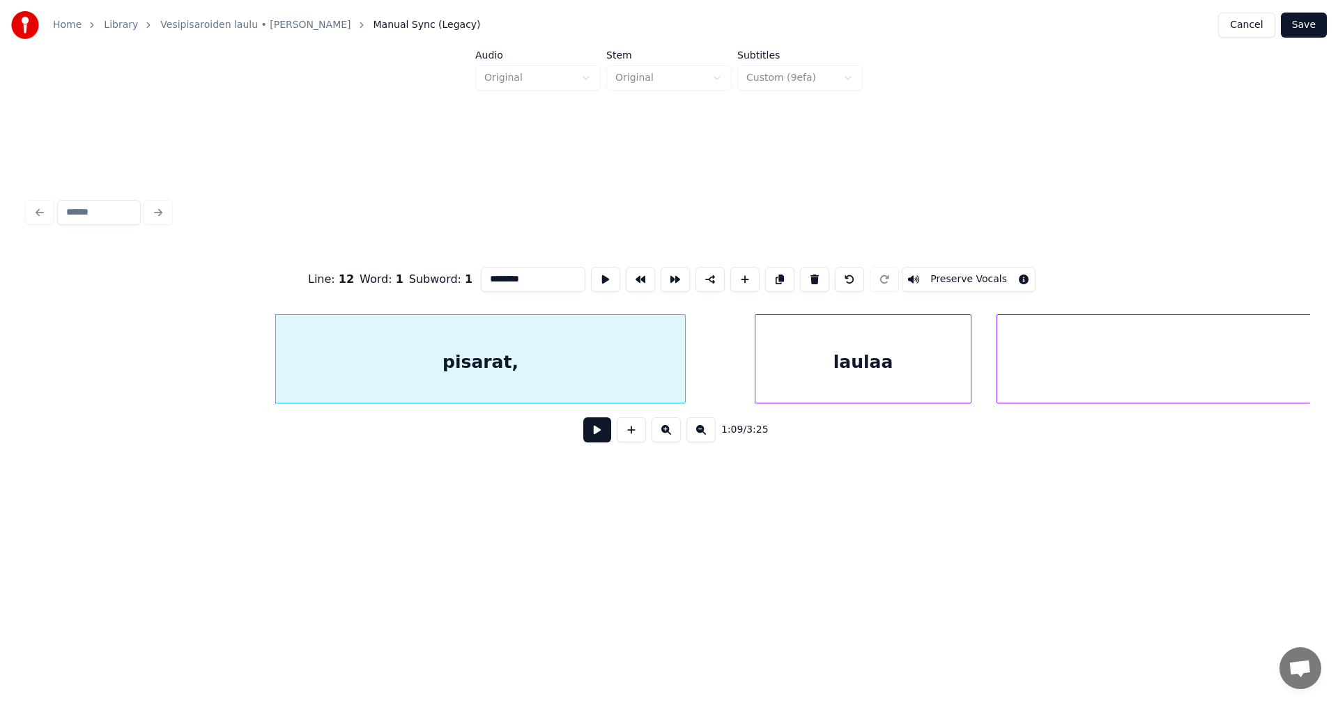
click at [599, 437] on button at bounding box center [597, 429] width 28 height 25
click at [598, 437] on button at bounding box center [597, 429] width 28 height 25
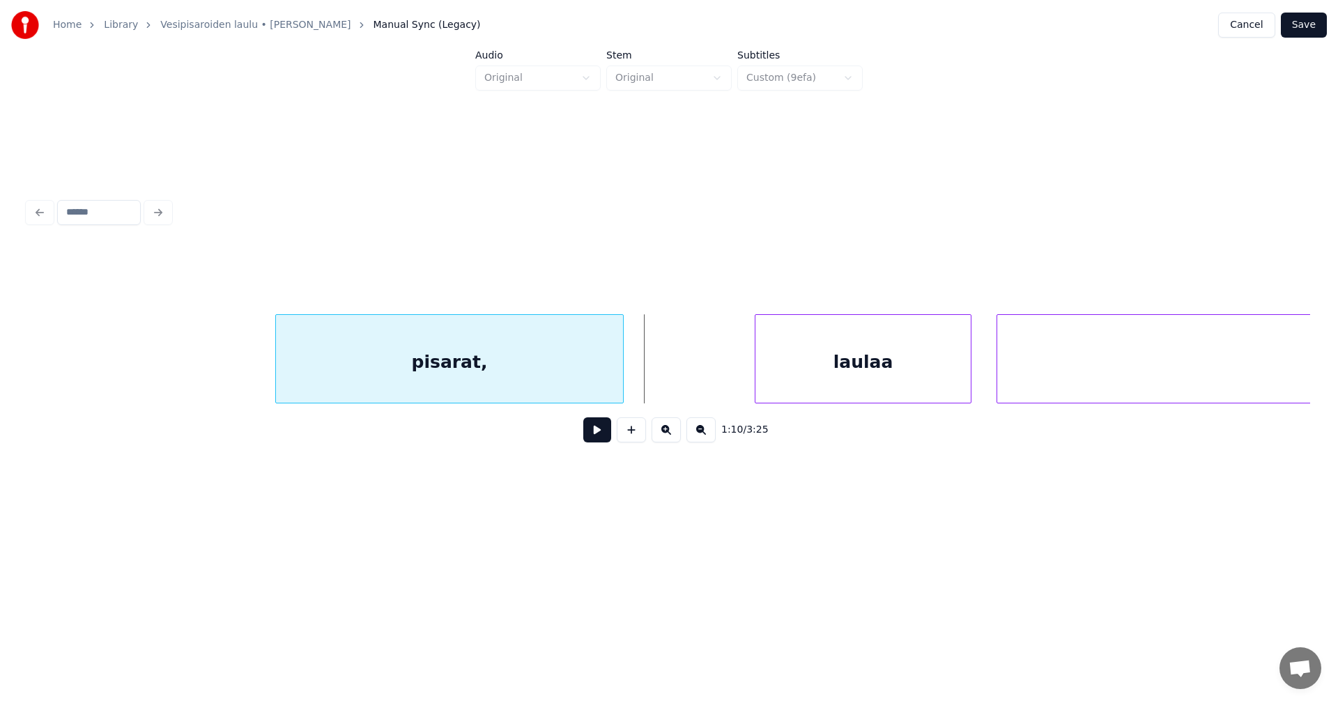
click at [620, 381] on div at bounding box center [621, 359] width 4 height 88
click at [603, 442] on button at bounding box center [597, 429] width 28 height 25
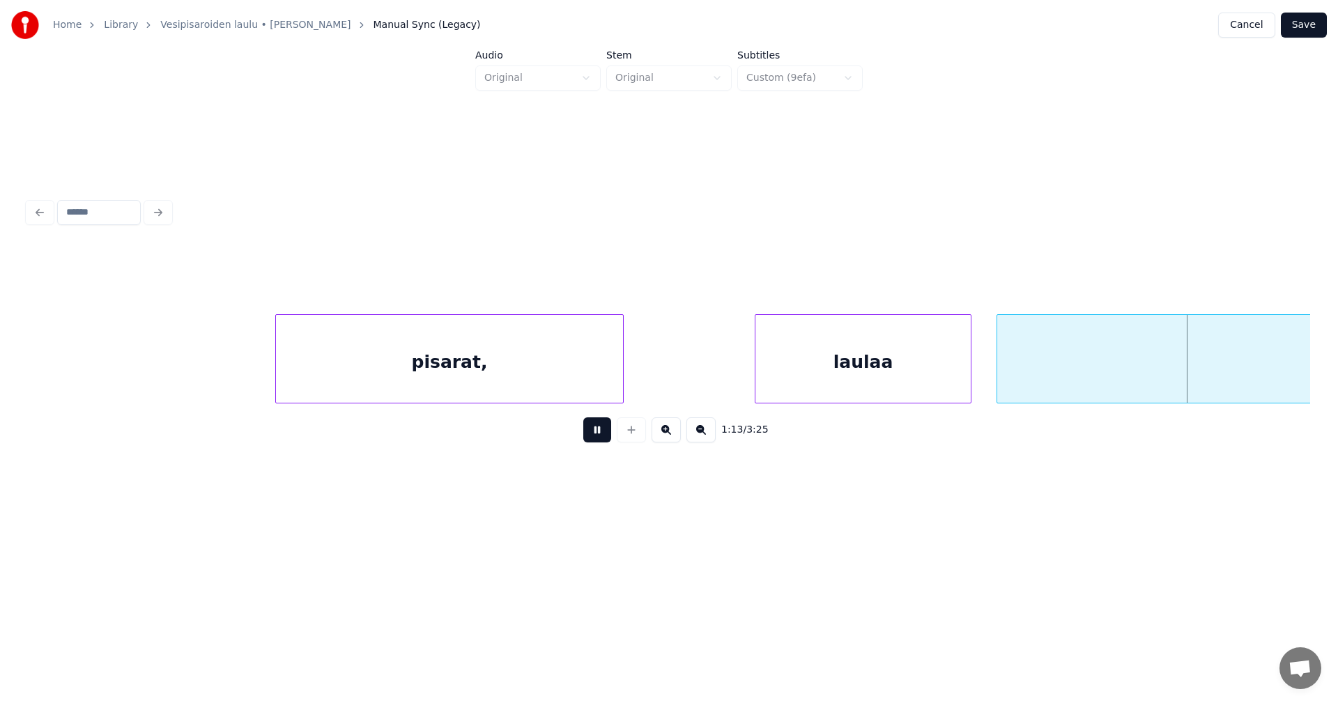
click at [602, 436] on button at bounding box center [597, 429] width 28 height 25
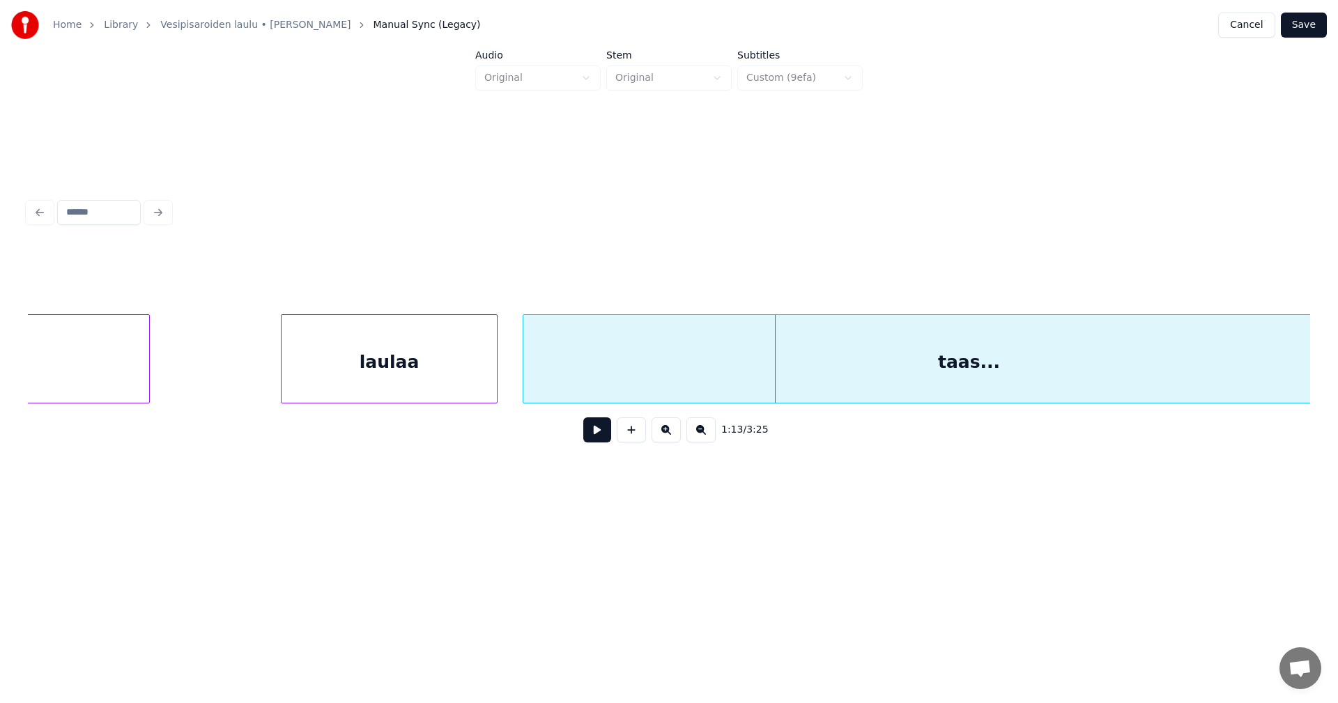
scroll to position [0, 17227]
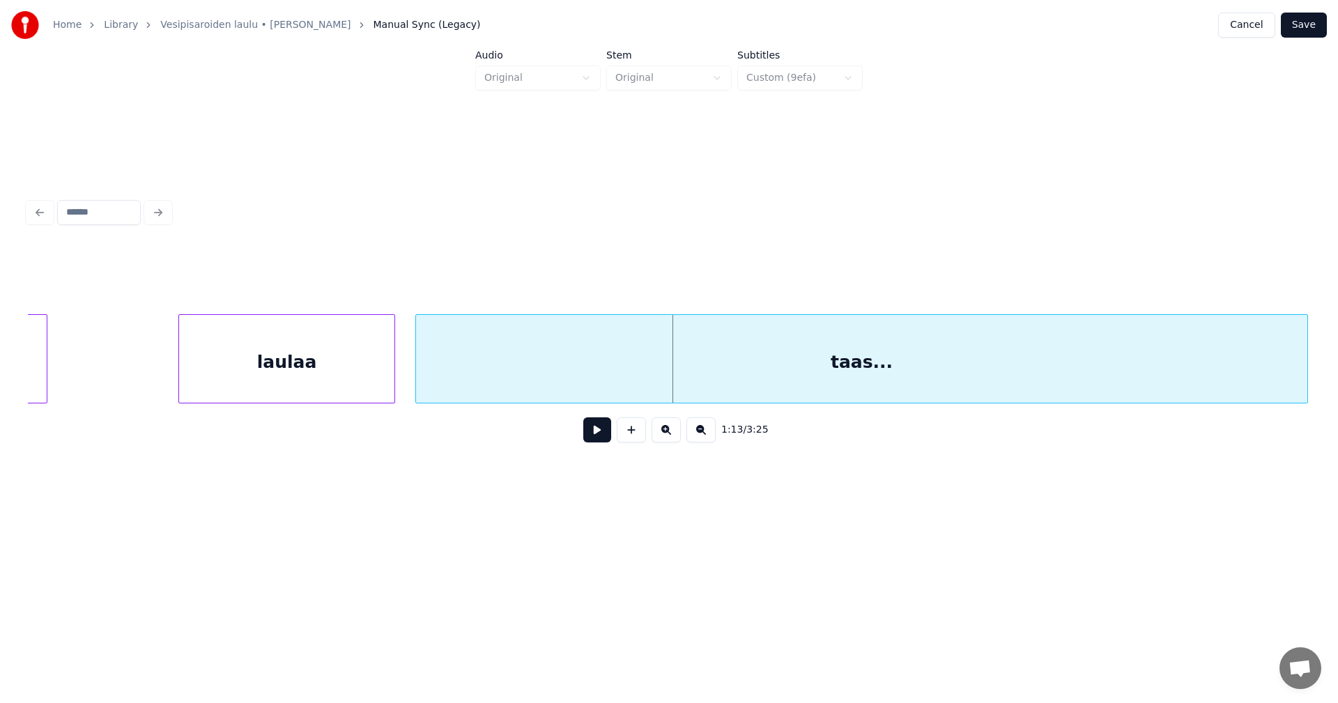
click at [977, 378] on div "taas..." at bounding box center [861, 362] width 891 height 95
click at [601, 431] on button at bounding box center [597, 429] width 28 height 25
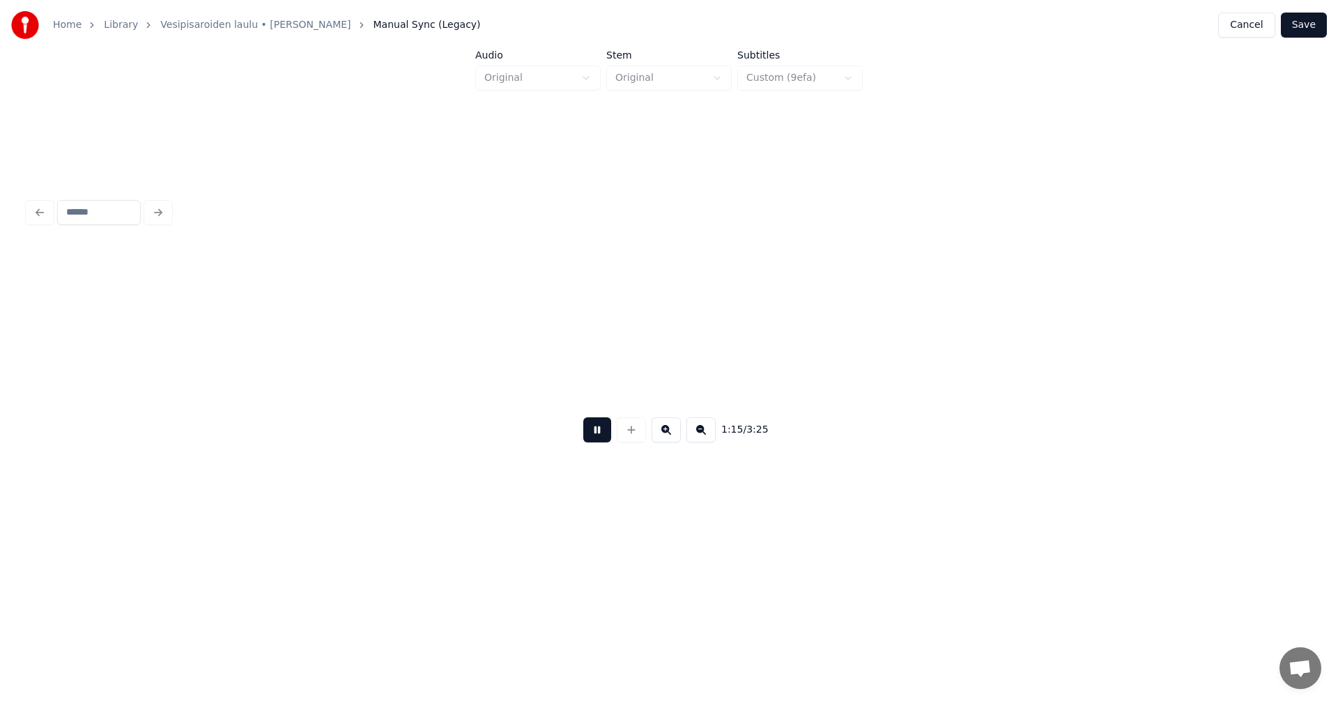
scroll to position [0, 18510]
click at [598, 435] on button at bounding box center [597, 429] width 28 height 25
click at [410, 372] on div at bounding box center [409, 359] width 4 height 88
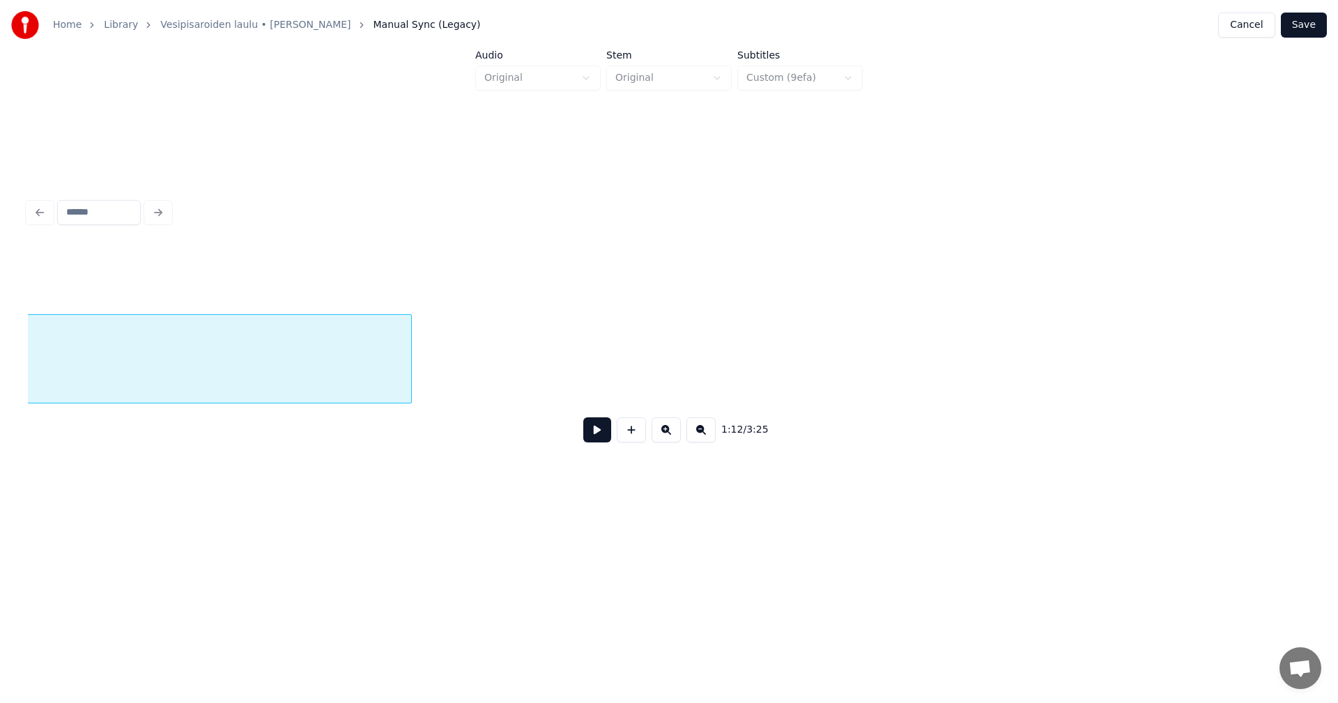
scroll to position [0, 17615]
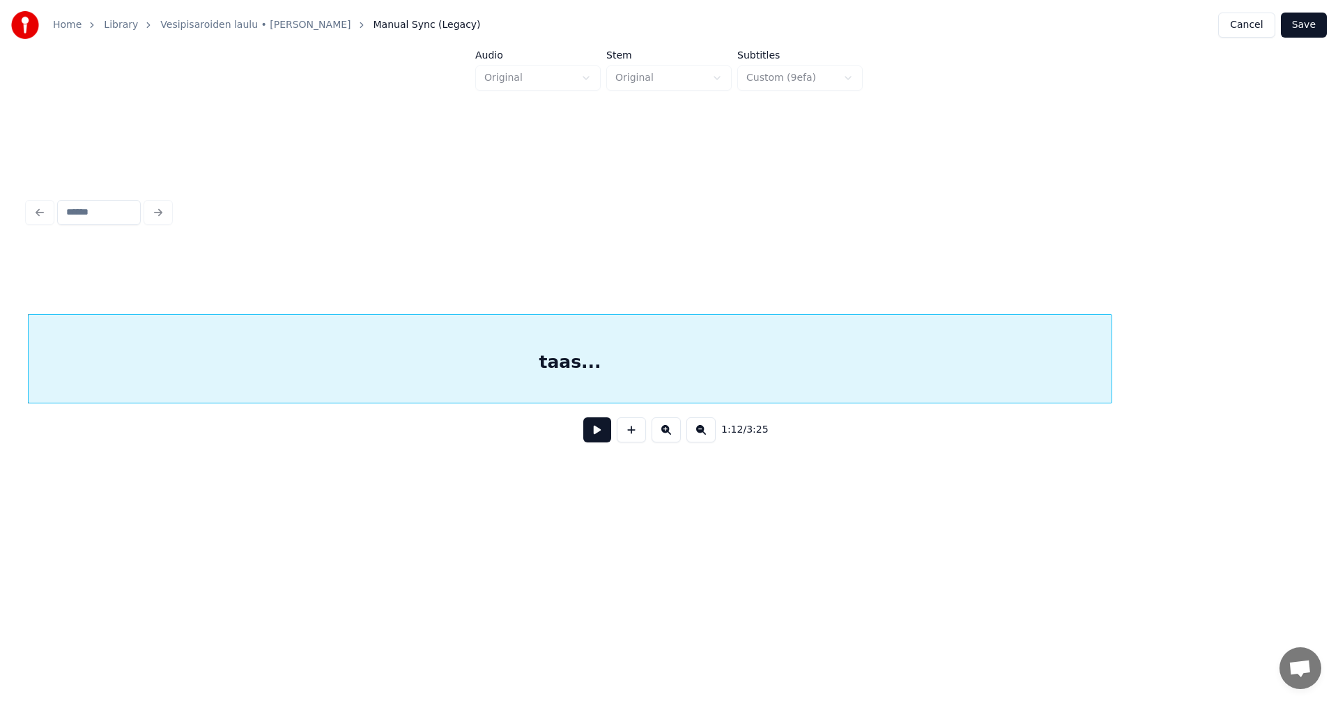
click at [623, 382] on div "taas..." at bounding box center [570, 362] width 1083 height 95
click at [601, 434] on button at bounding box center [597, 429] width 28 height 25
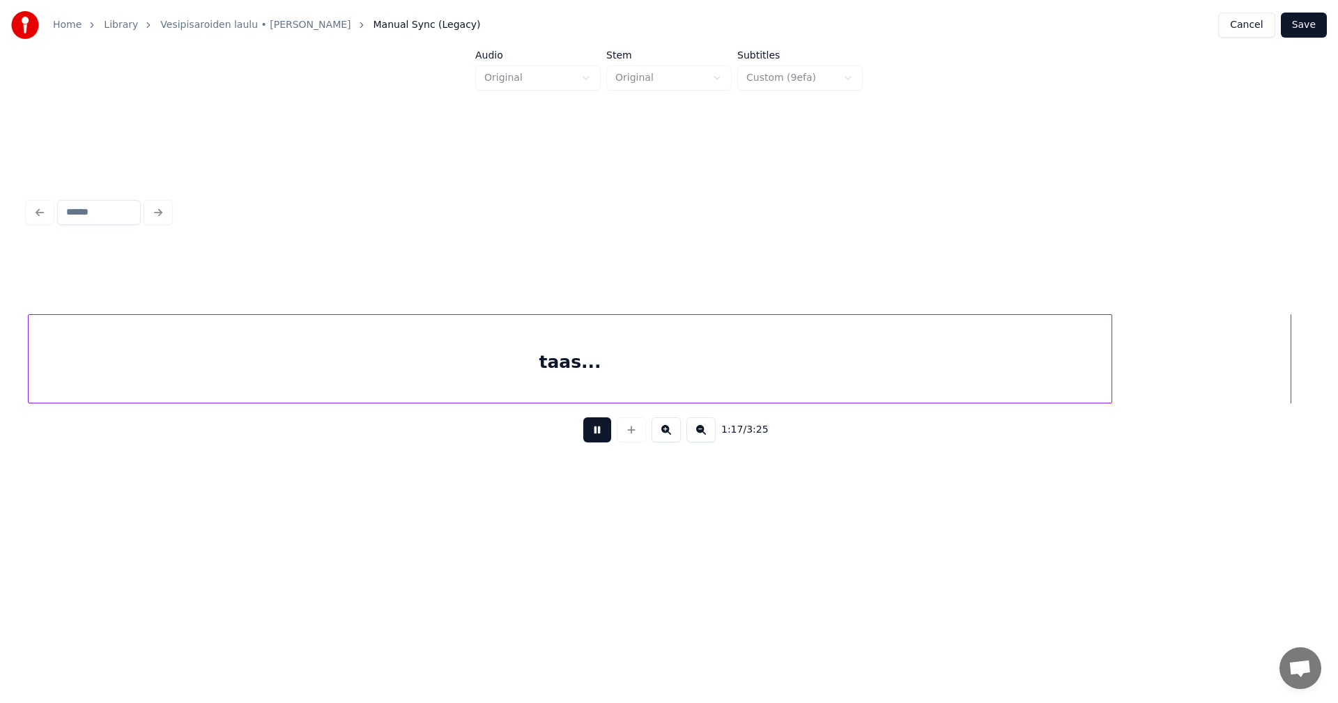
scroll to position [0, 18897]
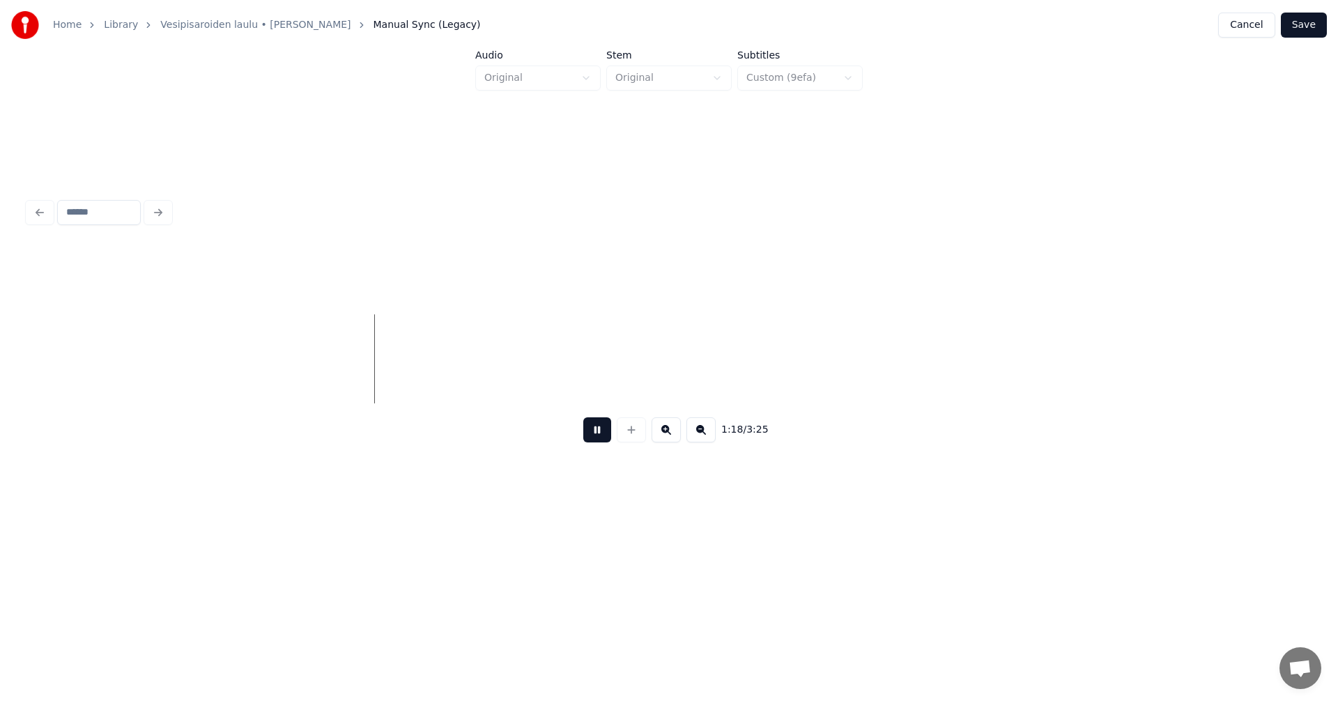
click at [597, 431] on button at bounding box center [597, 429] width 28 height 25
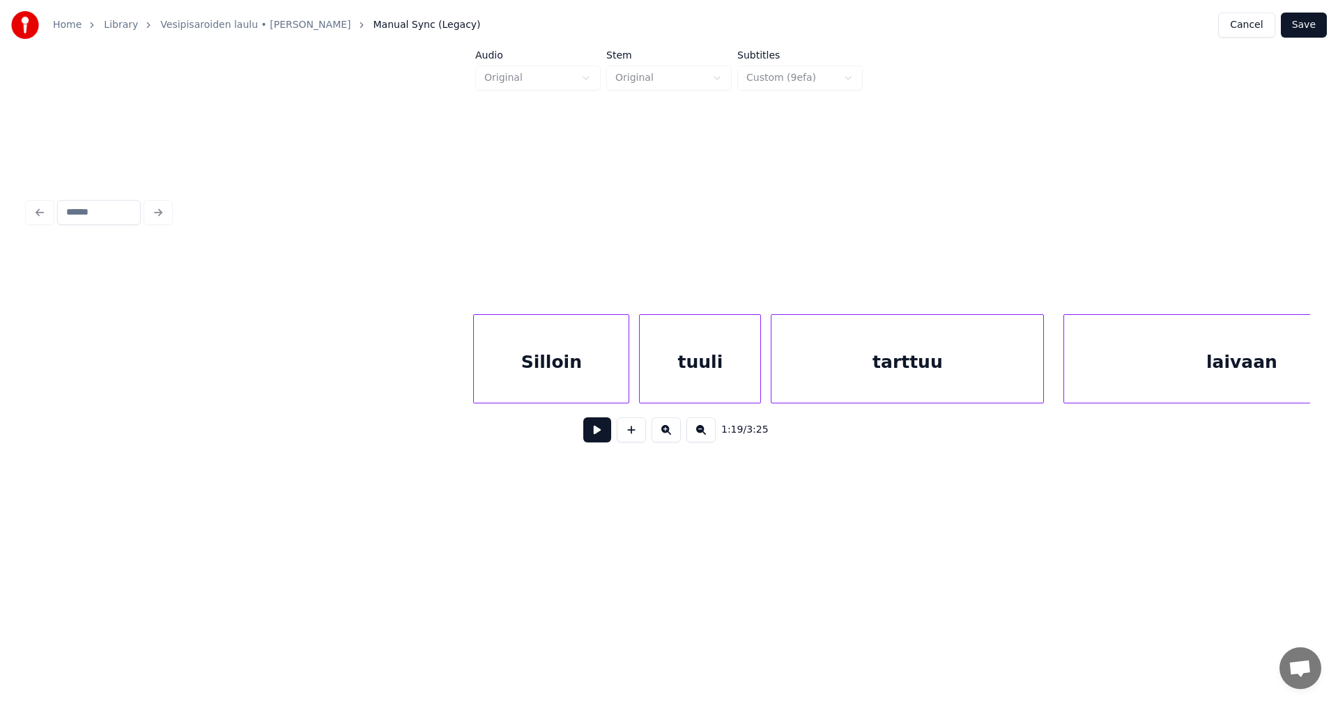
scroll to position [0, 22440]
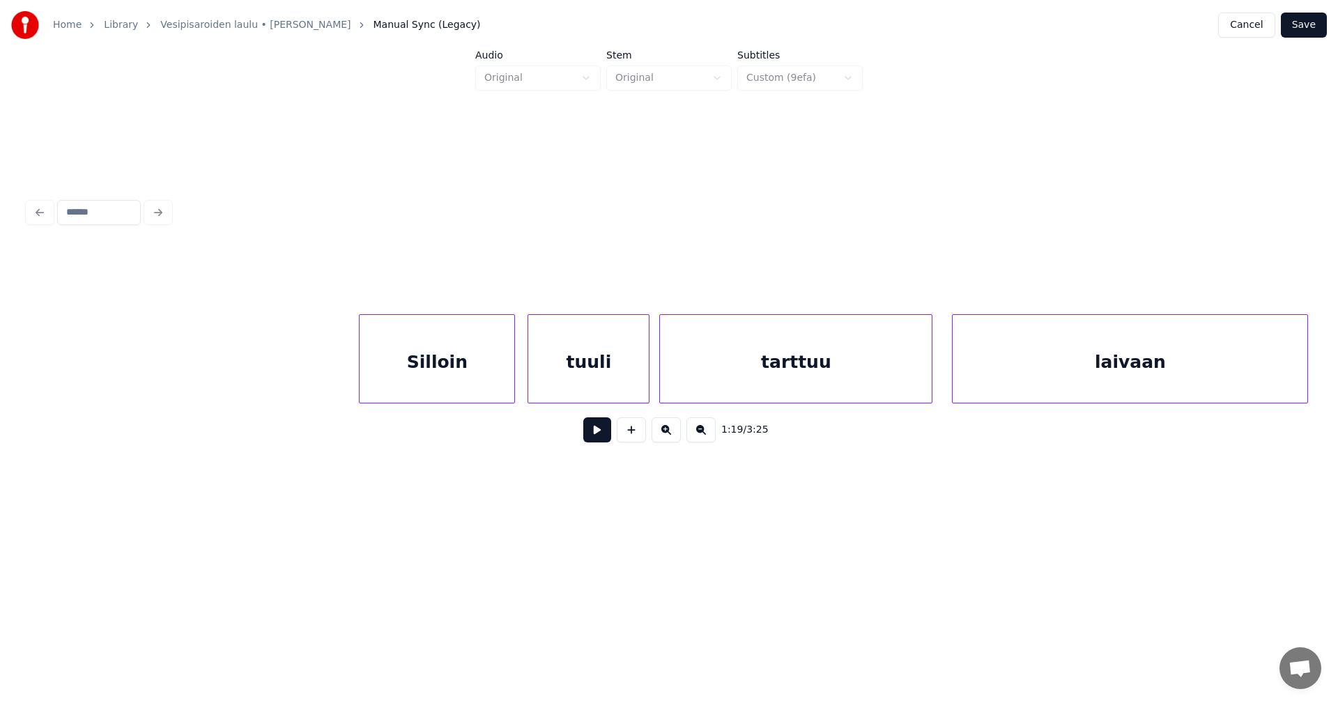
click at [497, 382] on div "Silloin" at bounding box center [436, 362] width 155 height 95
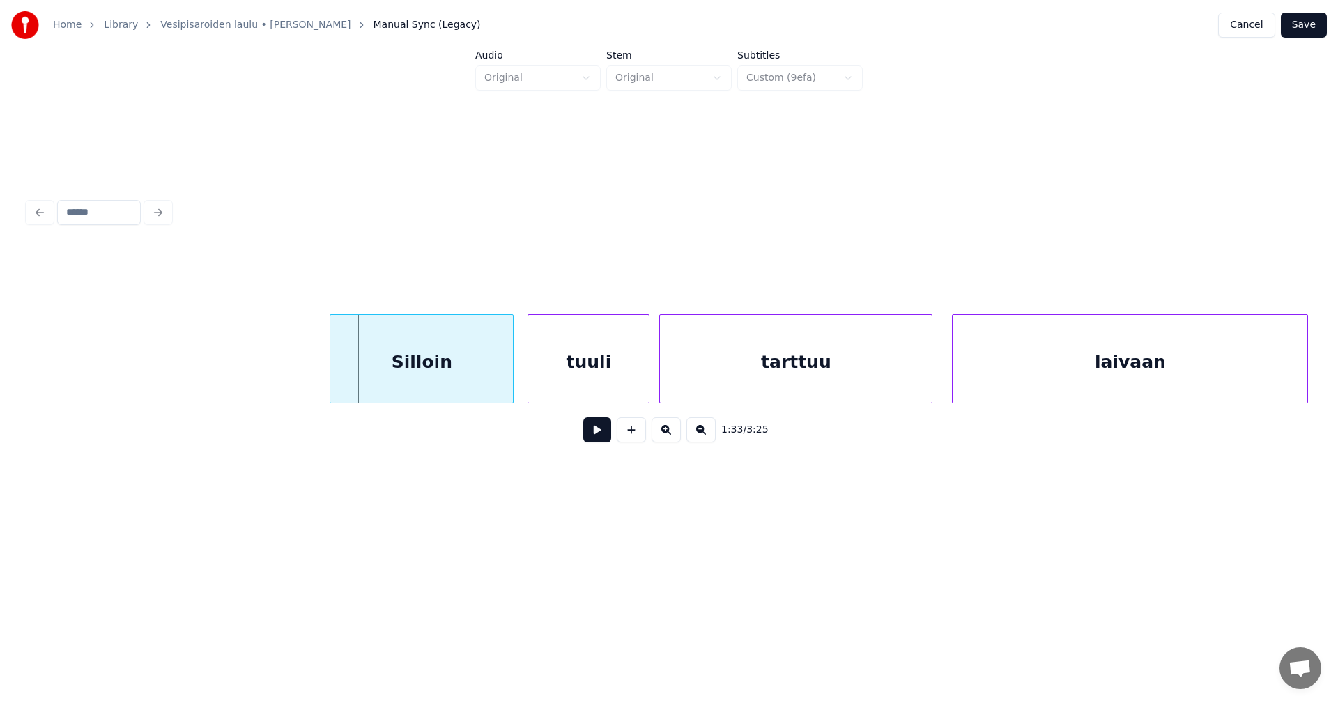
click at [330, 376] on div at bounding box center [332, 359] width 4 height 88
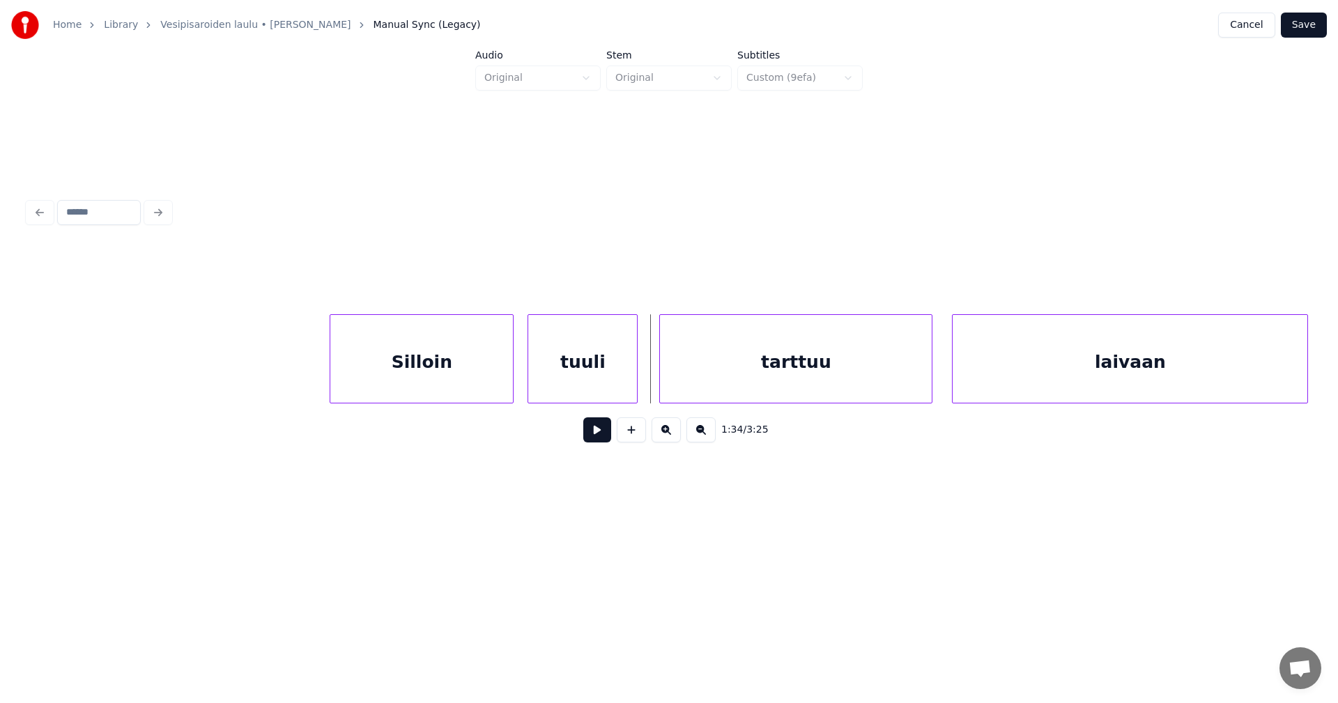
click at [633, 381] on div at bounding box center [635, 359] width 4 height 88
click at [497, 373] on div "Silloin" at bounding box center [421, 362] width 183 height 95
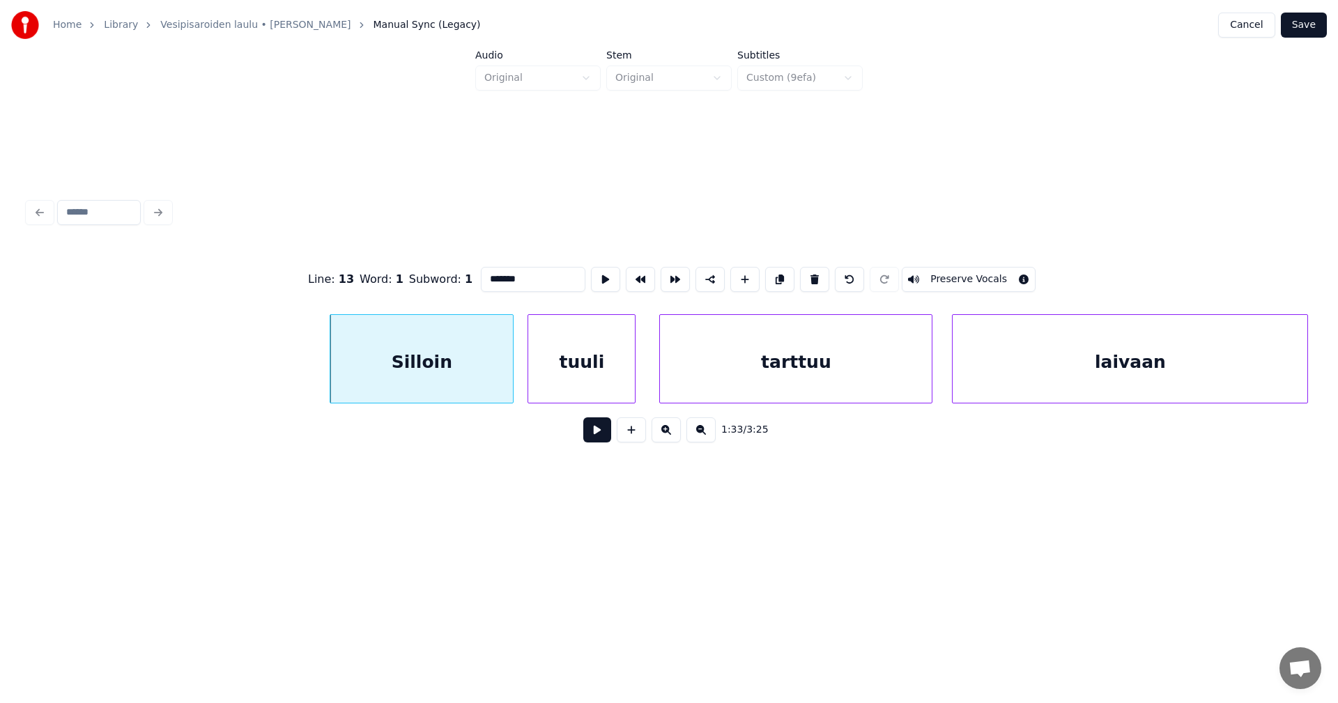
click at [595, 435] on button at bounding box center [597, 429] width 28 height 25
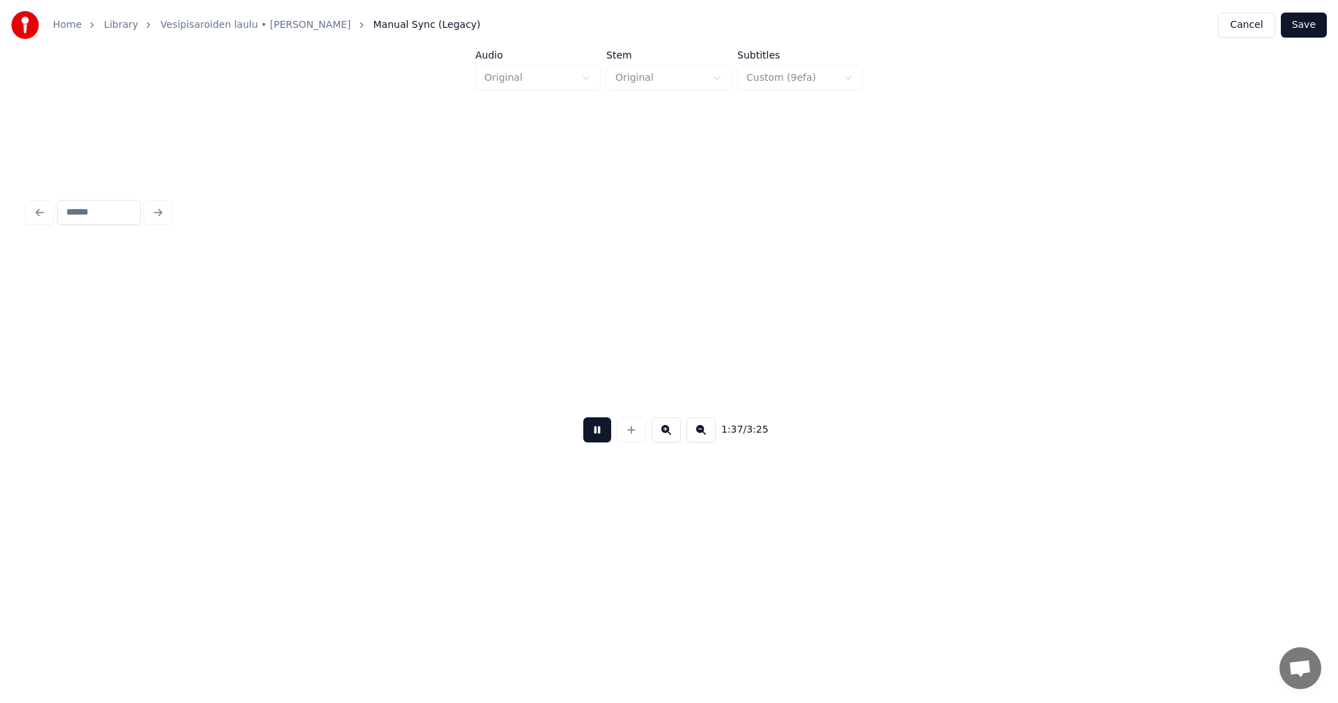
scroll to position [0, 23724]
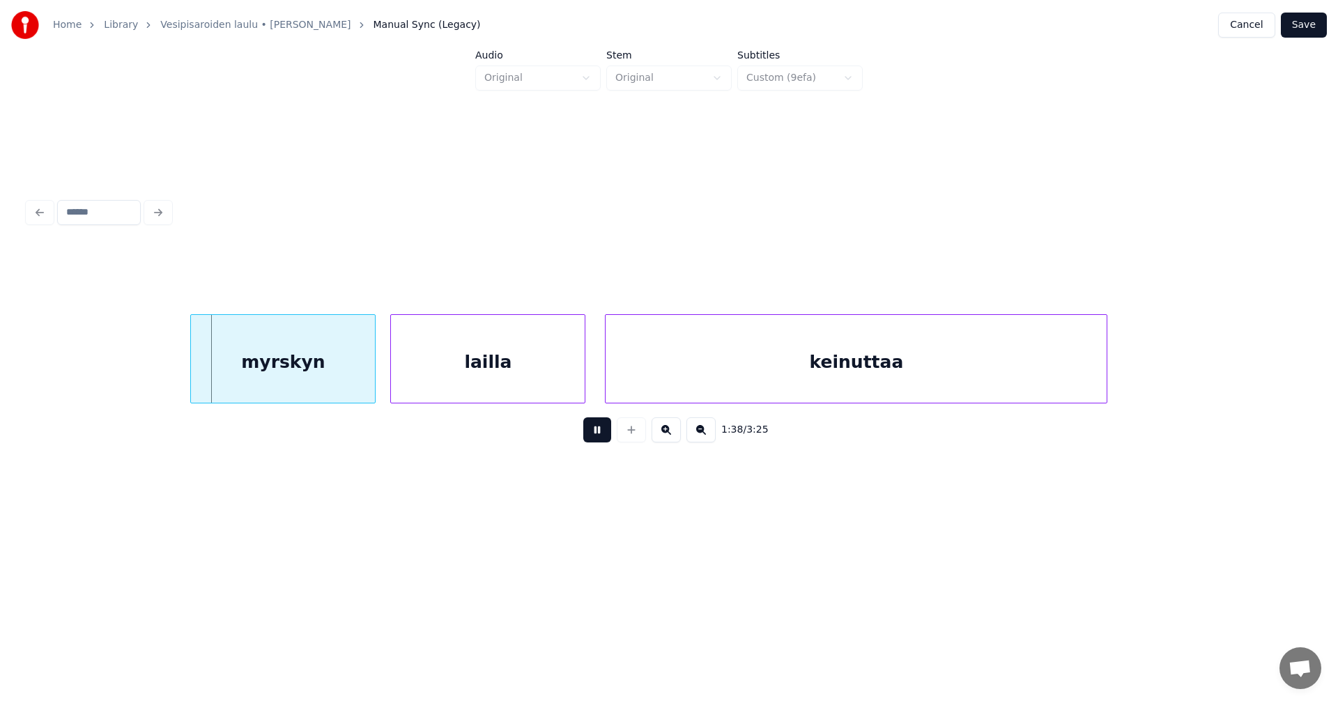
click at [595, 435] on button at bounding box center [597, 429] width 28 height 25
click at [287, 374] on div "myrskyn" at bounding box center [277, 362] width 184 height 95
click at [459, 381] on div "lailla" at bounding box center [488, 362] width 194 height 95
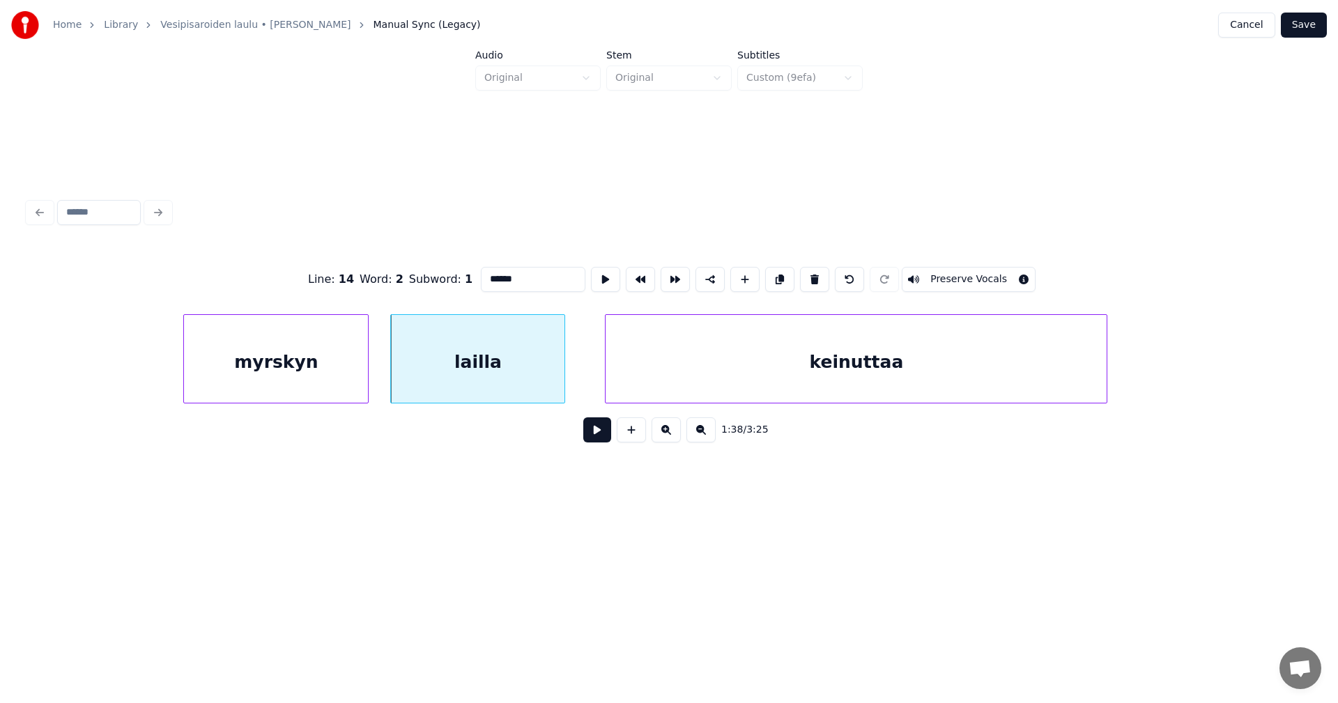
click at [562, 384] on div at bounding box center [562, 359] width 4 height 88
click at [330, 386] on div "myrskyn" at bounding box center [276, 362] width 184 height 95
type input "*******"
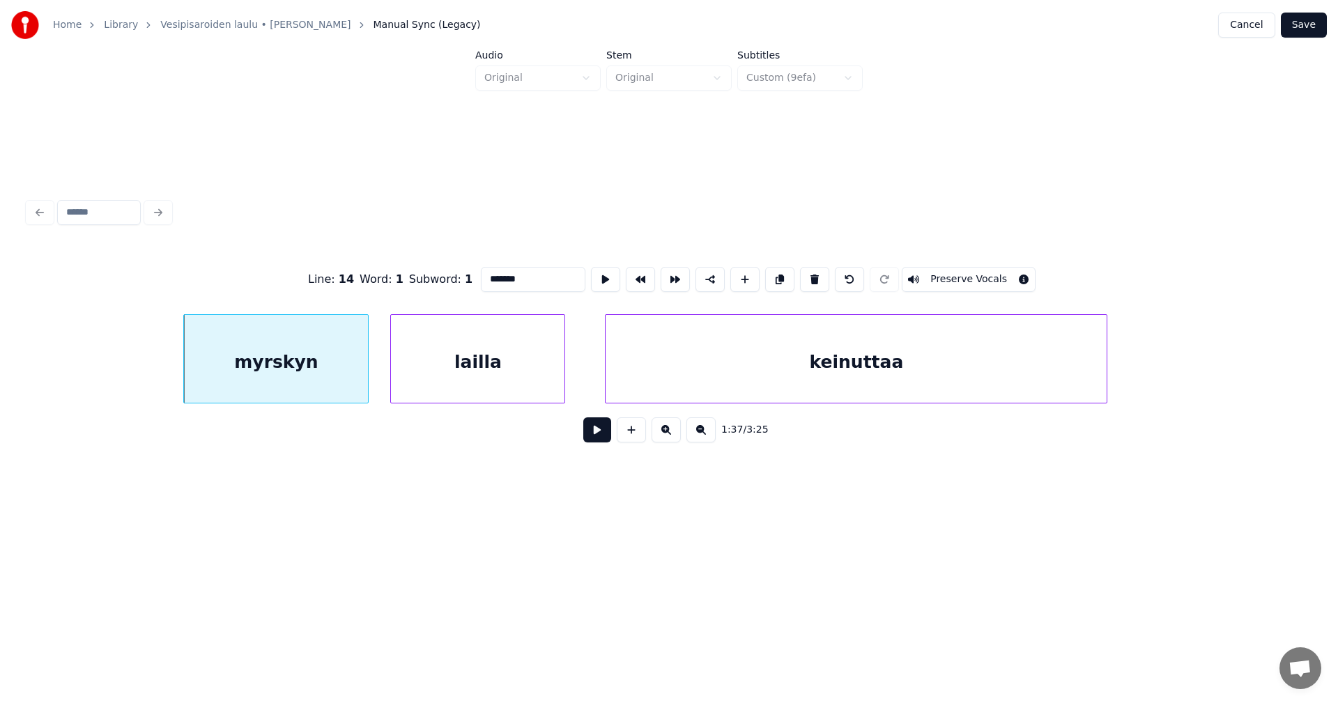
click at [599, 440] on button at bounding box center [597, 429] width 28 height 25
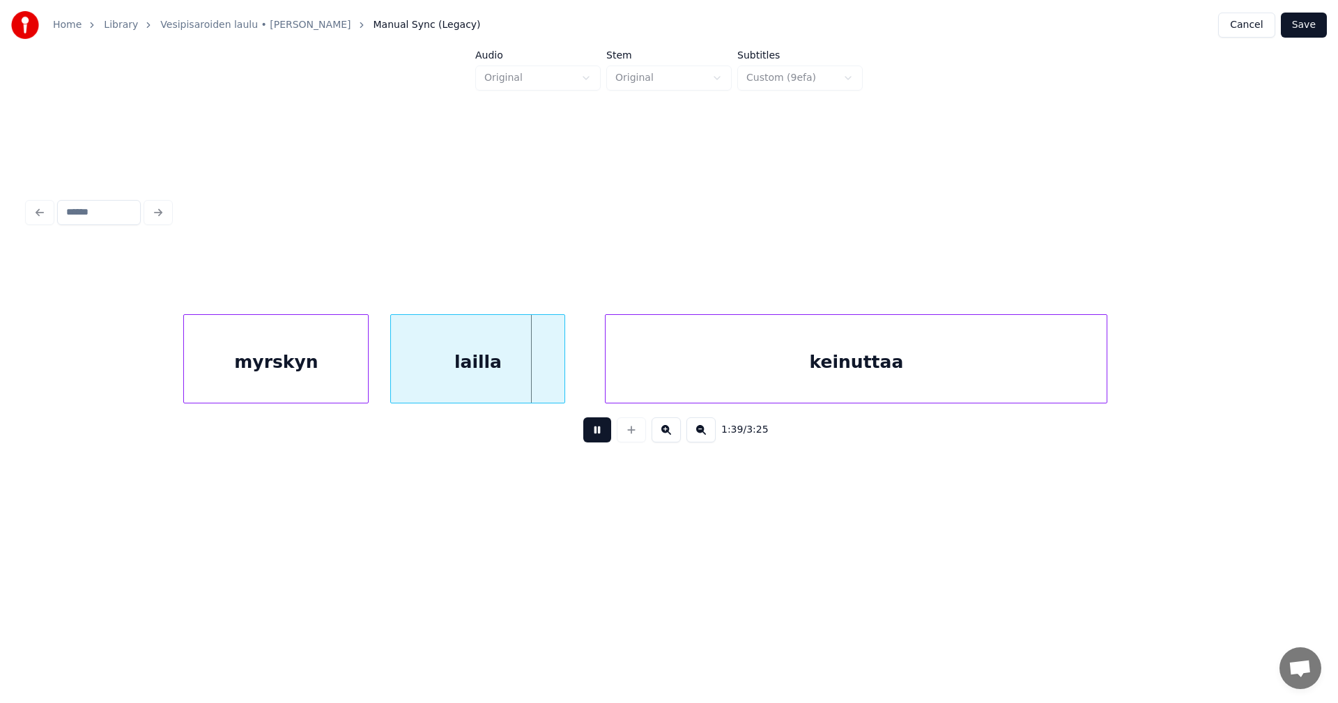
click at [598, 440] on button at bounding box center [597, 429] width 28 height 25
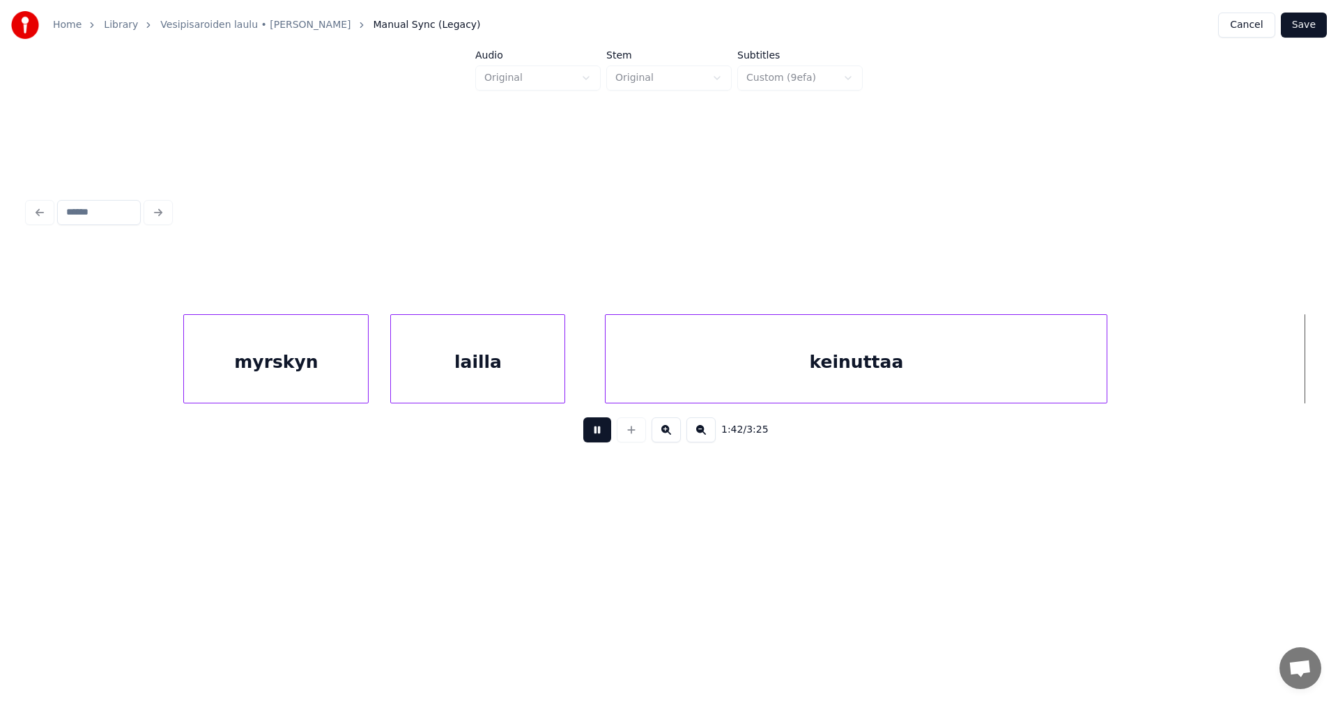
scroll to position [0, 25008]
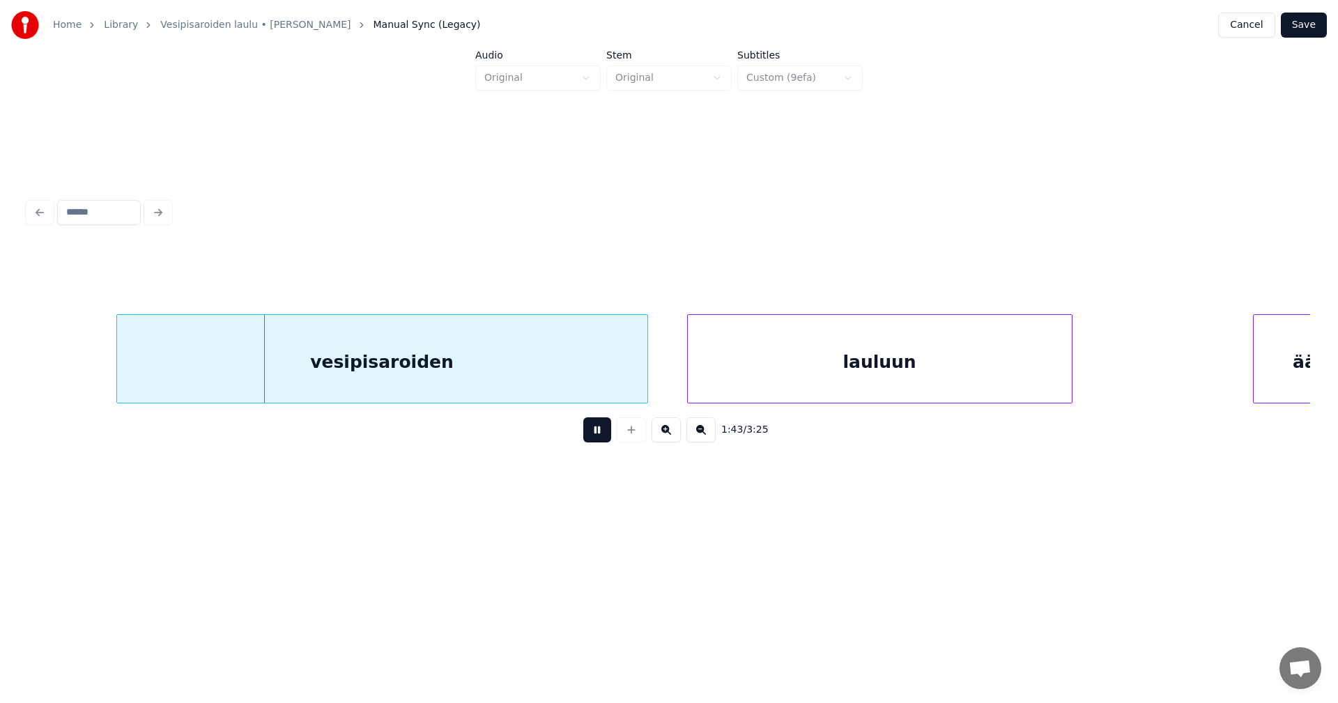
click at [598, 440] on button at bounding box center [597, 429] width 28 height 25
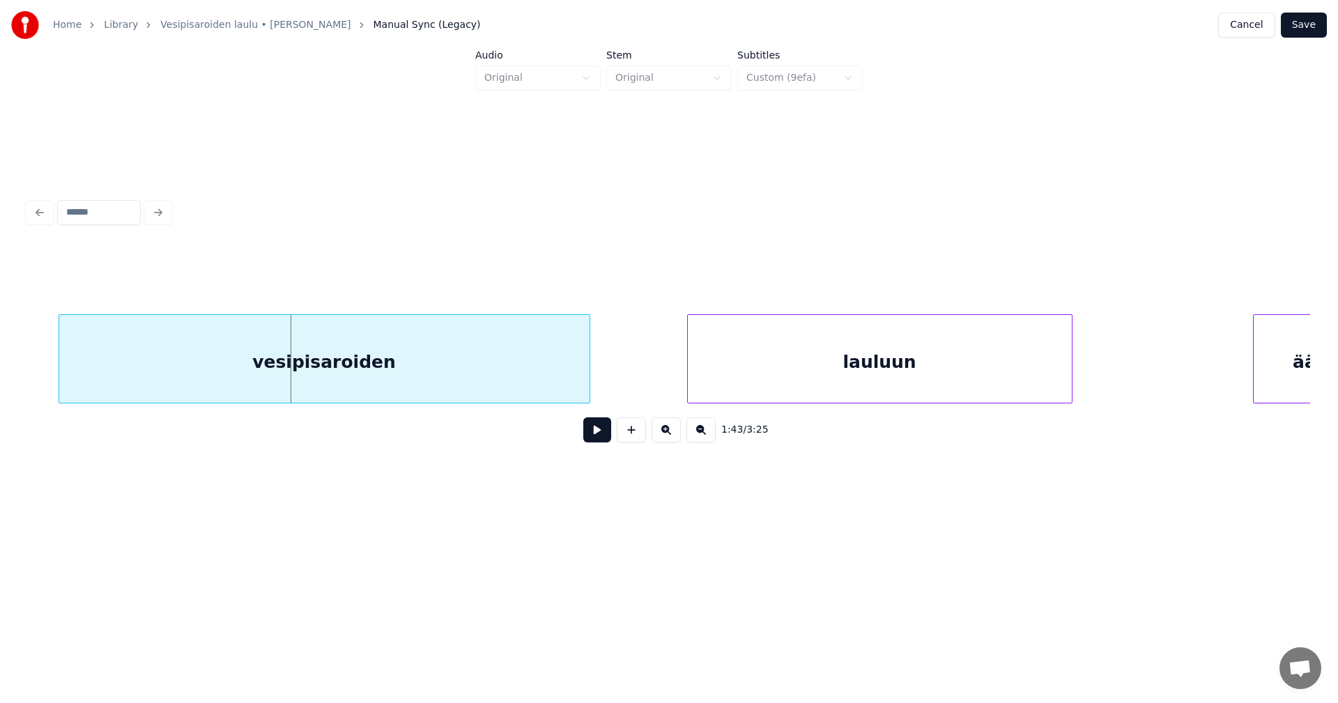
click at [214, 379] on div "vesipisaroiden" at bounding box center [324, 362] width 530 height 95
click at [596, 442] on button at bounding box center [597, 429] width 28 height 25
click at [596, 441] on button at bounding box center [597, 429] width 28 height 25
click at [498, 373] on div "vesipisaroiden" at bounding box center [351, 362] width 530 height 95
click at [589, 438] on button at bounding box center [597, 429] width 28 height 25
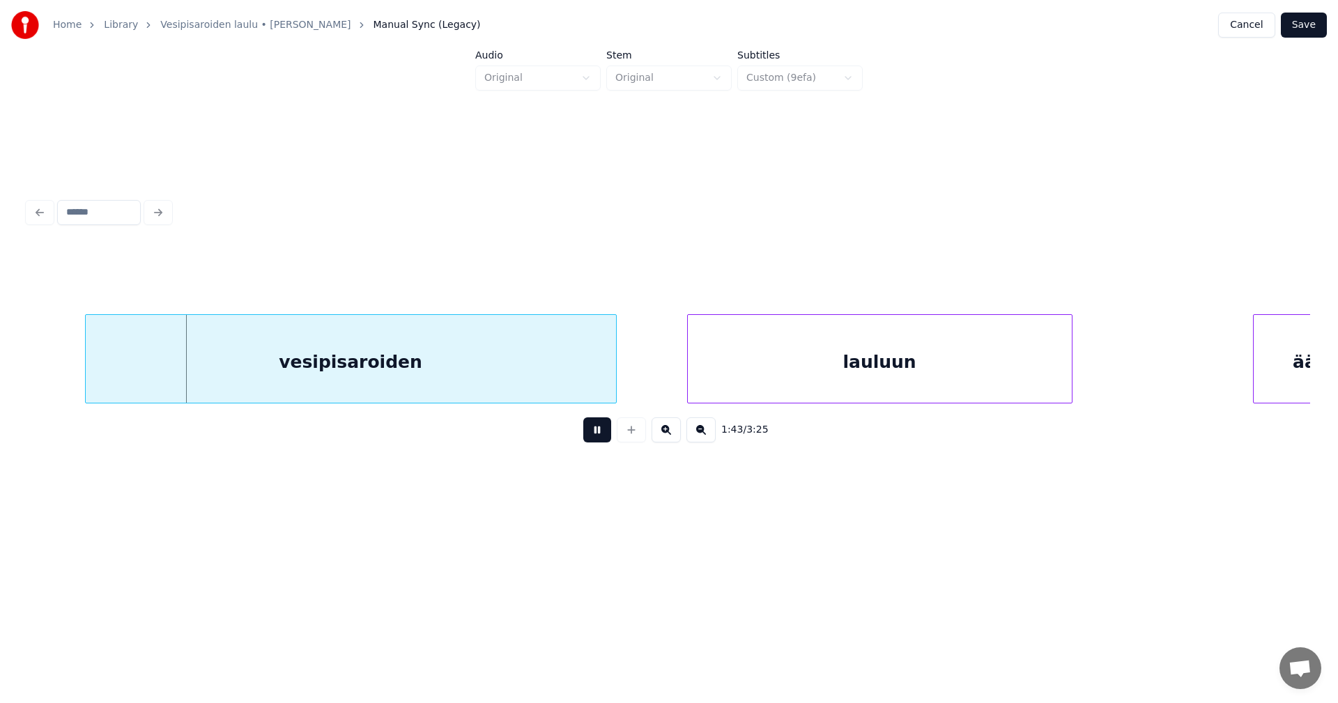
click at [589, 438] on button at bounding box center [597, 429] width 28 height 25
click at [502, 377] on div "vesipisaroiden" at bounding box center [370, 362] width 530 height 95
click at [591, 433] on button at bounding box center [597, 429] width 28 height 25
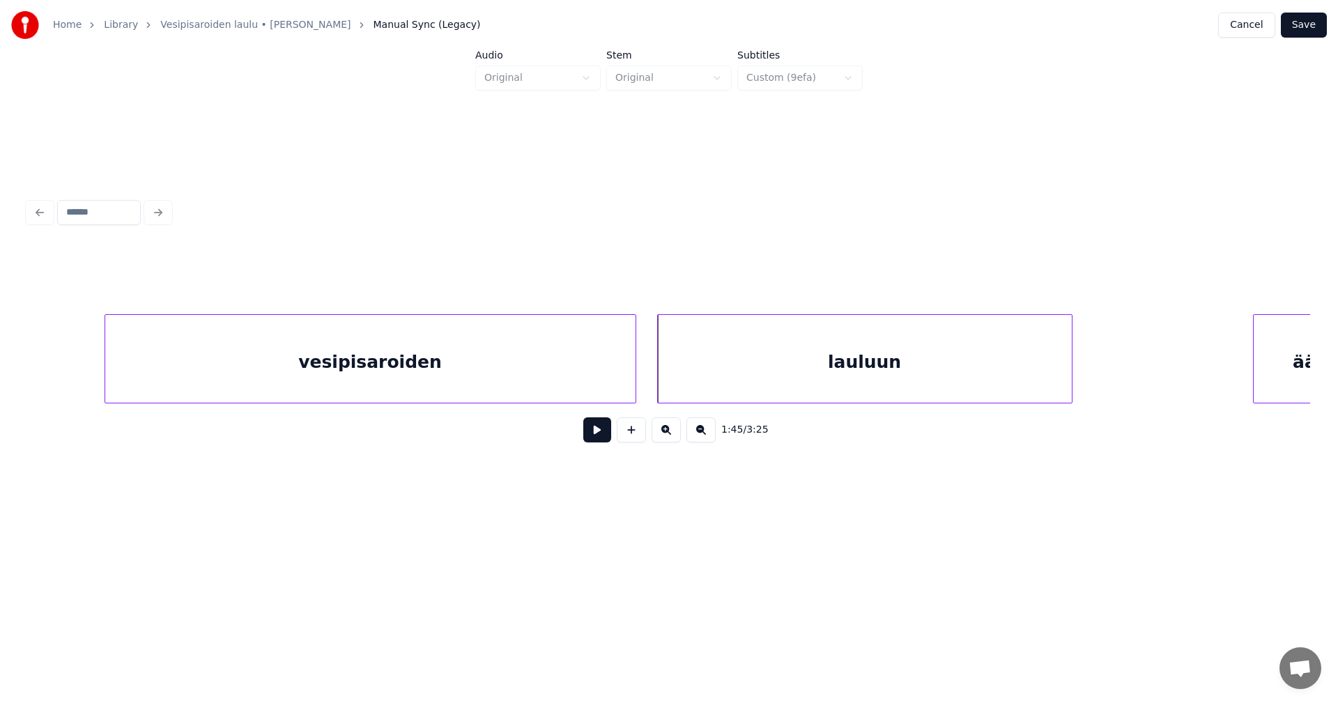
click at [659, 373] on div at bounding box center [660, 359] width 4 height 88
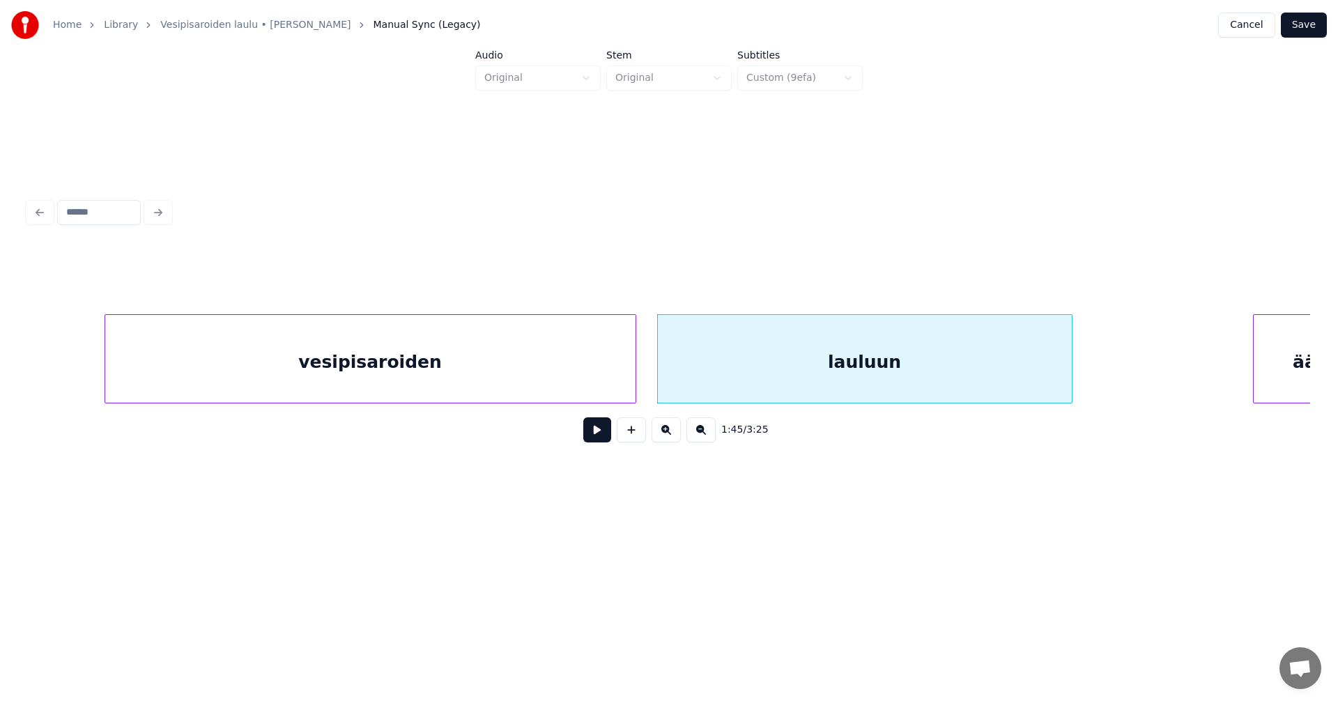
click at [597, 433] on button at bounding box center [597, 429] width 28 height 25
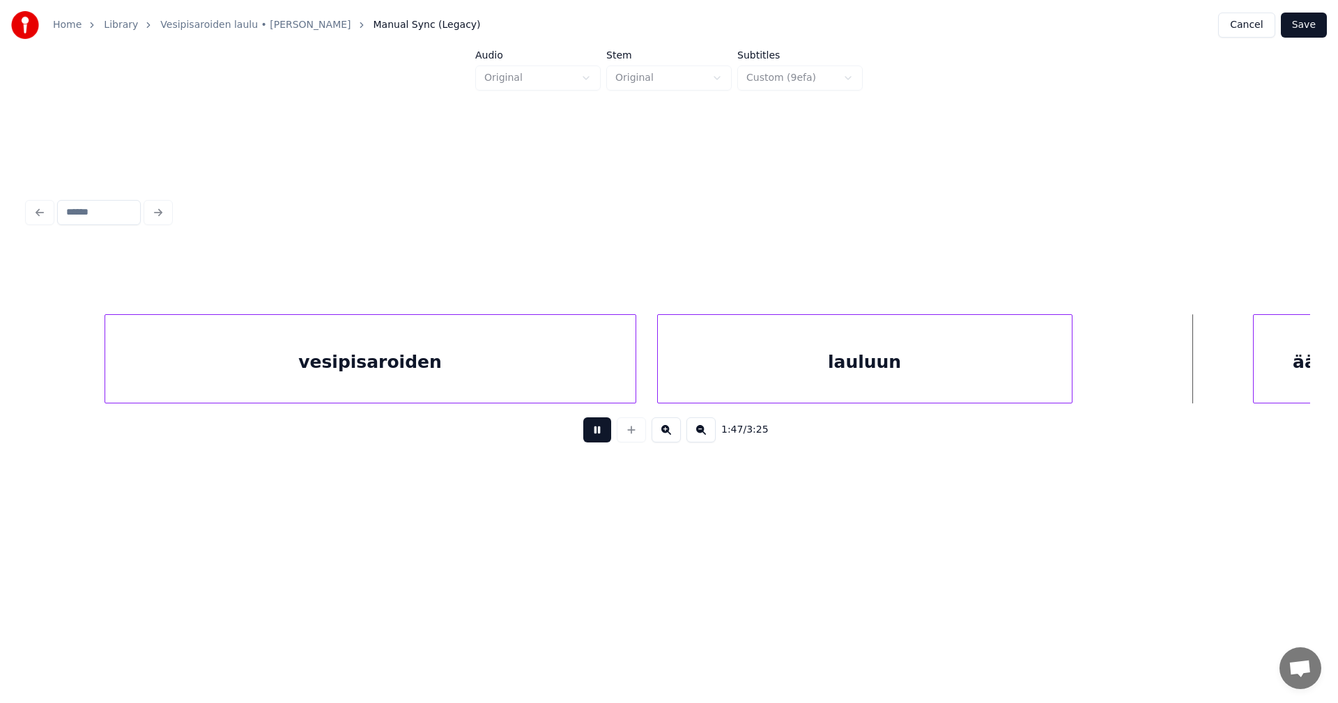
click at [597, 432] on button at bounding box center [597, 429] width 28 height 25
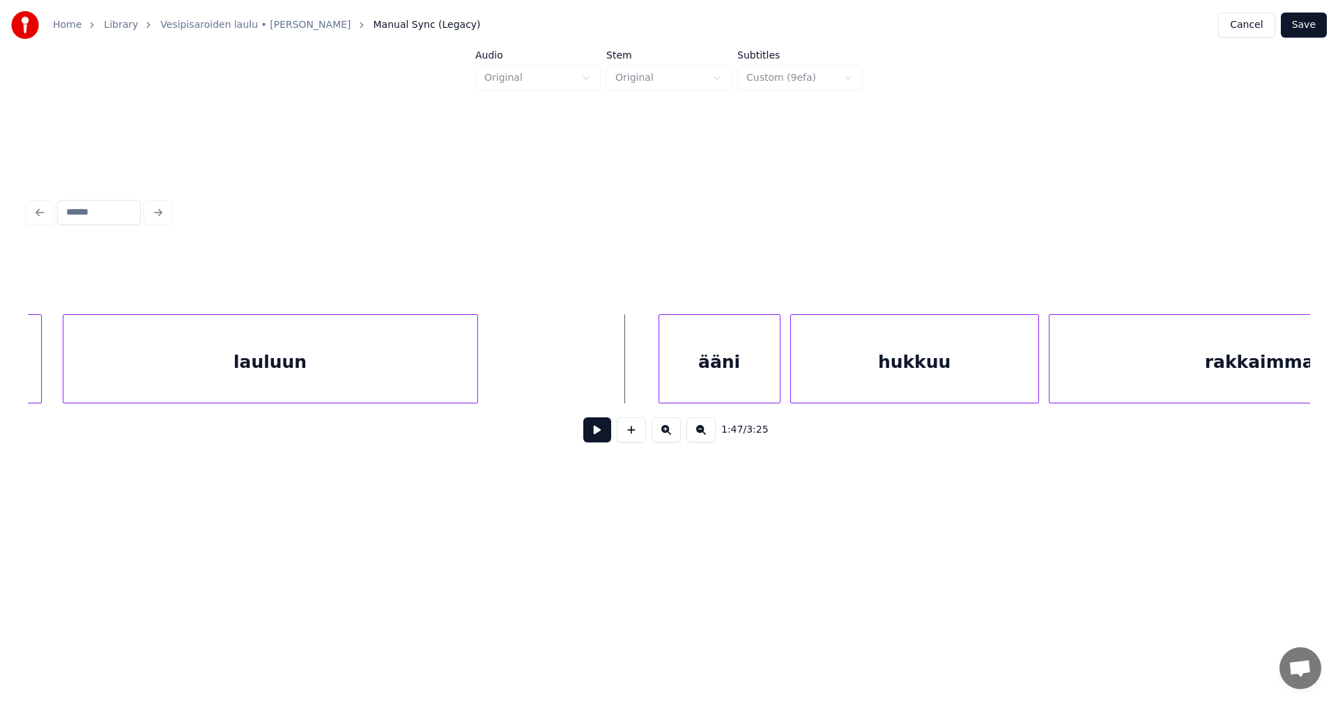
scroll to position [0, 25621]
click at [667, 375] on div "ääni" at bounding box center [680, 362] width 121 height 95
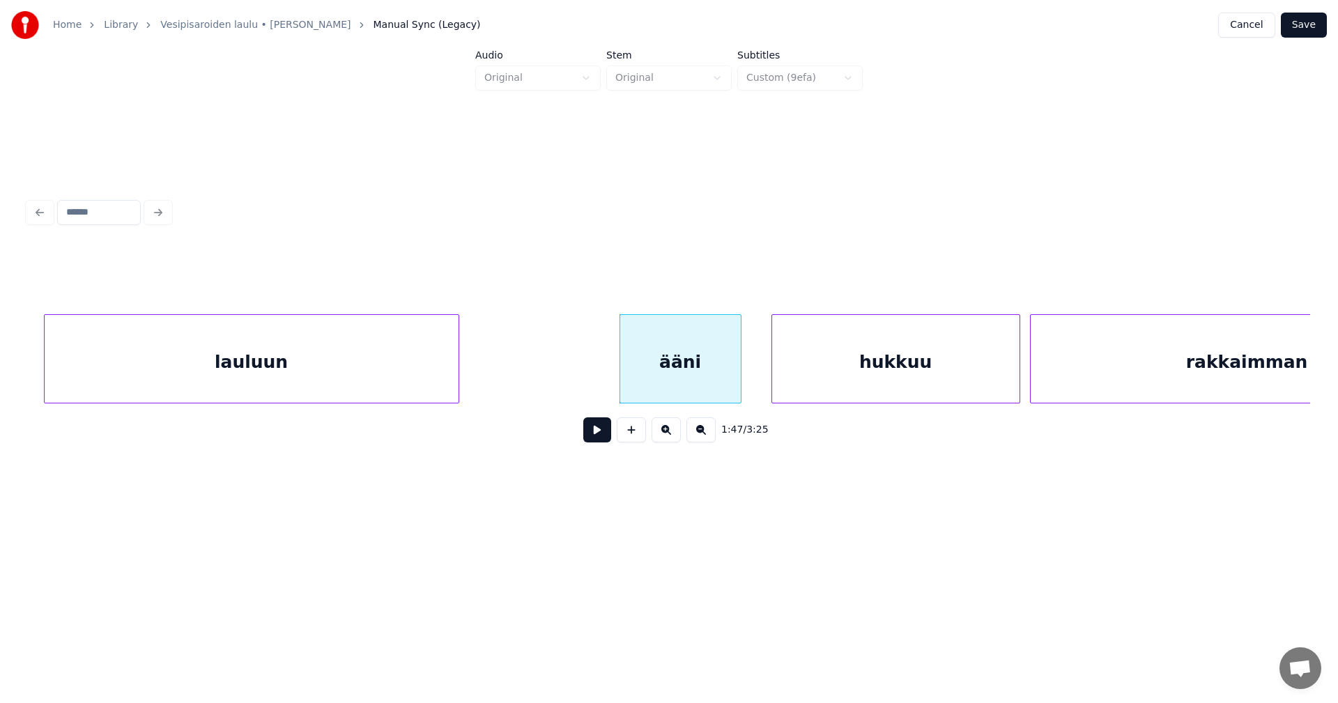
click at [591, 439] on button at bounding box center [597, 429] width 28 height 25
click at [591, 438] on button at bounding box center [597, 429] width 28 height 25
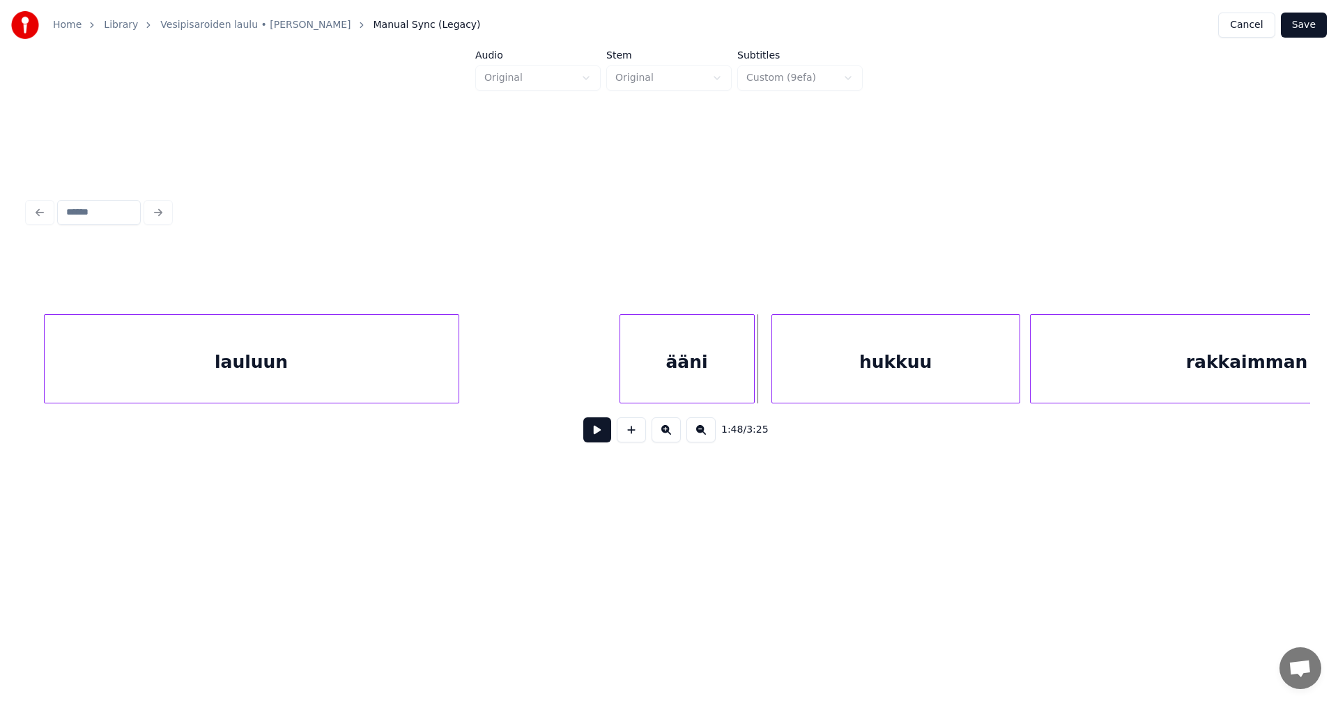
click at [753, 381] on div at bounding box center [752, 359] width 4 height 88
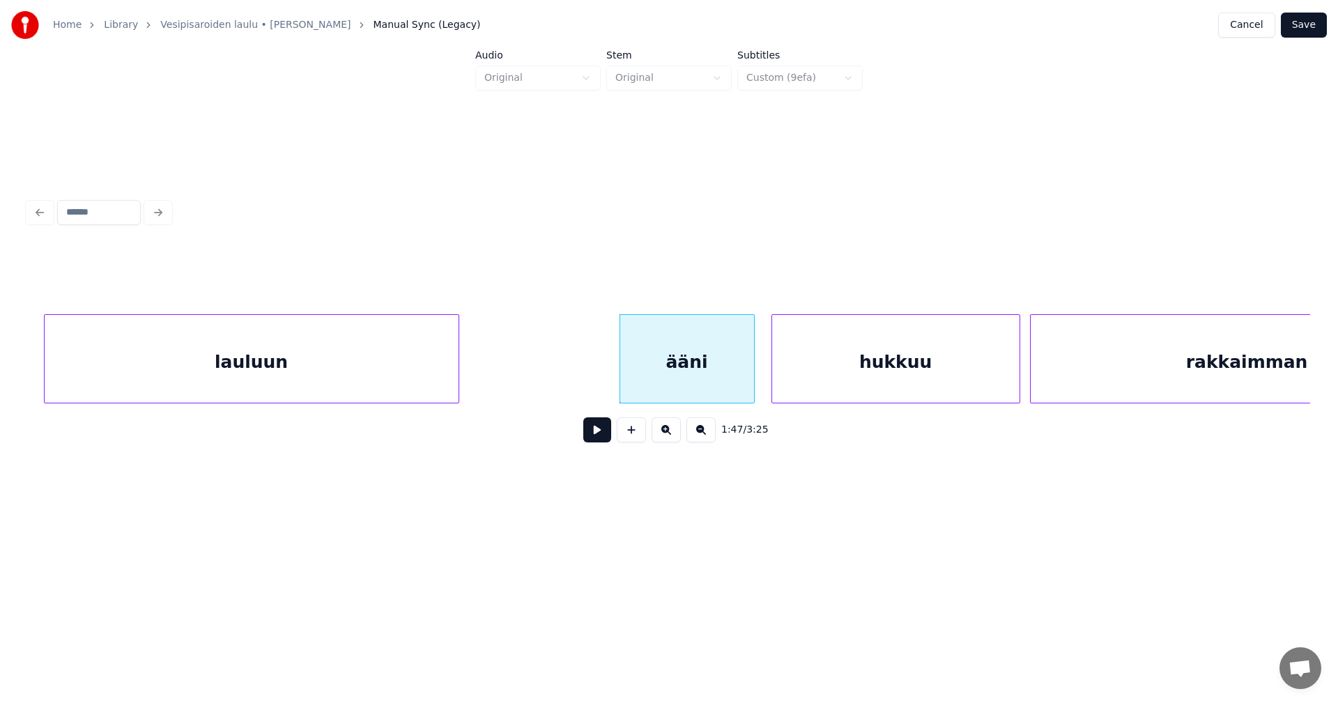
click at [600, 440] on button at bounding box center [597, 429] width 28 height 25
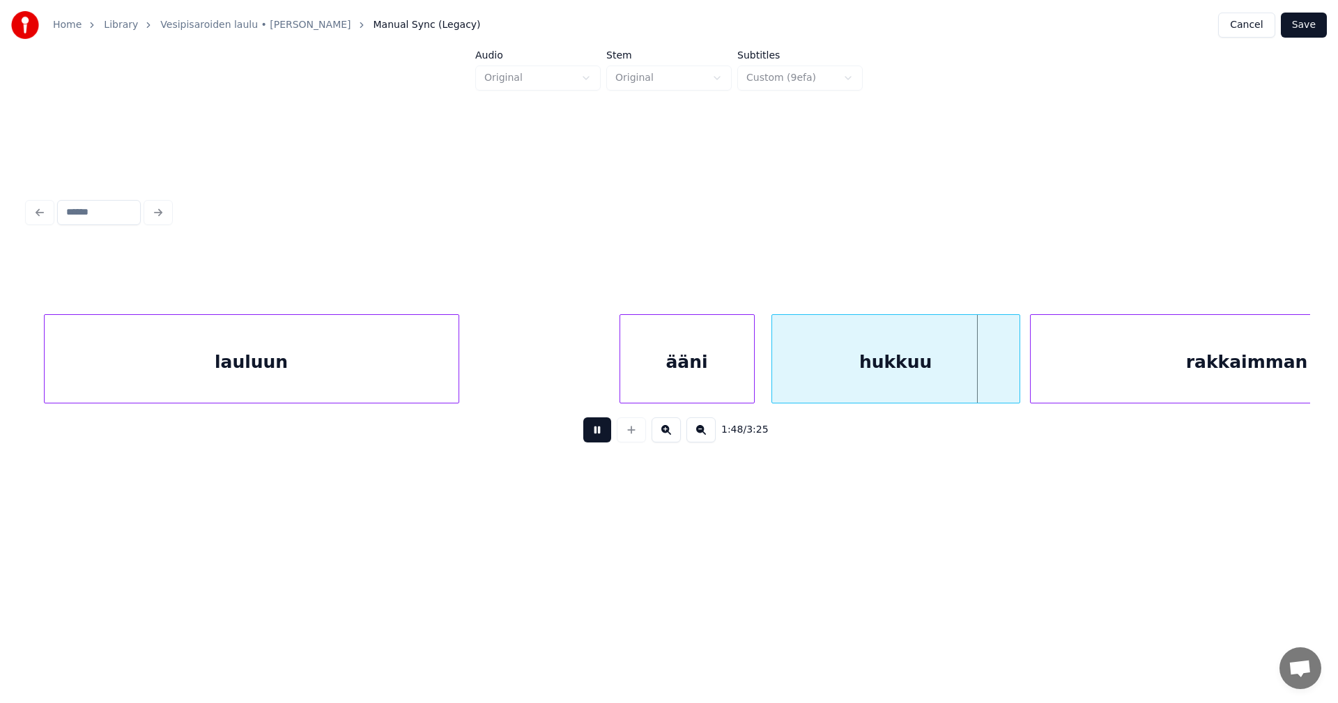
click at [600, 439] on button at bounding box center [597, 429] width 28 height 25
click at [1005, 382] on div at bounding box center [1007, 359] width 4 height 88
click at [676, 374] on div "ääni" at bounding box center [687, 362] width 134 height 95
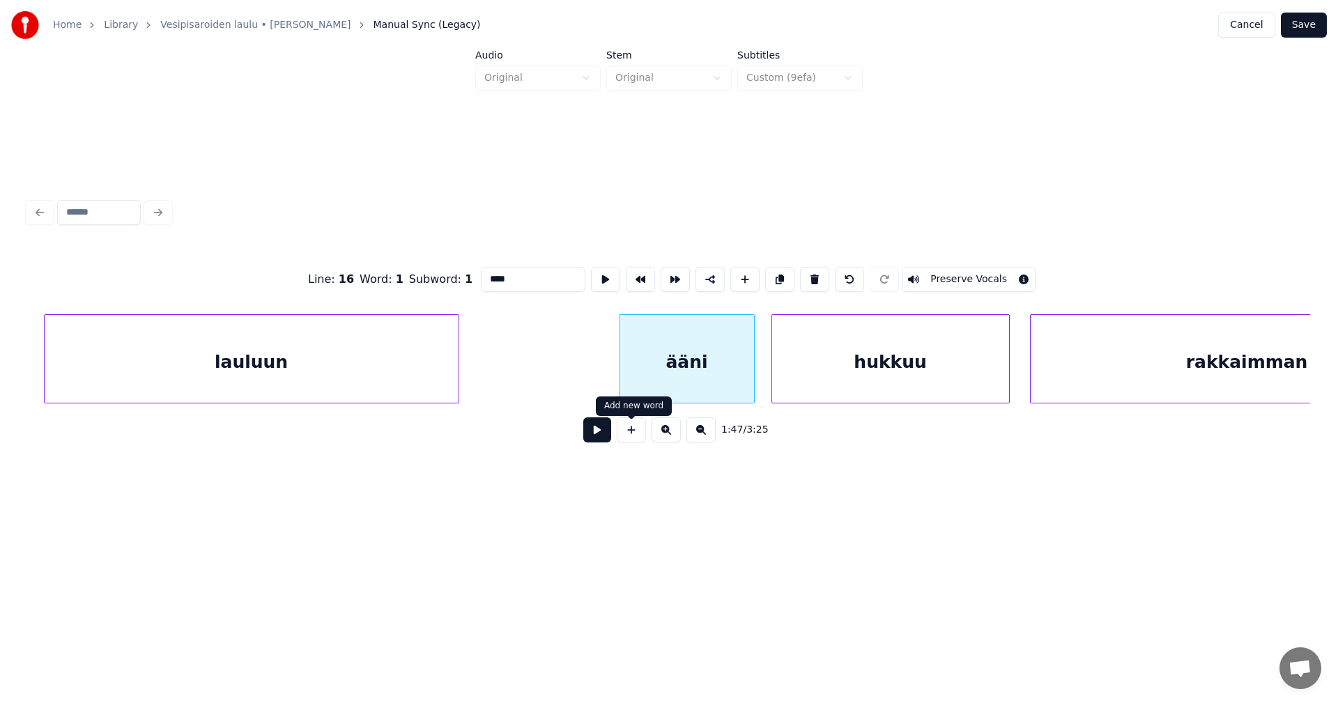
click at [605, 431] on button at bounding box center [597, 429] width 28 height 25
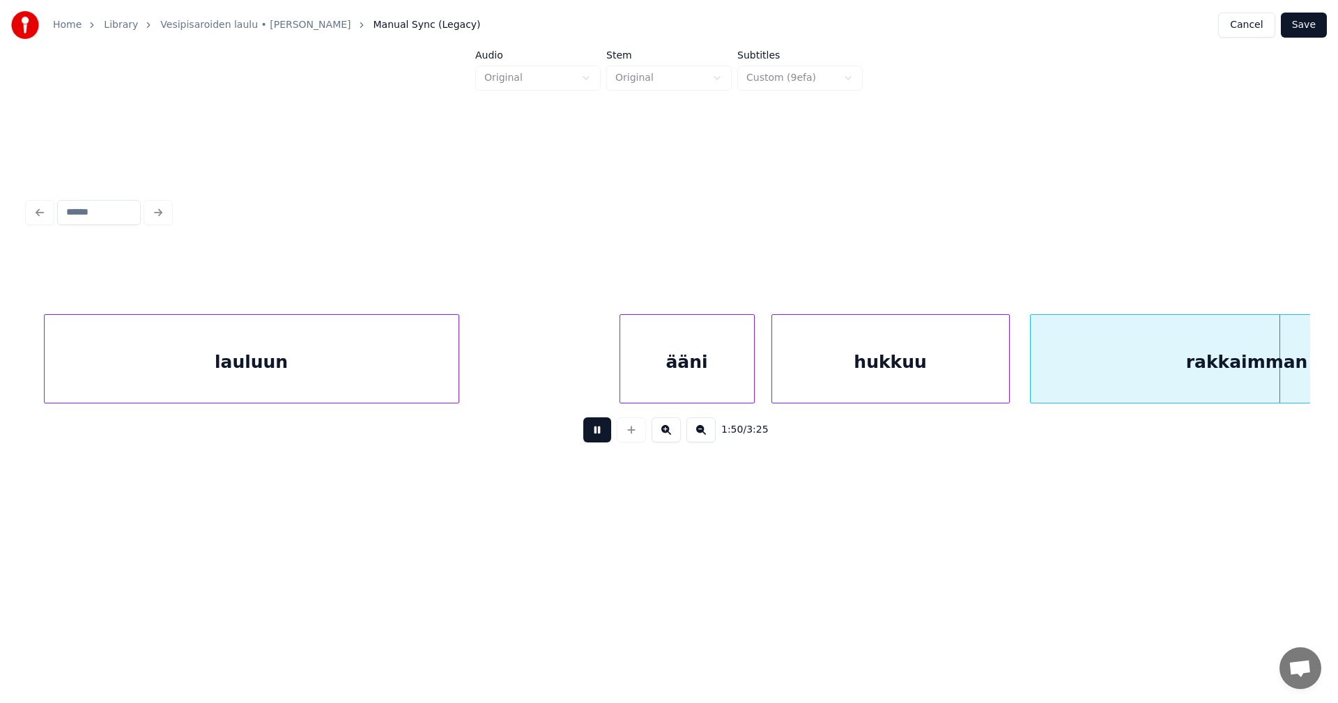
scroll to position [0, 26904]
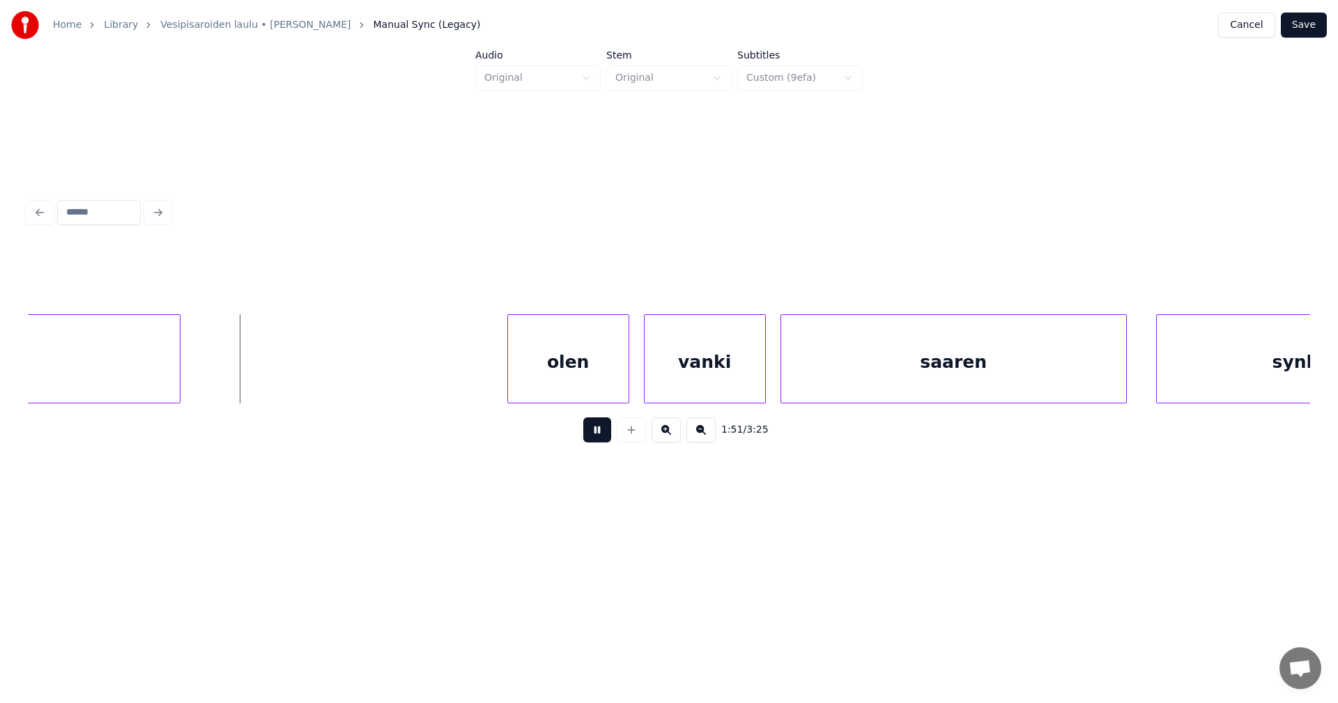
click at [605, 431] on button at bounding box center [597, 429] width 28 height 25
click at [197, 381] on div at bounding box center [198, 359] width 4 height 88
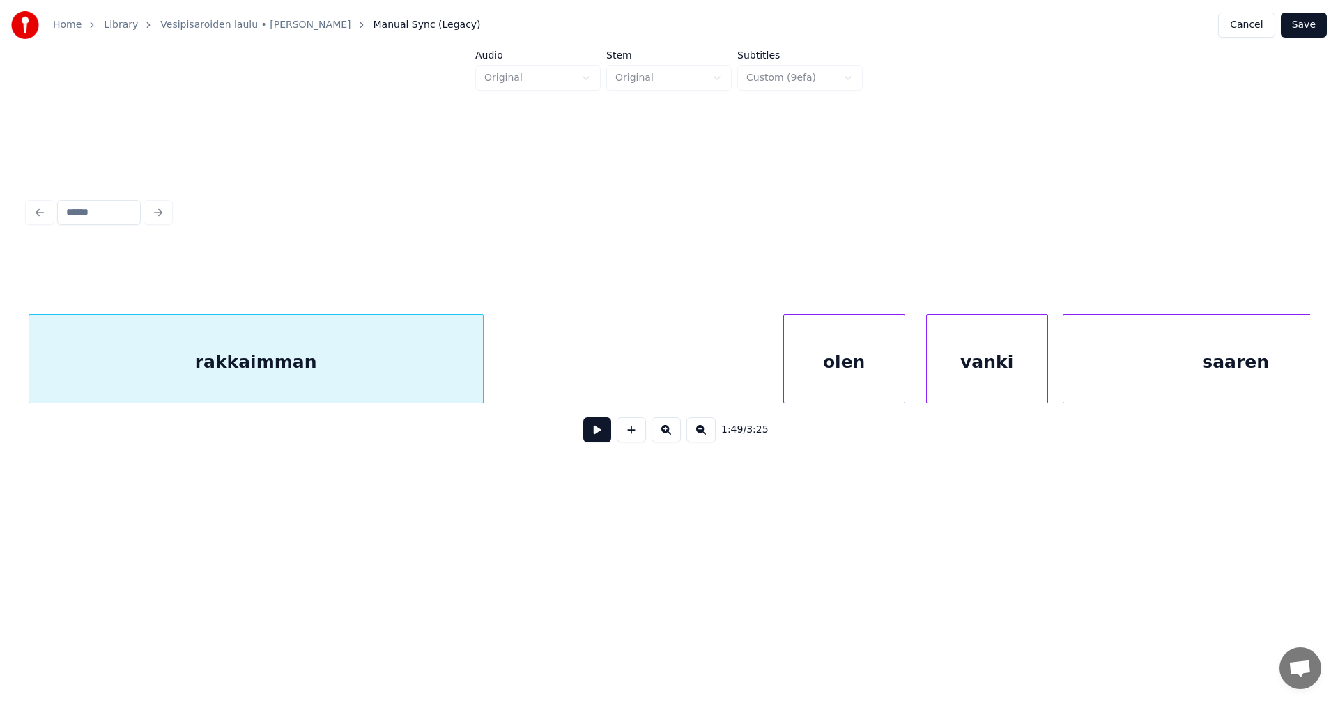
click at [844, 366] on div "olen" at bounding box center [844, 362] width 121 height 95
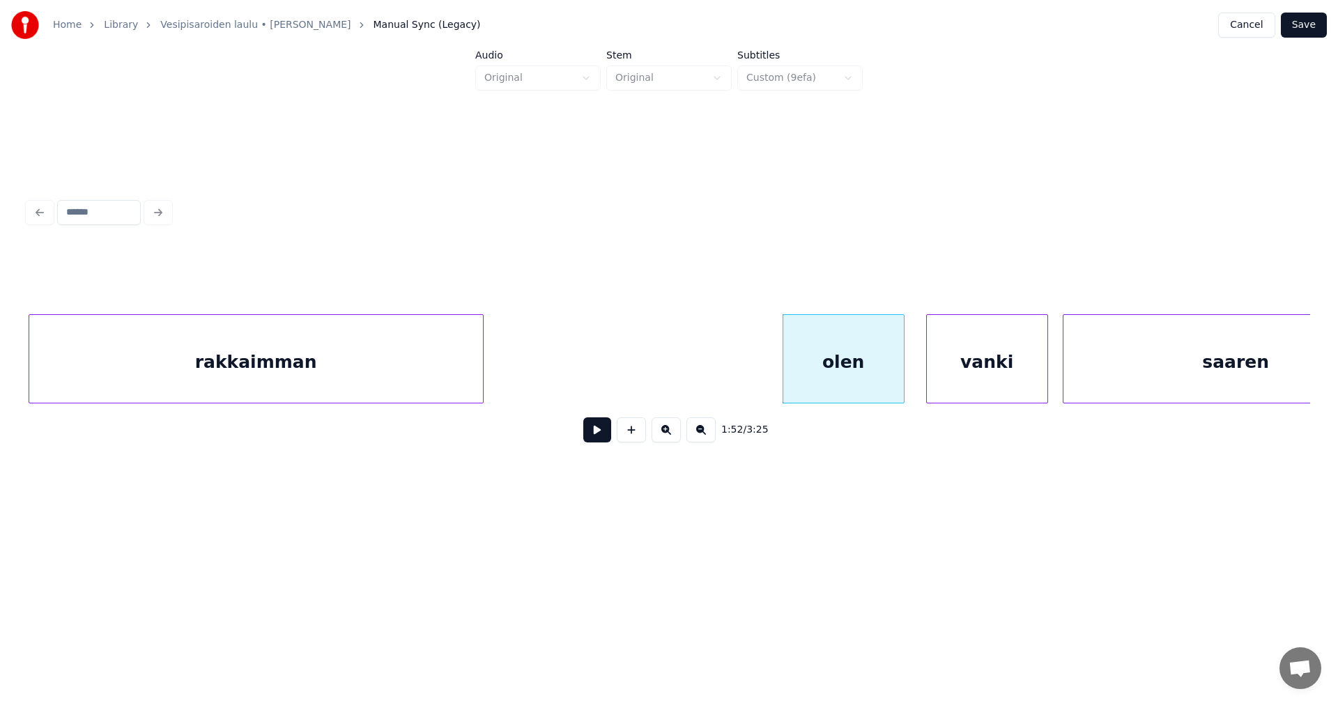
click at [607, 438] on button at bounding box center [597, 429] width 28 height 25
drag, startPoint x: 607, startPoint y: 437, endPoint x: 726, endPoint y: 431, distance: 119.3
click at [608, 437] on button at bounding box center [597, 429] width 28 height 25
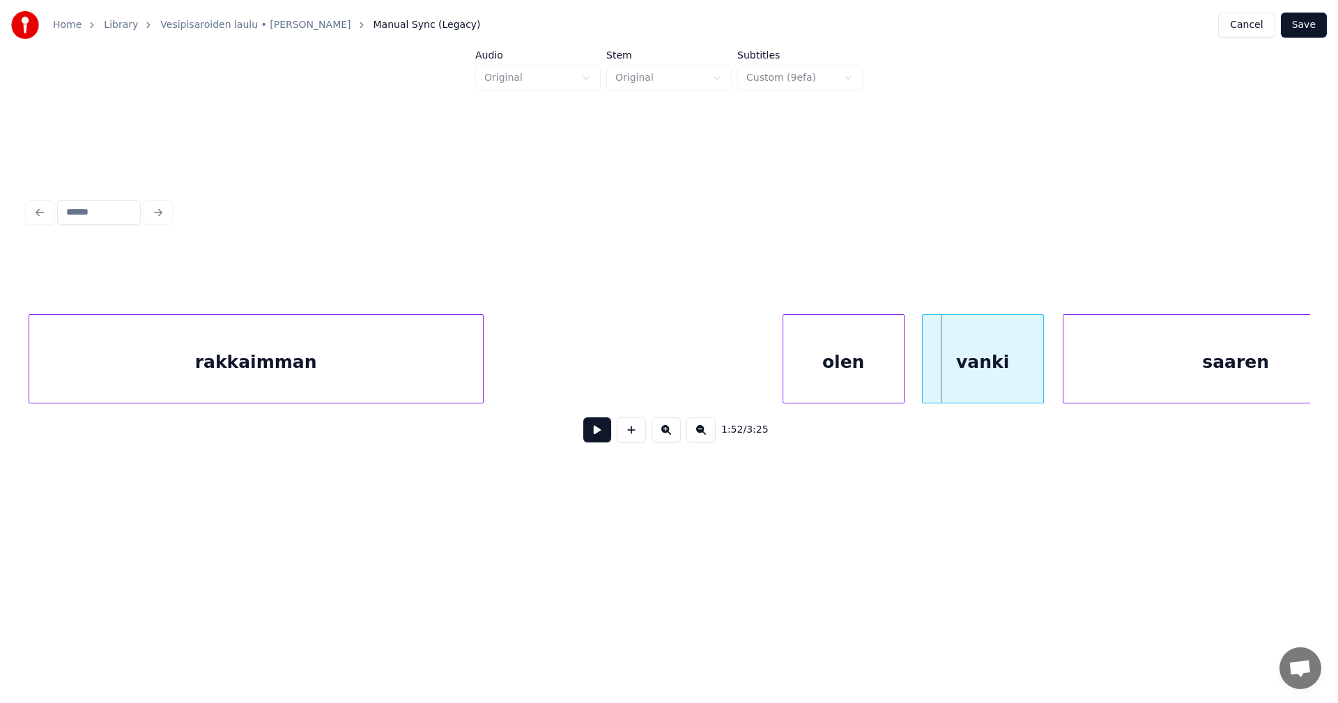
click at [950, 386] on div "vanki" at bounding box center [982, 362] width 121 height 95
click at [595, 440] on button at bounding box center [597, 429] width 28 height 25
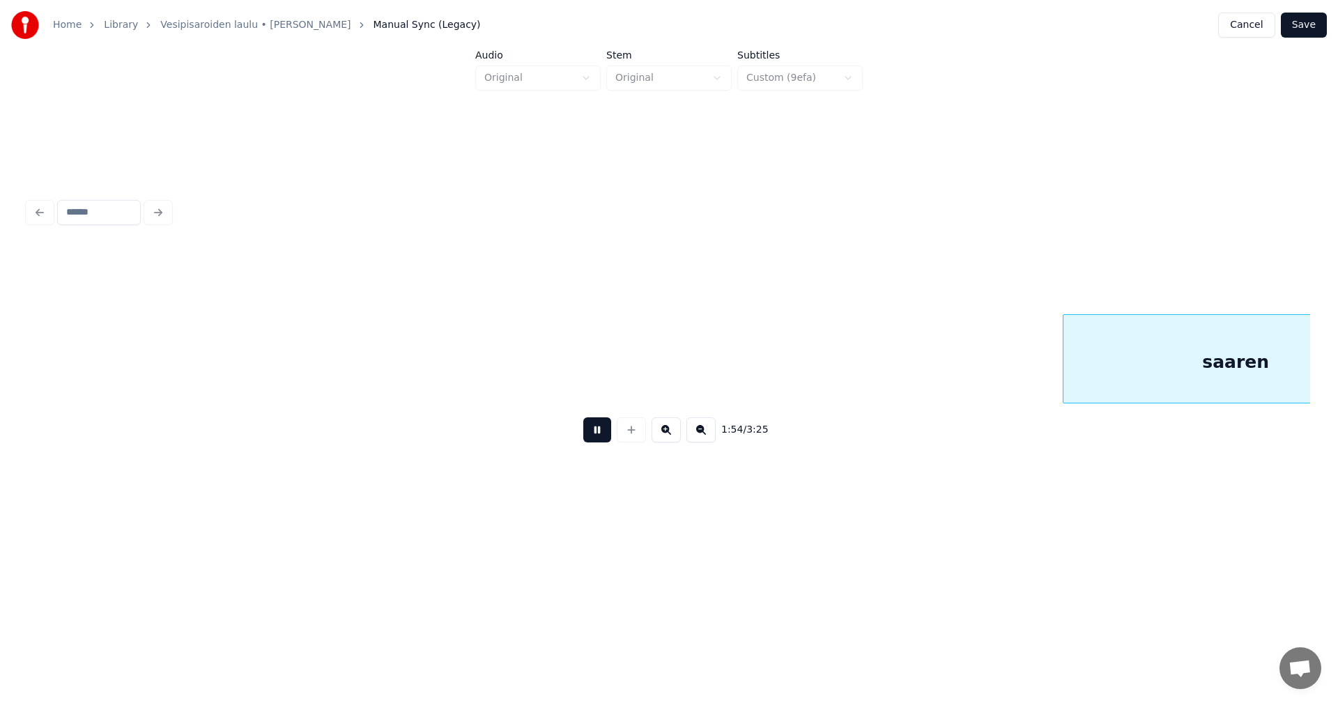
scroll to position [0, 27906]
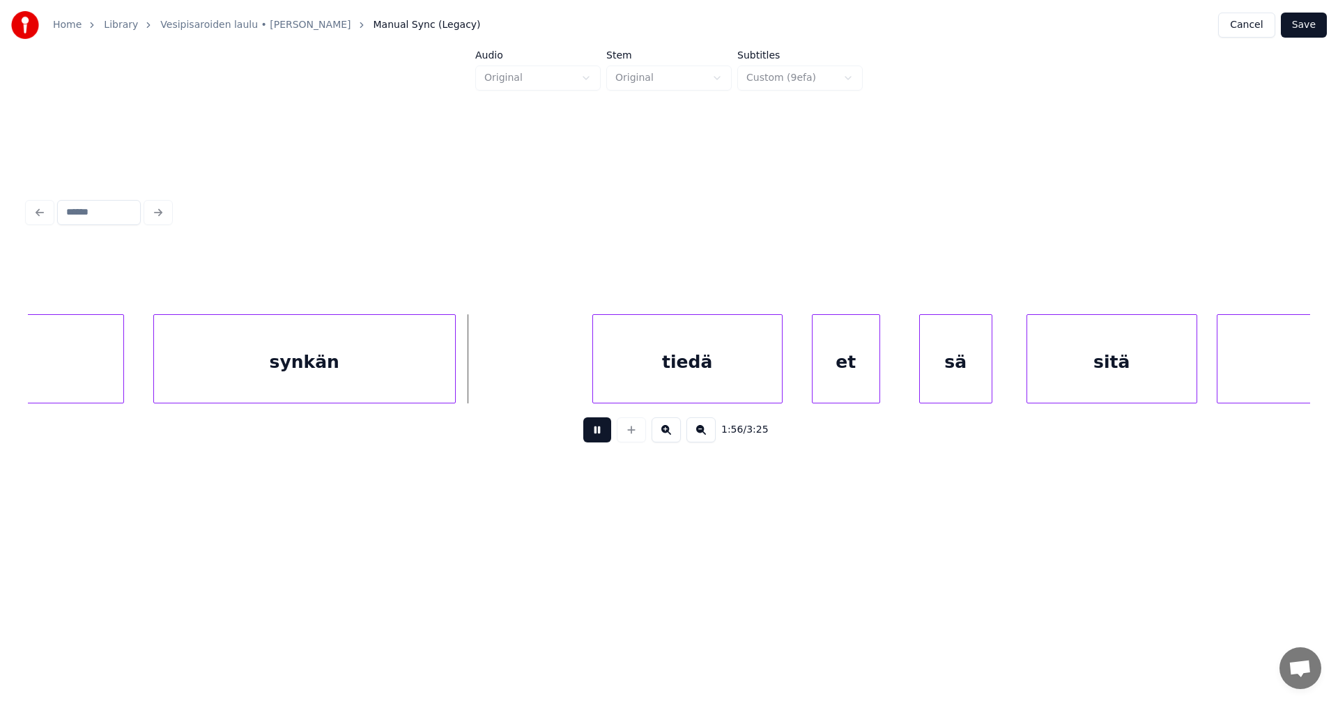
drag, startPoint x: 595, startPoint y: 440, endPoint x: 310, endPoint y: 416, distance: 285.9
click at [594, 439] on button at bounding box center [597, 429] width 28 height 25
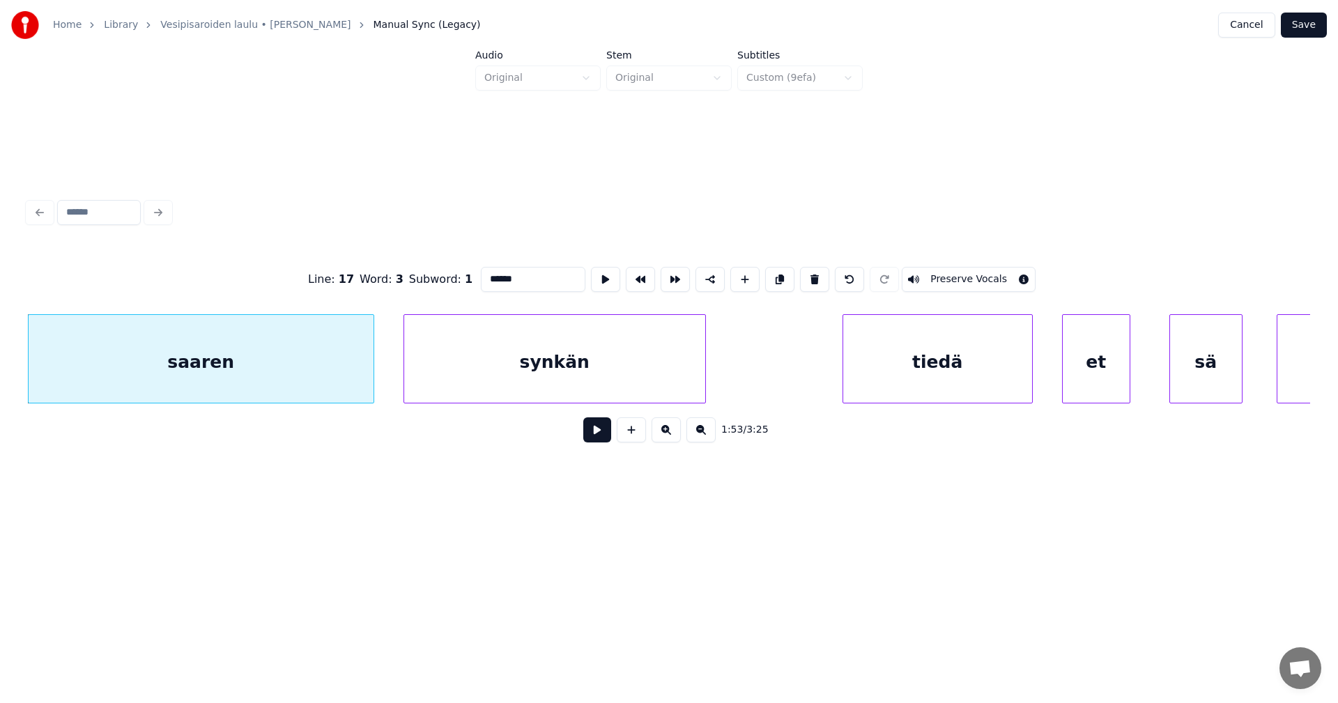
click at [603, 442] on button at bounding box center [597, 429] width 28 height 25
click at [602, 438] on button at bounding box center [597, 429] width 28 height 25
click at [601, 440] on button at bounding box center [597, 429] width 28 height 25
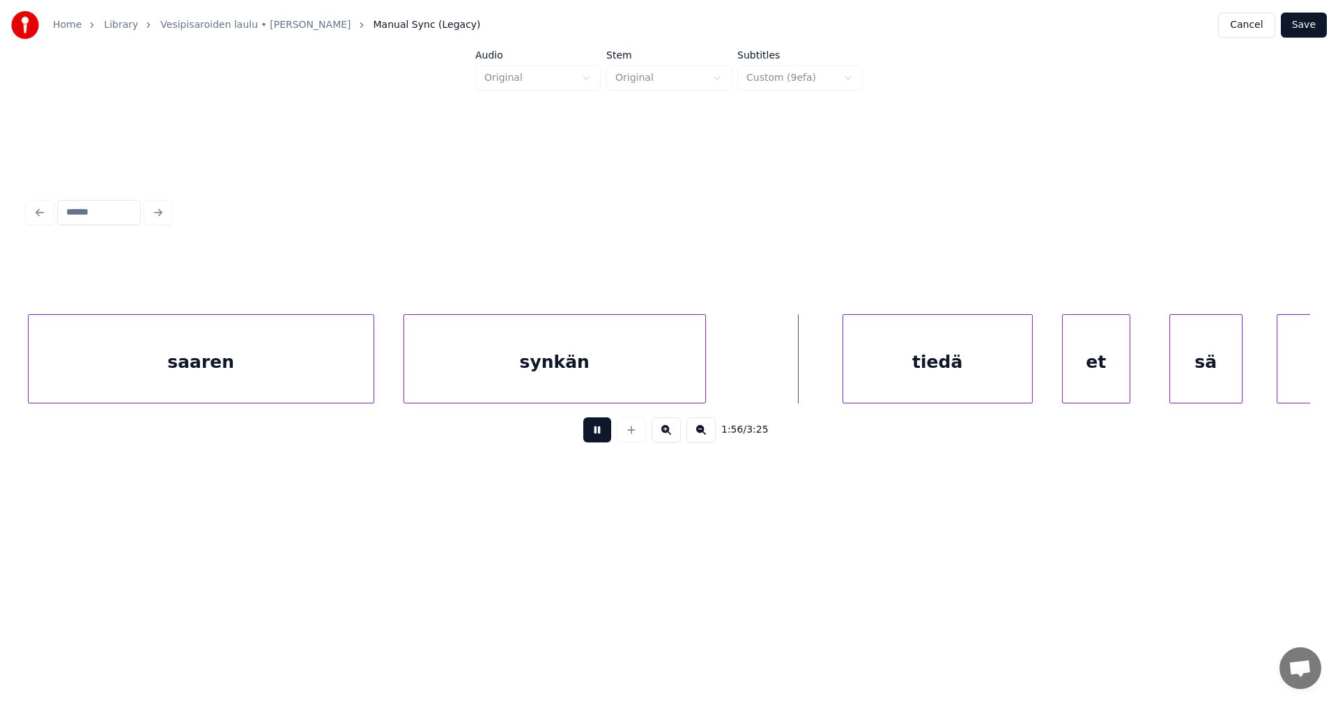
click at [598, 440] on button at bounding box center [597, 429] width 28 height 25
click at [891, 382] on div "tiedä" at bounding box center [929, 362] width 189 height 95
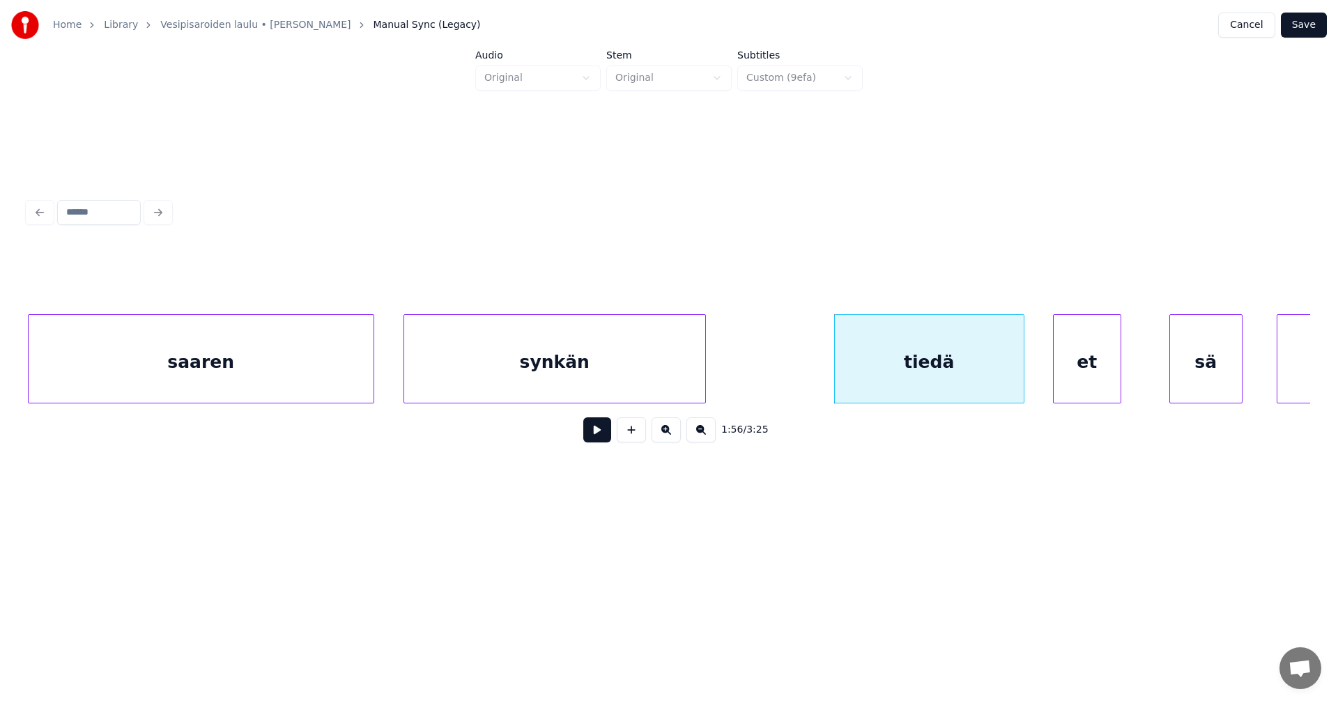
click at [1070, 378] on div "et" at bounding box center [1086, 362] width 67 height 95
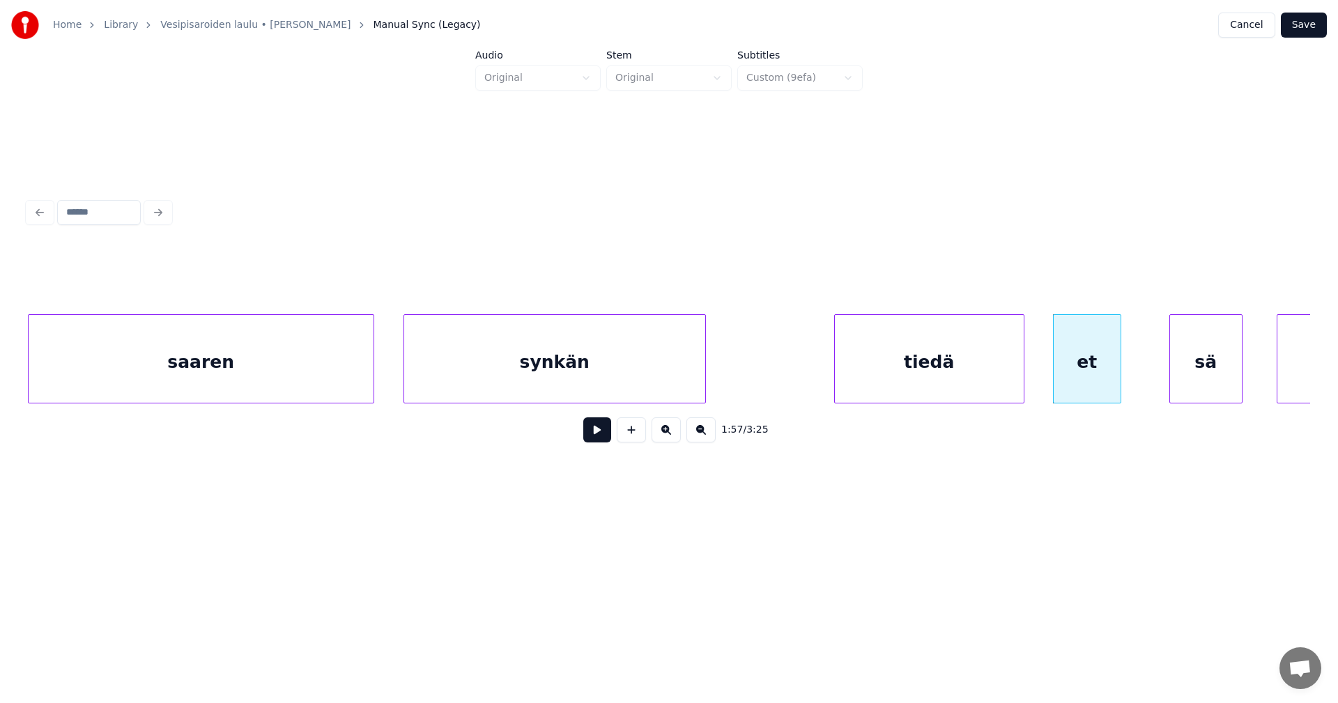
click at [880, 380] on div "tiedä" at bounding box center [929, 362] width 189 height 95
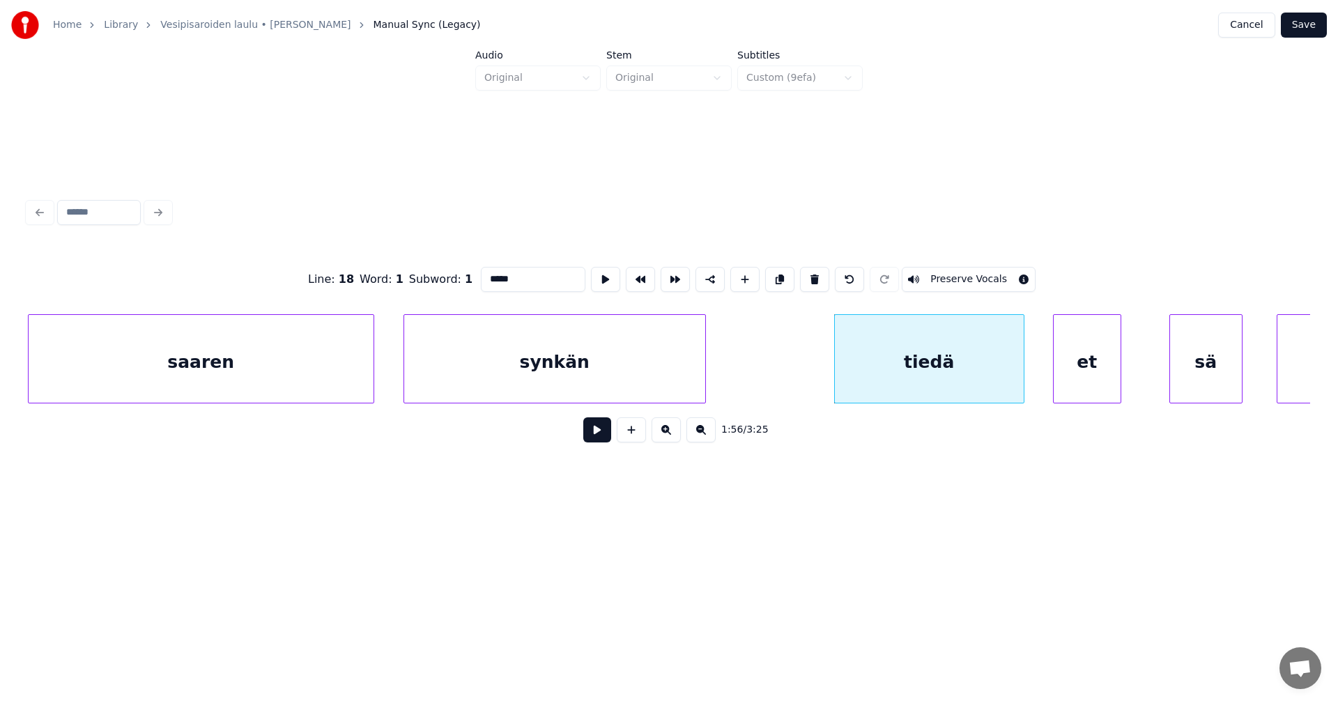
click at [606, 436] on button at bounding box center [597, 429] width 28 height 25
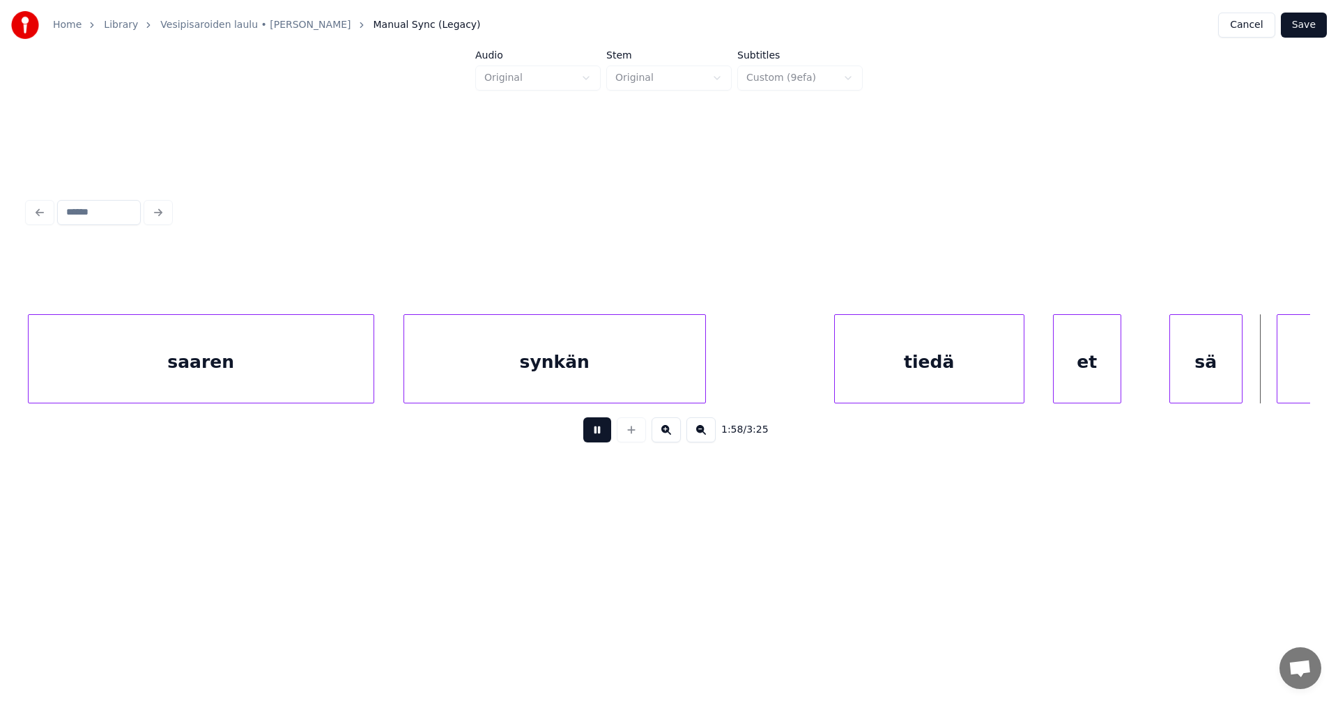
click at [606, 436] on button at bounding box center [597, 429] width 28 height 25
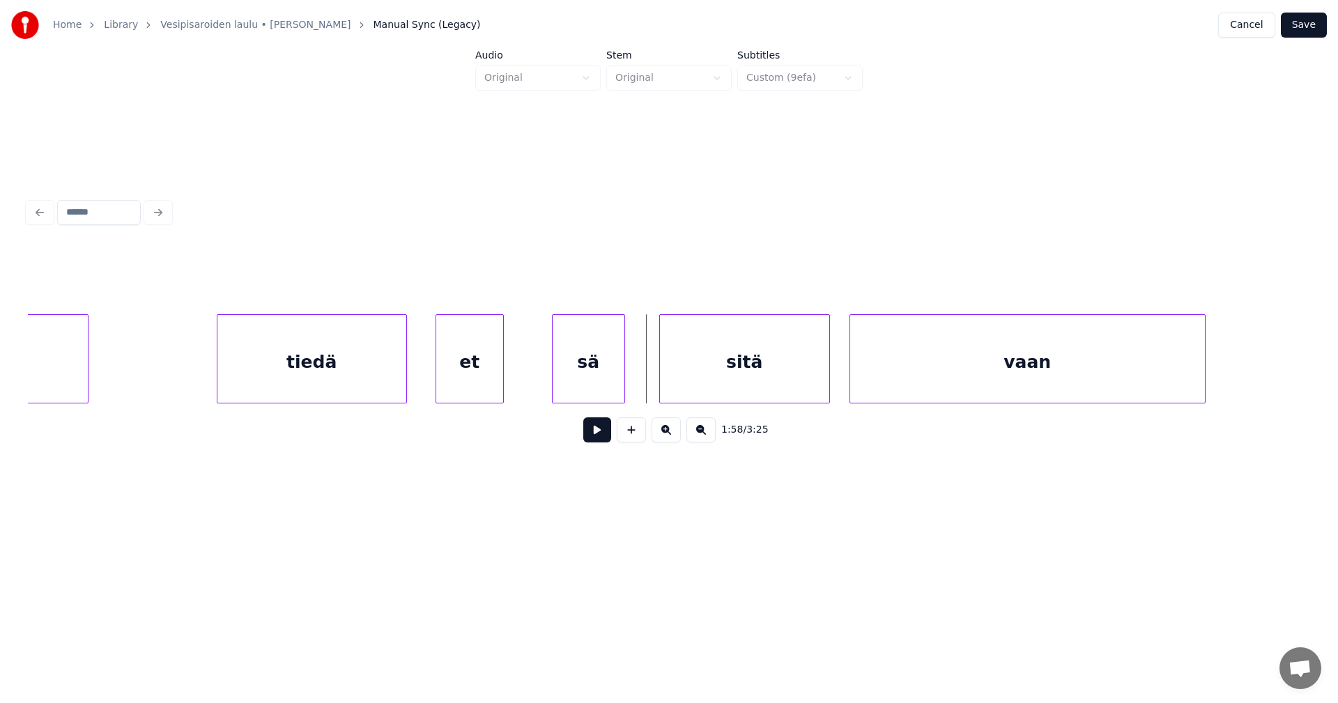
scroll to position [0, 28297]
click at [581, 390] on div "sä" at bounding box center [565, 362] width 72 height 95
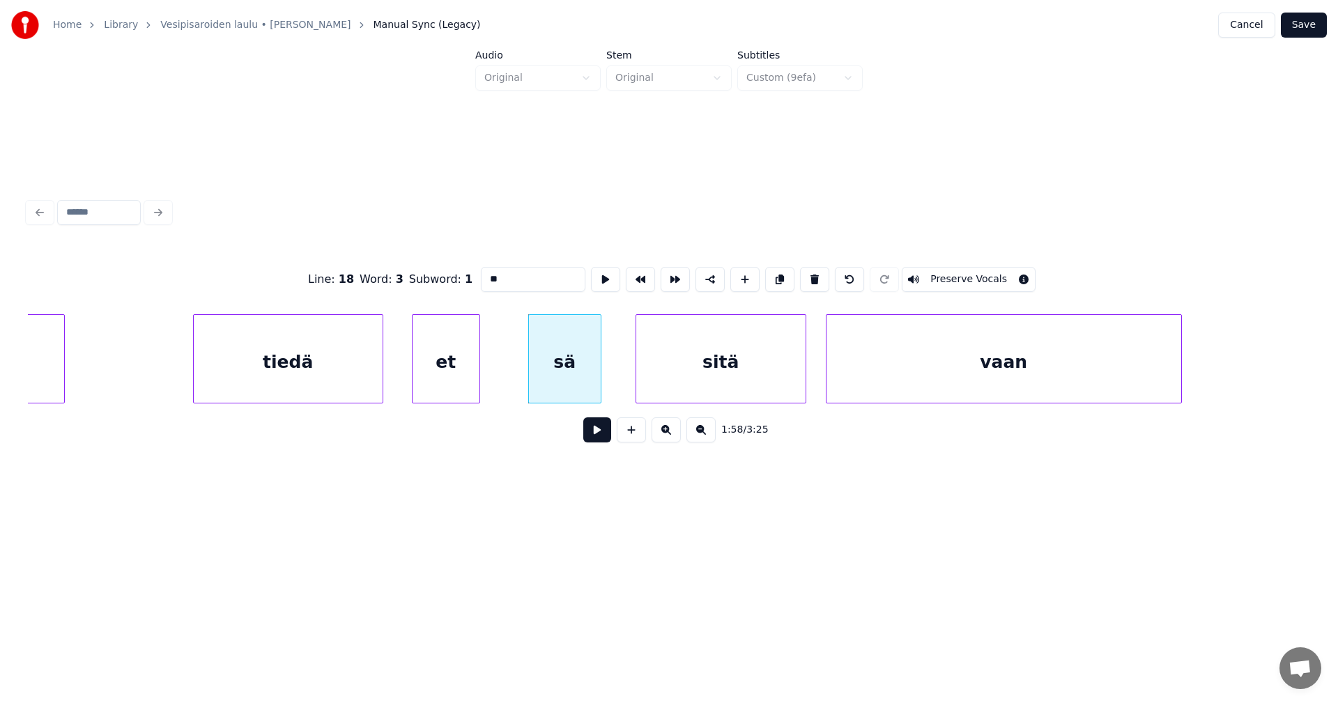
click at [597, 436] on button at bounding box center [597, 429] width 28 height 25
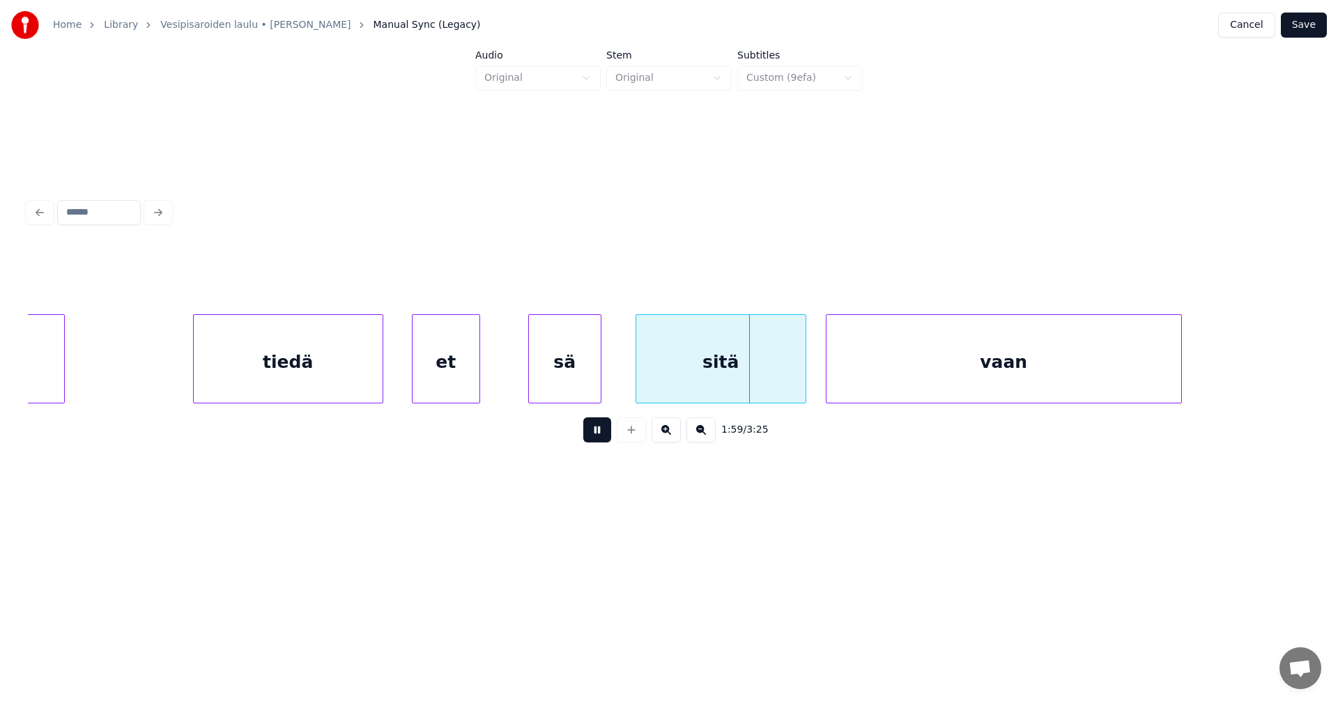
click at [596, 436] on button at bounding box center [597, 429] width 28 height 25
click at [791, 382] on div at bounding box center [793, 359] width 4 height 88
click at [596, 439] on button at bounding box center [597, 429] width 28 height 25
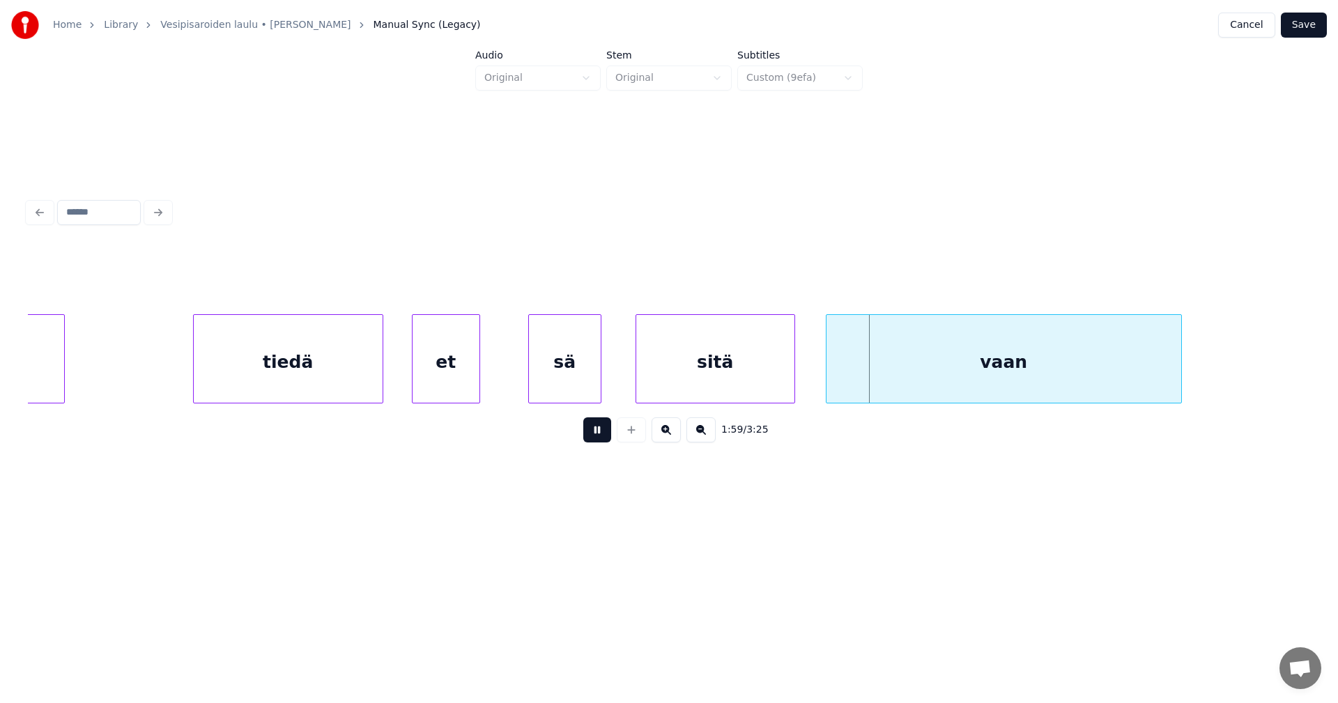
drag, startPoint x: 596, startPoint y: 439, endPoint x: 660, endPoint y: 392, distance: 79.7
click at [597, 439] on button at bounding box center [597, 429] width 28 height 25
click at [577, 389] on div "sä" at bounding box center [565, 362] width 72 height 95
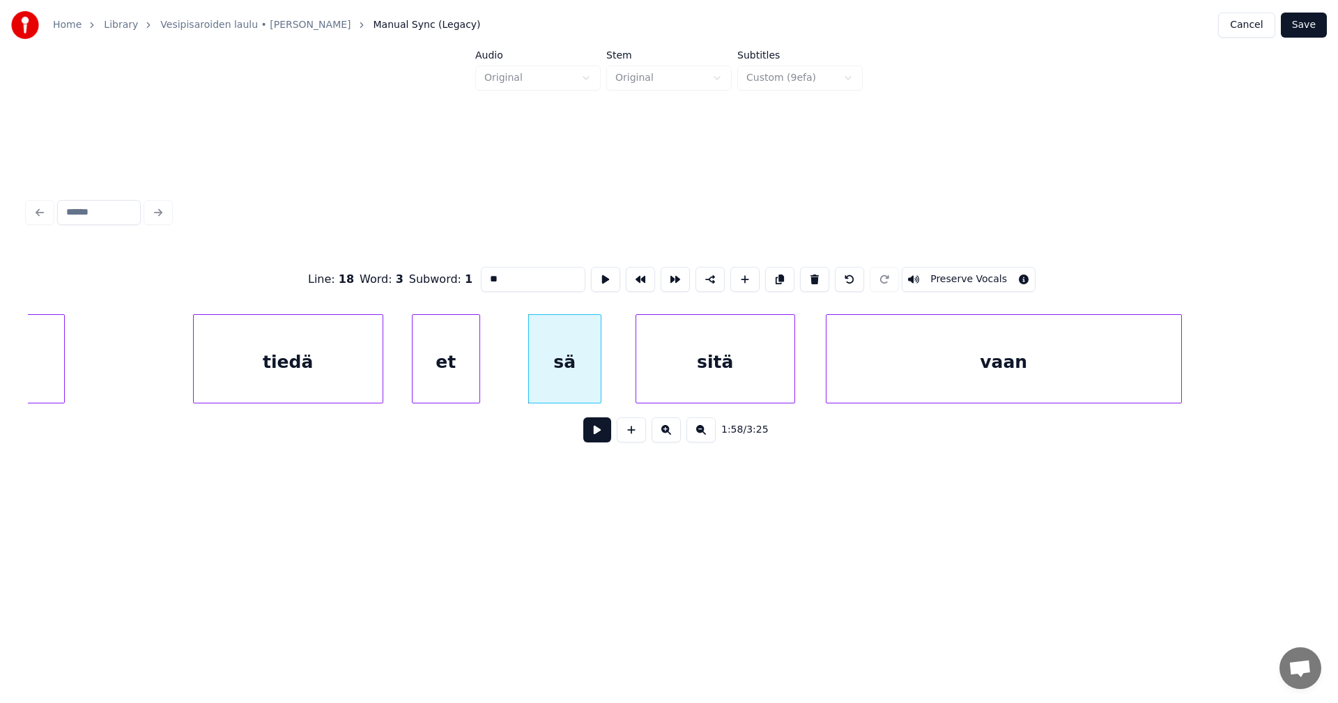
click at [600, 442] on button at bounding box center [597, 429] width 28 height 25
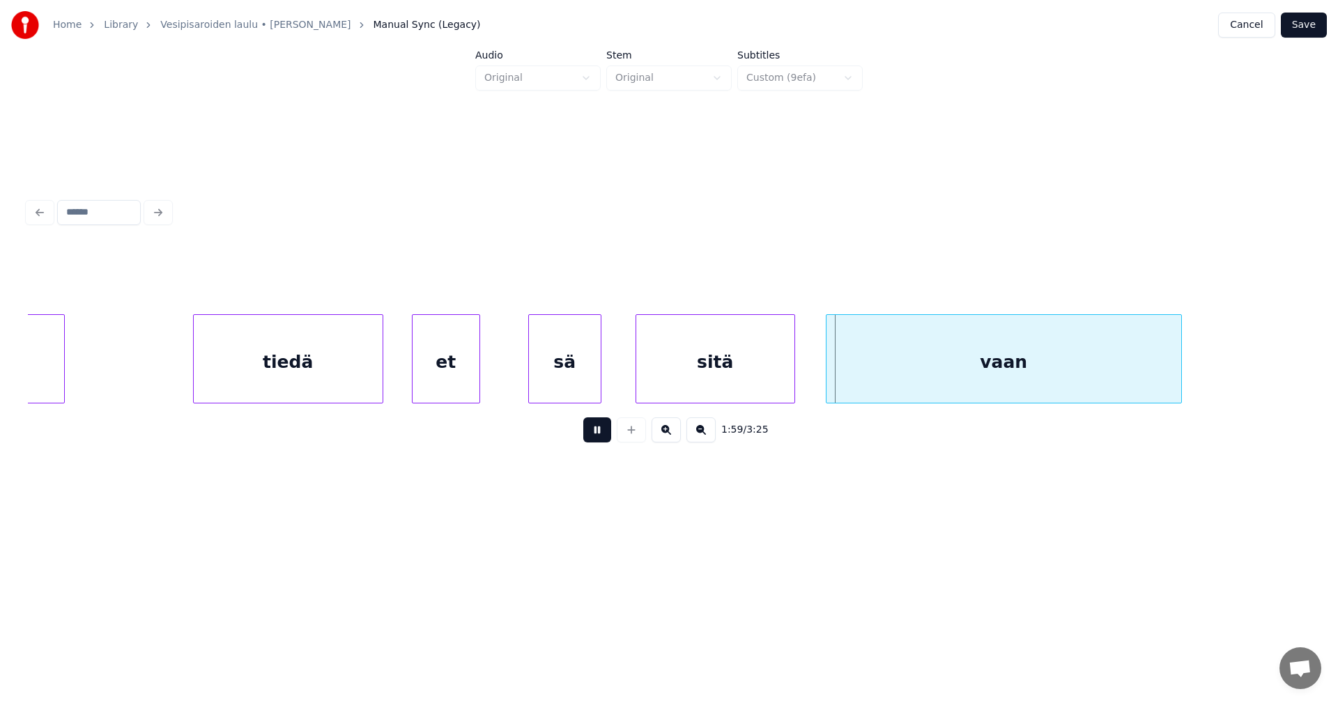
click at [602, 436] on button at bounding box center [597, 429] width 28 height 25
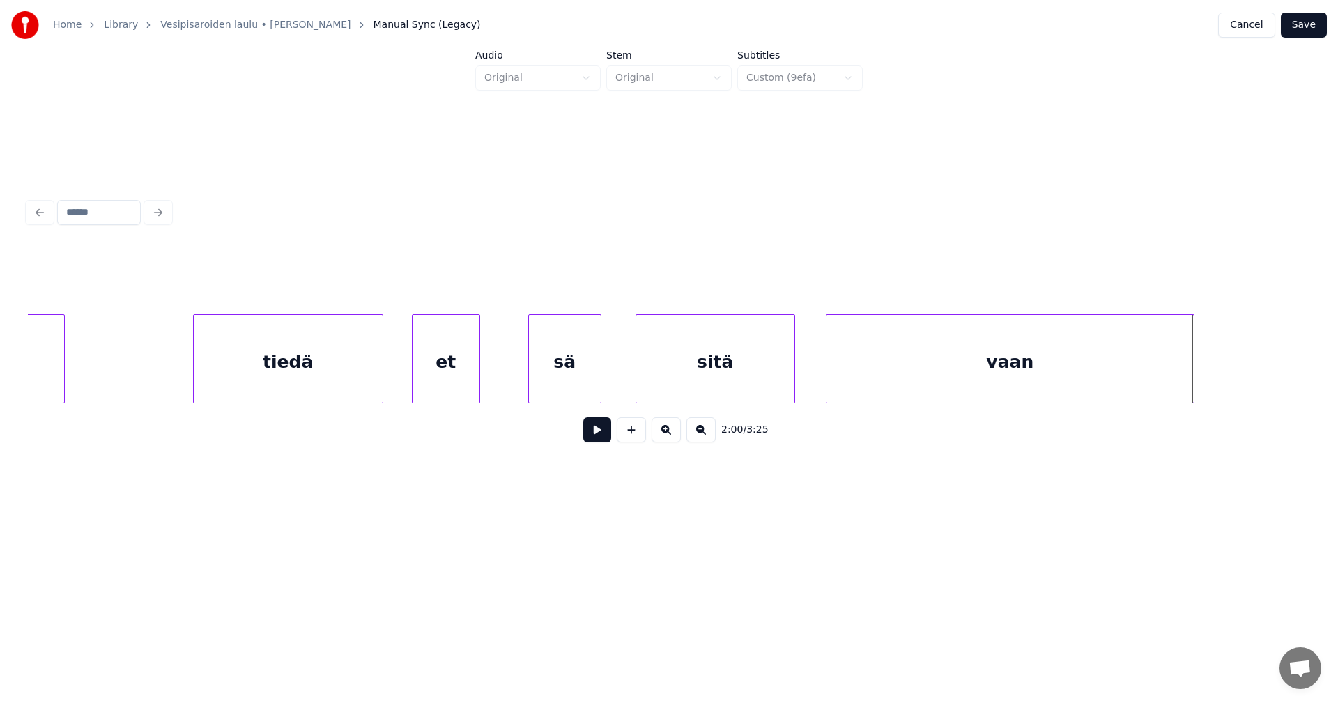
click at [1190, 378] on div at bounding box center [1191, 359] width 4 height 88
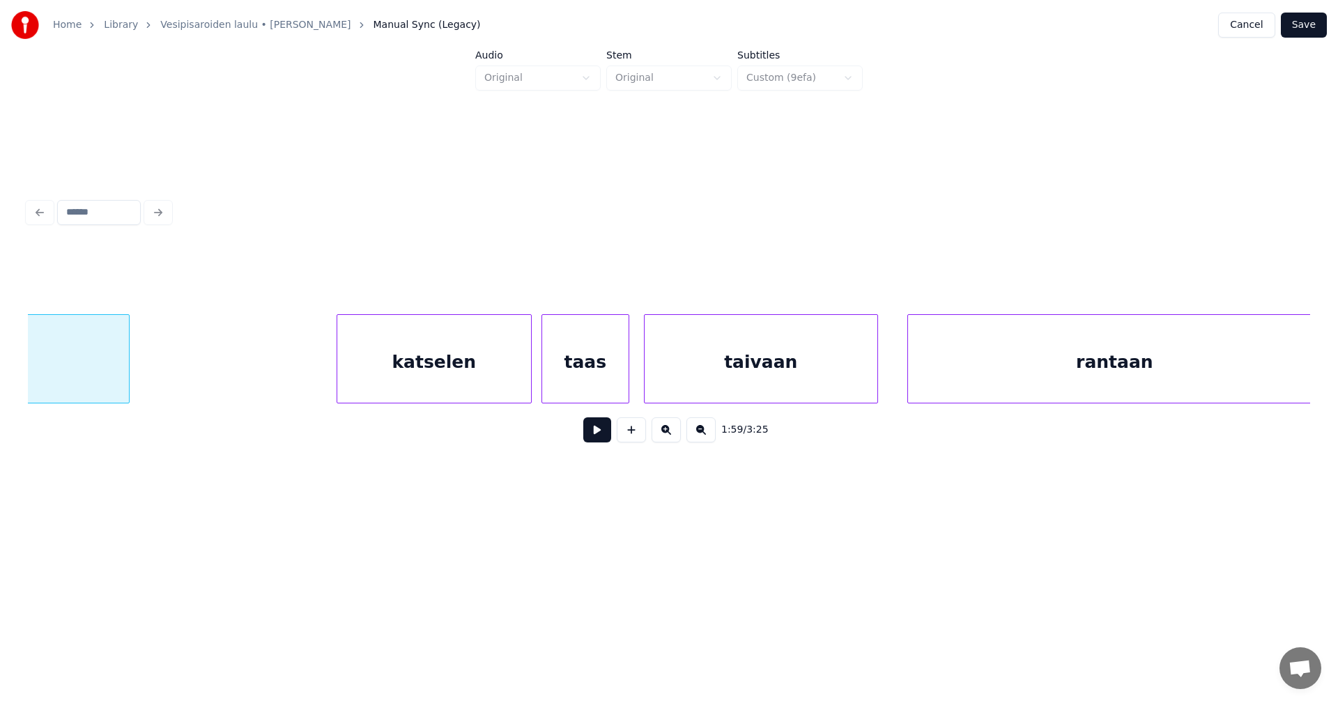
scroll to position [0, 29384]
click at [450, 384] on div "katselen" at bounding box center [407, 362] width 194 height 95
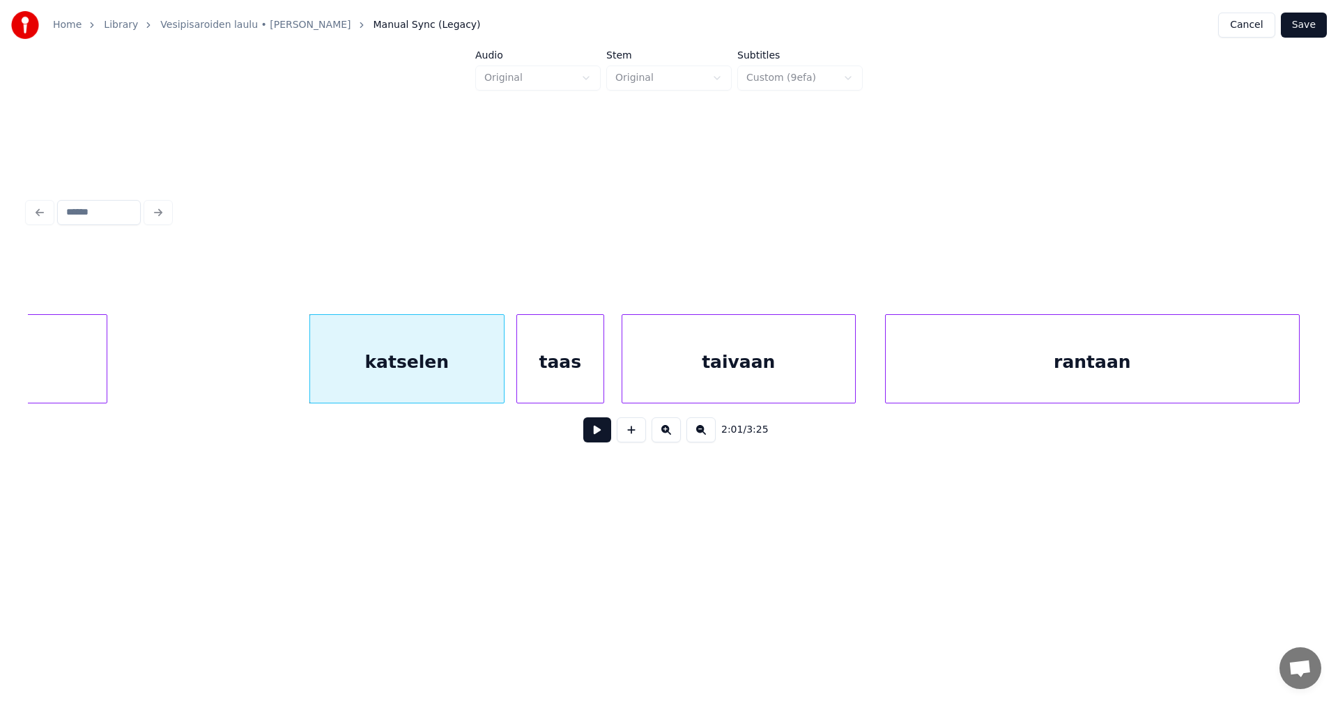
click at [546, 385] on div "taas" at bounding box center [560, 362] width 86 height 95
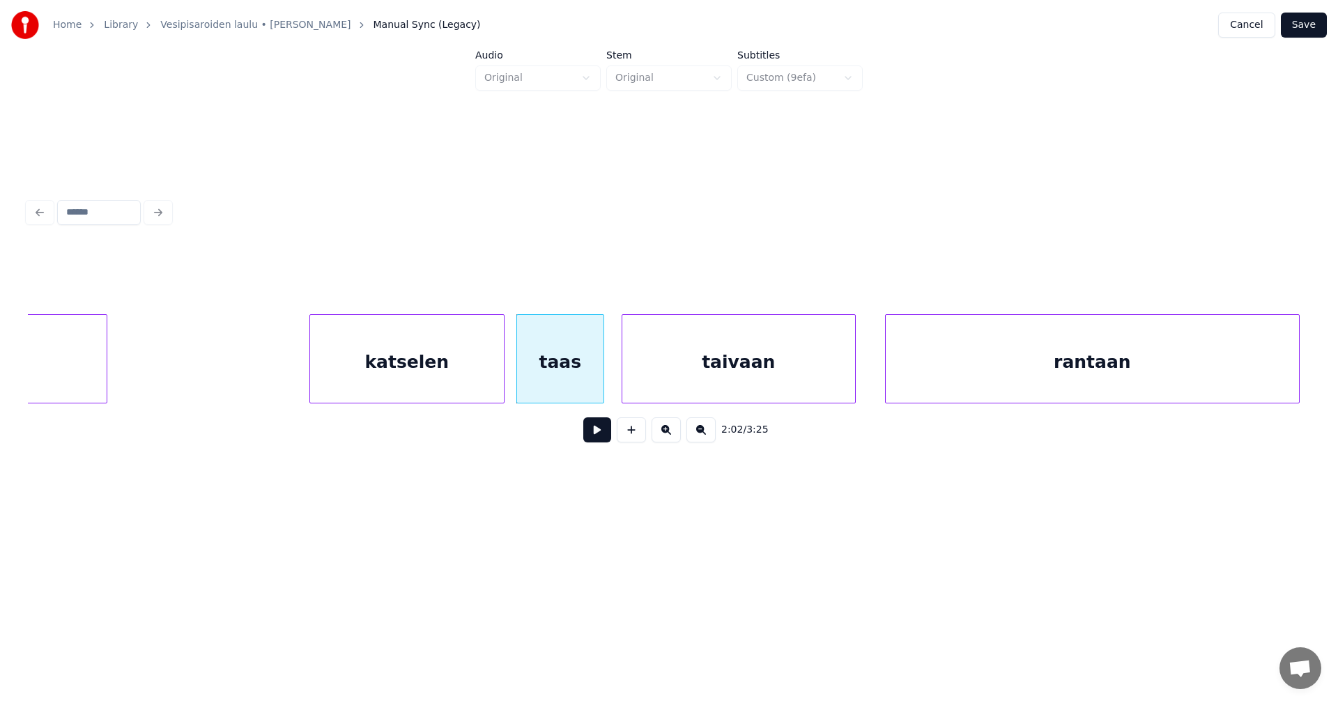
click at [462, 382] on div "katselen" at bounding box center [407, 362] width 194 height 95
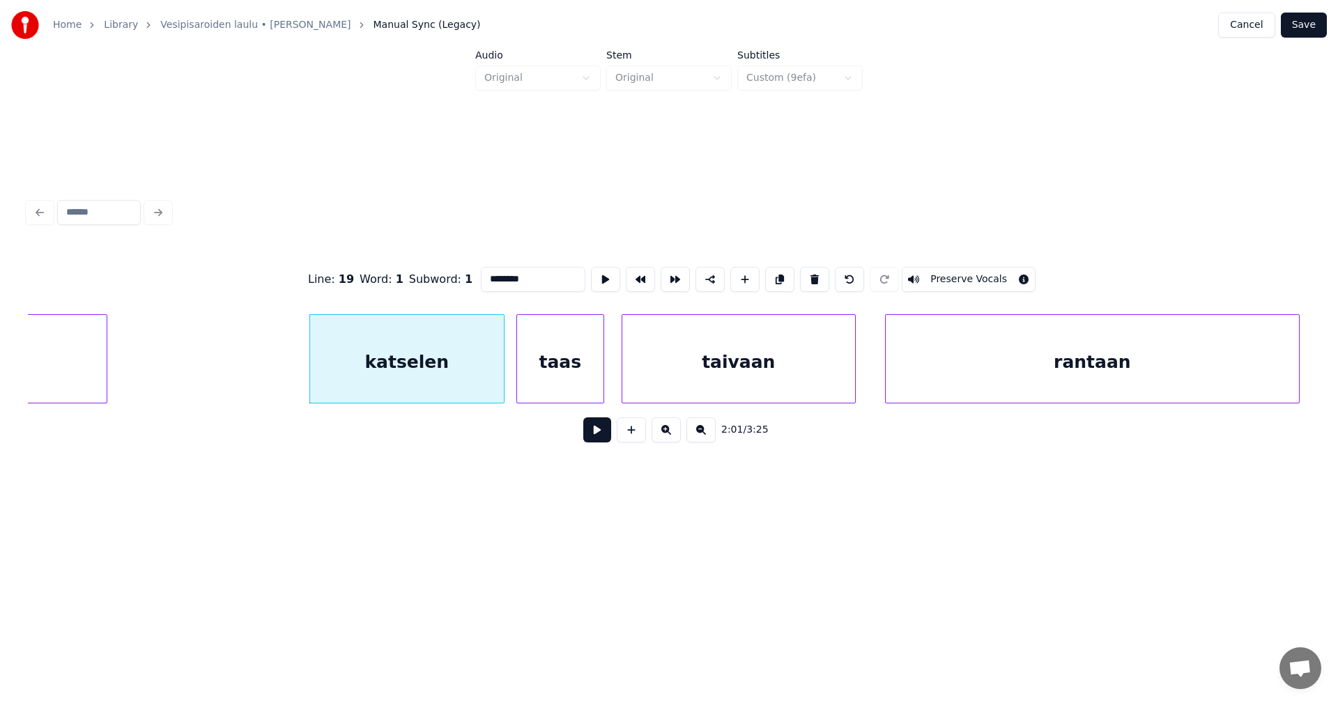
click at [598, 435] on button at bounding box center [597, 429] width 28 height 25
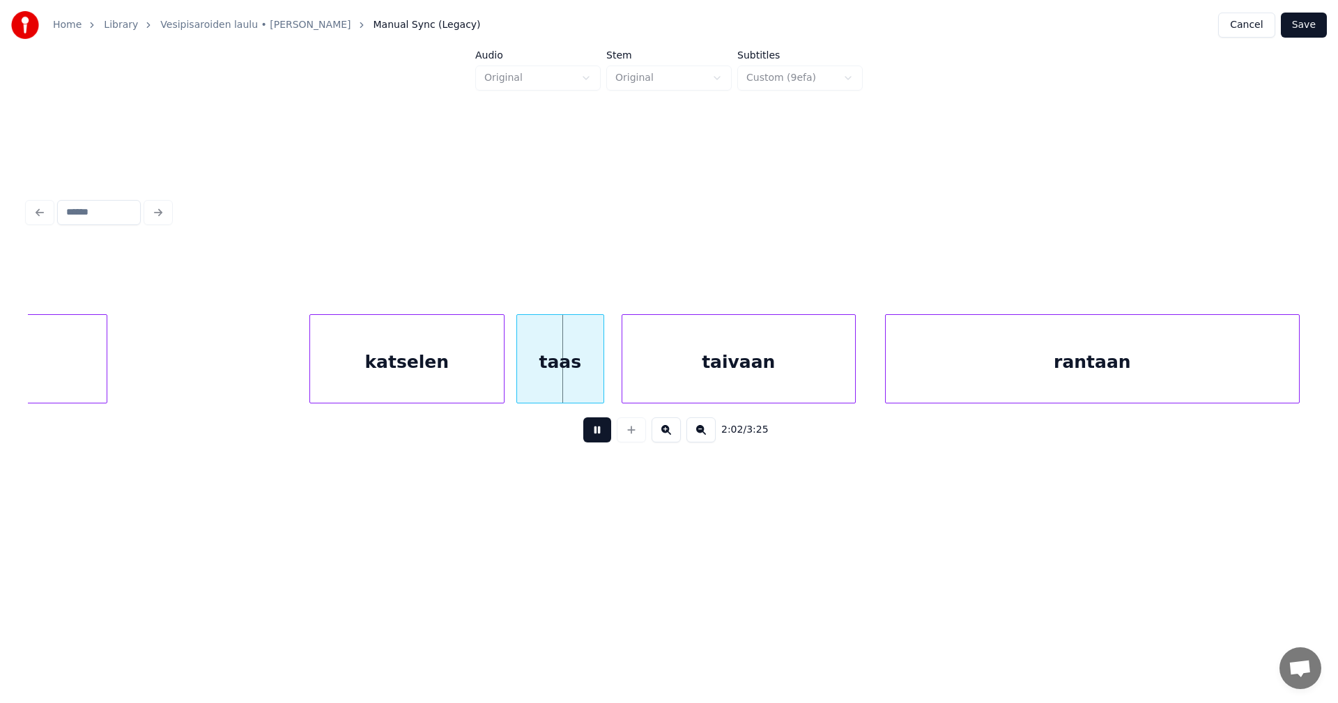
click at [598, 435] on button at bounding box center [597, 429] width 28 height 25
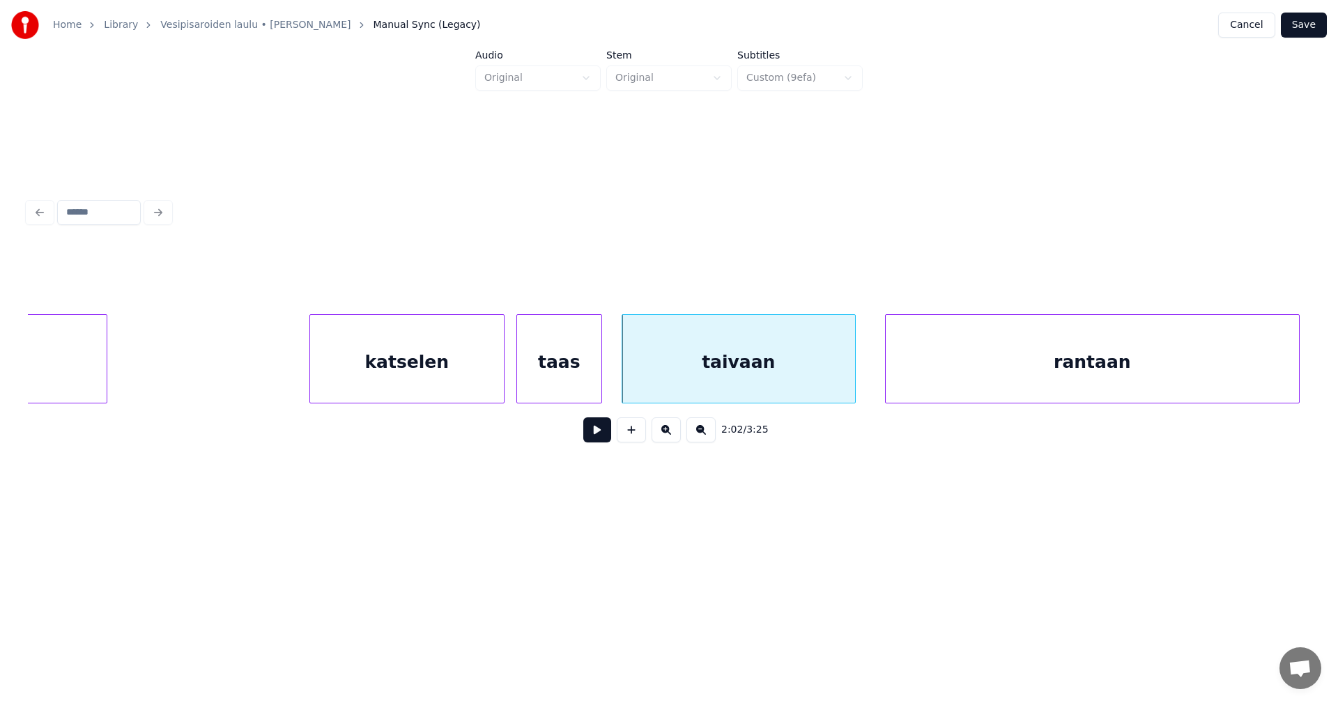
click at [598, 394] on div at bounding box center [599, 359] width 4 height 88
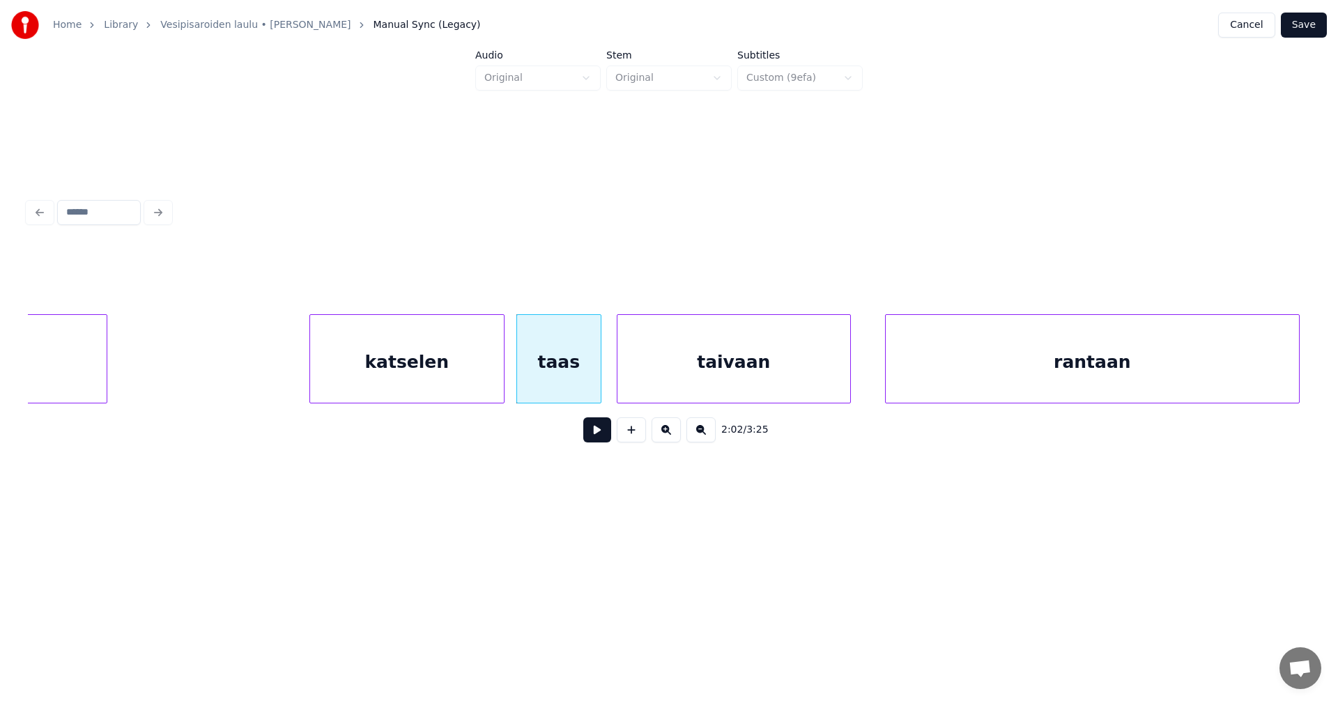
click at [681, 387] on div "taivaan" at bounding box center [733, 362] width 233 height 95
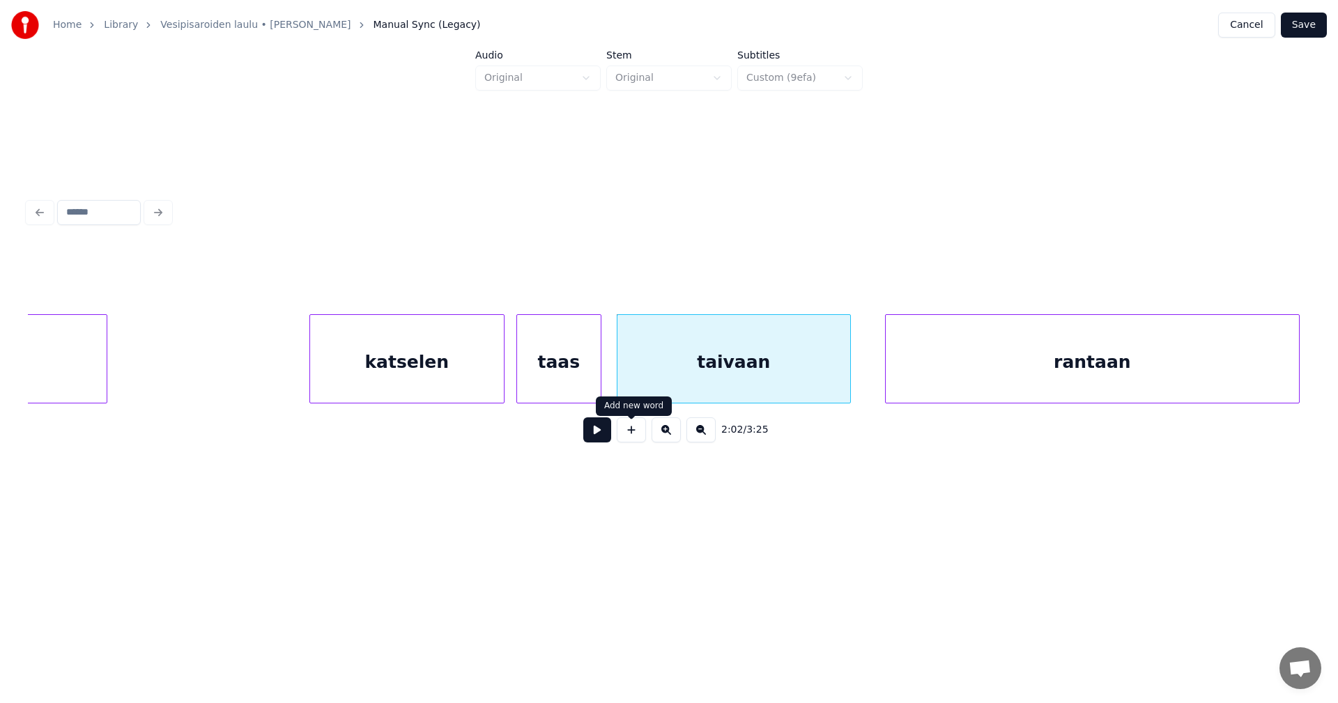
click at [667, 385] on div "taivaan" at bounding box center [733, 362] width 233 height 95
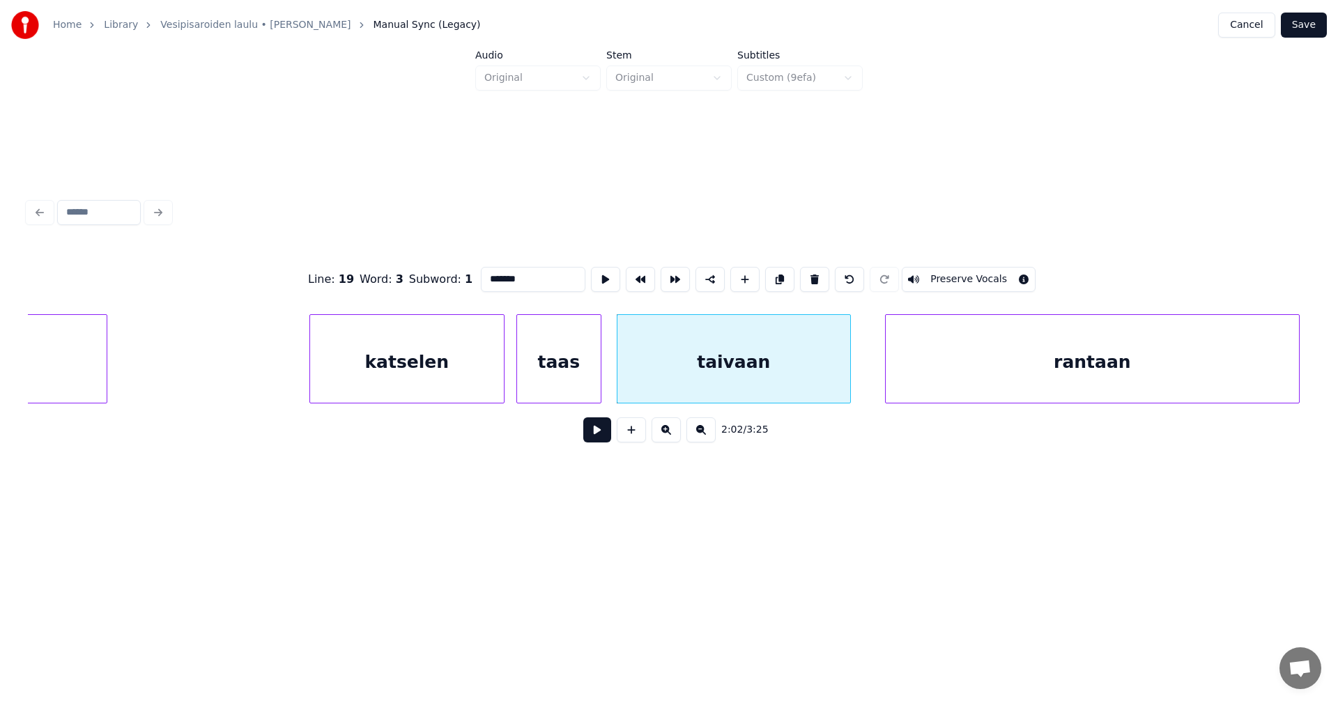
click at [596, 435] on button at bounding box center [597, 429] width 28 height 25
click at [597, 435] on button at bounding box center [597, 429] width 28 height 25
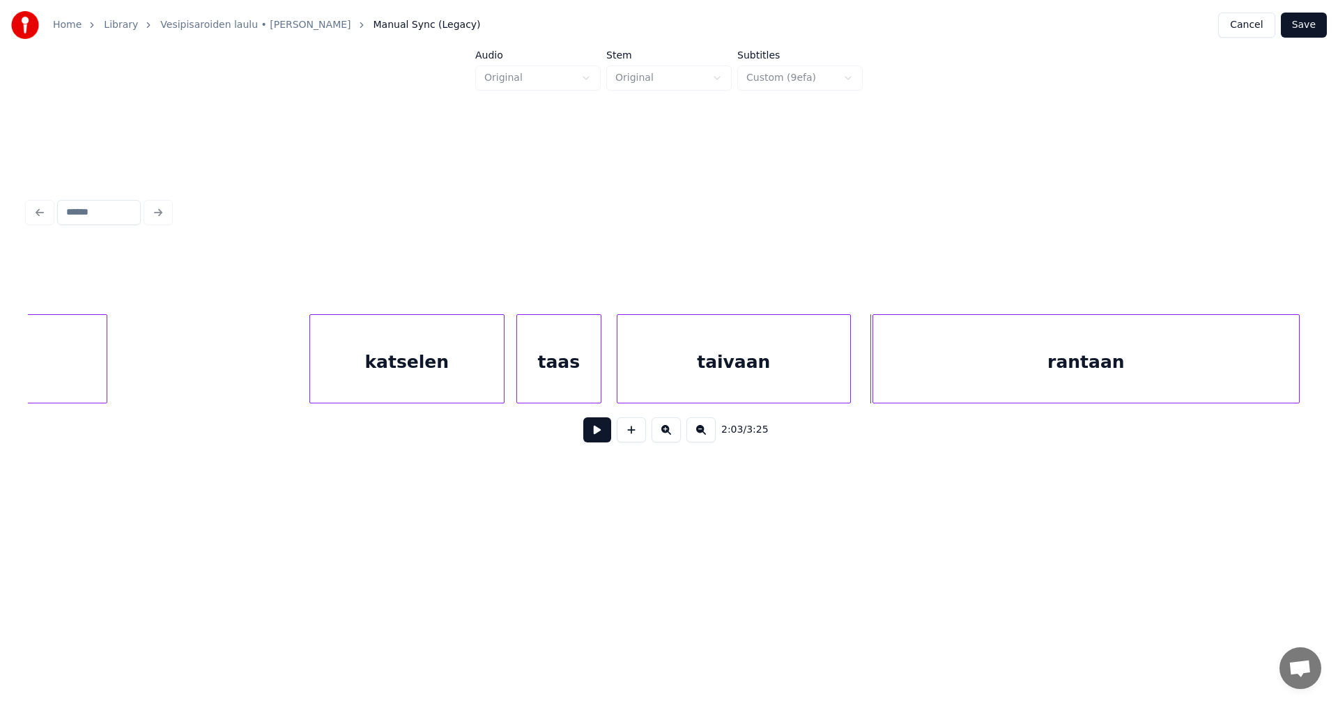
click at [874, 366] on div at bounding box center [875, 359] width 4 height 88
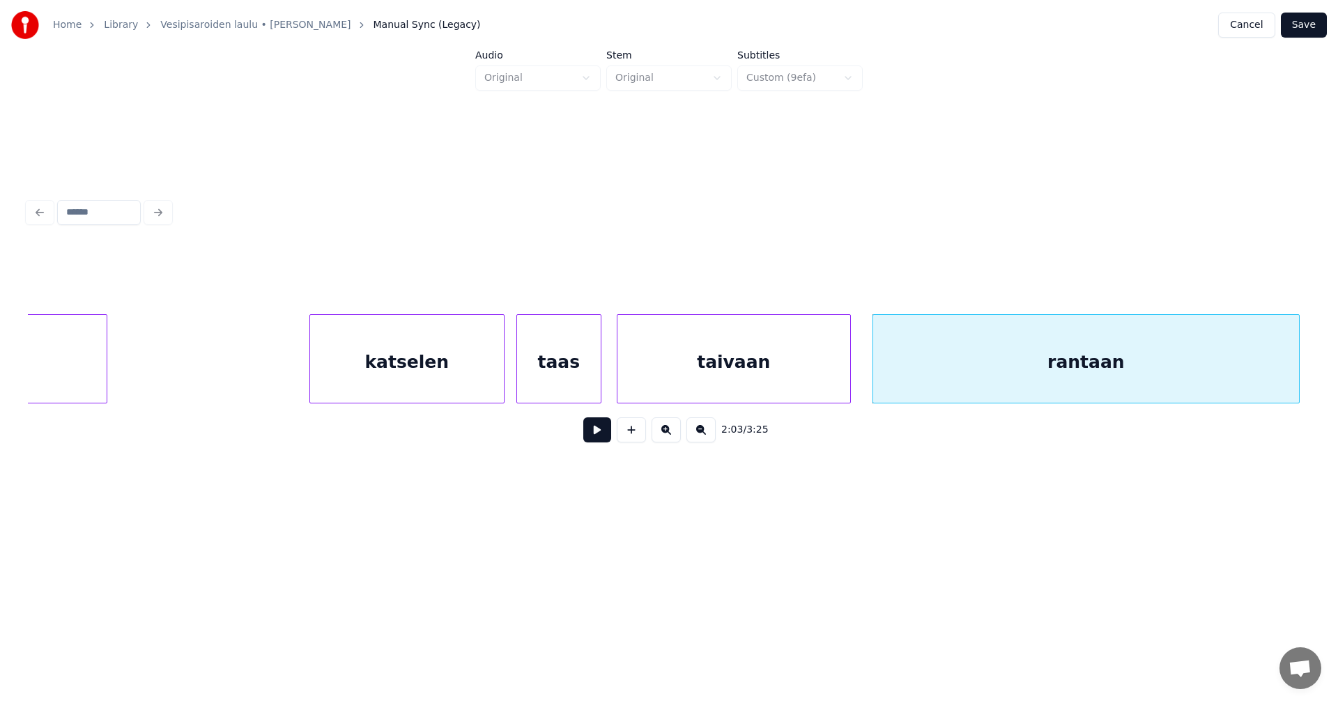
click at [600, 442] on button at bounding box center [597, 429] width 28 height 25
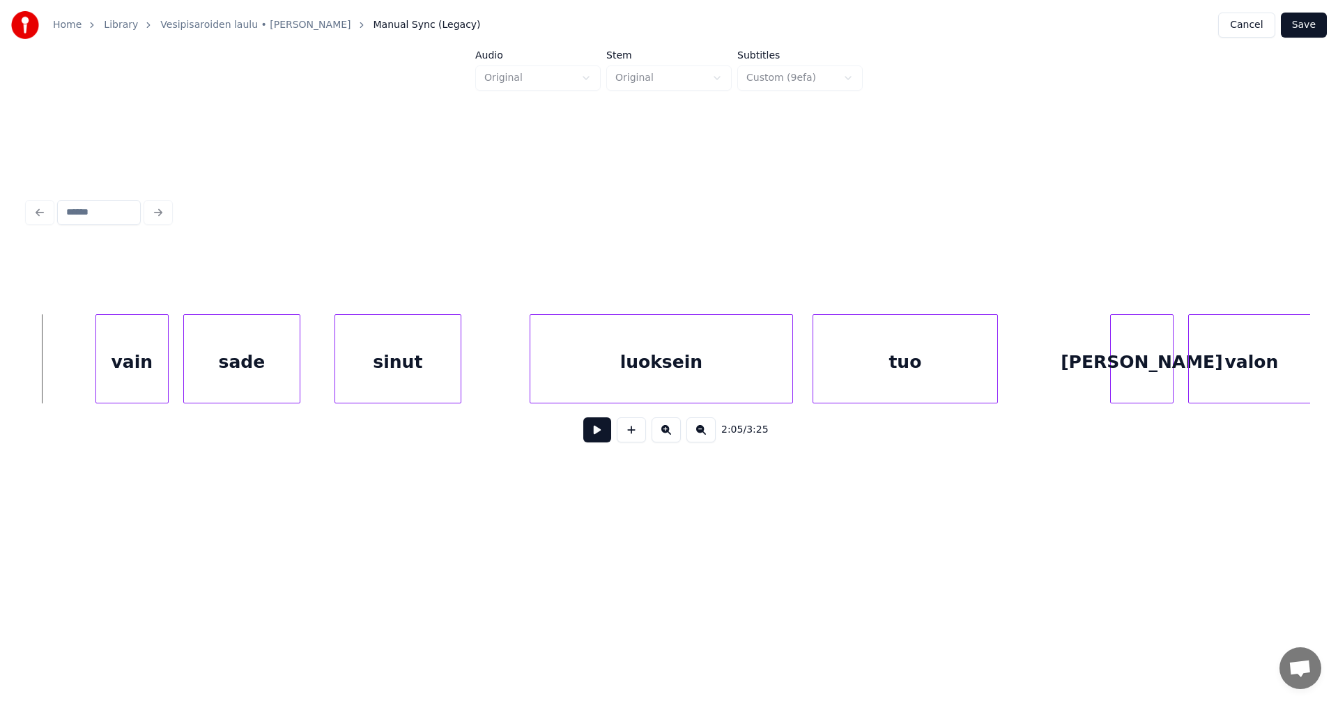
click at [596, 442] on button at bounding box center [597, 429] width 28 height 25
drag, startPoint x: 596, startPoint y: 444, endPoint x: 475, endPoint y: 470, distance: 123.1
click at [577, 444] on div "2:06 / 3:25" at bounding box center [669, 430] width 1260 height 31
click at [596, 431] on button at bounding box center [597, 429] width 28 height 25
click at [150, 387] on div "vain" at bounding box center [129, 362] width 72 height 95
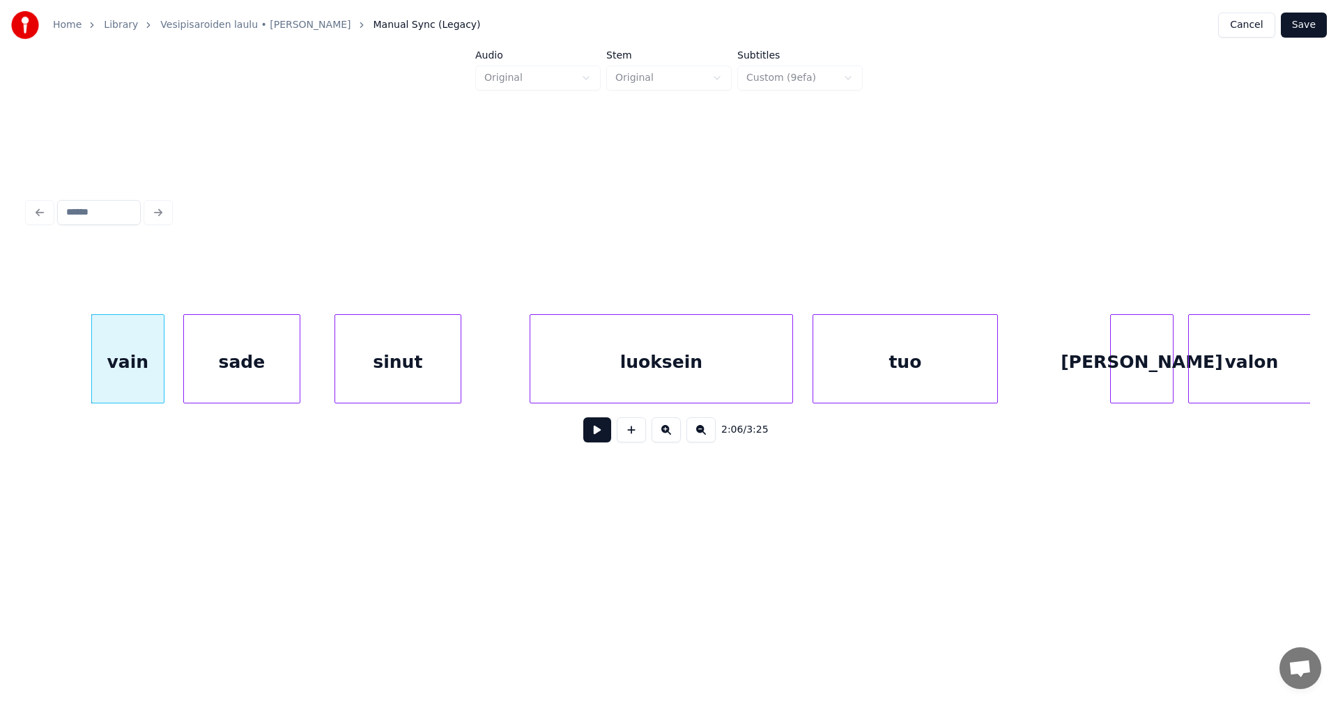
click at [148, 390] on div "vain" at bounding box center [128, 362] width 72 height 95
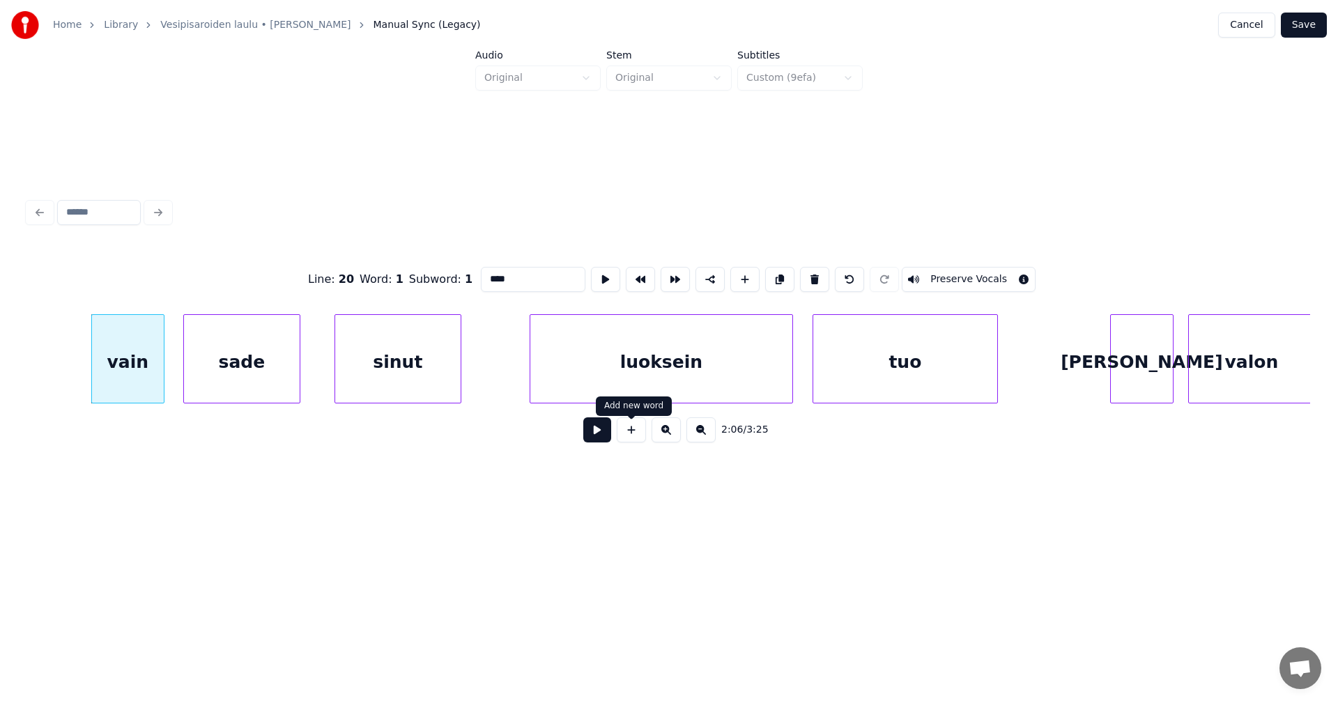
click at [598, 439] on button at bounding box center [597, 429] width 28 height 25
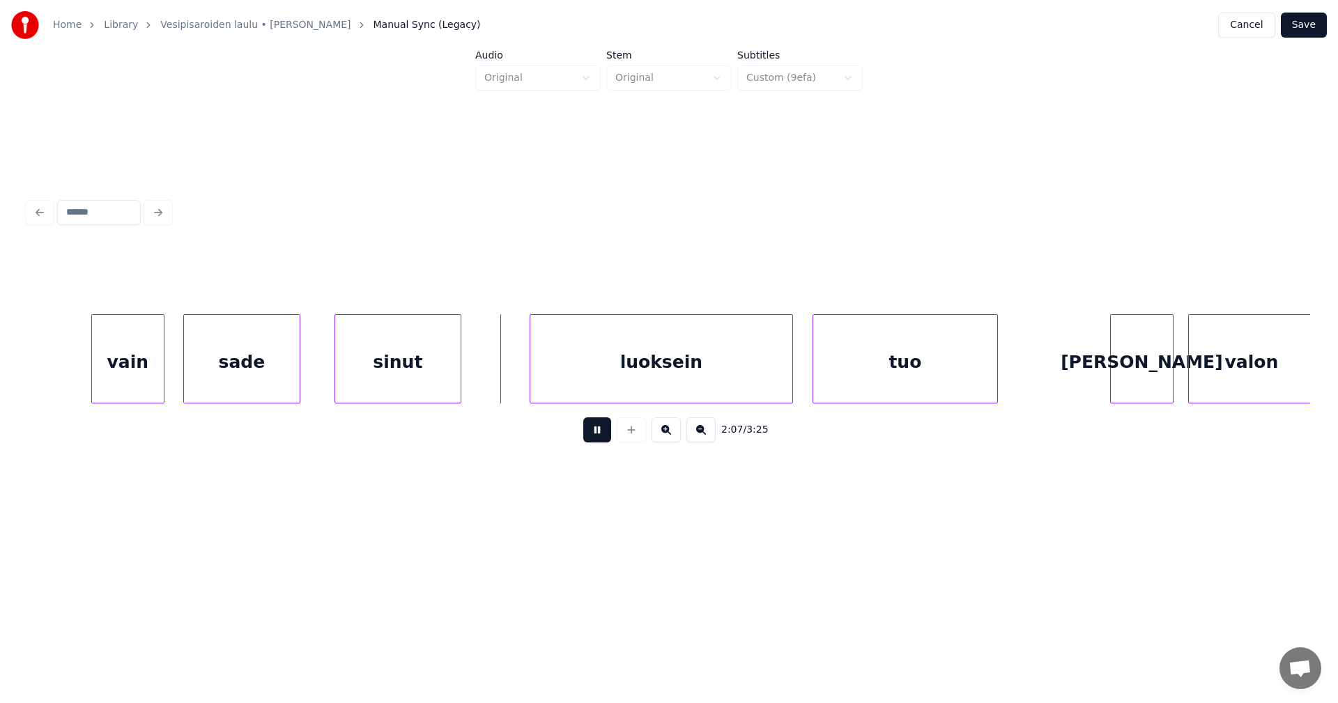
click at [597, 437] on button at bounding box center [597, 429] width 28 height 25
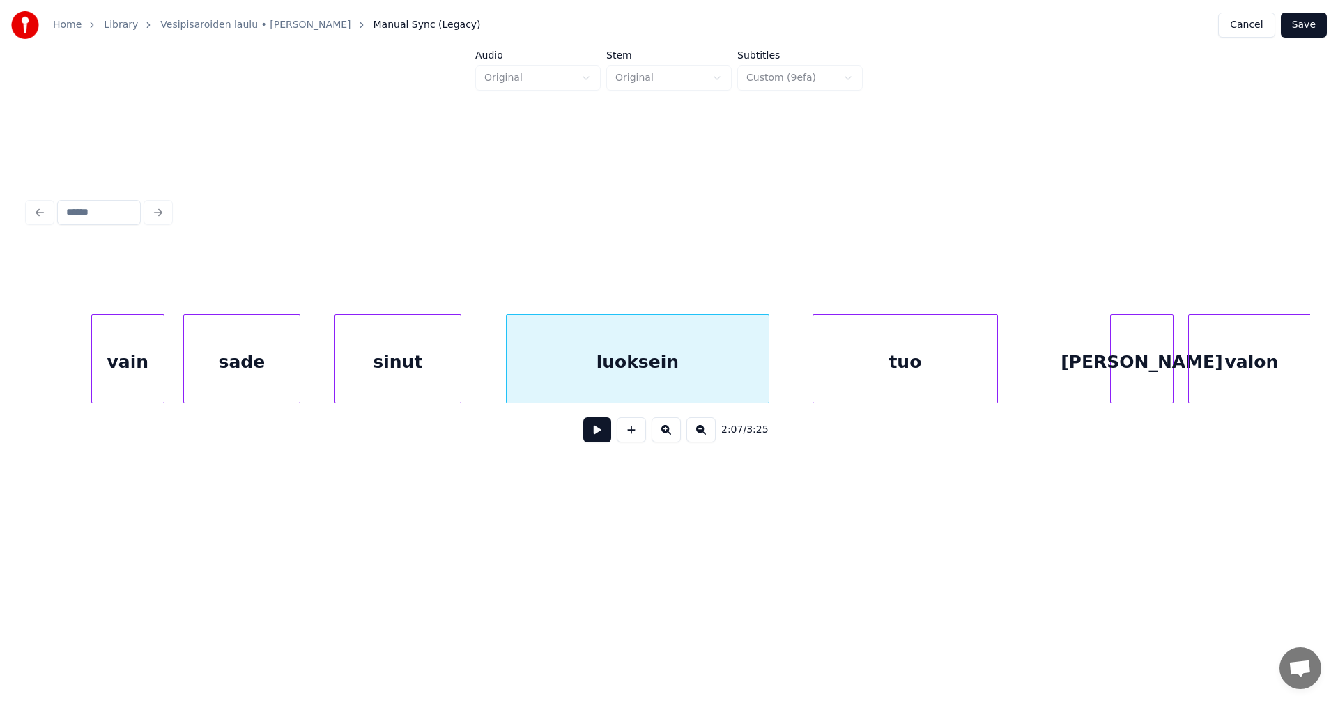
click at [592, 392] on div "luoksein" at bounding box center [637, 362] width 262 height 95
click at [779, 385] on div at bounding box center [780, 359] width 4 height 88
click at [601, 439] on button at bounding box center [597, 429] width 28 height 25
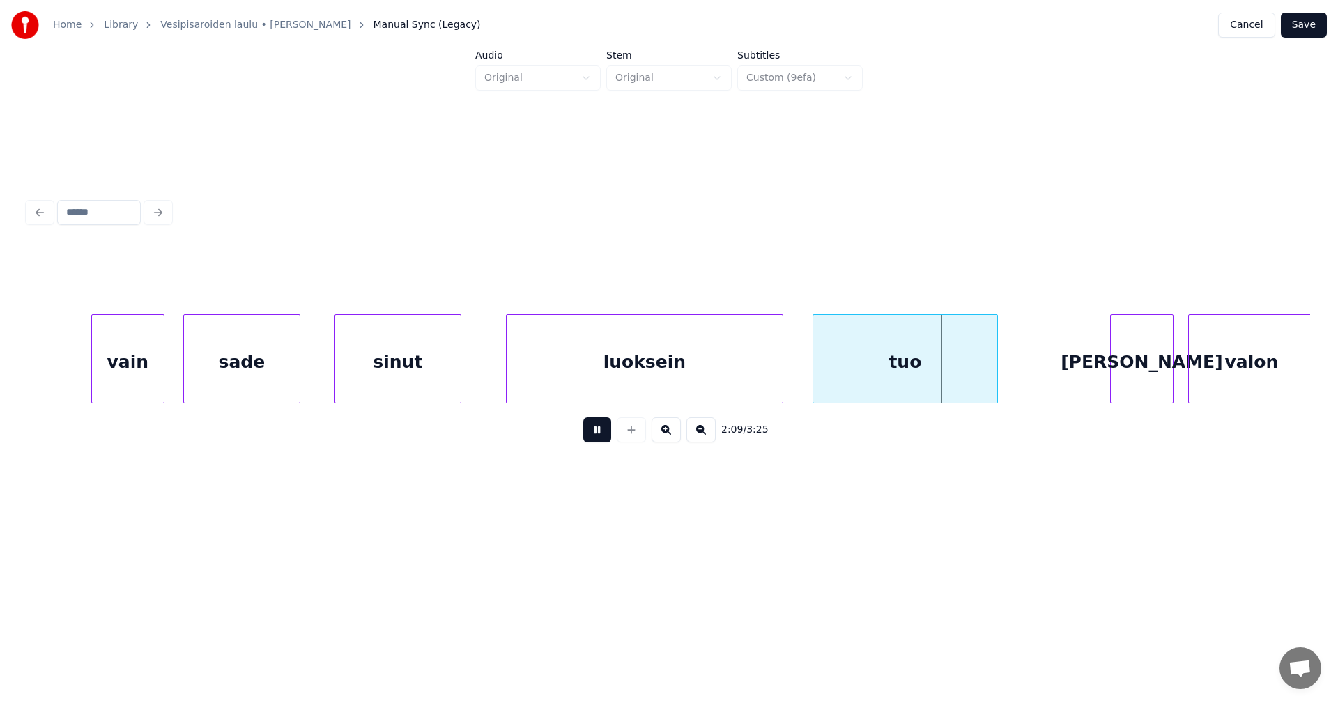
click at [601, 439] on button at bounding box center [597, 429] width 28 height 25
click at [600, 439] on button at bounding box center [597, 429] width 28 height 25
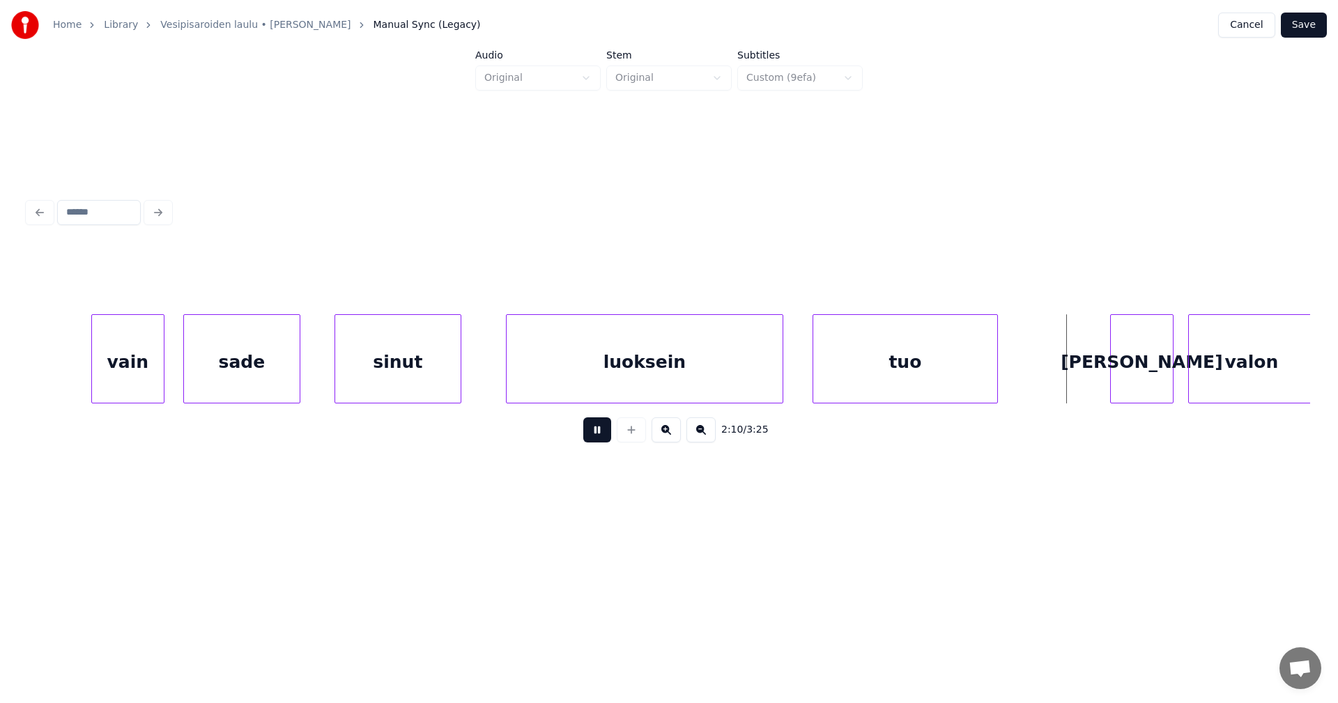
click at [600, 439] on button at bounding box center [597, 429] width 28 height 25
click at [1106, 386] on div "[PERSON_NAME]" at bounding box center [1132, 362] width 62 height 95
click at [1075, 382] on div at bounding box center [1077, 359] width 4 height 88
click at [605, 442] on button at bounding box center [597, 429] width 28 height 25
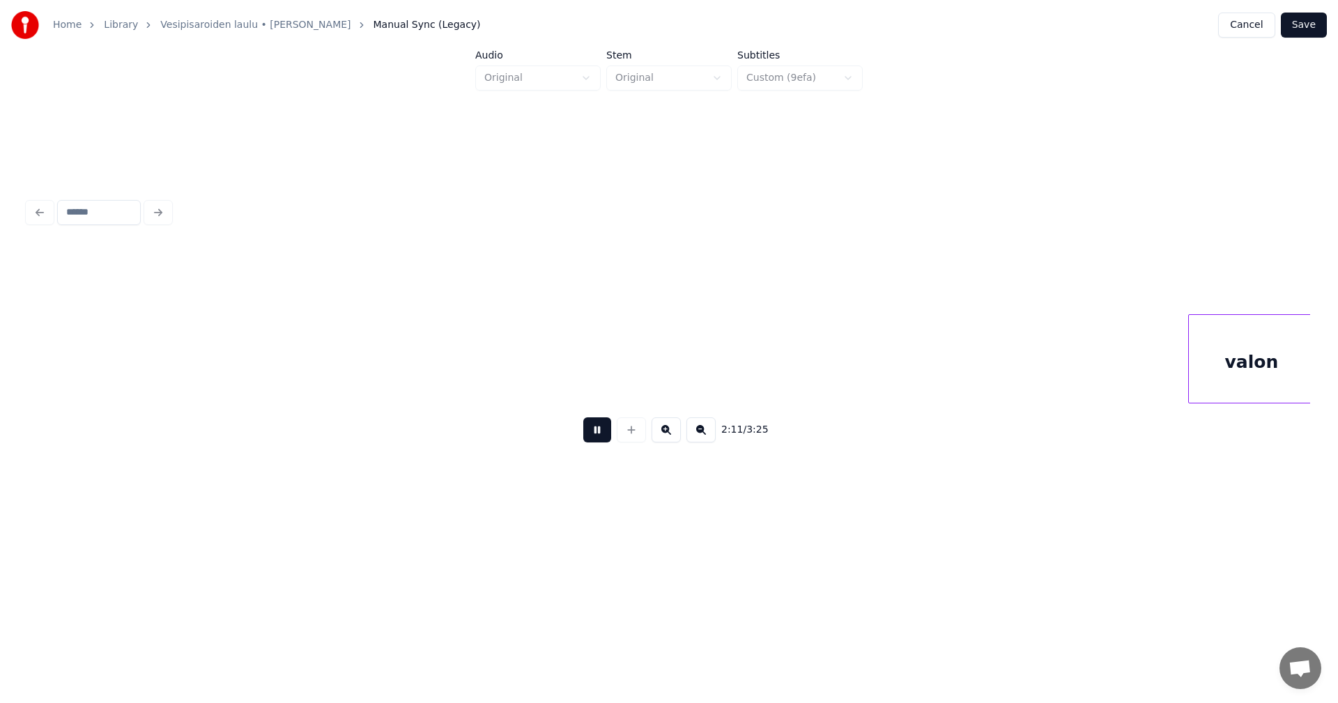
scroll to position [0, 31950]
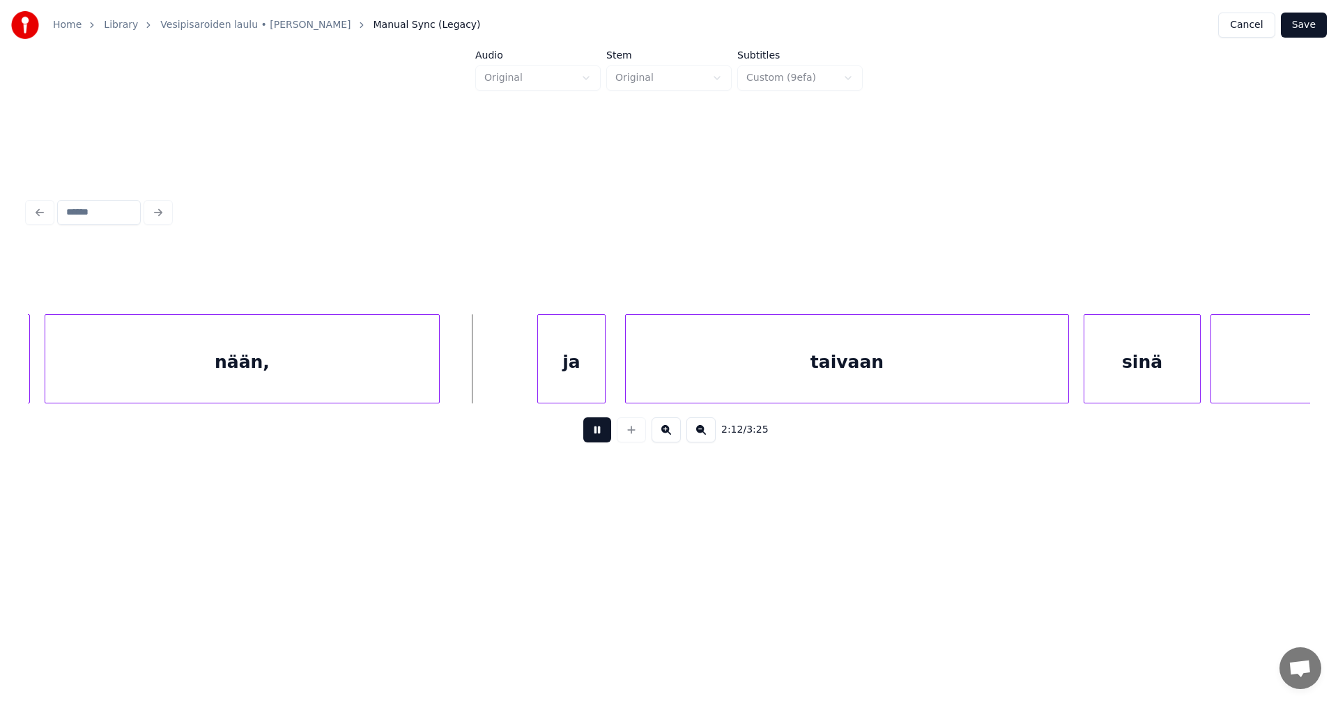
click at [605, 442] on button at bounding box center [597, 429] width 28 height 25
click at [504, 376] on div "ja" at bounding box center [527, 362] width 67 height 95
click at [582, 375] on div at bounding box center [582, 359] width 4 height 88
click at [605, 435] on button at bounding box center [597, 429] width 28 height 25
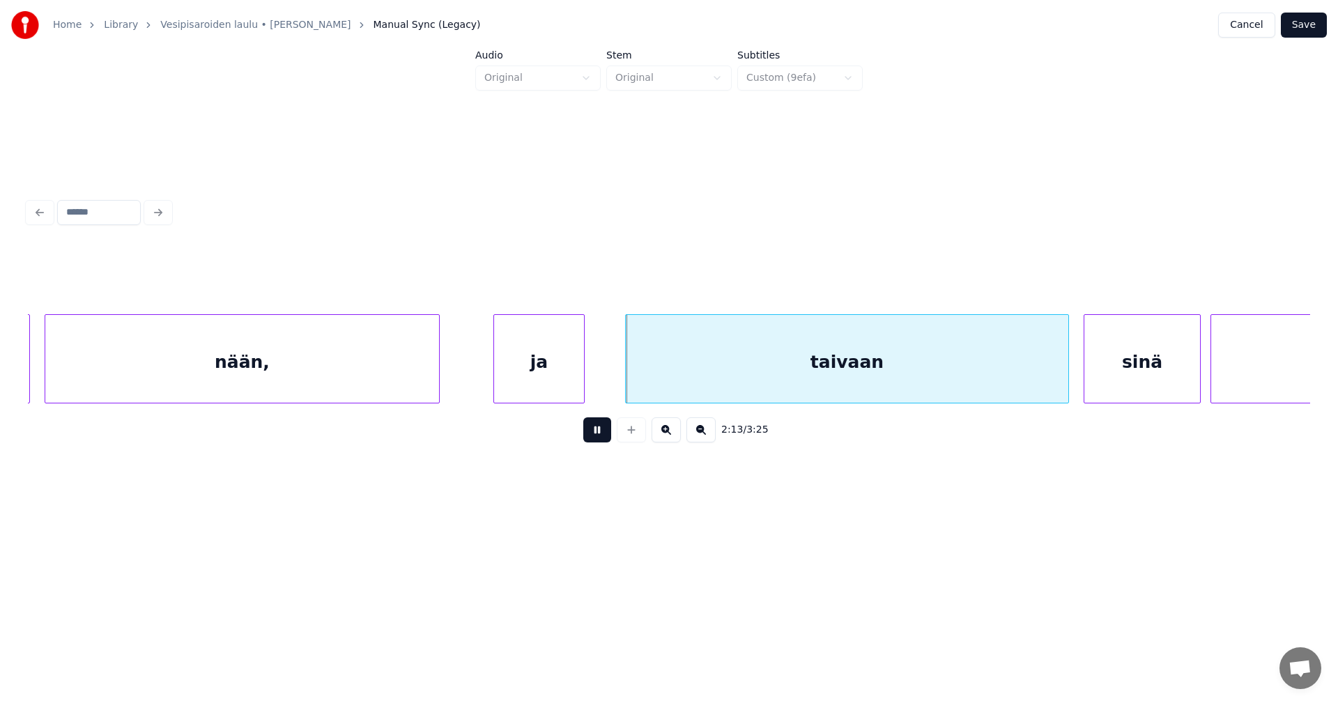
click at [605, 435] on button at bounding box center [597, 429] width 28 height 25
click at [674, 373] on div "taivaan" at bounding box center [841, 362] width 442 height 95
click at [564, 380] on div "ja" at bounding box center [539, 362] width 90 height 95
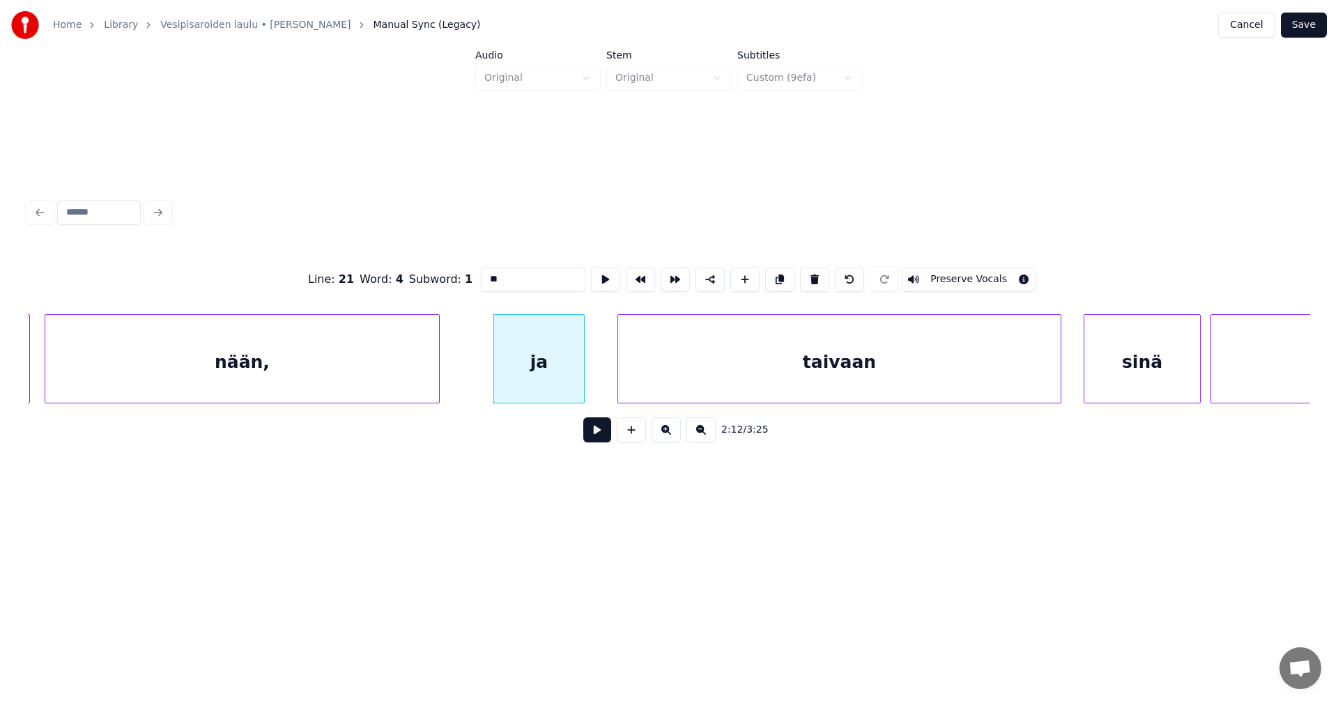
click at [597, 437] on button at bounding box center [597, 429] width 28 height 25
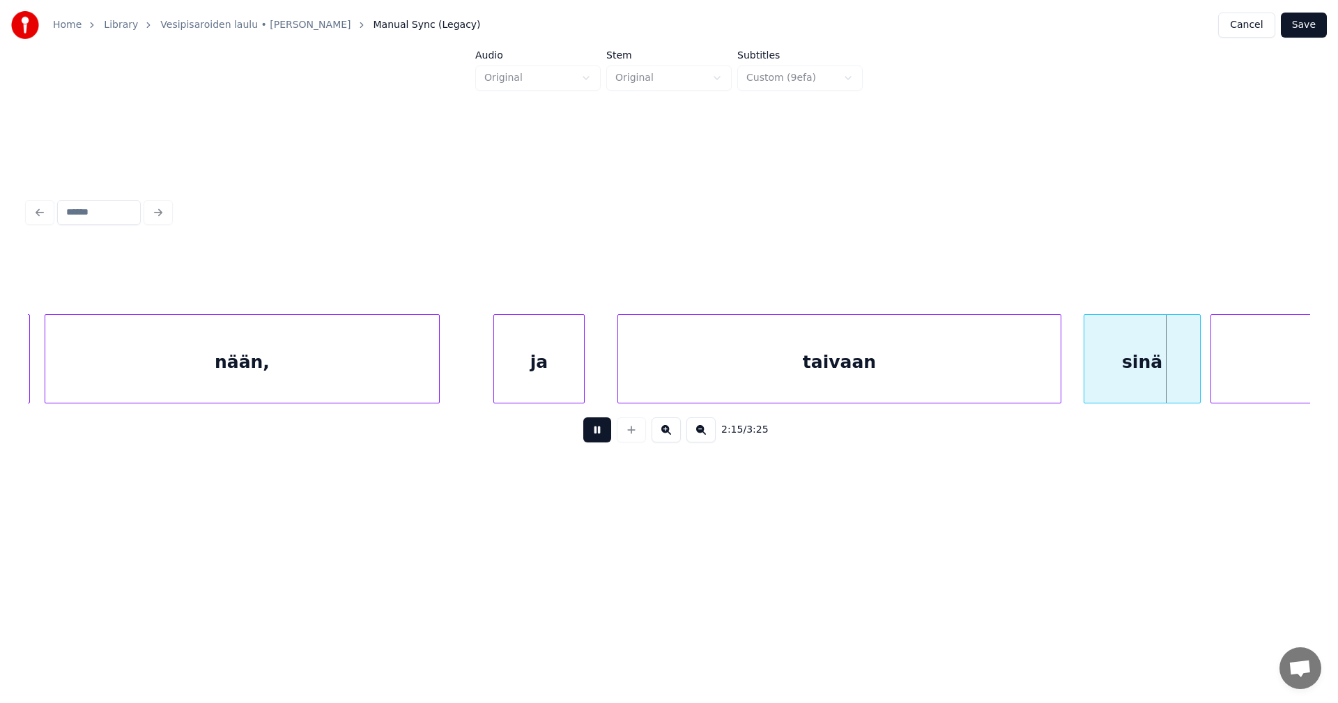
click at [596, 437] on button at bounding box center [597, 429] width 28 height 25
click at [1188, 375] on div at bounding box center [1190, 359] width 4 height 88
click at [607, 435] on button at bounding box center [597, 429] width 28 height 25
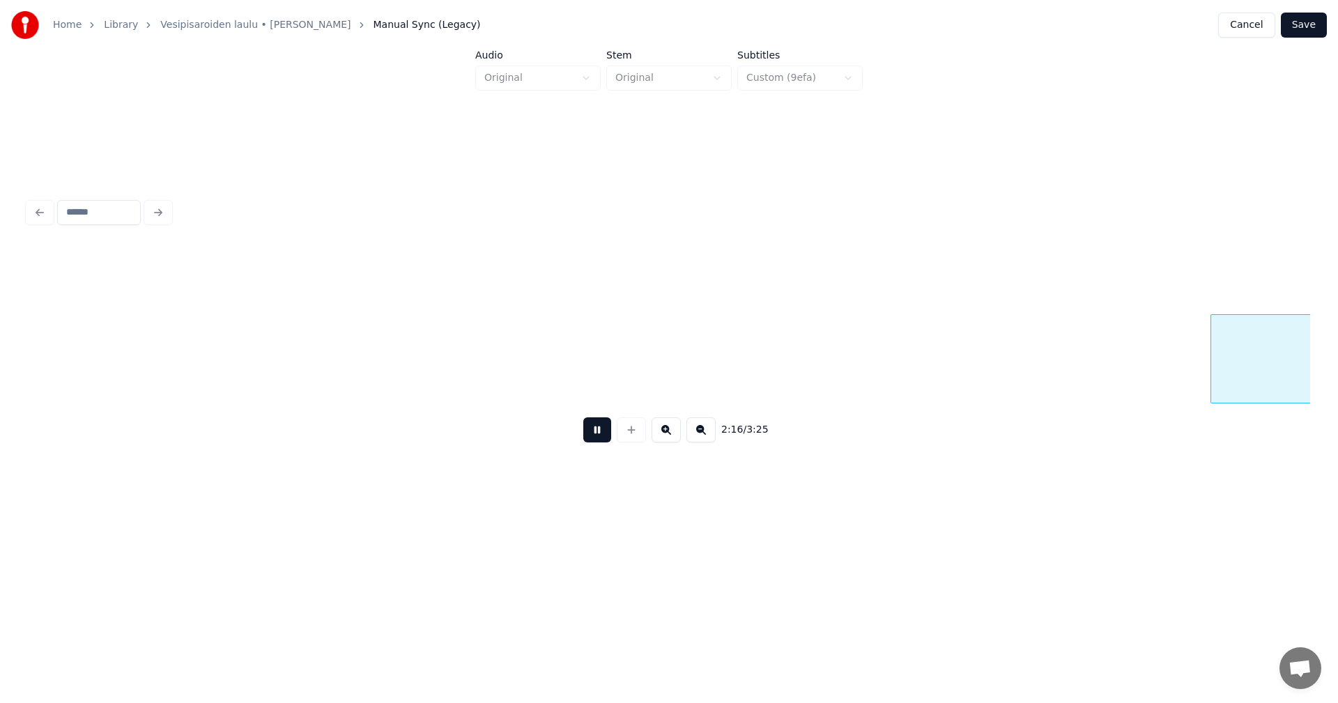
scroll to position [0, 33236]
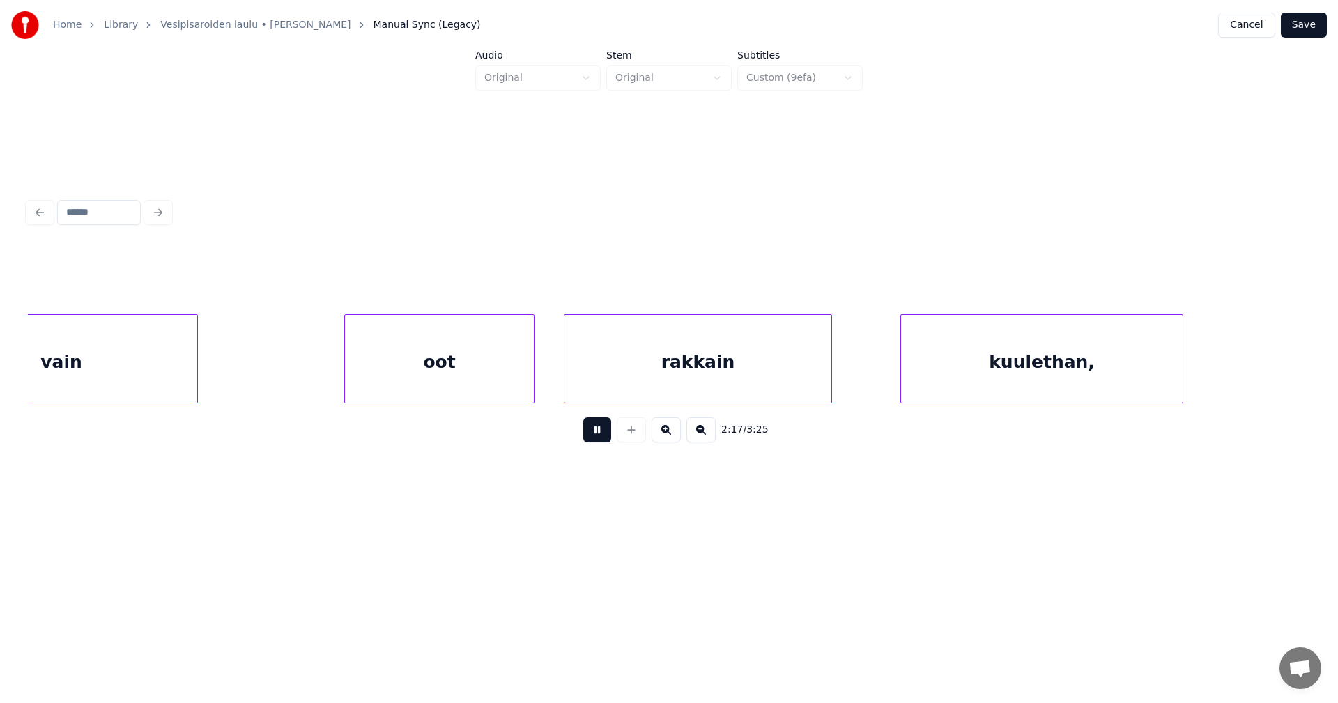
drag, startPoint x: 607, startPoint y: 435, endPoint x: 529, endPoint y: 384, distance: 92.9
click at [605, 435] on button at bounding box center [597, 429] width 28 height 25
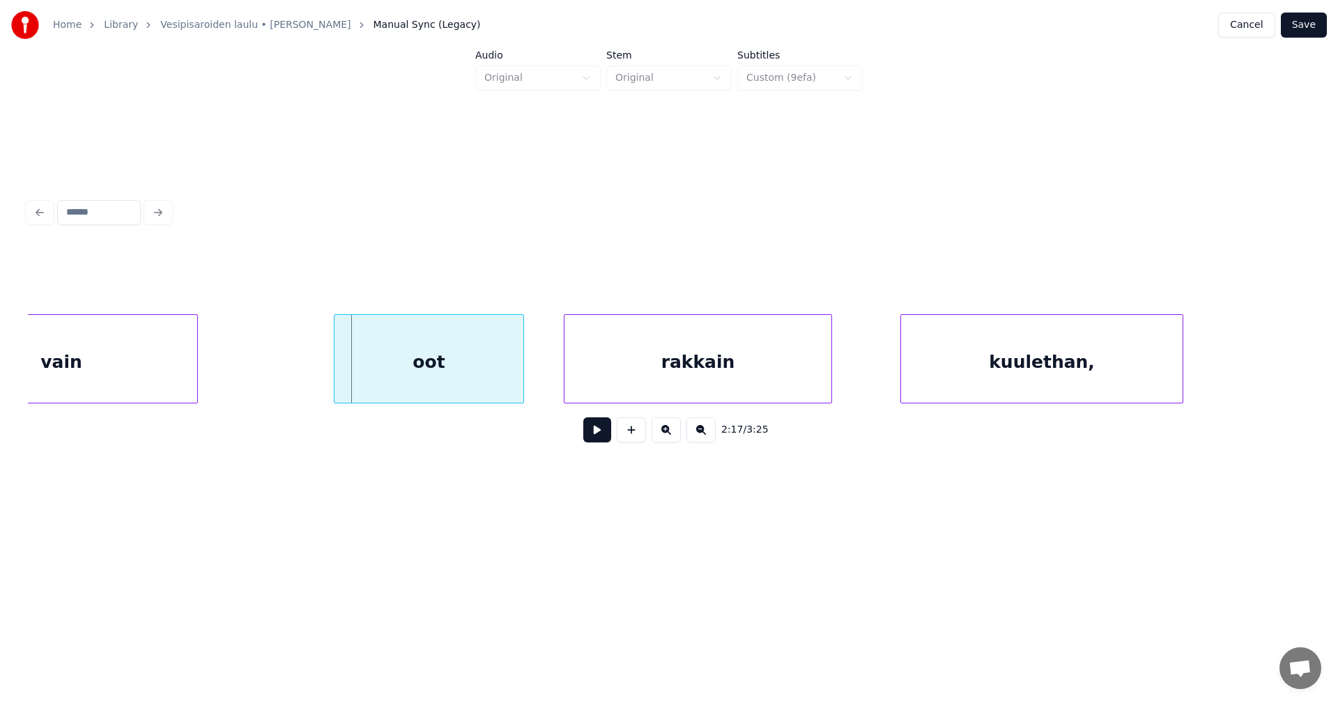
click at [499, 365] on div "oot" at bounding box center [428, 362] width 189 height 95
click at [610, 439] on button at bounding box center [597, 429] width 28 height 25
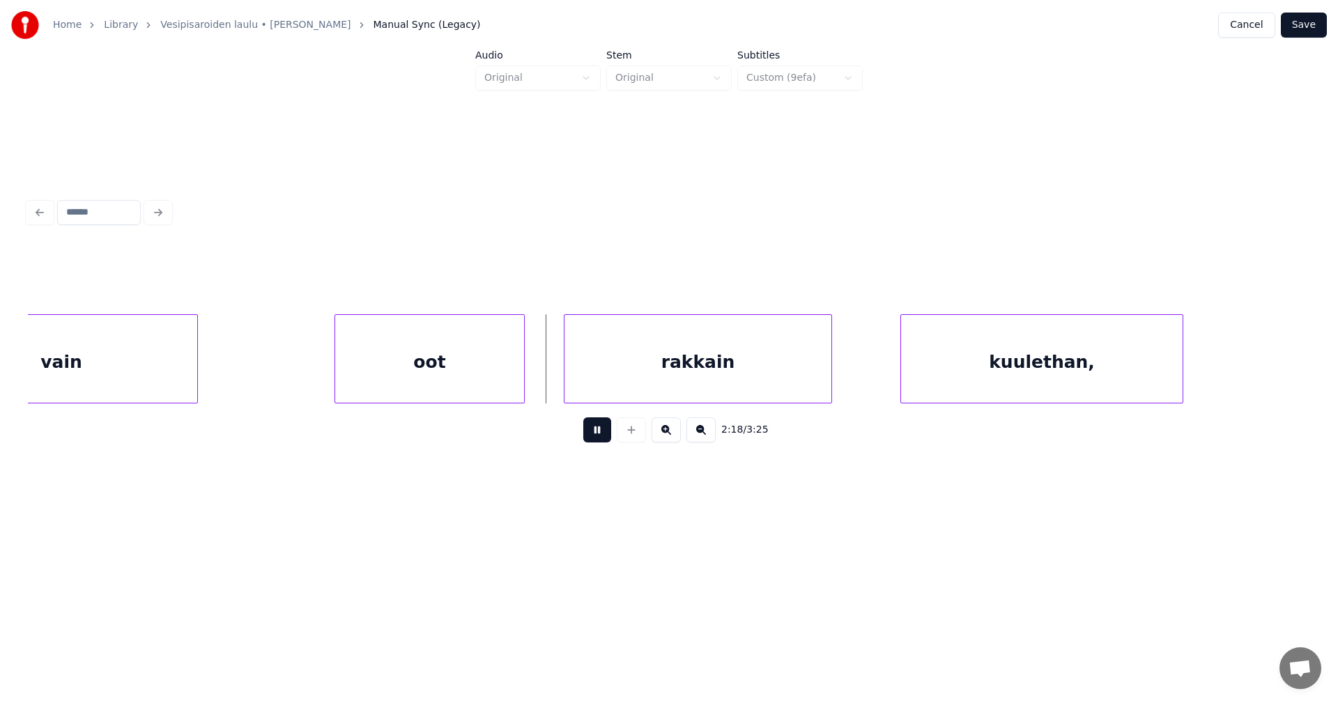
click at [602, 436] on button at bounding box center [597, 429] width 28 height 25
click at [555, 380] on div at bounding box center [557, 359] width 4 height 88
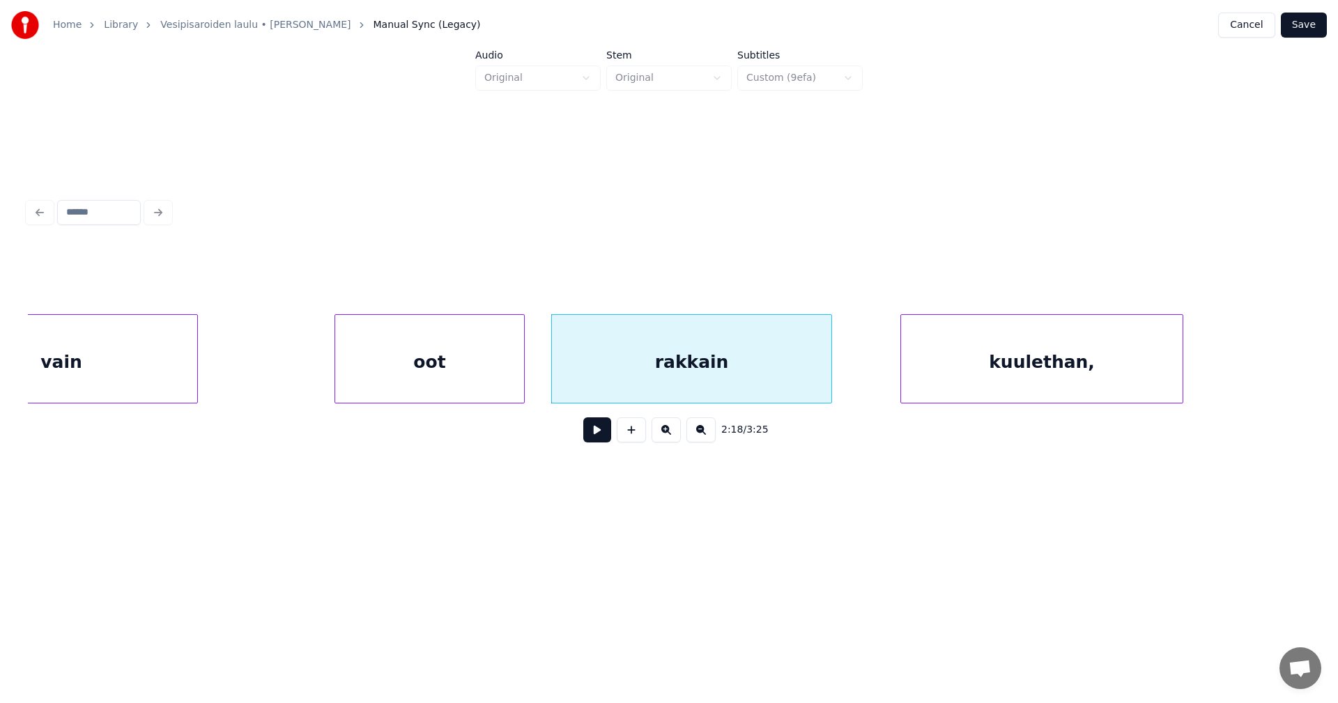
click at [601, 437] on button at bounding box center [597, 429] width 28 height 25
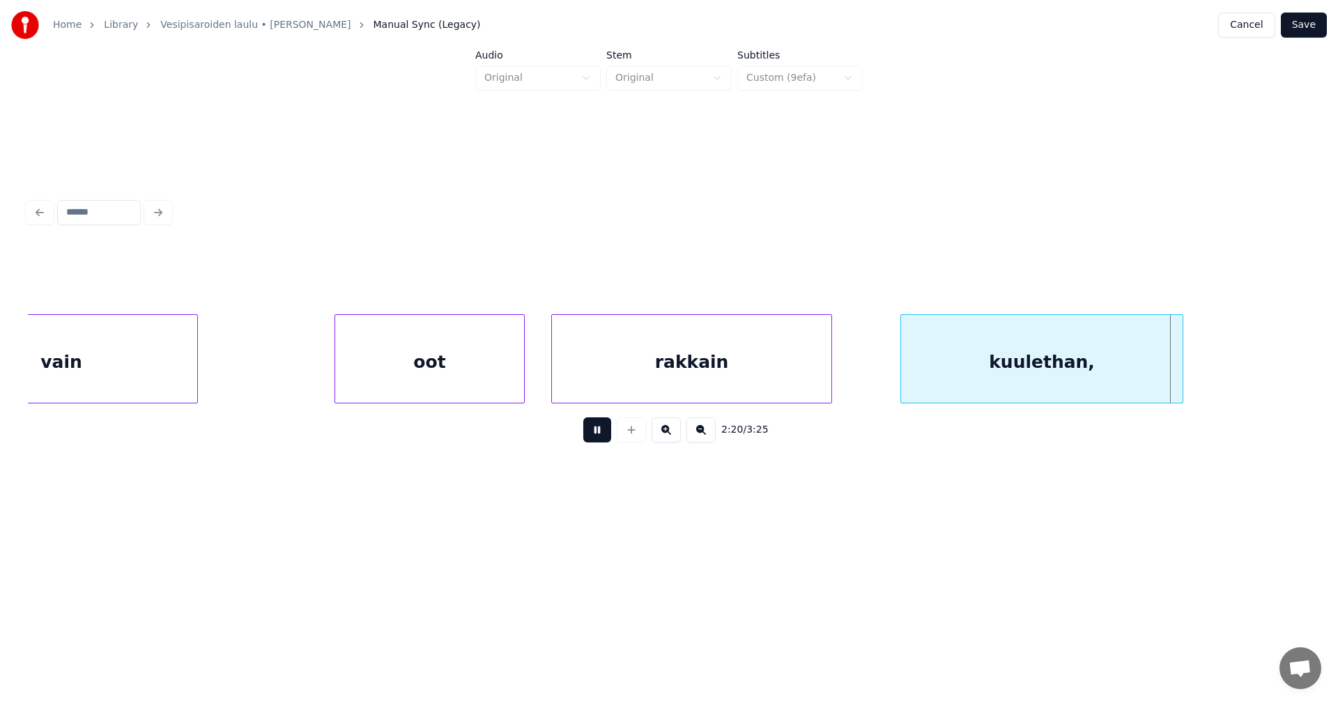
drag, startPoint x: 602, startPoint y: 437, endPoint x: 910, endPoint y: 454, distance: 308.4
click at [603, 437] on button at bounding box center [597, 429] width 28 height 25
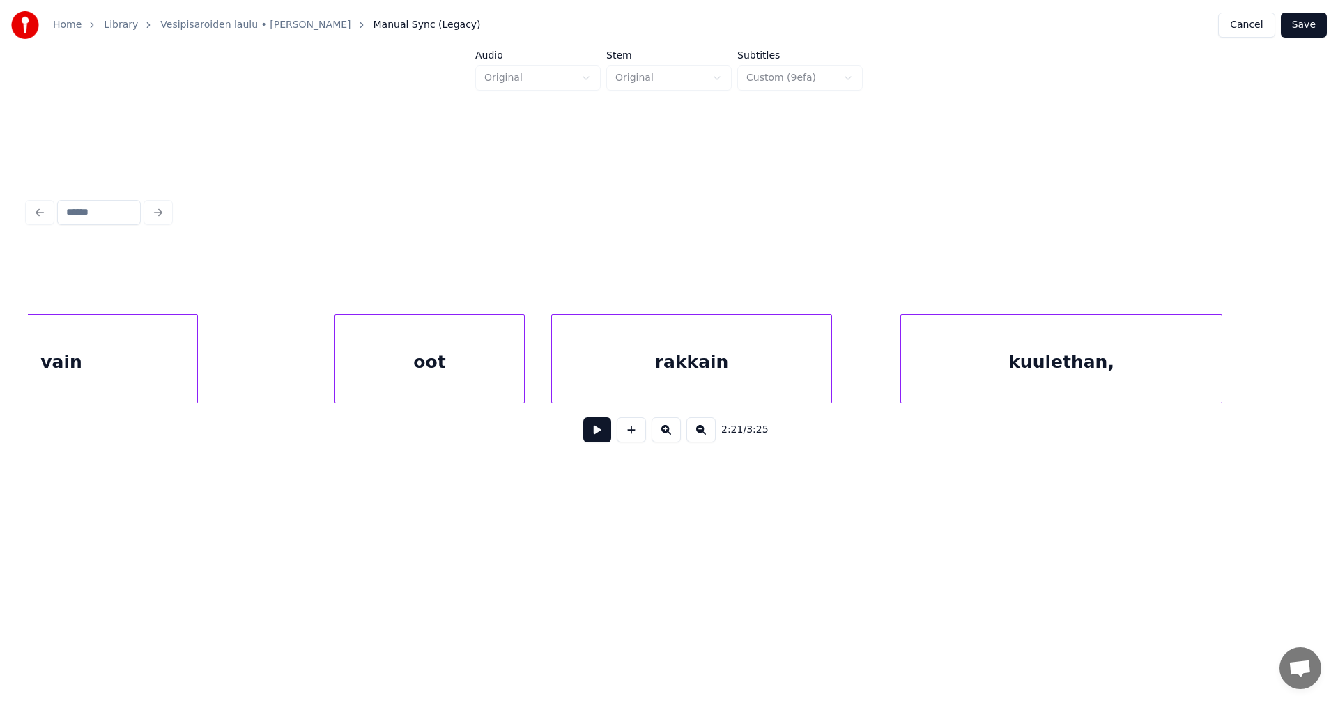
click at [1218, 381] on div at bounding box center [1219, 359] width 4 height 88
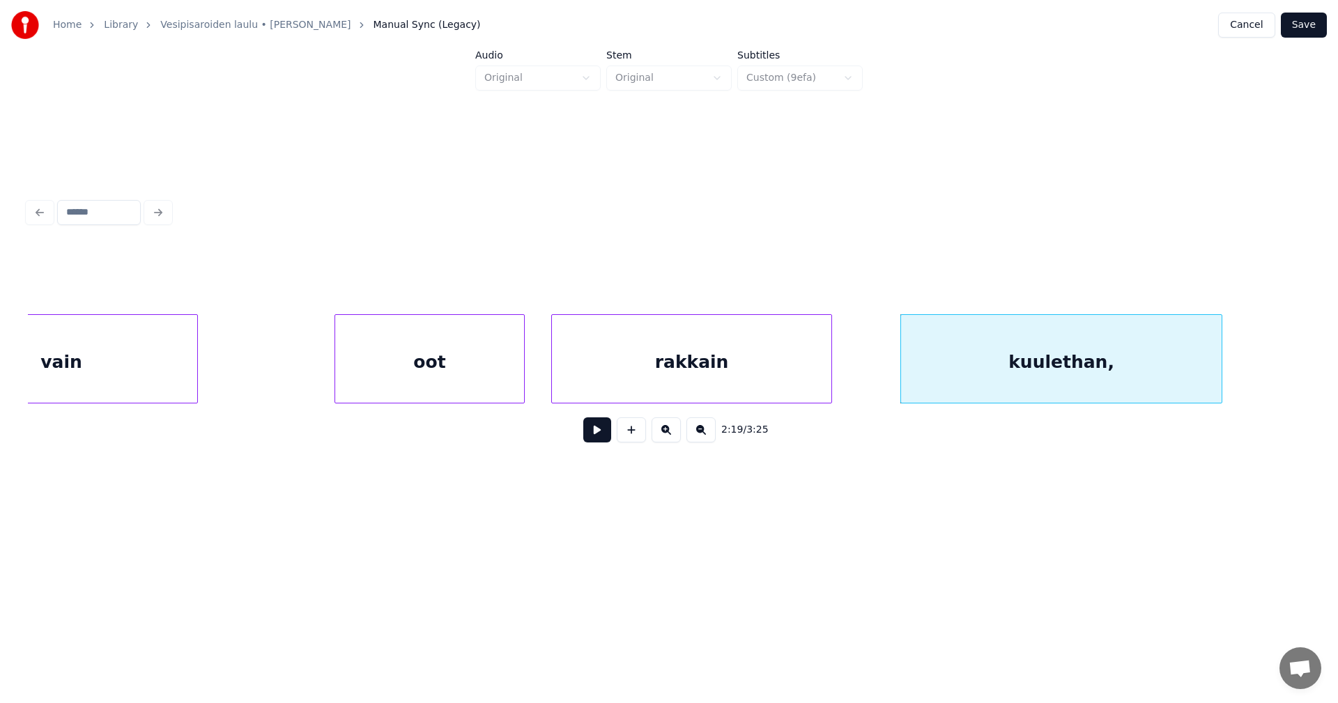
scroll to position [0, 34357]
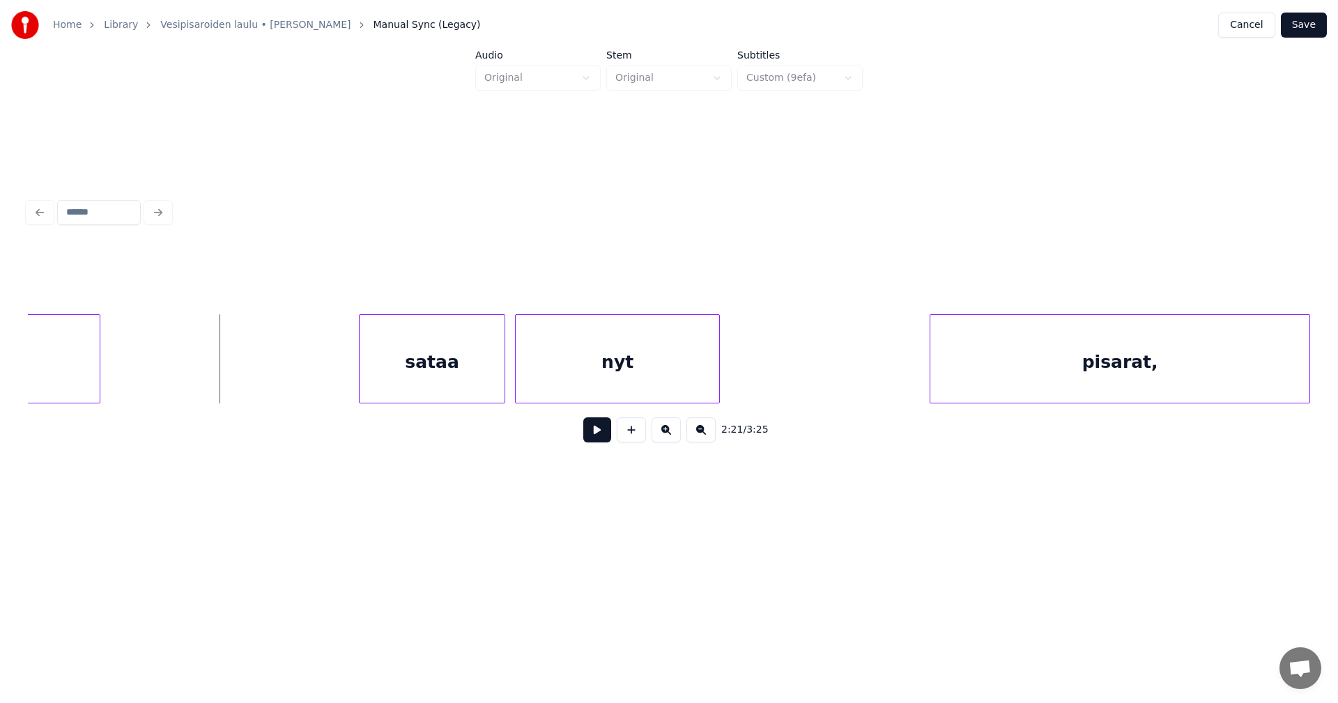
click at [595, 437] on button at bounding box center [597, 429] width 28 height 25
click at [594, 435] on button at bounding box center [597, 429] width 28 height 25
click at [454, 373] on div "sataa" at bounding box center [429, 362] width 145 height 95
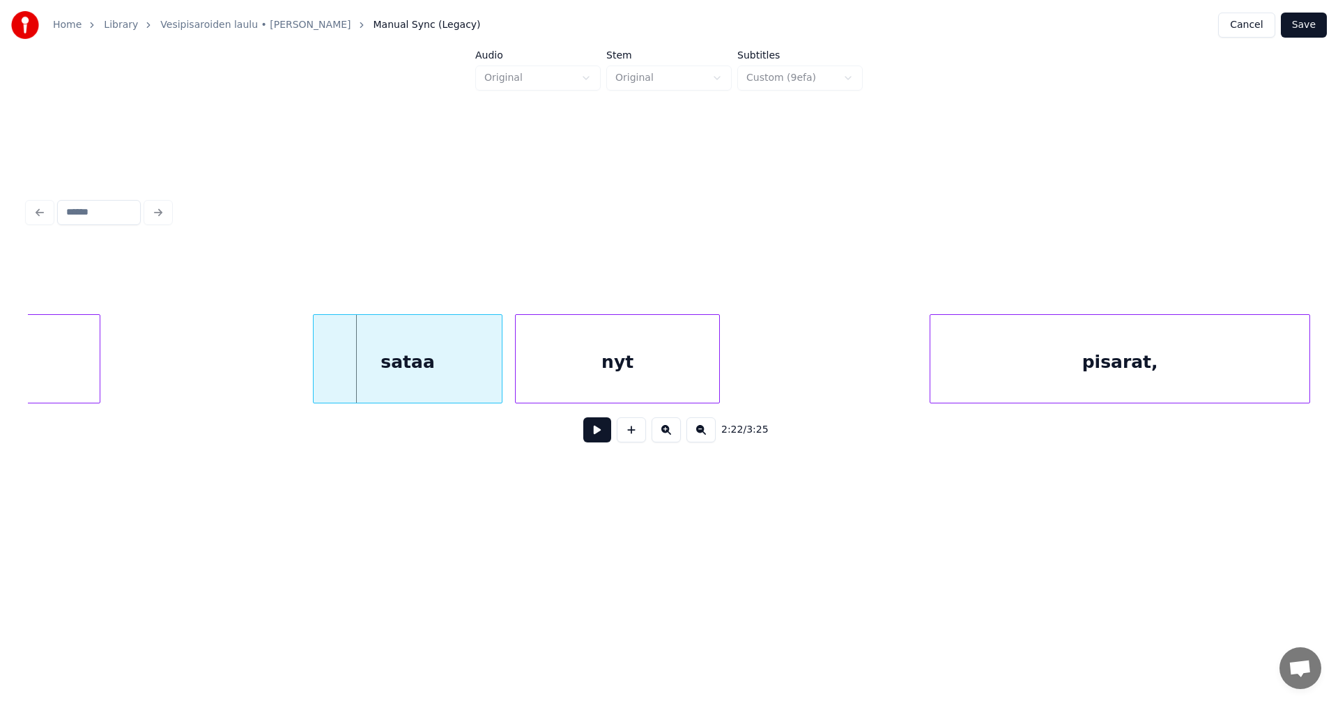
click at [313, 372] on div at bounding box center [315, 359] width 4 height 88
click at [594, 437] on button at bounding box center [597, 429] width 28 height 25
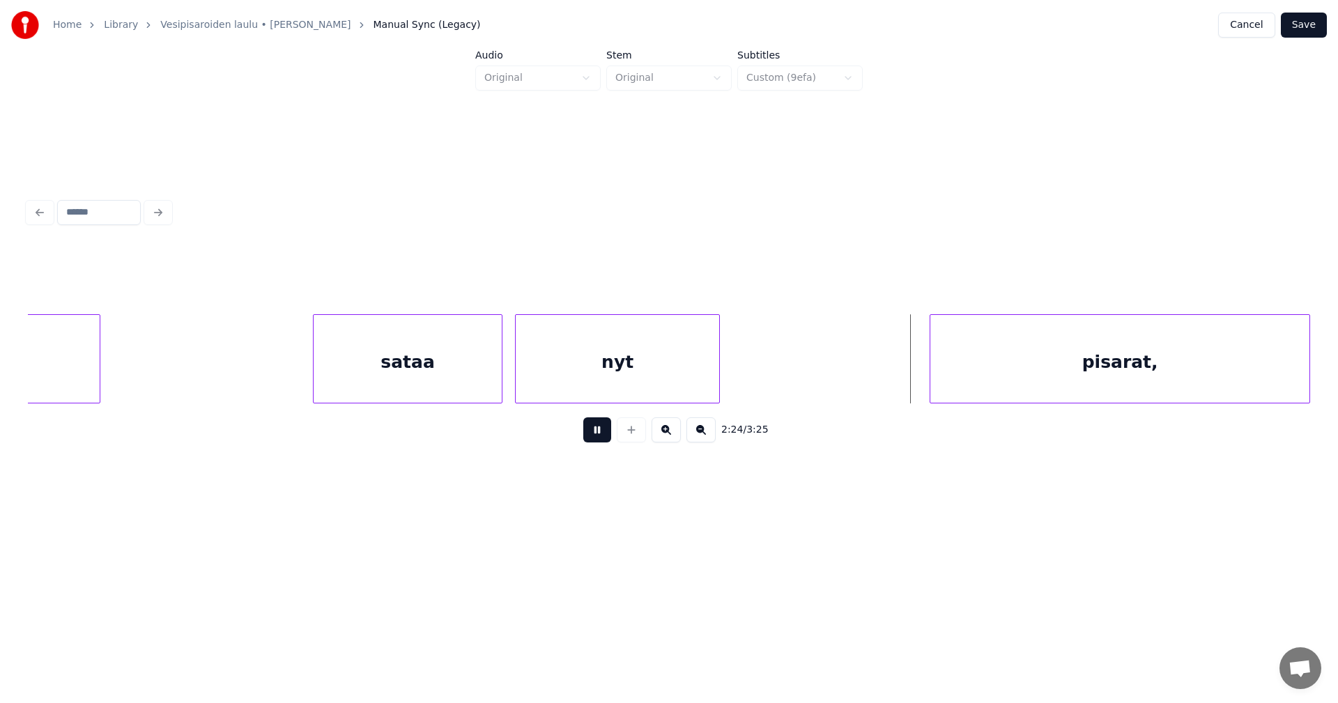
click at [596, 436] on button at bounding box center [597, 429] width 28 height 25
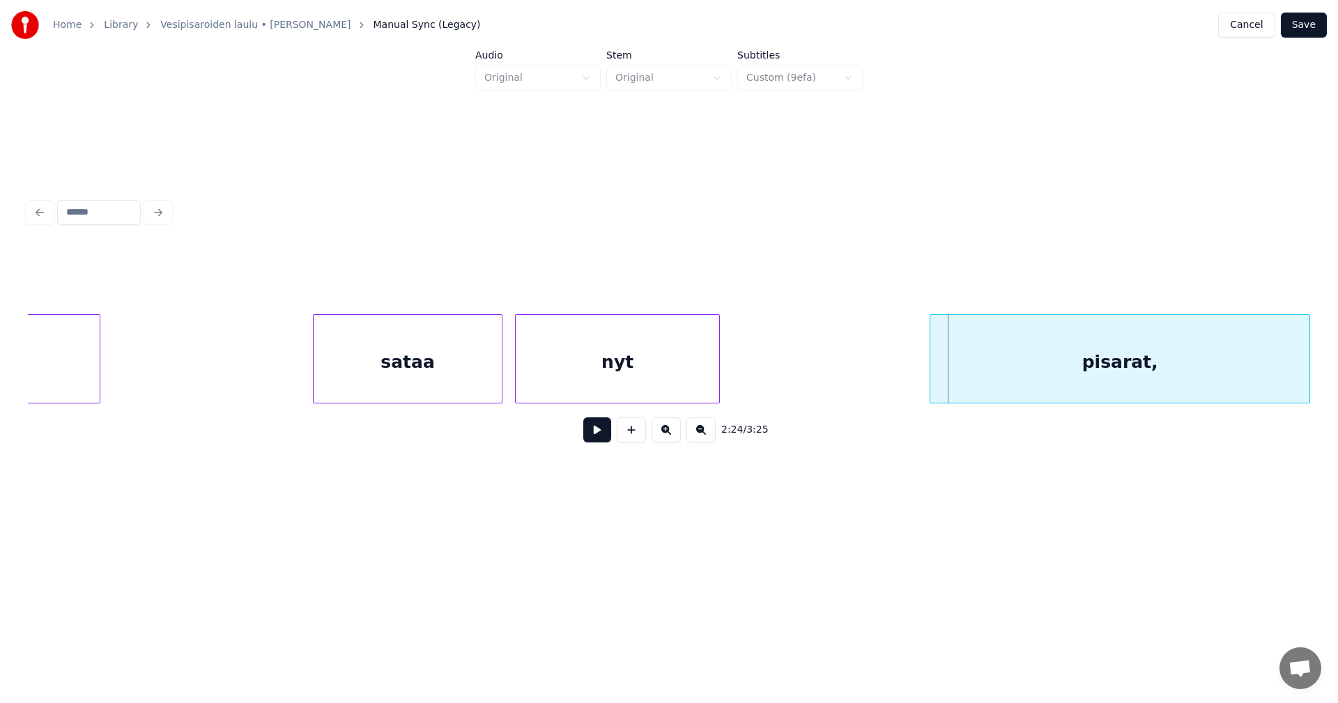
click at [596, 436] on button at bounding box center [597, 429] width 28 height 25
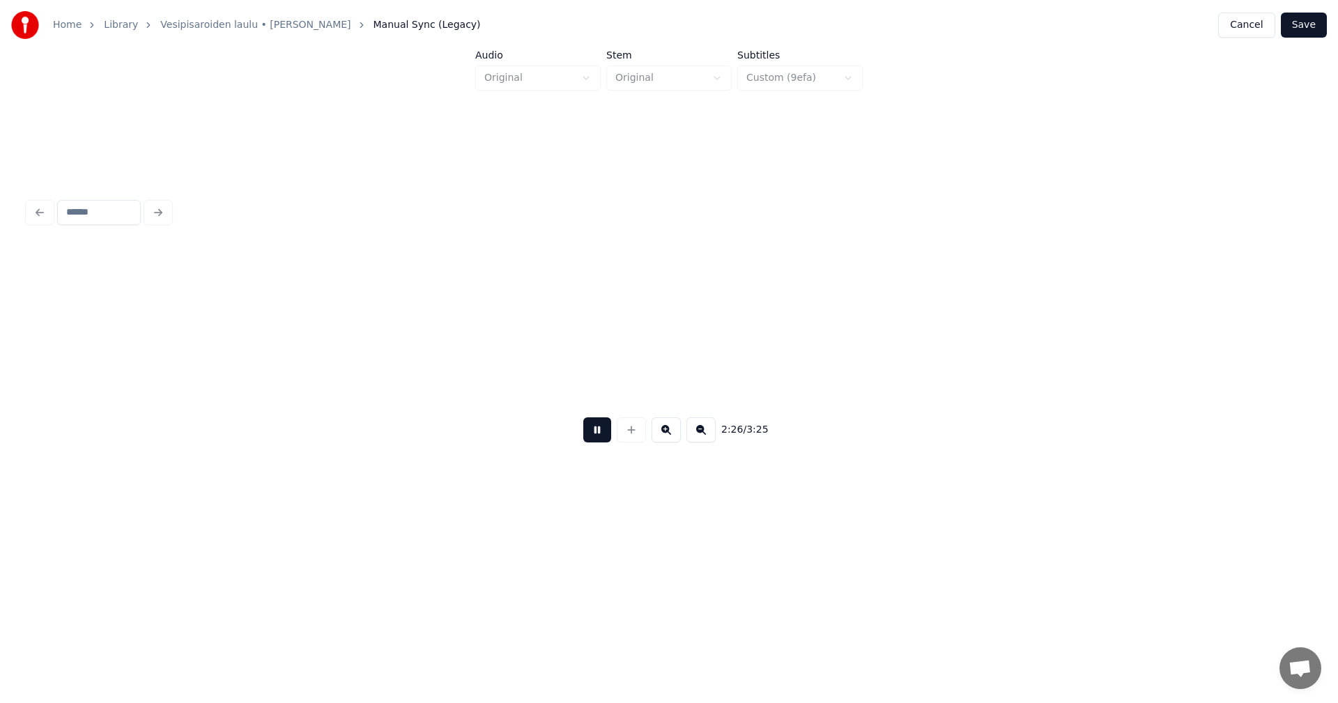
scroll to position [0, 35640]
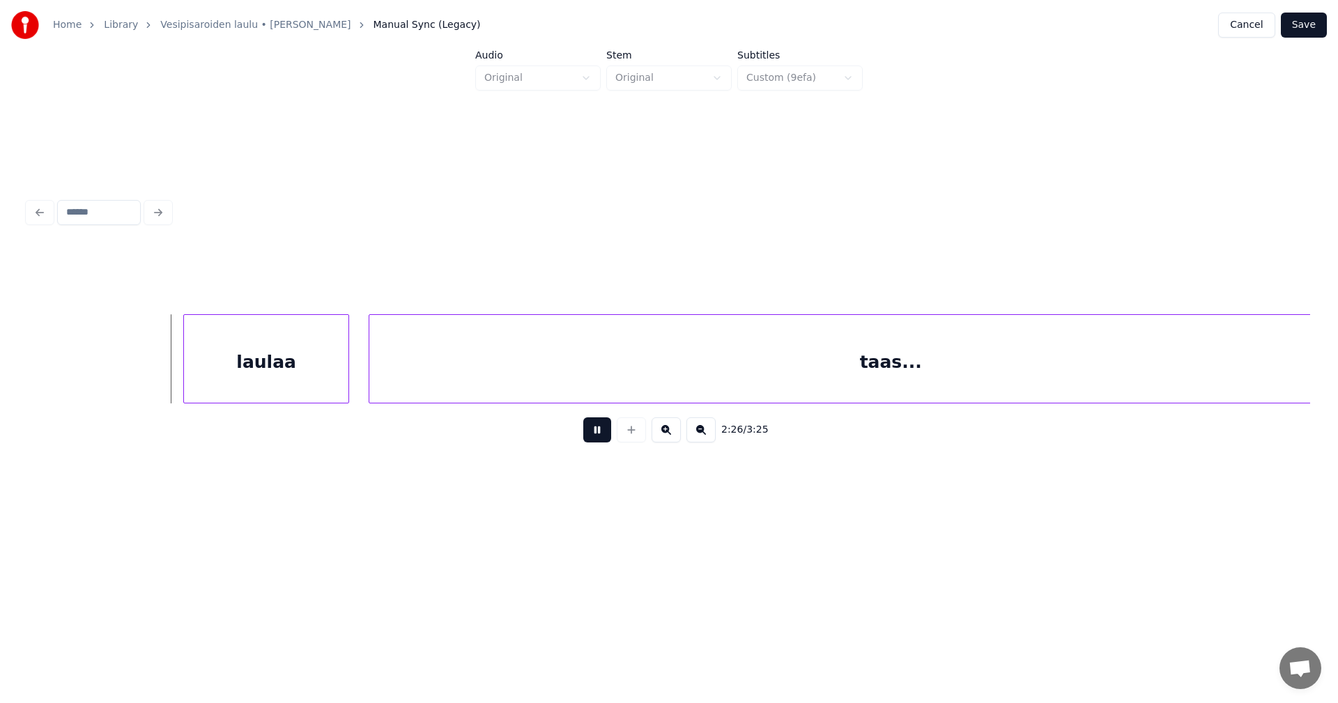
click at [596, 436] on button at bounding box center [597, 429] width 28 height 25
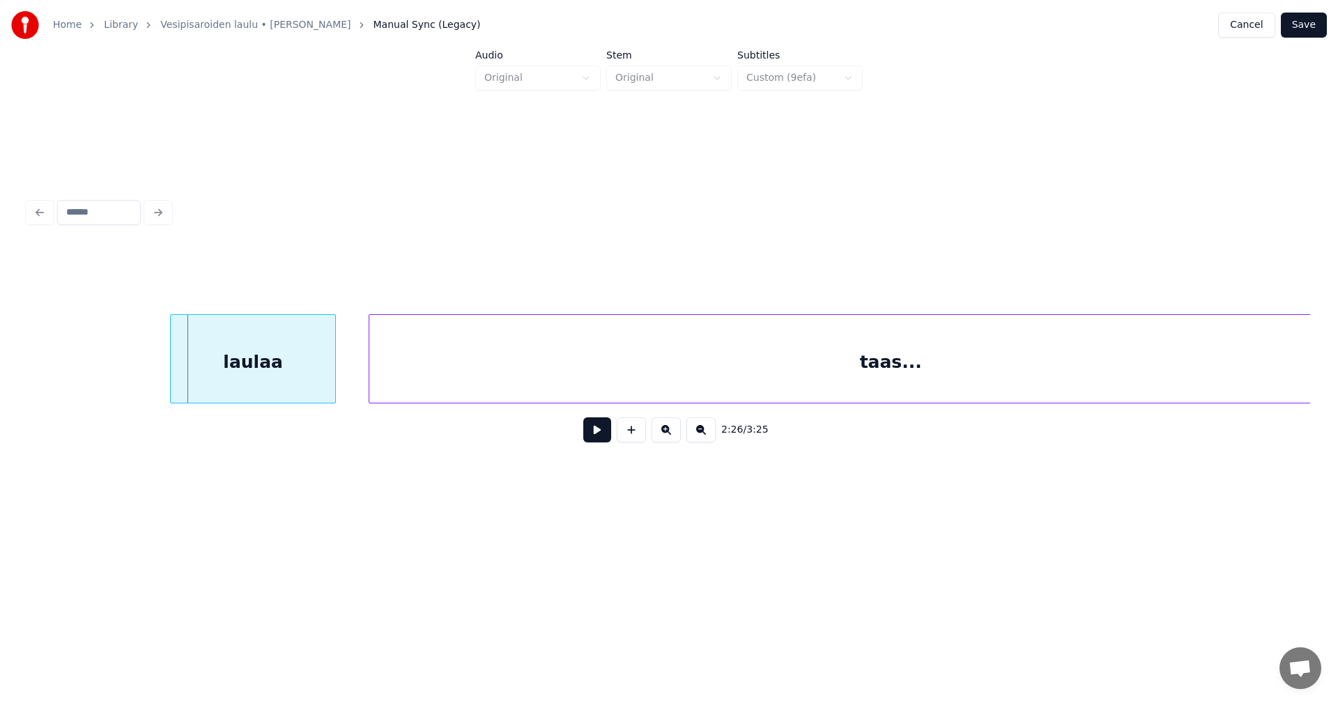
click at [266, 382] on div "laulaa" at bounding box center [253, 362] width 164 height 95
click at [125, 378] on div at bounding box center [126, 359] width 4 height 88
click at [599, 440] on button at bounding box center [597, 429] width 28 height 25
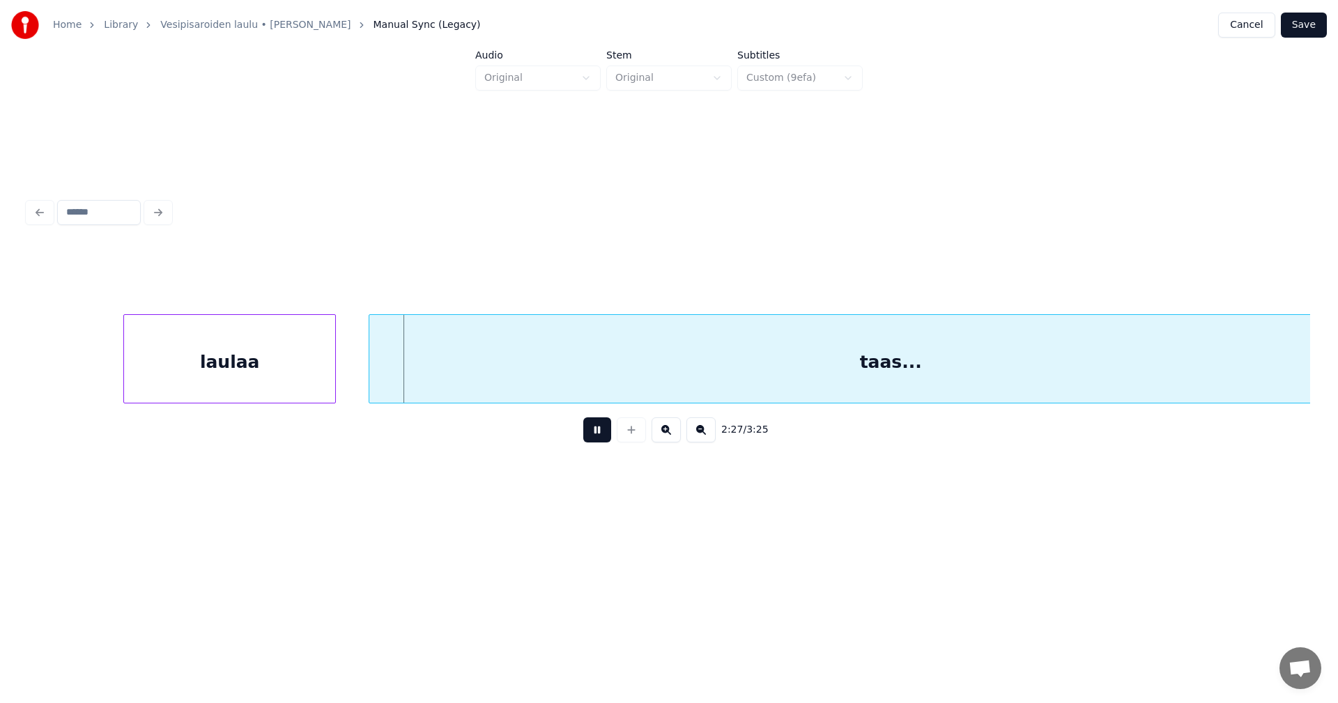
click at [599, 440] on button at bounding box center [597, 429] width 28 height 25
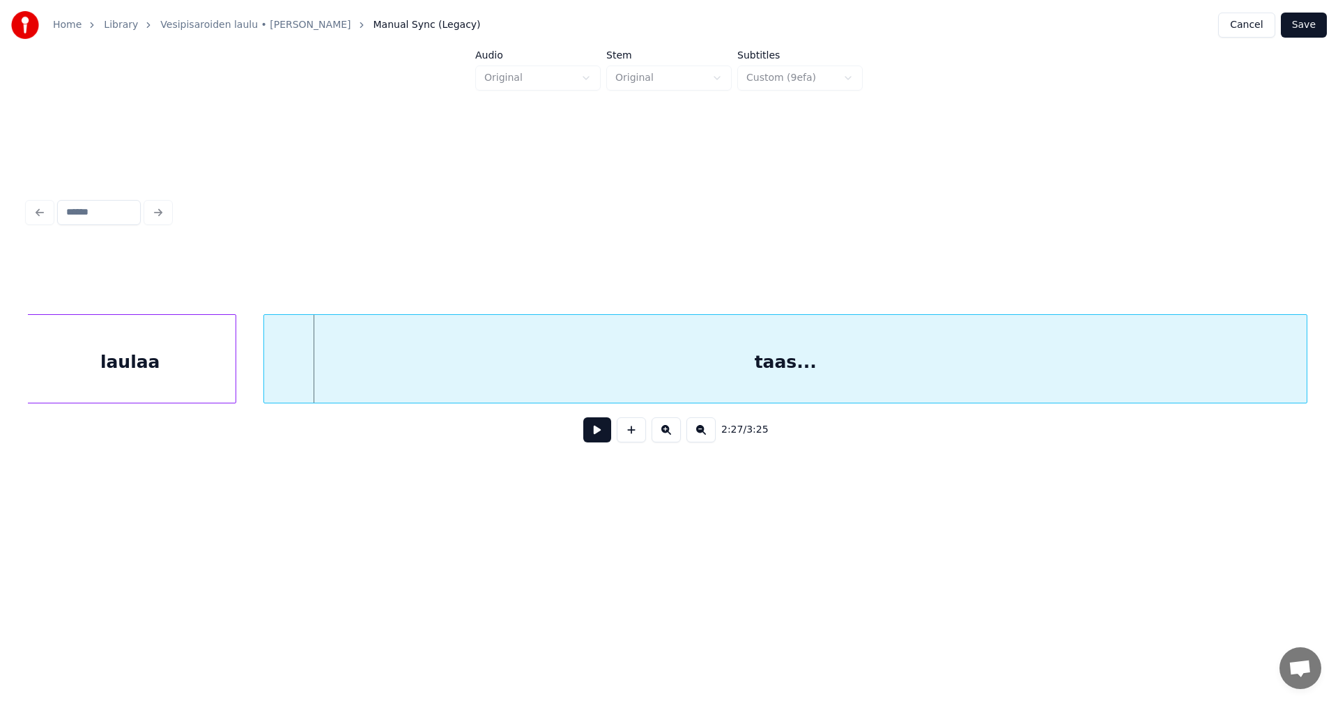
click at [576, 394] on div "taas..." at bounding box center [785, 362] width 1042 height 95
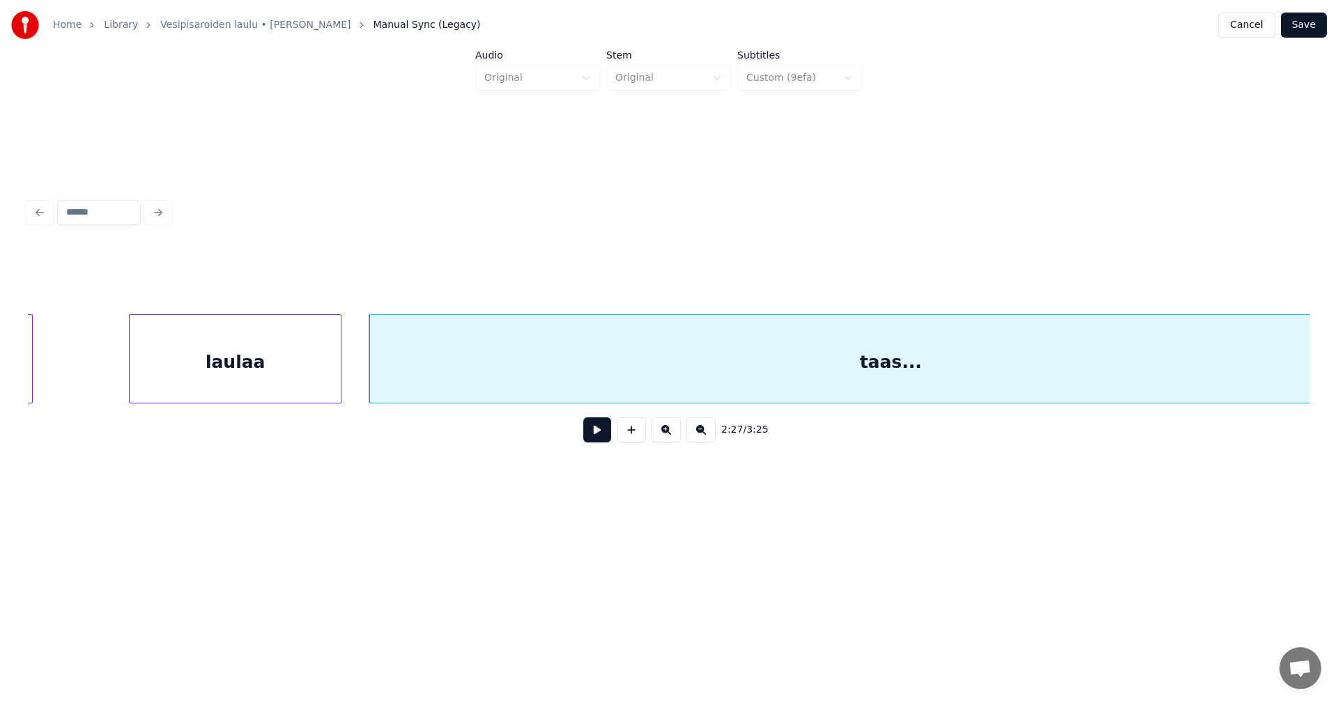
scroll to position [0, 35600]
click at [155, 381] on div at bounding box center [155, 359] width 4 height 88
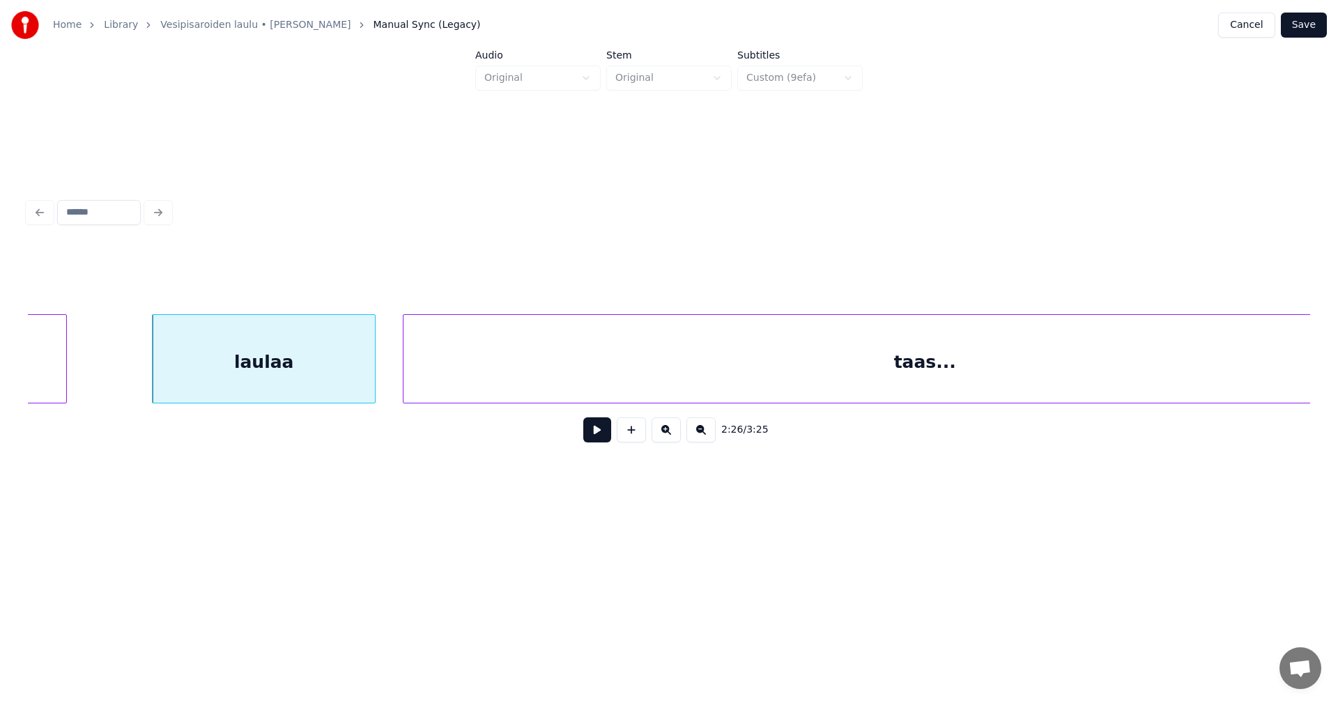
click at [603, 435] on button at bounding box center [597, 429] width 28 height 25
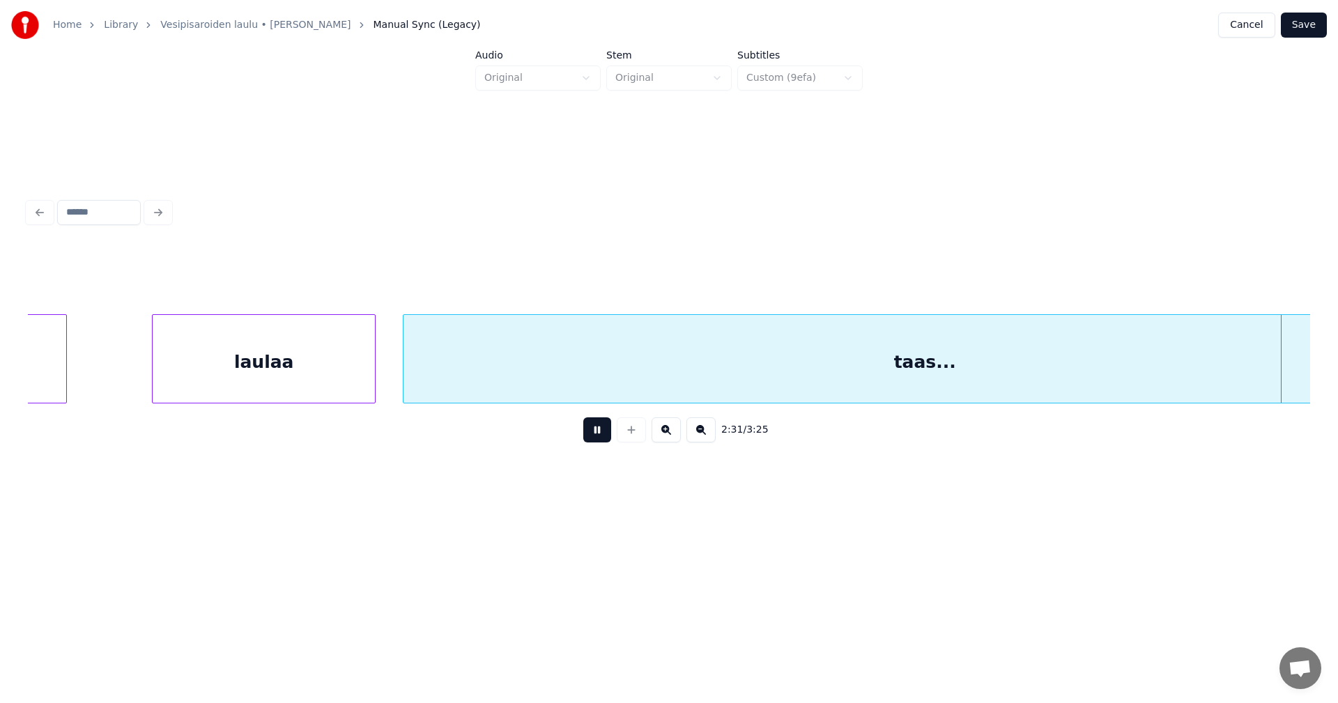
scroll to position [0, 36885]
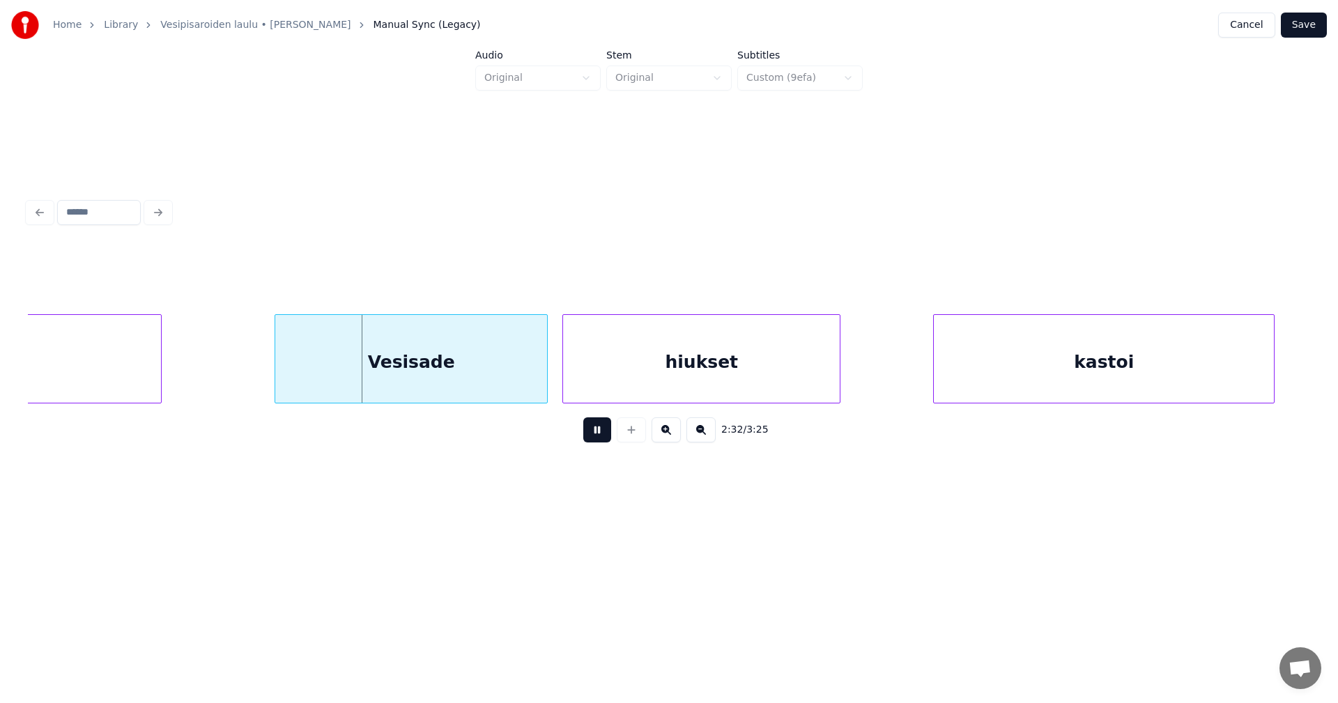
drag, startPoint x: 606, startPoint y: 435, endPoint x: 567, endPoint y: 409, distance: 47.1
click at [603, 434] on button at bounding box center [597, 429] width 28 height 25
click at [523, 387] on div "Vesisade" at bounding box center [406, 362] width 272 height 95
click at [591, 435] on button at bounding box center [597, 429] width 28 height 25
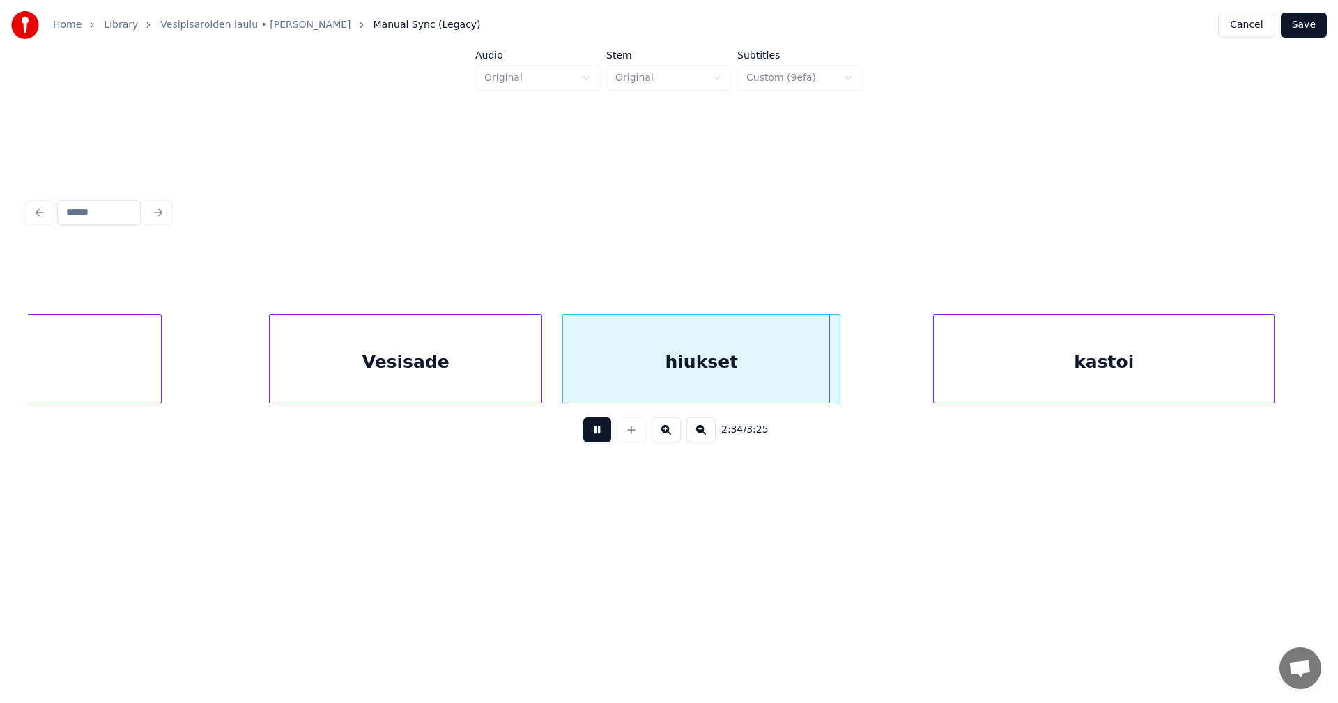
click at [591, 437] on button at bounding box center [597, 429] width 28 height 25
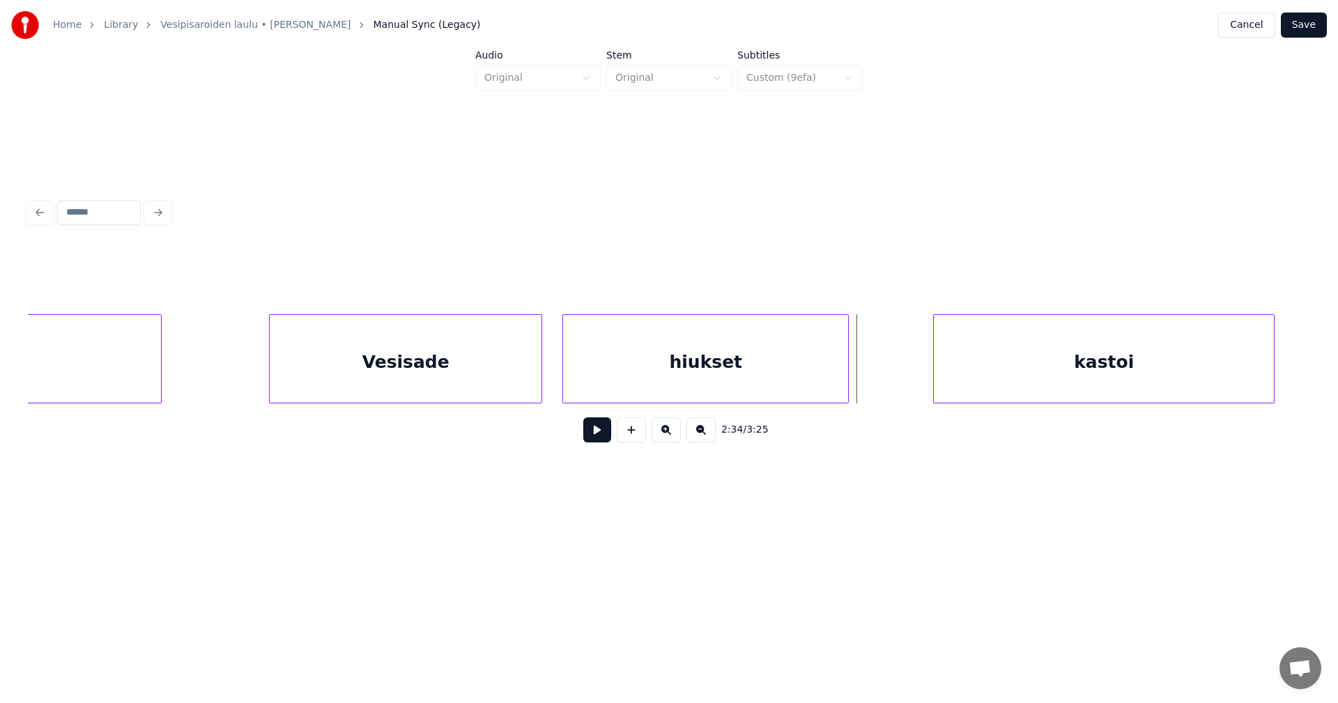
click at [846, 391] on div at bounding box center [846, 359] width 4 height 88
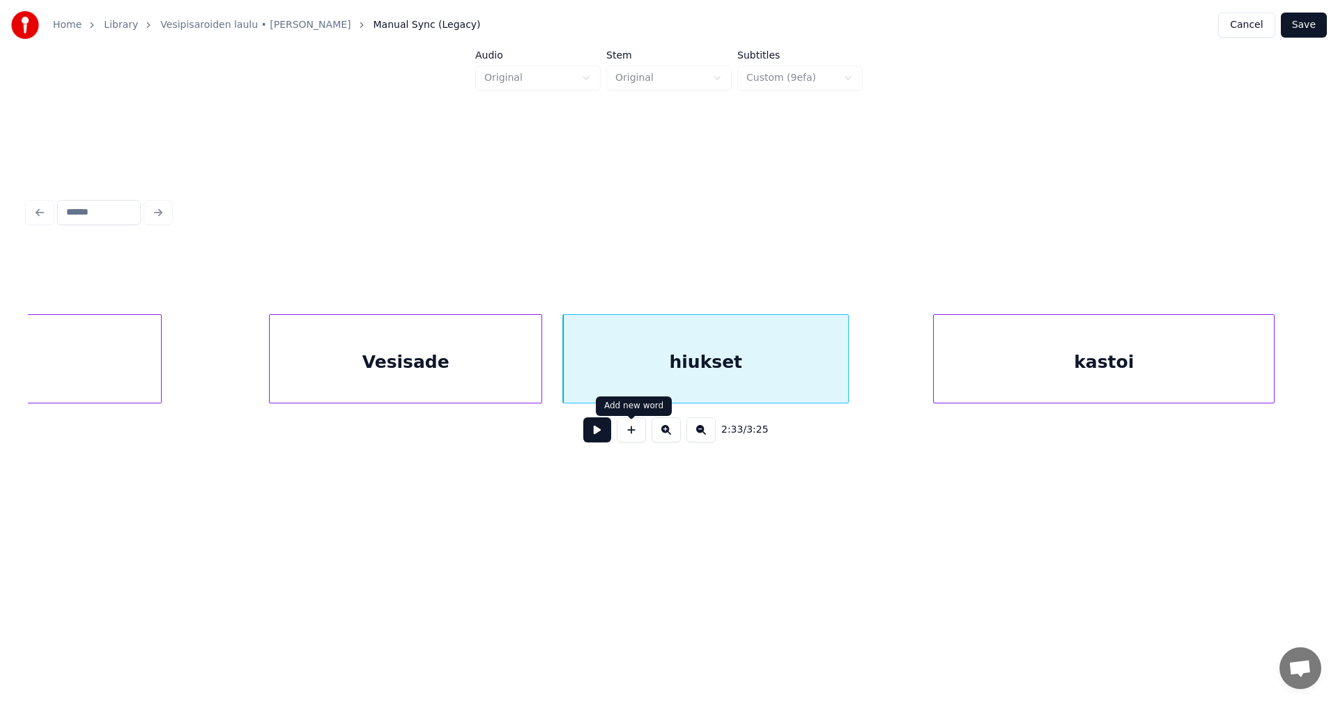
click at [609, 435] on button at bounding box center [597, 429] width 28 height 25
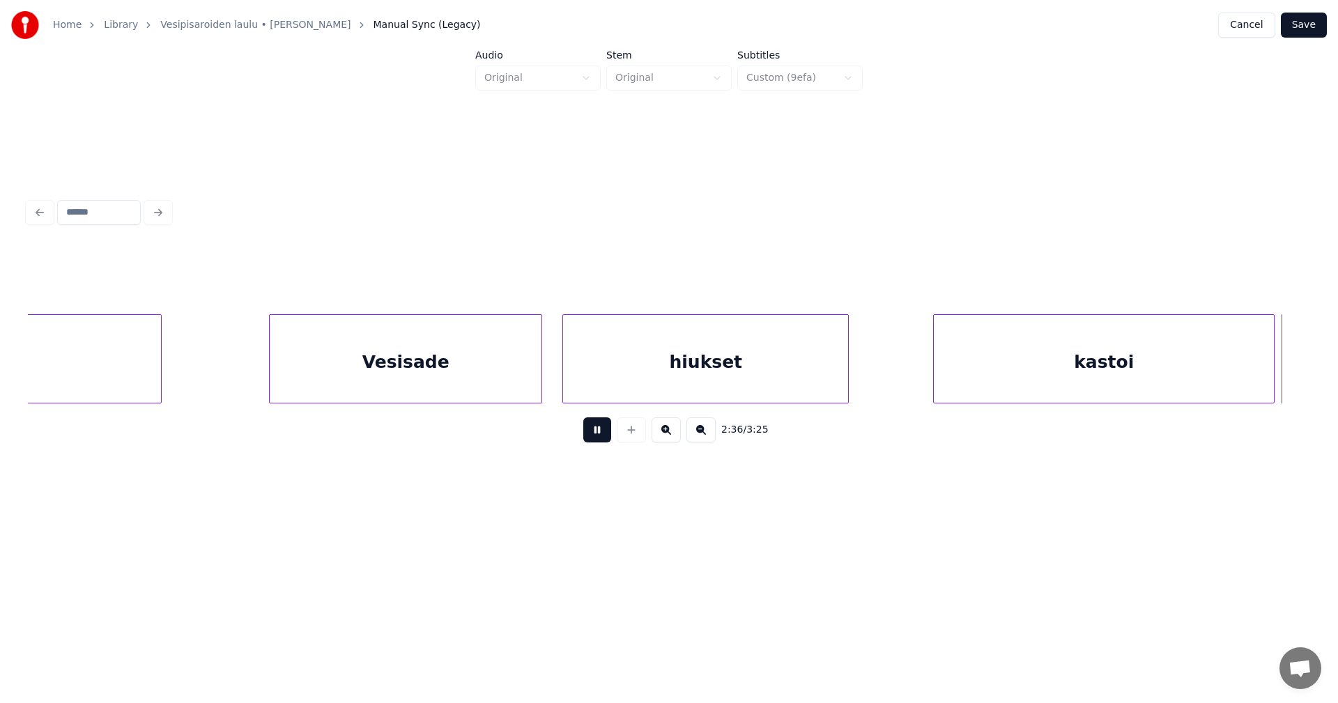
drag, startPoint x: 609, startPoint y: 435, endPoint x: 966, endPoint y: 427, distance: 356.8
click at [610, 436] on button at bounding box center [597, 429] width 28 height 25
click at [1286, 380] on div at bounding box center [1287, 359] width 4 height 88
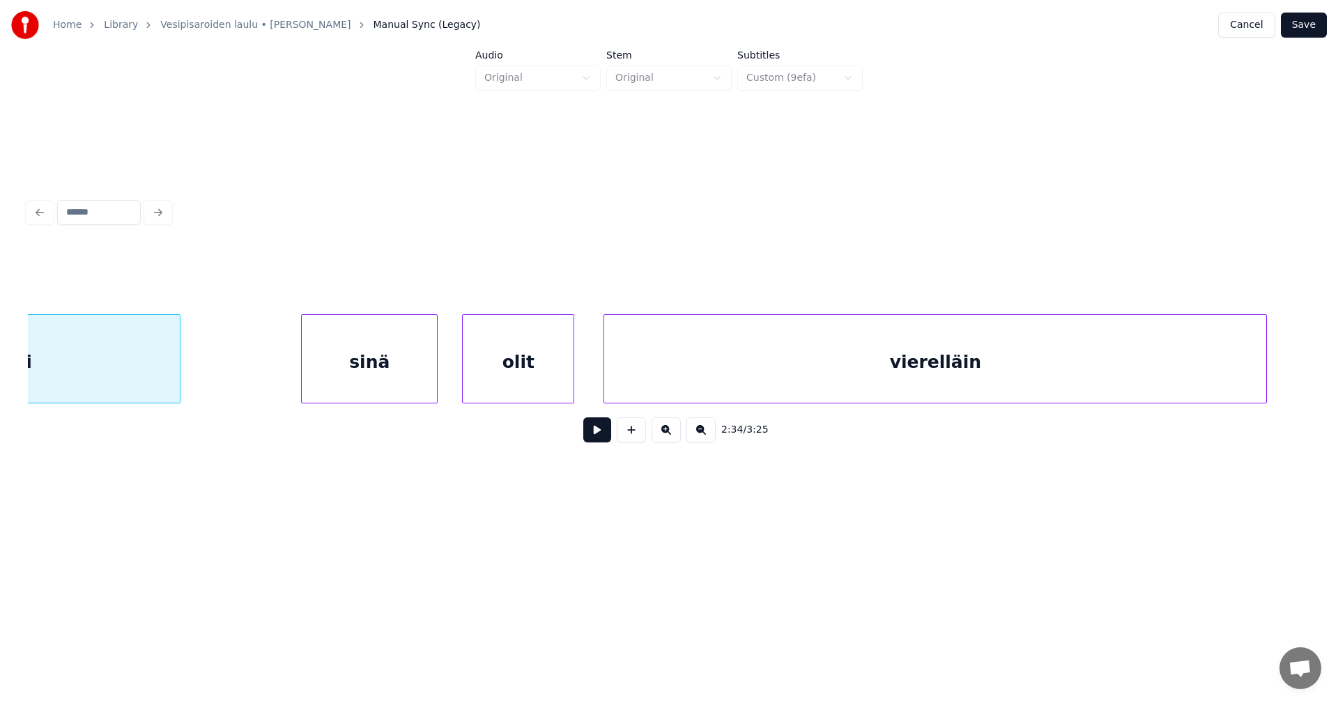
scroll to position [0, 37999]
click at [407, 378] on div "sinä" at bounding box center [361, 362] width 135 height 95
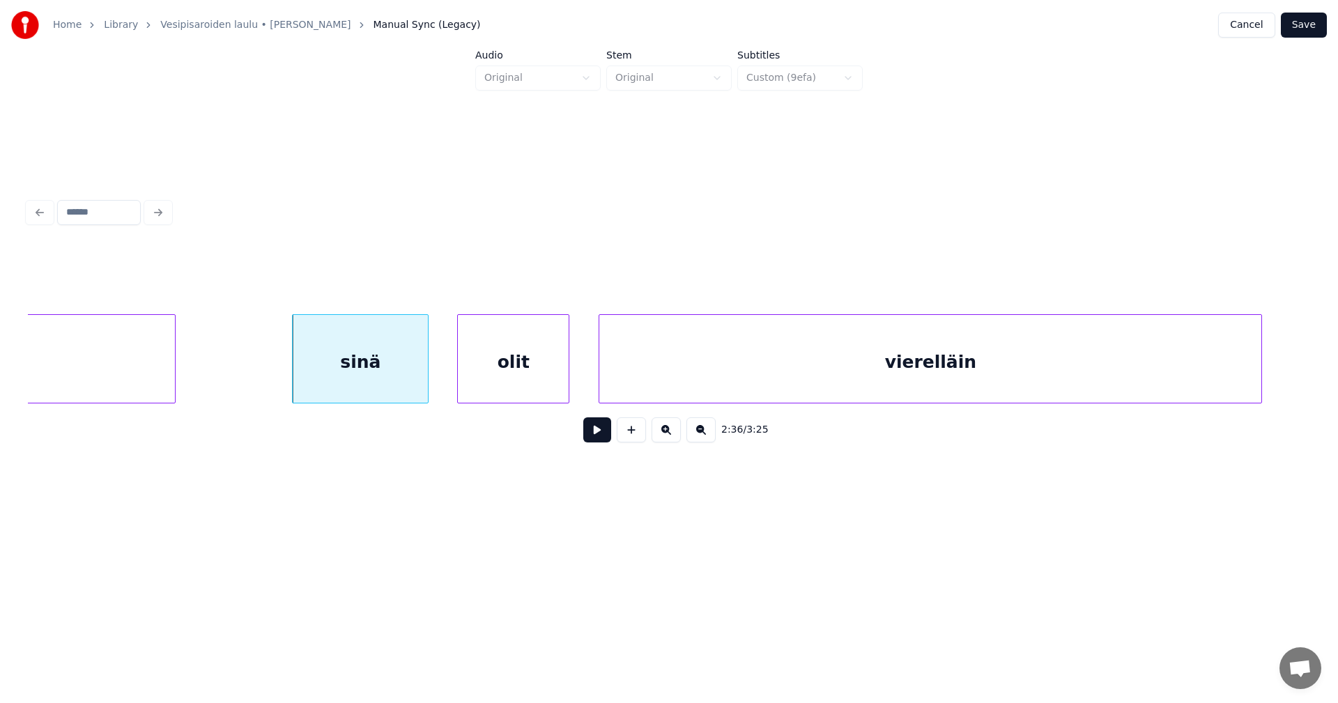
click at [598, 435] on button at bounding box center [597, 429] width 28 height 25
drag, startPoint x: 598, startPoint y: 435, endPoint x: 346, endPoint y: 378, distance: 258.6
click at [596, 435] on button at bounding box center [597, 429] width 28 height 25
click at [270, 368] on div at bounding box center [272, 359] width 4 height 88
click at [598, 435] on button at bounding box center [597, 429] width 28 height 25
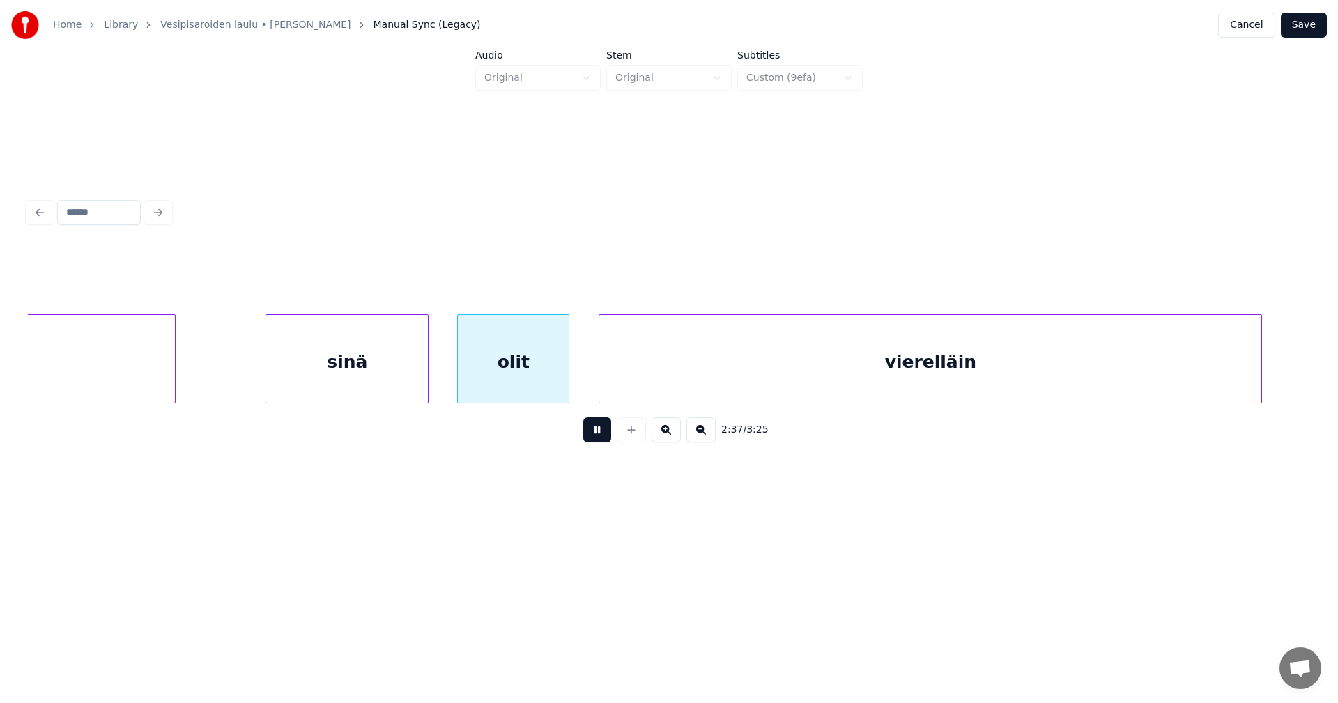
click at [600, 435] on button at bounding box center [597, 429] width 28 height 25
click at [499, 378] on div "olit" at bounding box center [504, 362] width 111 height 95
click at [596, 430] on button at bounding box center [597, 429] width 28 height 25
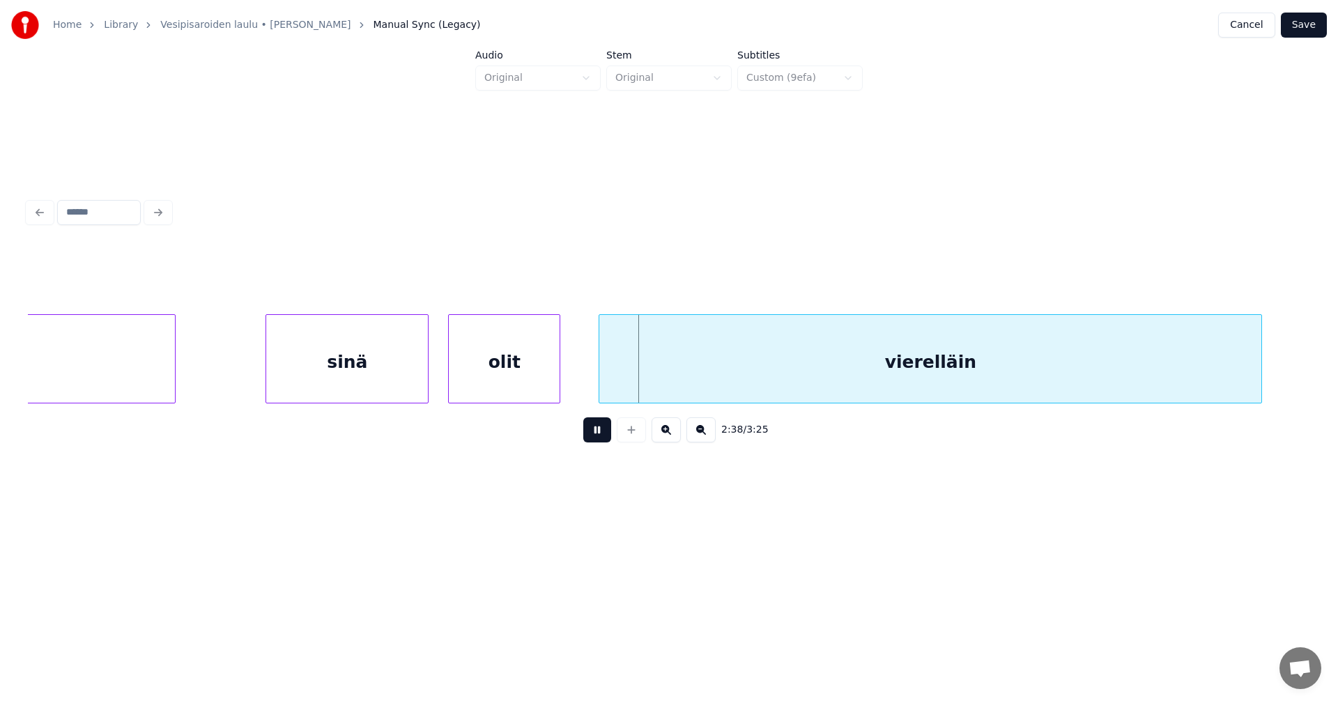
drag, startPoint x: 596, startPoint y: 431, endPoint x: 638, endPoint y: 378, distance: 67.5
click at [597, 428] on button at bounding box center [597, 429] width 28 height 25
click at [644, 371] on div "vierelläin" at bounding box center [925, 362] width 662 height 95
click at [598, 431] on button at bounding box center [597, 429] width 28 height 25
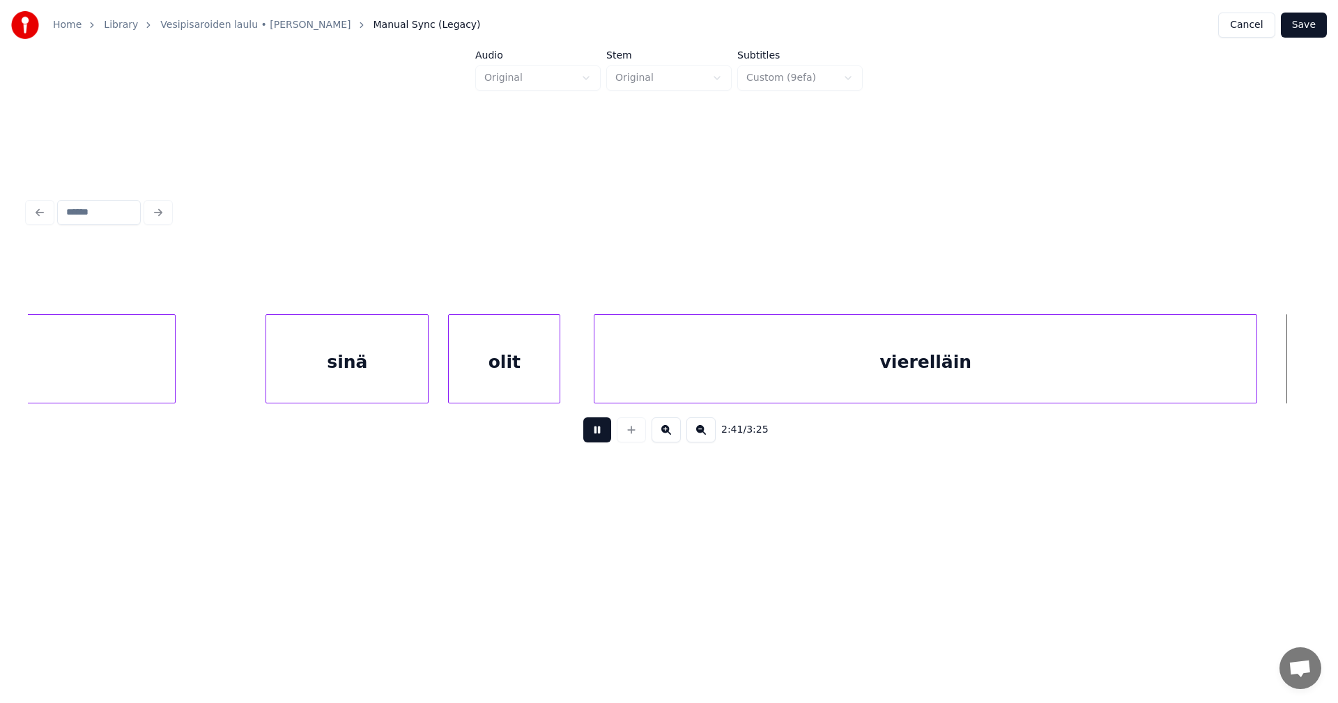
click at [590, 435] on button at bounding box center [597, 429] width 28 height 25
click at [877, 386] on div "vierelläin" at bounding box center [925, 362] width 662 height 95
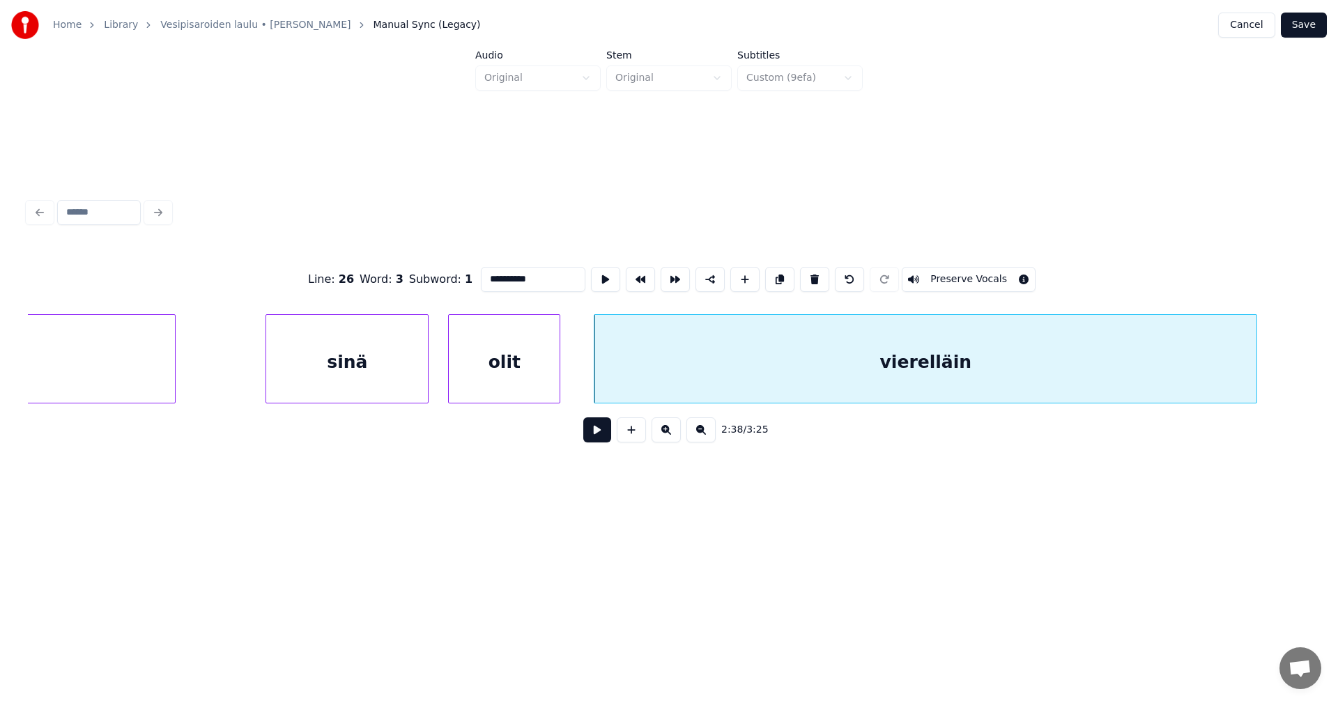
click at [536, 281] on input "**********" at bounding box center [533, 279] width 104 height 25
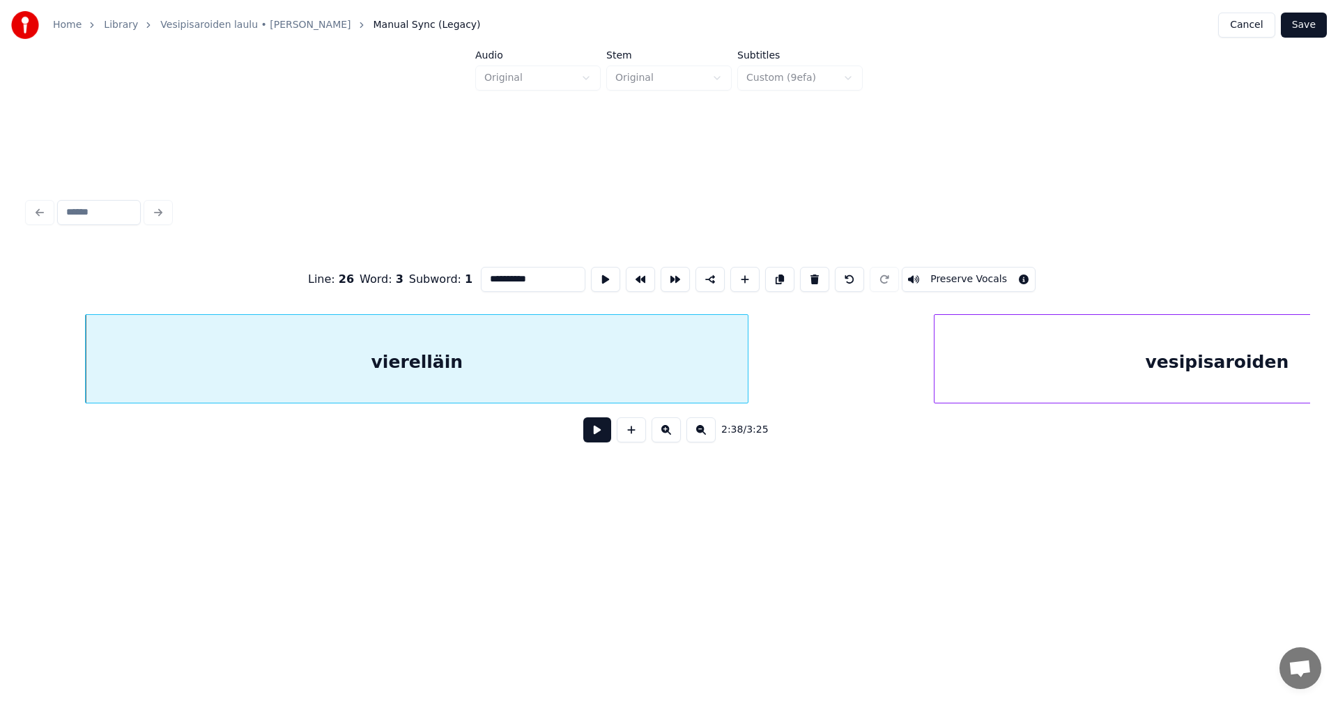
scroll to position [0, 38699]
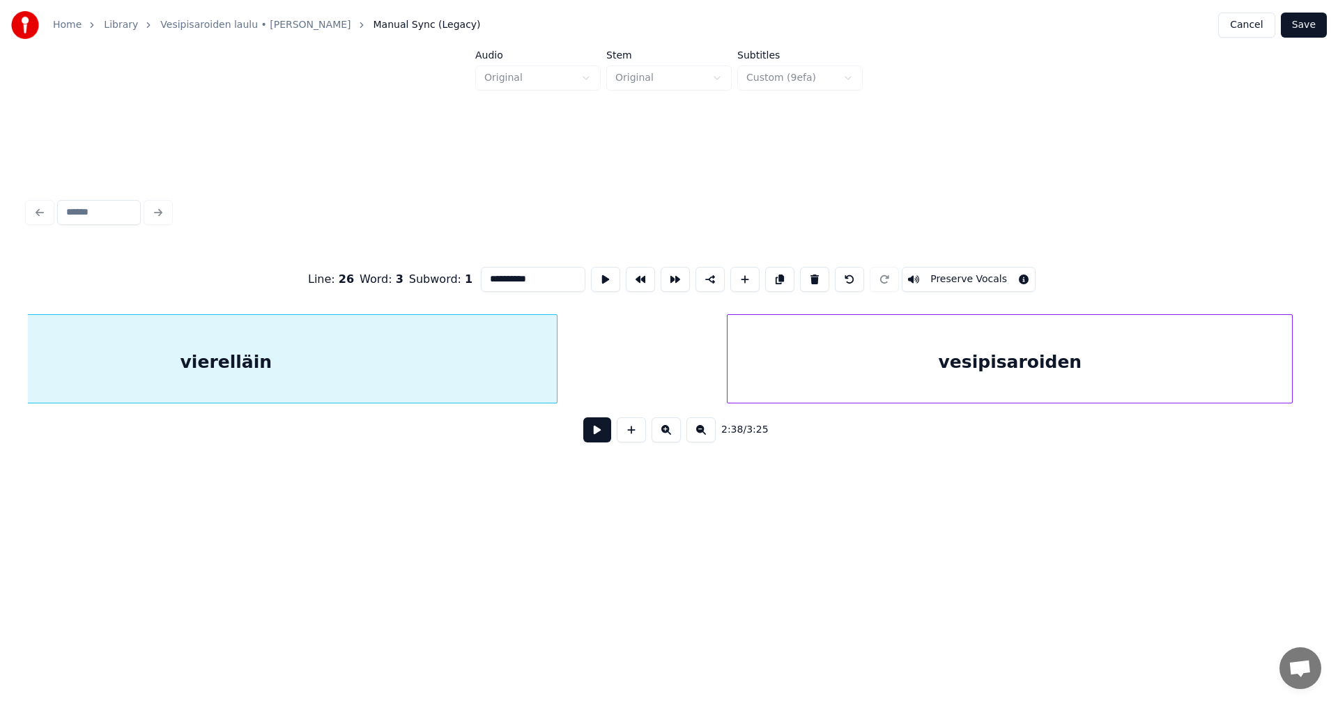
click at [1014, 378] on div "vesipisaroiden" at bounding box center [1009, 362] width 564 height 95
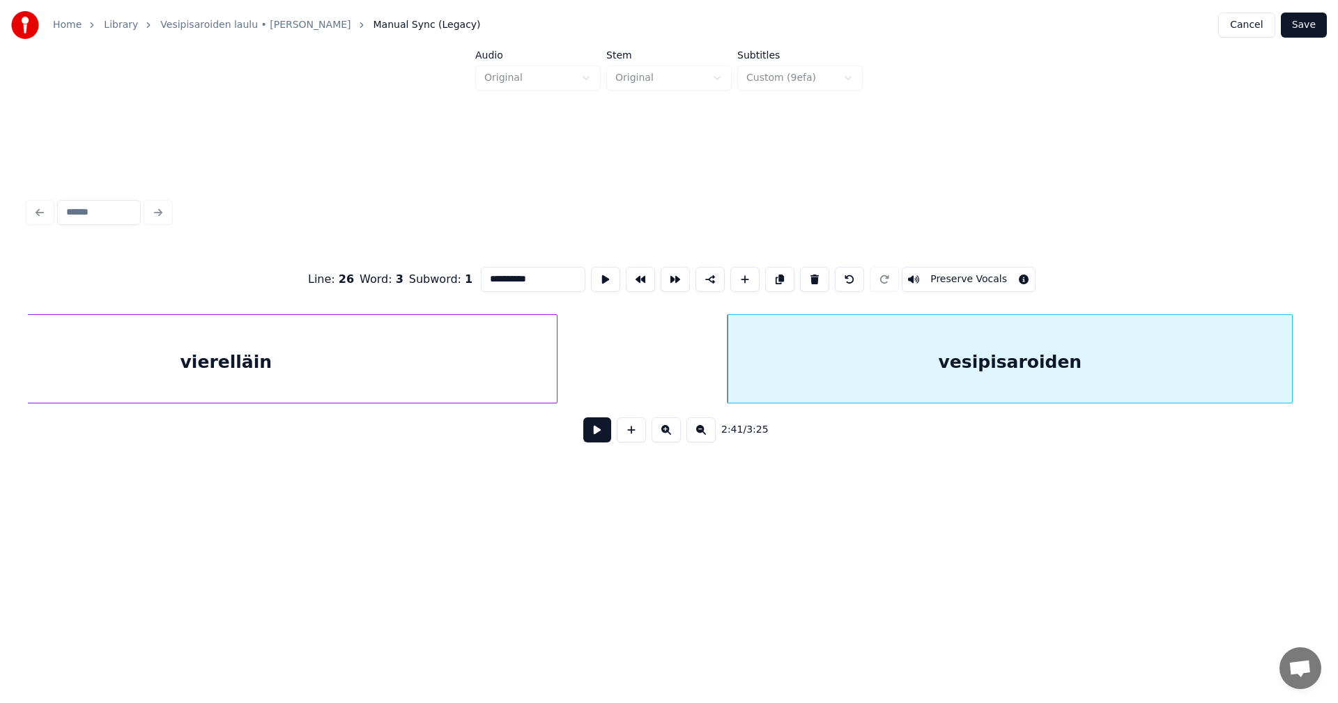
click at [588, 433] on button at bounding box center [597, 429] width 28 height 25
drag, startPoint x: 591, startPoint y: 433, endPoint x: 670, endPoint y: 438, distance: 78.9
click at [591, 433] on button at bounding box center [597, 429] width 28 height 25
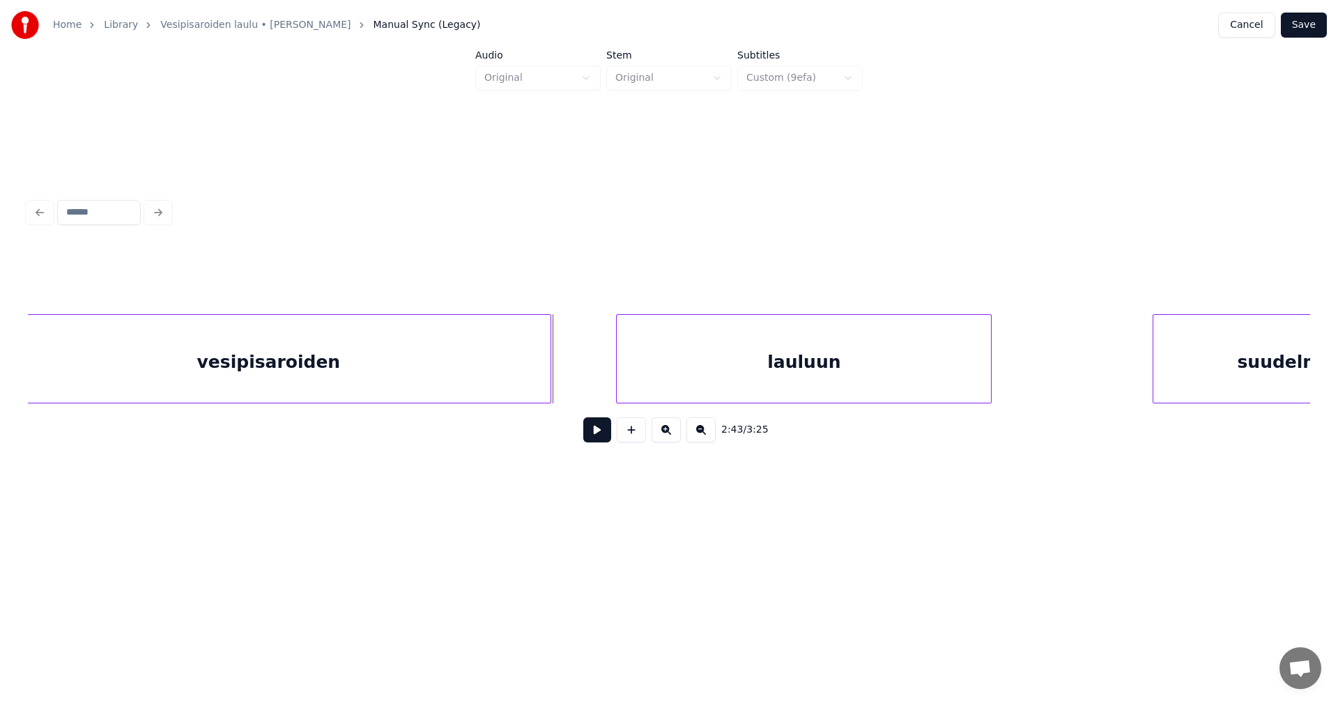
scroll to position [0, 39479]
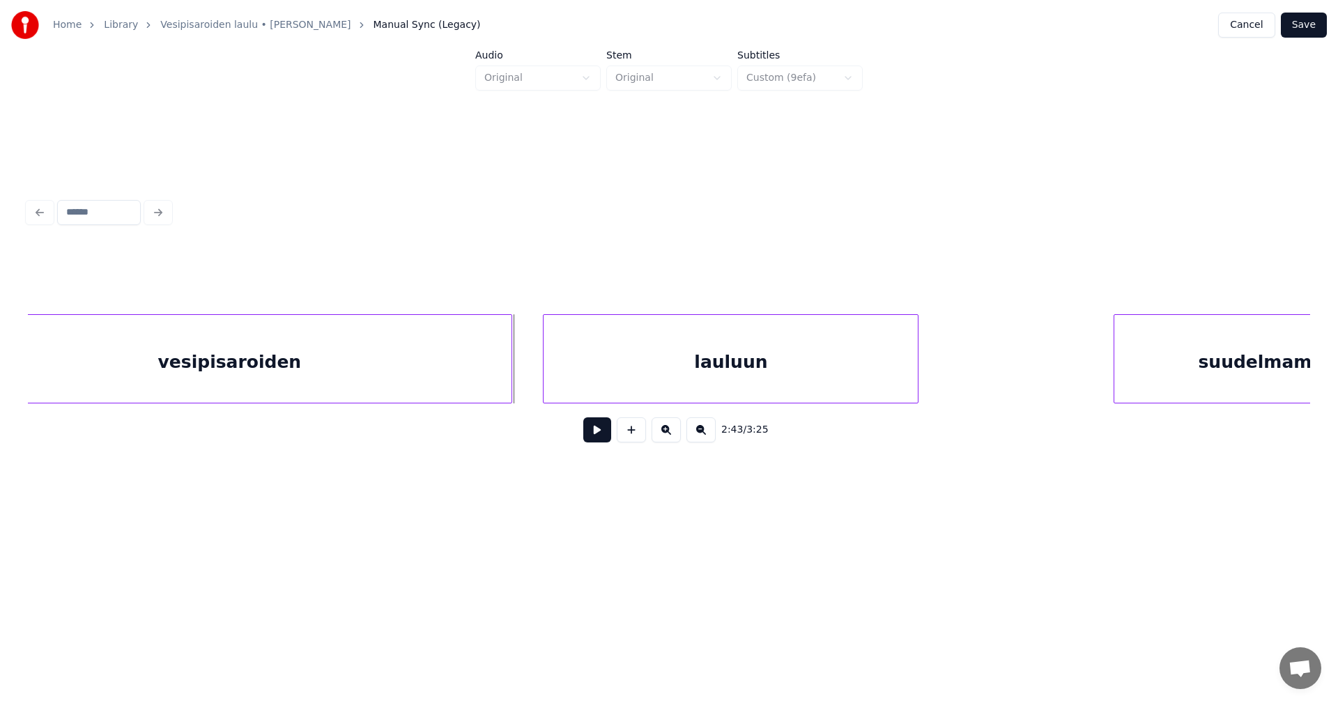
click at [761, 388] on div "lauluun" at bounding box center [730, 362] width 374 height 95
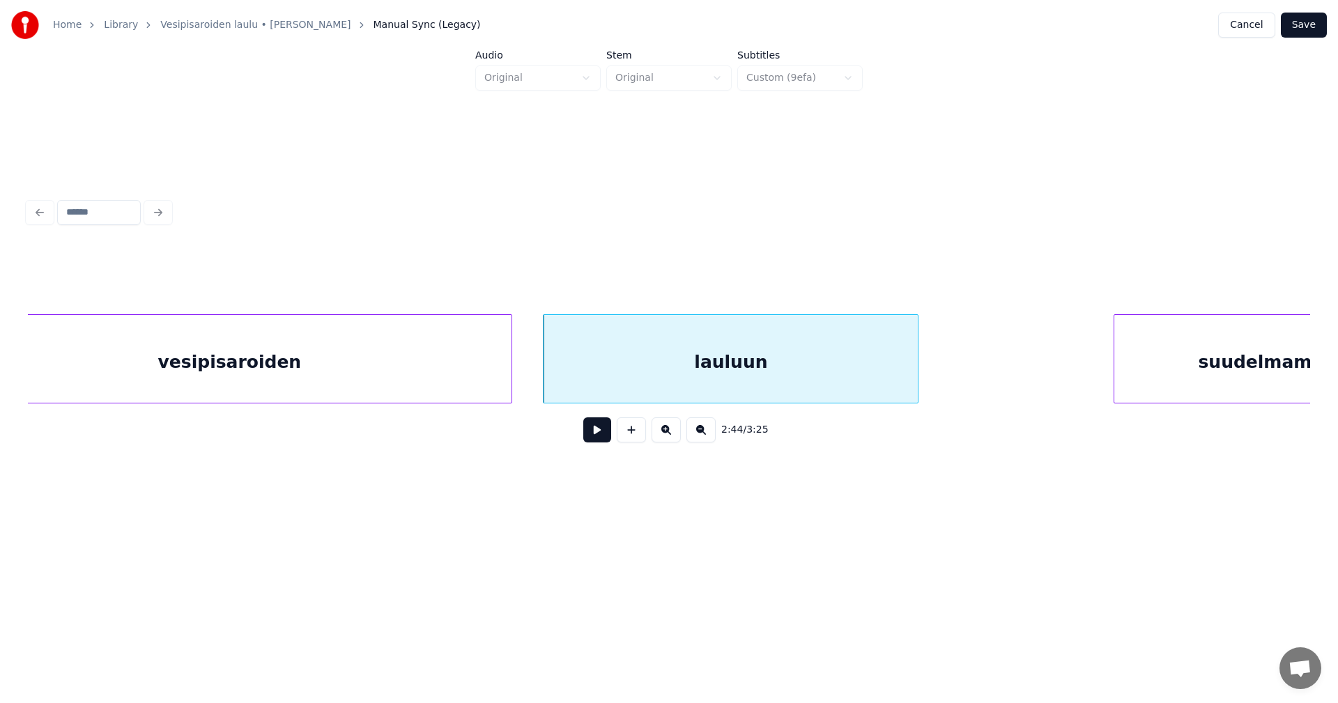
click at [587, 442] on button at bounding box center [597, 429] width 28 height 25
click at [594, 440] on button at bounding box center [597, 429] width 28 height 25
click at [649, 385] on div "lauluun" at bounding box center [726, 362] width 374 height 95
click at [610, 433] on button at bounding box center [597, 429] width 28 height 25
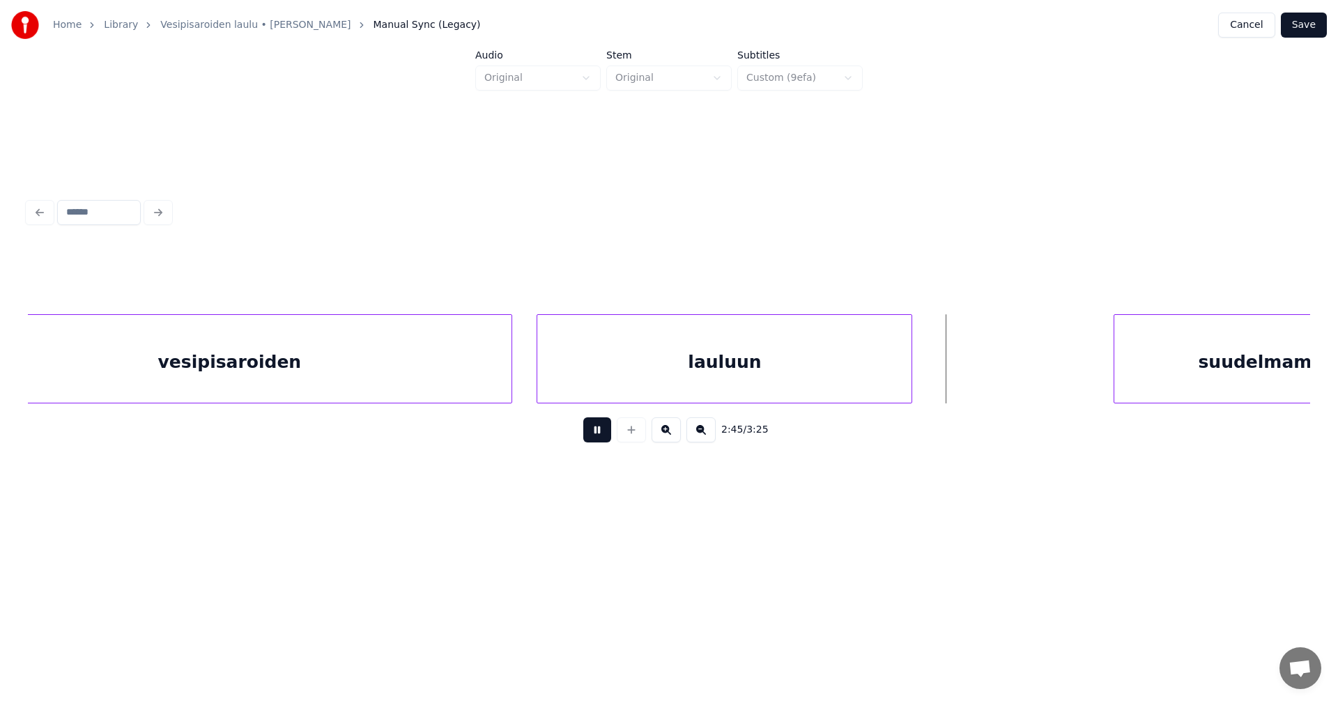
drag, startPoint x: 606, startPoint y: 431, endPoint x: 727, endPoint y: 415, distance: 121.6
click at [606, 431] on button at bounding box center [597, 429] width 28 height 25
click at [964, 369] on div at bounding box center [964, 359] width 4 height 88
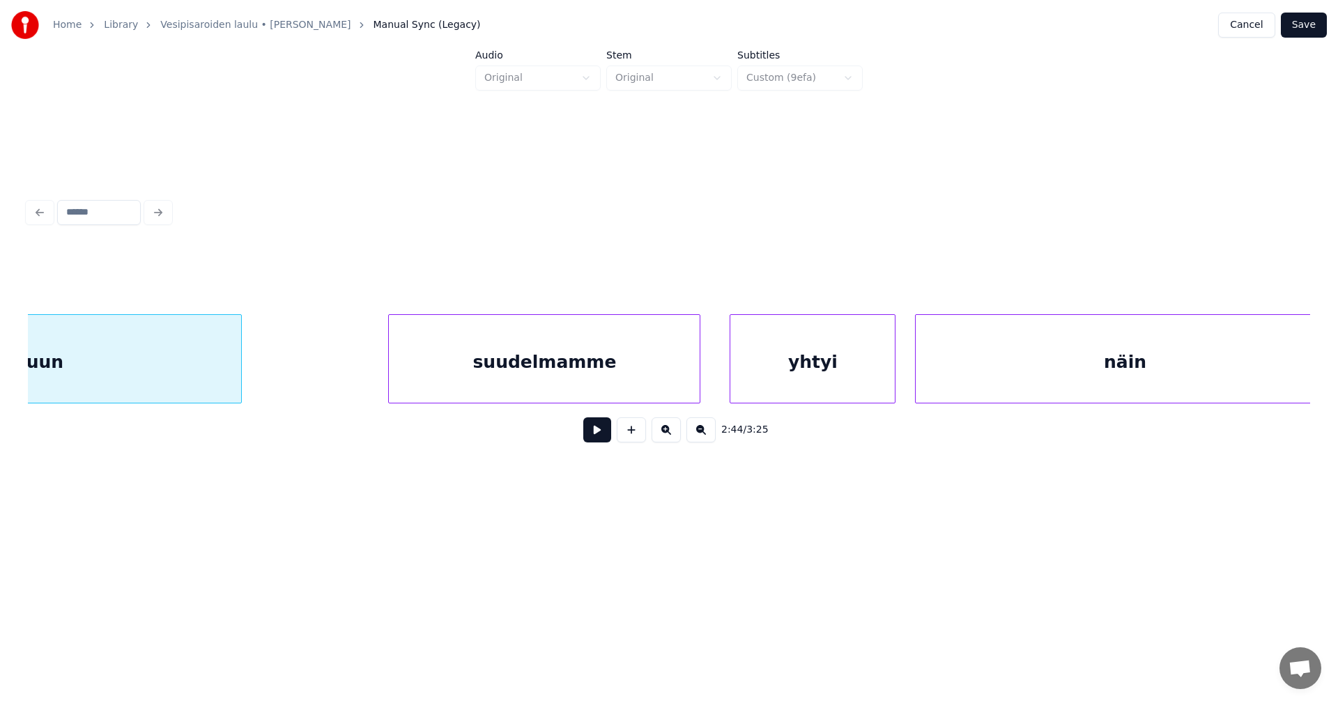
scroll to position [0, 40232]
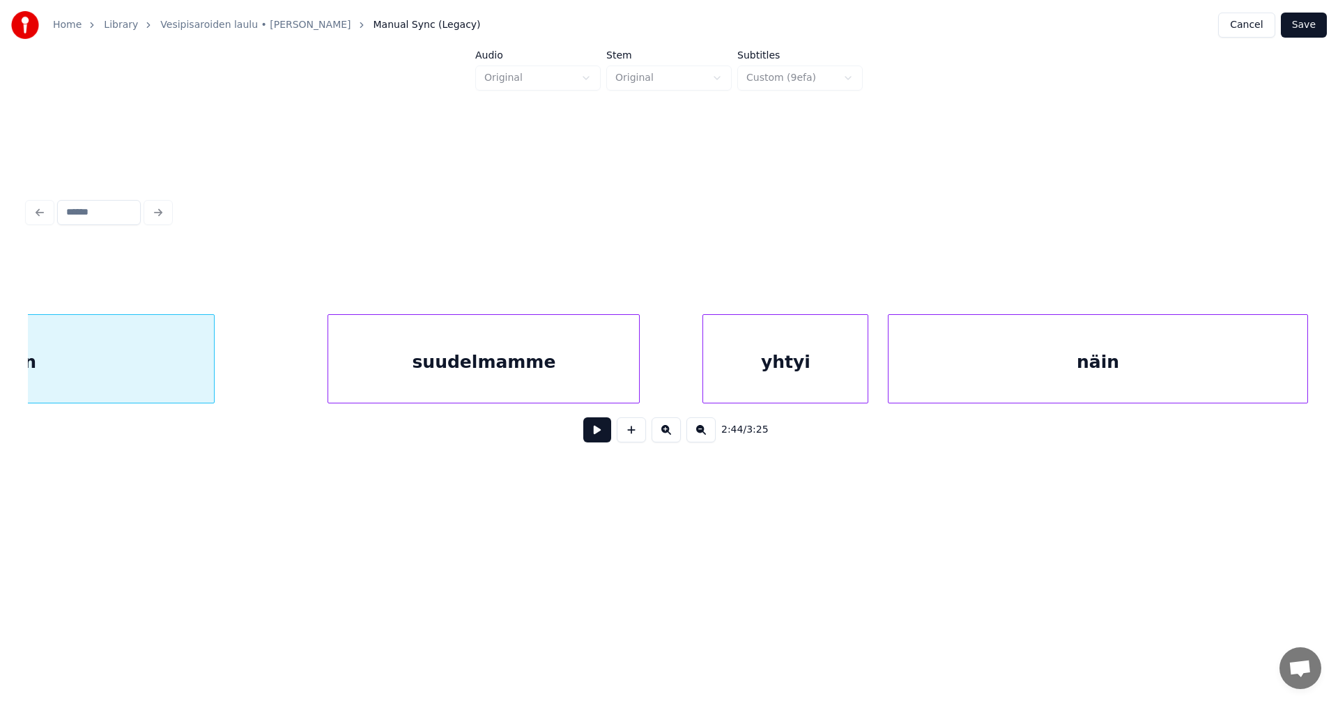
click at [548, 370] on div "suudelmamme" at bounding box center [483, 362] width 311 height 95
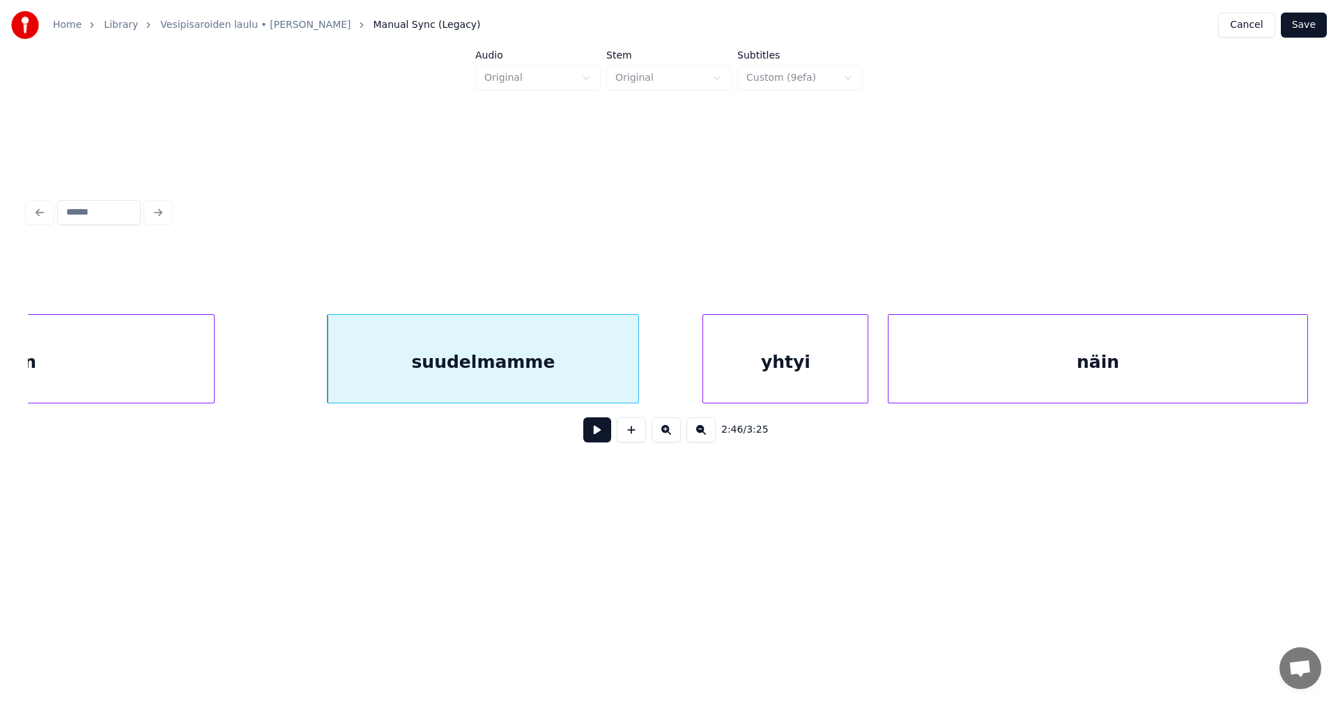
click at [594, 431] on button at bounding box center [597, 429] width 28 height 25
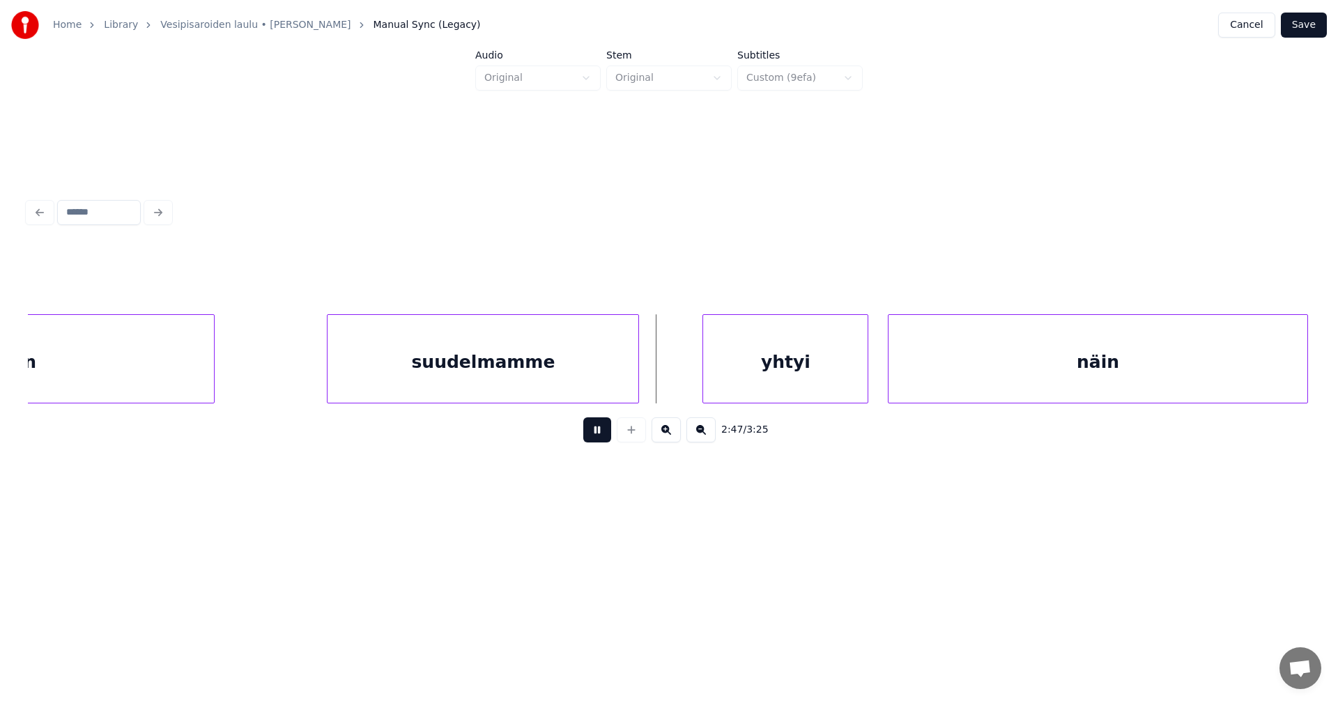
click at [594, 431] on button at bounding box center [597, 429] width 28 height 25
click at [653, 369] on div at bounding box center [653, 359] width 4 height 88
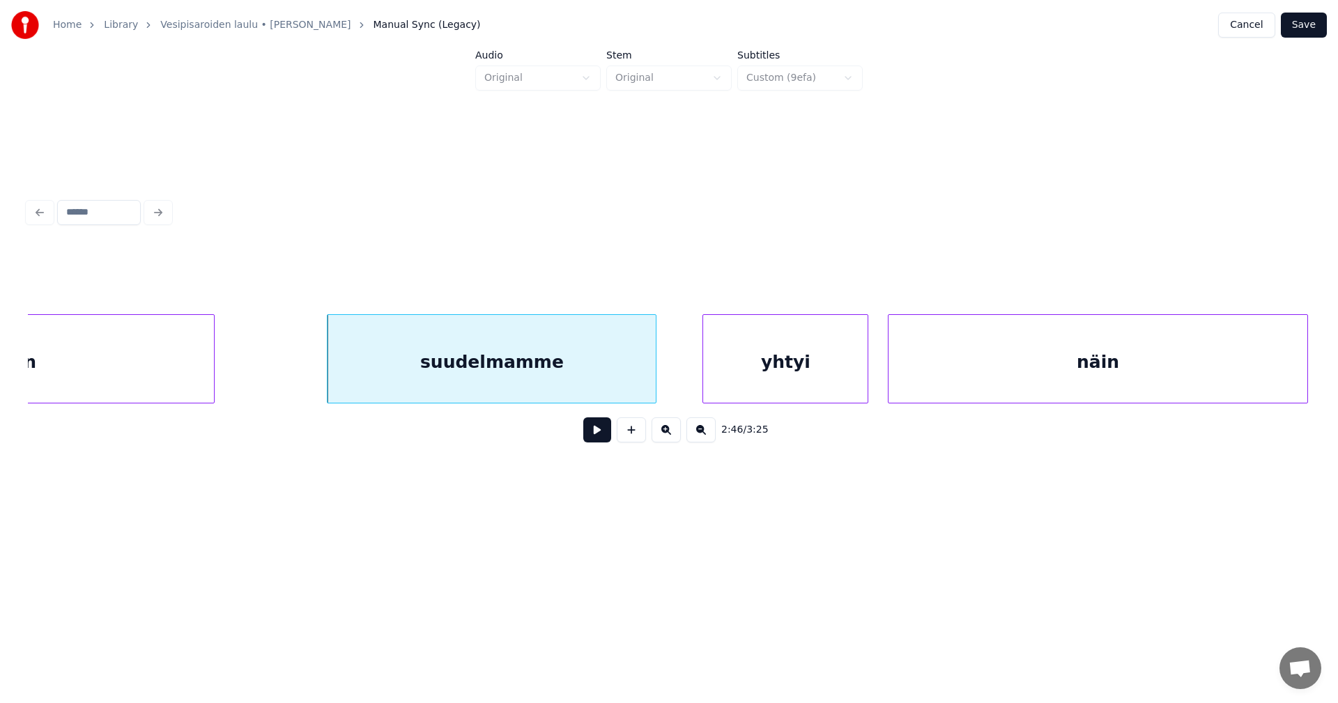
click at [604, 429] on button at bounding box center [597, 429] width 28 height 25
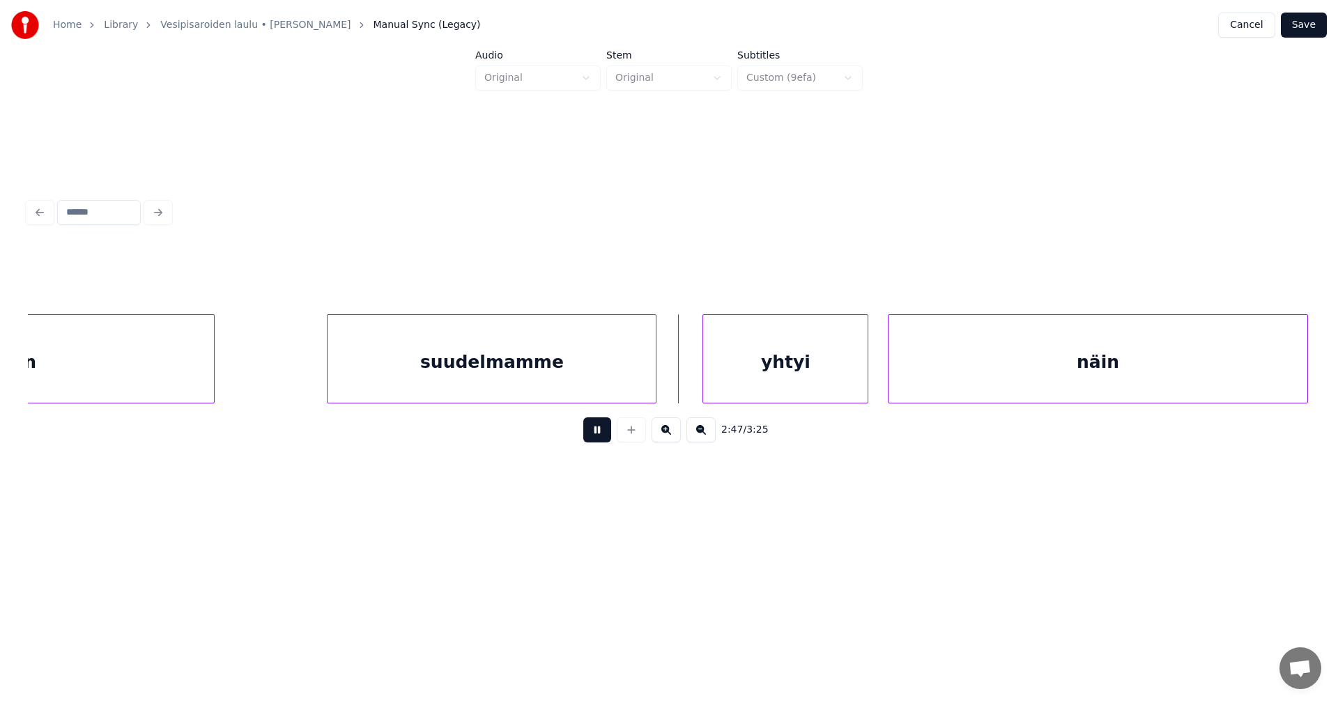
click at [601, 431] on button at bounding box center [597, 429] width 28 height 25
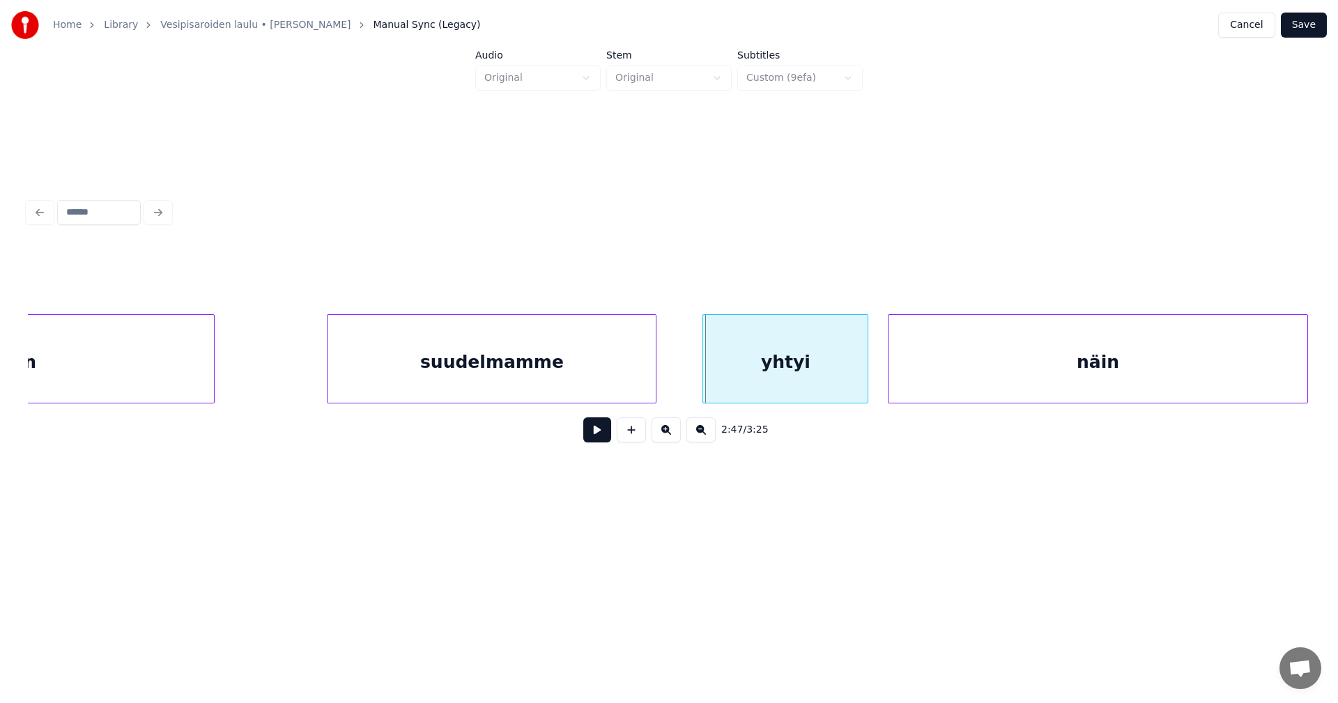
click at [604, 428] on button at bounding box center [597, 429] width 28 height 25
click at [743, 378] on div at bounding box center [743, 359] width 4 height 88
click at [700, 378] on div at bounding box center [698, 359] width 4 height 88
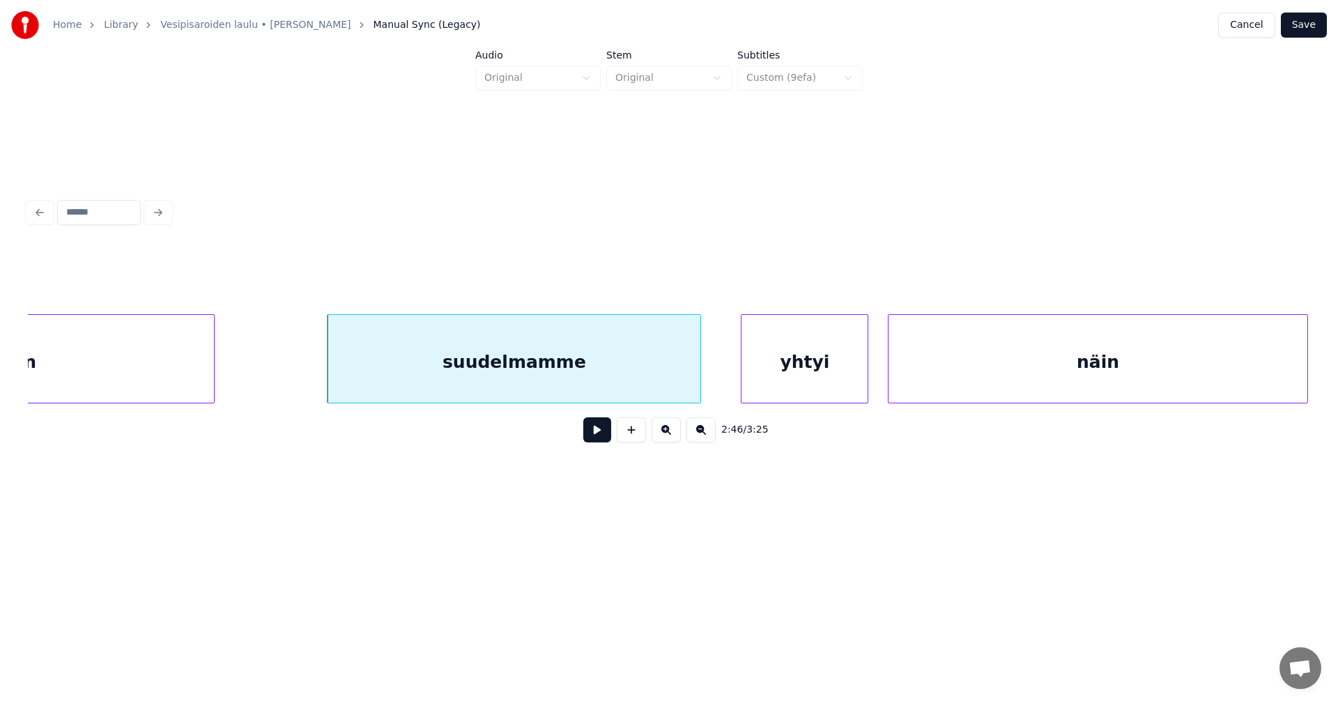
click at [662, 387] on div "suudelmamme" at bounding box center [513, 362] width 373 height 95
click at [601, 428] on button at bounding box center [597, 429] width 28 height 25
click at [601, 429] on button at bounding box center [597, 429] width 28 height 25
click at [600, 429] on button at bounding box center [597, 429] width 28 height 25
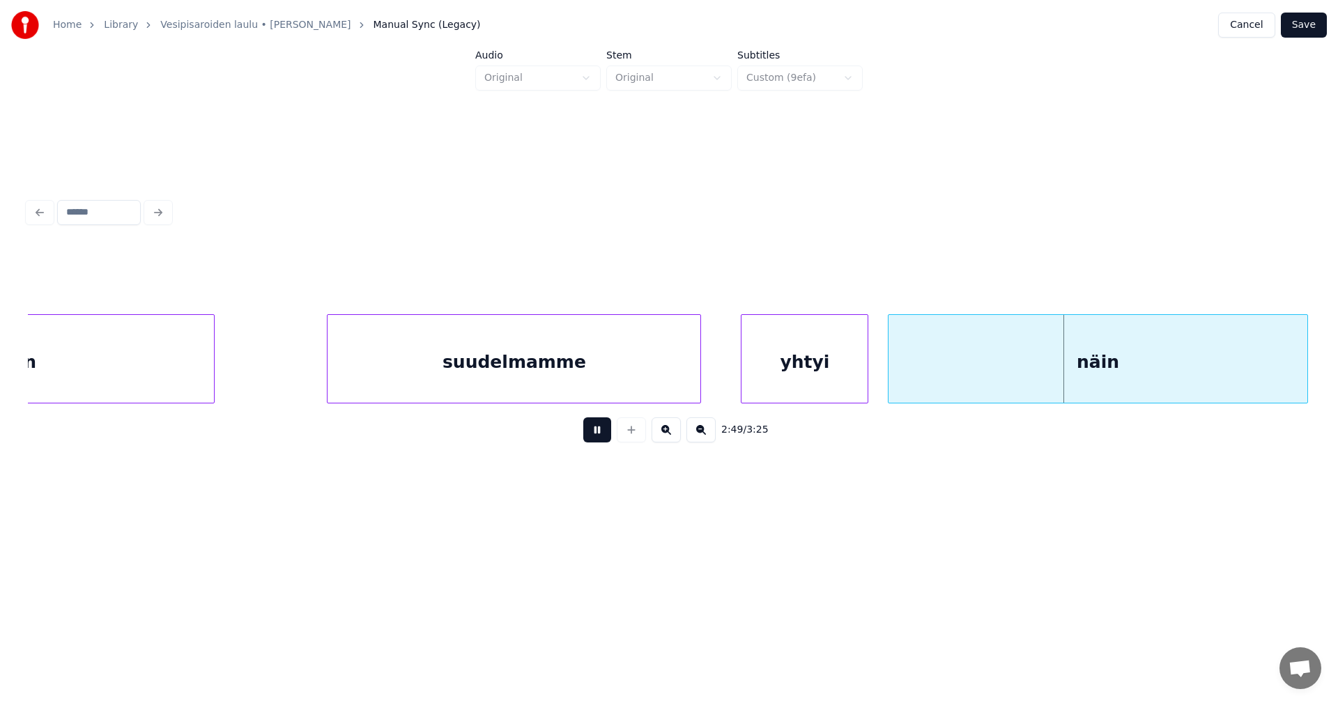
click at [600, 429] on button at bounding box center [597, 429] width 28 height 25
click at [807, 360] on div "yhtyi" at bounding box center [804, 362] width 126 height 95
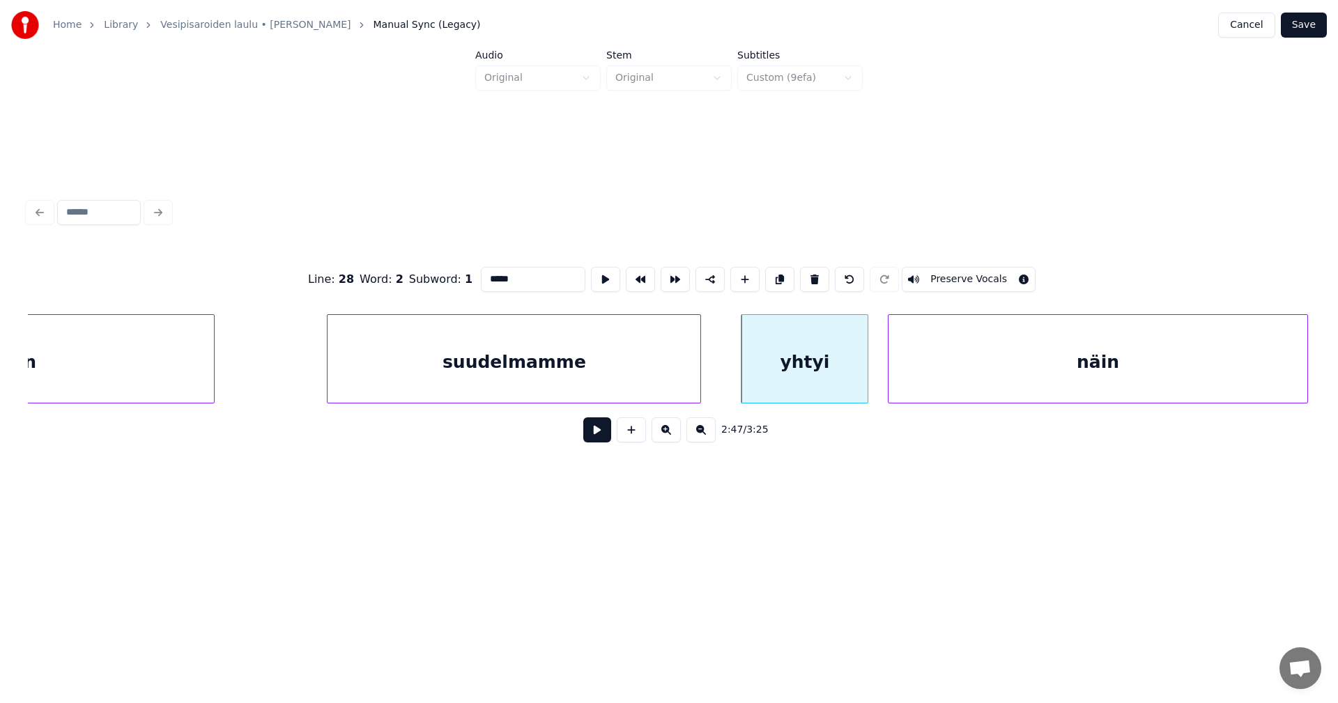
click at [597, 441] on button at bounding box center [597, 429] width 28 height 25
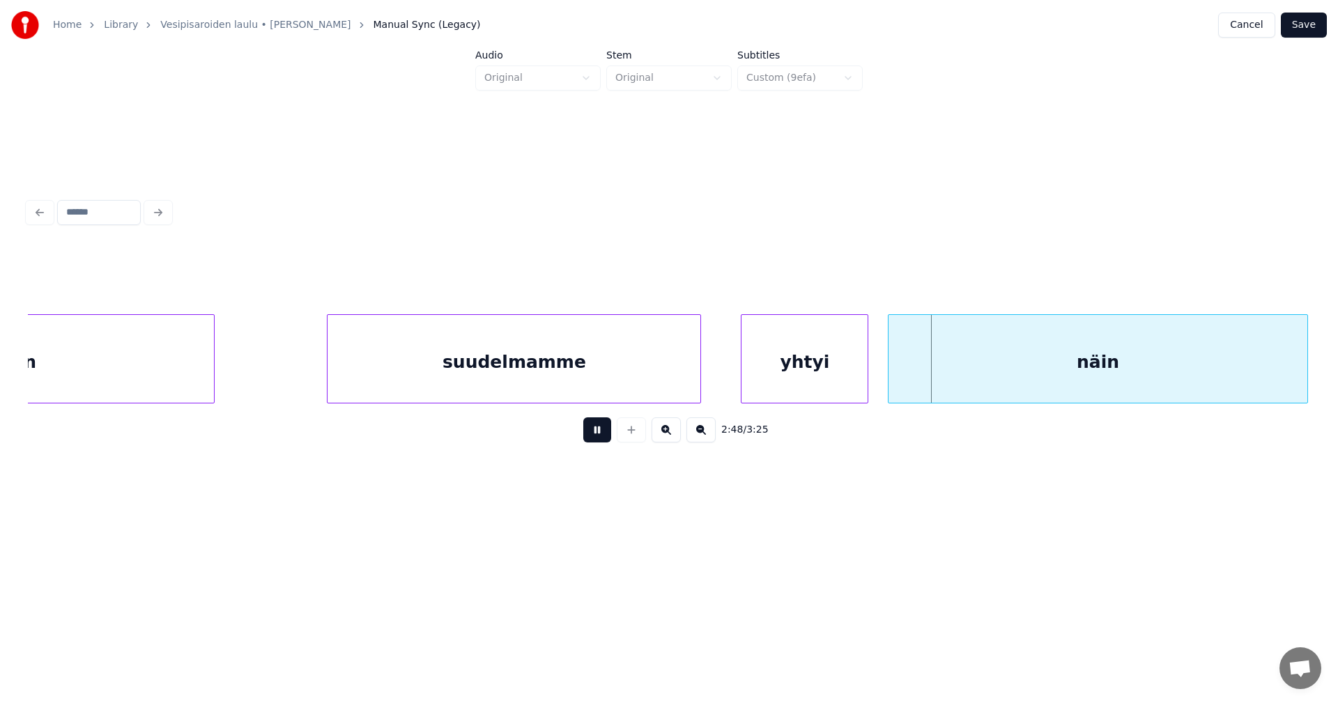
click at [597, 441] on button at bounding box center [597, 429] width 28 height 25
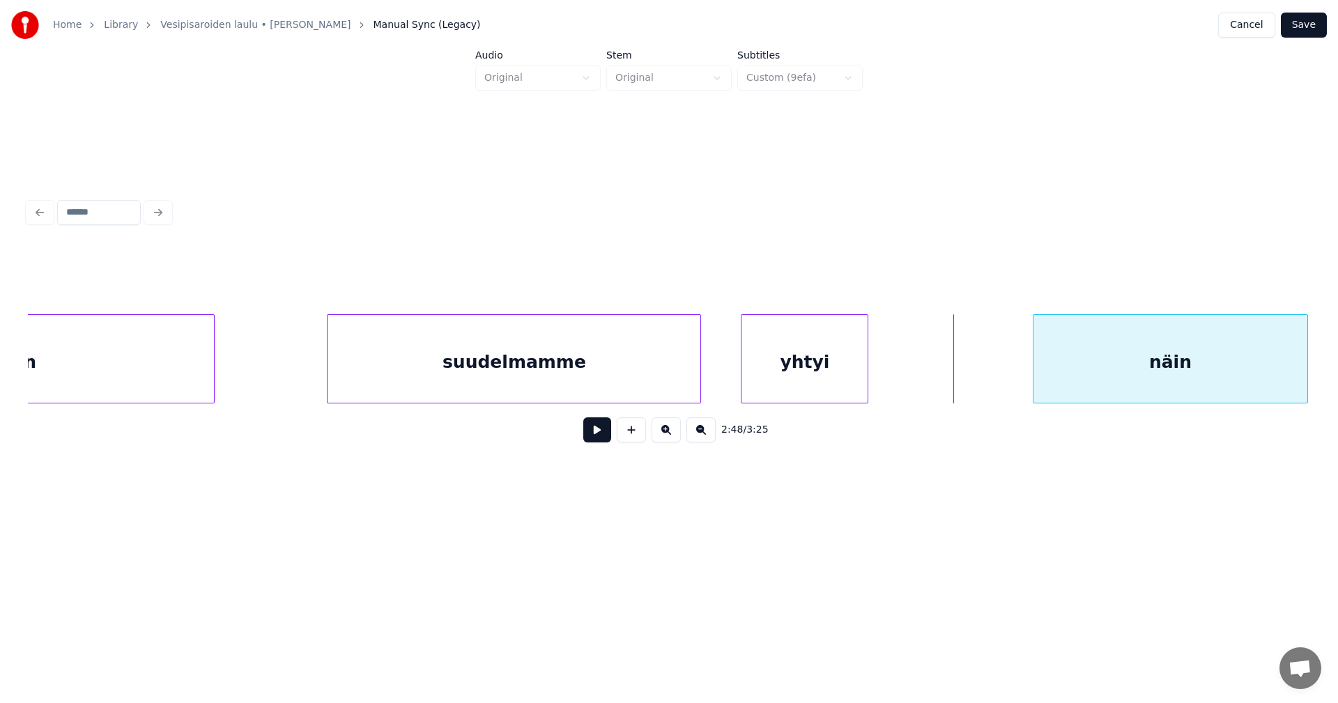
click at [1037, 367] on div at bounding box center [1035, 359] width 4 height 88
click at [1003, 373] on div at bounding box center [1004, 359] width 4 height 88
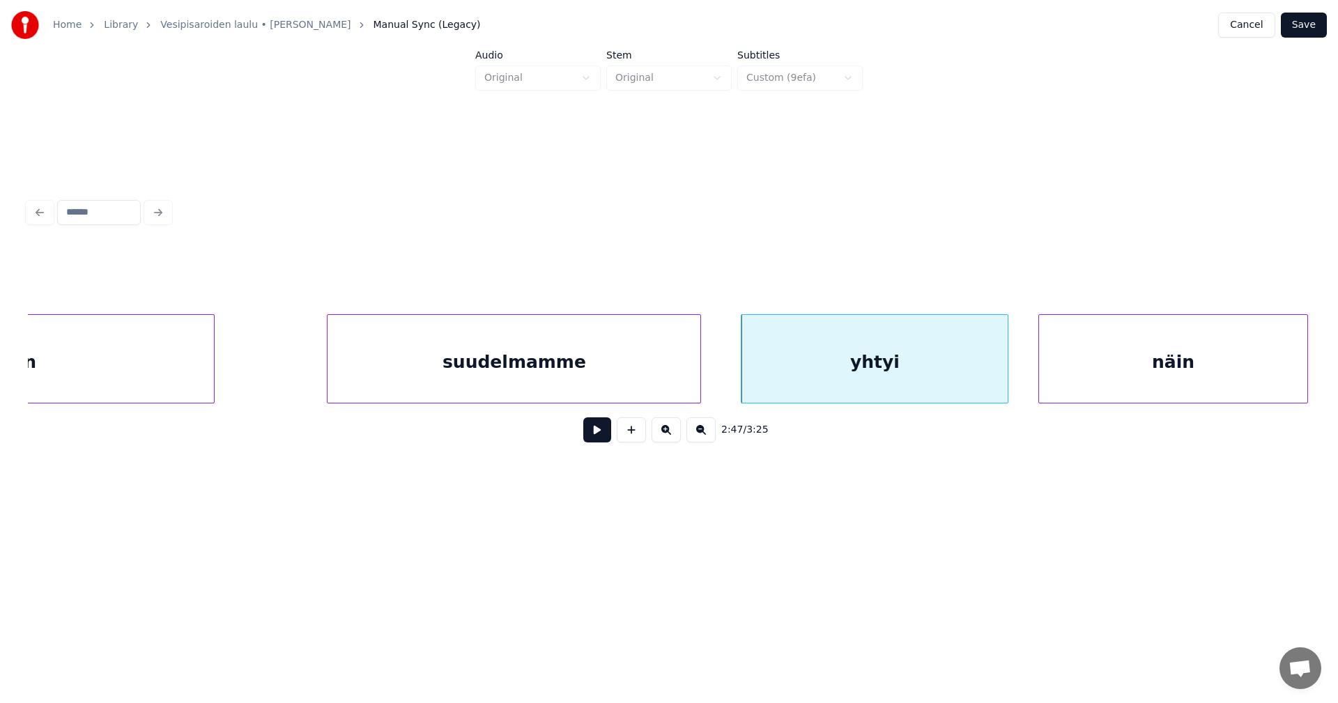
click at [598, 440] on button at bounding box center [597, 429] width 28 height 25
click at [599, 437] on button at bounding box center [597, 429] width 28 height 25
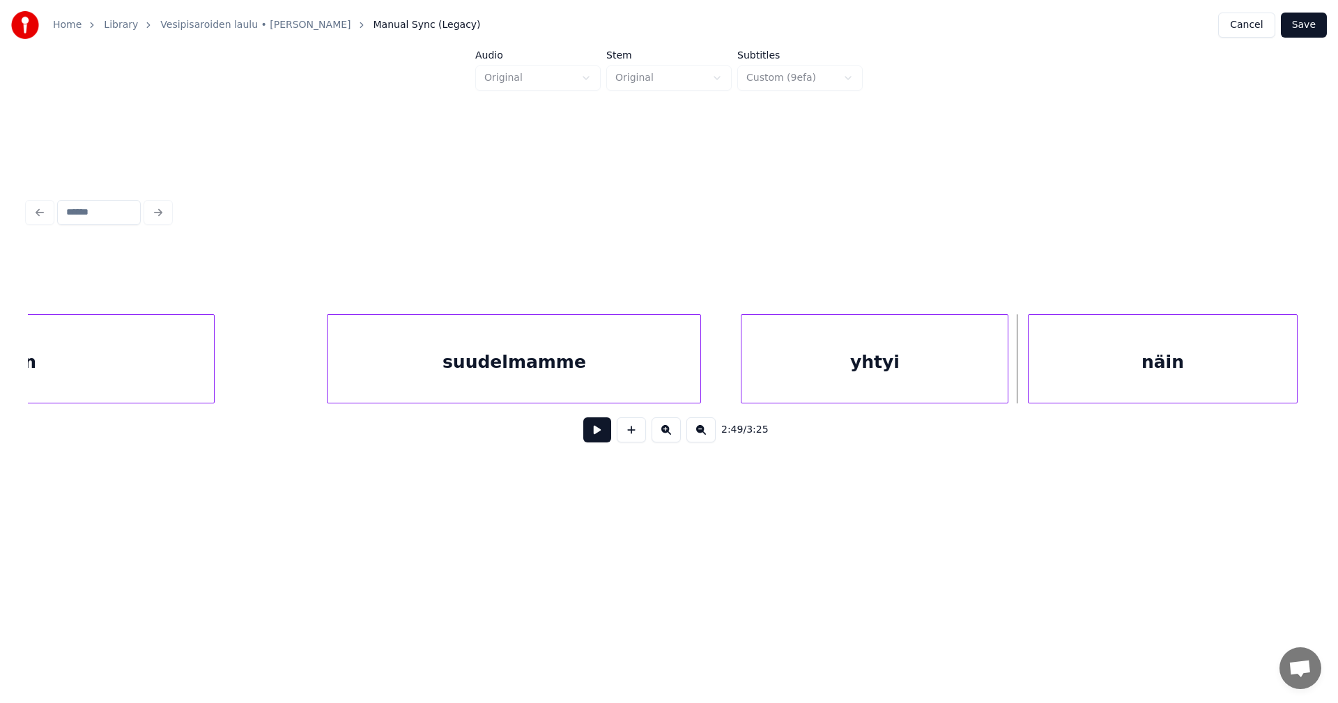
click at [1050, 375] on div "näin" at bounding box center [1162, 362] width 268 height 95
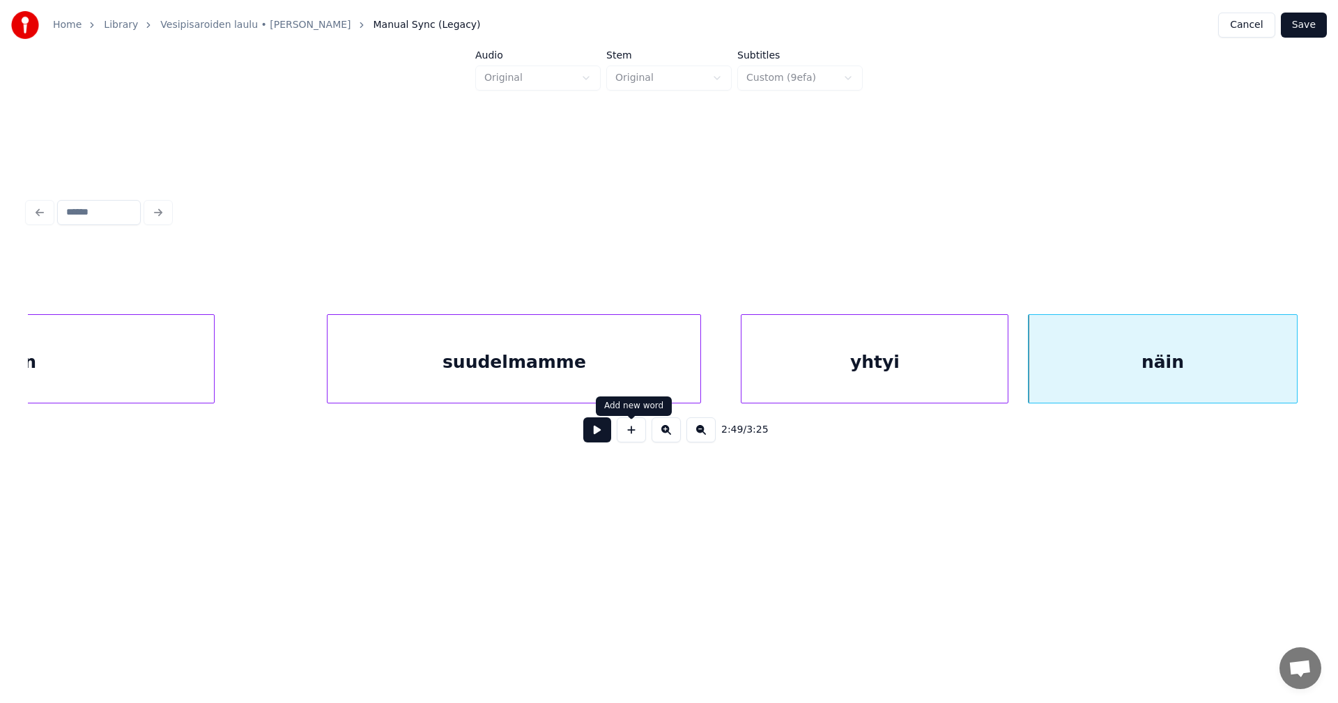
click at [608, 436] on button at bounding box center [597, 429] width 28 height 25
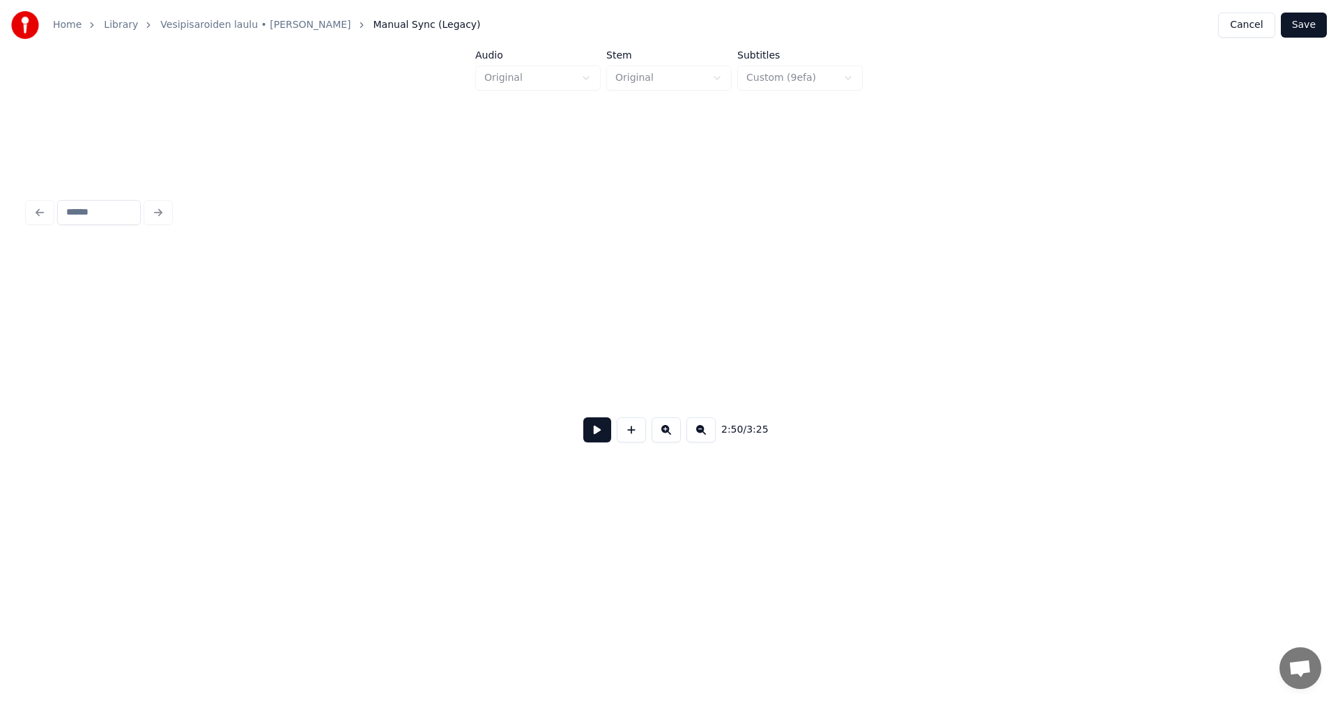
scroll to position [0, 41516]
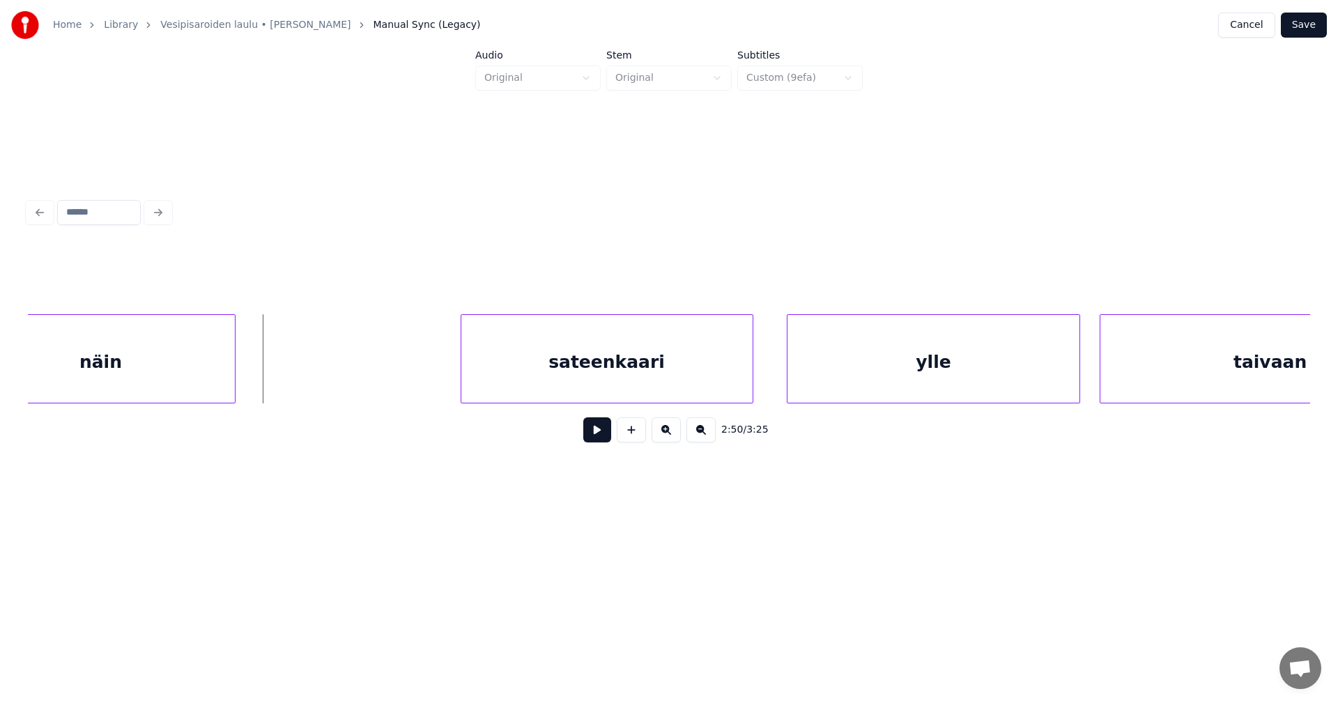
click at [187, 366] on div "näin" at bounding box center [101, 362] width 268 height 95
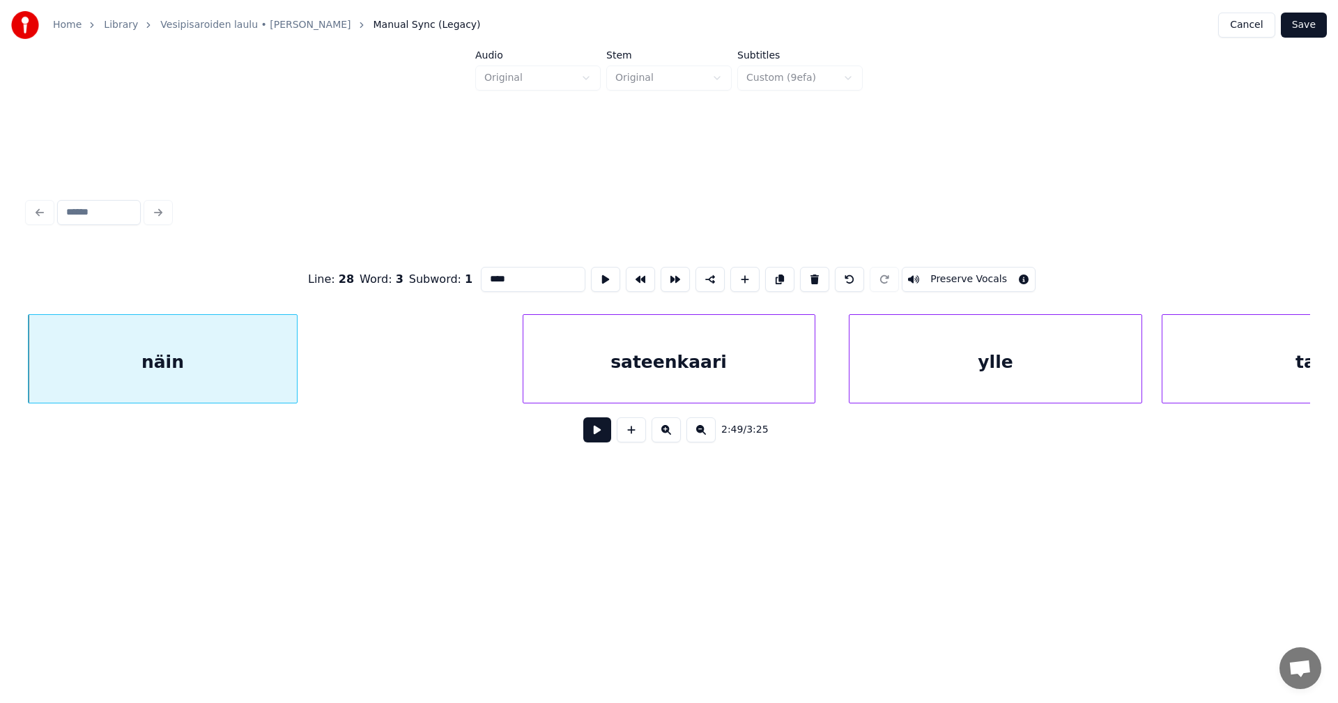
click at [606, 437] on button at bounding box center [597, 429] width 28 height 25
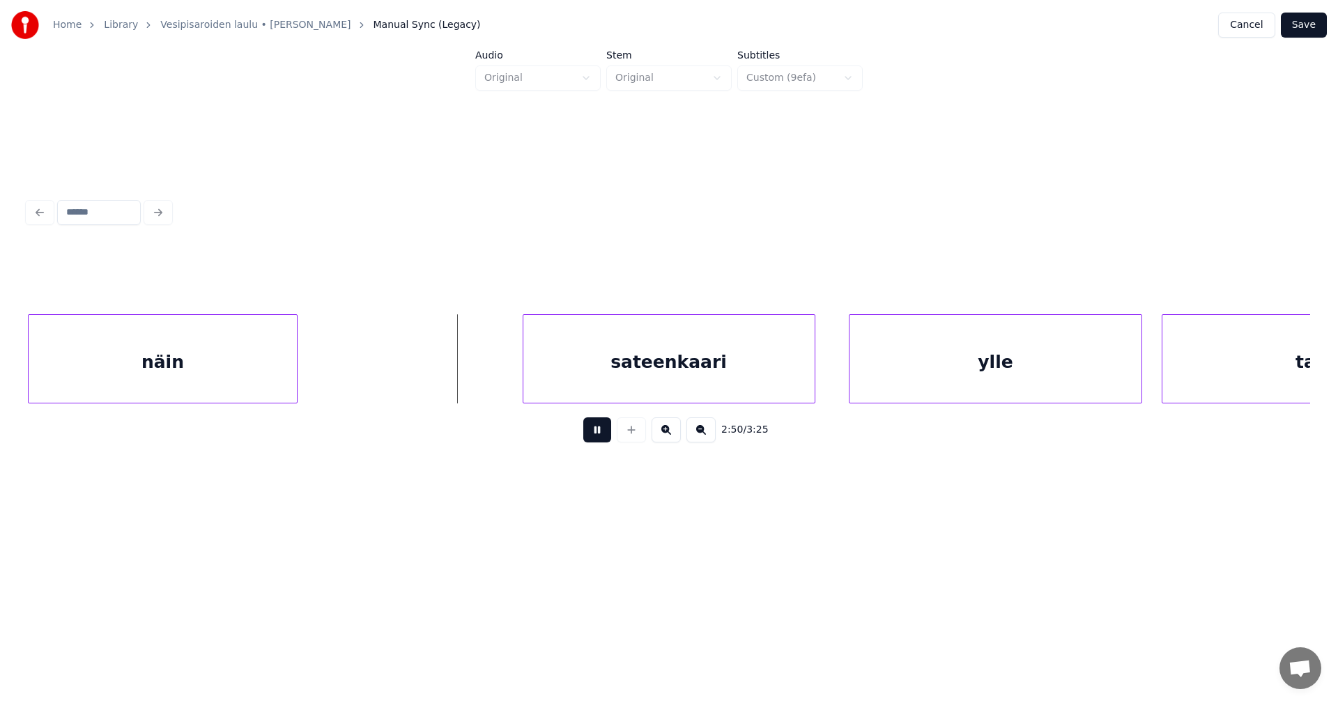
click at [601, 433] on button at bounding box center [597, 429] width 28 height 25
click at [612, 389] on div "sateenkaari" at bounding box center [660, 362] width 291 height 95
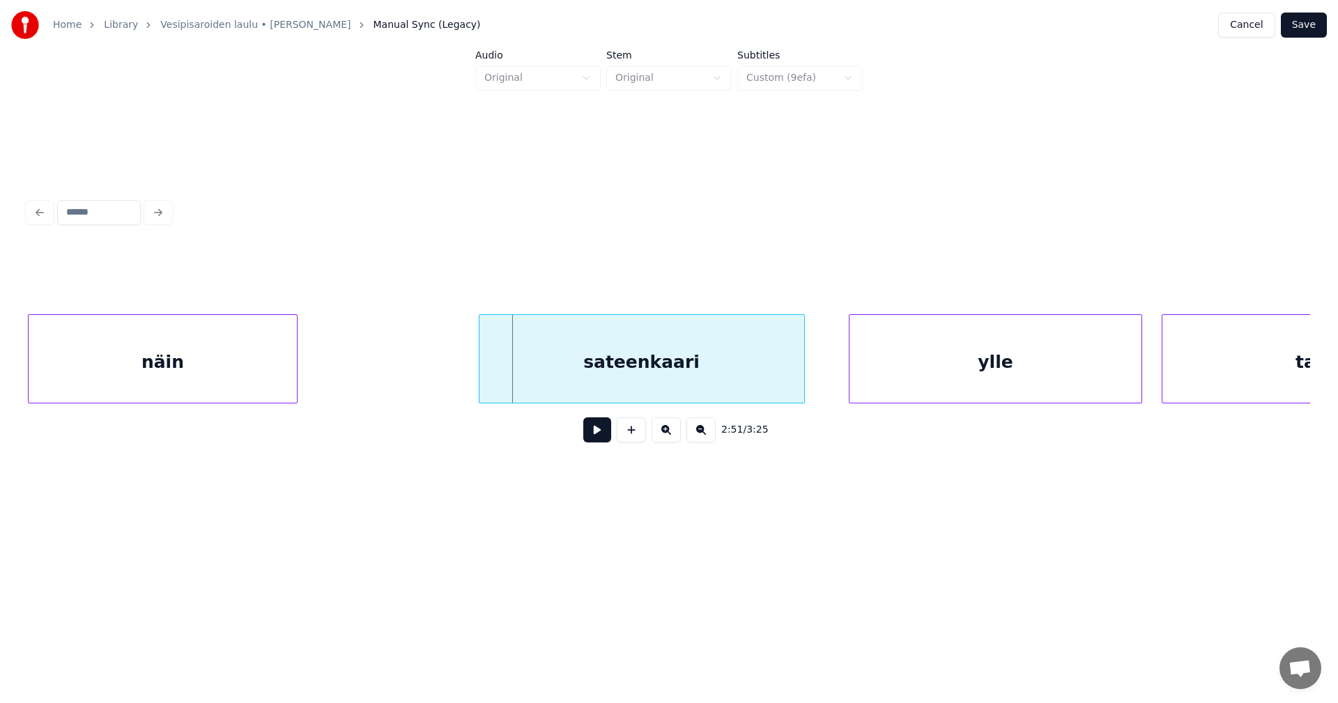
click at [479, 386] on div at bounding box center [481, 359] width 4 height 88
click at [595, 439] on button at bounding box center [597, 429] width 28 height 25
click at [596, 439] on button at bounding box center [597, 429] width 28 height 25
click at [876, 382] on div "ylle" at bounding box center [984, 362] width 291 height 95
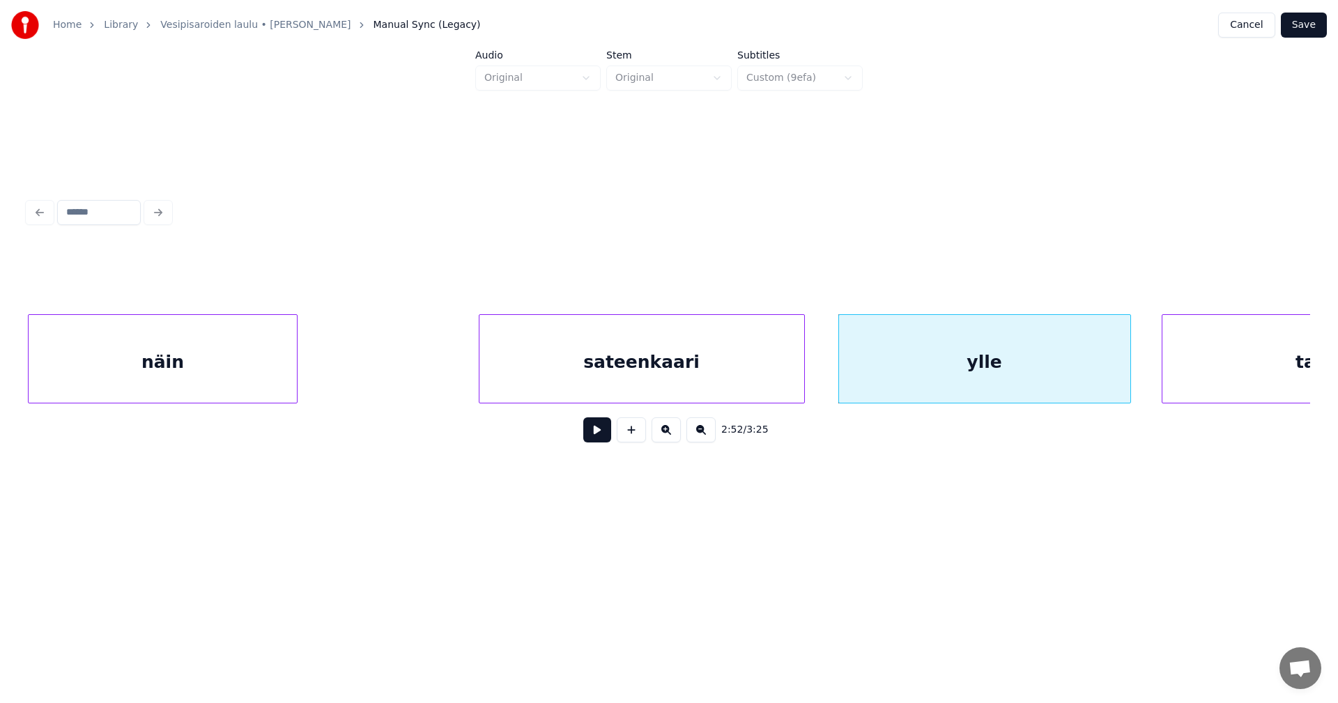
click at [592, 437] on button at bounding box center [597, 429] width 28 height 25
click at [1101, 382] on div at bounding box center [1103, 359] width 4 height 88
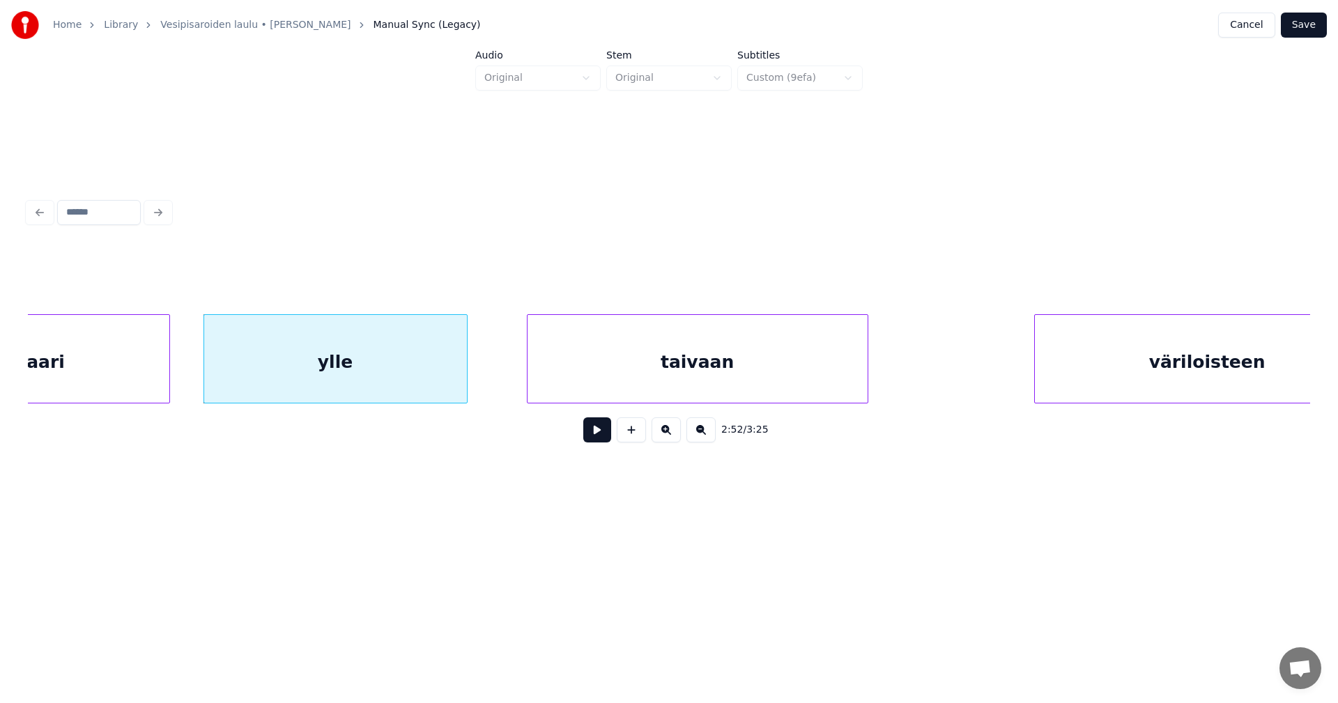
scroll to position [0, 41872]
click at [791, 380] on div "taivaan" at bounding box center [681, 362] width 340 height 95
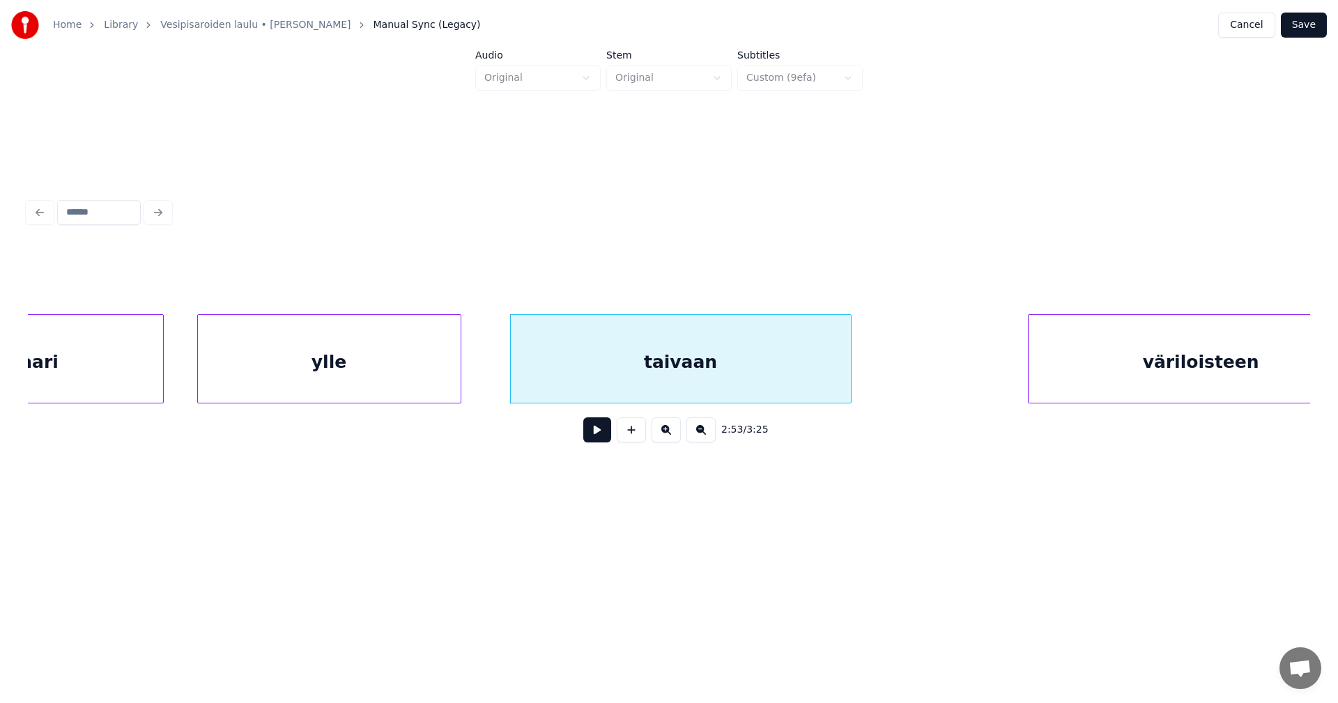
click at [587, 440] on button at bounding box center [597, 429] width 28 height 25
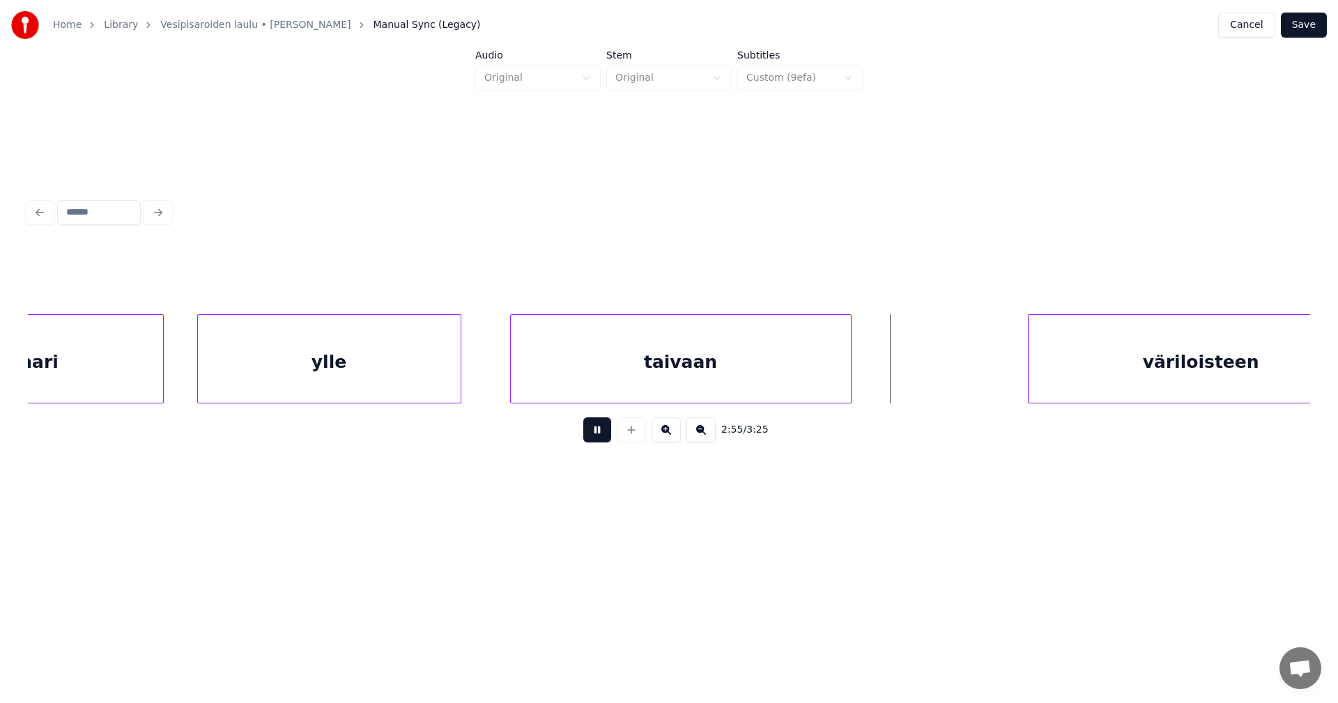
drag, startPoint x: 596, startPoint y: 436, endPoint x: 753, endPoint y: 414, distance: 159.0
click at [598, 436] on button at bounding box center [597, 429] width 28 height 25
click at [877, 386] on div at bounding box center [878, 359] width 4 height 88
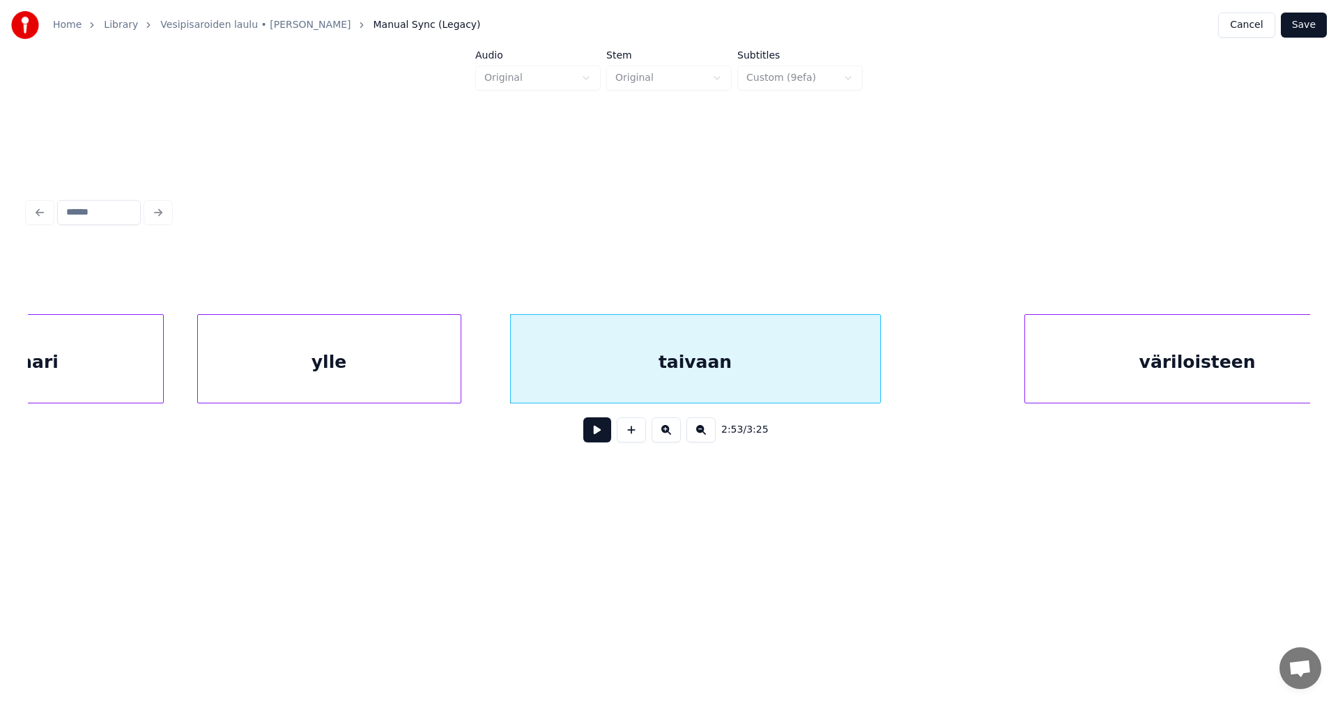
scroll to position [0, 41932]
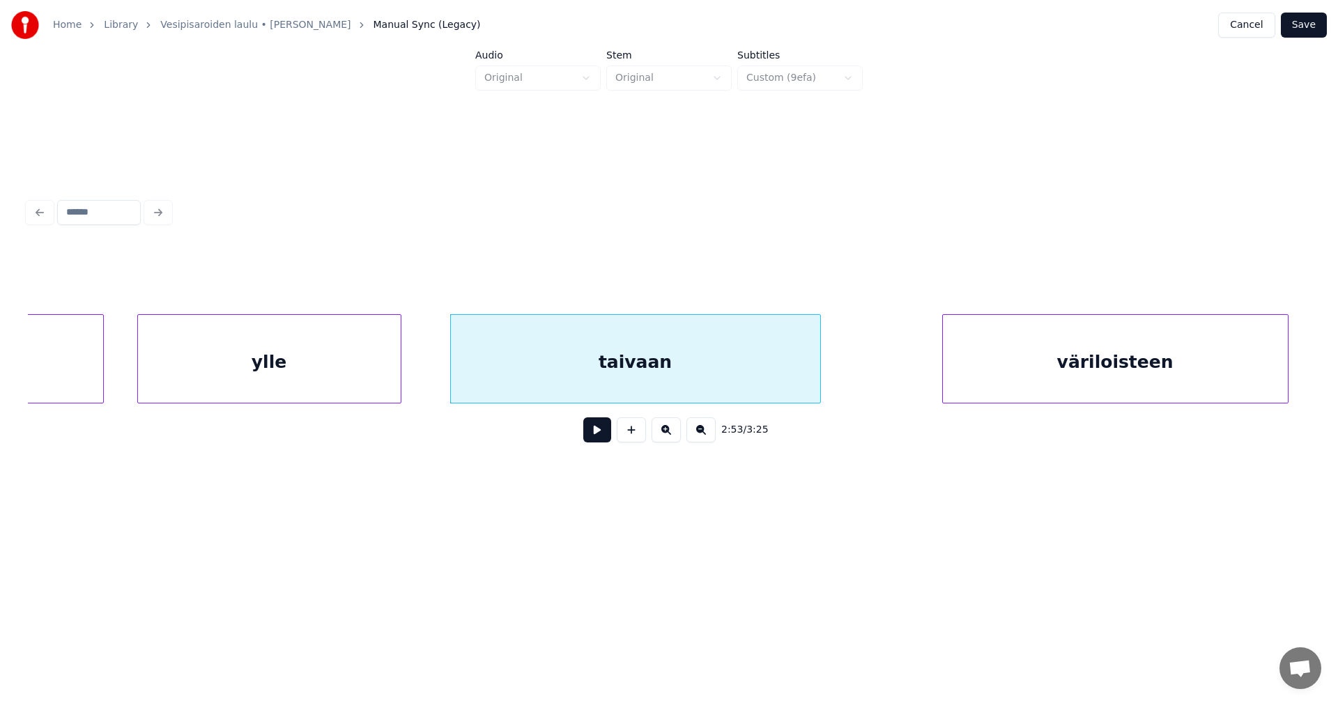
click at [1080, 373] on div "väriloisteen" at bounding box center [1115, 362] width 345 height 95
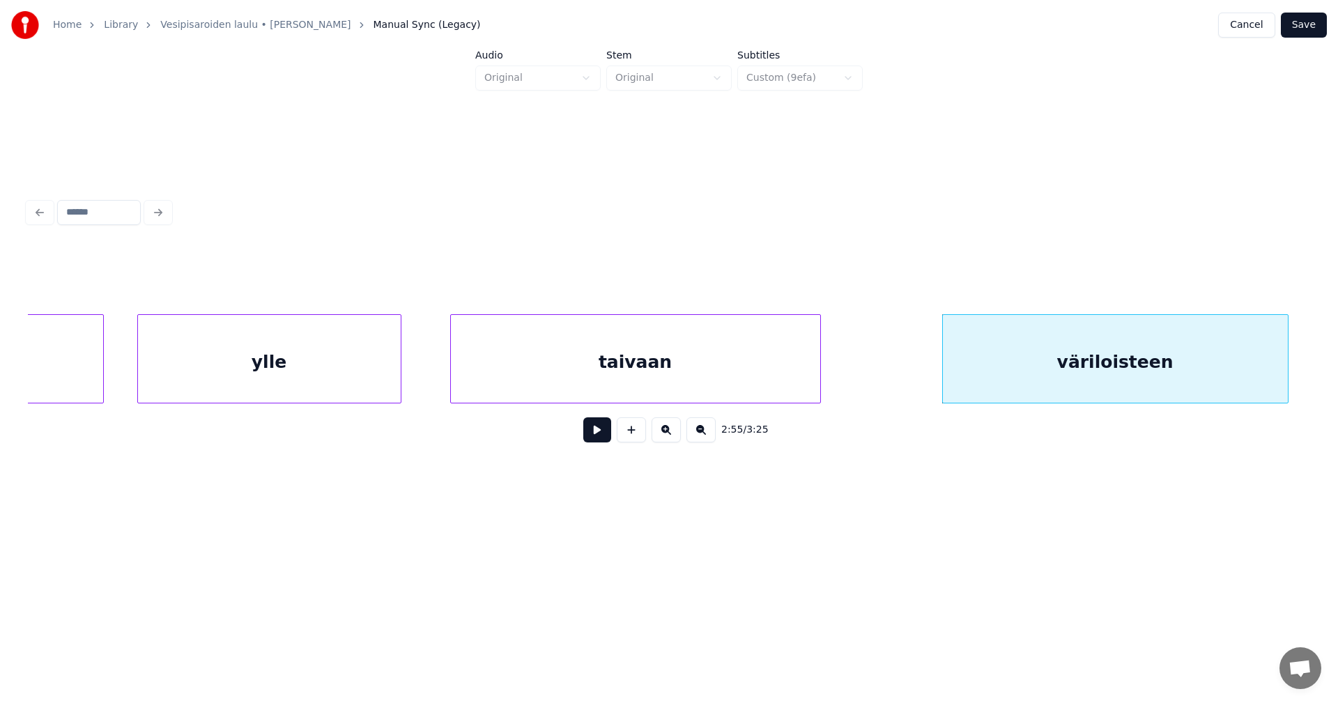
click at [605, 433] on button at bounding box center [597, 429] width 28 height 25
drag, startPoint x: 605, startPoint y: 433, endPoint x: 853, endPoint y: 431, distance: 248.0
click at [607, 433] on button at bounding box center [597, 429] width 28 height 25
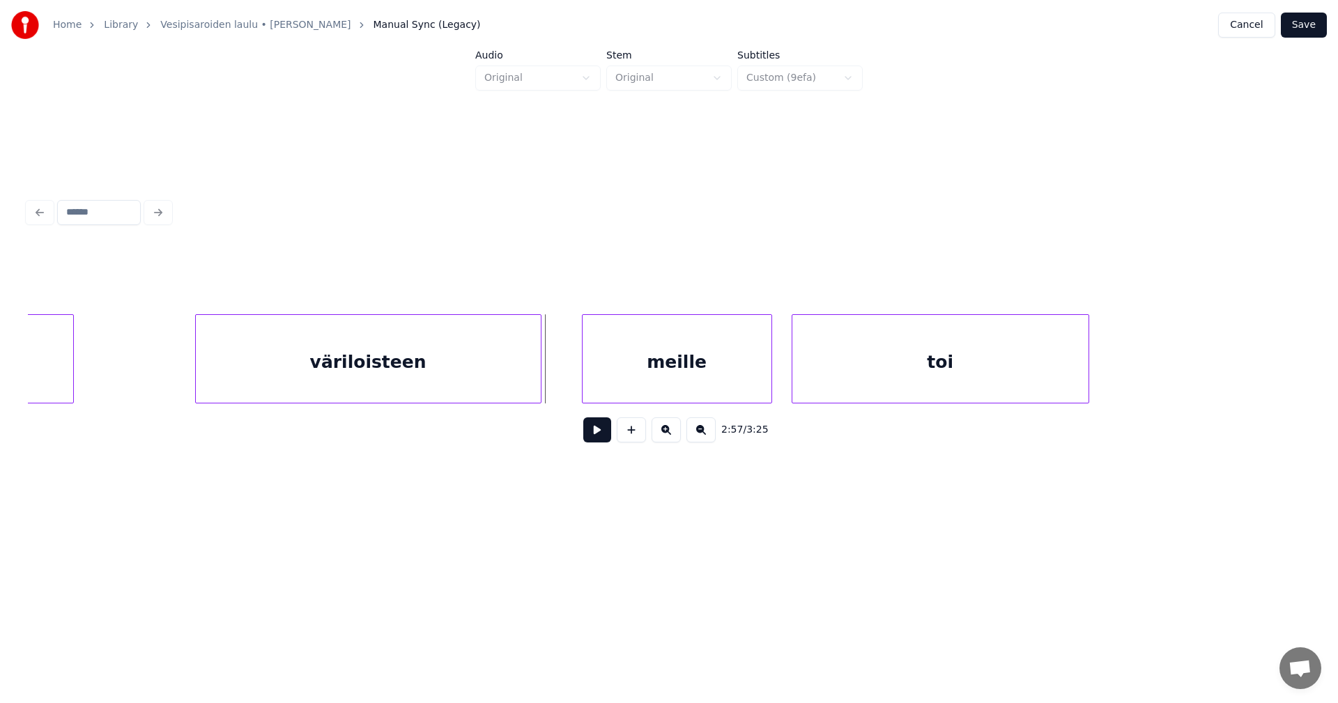
scroll to position [0, 42684]
click at [669, 385] on div "meille" at bounding box center [661, 362] width 189 height 95
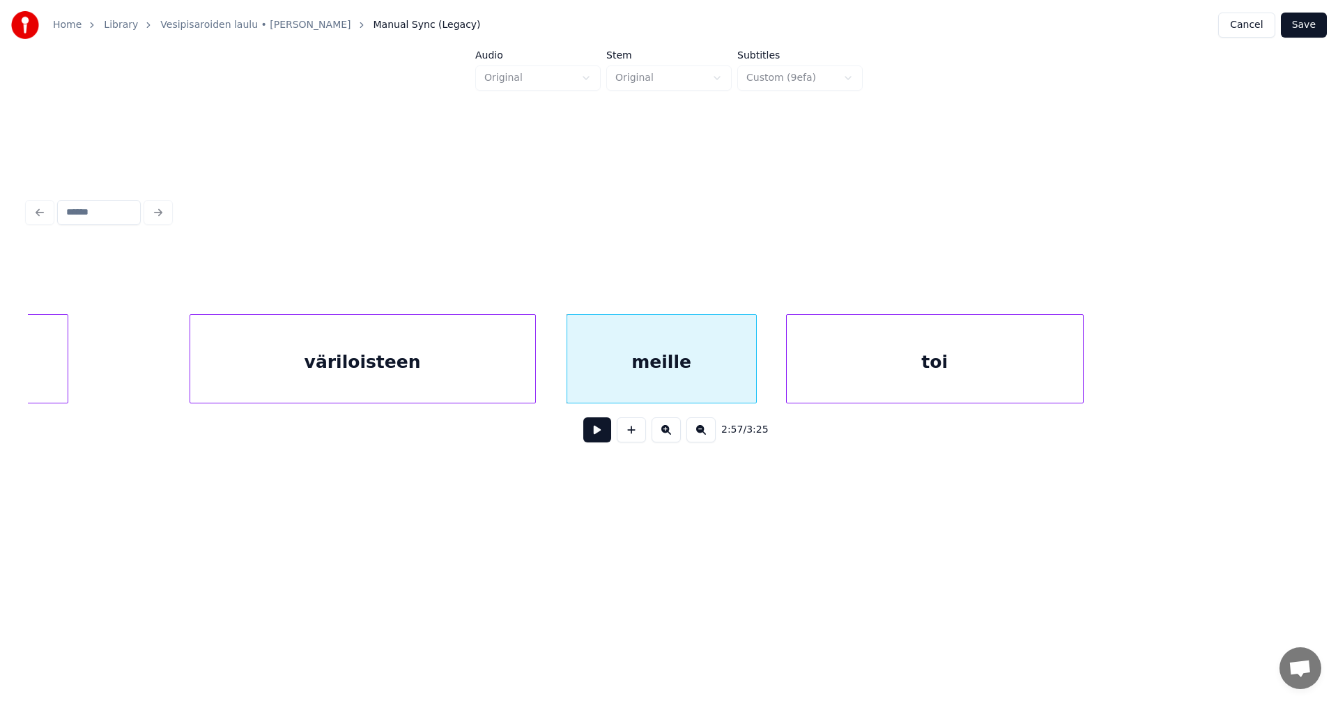
click at [590, 442] on button at bounding box center [597, 429] width 28 height 25
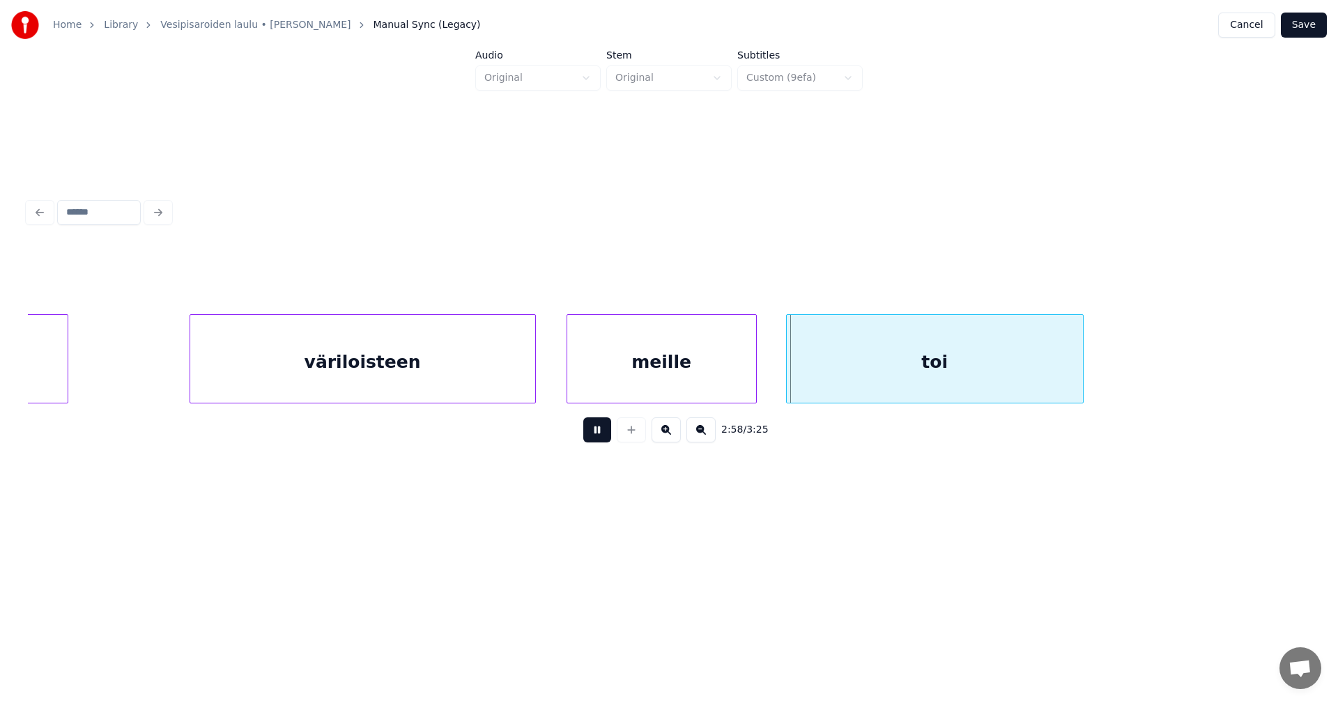
drag, startPoint x: 594, startPoint y: 439, endPoint x: 550, endPoint y: 405, distance: 55.6
click at [593, 439] on button at bounding box center [597, 429] width 28 height 25
click at [504, 388] on div "väriloisteen" at bounding box center [362, 362] width 345 height 95
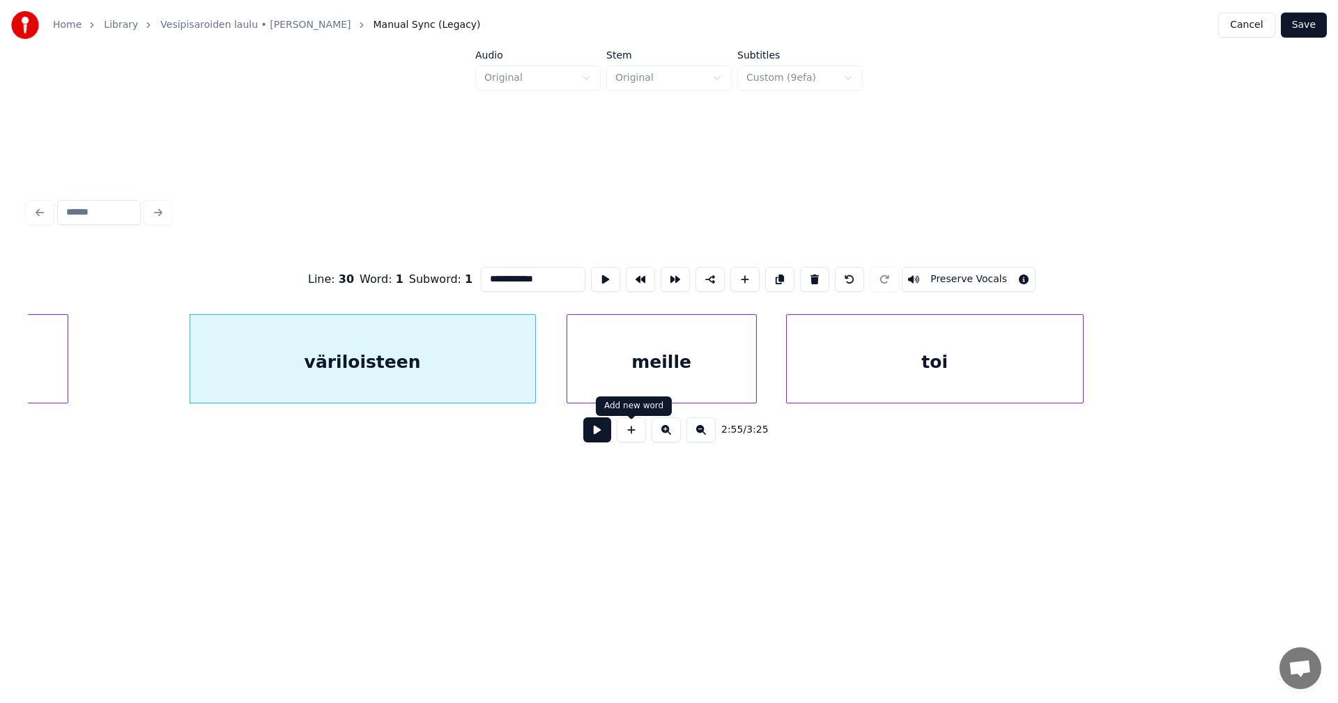
click at [604, 437] on button at bounding box center [597, 429] width 28 height 25
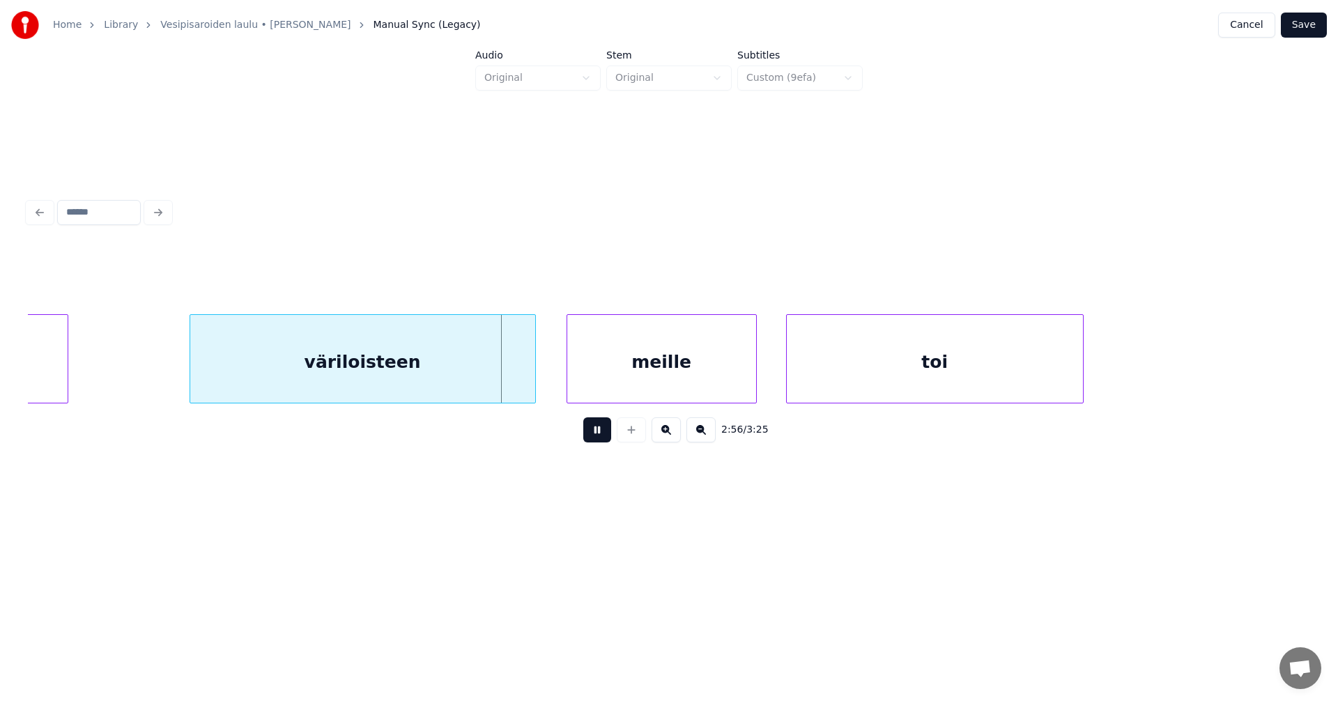
click at [600, 436] on button at bounding box center [597, 429] width 28 height 25
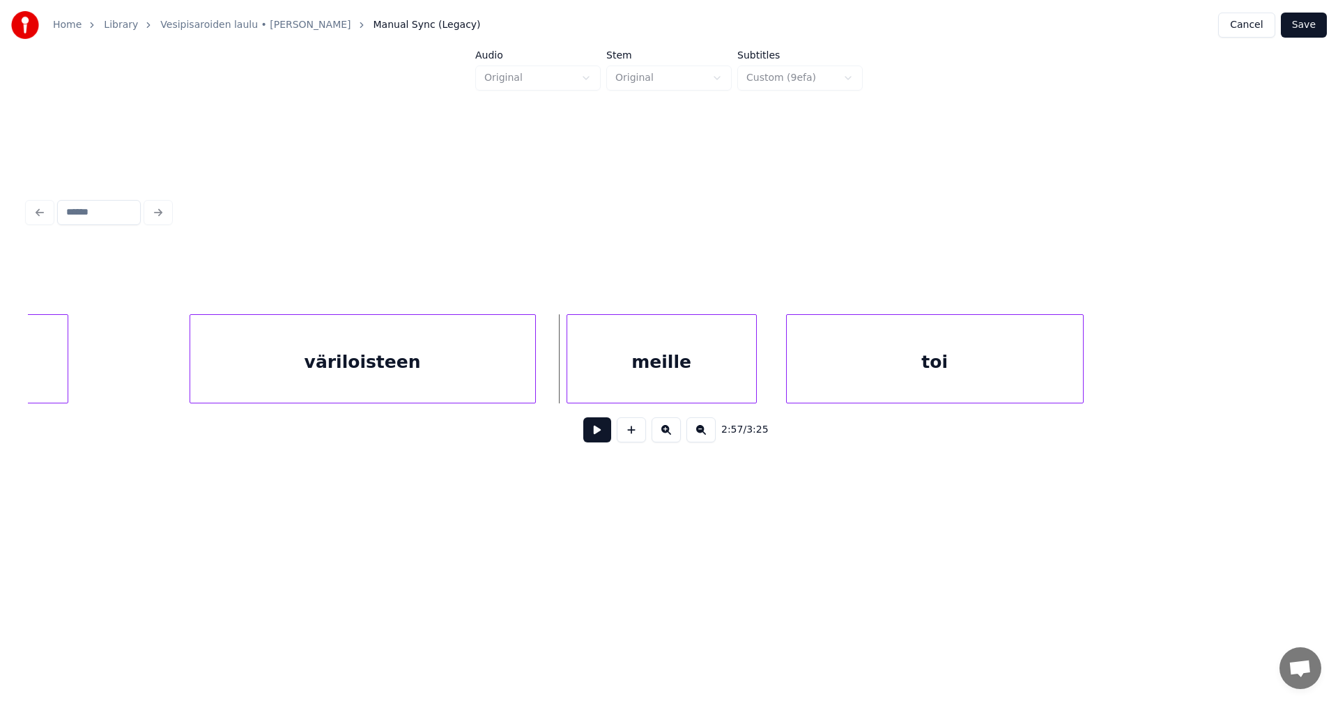
click at [600, 436] on button at bounding box center [597, 429] width 28 height 25
click at [1110, 378] on div at bounding box center [1108, 359] width 4 height 88
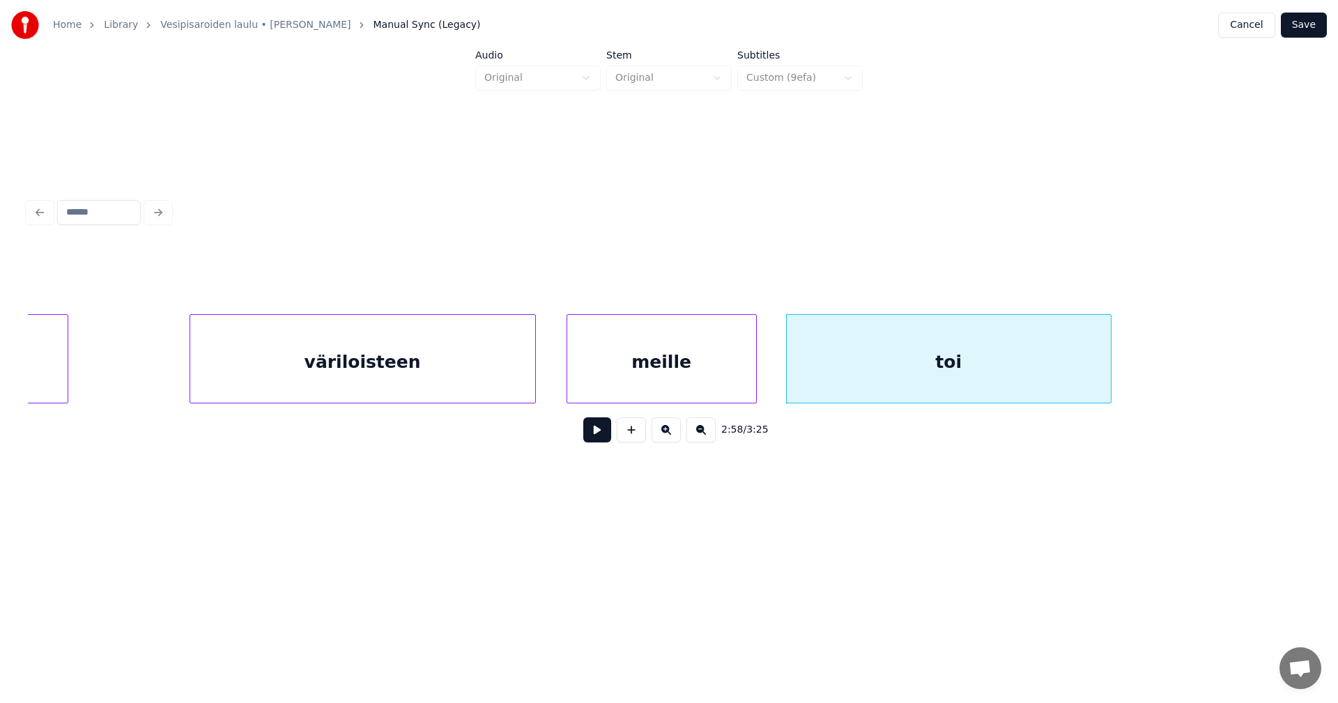
click at [600, 439] on button at bounding box center [597, 429] width 28 height 25
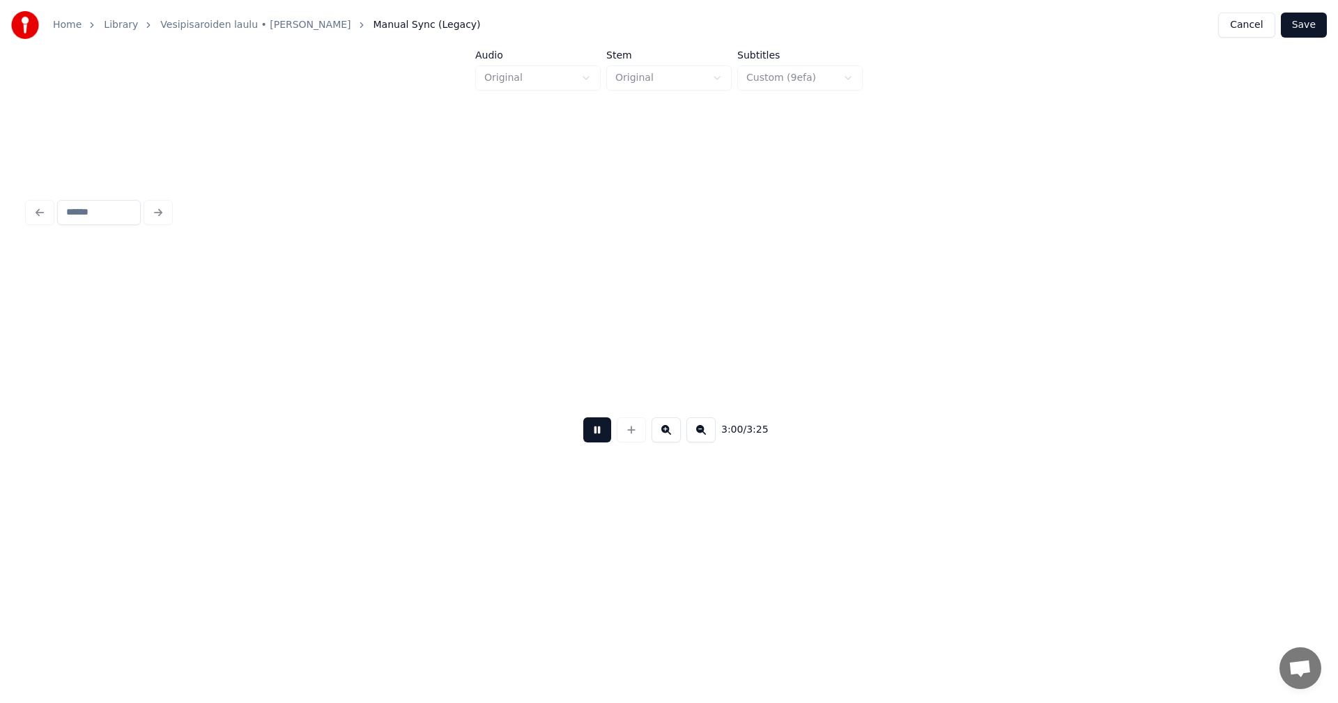
scroll to position [0, 43967]
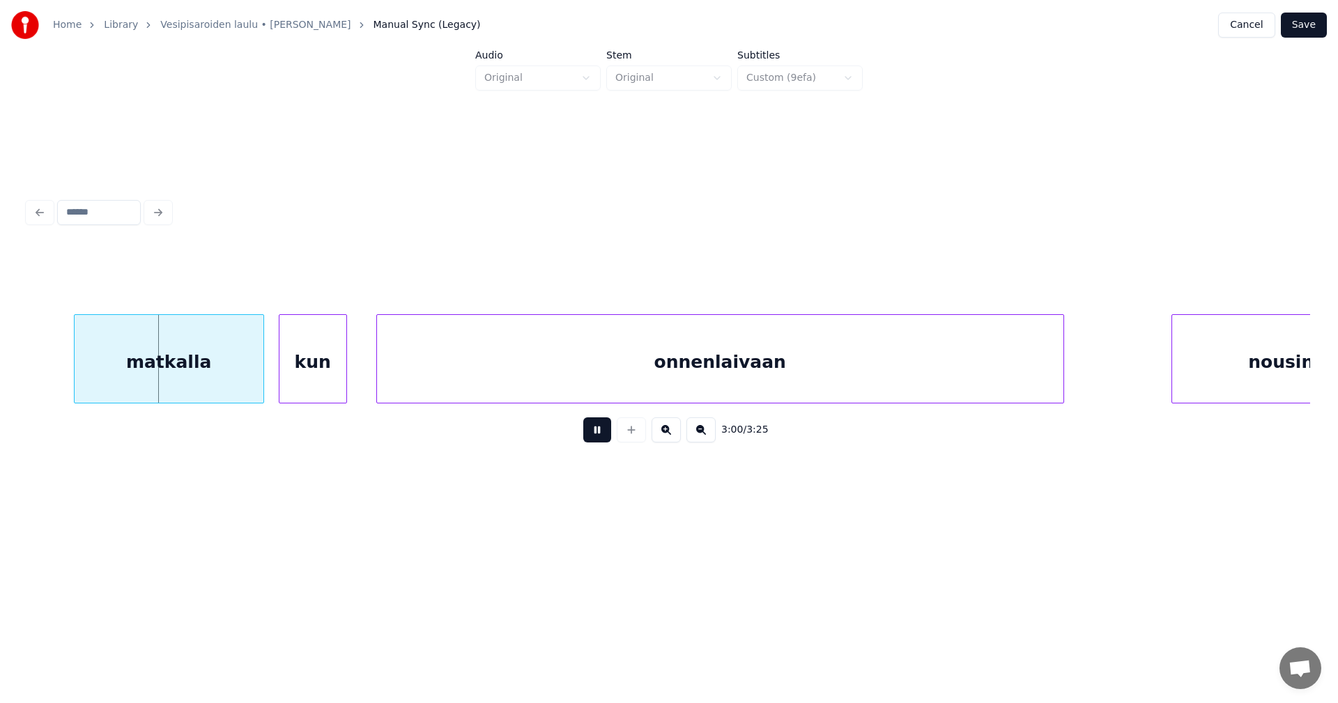
drag, startPoint x: 600, startPoint y: 439, endPoint x: 465, endPoint y: 447, distance: 135.4
click at [598, 439] on button at bounding box center [597, 429] width 28 height 25
click at [236, 383] on div "matkalla" at bounding box center [158, 362] width 189 height 95
click at [47, 390] on div at bounding box center [47, 359] width 4 height 88
click at [299, 375] on div "kun" at bounding box center [303, 362] width 67 height 95
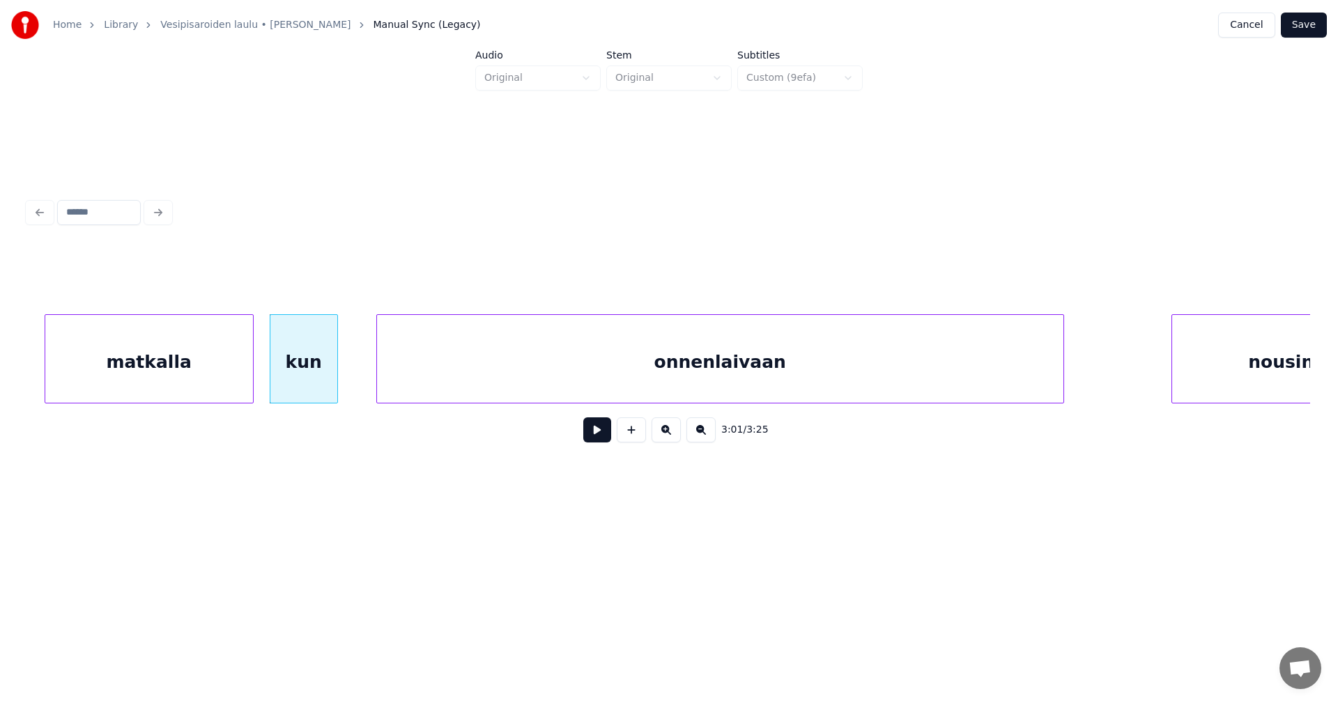
click at [241, 381] on div "matkalla" at bounding box center [149, 362] width 208 height 95
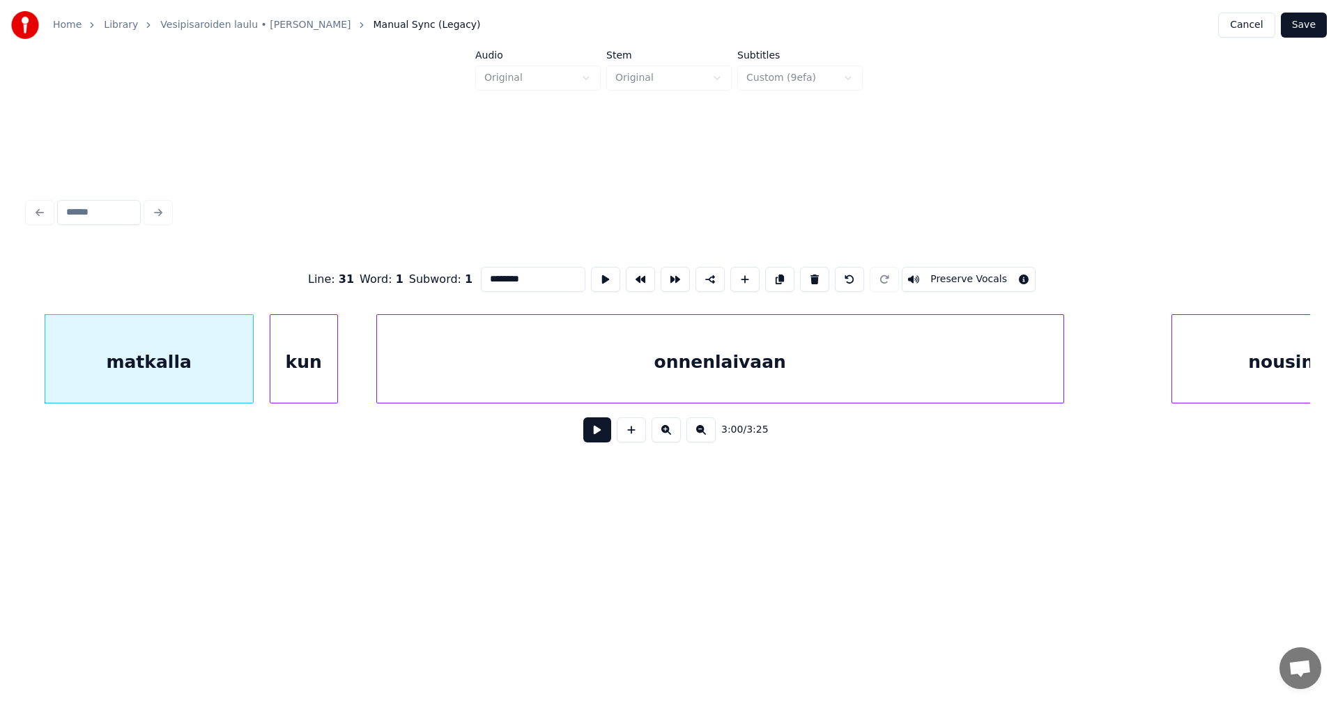
click at [593, 437] on button at bounding box center [597, 429] width 28 height 25
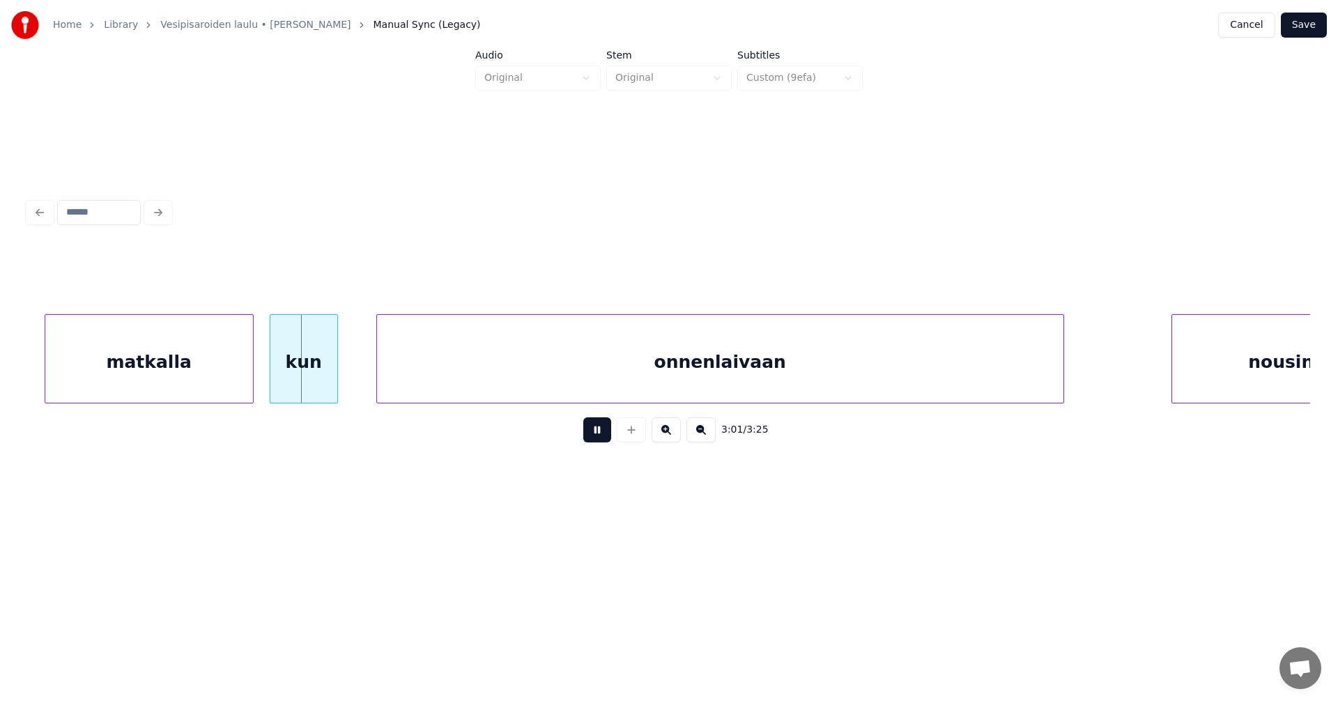
click at [593, 437] on button at bounding box center [597, 429] width 28 height 25
click at [537, 386] on div "onnenlaivaan" at bounding box center [704, 362] width 686 height 95
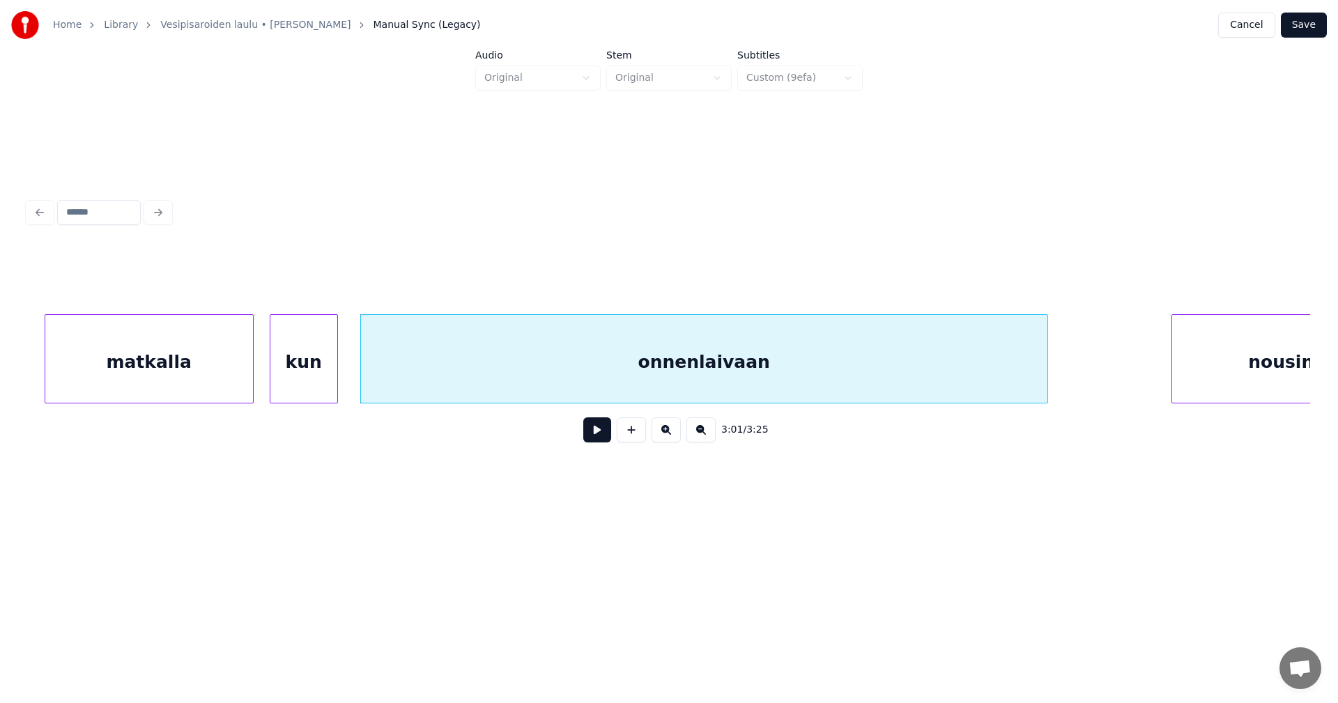
click at [595, 437] on button at bounding box center [597, 429] width 28 height 25
click at [591, 435] on button at bounding box center [597, 429] width 28 height 25
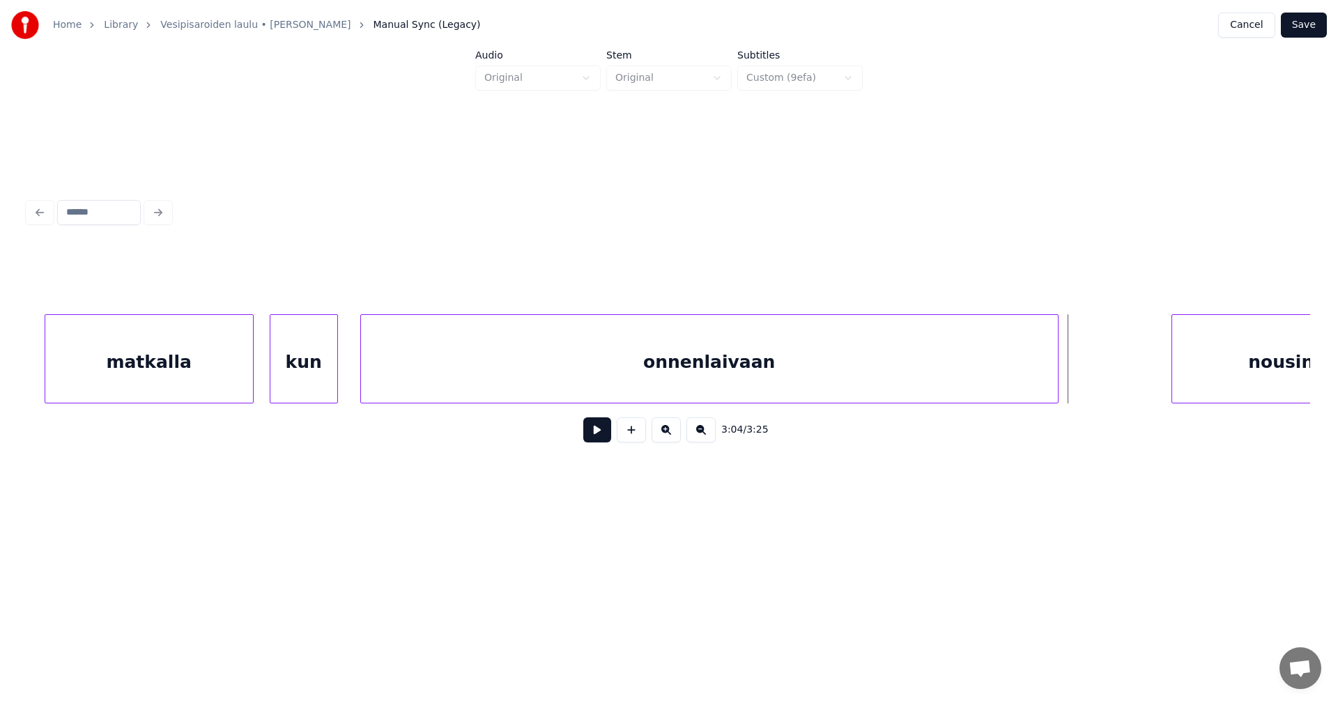
click at [1055, 385] on div at bounding box center [1055, 359] width 4 height 88
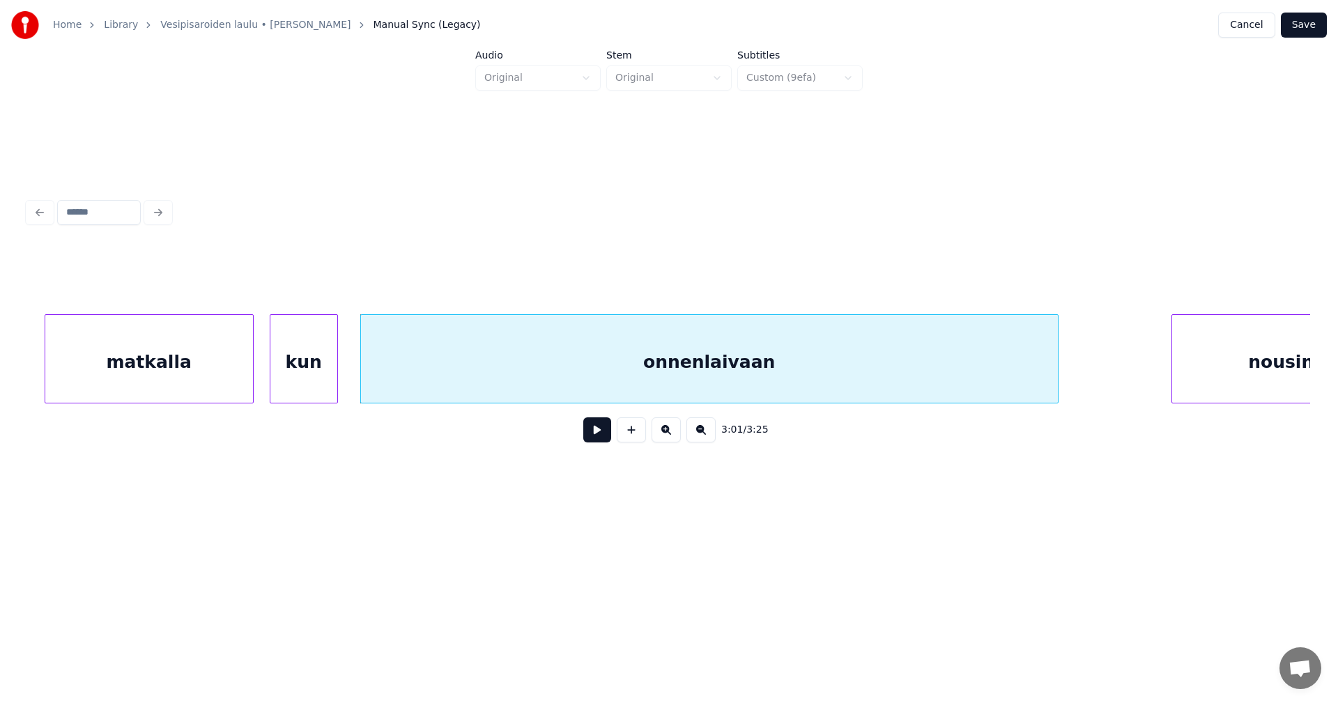
scroll to position [0, 44044]
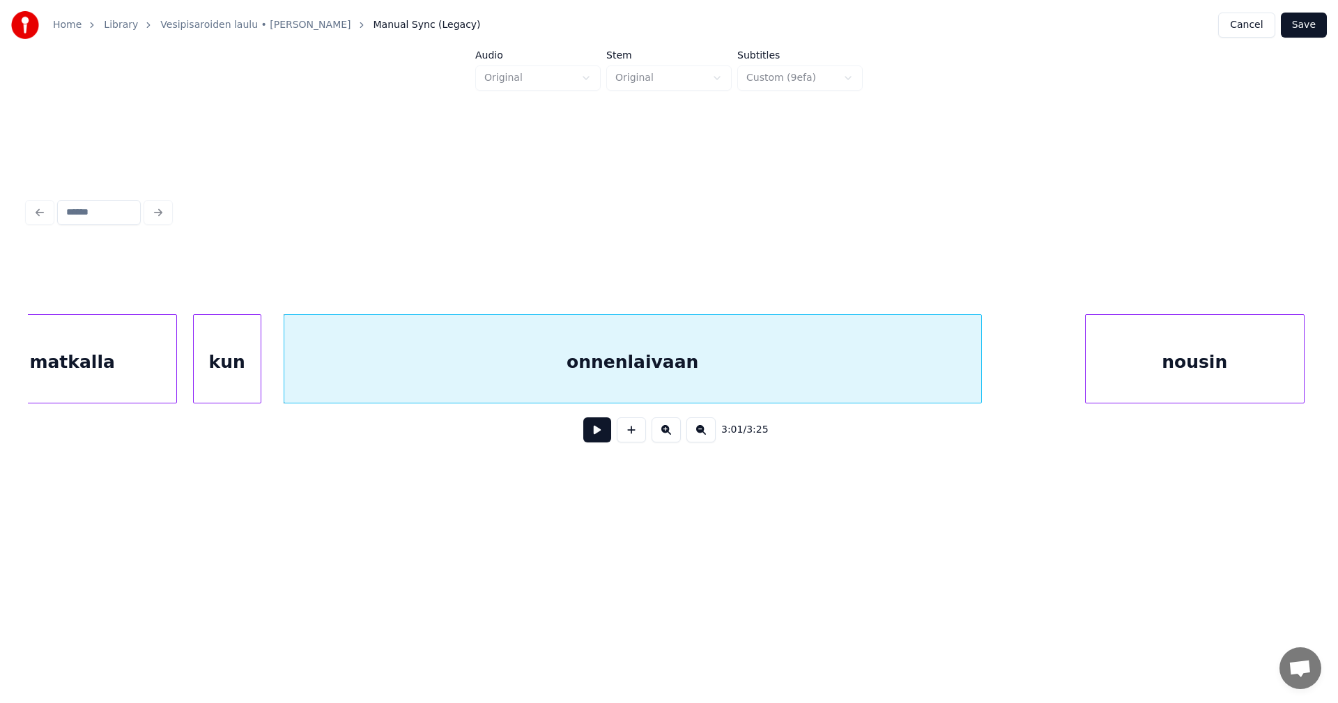
click at [1221, 386] on div "nousin" at bounding box center [1194, 362] width 218 height 95
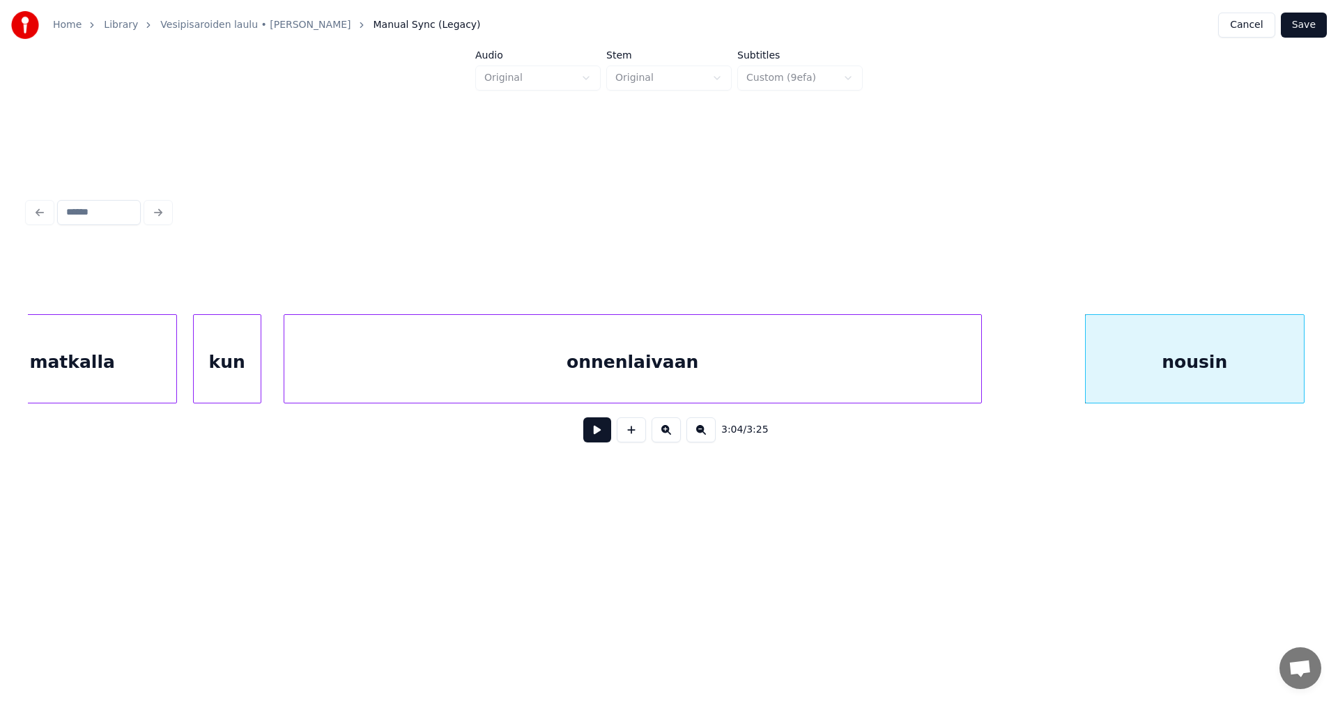
click at [601, 439] on button at bounding box center [597, 429] width 28 height 25
click at [601, 438] on button at bounding box center [597, 429] width 28 height 25
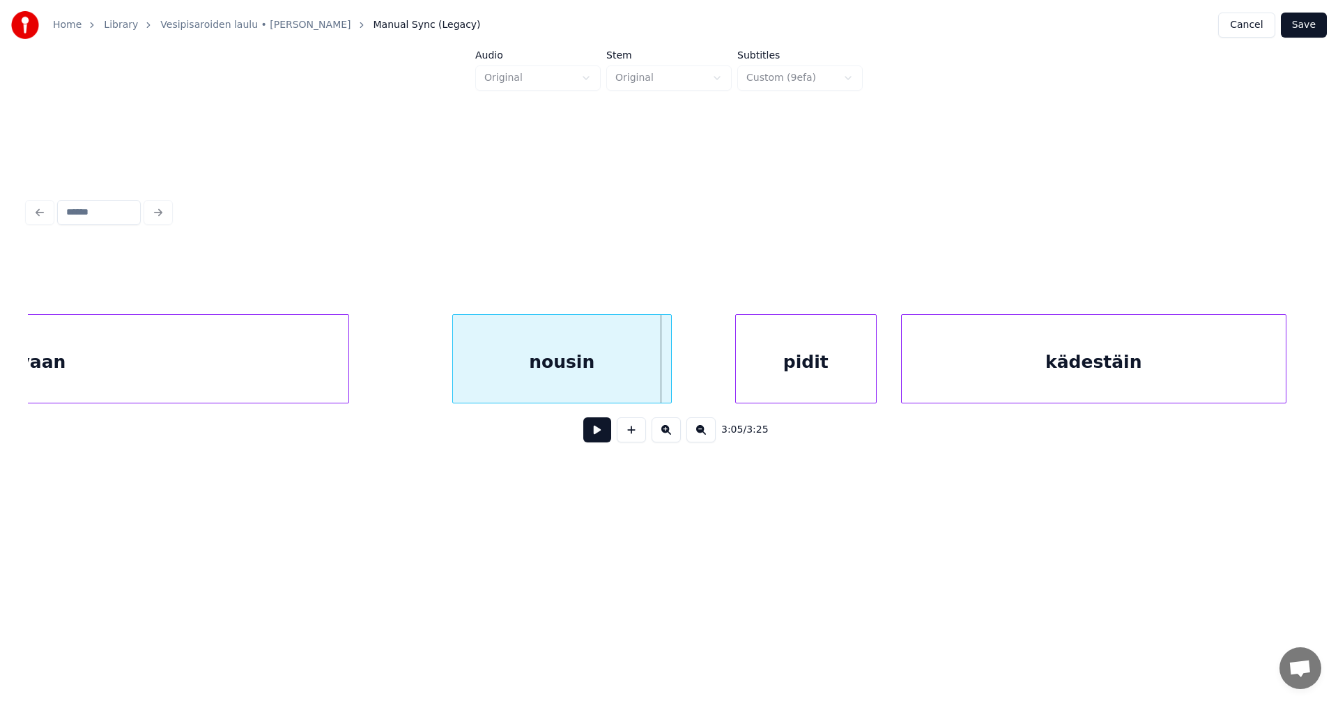
scroll to position [0, 44685]
click at [668, 385] on div at bounding box center [669, 359] width 4 height 88
click at [601, 435] on button at bounding box center [597, 429] width 28 height 25
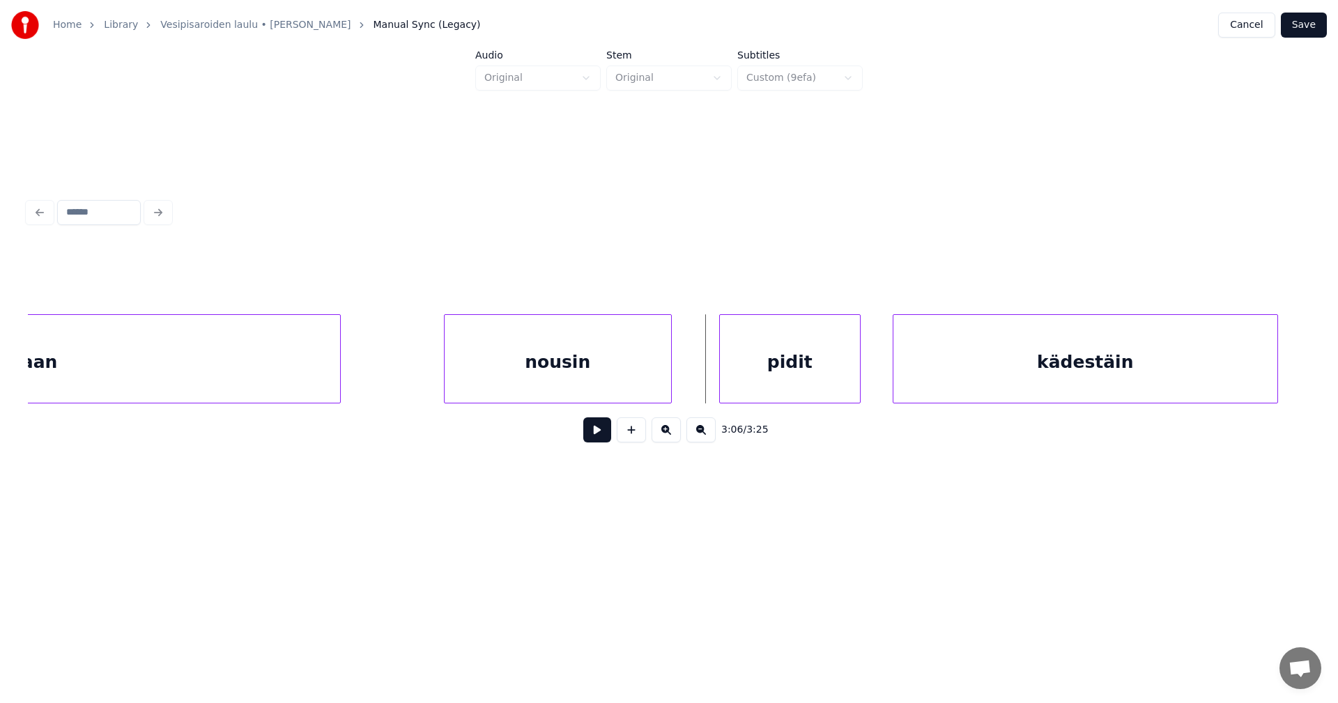
click at [746, 385] on div "pidit" at bounding box center [790, 362] width 140 height 95
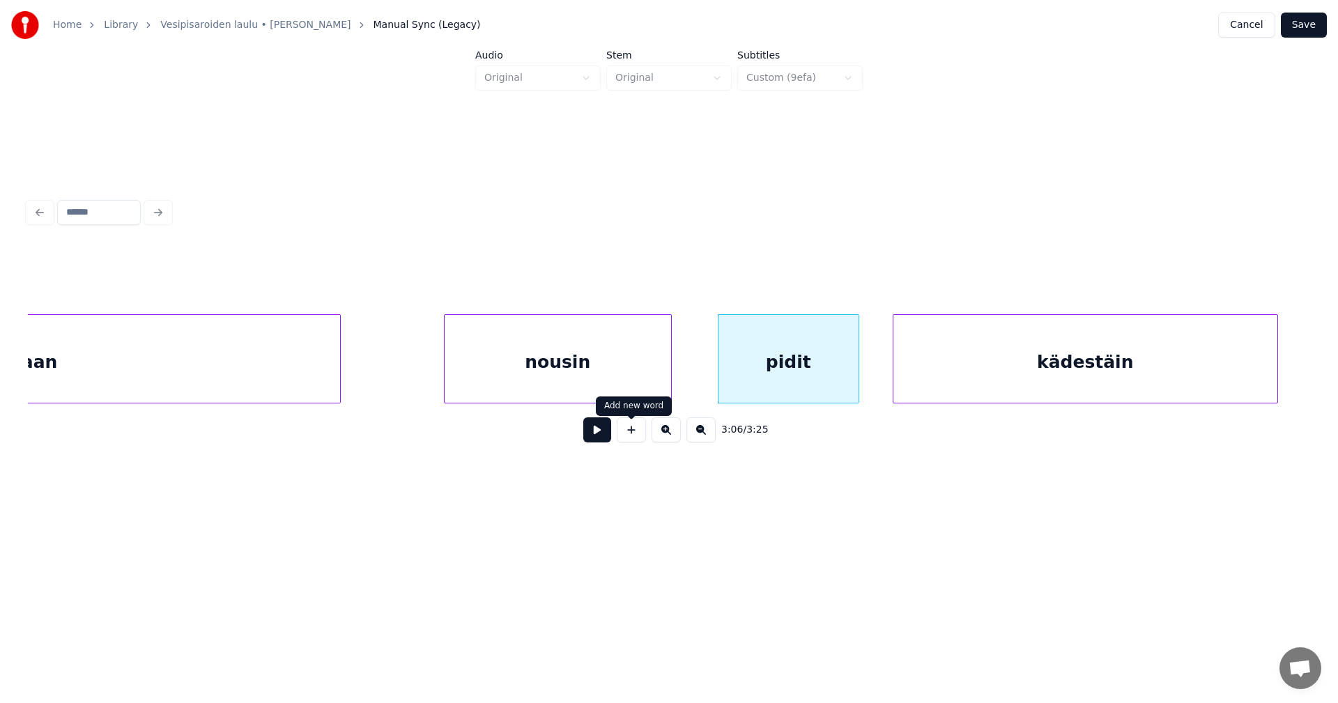
click at [598, 440] on button at bounding box center [597, 429] width 28 height 25
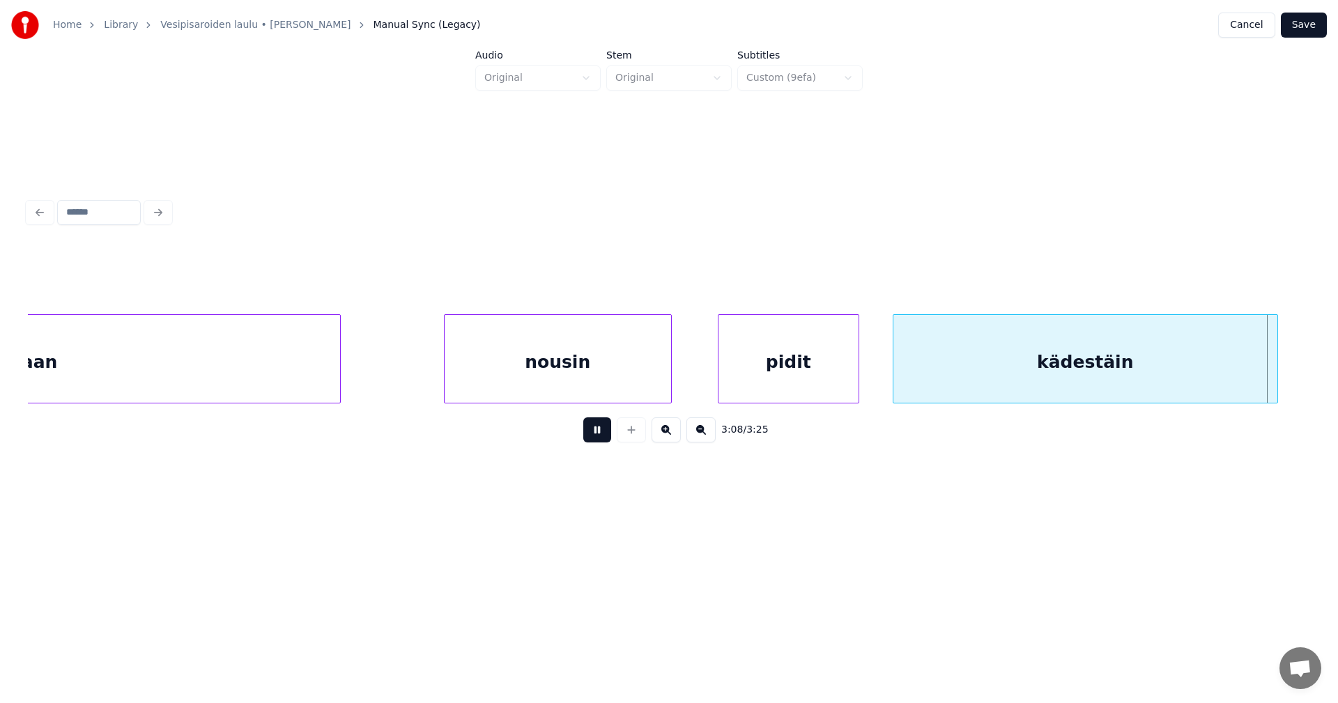
click at [604, 434] on button at bounding box center [597, 429] width 28 height 25
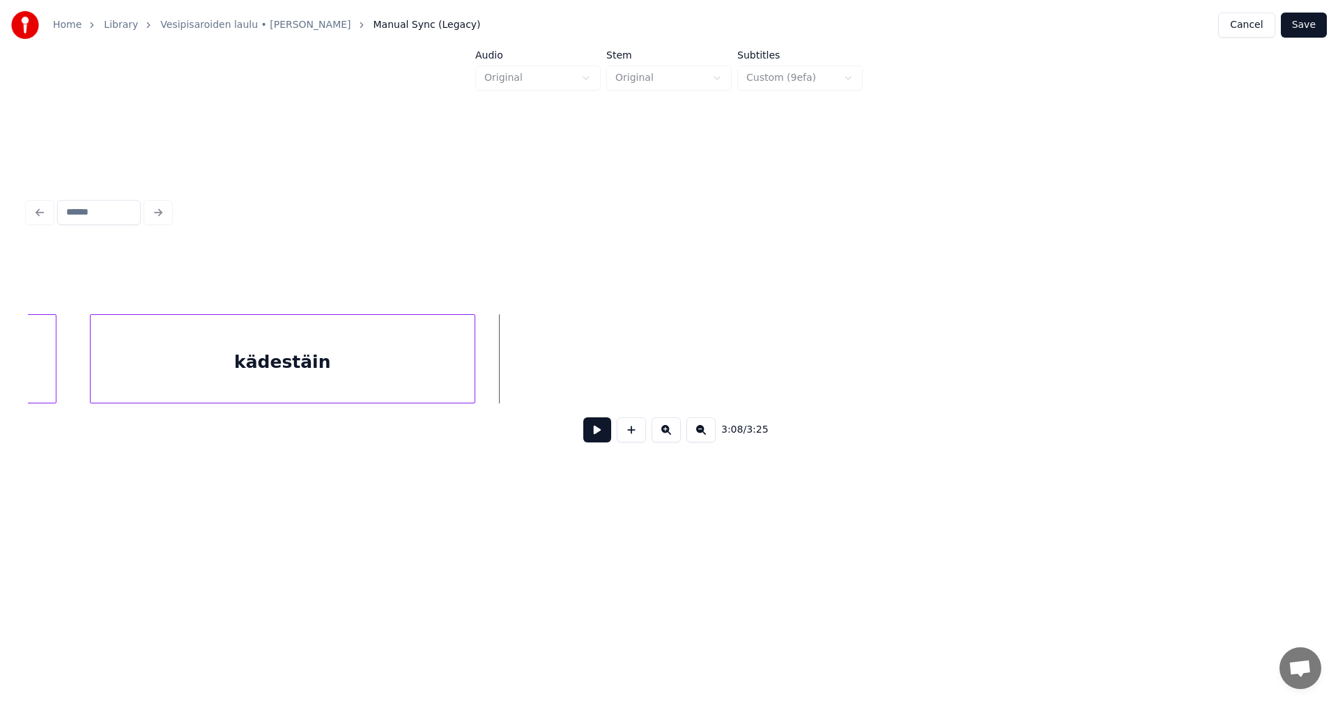
scroll to position [0, 45493]
click at [515, 378] on div at bounding box center [515, 359] width 4 height 88
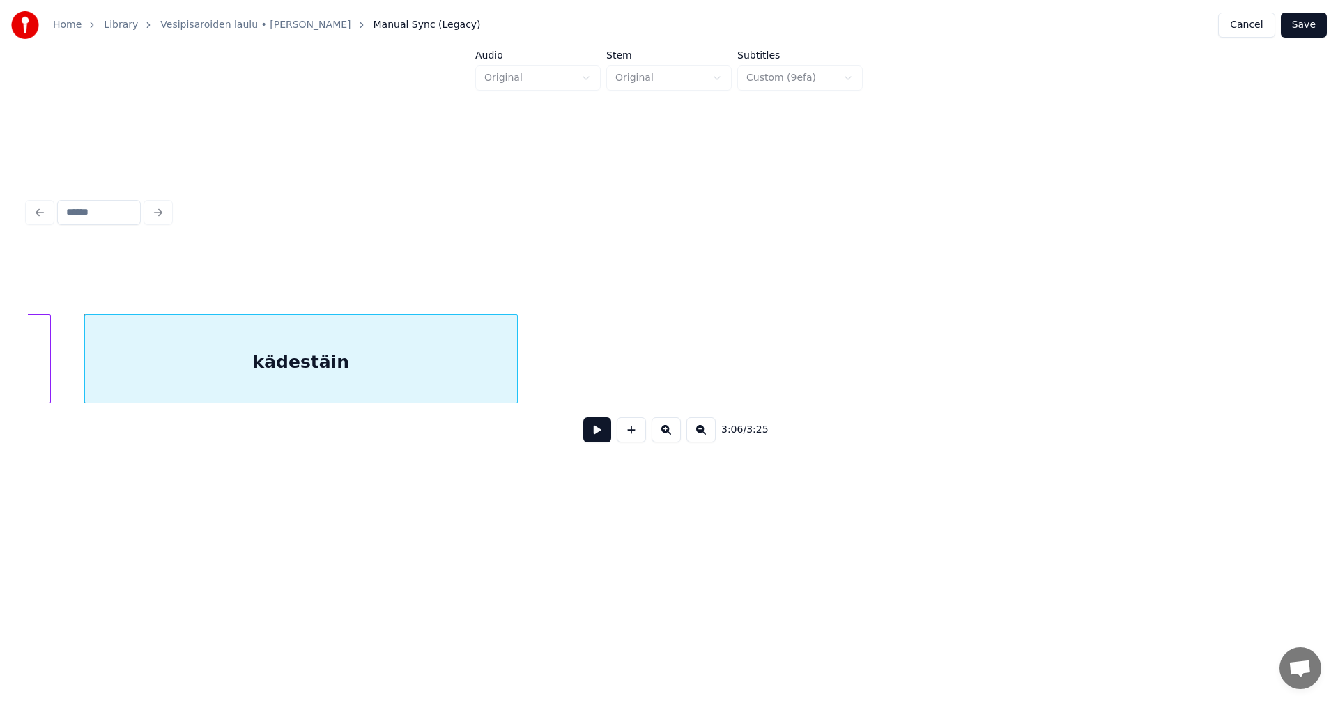
click at [602, 435] on button at bounding box center [597, 429] width 28 height 25
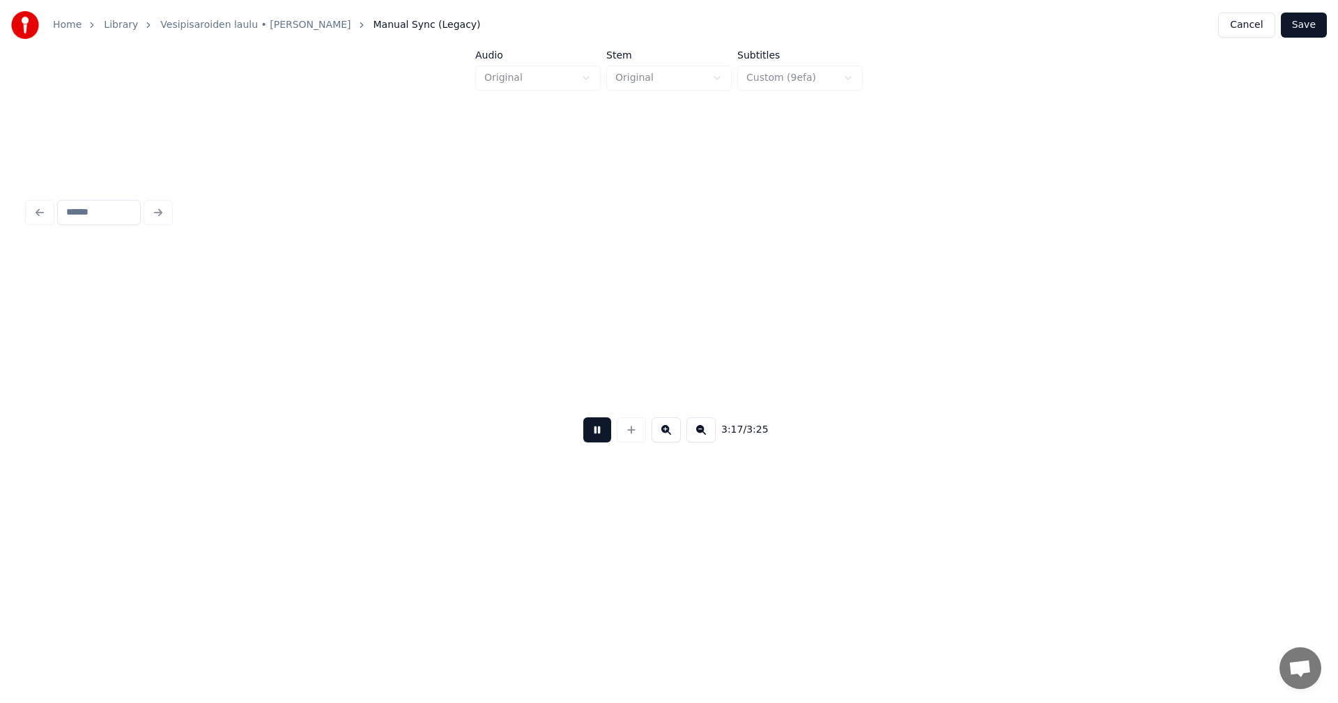
scroll to position [0, 48060]
click at [601, 435] on button at bounding box center [597, 429] width 28 height 25
click at [603, 430] on button at bounding box center [597, 429] width 28 height 25
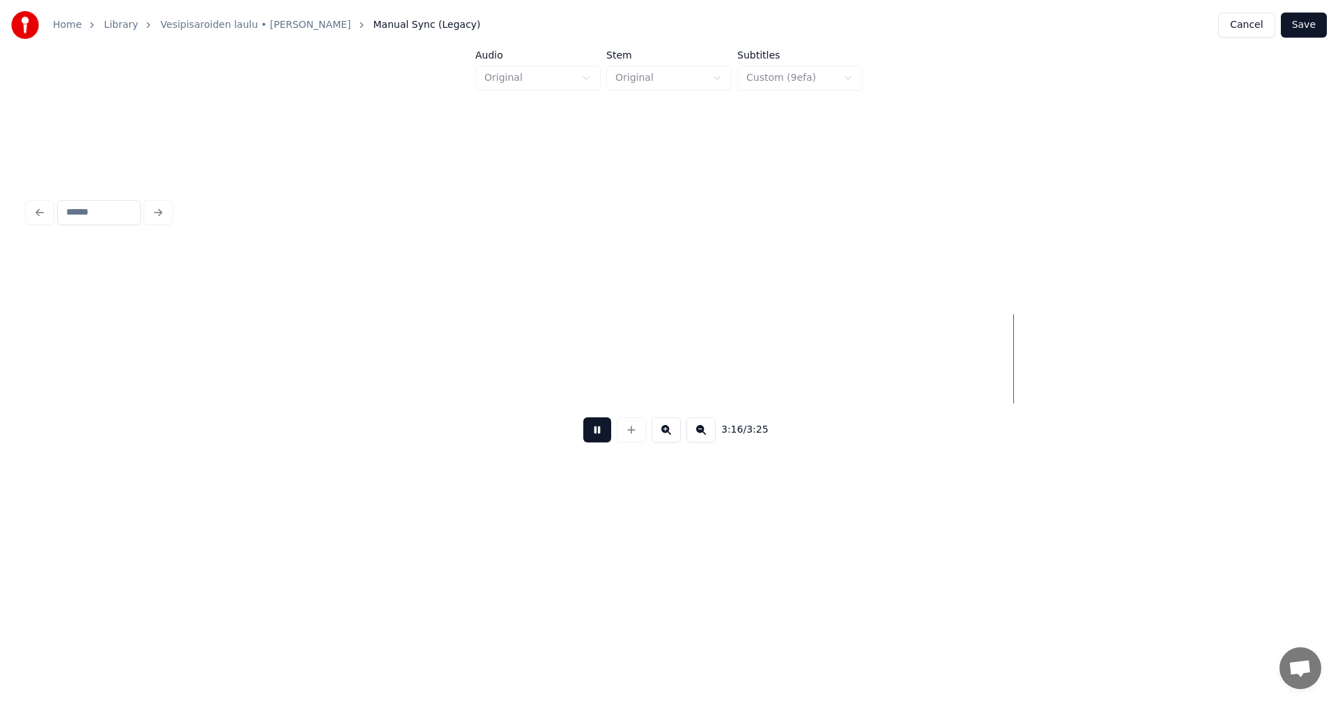
click at [603, 430] on button at bounding box center [597, 429] width 28 height 25
click at [632, 440] on button at bounding box center [631, 429] width 29 height 25
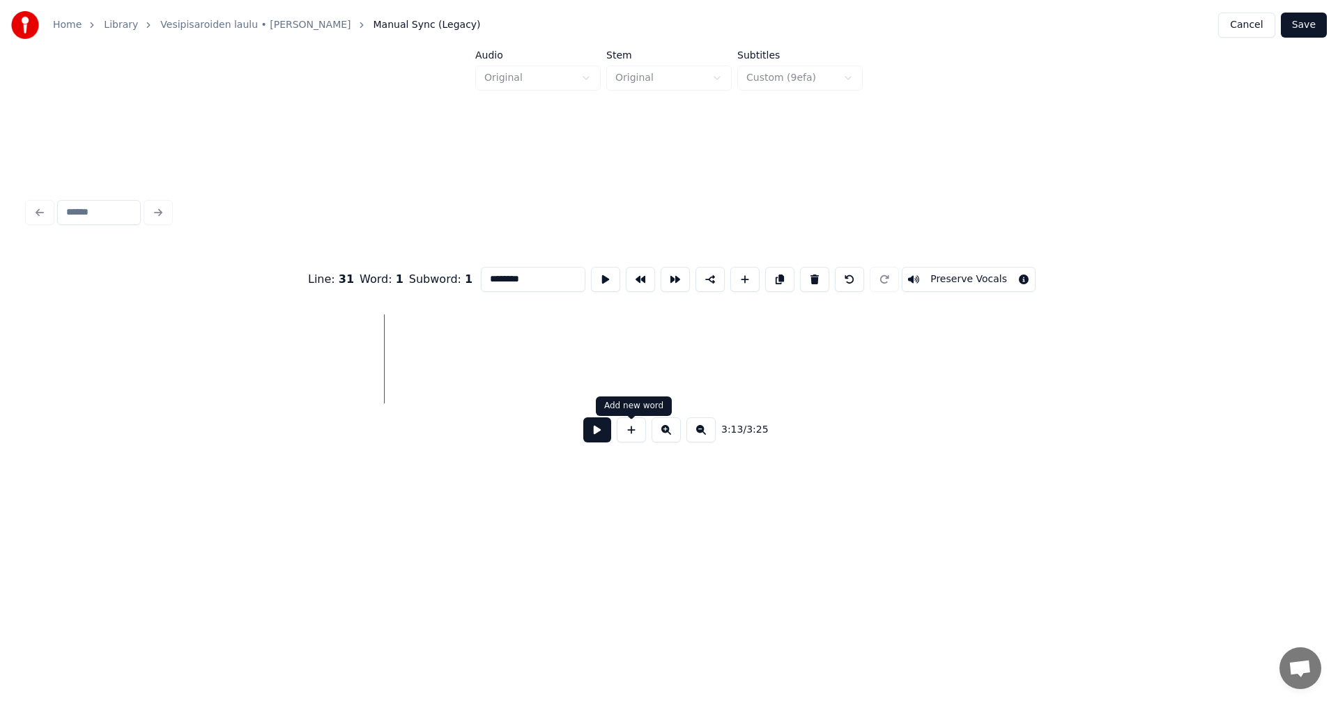
type input "**"
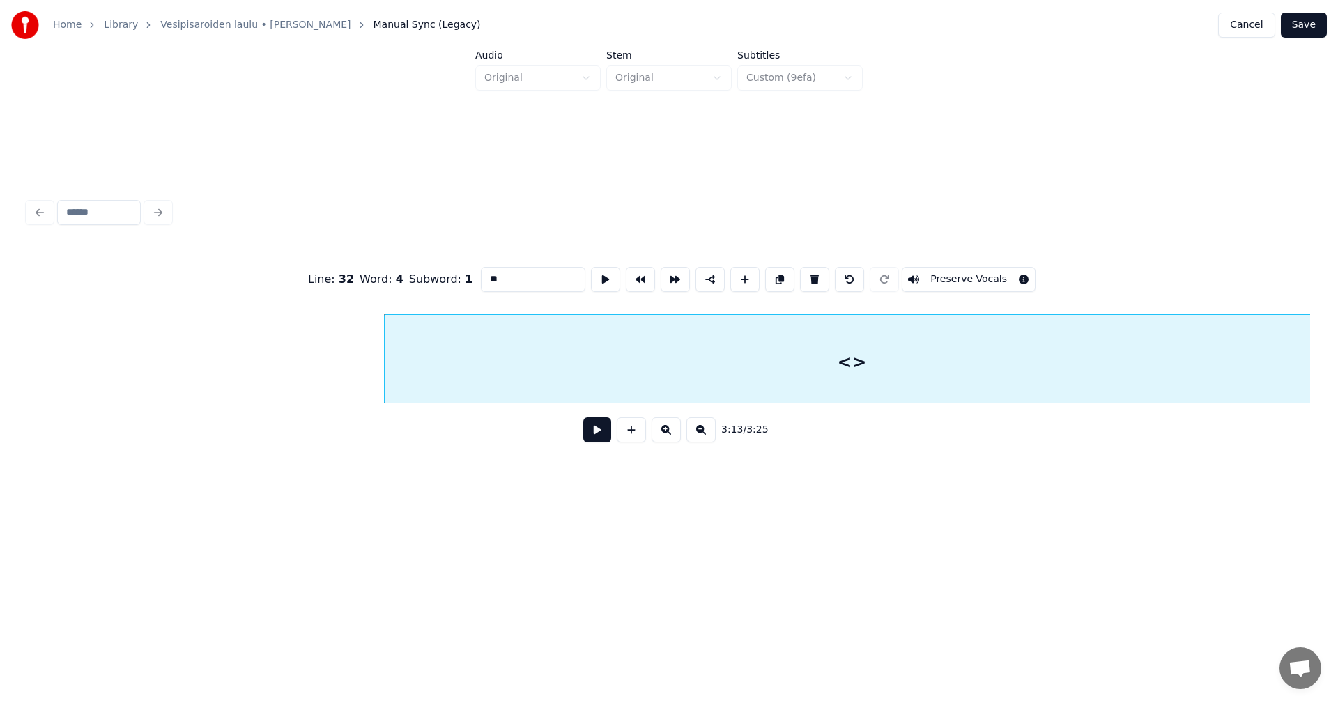
click at [1317, 377] on div "Home Library Vesipisaroiden laulu • [PERSON_NAME] Manual Sync (Legacy) Cancel S…" at bounding box center [669, 267] width 1338 height 534
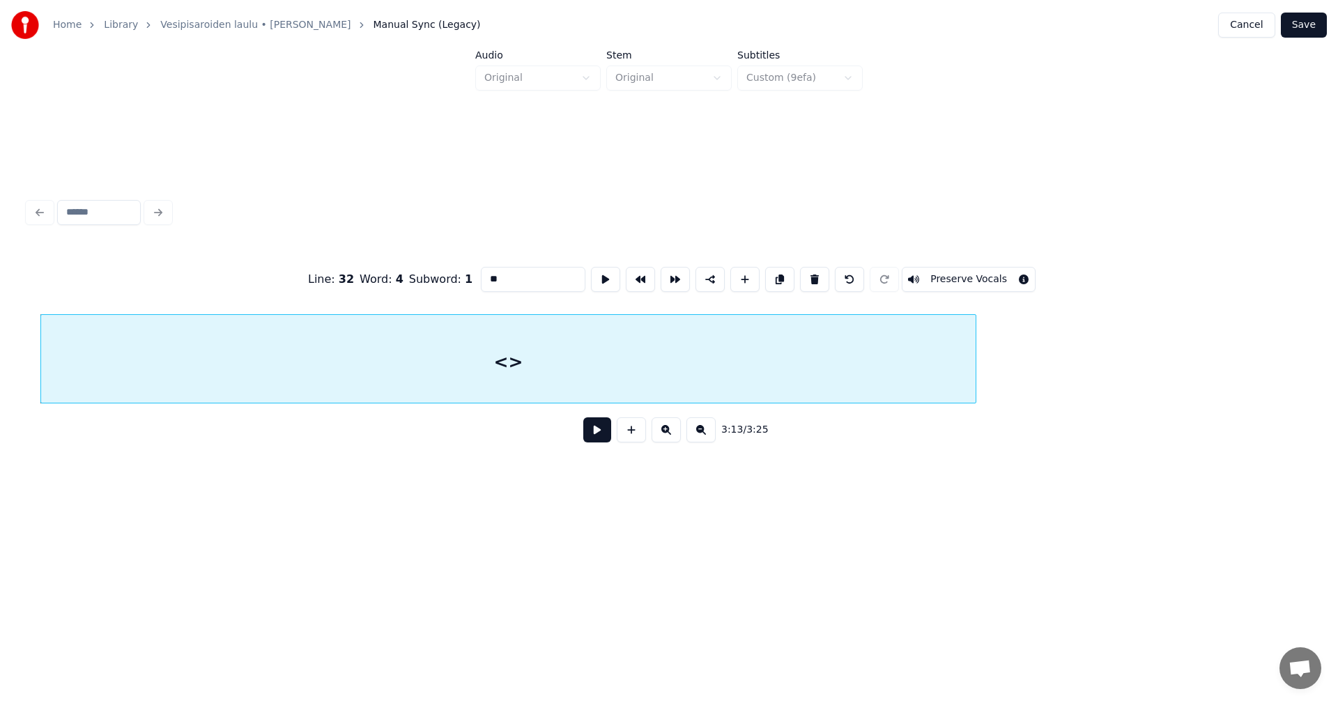
scroll to position [0, 47301]
click at [1027, 378] on div at bounding box center [1027, 359] width 4 height 88
click at [775, 373] on div "<>" at bounding box center [533, 362] width 1009 height 95
click at [594, 440] on button at bounding box center [597, 429] width 28 height 25
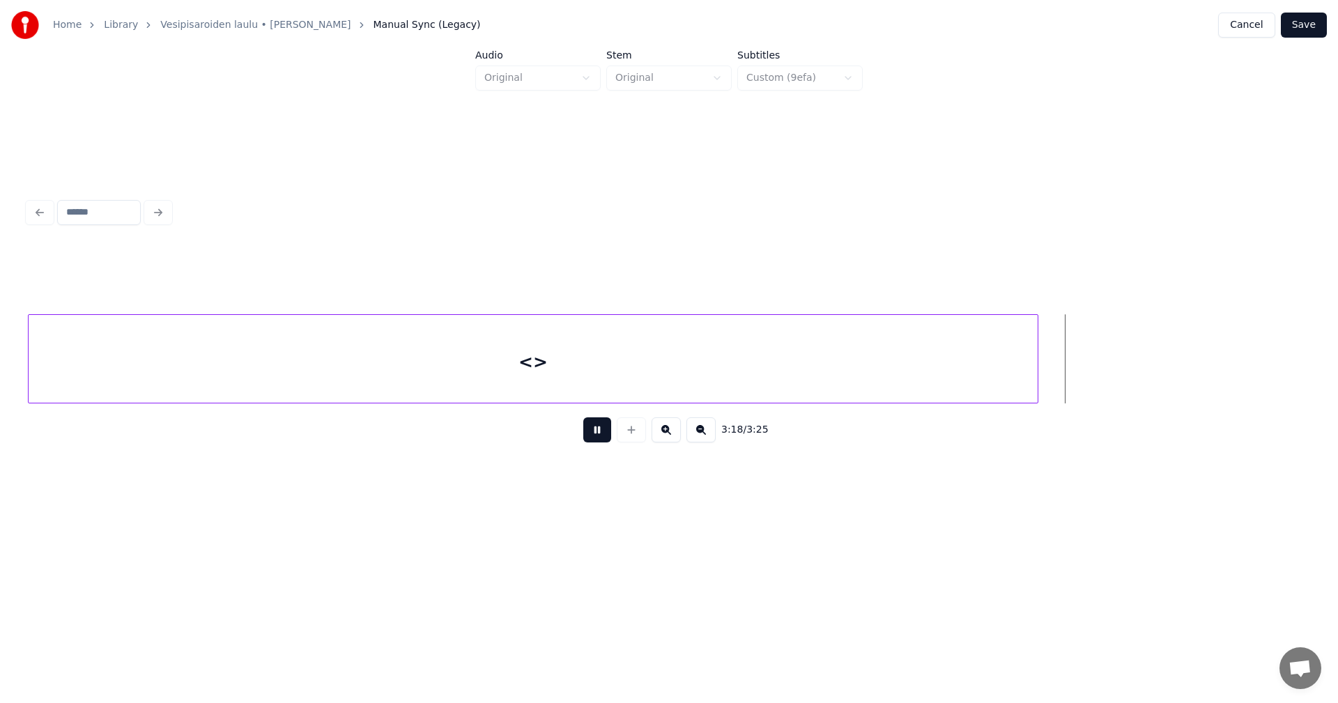
click at [596, 439] on button at bounding box center [597, 429] width 28 height 25
click at [1131, 383] on div at bounding box center [1130, 359] width 4 height 88
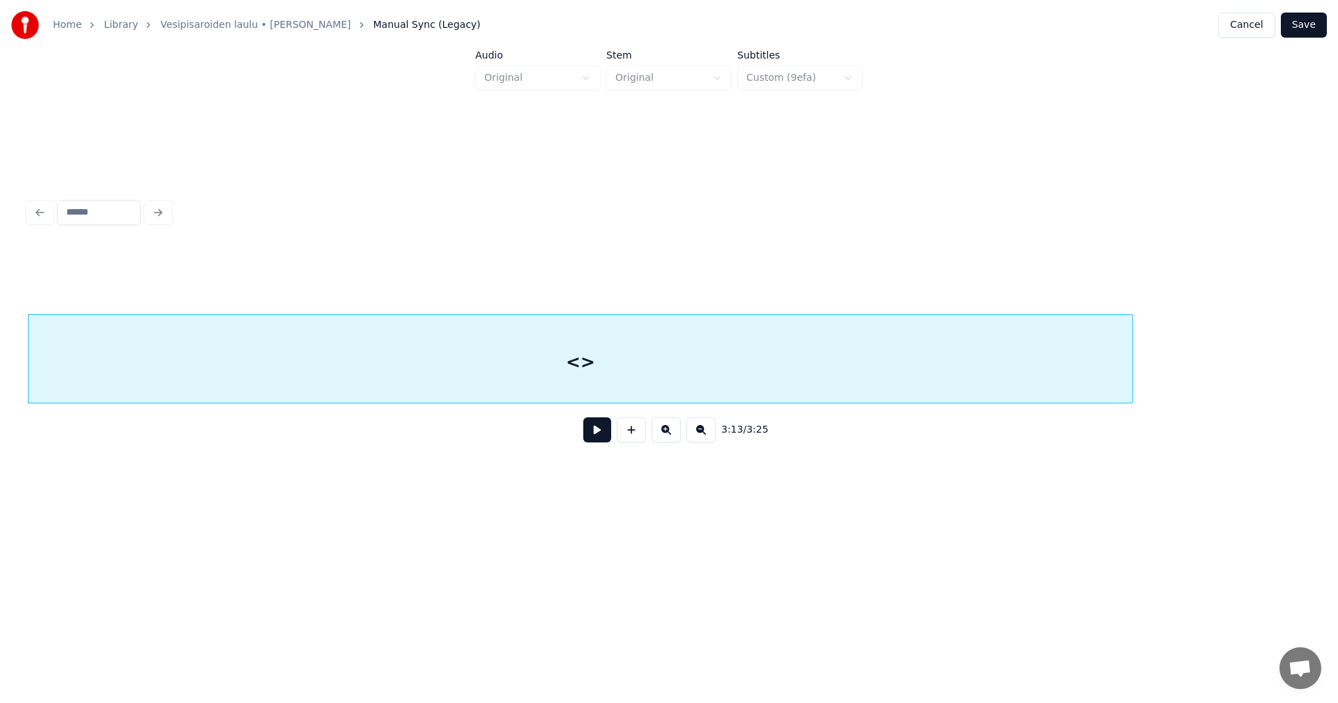
click at [664, 378] on div "<>" at bounding box center [580, 362] width 1103 height 95
click at [603, 434] on button at bounding box center [597, 429] width 28 height 25
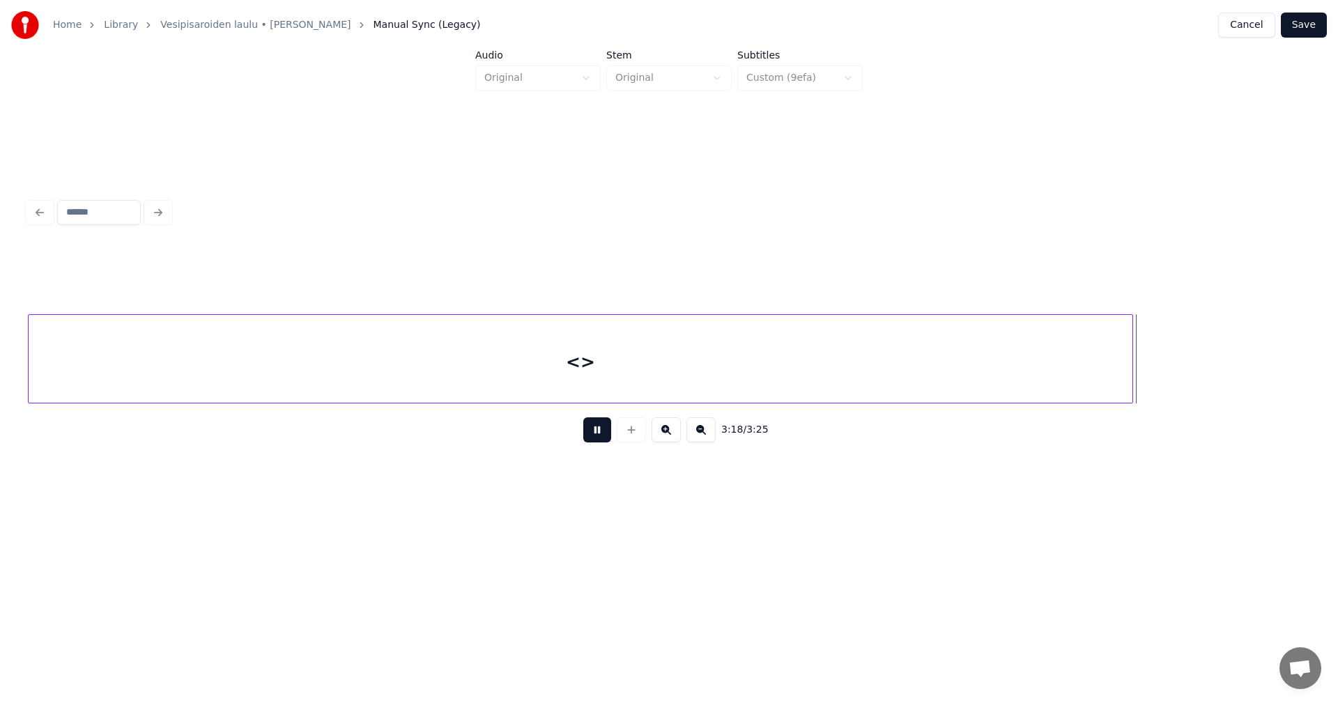
click at [603, 434] on button at bounding box center [597, 429] width 28 height 25
click at [642, 373] on div "<>" at bounding box center [580, 362] width 1103 height 95
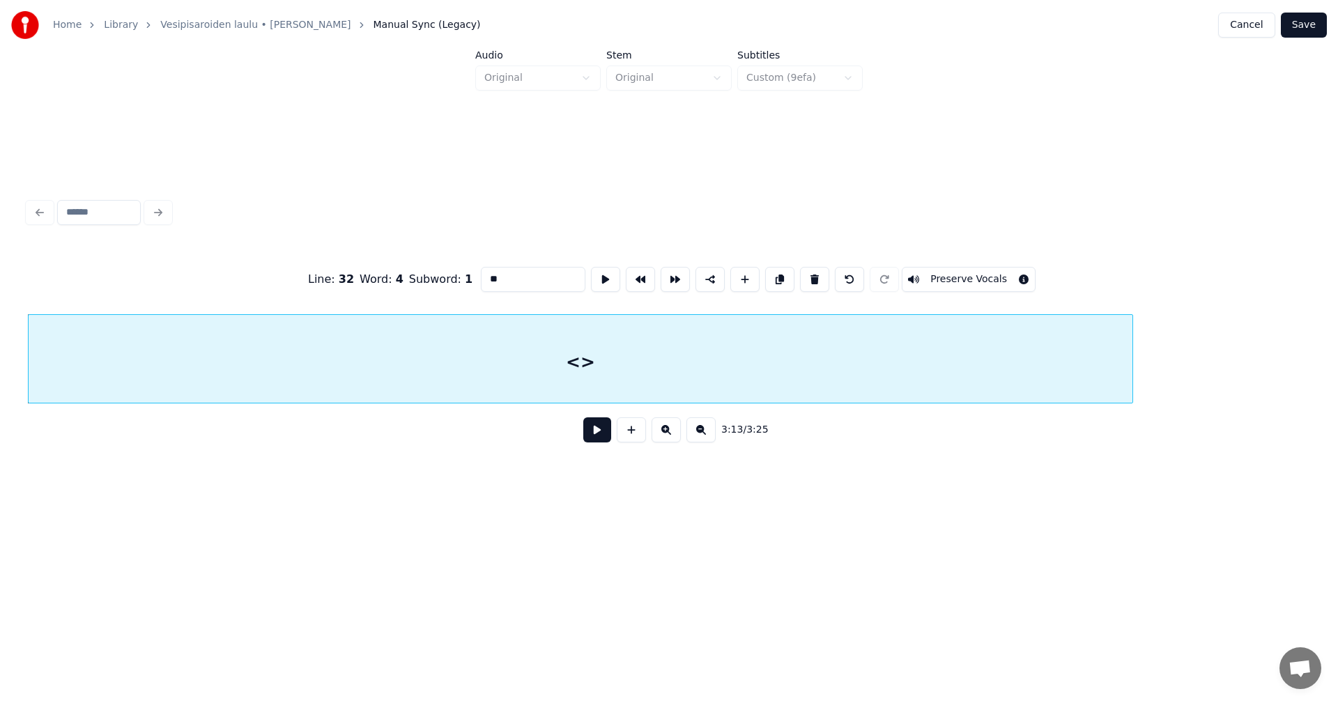
drag, startPoint x: 529, startPoint y: 277, endPoint x: 477, endPoint y: 274, distance: 53.0
click at [481, 274] on input "**" at bounding box center [533, 279] width 104 height 25
click at [966, 277] on button "Preserve Vocals" at bounding box center [968, 279] width 134 height 25
click at [1311, 30] on button "Save" at bounding box center [1303, 25] width 46 height 25
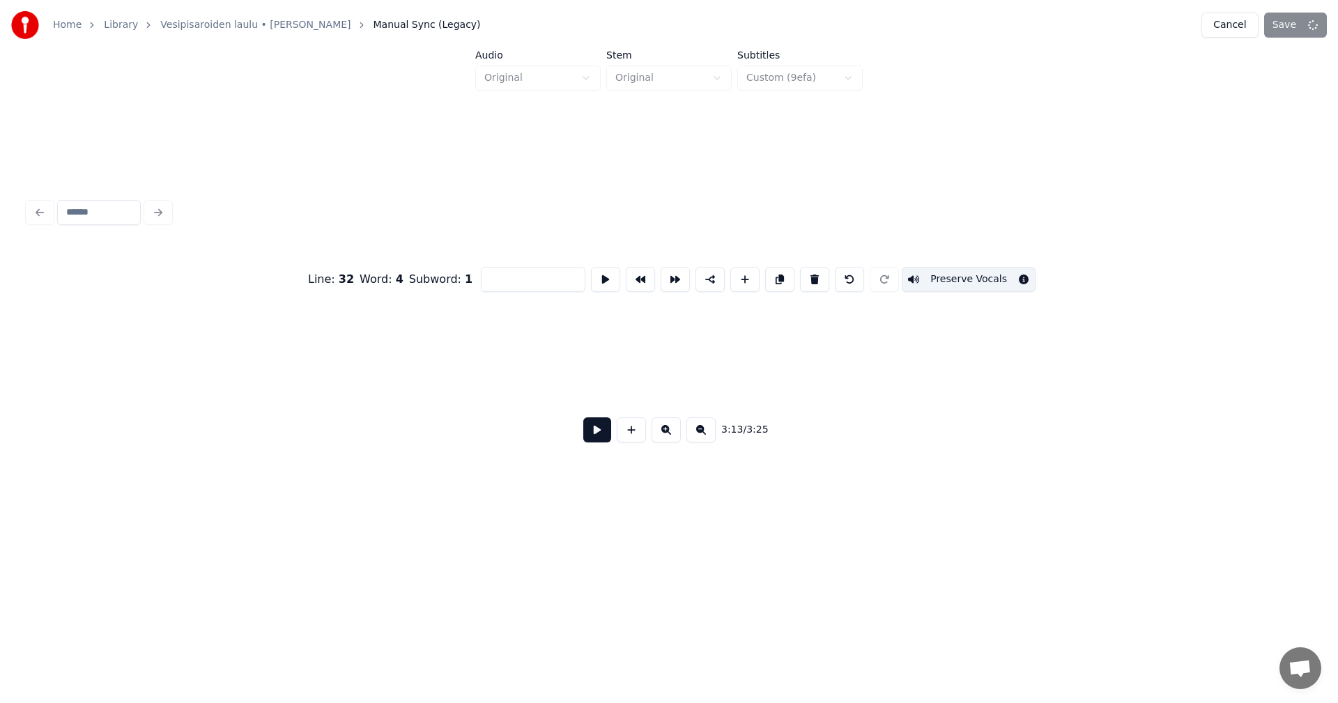
scroll to position [0, 4404]
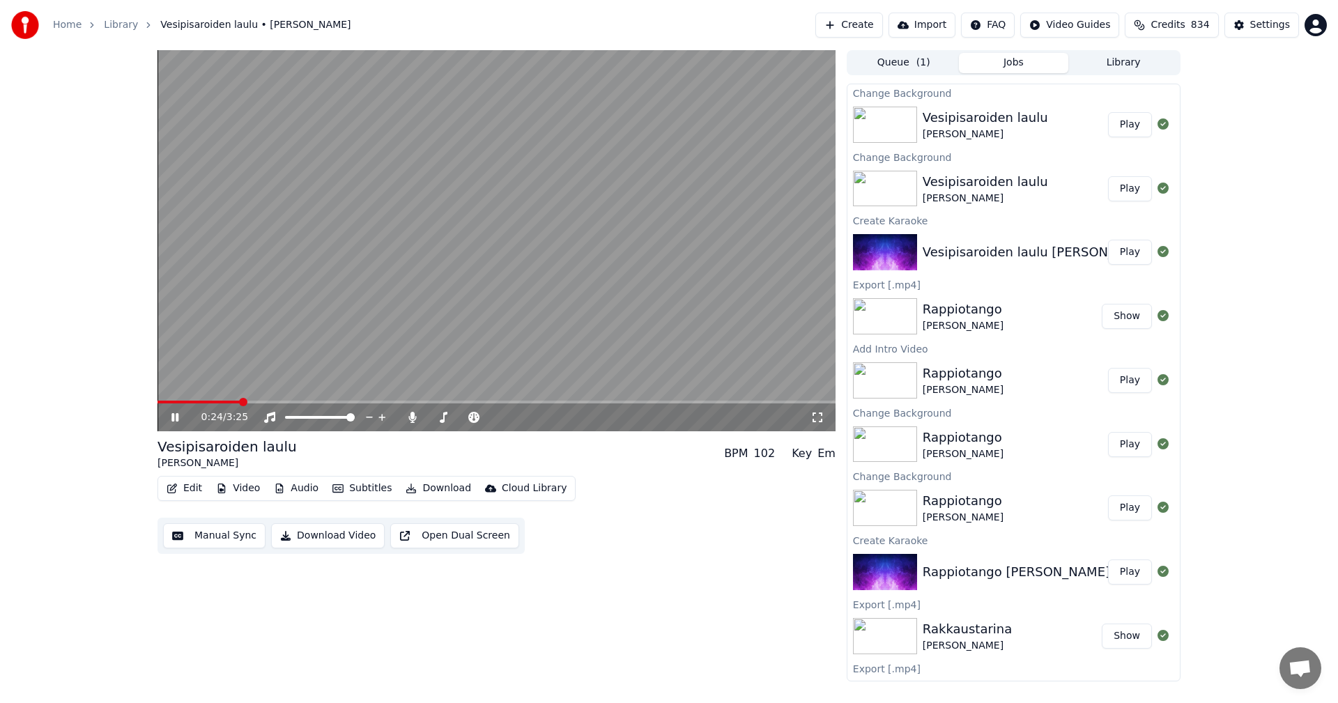
click at [772, 399] on video at bounding box center [496, 240] width 678 height 381
click at [780, 403] on span at bounding box center [496, 402] width 678 height 3
click at [176, 416] on icon at bounding box center [175, 417] width 8 height 10
click at [176, 415] on icon at bounding box center [174, 417] width 7 height 8
click at [163, 403] on span at bounding box center [482, 402] width 650 height 3
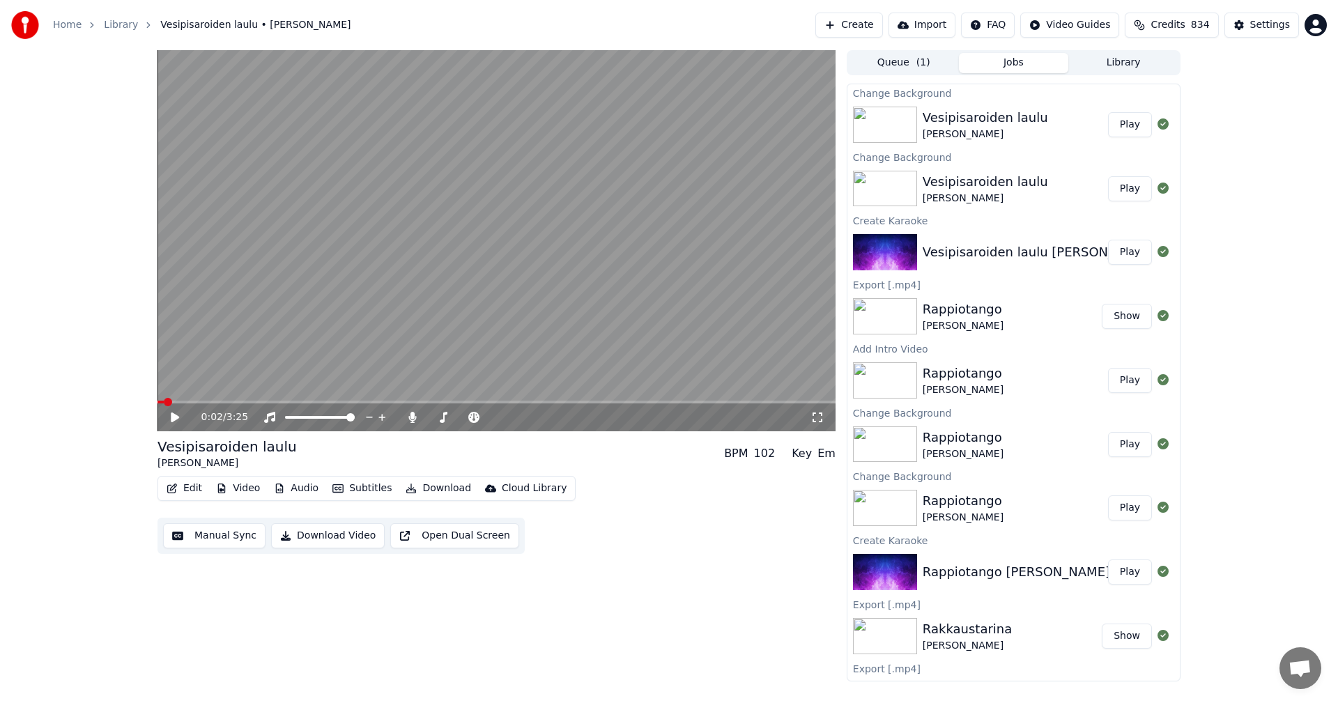
click at [178, 418] on icon at bounding box center [175, 417] width 8 height 10
click at [814, 413] on icon at bounding box center [817, 417] width 10 height 10
click at [171, 420] on icon at bounding box center [185, 417] width 33 height 11
click at [1255, 19] on div "Settings" at bounding box center [1270, 25] width 40 height 14
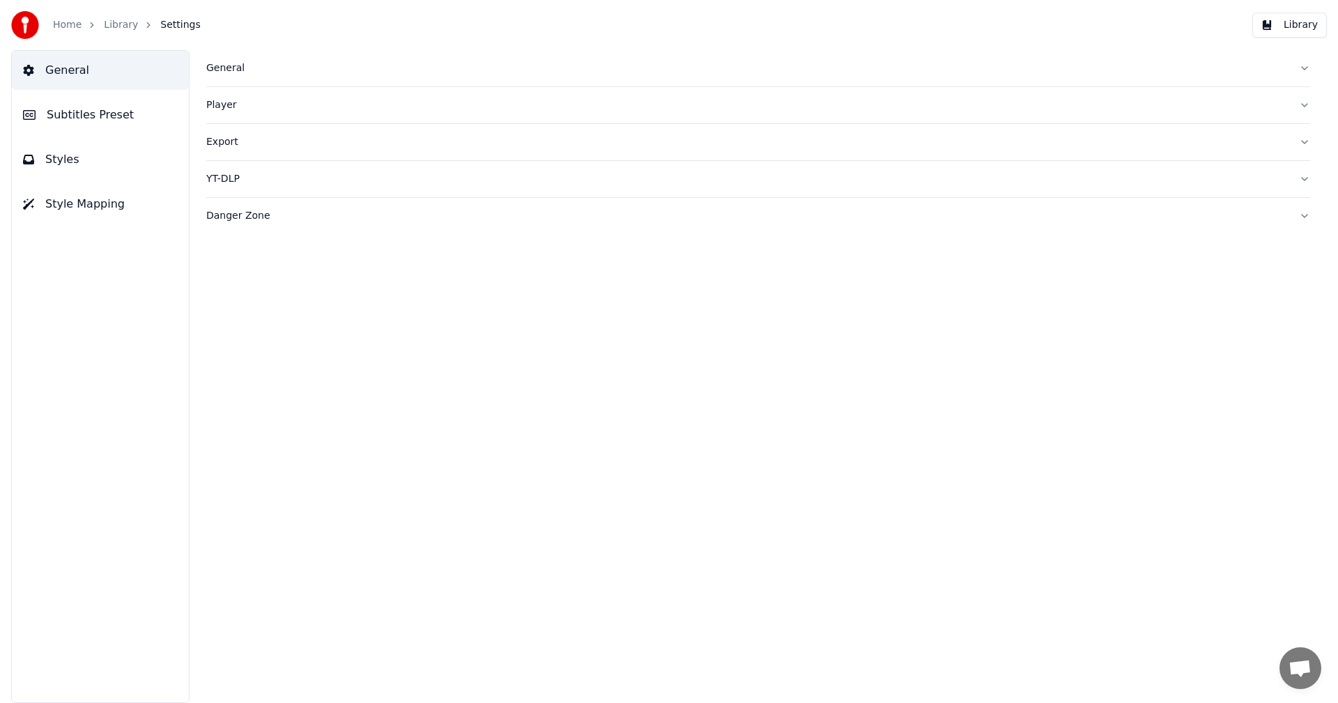
click at [90, 114] on span "Subtitles Preset" at bounding box center [90, 115] width 87 height 17
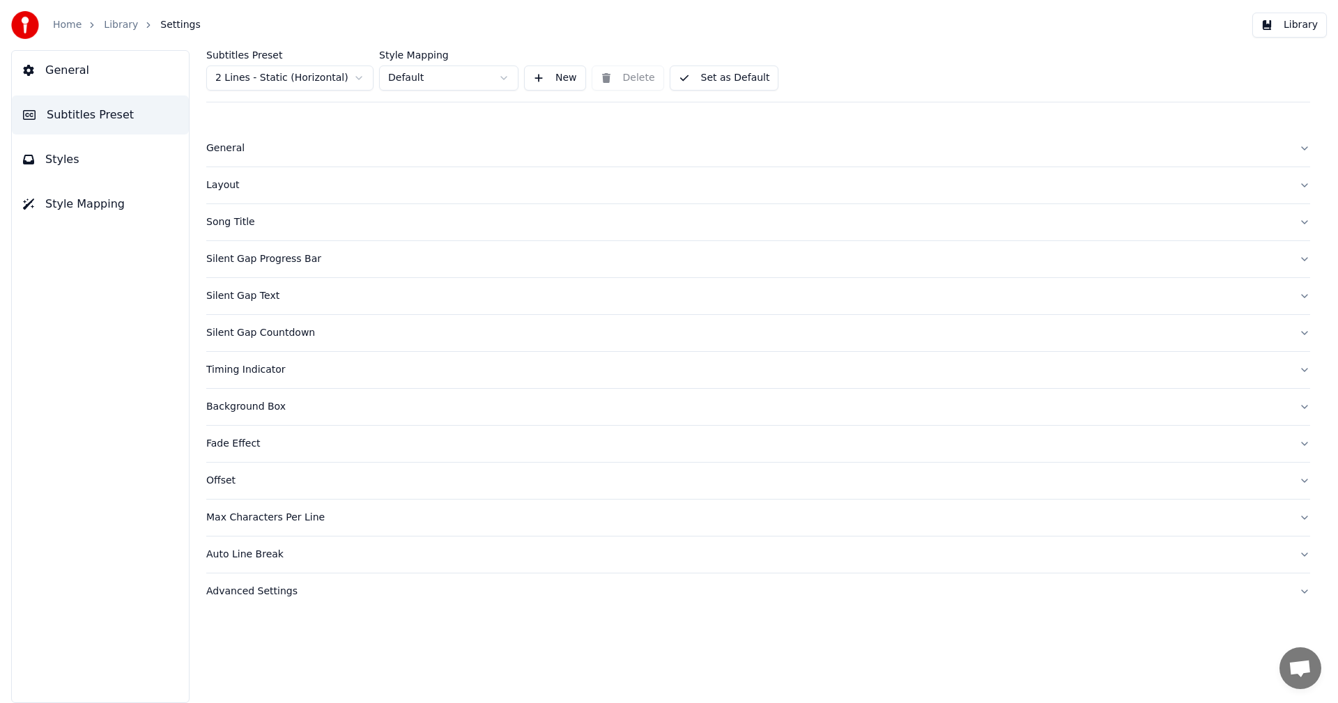
click at [332, 82] on html "Home Library Settings Library General Subtitles Preset Styles Style Mapping Sub…" at bounding box center [669, 351] width 1338 height 703
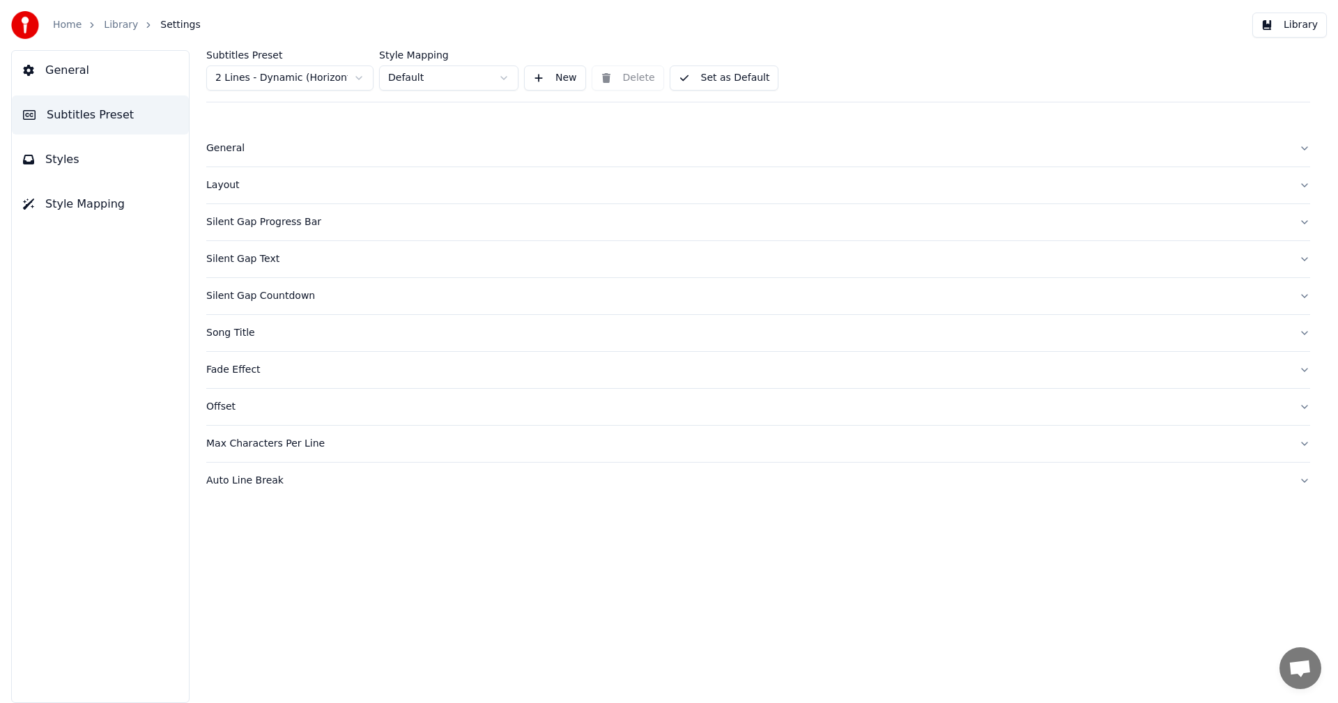
click at [74, 165] on button "Styles" at bounding box center [100, 159] width 177 height 39
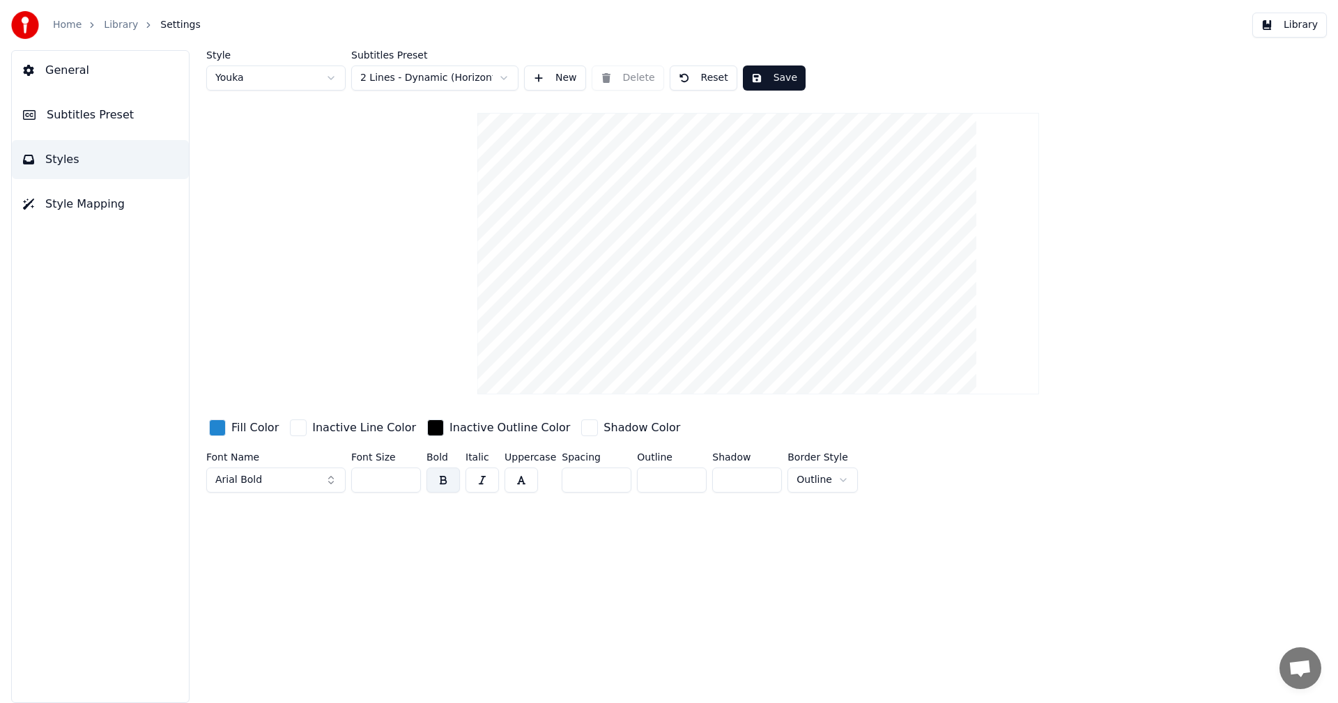
click at [404, 476] on input "**" at bounding box center [386, 479] width 70 height 25
type input "**"
click at [404, 476] on input "**" at bounding box center [386, 479] width 70 height 25
click at [768, 77] on button "Save" at bounding box center [774, 77] width 63 height 25
click at [1292, 22] on button "Library" at bounding box center [1289, 25] width 75 height 25
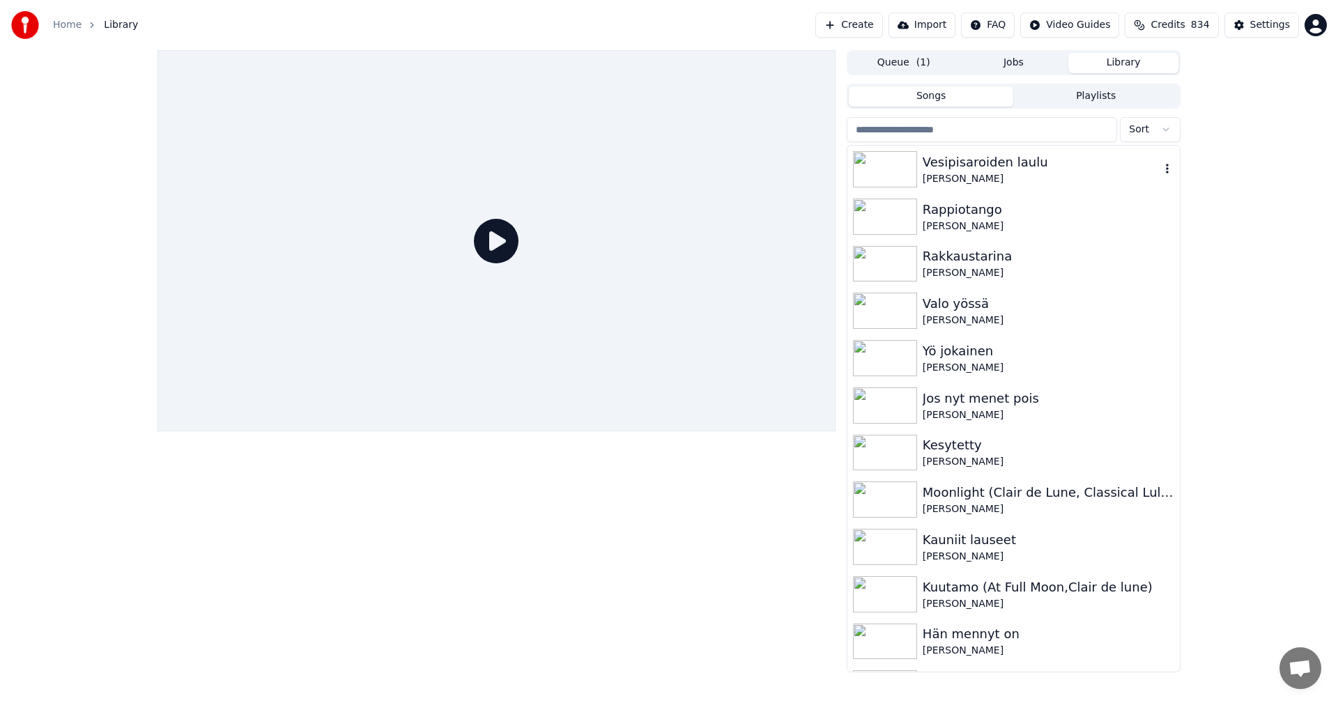
click at [885, 172] on img at bounding box center [885, 169] width 64 height 36
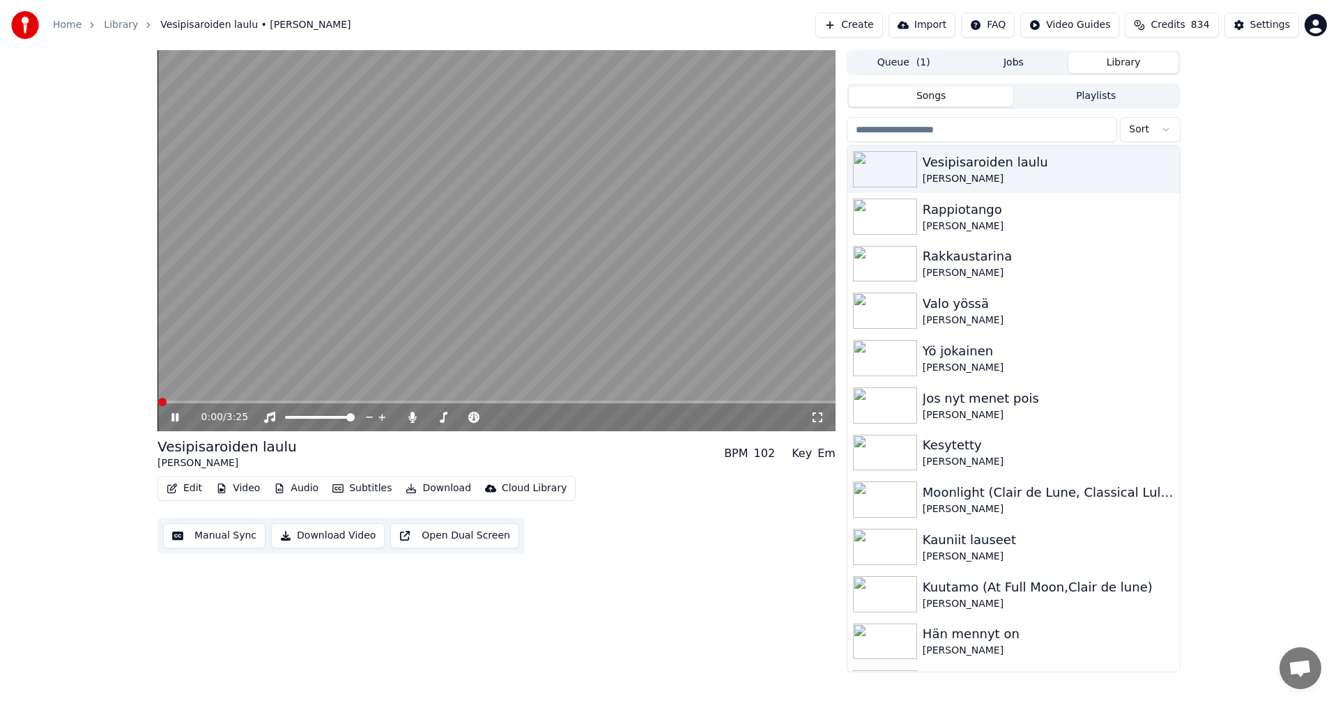
click at [209, 401] on div "0:00 / 3:25" at bounding box center [496, 240] width 678 height 381
click at [209, 401] on span at bounding box center [496, 402] width 678 height 3
click at [174, 419] on icon at bounding box center [175, 417] width 8 height 10
click at [172, 418] on icon at bounding box center [174, 417] width 7 height 8
click at [201, 490] on button "Edit" at bounding box center [184, 489] width 47 height 20
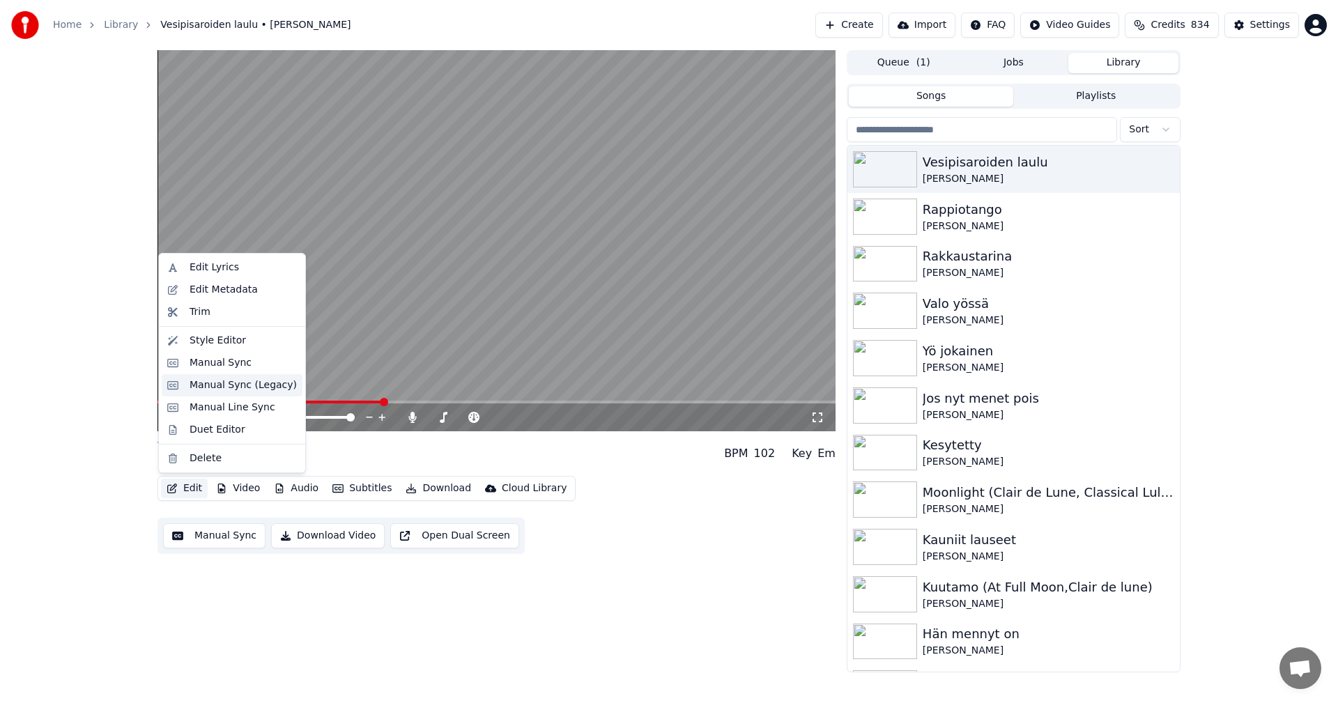
click at [255, 384] on div "Manual Sync (Legacy)" at bounding box center [242, 385] width 107 height 14
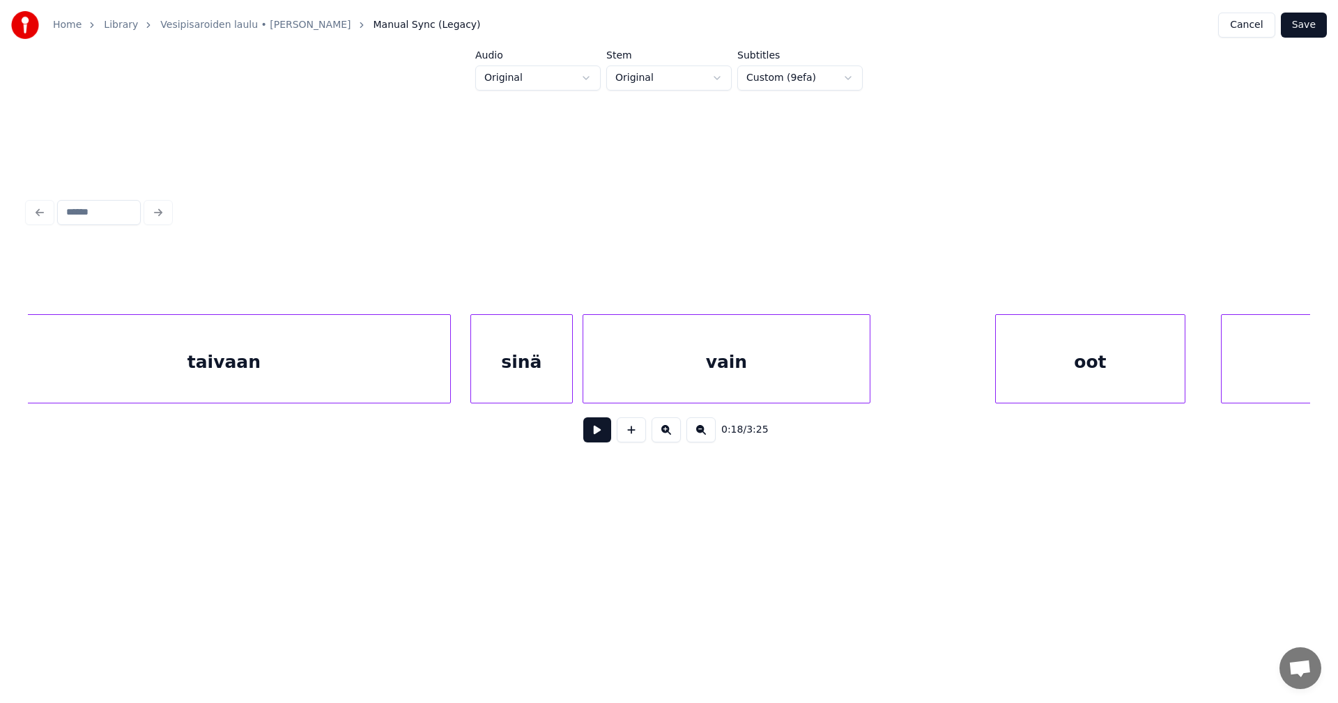
scroll to position [0, 14295]
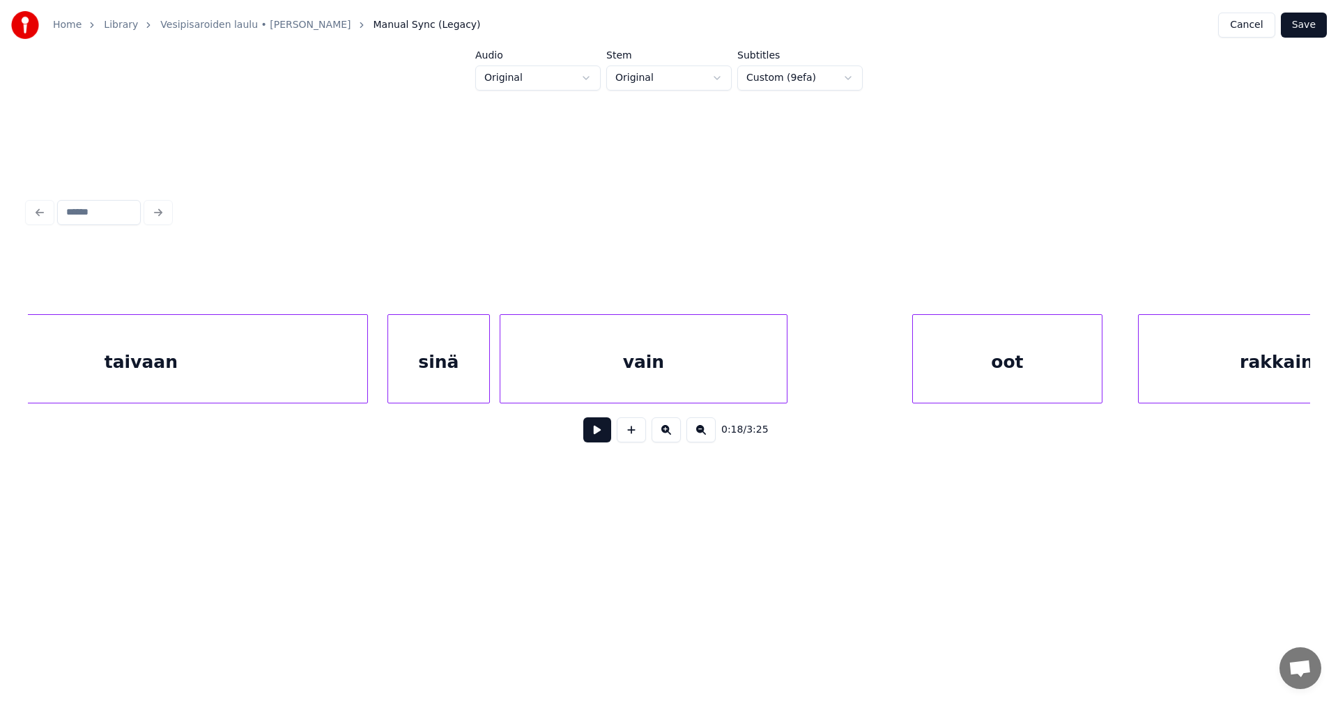
click at [612, 384] on div "vain" at bounding box center [643, 362] width 286 height 95
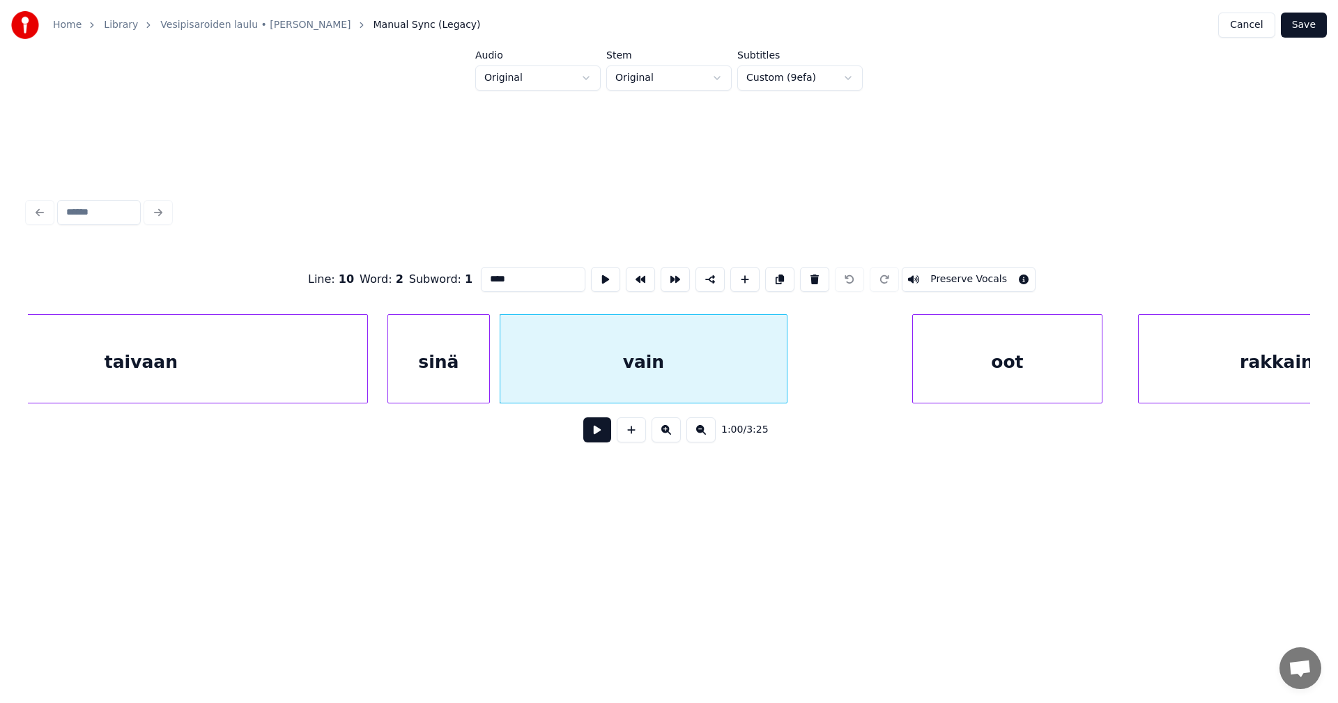
click at [1010, 385] on div "oot" at bounding box center [1007, 362] width 189 height 95
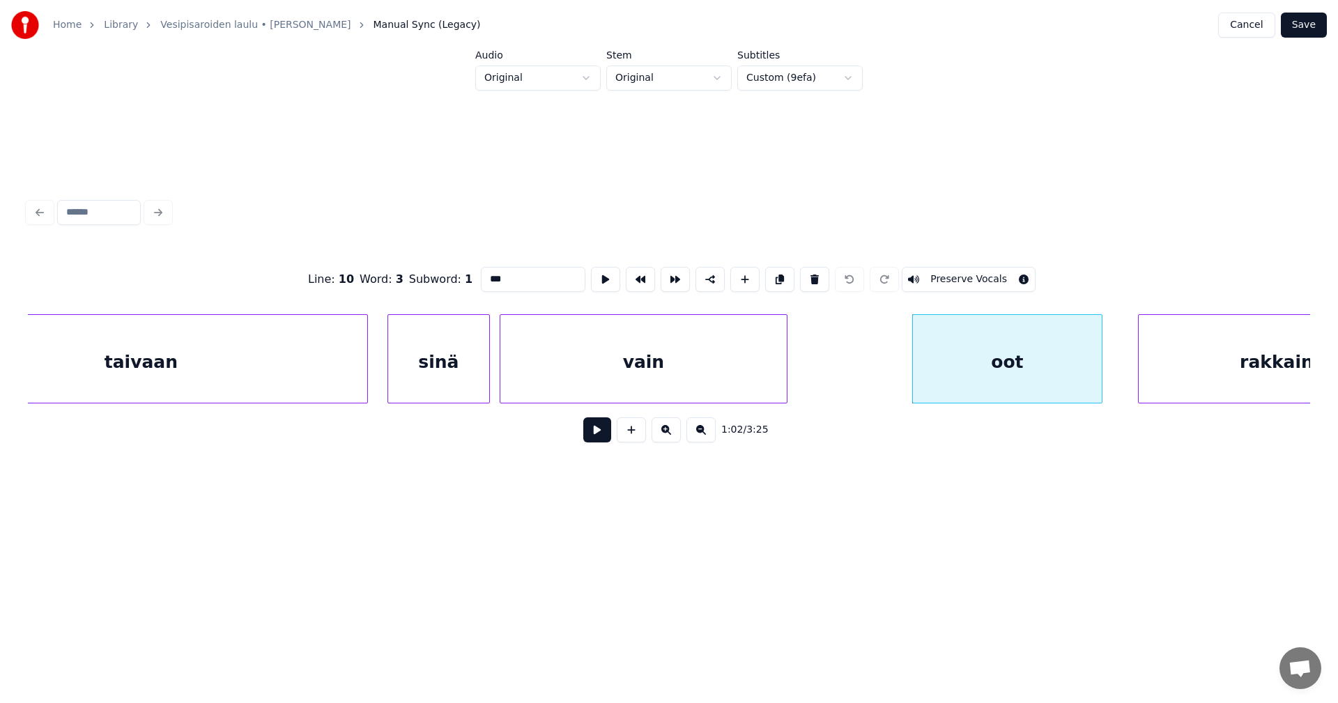
click at [762, 371] on div "vain" at bounding box center [643, 362] width 286 height 95
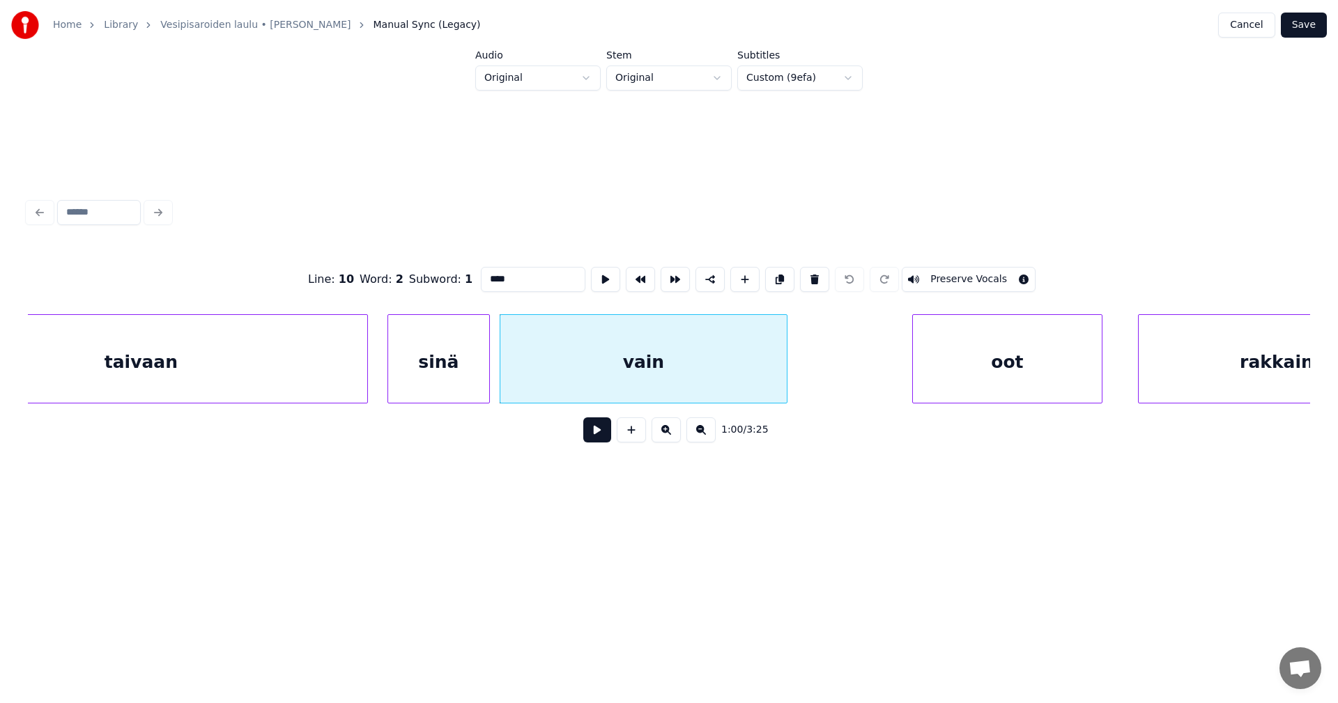
click at [511, 279] on input "****" at bounding box center [533, 279] width 104 height 25
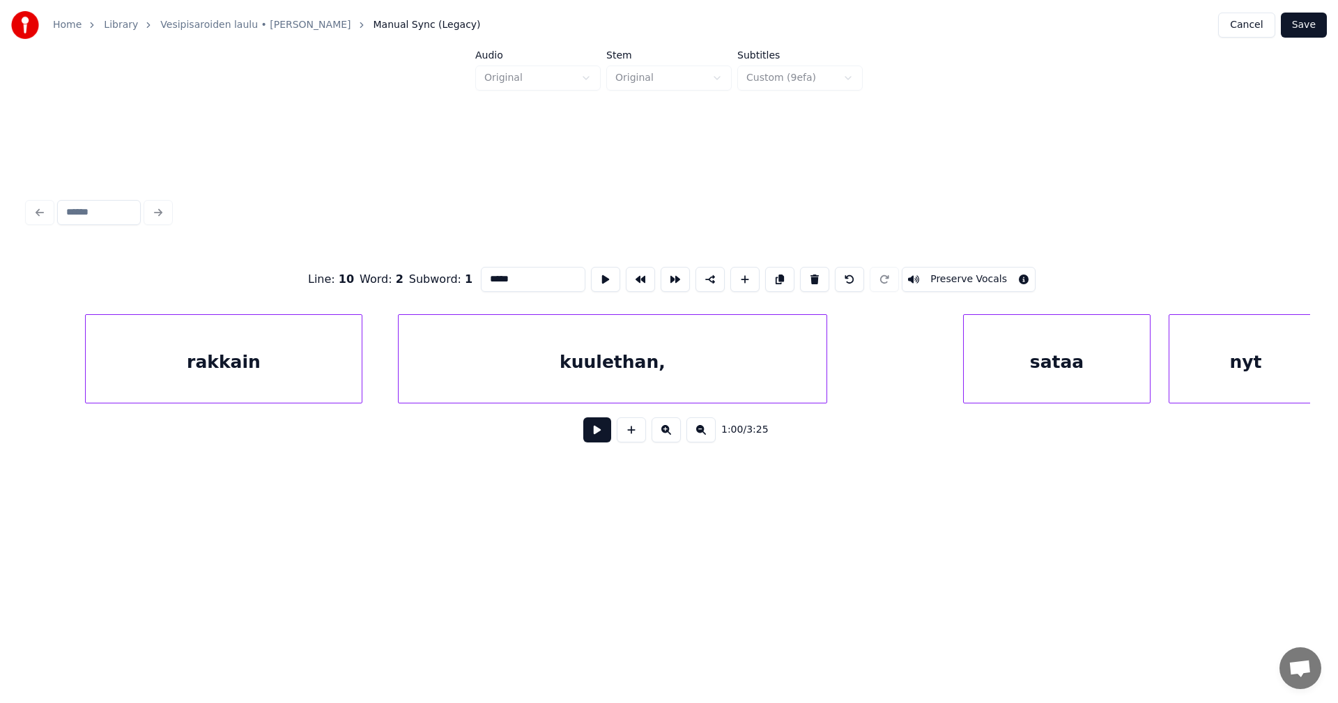
scroll to position [0, 15597]
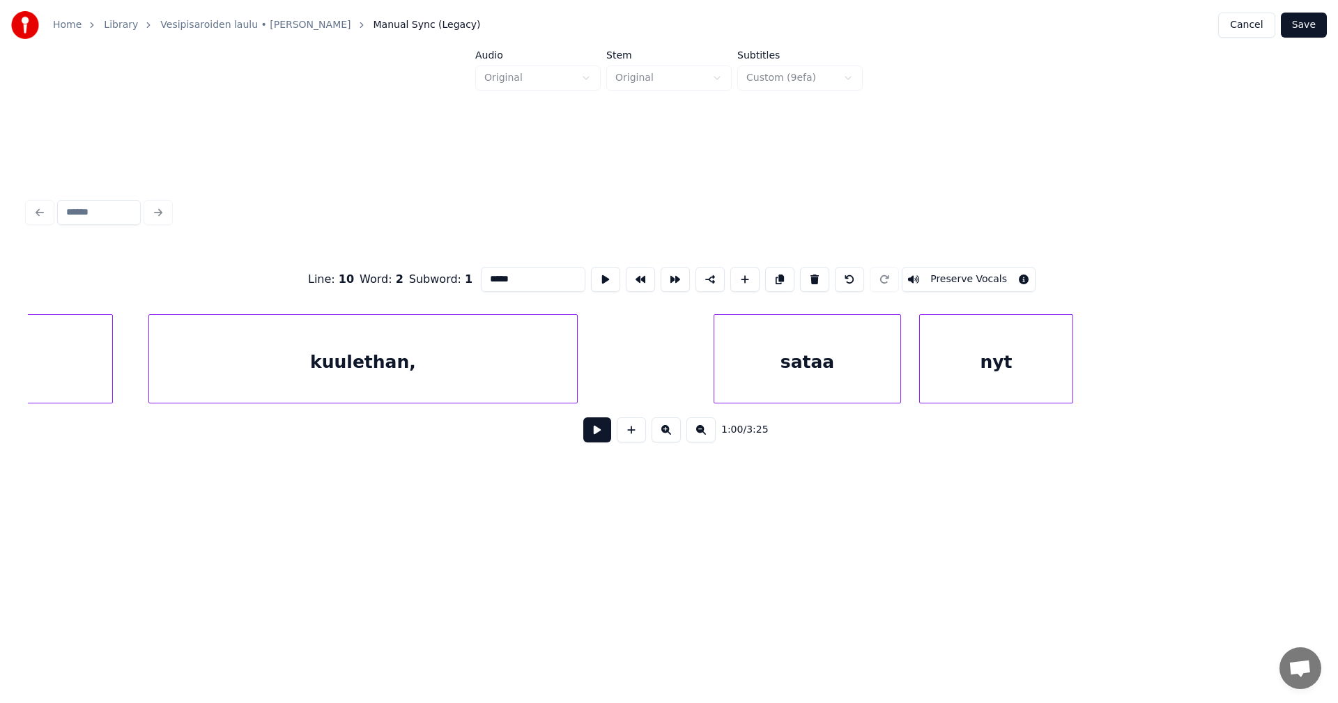
type input "*****"
click at [1292, 29] on button "Save" at bounding box center [1303, 25] width 46 height 25
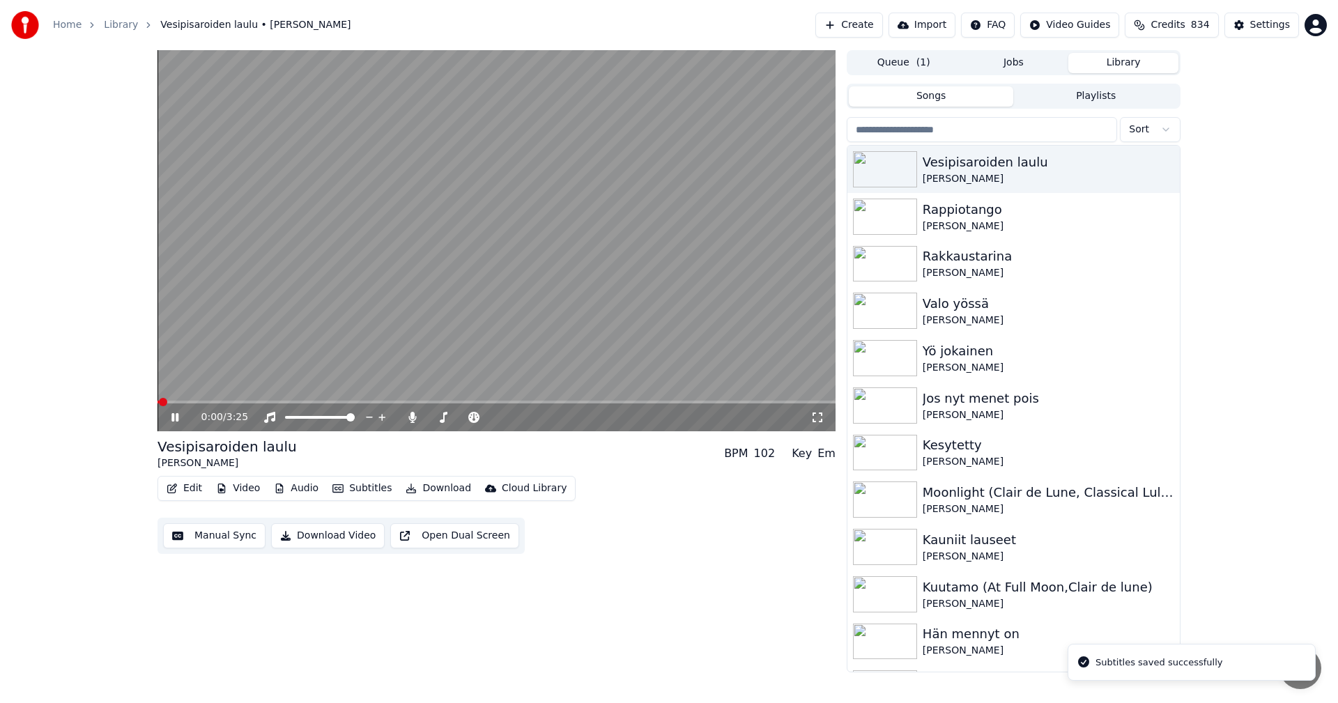
click at [261, 403] on span at bounding box center [496, 402] width 678 height 3
click at [171, 417] on icon at bounding box center [185, 417] width 33 height 11
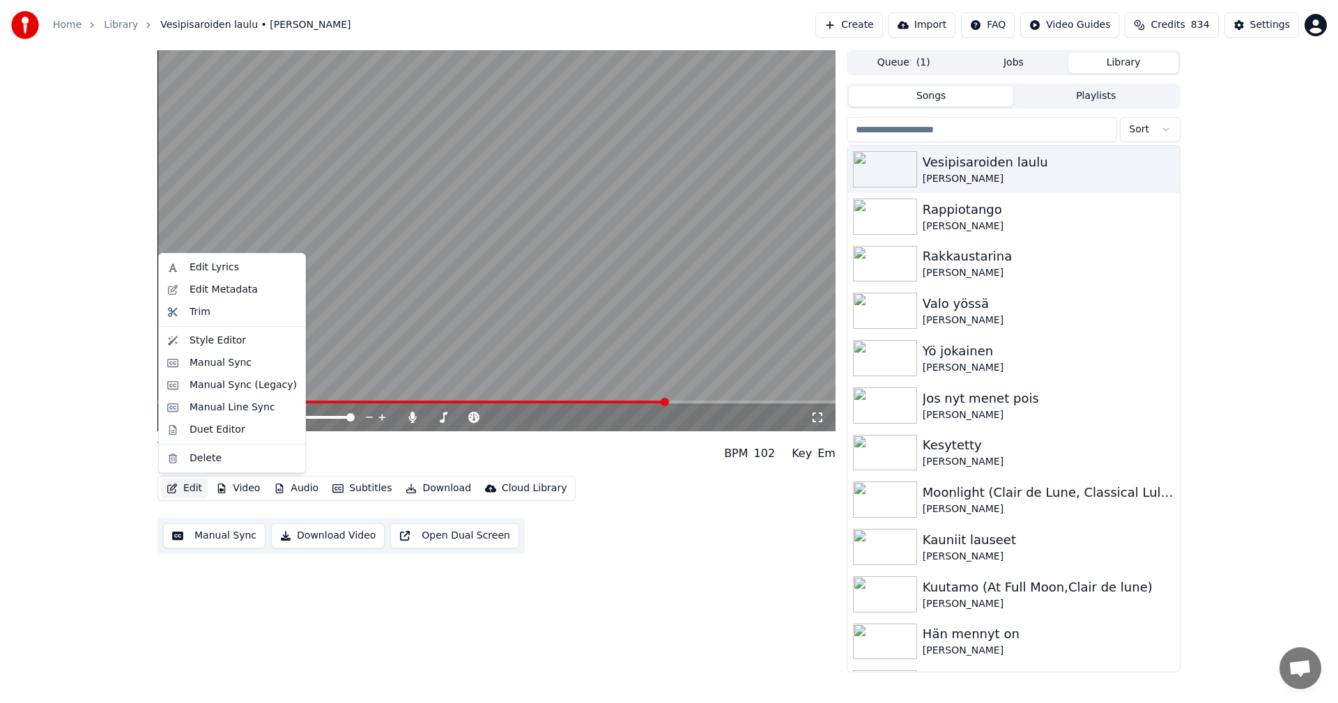
click at [190, 488] on button "Edit" at bounding box center [184, 489] width 47 height 20
click at [225, 387] on div "Manual Sync (Legacy)" at bounding box center [242, 385] width 107 height 14
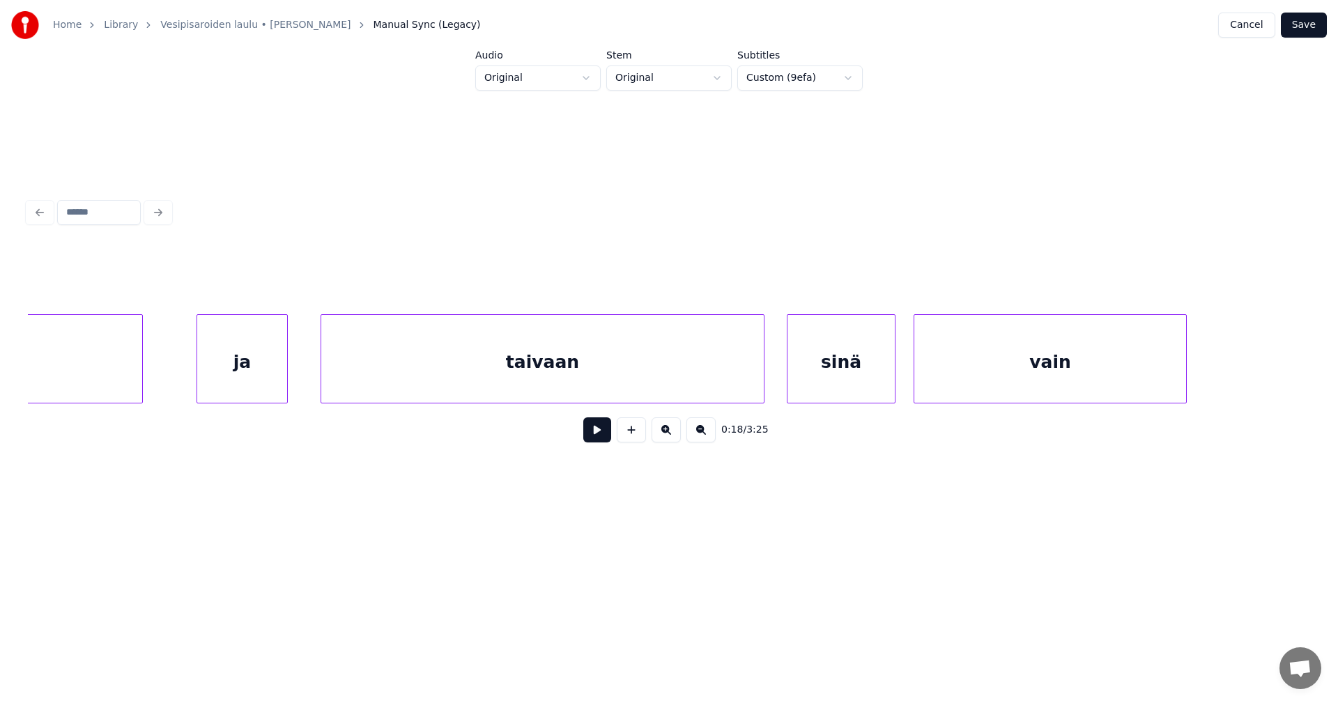
scroll to position [0, 32358]
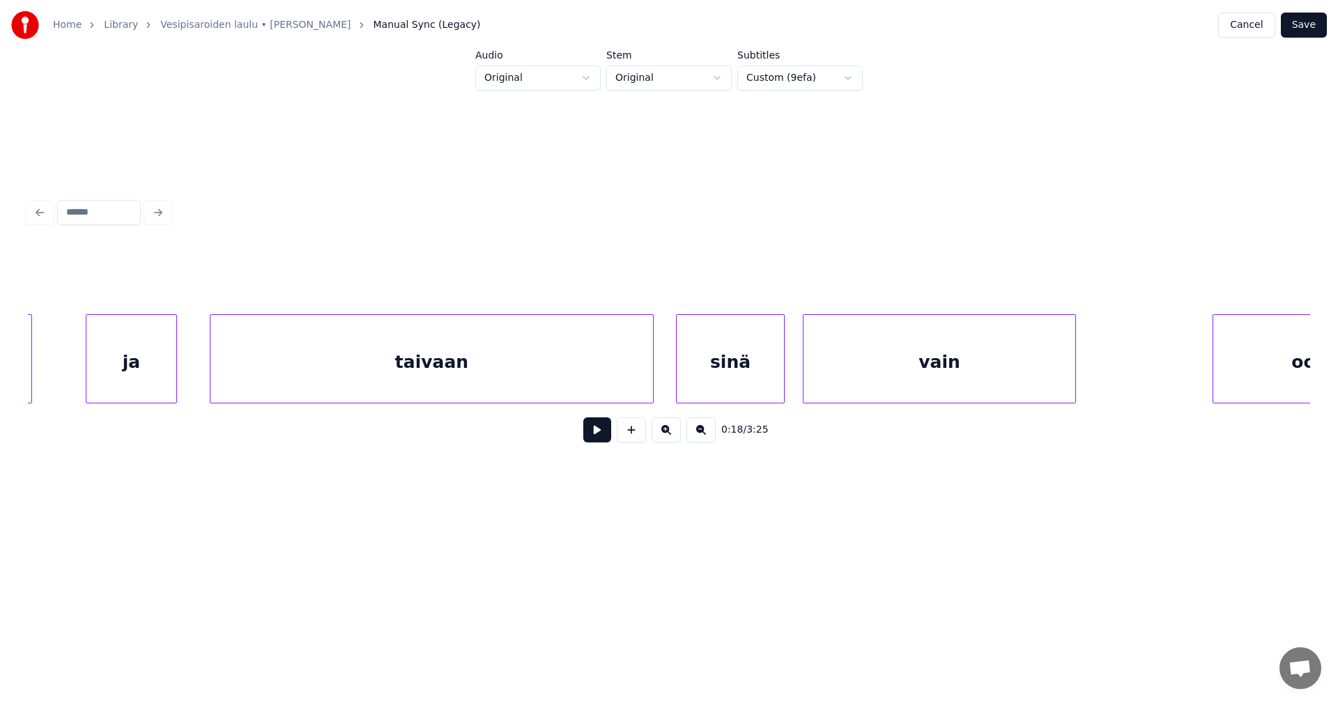
click at [619, 349] on div "taivaan" at bounding box center [431, 362] width 442 height 95
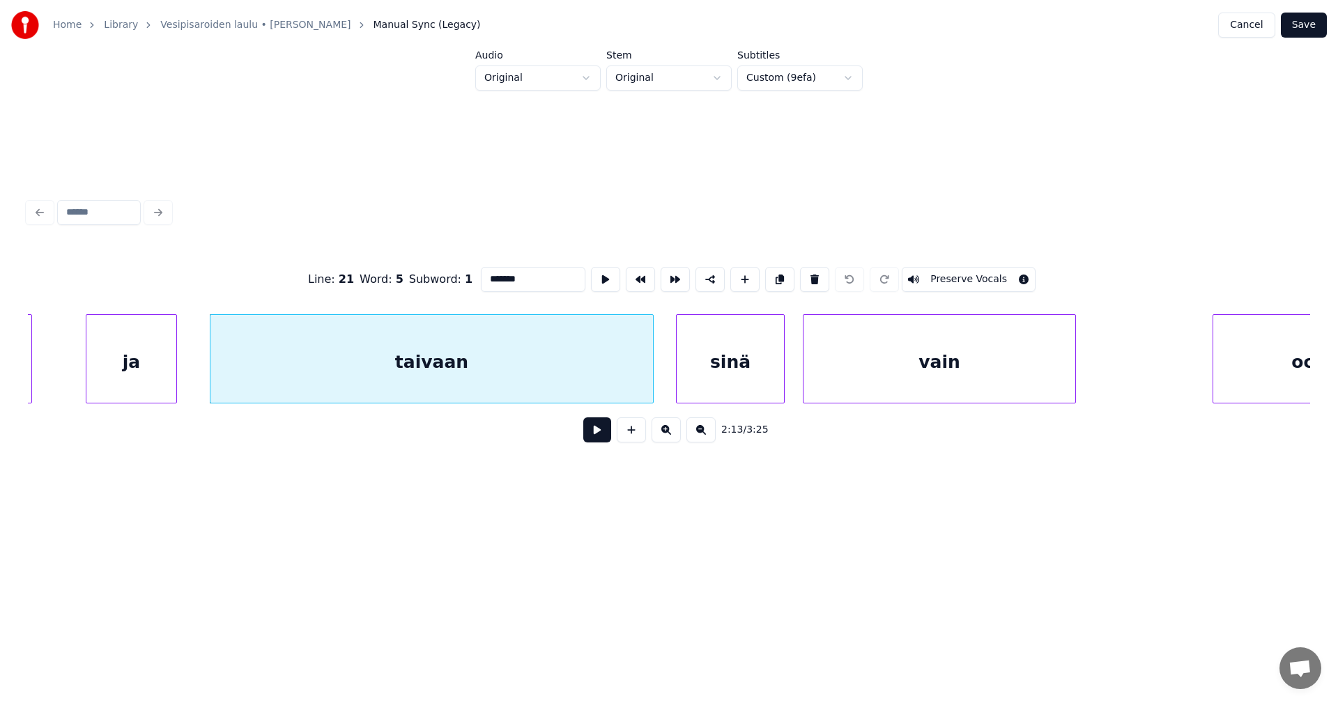
click at [740, 365] on div "sinä" at bounding box center [729, 362] width 107 height 95
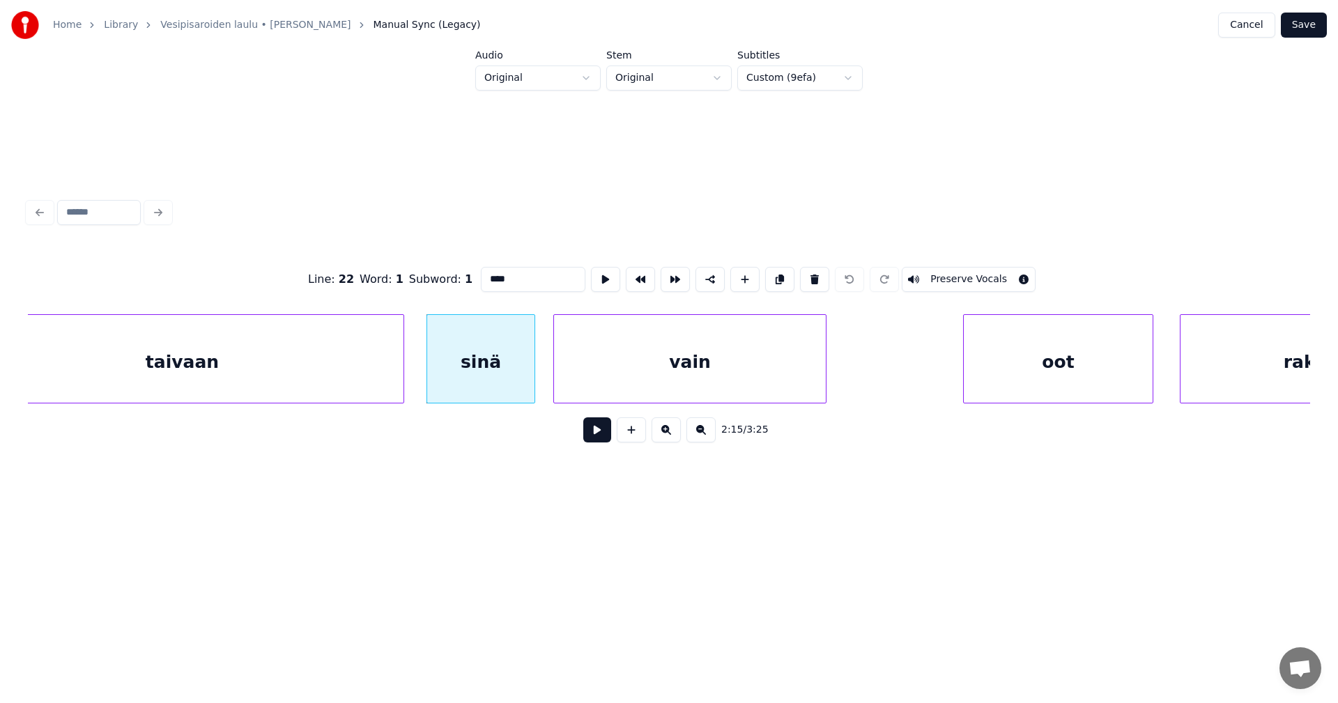
scroll to position [0, 32885]
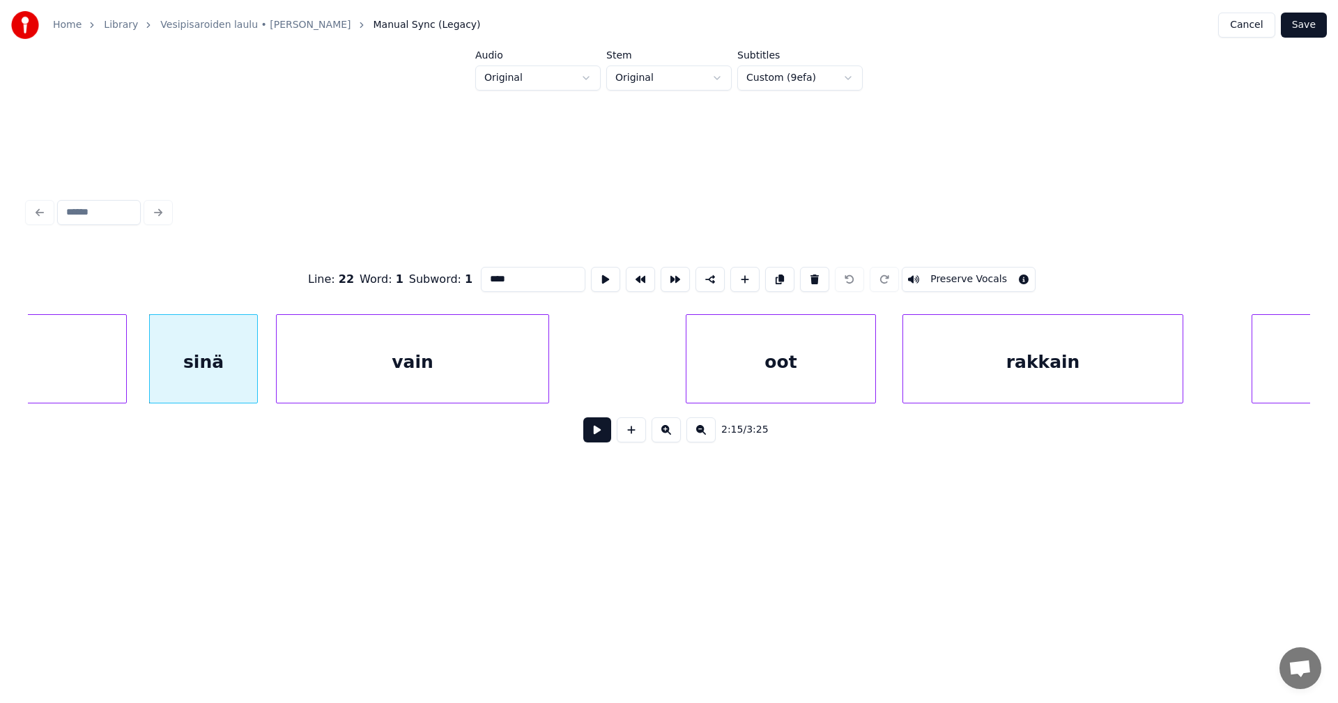
click at [517, 350] on div "vain" at bounding box center [413, 362] width 272 height 95
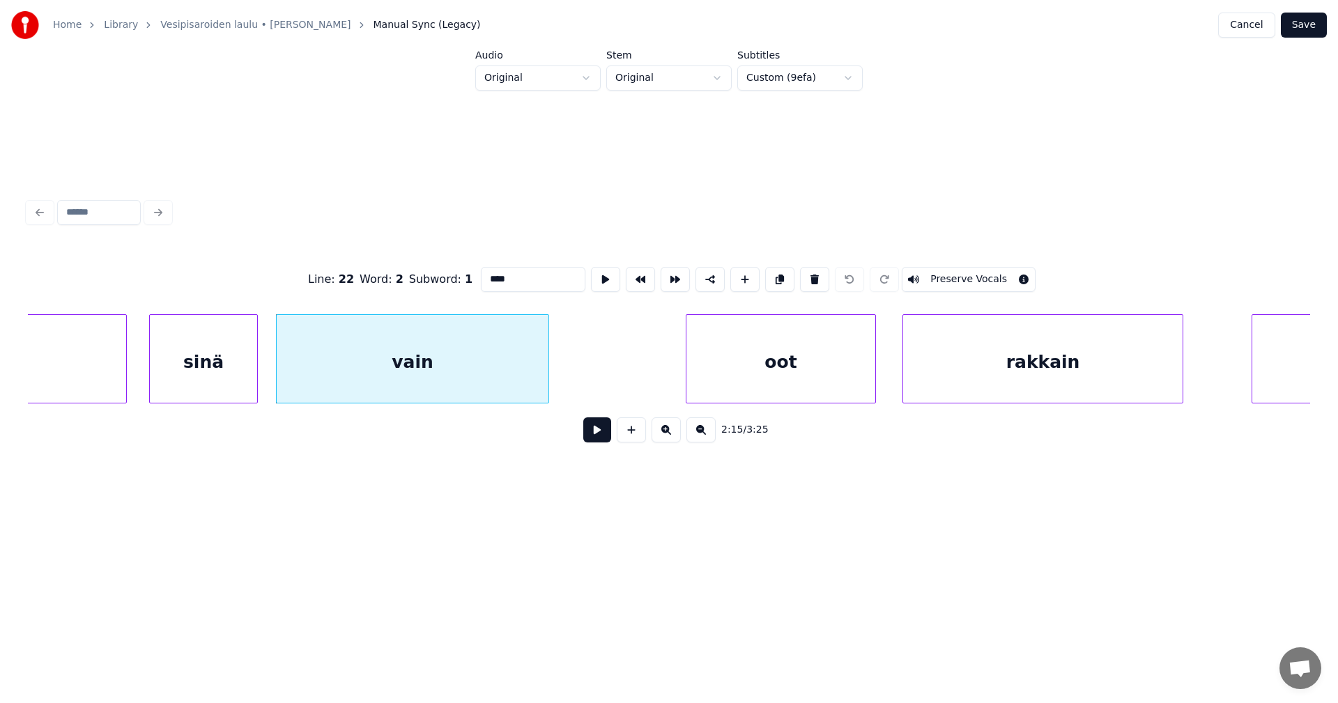
click at [722, 359] on div "oot" at bounding box center [780, 362] width 189 height 95
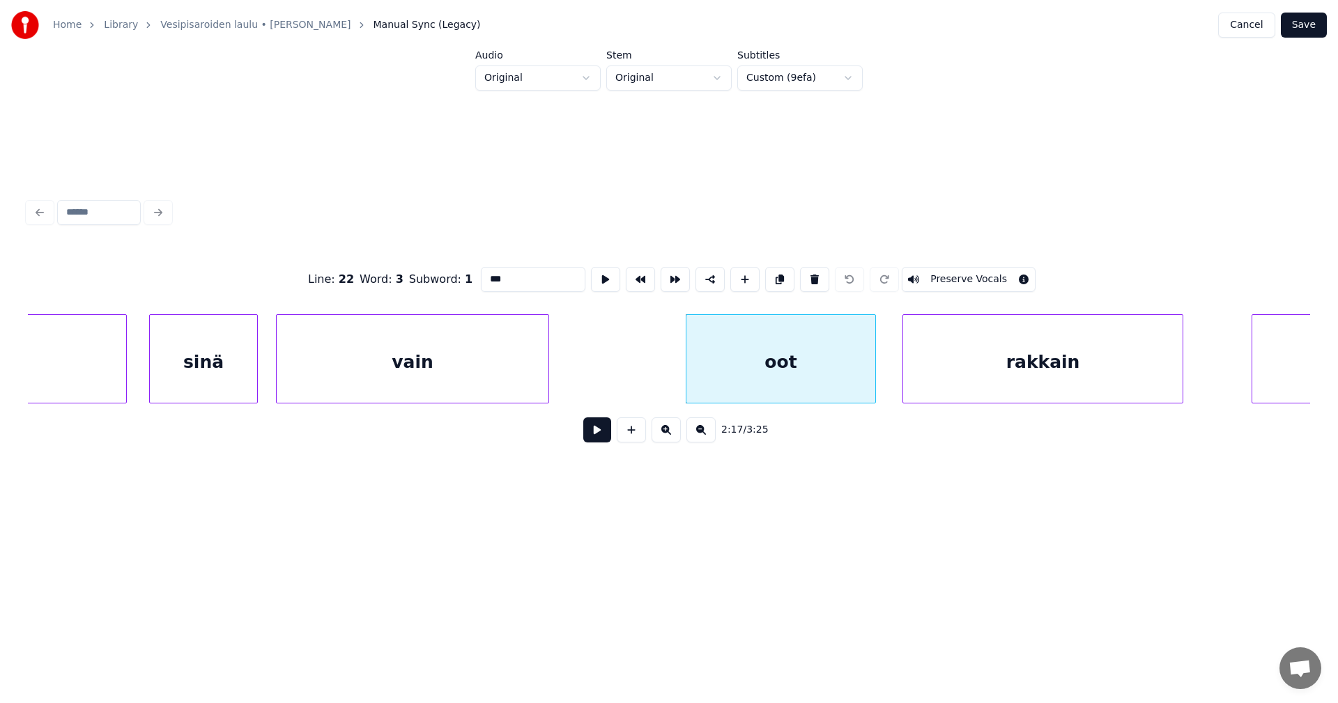
click at [520, 362] on div "vain" at bounding box center [413, 362] width 272 height 95
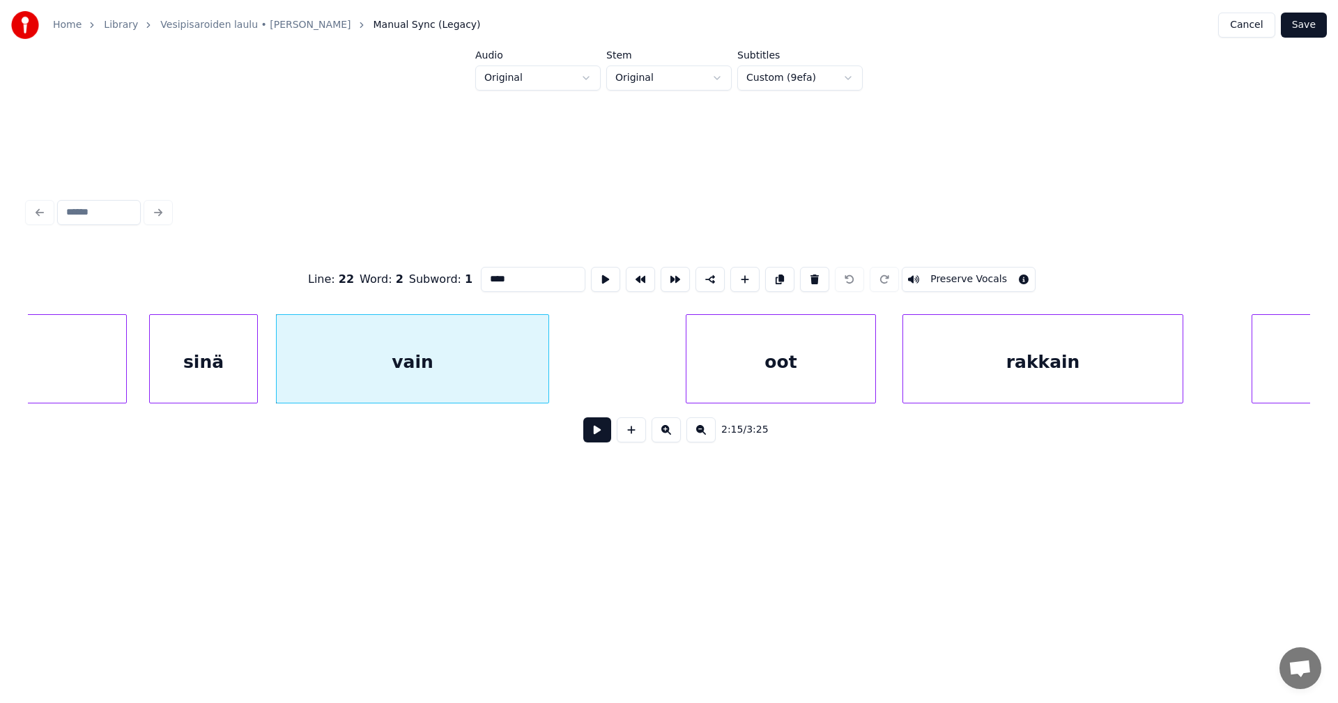
click at [520, 276] on input "****" at bounding box center [533, 279] width 104 height 25
type input "*****"
click at [1308, 18] on button "Save" at bounding box center [1303, 25] width 46 height 25
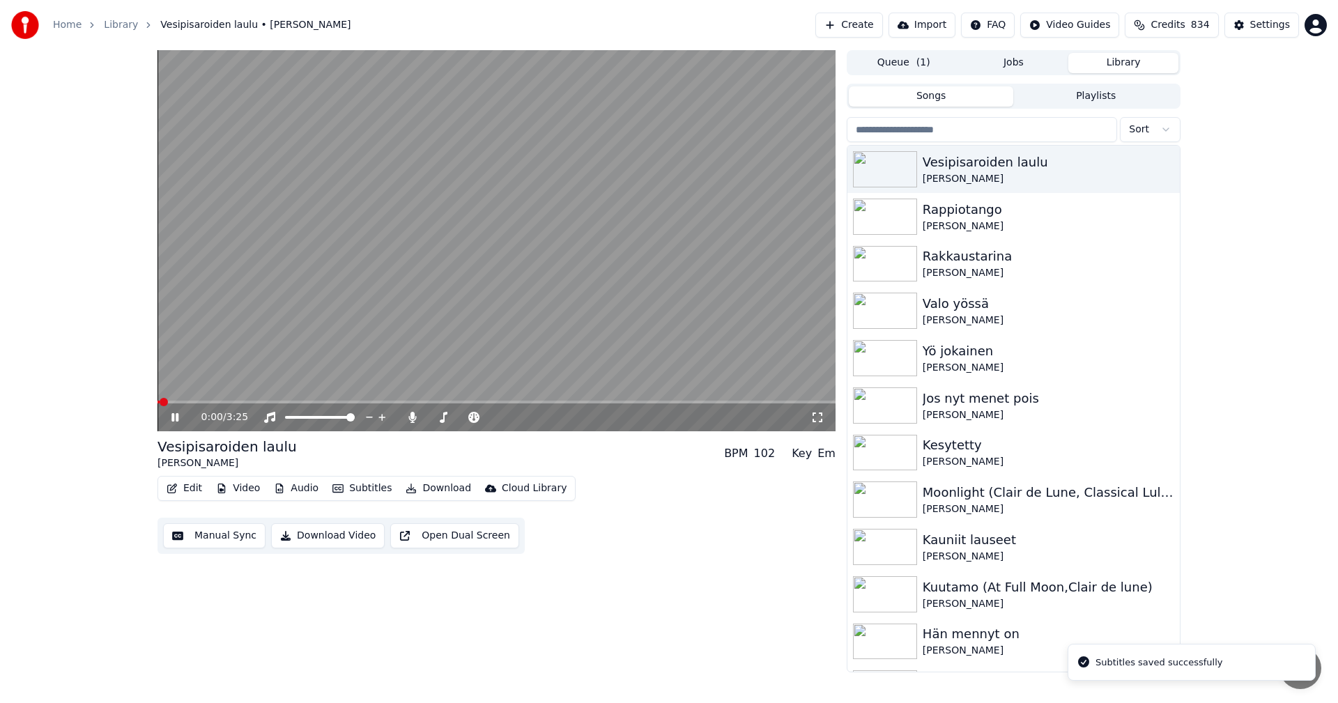
click at [608, 402] on span at bounding box center [496, 402] width 678 height 3
click at [572, 401] on span at bounding box center [389, 402] width 465 height 3
click at [572, 403] on span at bounding box center [390, 402] width 467 height 3
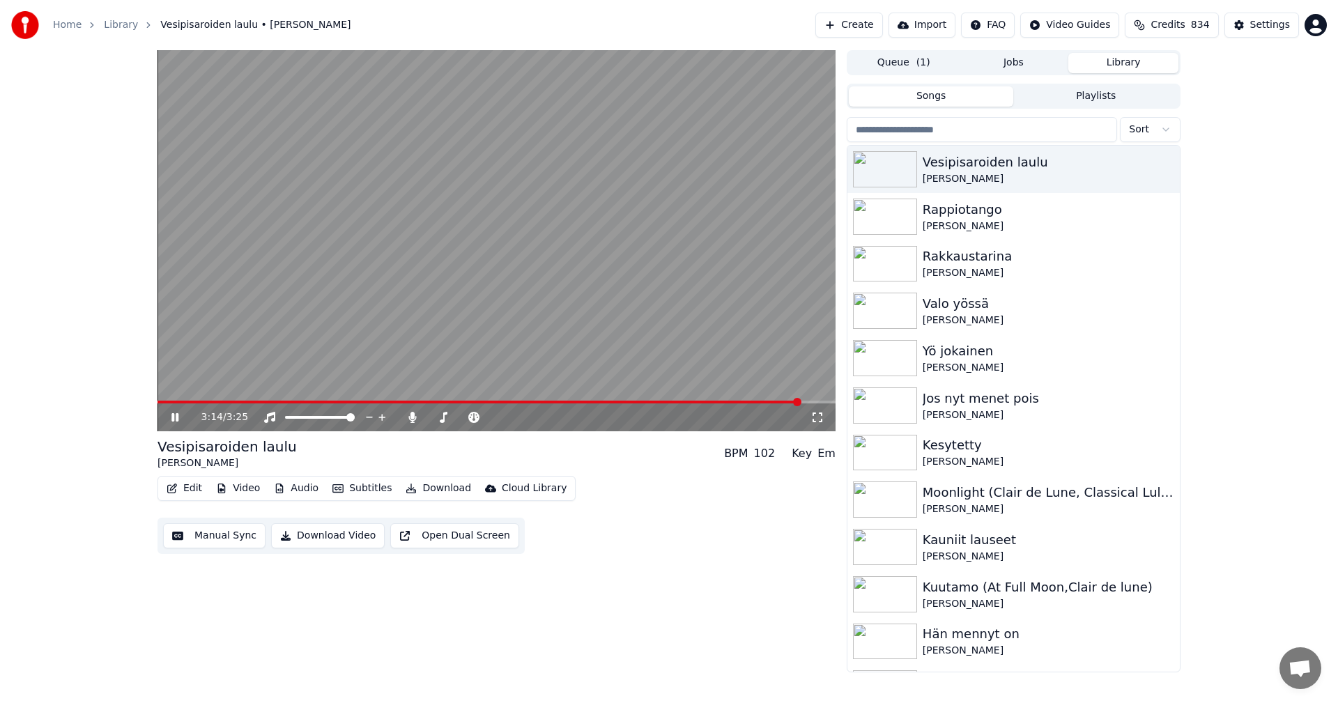
click at [655, 401] on span at bounding box center [478, 402] width 643 height 3
click at [689, 400] on video at bounding box center [496, 240] width 678 height 381
click at [589, 403] on span at bounding box center [412, 402] width 510 height 3
click at [173, 422] on icon at bounding box center [185, 417] width 33 height 11
click at [173, 415] on icon at bounding box center [174, 417] width 7 height 8
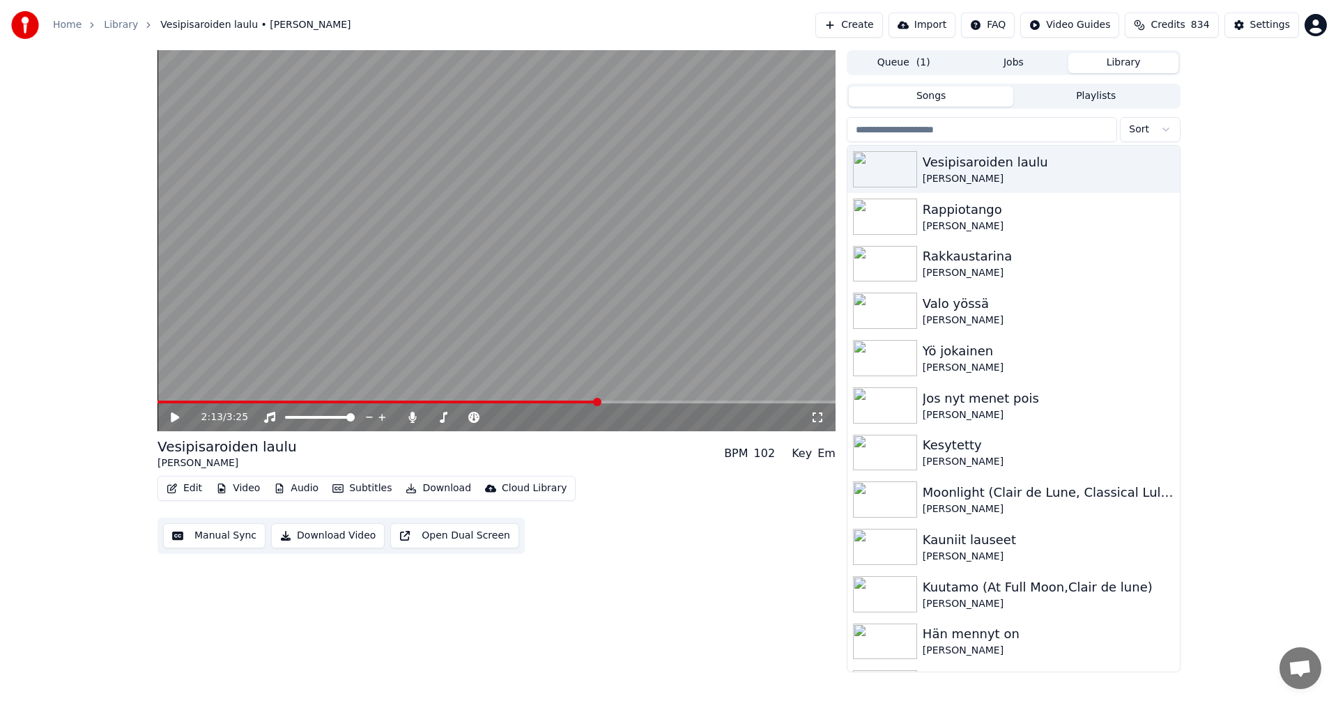
click at [241, 401] on span at bounding box center [377, 402] width 441 height 3
click at [177, 418] on icon at bounding box center [175, 417] width 8 height 10
click at [290, 403] on span at bounding box center [496, 402] width 678 height 3
click at [318, 401] on span at bounding box center [496, 402] width 678 height 3
click at [340, 401] on span at bounding box center [496, 402] width 678 height 3
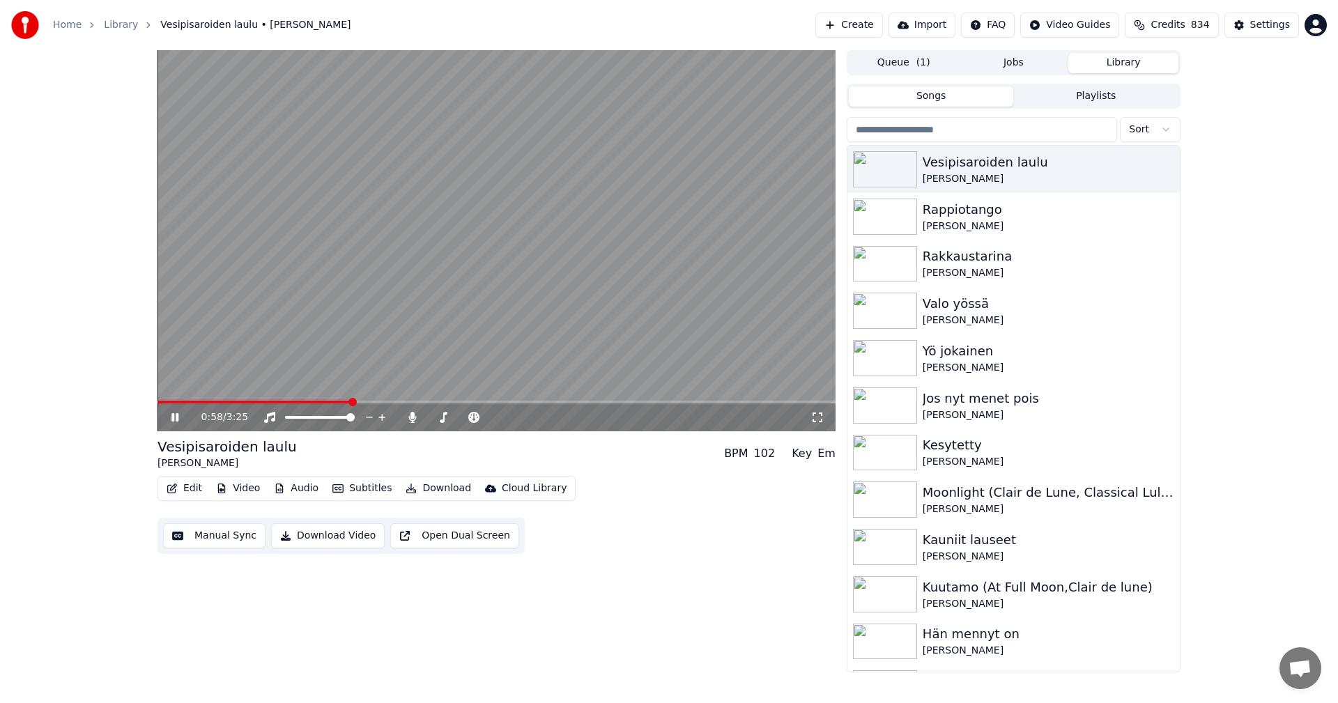
click at [171, 417] on icon at bounding box center [185, 417] width 33 height 11
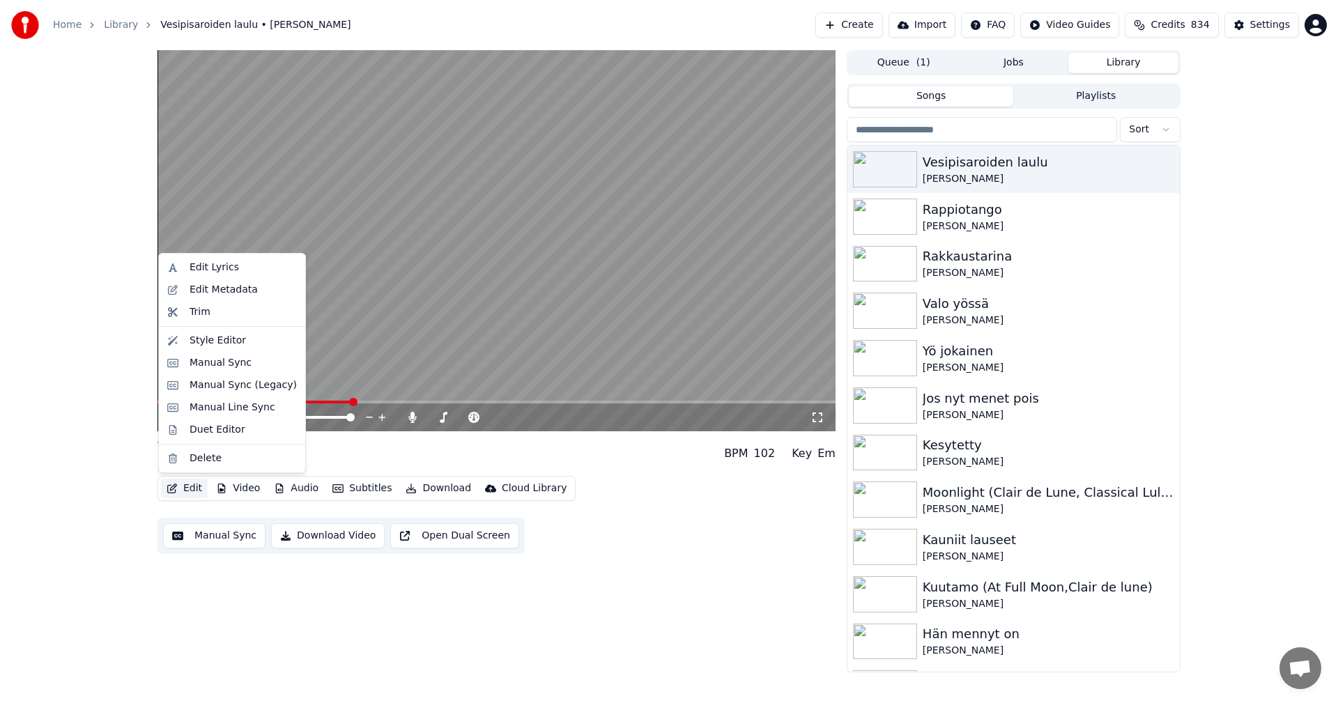
click at [187, 487] on button "Edit" at bounding box center [184, 489] width 47 height 20
click at [229, 385] on div "Manual Sync (Legacy)" at bounding box center [242, 385] width 107 height 14
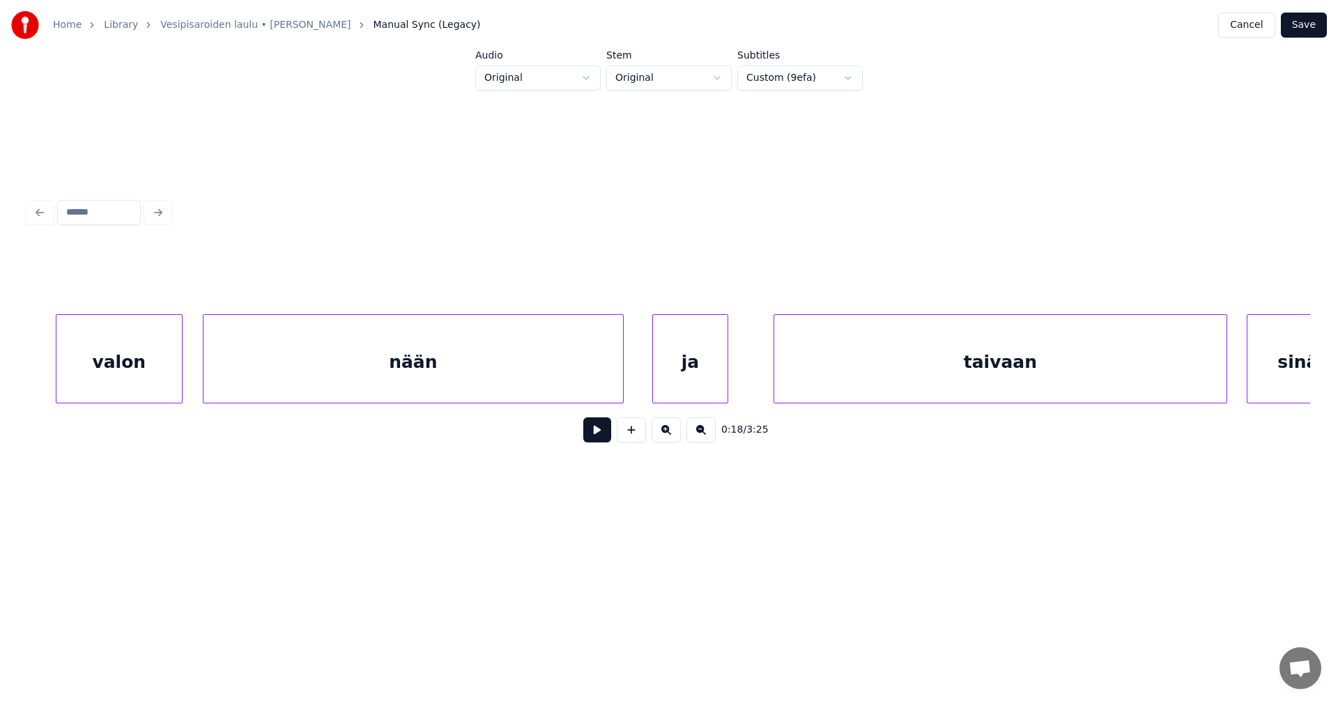
scroll to position [0, 13575]
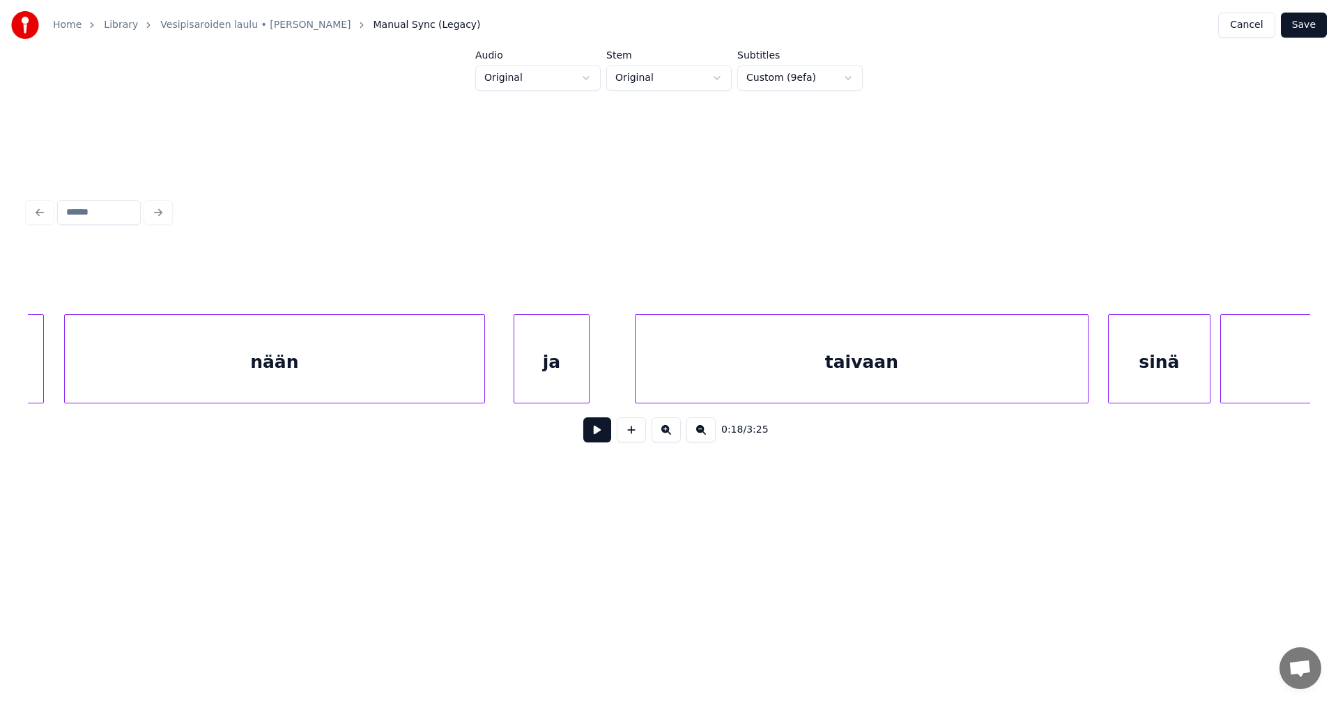
click at [387, 381] on div "nään" at bounding box center [274, 362] width 419 height 95
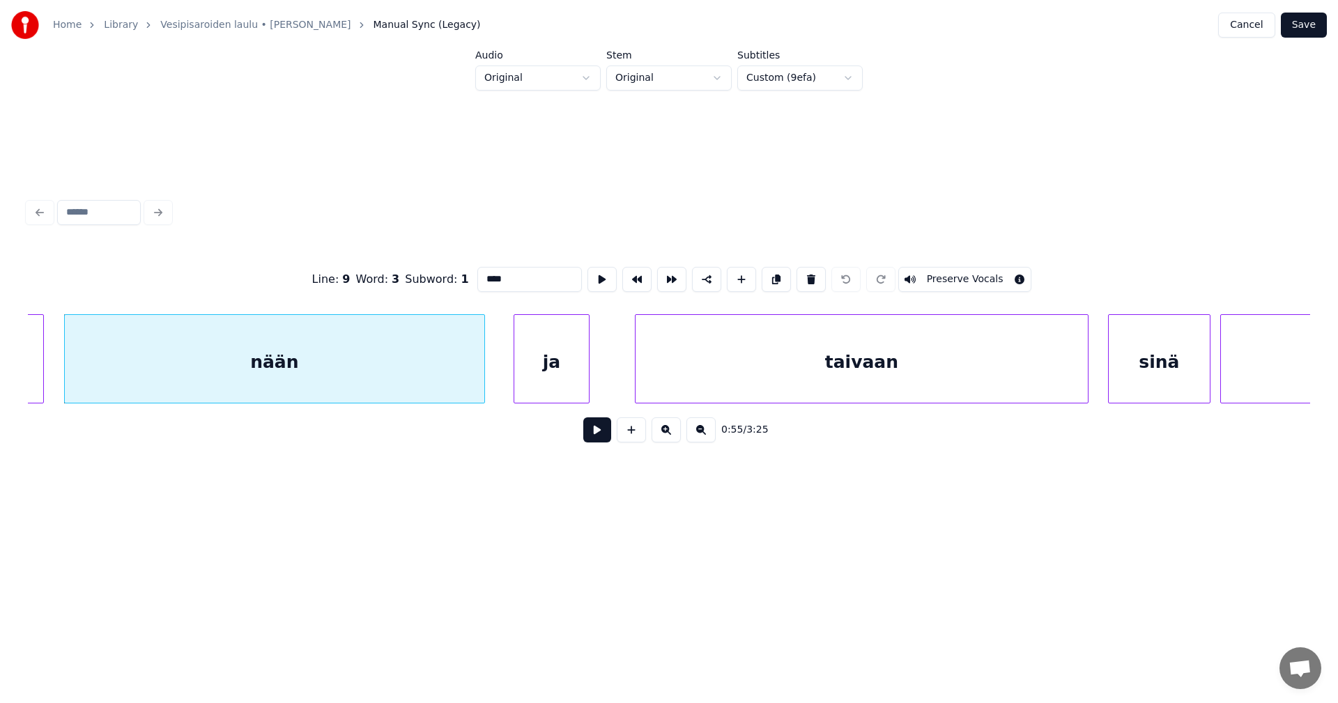
click at [603, 433] on button at bounding box center [597, 429] width 28 height 25
click at [601, 433] on button at bounding box center [597, 429] width 28 height 25
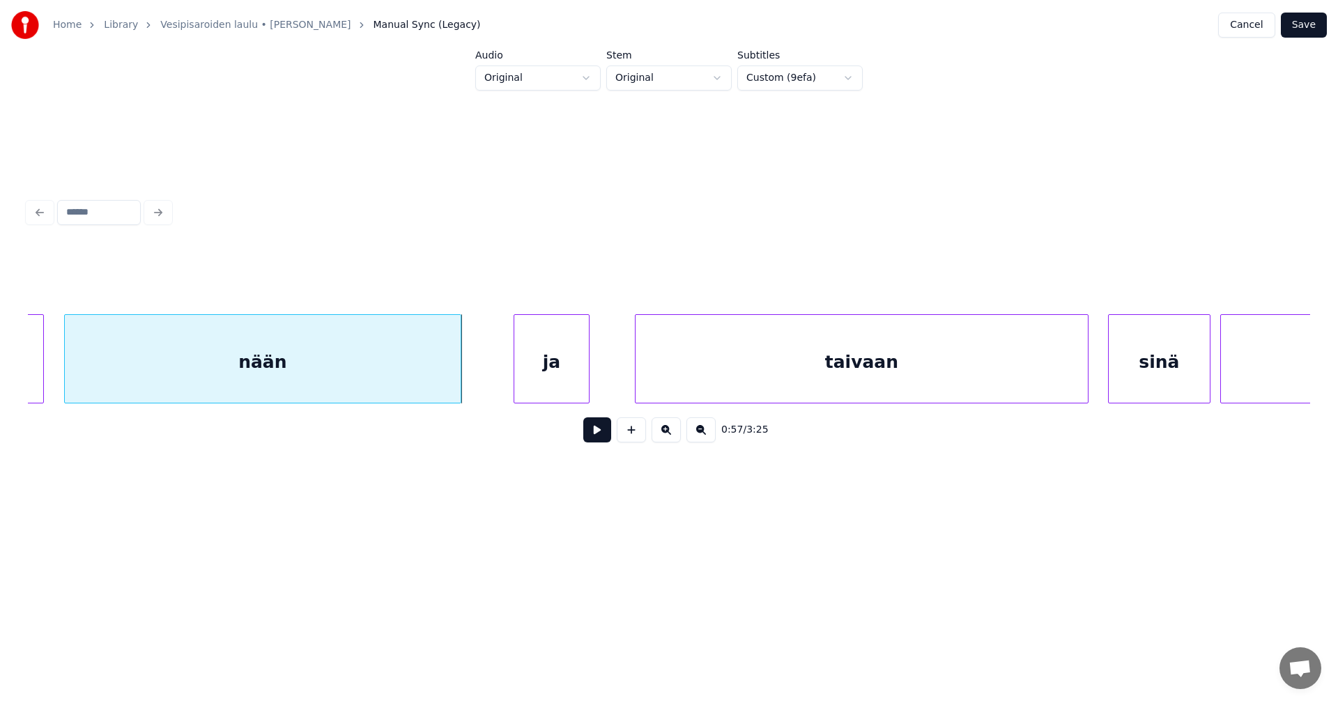
click at [458, 383] on div at bounding box center [458, 359] width 4 height 88
click at [418, 385] on div "nään" at bounding box center [263, 362] width 396 height 95
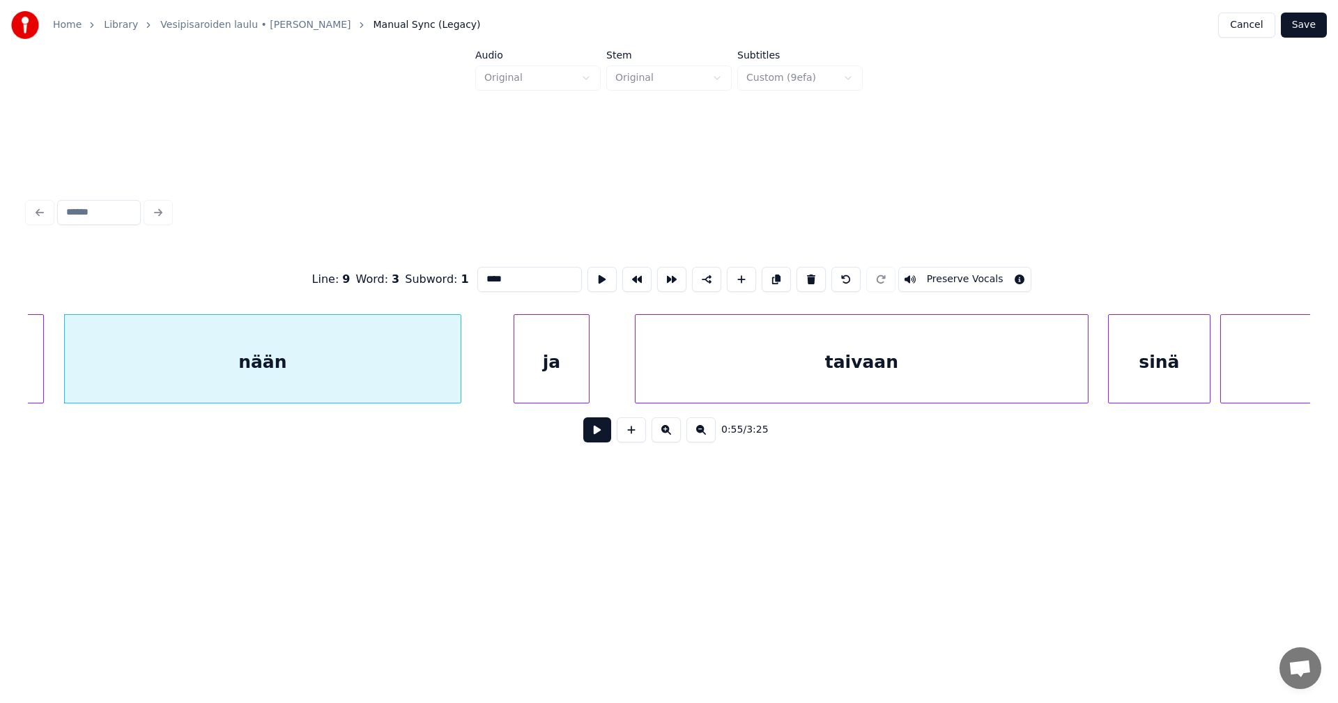
click at [511, 277] on input "****" at bounding box center [529, 279] width 104 height 25
type input "*****"
click at [1299, 24] on button "Save" at bounding box center [1303, 25] width 46 height 25
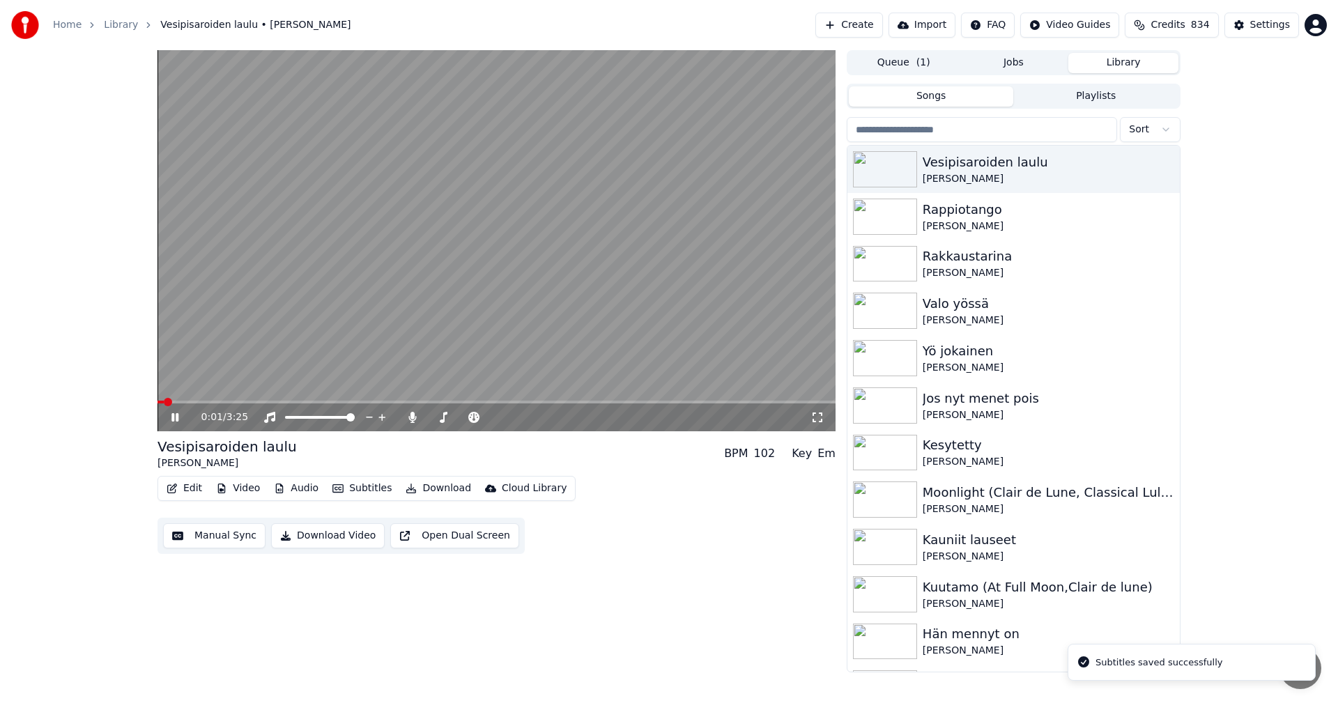
click at [284, 404] on div "0:01 / 3:25" at bounding box center [496, 417] width 678 height 28
click at [286, 402] on span at bounding box center [496, 402] width 678 height 3
click at [177, 416] on icon at bounding box center [174, 417] width 7 height 8
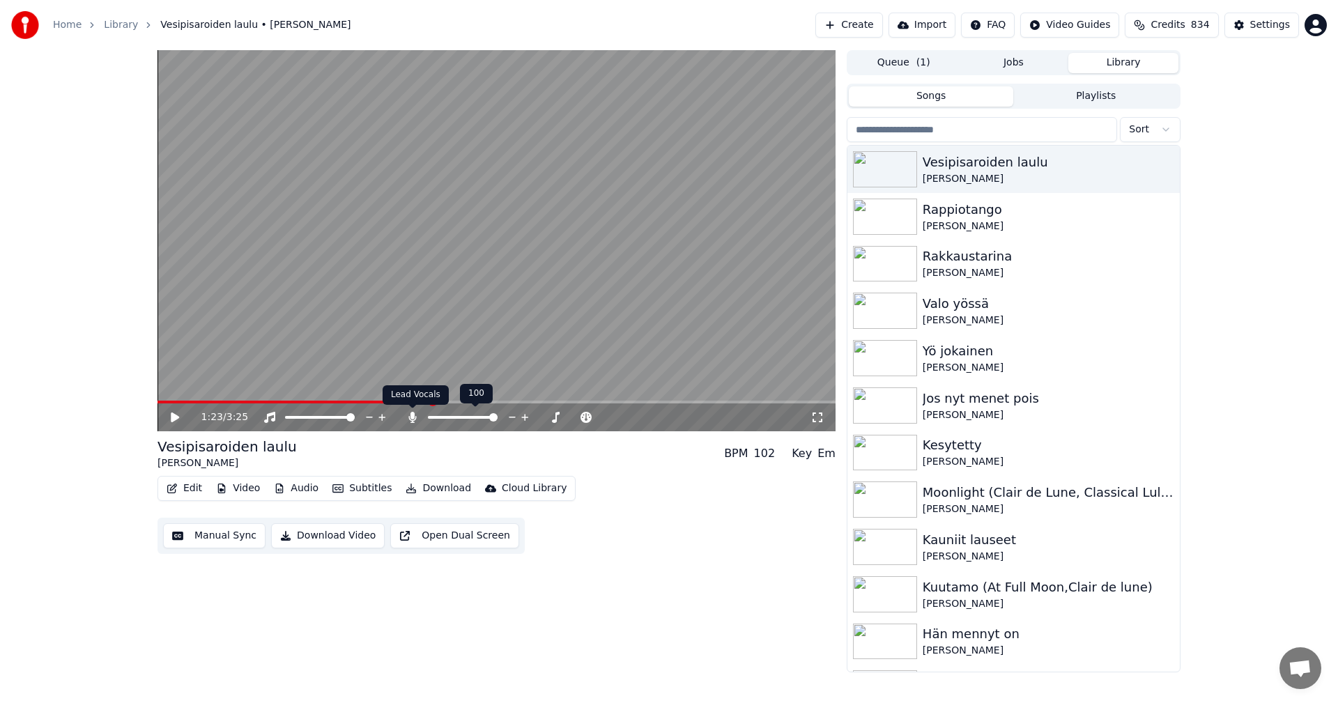
click at [412, 414] on icon at bounding box center [412, 417] width 8 height 11
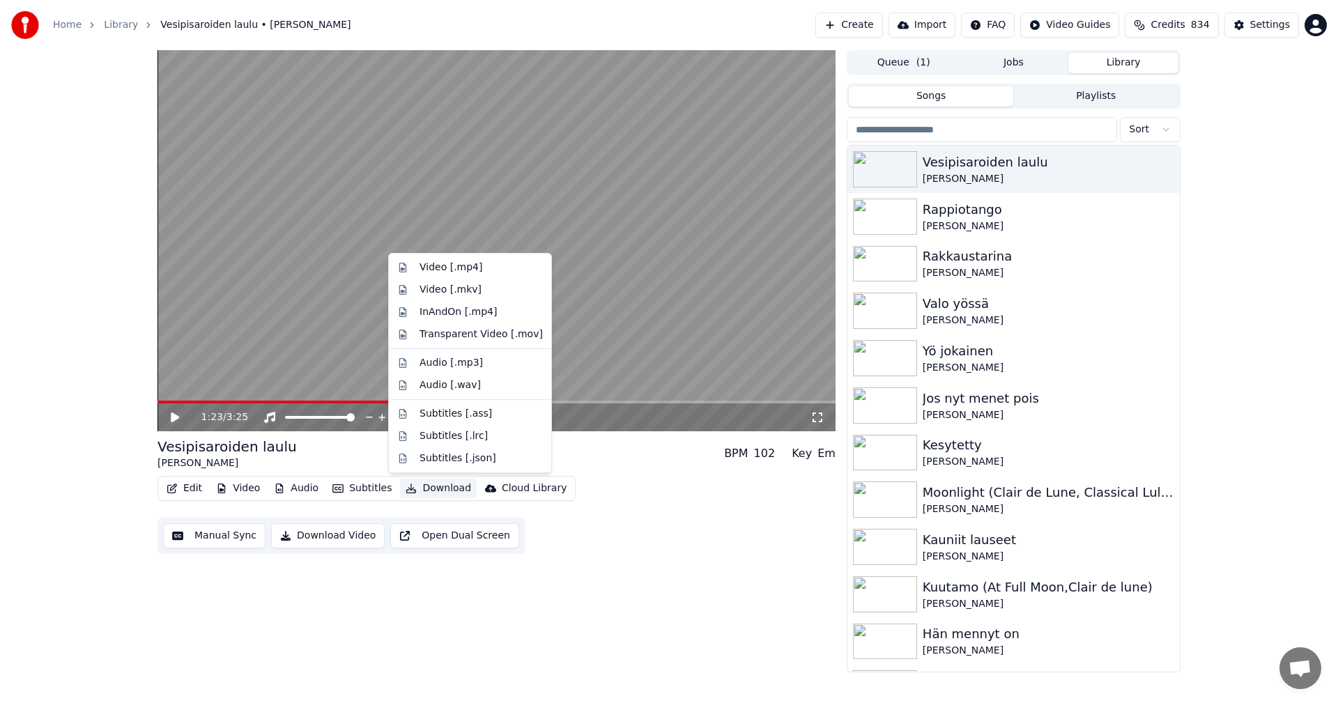
click at [441, 488] on button "Download" at bounding box center [438, 489] width 77 height 20
click at [477, 265] on div "Video [.mp4]" at bounding box center [480, 268] width 123 height 14
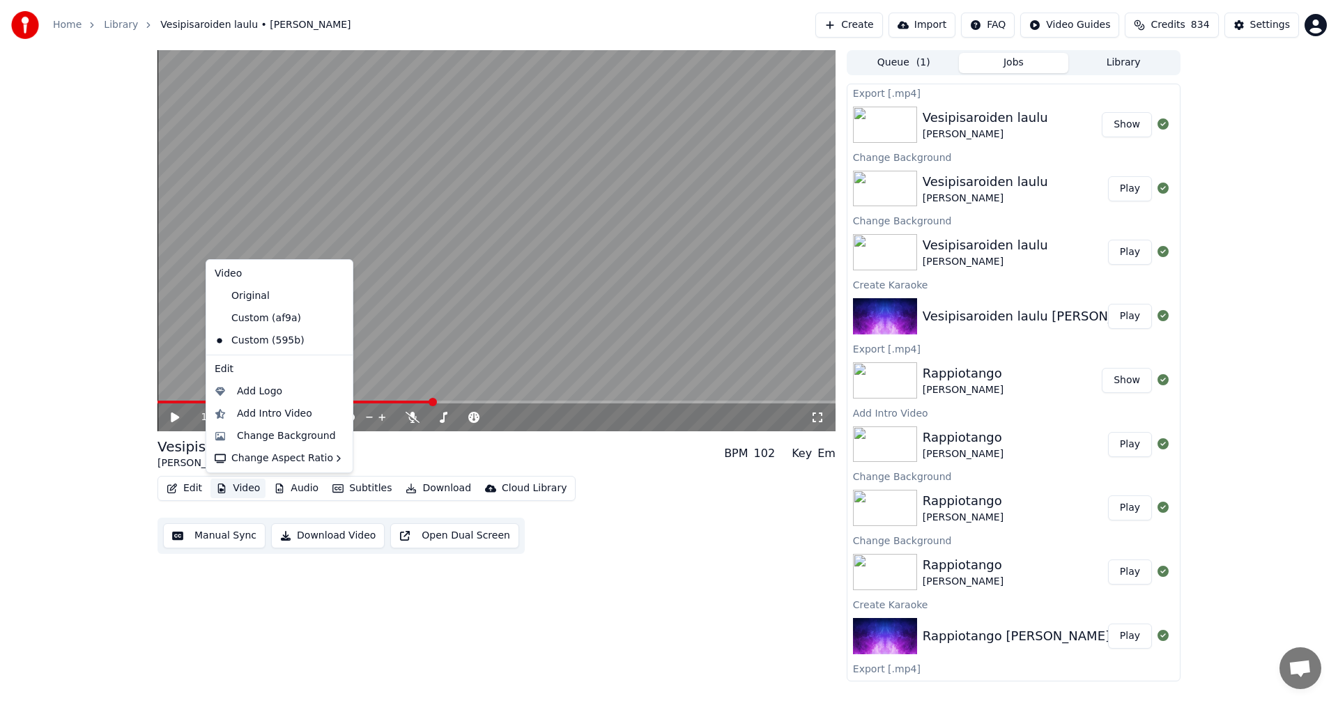
click at [241, 493] on button "Video" at bounding box center [237, 489] width 55 height 20
click at [272, 436] on div "Change Background" at bounding box center [286, 436] width 99 height 14
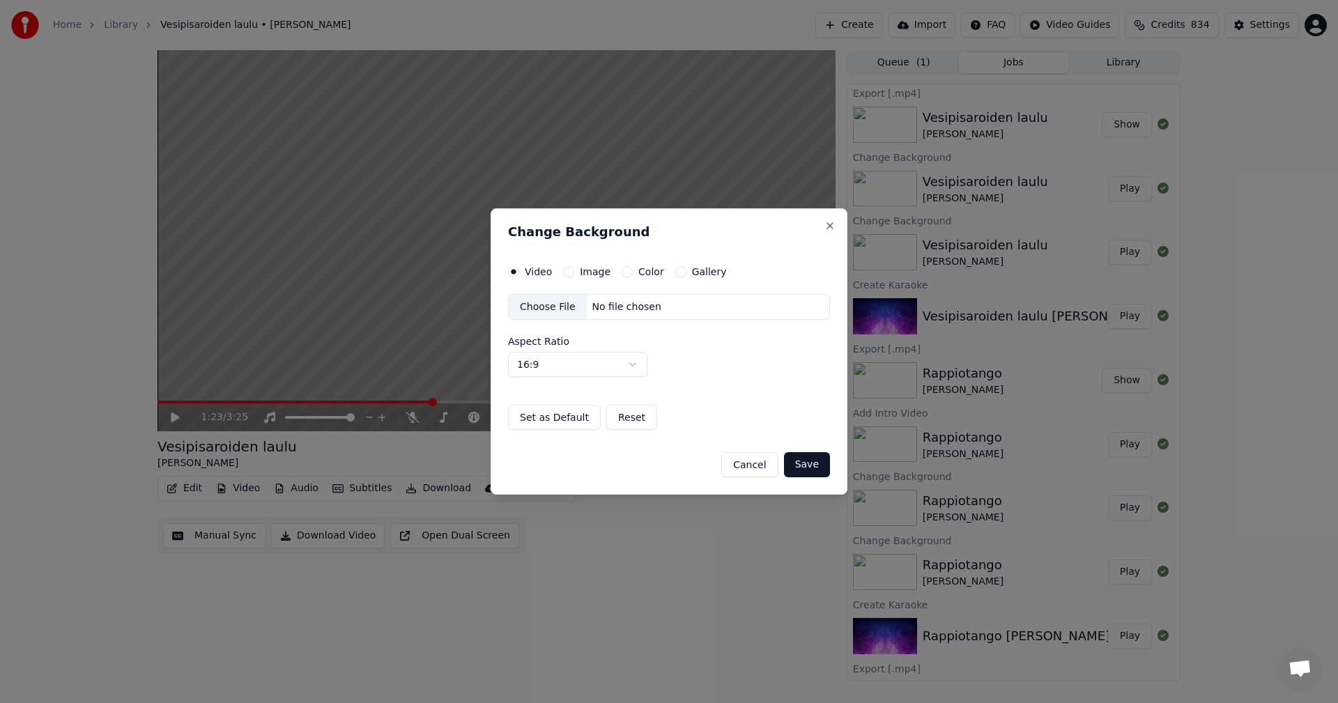
click at [566, 273] on button "Image" at bounding box center [568, 271] width 11 height 11
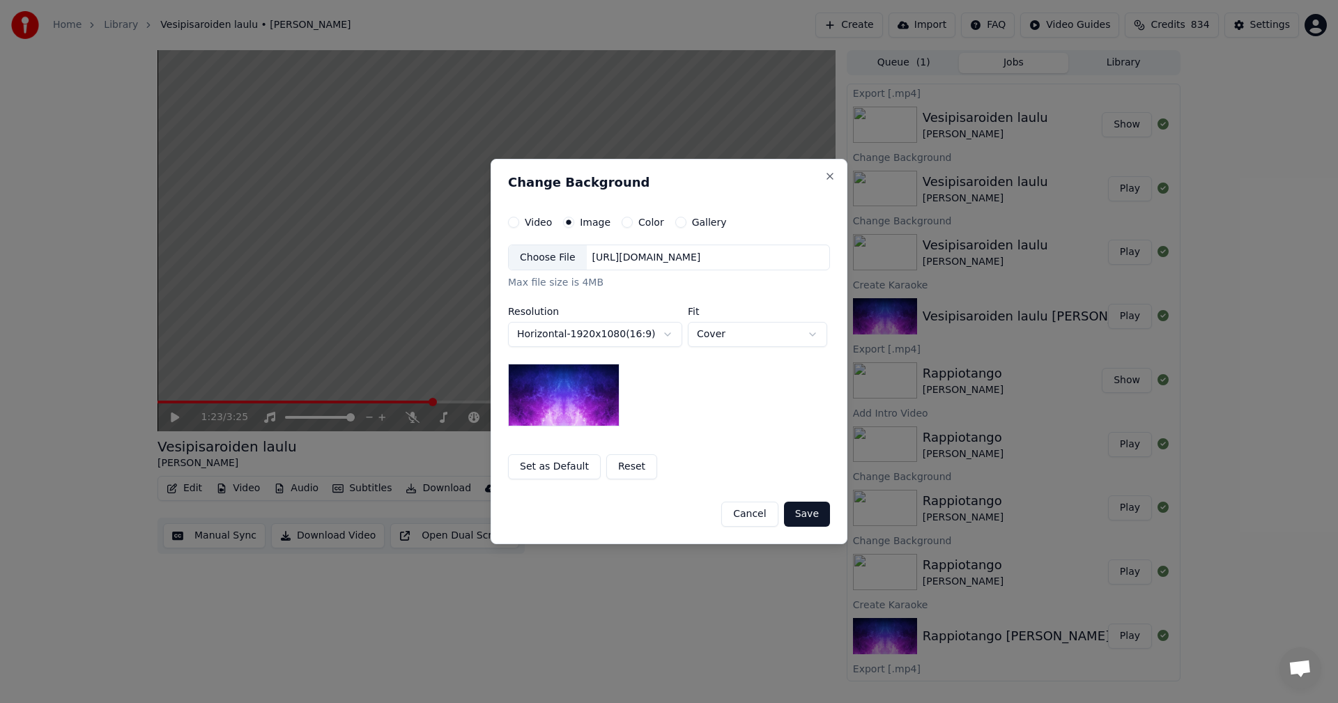
click at [561, 268] on div "Choose File" at bounding box center [548, 257] width 78 height 25
click at [818, 507] on button "Save" at bounding box center [807, 514] width 46 height 25
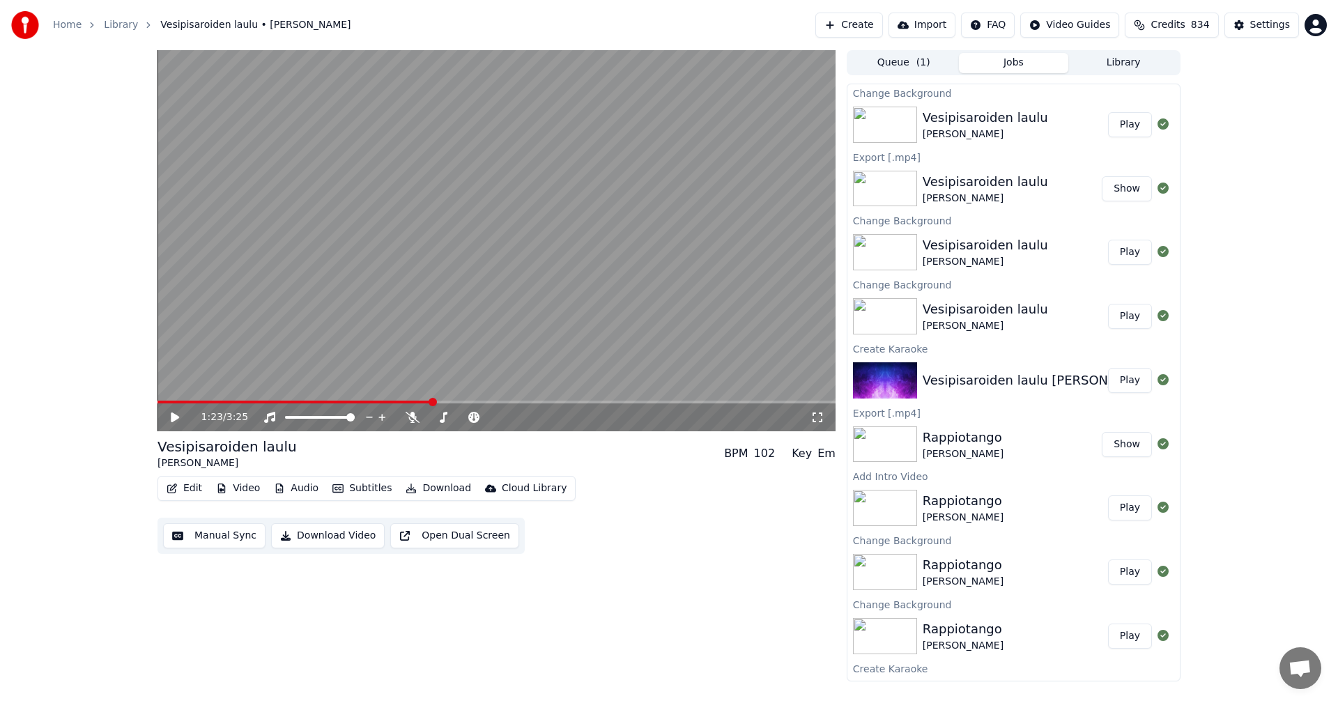
click at [1115, 127] on button "Play" at bounding box center [1130, 124] width 44 height 25
click at [173, 417] on icon at bounding box center [174, 417] width 7 height 8
click at [449, 488] on button "Download" at bounding box center [438, 489] width 77 height 20
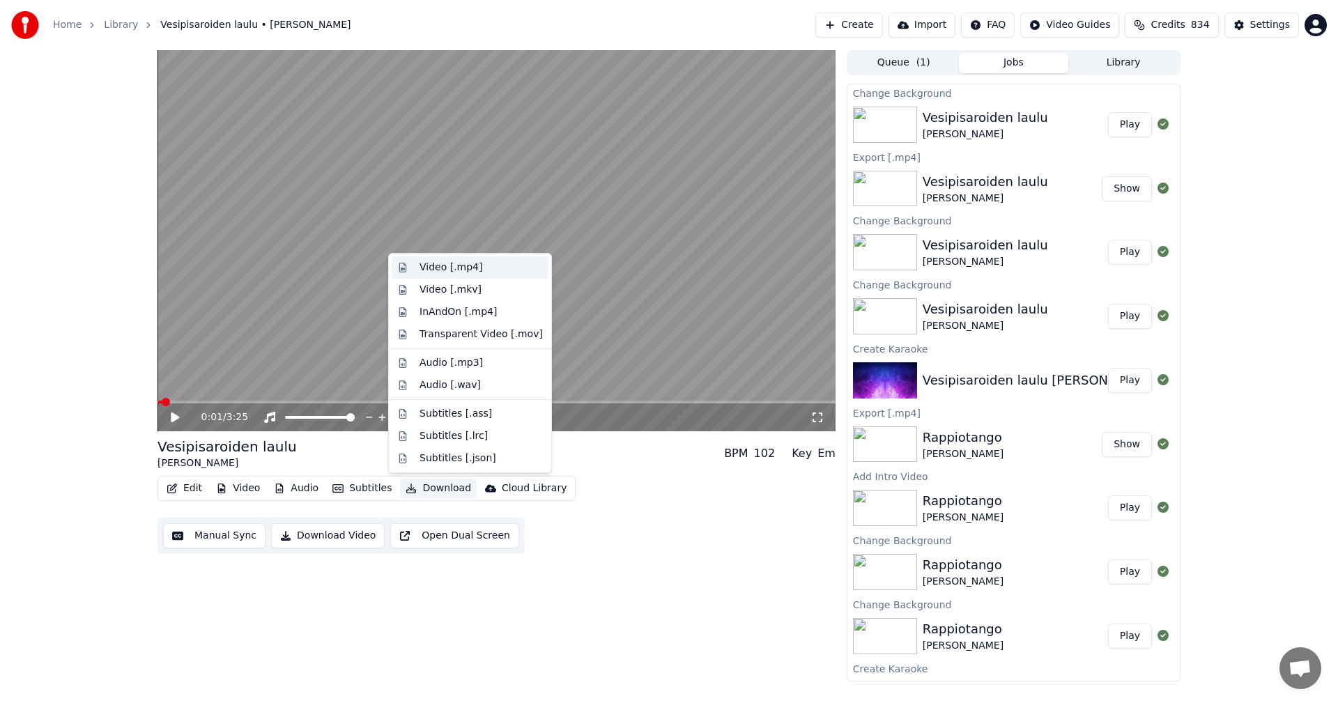
click at [458, 273] on div "Video [.mp4]" at bounding box center [450, 268] width 63 height 14
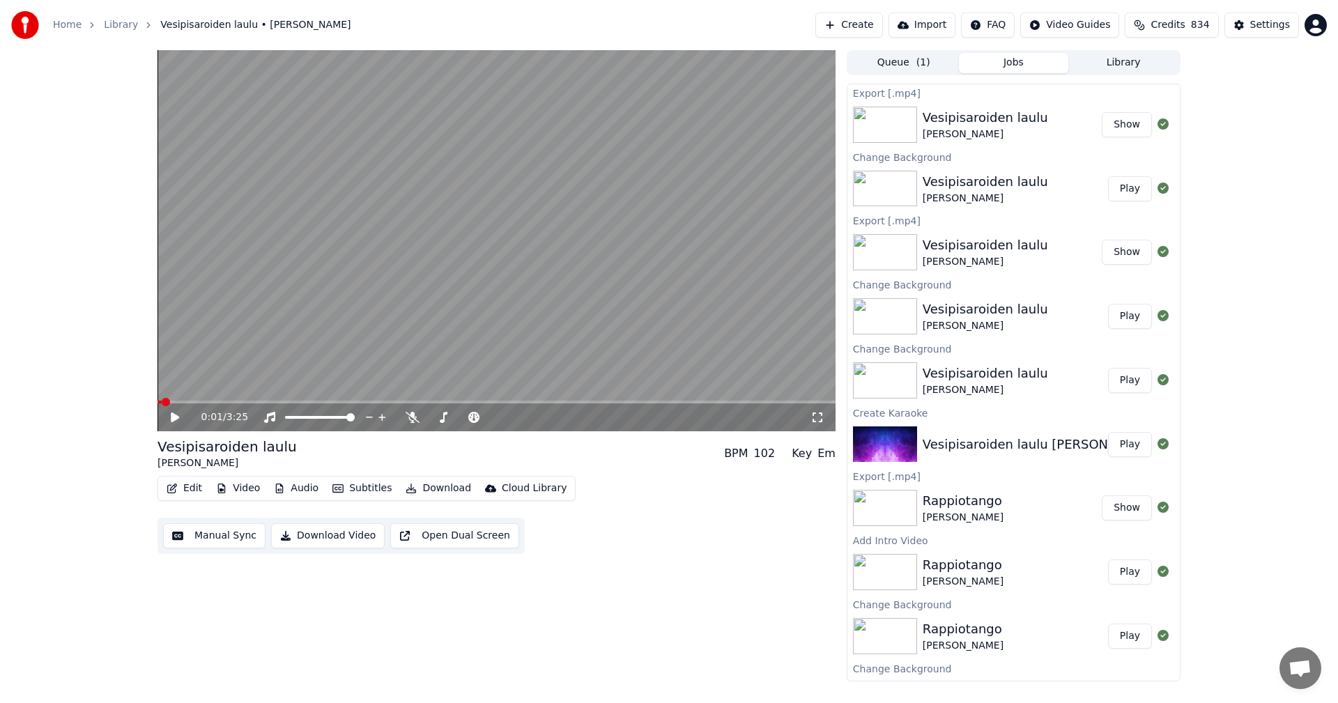
click at [229, 488] on button "Video" at bounding box center [237, 489] width 55 height 20
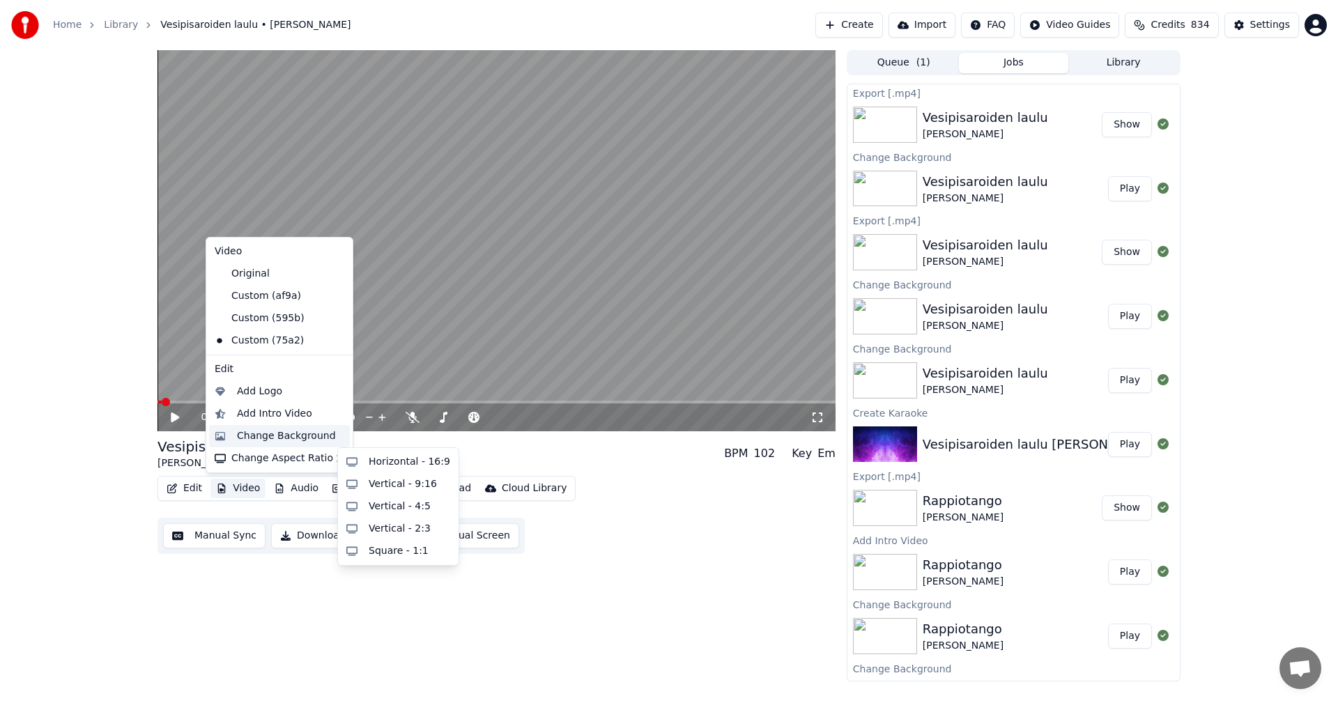
click at [263, 442] on div "Change Background" at bounding box center [286, 436] width 99 height 14
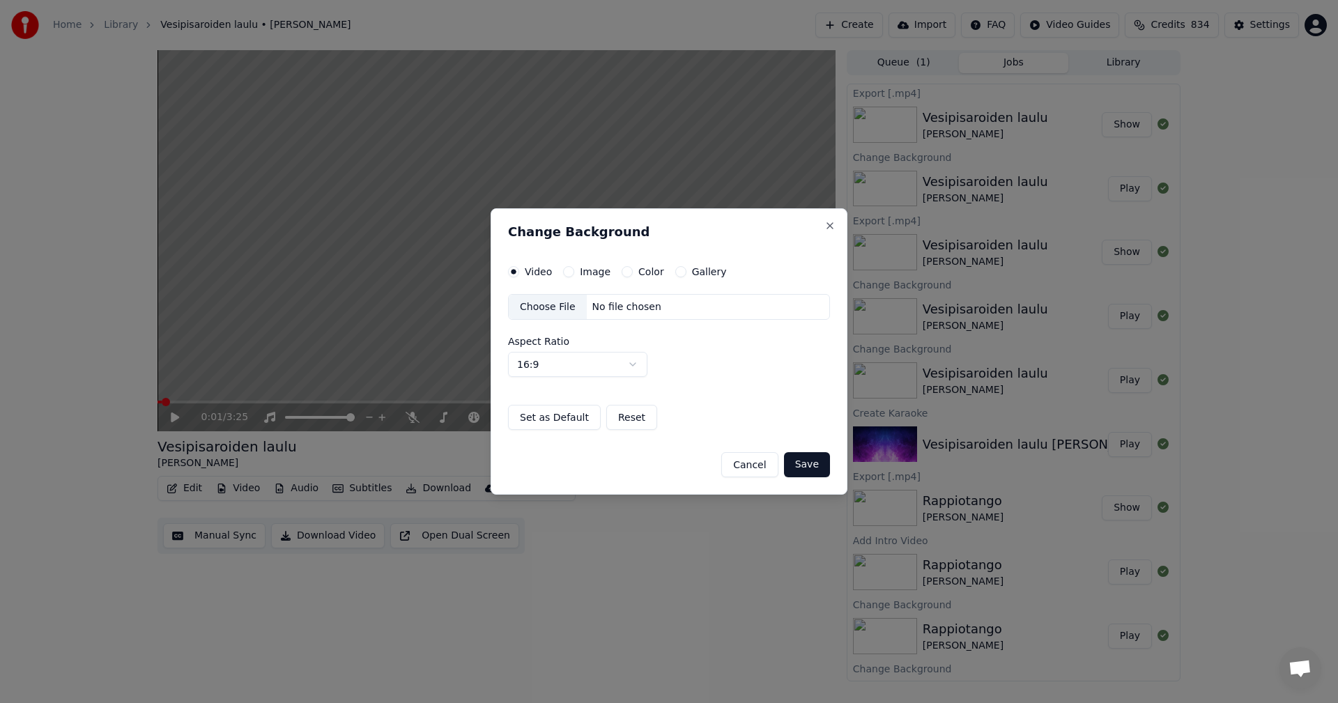
click at [574, 270] on div "Image" at bounding box center [586, 271] width 47 height 11
click at [567, 270] on button "Image" at bounding box center [568, 271] width 11 height 11
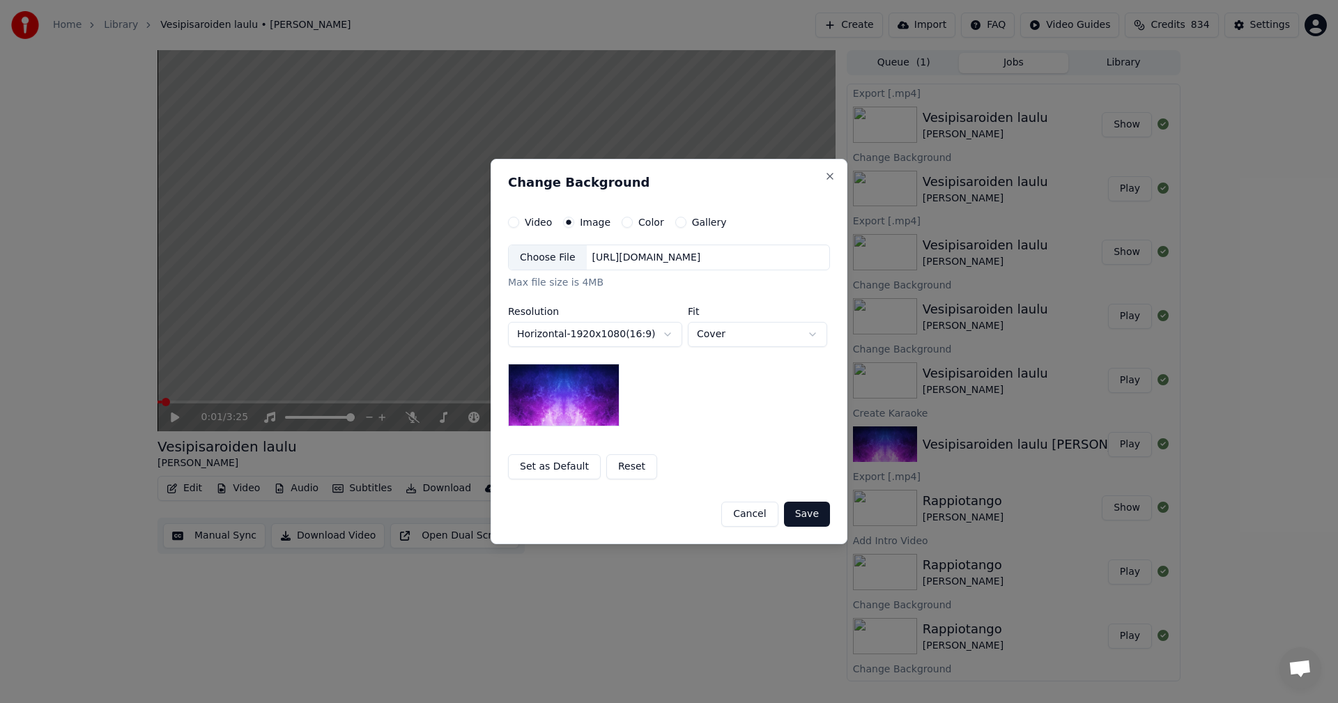
click at [561, 256] on div "Choose File" at bounding box center [548, 257] width 78 height 25
click at [803, 512] on button "Save" at bounding box center [807, 514] width 46 height 25
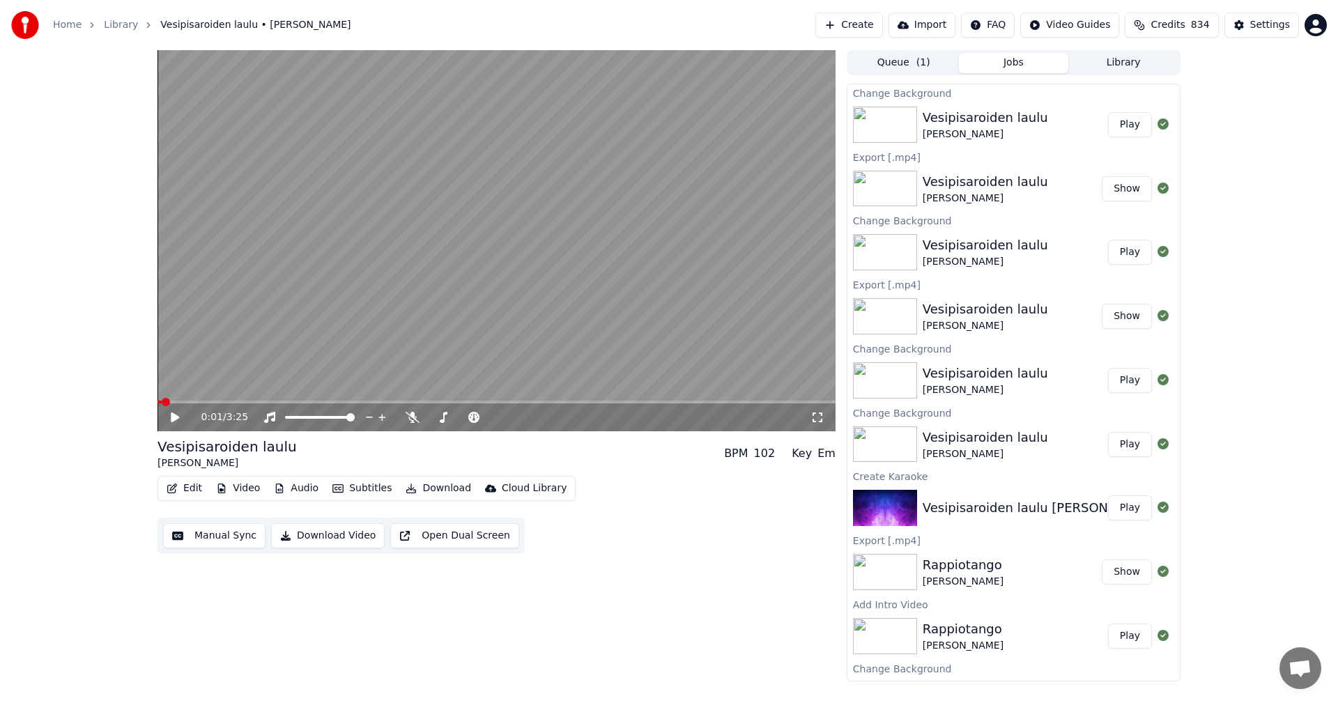
click at [1127, 119] on button "Play" at bounding box center [1130, 124] width 44 height 25
click at [258, 398] on video at bounding box center [496, 240] width 678 height 381
click at [258, 399] on video at bounding box center [496, 240] width 678 height 381
click at [253, 401] on span at bounding box center [496, 402] width 678 height 3
click at [178, 421] on icon at bounding box center [174, 417] width 7 height 8
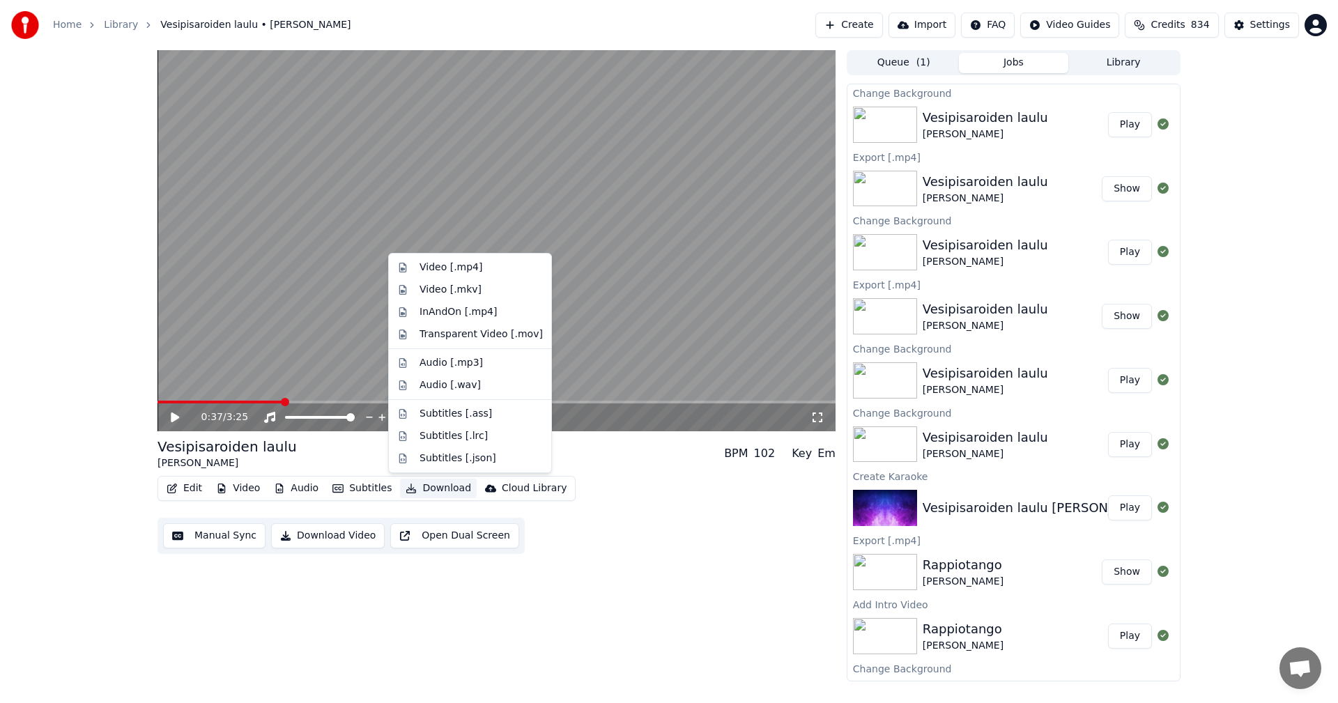
click at [447, 488] on button "Download" at bounding box center [438, 489] width 77 height 20
click at [461, 268] on div "Video [.mp4]" at bounding box center [450, 268] width 63 height 14
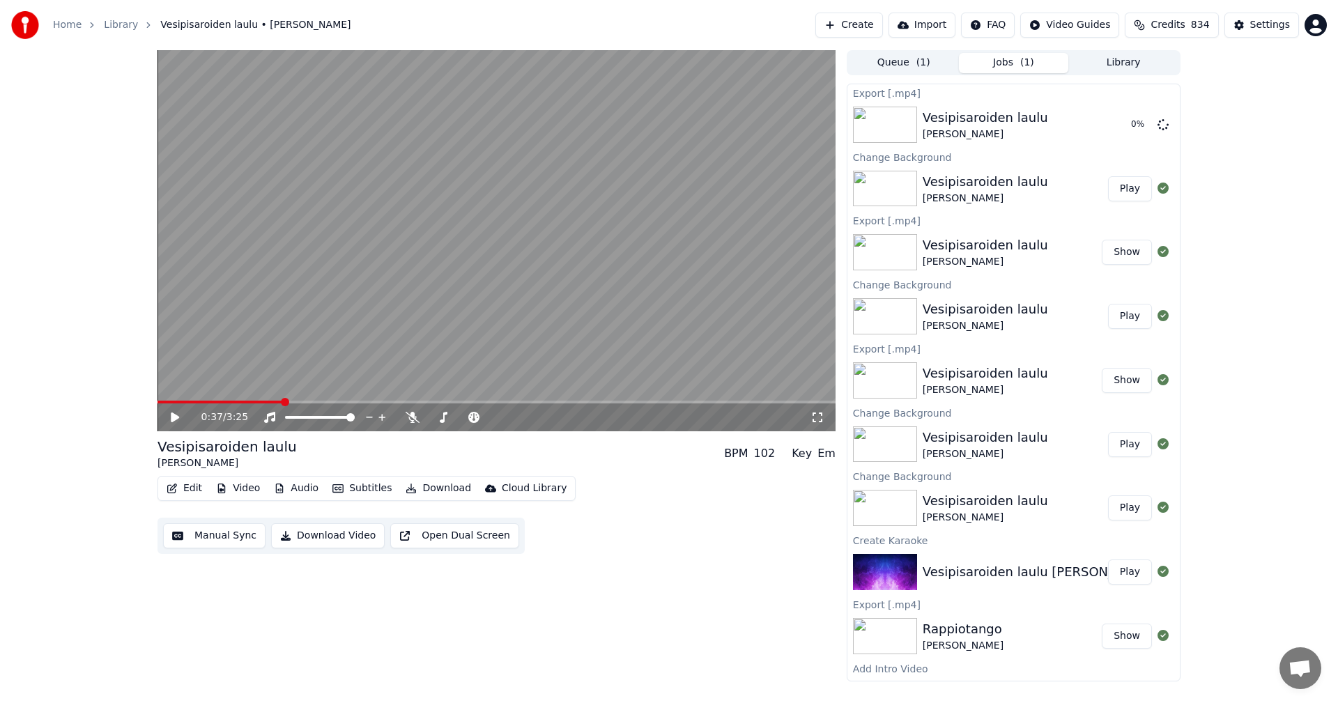
click at [84, 357] on div "0:37 / 3:25 Vesipisaroiden laulu [PERSON_NAME] BPM 102 Key Em Edit Video Audio …" at bounding box center [669, 365] width 1338 height 631
click at [1129, 119] on button "Show" at bounding box center [1126, 124] width 50 height 25
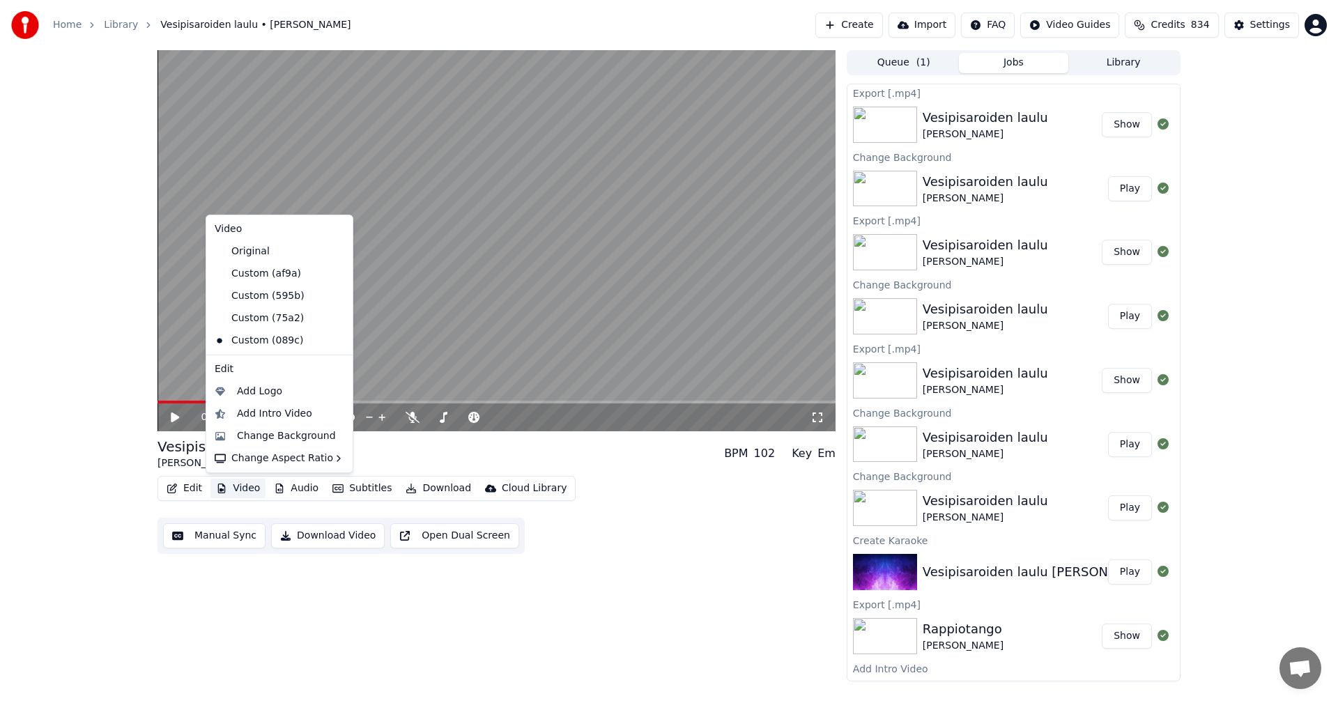
click at [241, 493] on button "Video" at bounding box center [237, 489] width 55 height 20
click at [270, 435] on div "Change Background" at bounding box center [286, 436] width 99 height 14
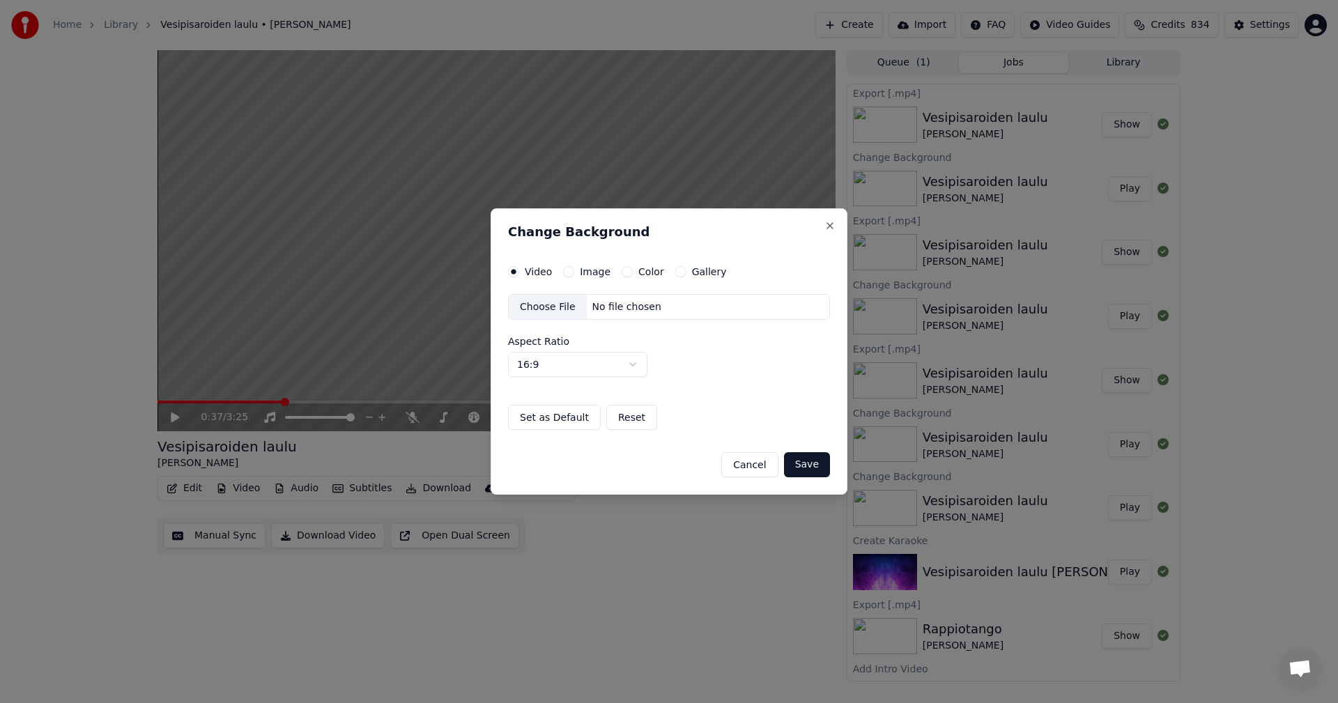
click at [571, 274] on button "Image" at bounding box center [568, 271] width 11 height 11
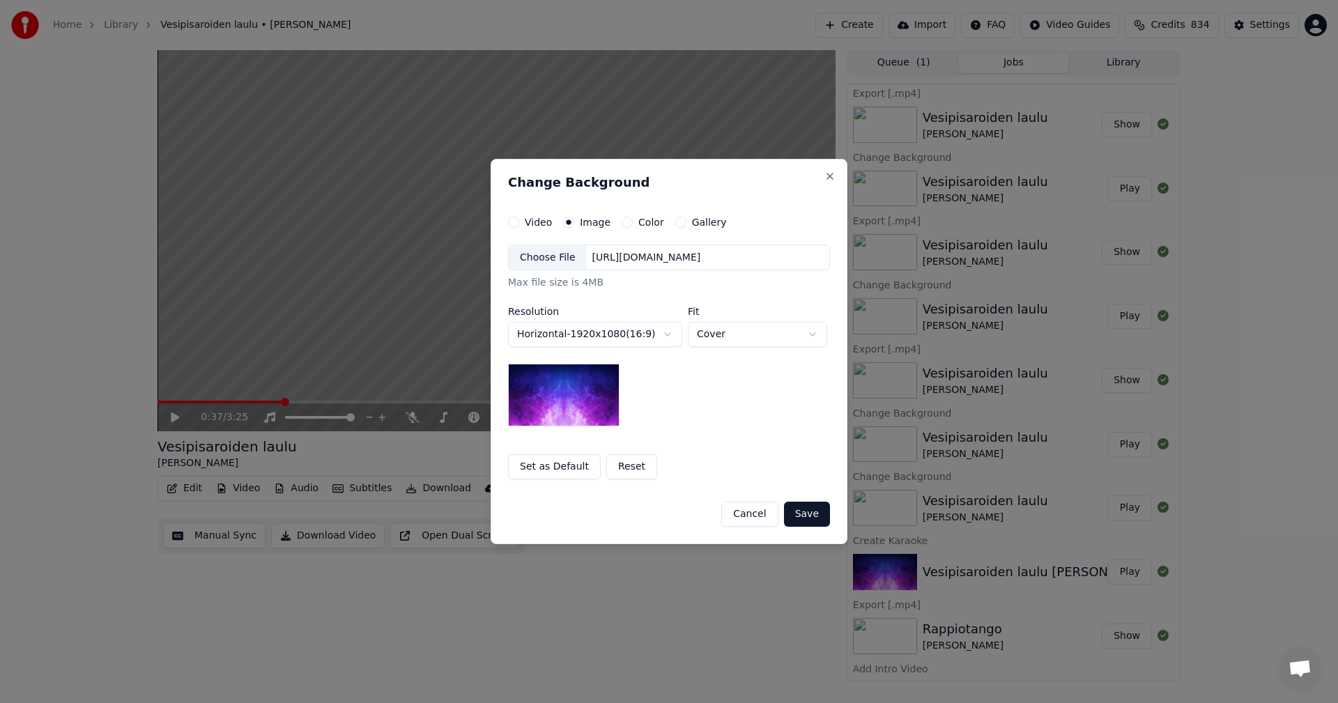
click at [548, 263] on div "Choose File" at bounding box center [548, 257] width 78 height 25
drag, startPoint x: 805, startPoint y: 518, endPoint x: 816, endPoint y: 518, distance: 10.4
click at [805, 518] on button "Save" at bounding box center [807, 514] width 46 height 25
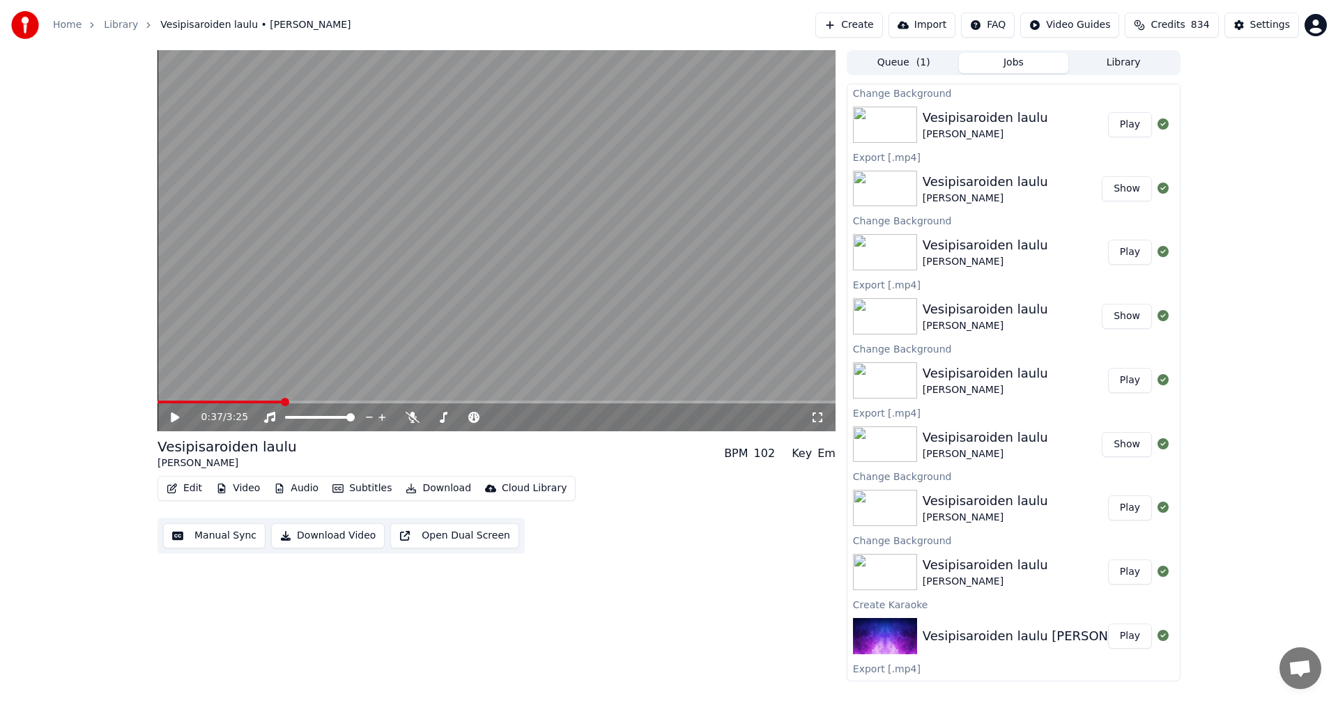
click at [1116, 124] on button "Play" at bounding box center [1130, 124] width 44 height 25
click at [240, 401] on span at bounding box center [496, 402] width 678 height 3
click at [178, 421] on icon at bounding box center [174, 417] width 7 height 8
click at [430, 491] on button "Download" at bounding box center [438, 489] width 77 height 20
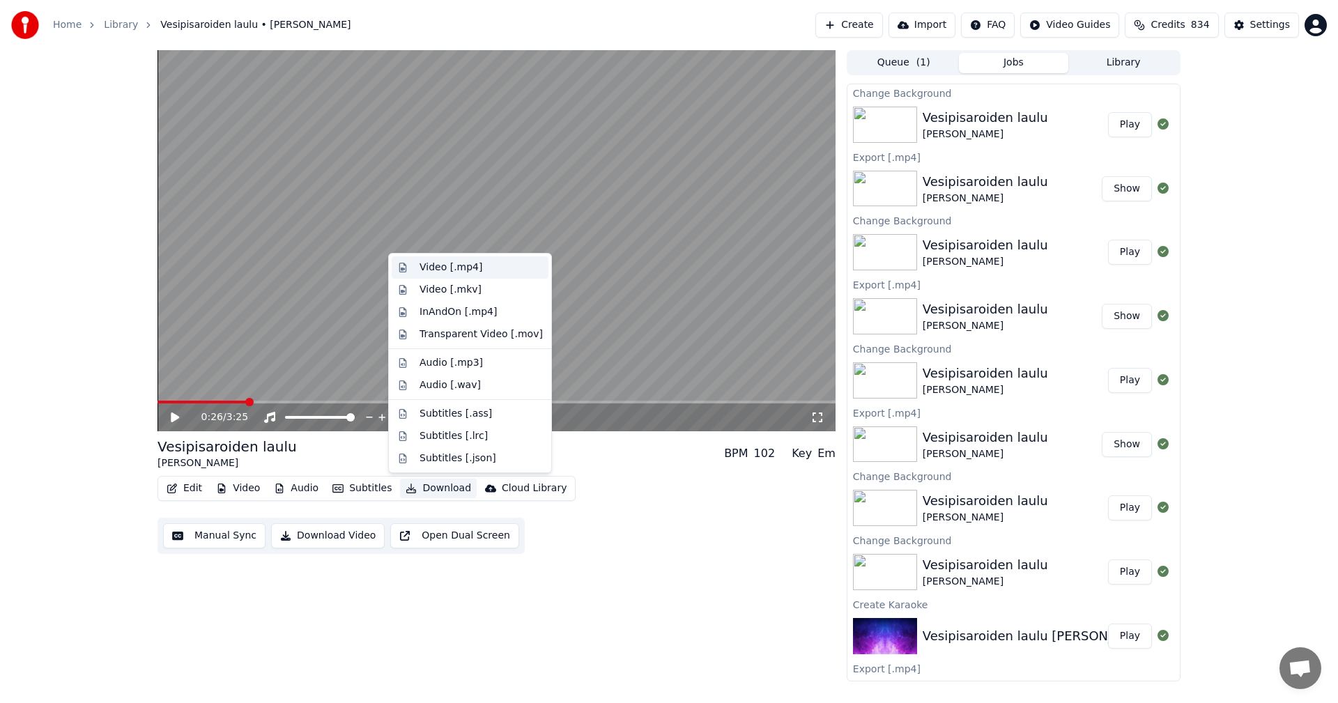
click at [463, 272] on div "Video [.mp4]" at bounding box center [450, 268] width 63 height 14
